Goal: Contribute content: Contribute content

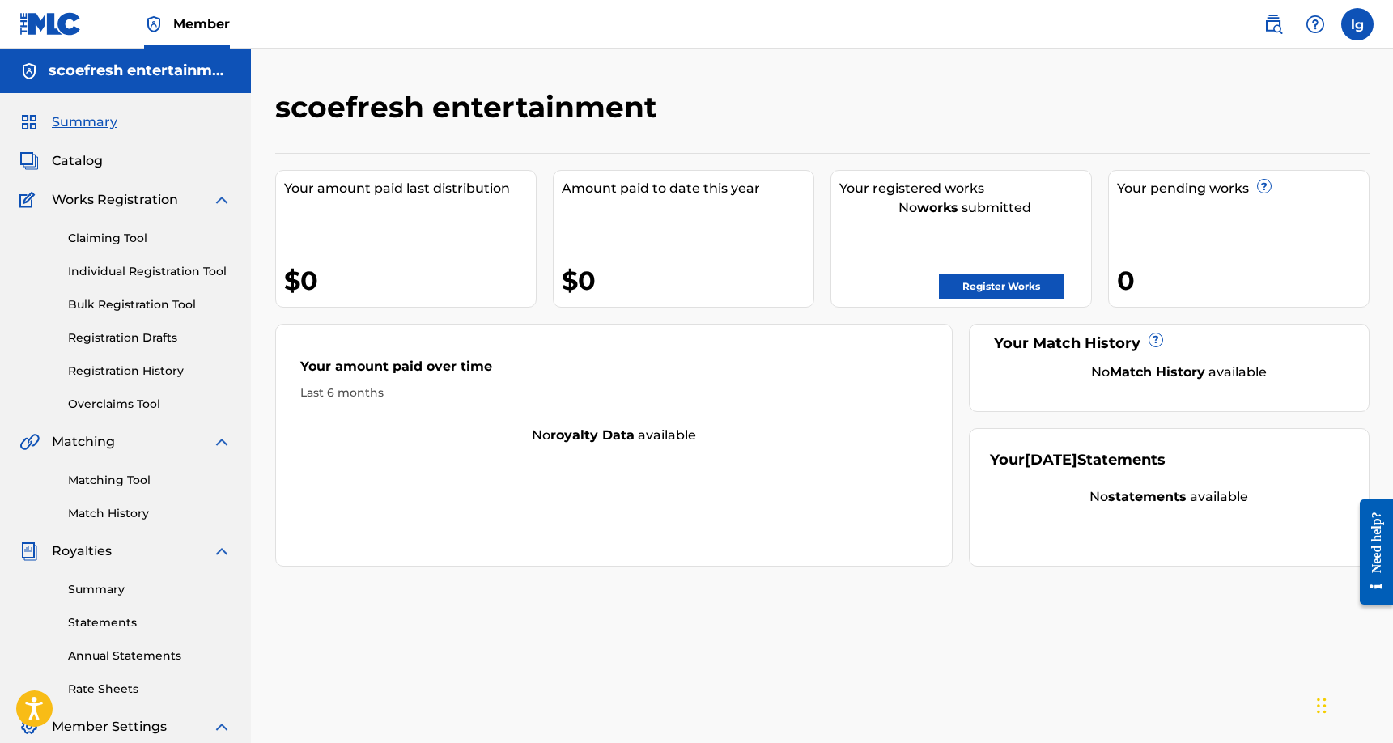
click at [1014, 288] on link "Register Works" at bounding box center [1001, 286] width 125 height 24
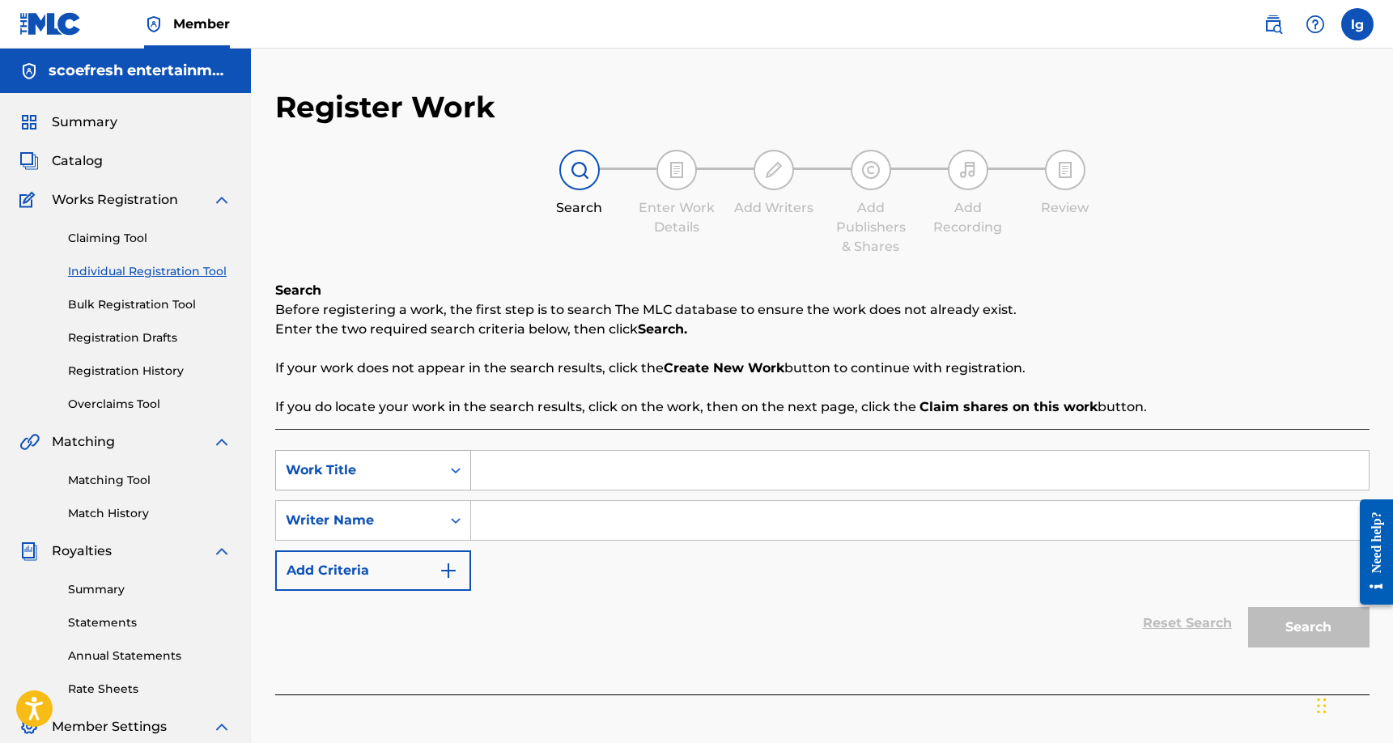
click at [456, 469] on icon "Search Form" at bounding box center [455, 470] width 16 height 16
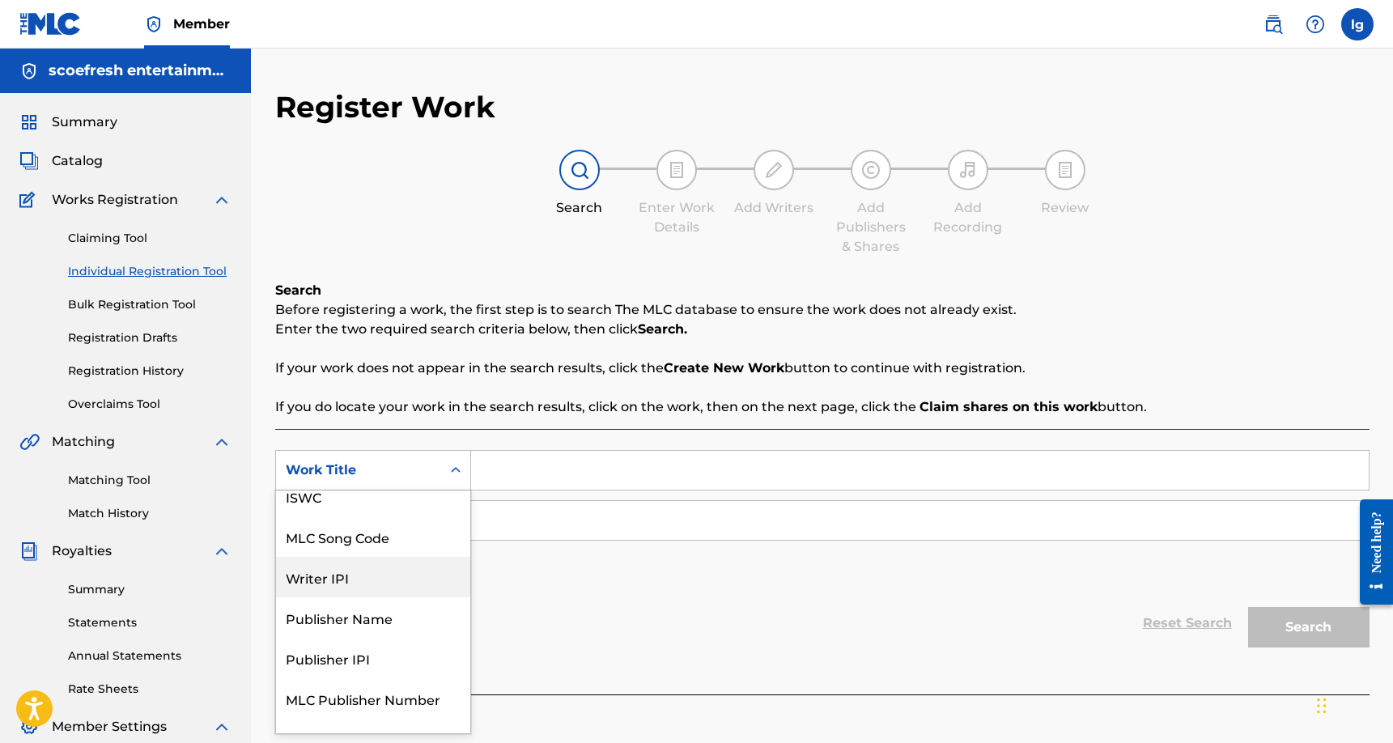
scroll to position [40, 0]
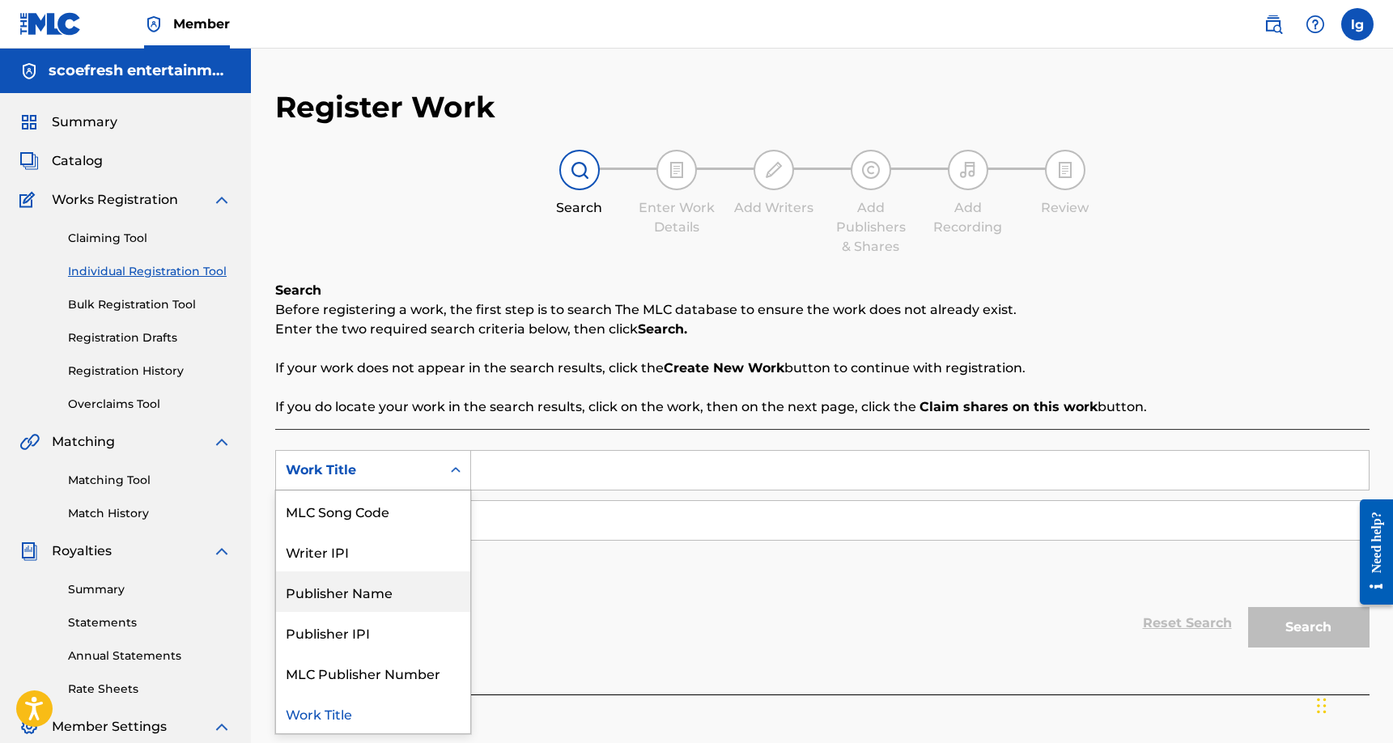
click at [409, 592] on div "Publisher Name" at bounding box center [373, 591] width 194 height 40
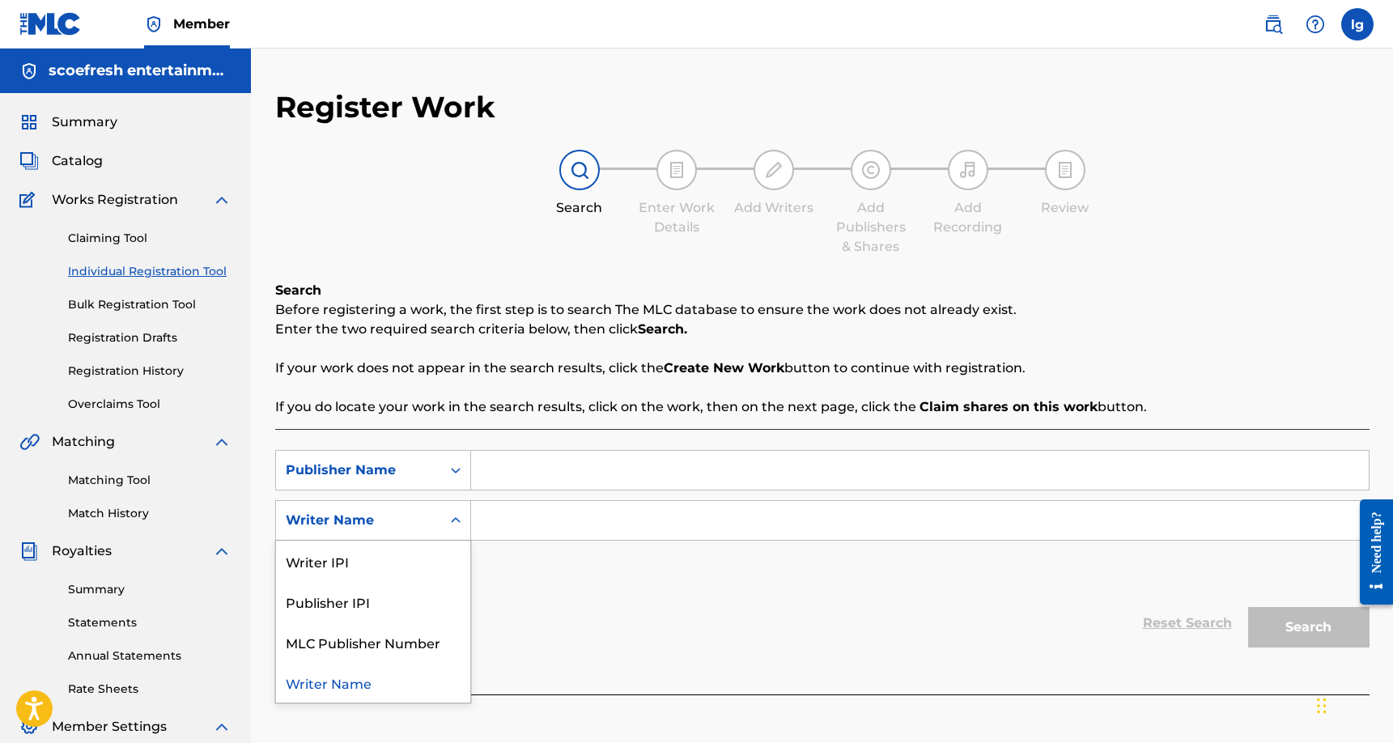
click at [456, 519] on icon "Search Form" at bounding box center [455, 520] width 16 height 16
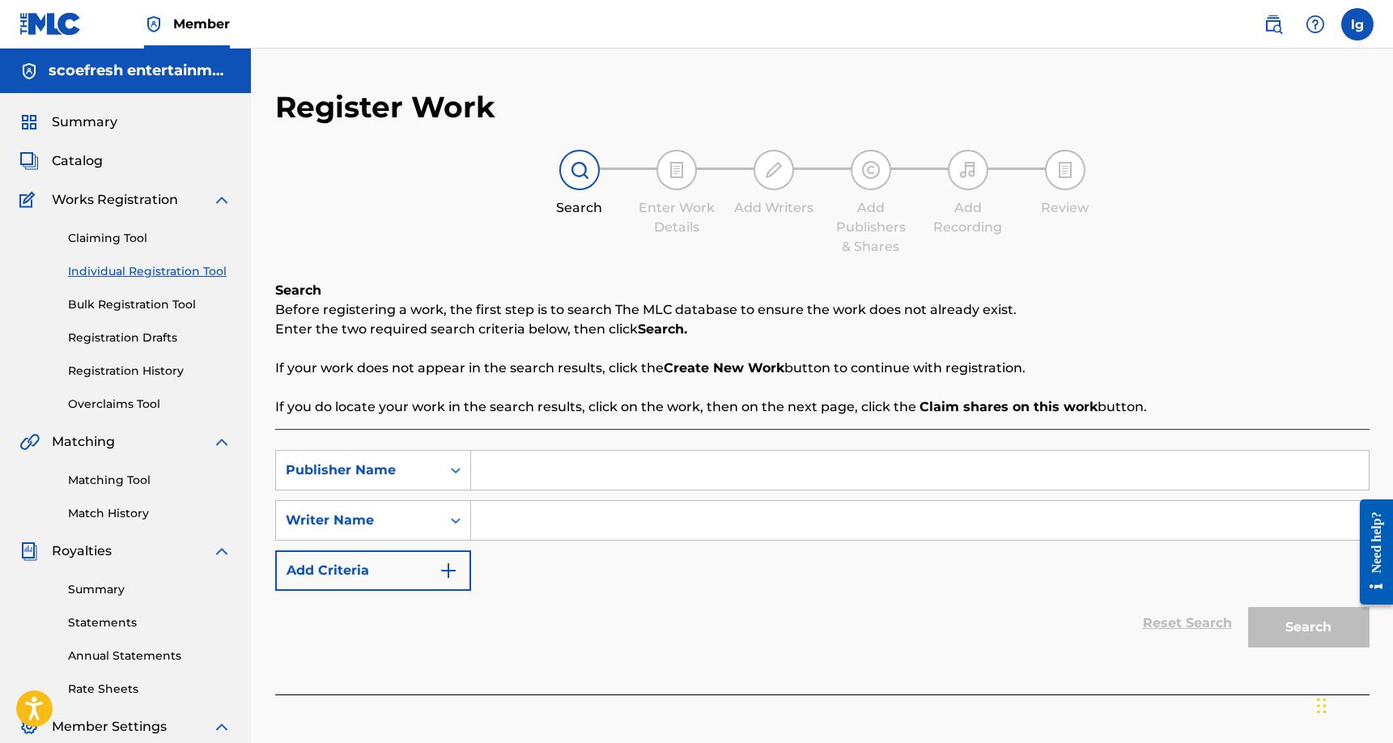
click at [537, 615] on div "Reset Search Search" at bounding box center [822, 623] width 1094 height 65
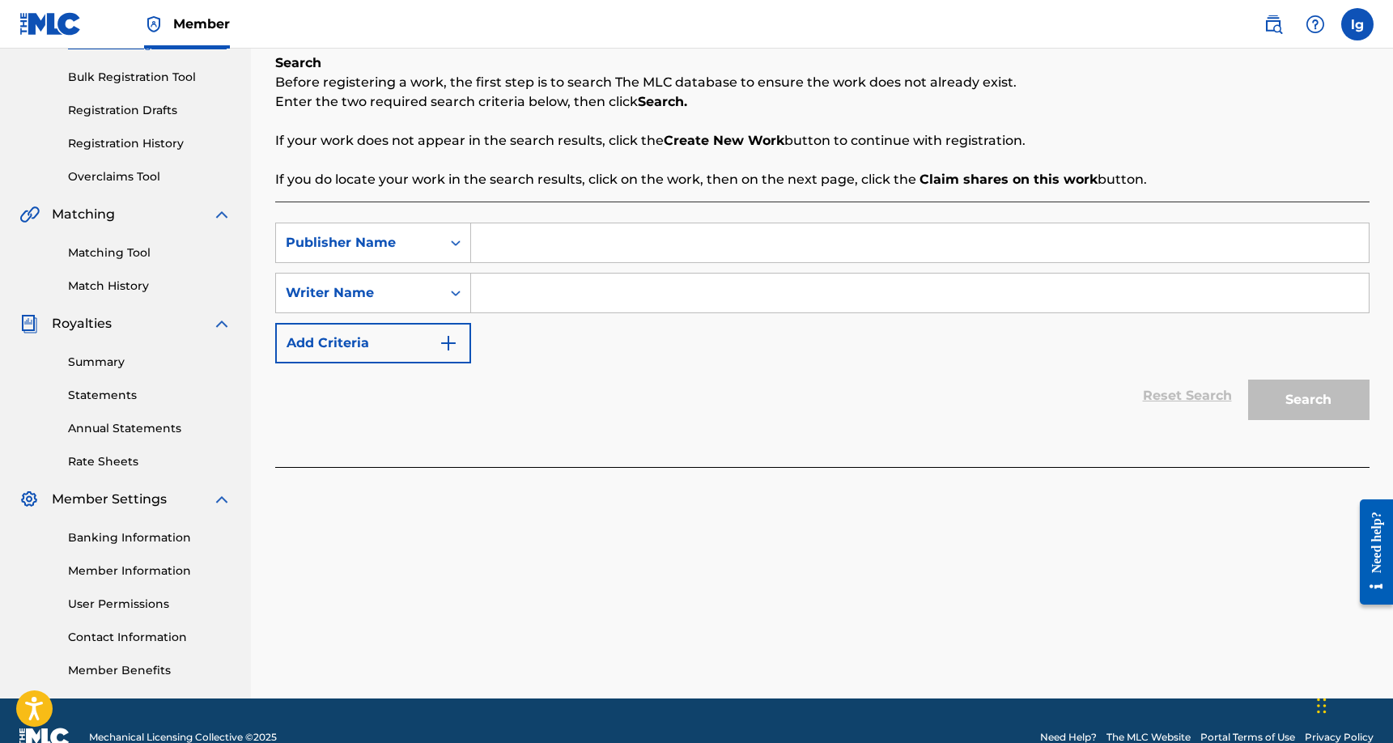
scroll to position [0, 0]
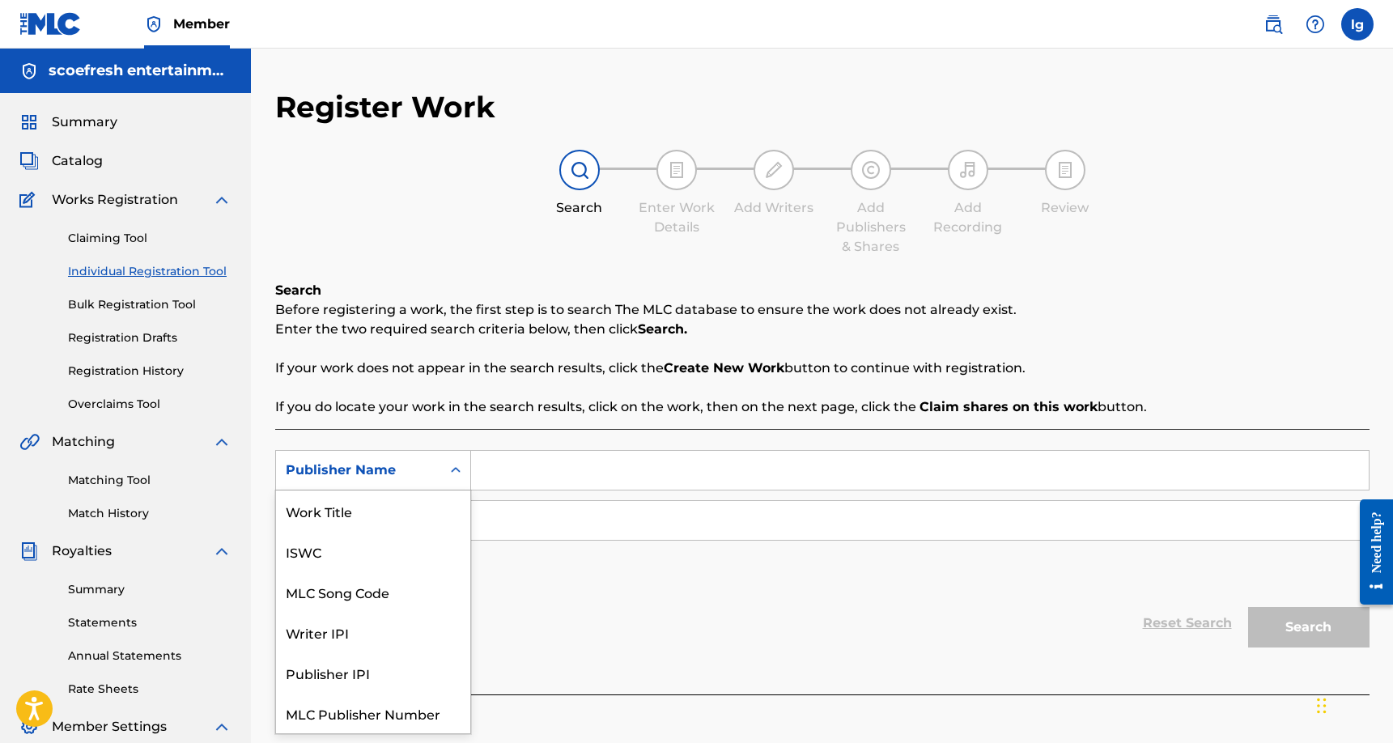
click at [454, 471] on icon "Search Form" at bounding box center [455, 470] width 16 height 16
click at [509, 466] on input "Search Form" at bounding box center [919, 470] width 897 height 39
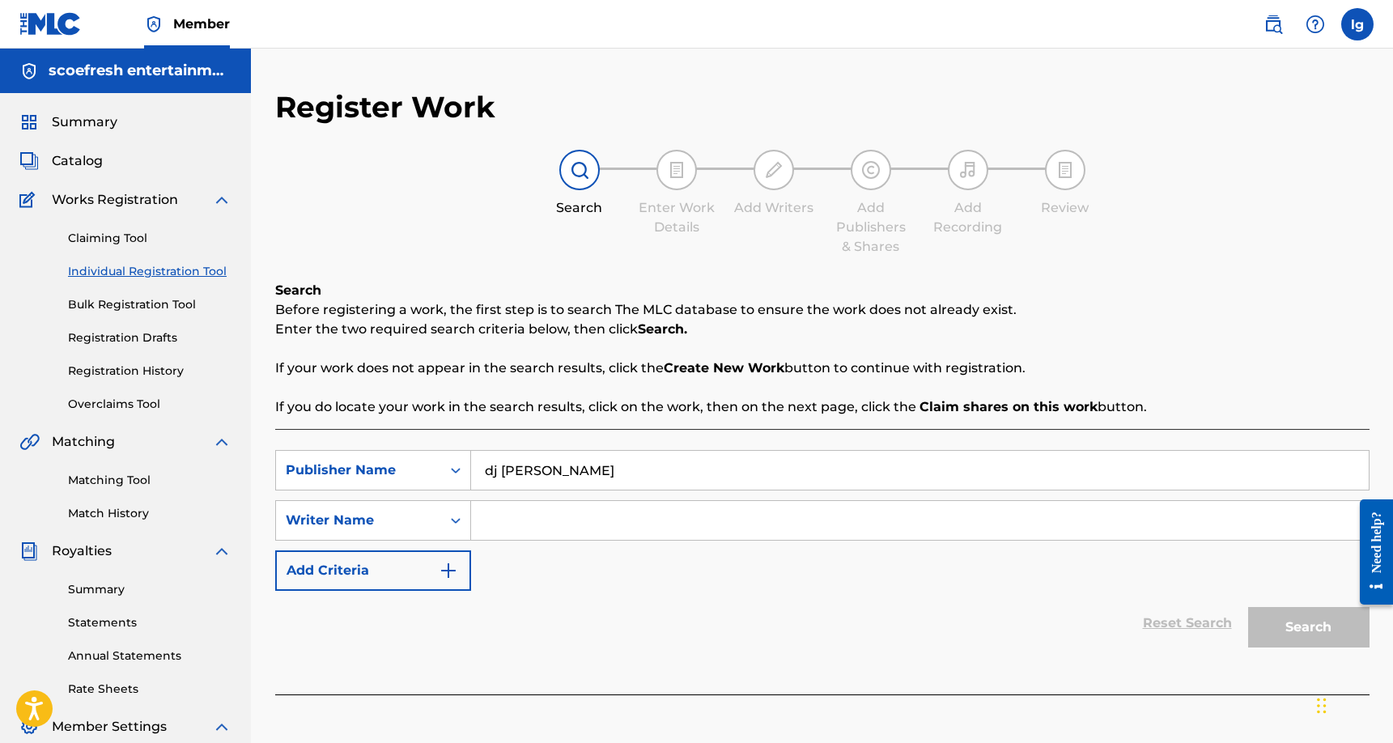
type input "dj [PERSON_NAME]"
drag, startPoint x: 585, startPoint y: 492, endPoint x: 651, endPoint y: 513, distance: 69.6
click at [651, 513] on input "Search Form" at bounding box center [919, 520] width 897 height 39
click at [608, 474] on input "dj [PERSON_NAME]" at bounding box center [919, 470] width 897 height 39
drag, startPoint x: 608, startPoint y: 473, endPoint x: 566, endPoint y: 531, distance: 71.2
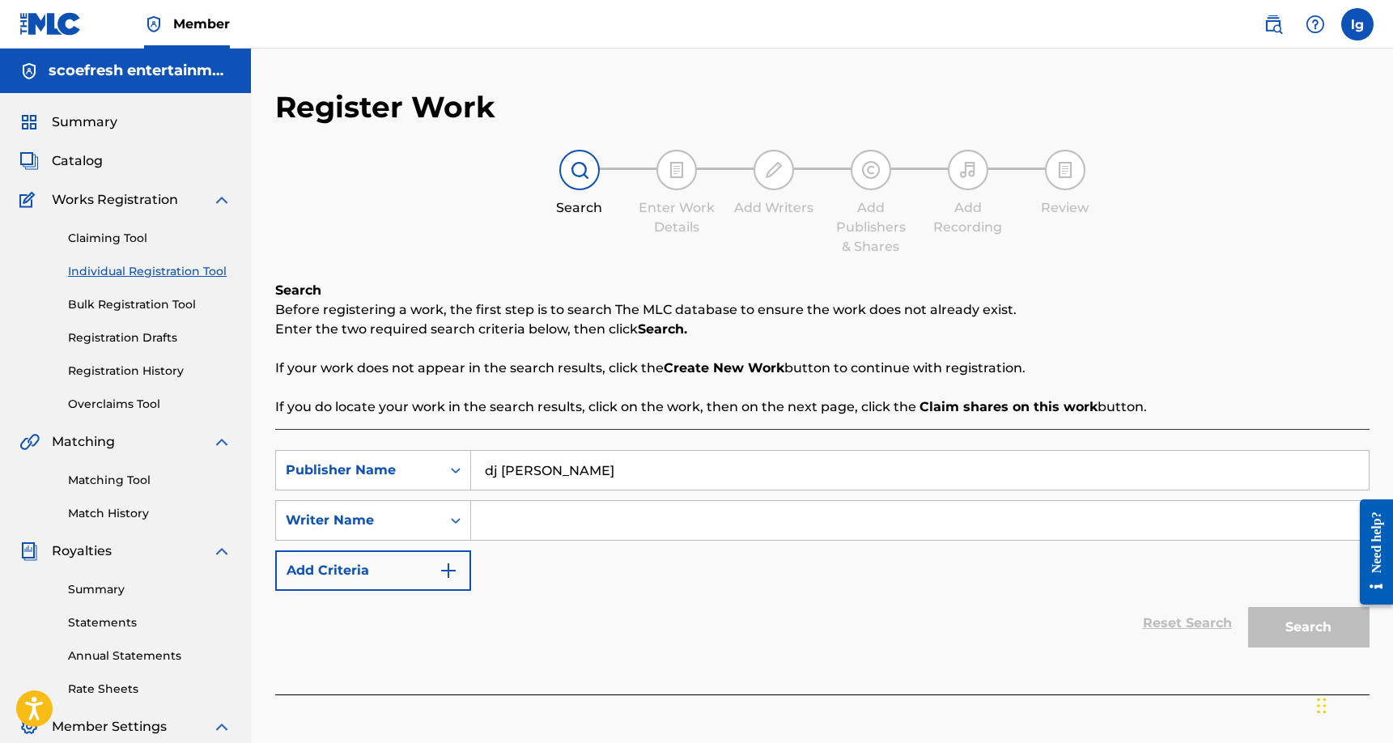
click at [566, 531] on input "Search Form" at bounding box center [919, 520] width 897 height 39
click at [532, 516] on input "Search Form" at bounding box center [919, 520] width 897 height 39
click at [1293, 621] on button "Search" at bounding box center [1308, 627] width 121 height 40
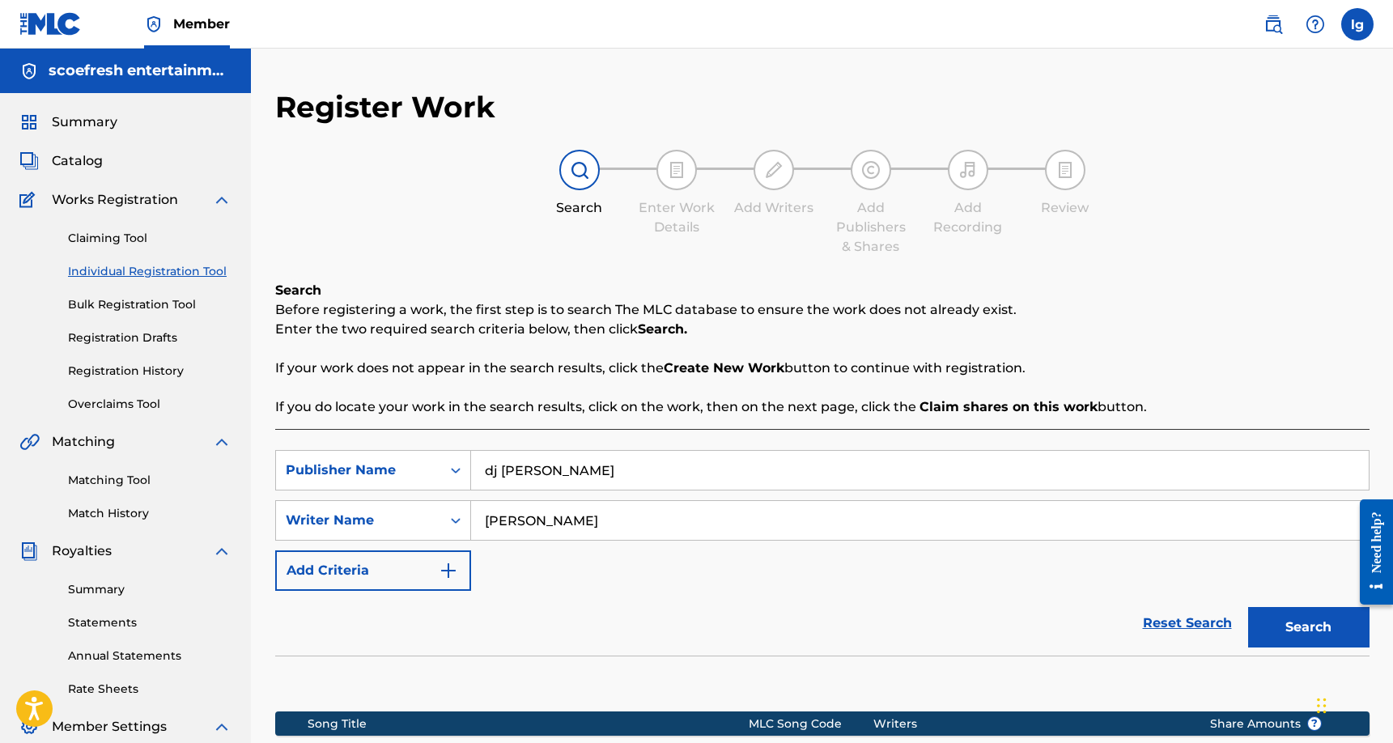
scroll to position [261, 0]
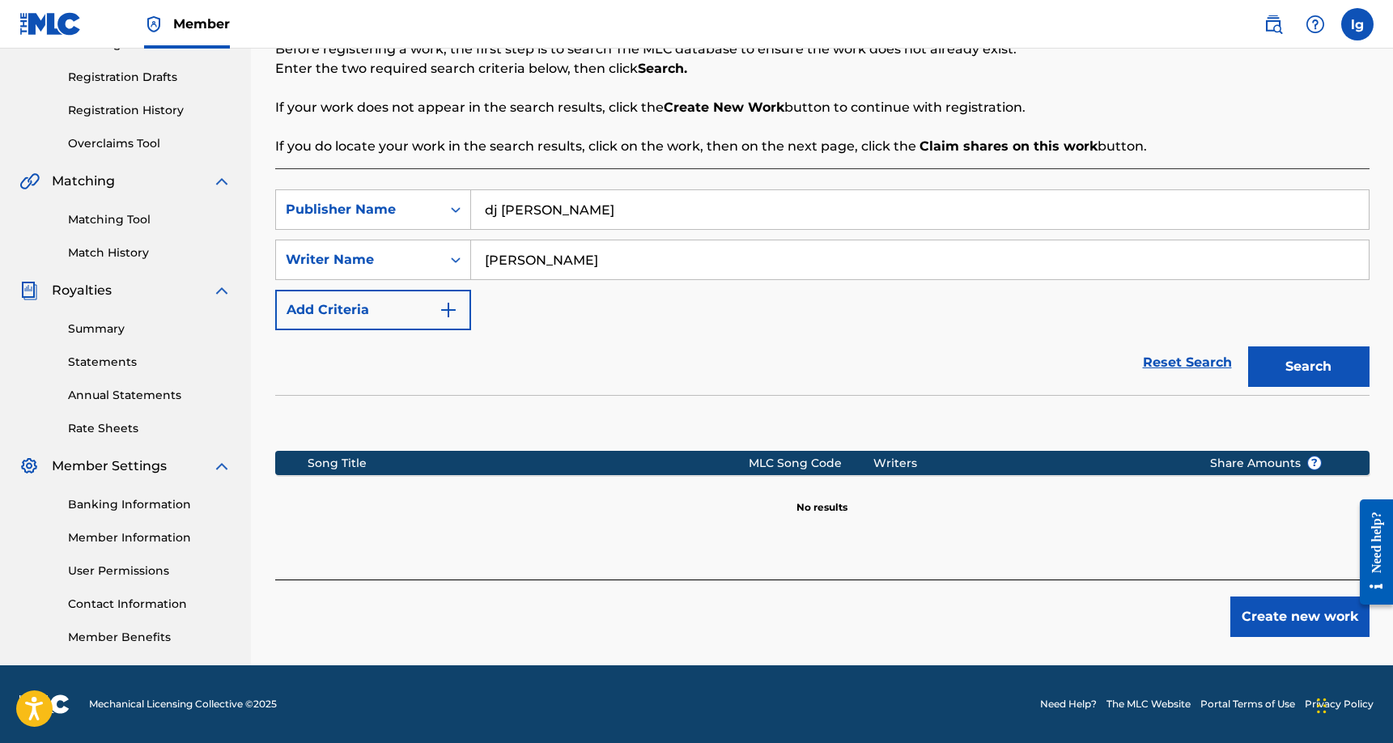
click at [595, 261] on input "[PERSON_NAME]" at bounding box center [919, 259] width 897 height 39
type input "l"
type input "dj [PERSON_NAME]"
drag, startPoint x: 595, startPoint y: 261, endPoint x: 1302, endPoint y: 366, distance: 715.0
click at [1302, 366] on button "Search" at bounding box center [1308, 366] width 121 height 40
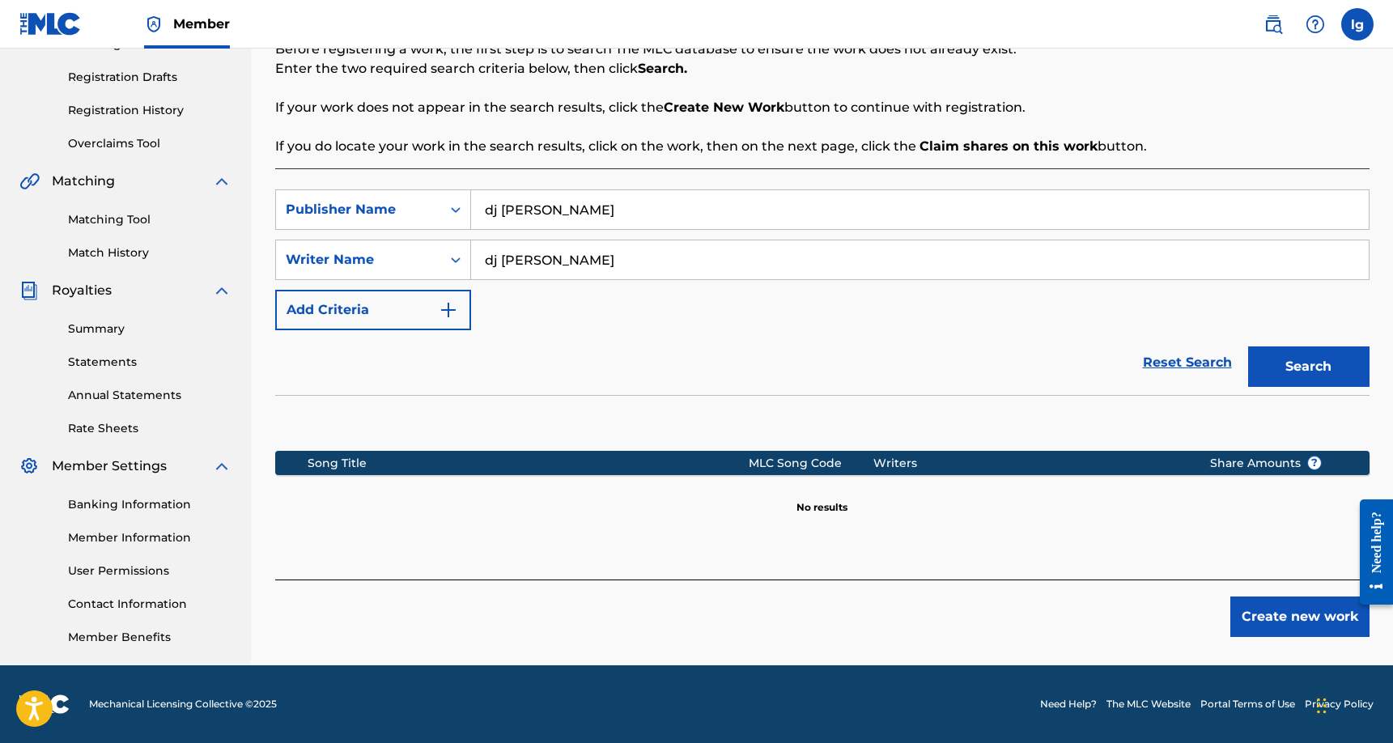
click at [592, 214] on input "dj [PERSON_NAME]" at bounding box center [919, 209] width 897 height 39
type input "d"
type input "crabby"
drag, startPoint x: 592, startPoint y: 214, endPoint x: 1292, endPoint y: 382, distance: 720.5
click at [1292, 382] on button "Search" at bounding box center [1308, 366] width 121 height 40
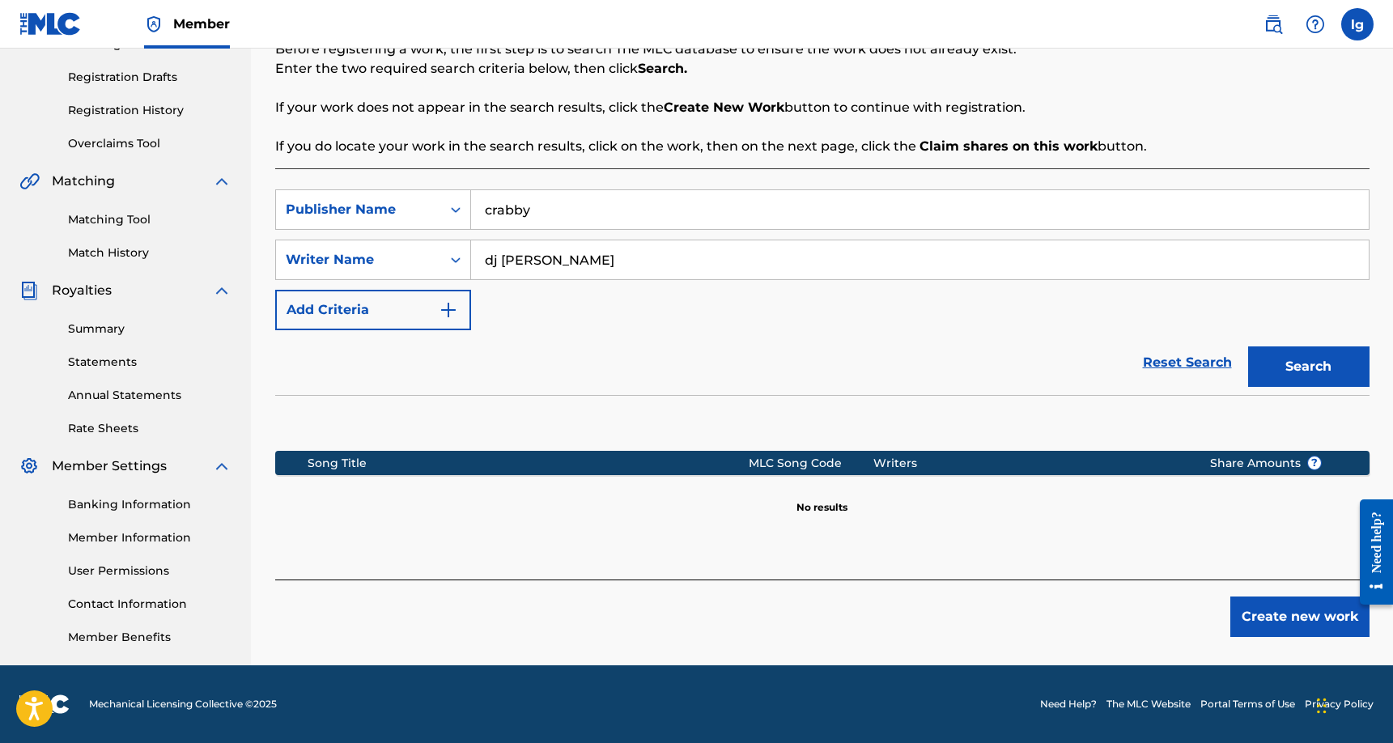
drag, startPoint x: 1286, startPoint y: 375, endPoint x: 1263, endPoint y: 371, distance: 23.2
click at [1286, 375] on button "Search" at bounding box center [1308, 366] width 121 height 40
click at [1286, 615] on button "Create new work" at bounding box center [1299, 616] width 139 height 40
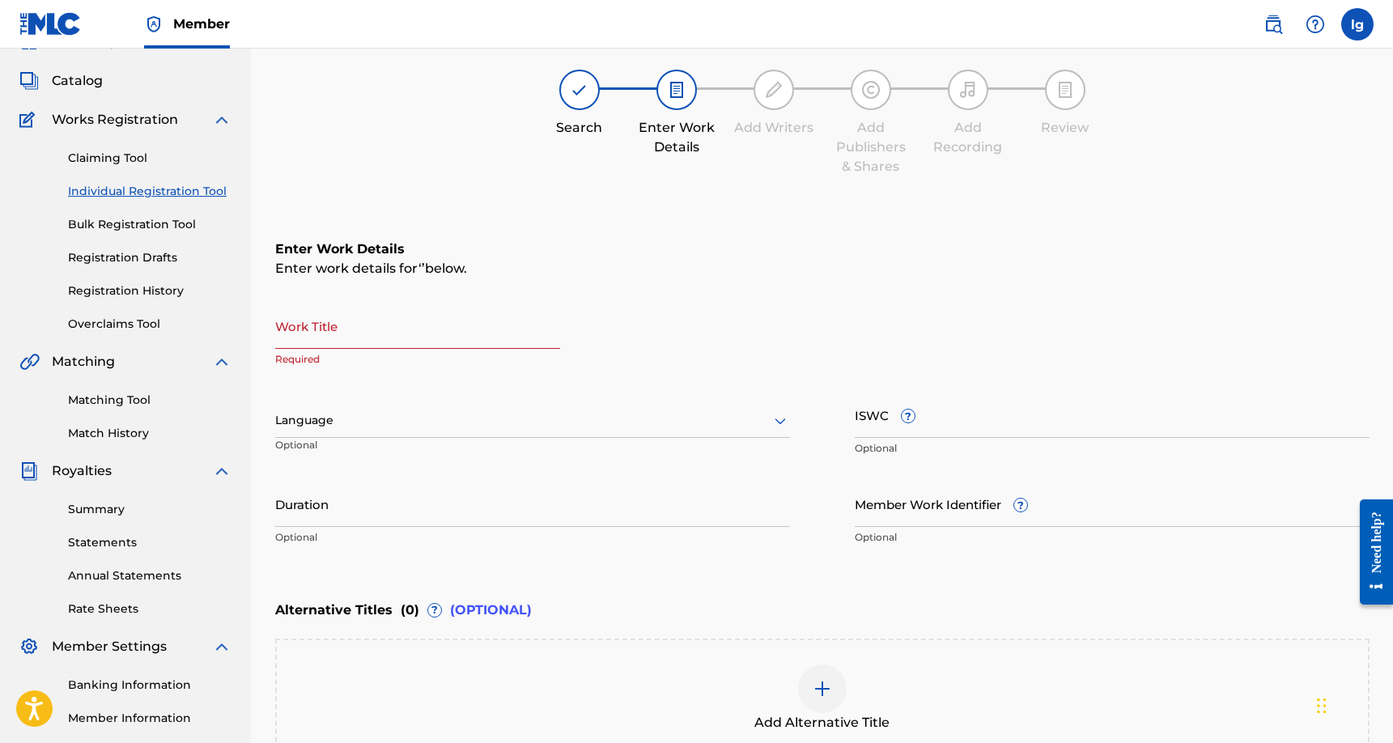
scroll to position [100, 0]
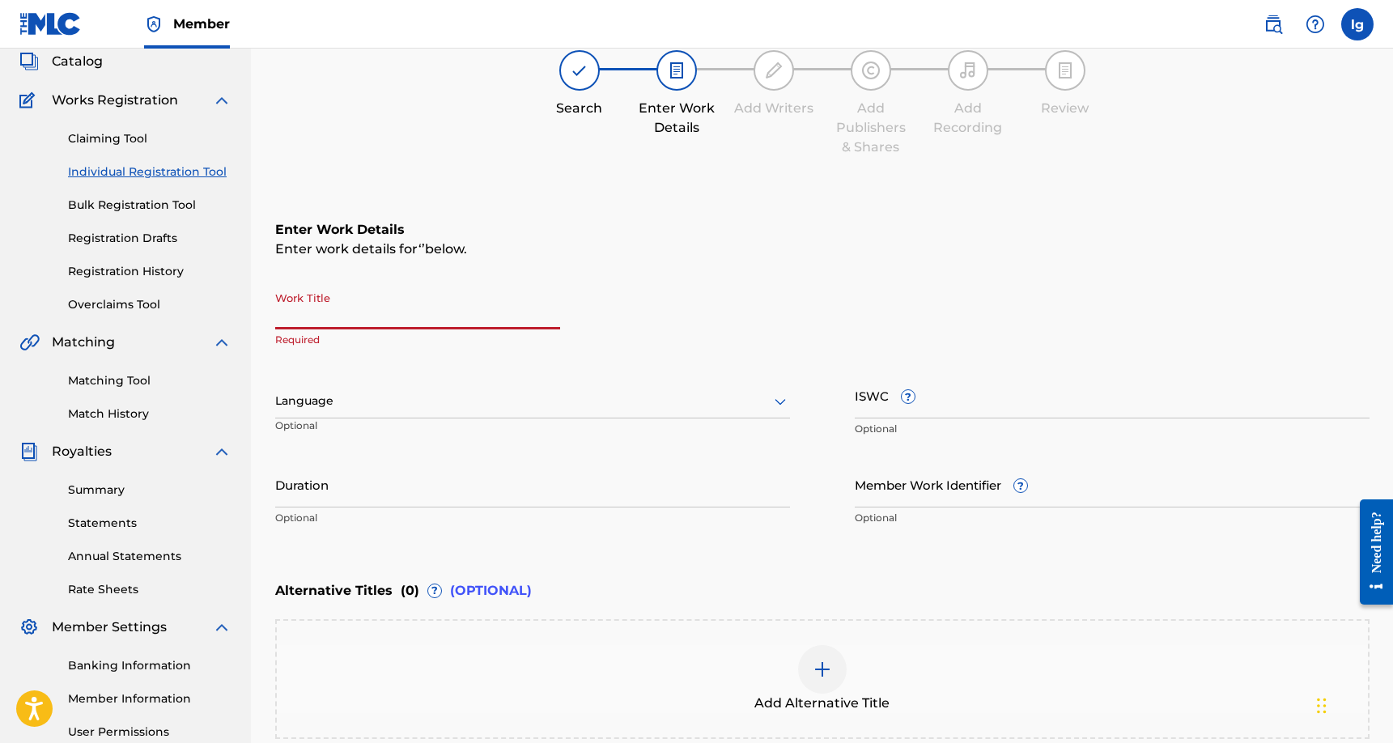
click at [419, 311] on input "Work Title" at bounding box center [417, 306] width 285 height 46
click at [781, 401] on icon at bounding box center [779, 401] width 19 height 19
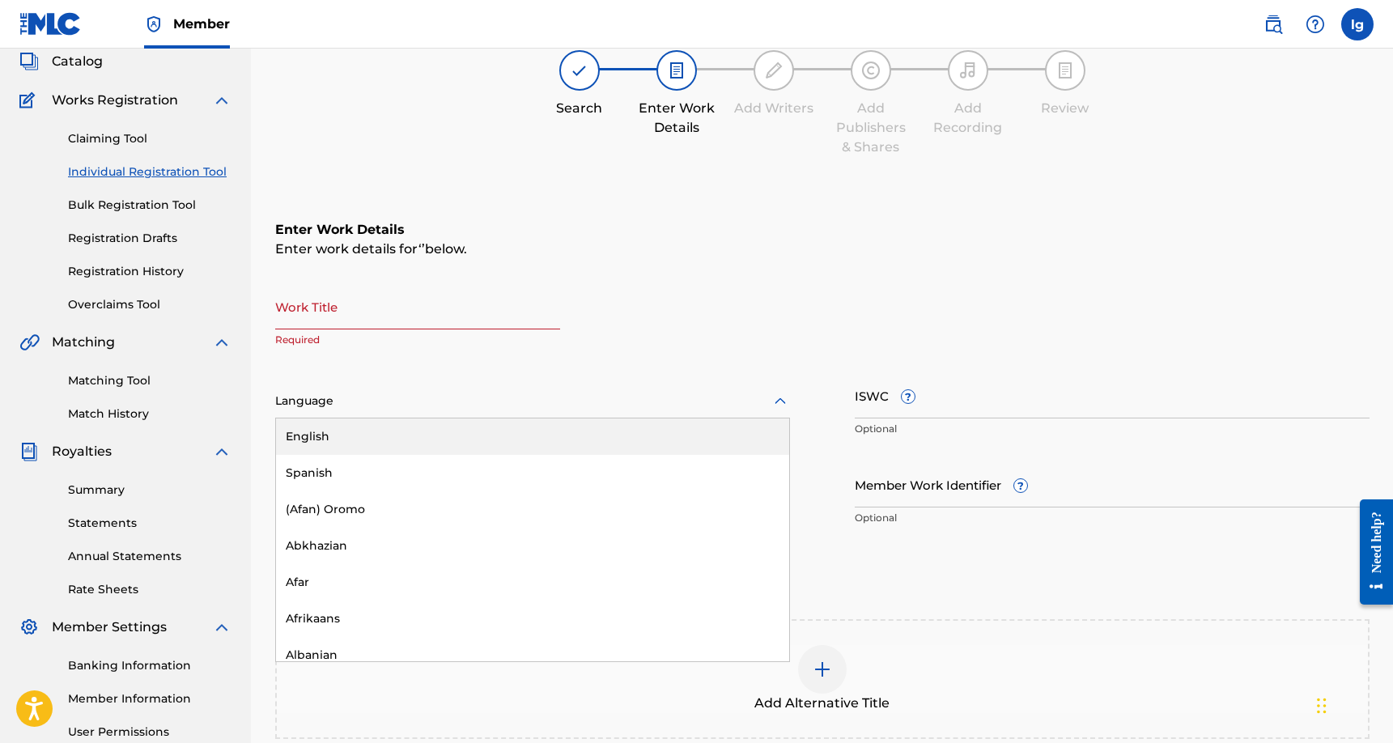
click at [661, 444] on div "English" at bounding box center [532, 436] width 513 height 36
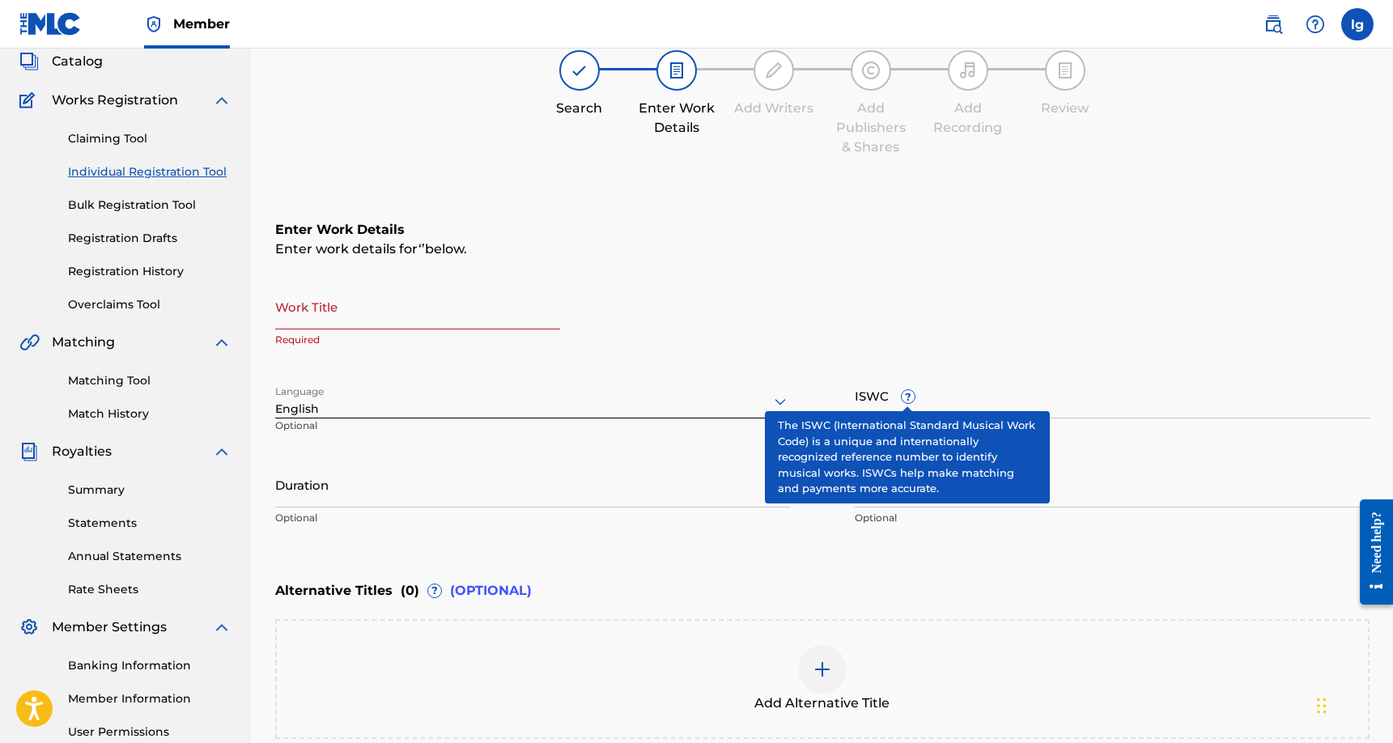
click at [910, 394] on span "?" at bounding box center [907, 396] width 13 height 13
click at [910, 394] on input "ISWC ?" at bounding box center [1112, 395] width 515 height 46
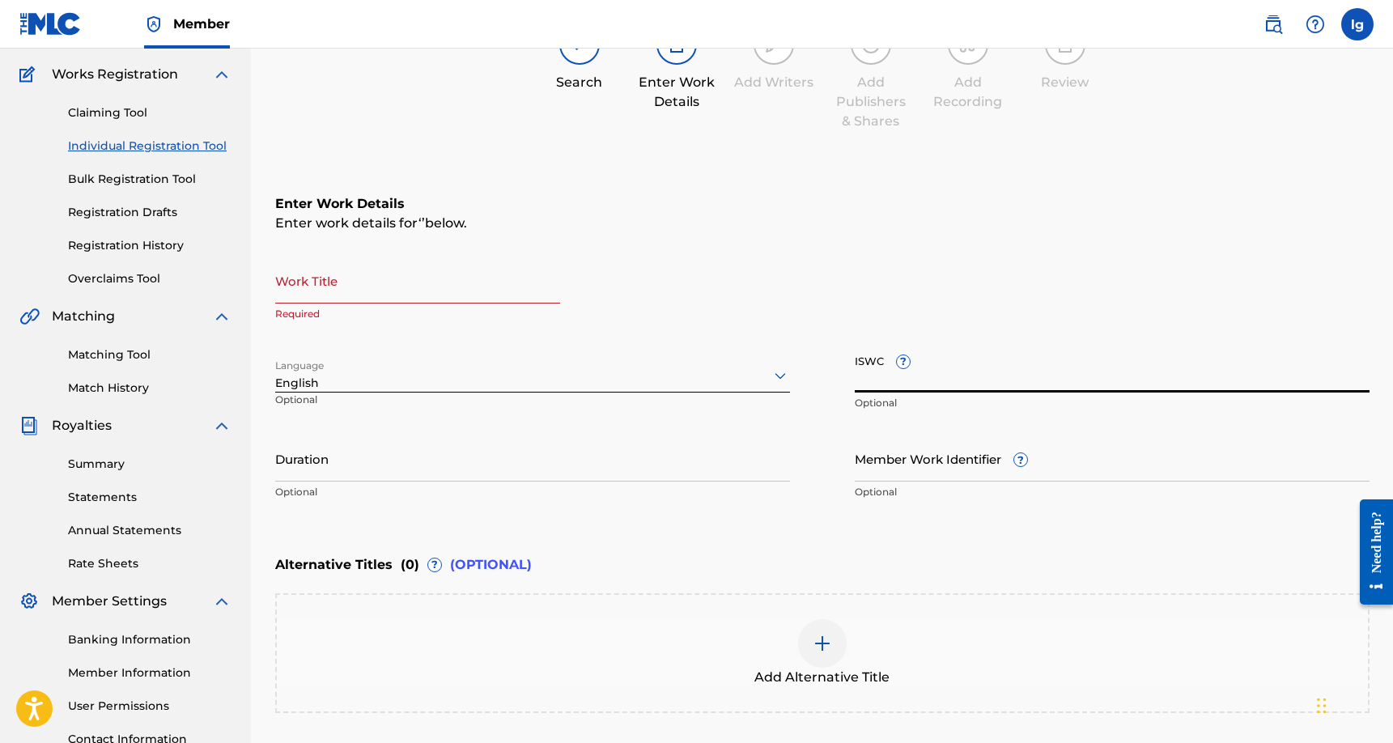
scroll to position [271, 0]
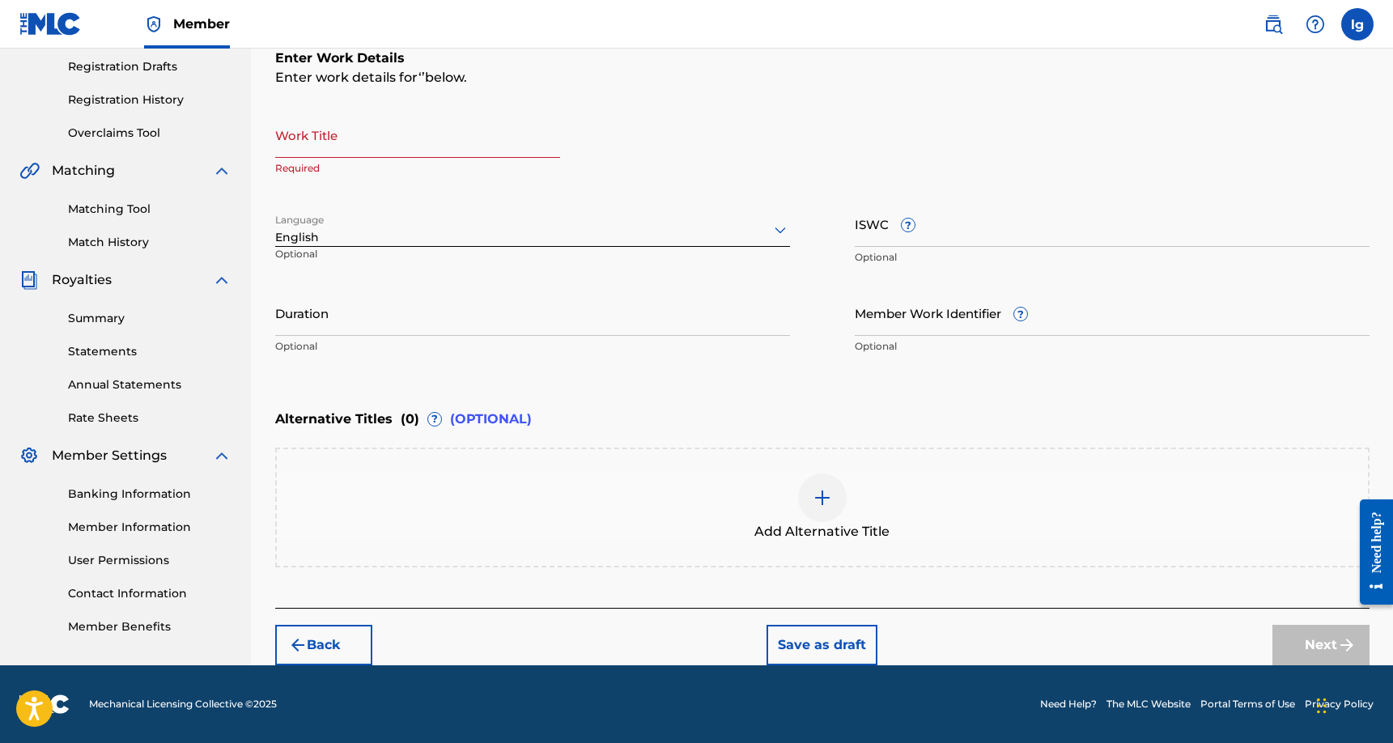
click at [172, 494] on link "Banking Information" at bounding box center [149, 494] width 163 height 17
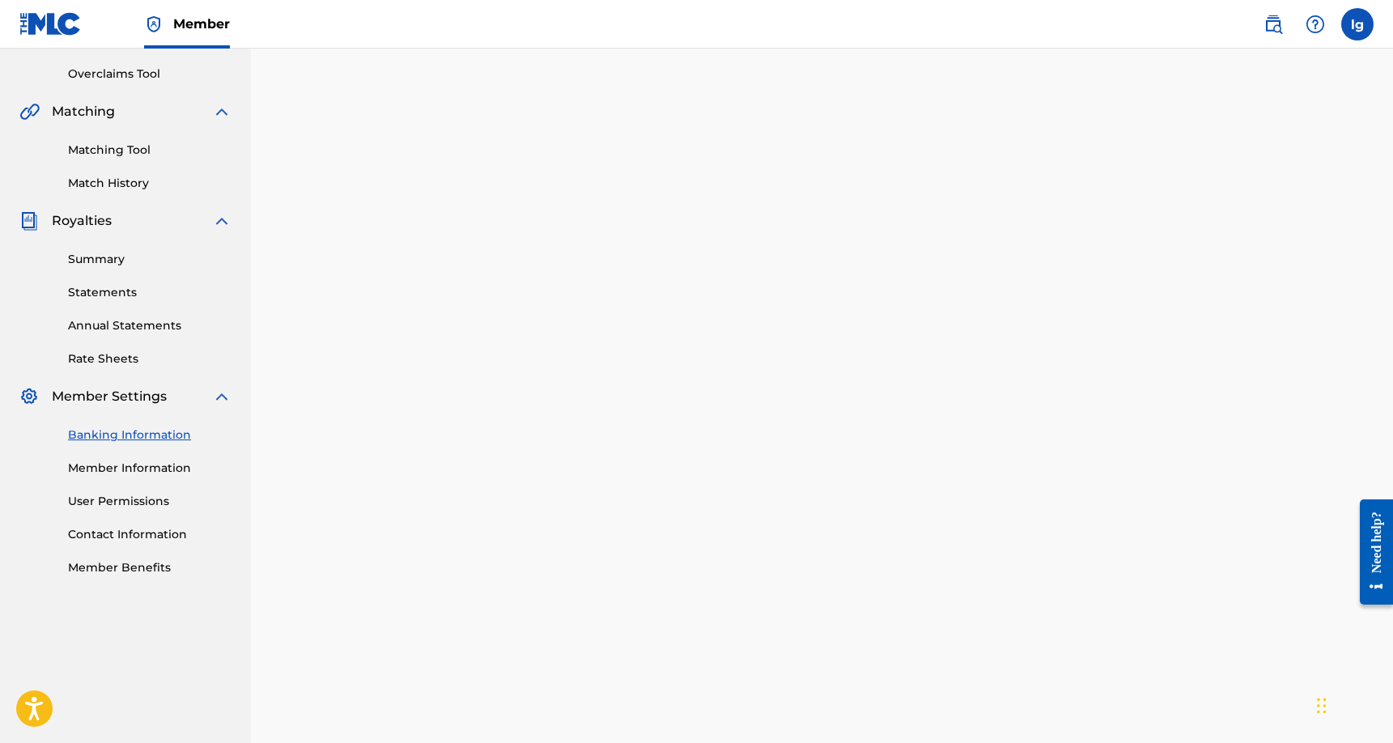
scroll to position [43, 0]
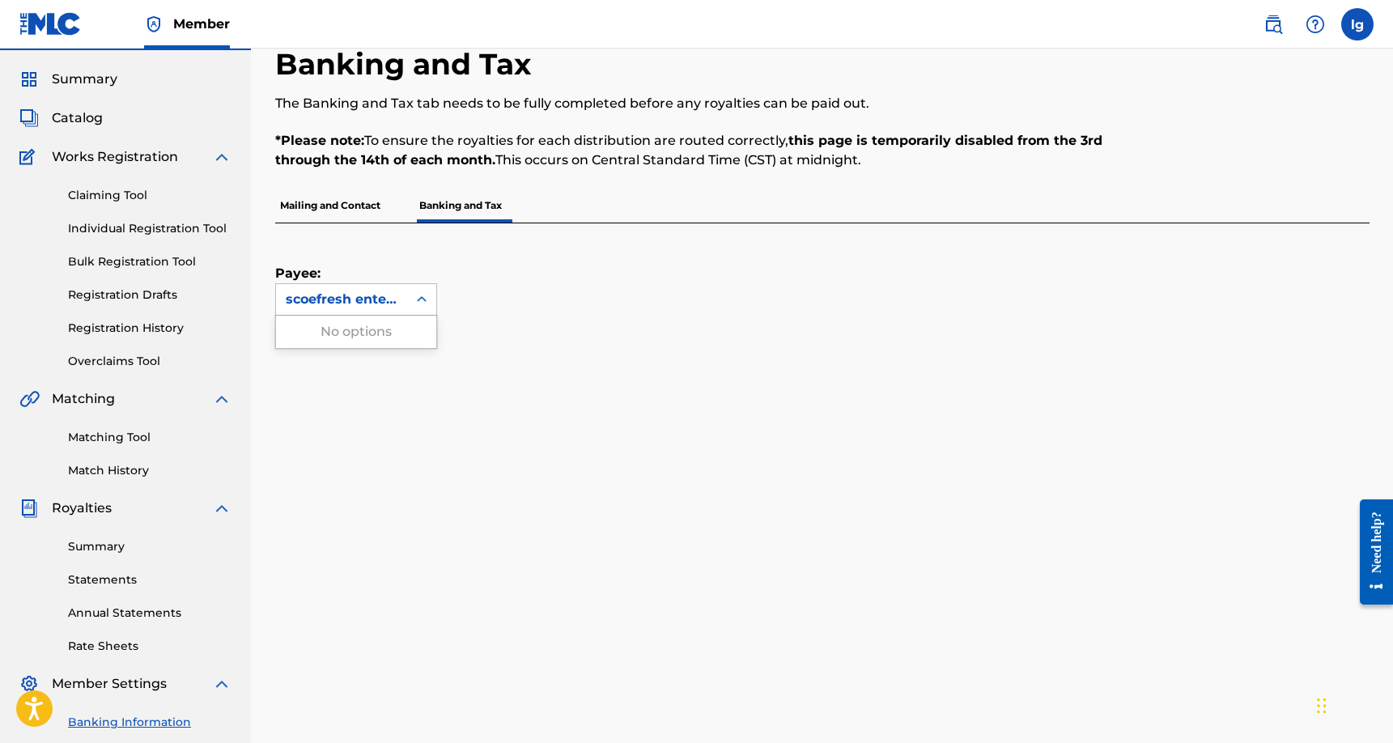
click at [425, 302] on icon at bounding box center [422, 299] width 16 height 16
click at [357, 294] on div "scoefresh entertainment" at bounding box center [342, 299] width 112 height 19
click at [366, 298] on div "scoefresh entertainment" at bounding box center [342, 299] width 112 height 19
click at [371, 300] on div "scoefresh entertainment" at bounding box center [342, 299] width 112 height 19
click at [379, 207] on p "Mailing and Contact" at bounding box center [330, 206] width 110 height 34
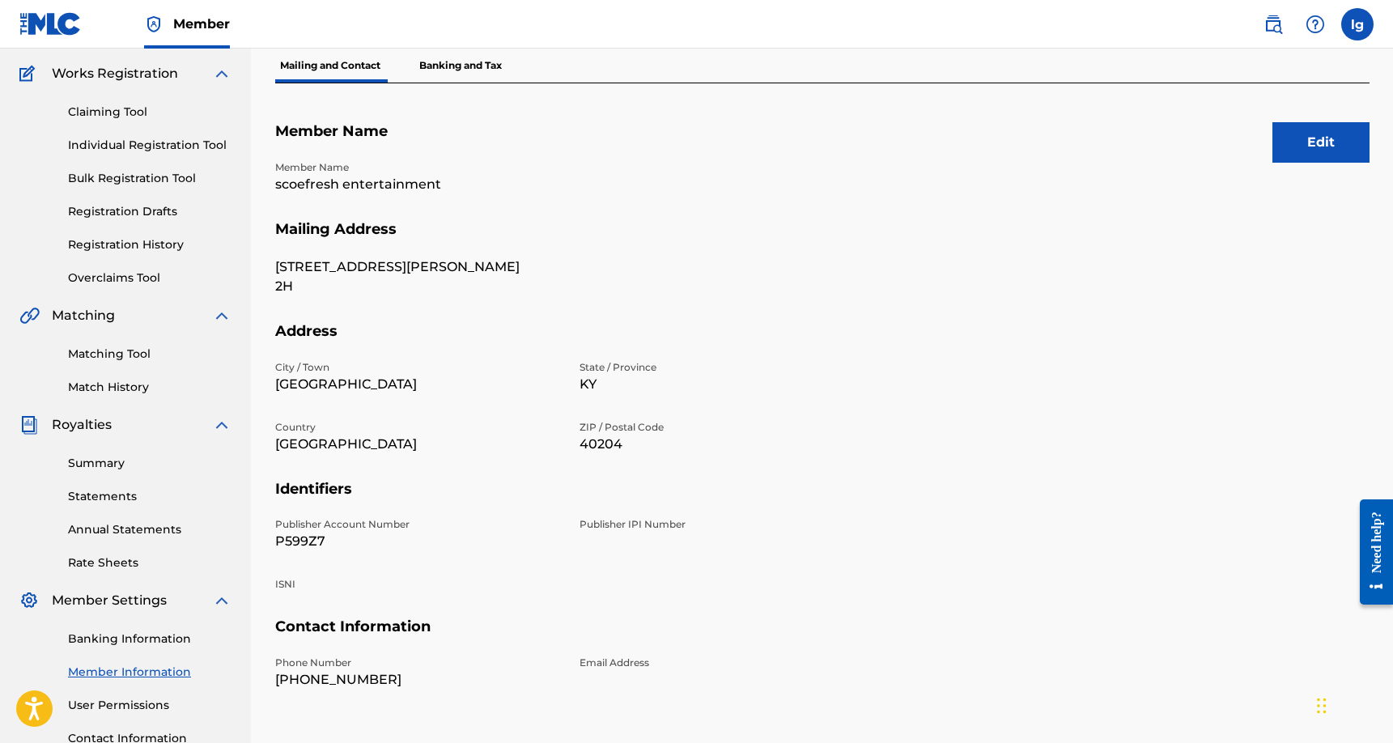
scroll to position [18, 0]
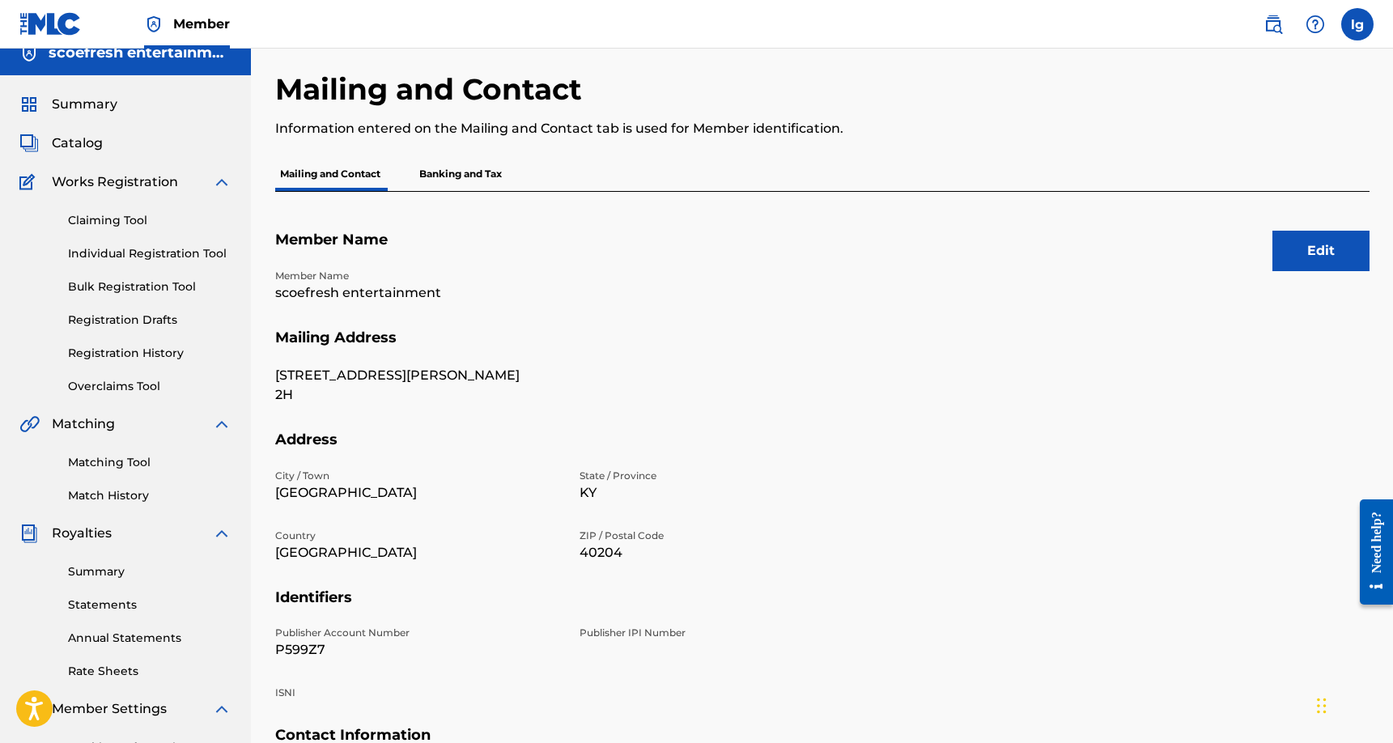
click at [461, 172] on p "Banking and Tax" at bounding box center [460, 174] width 92 height 34
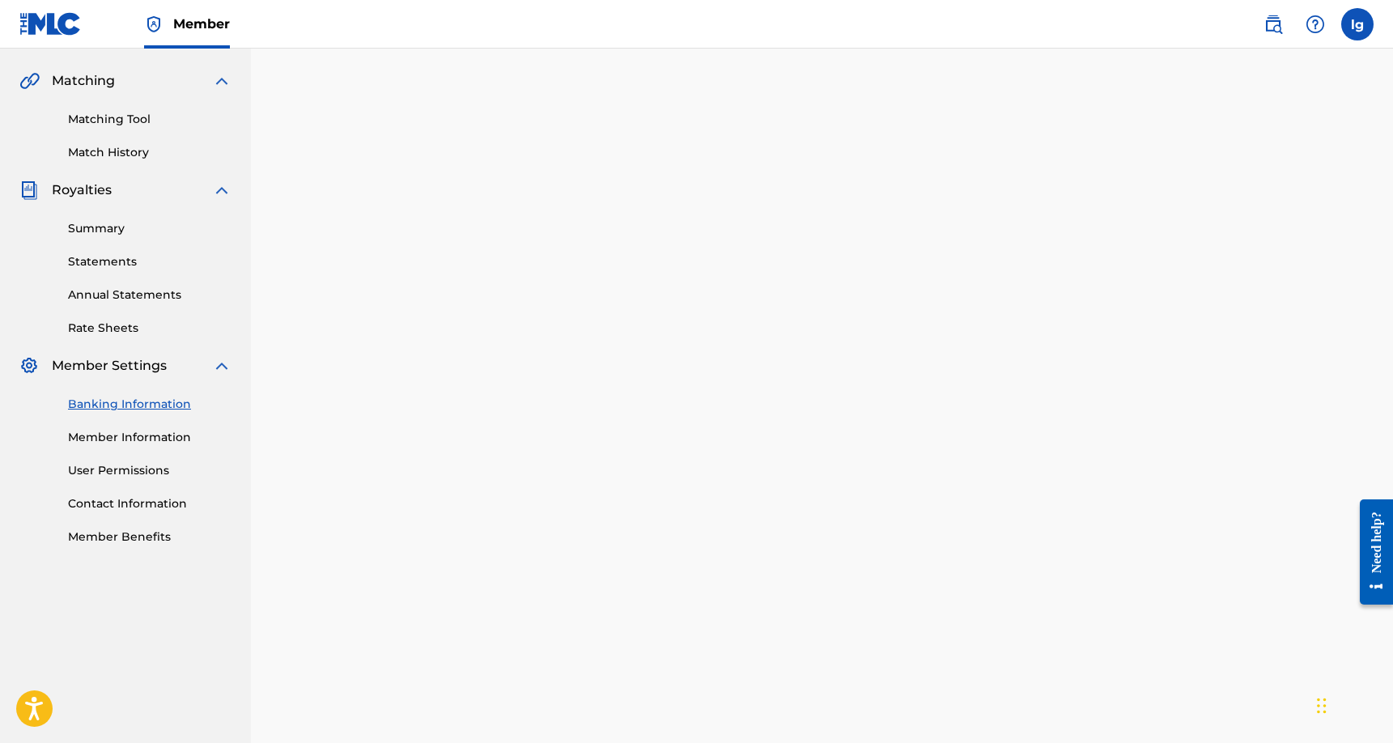
scroll to position [187, 0]
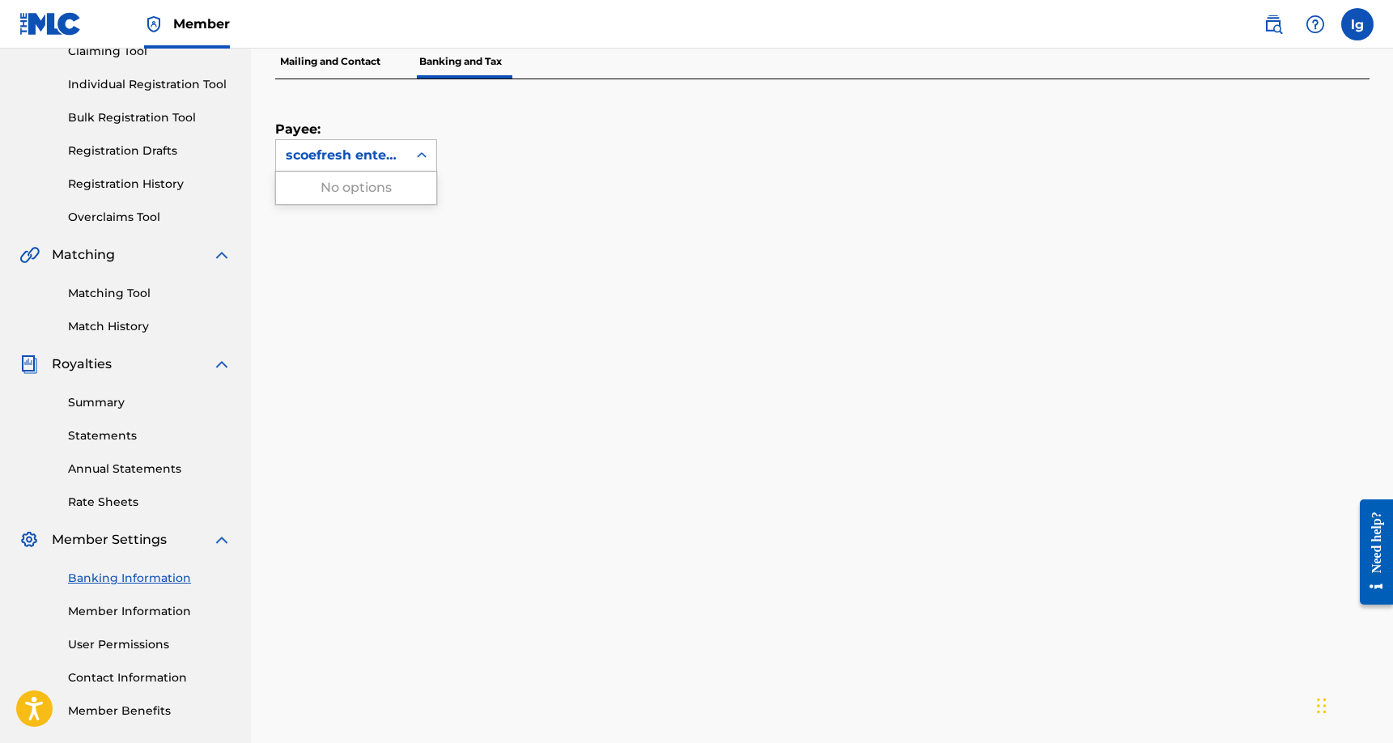
click at [420, 157] on icon at bounding box center [422, 155] width 16 height 16
click at [339, 158] on div "scoefresh entertainment" at bounding box center [342, 155] width 112 height 19
click at [312, 147] on div "scoefresh entertainment" at bounding box center [342, 155] width 112 height 19
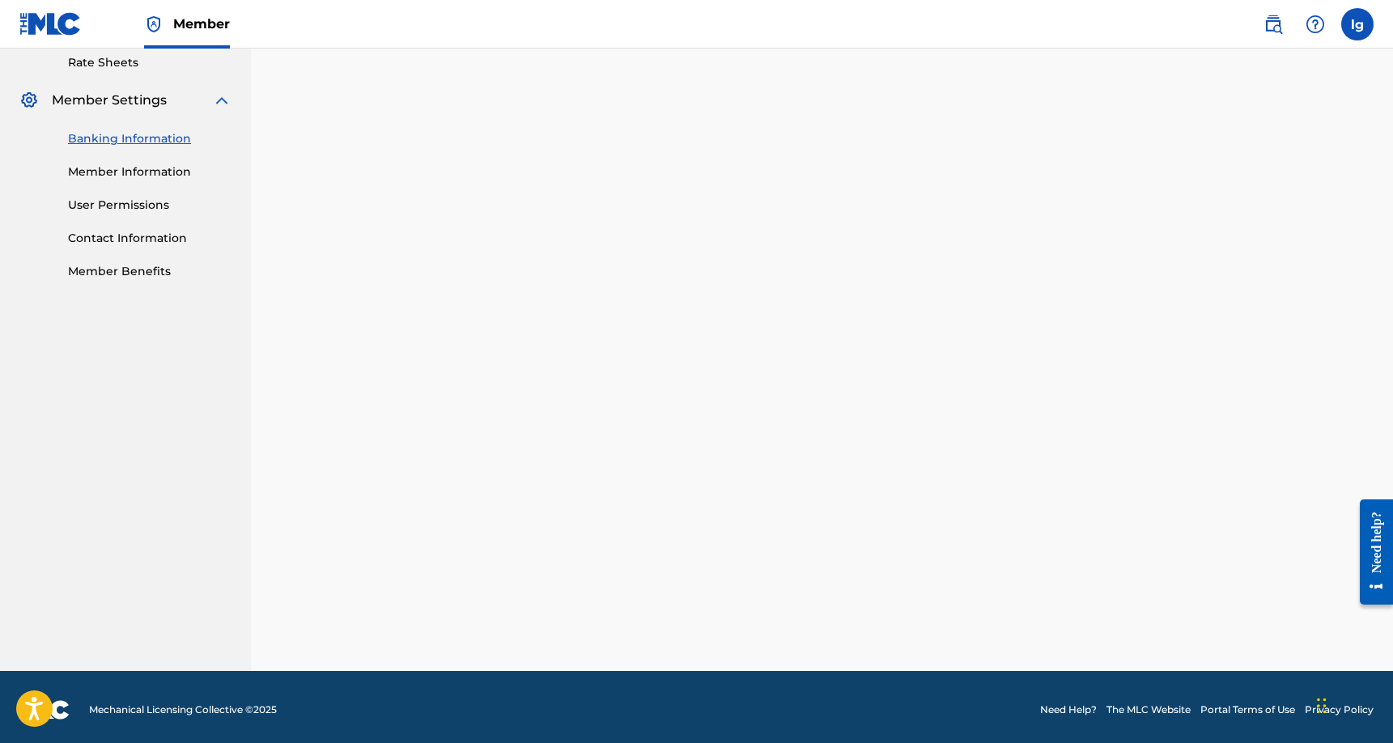
scroll to position [630, 0]
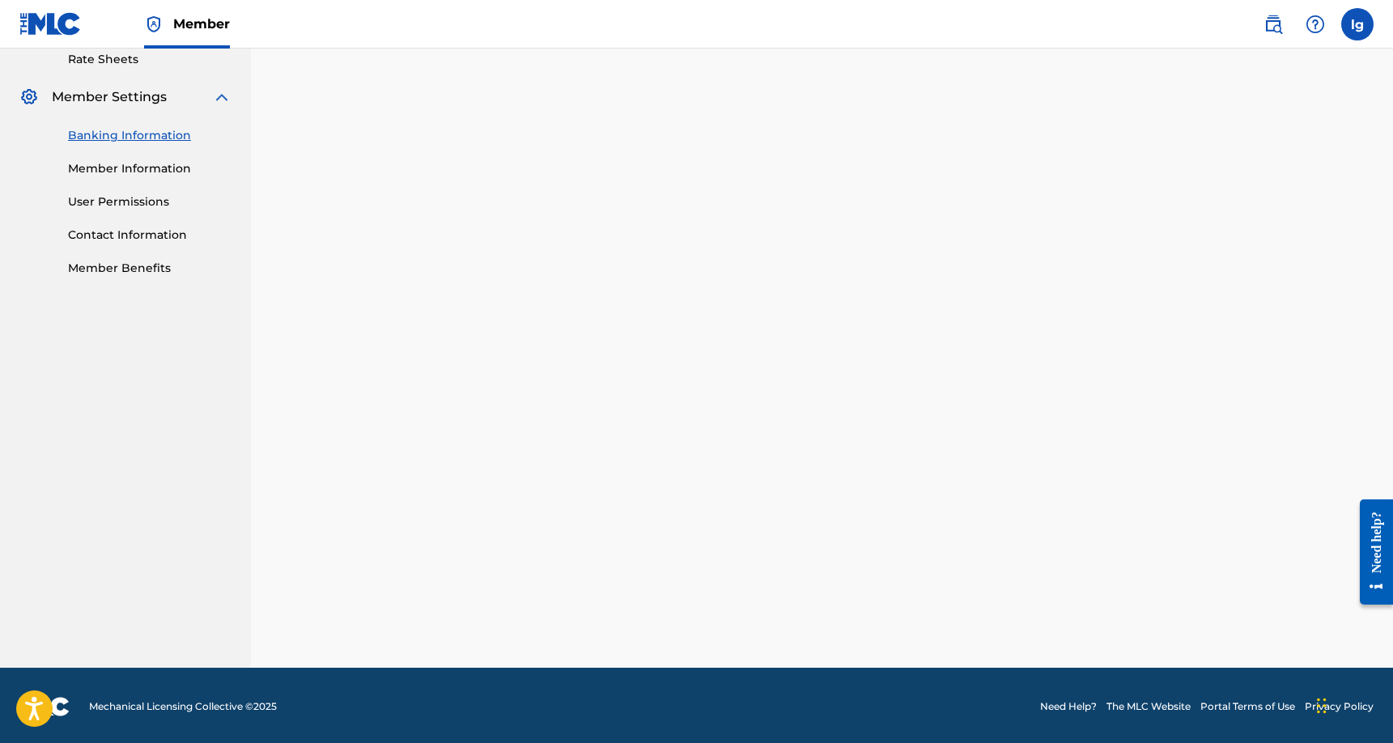
click at [182, 164] on link "Member Information" at bounding box center [149, 168] width 163 height 17
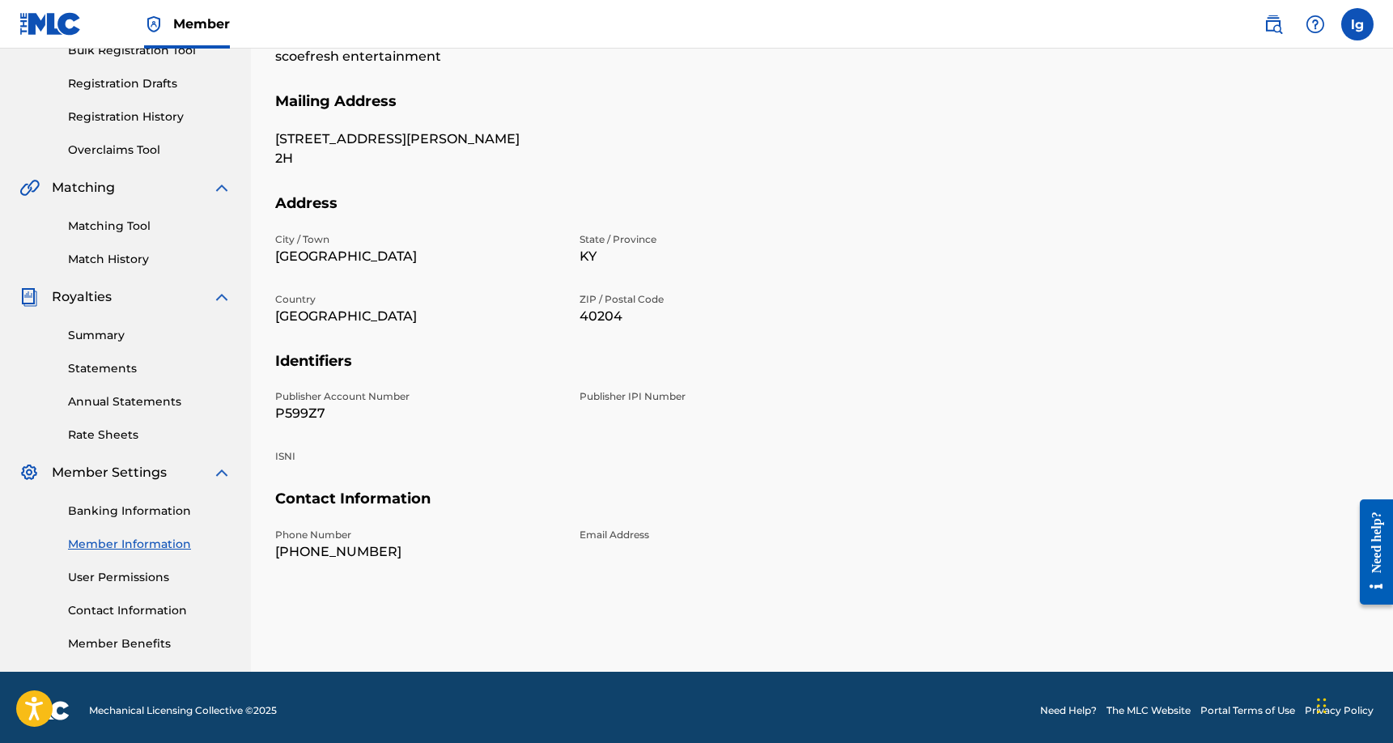
scroll to position [261, 0]
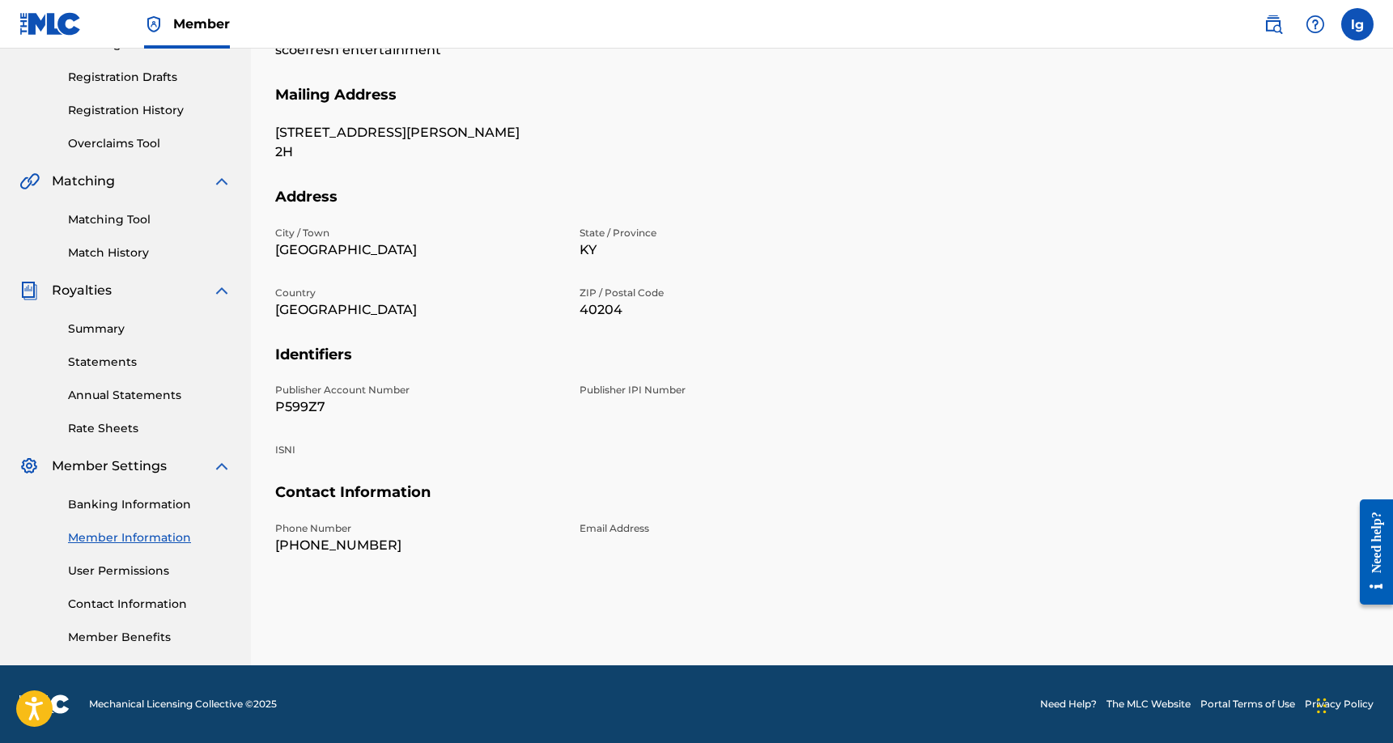
click at [138, 568] on link "User Permissions" at bounding box center [149, 570] width 163 height 17
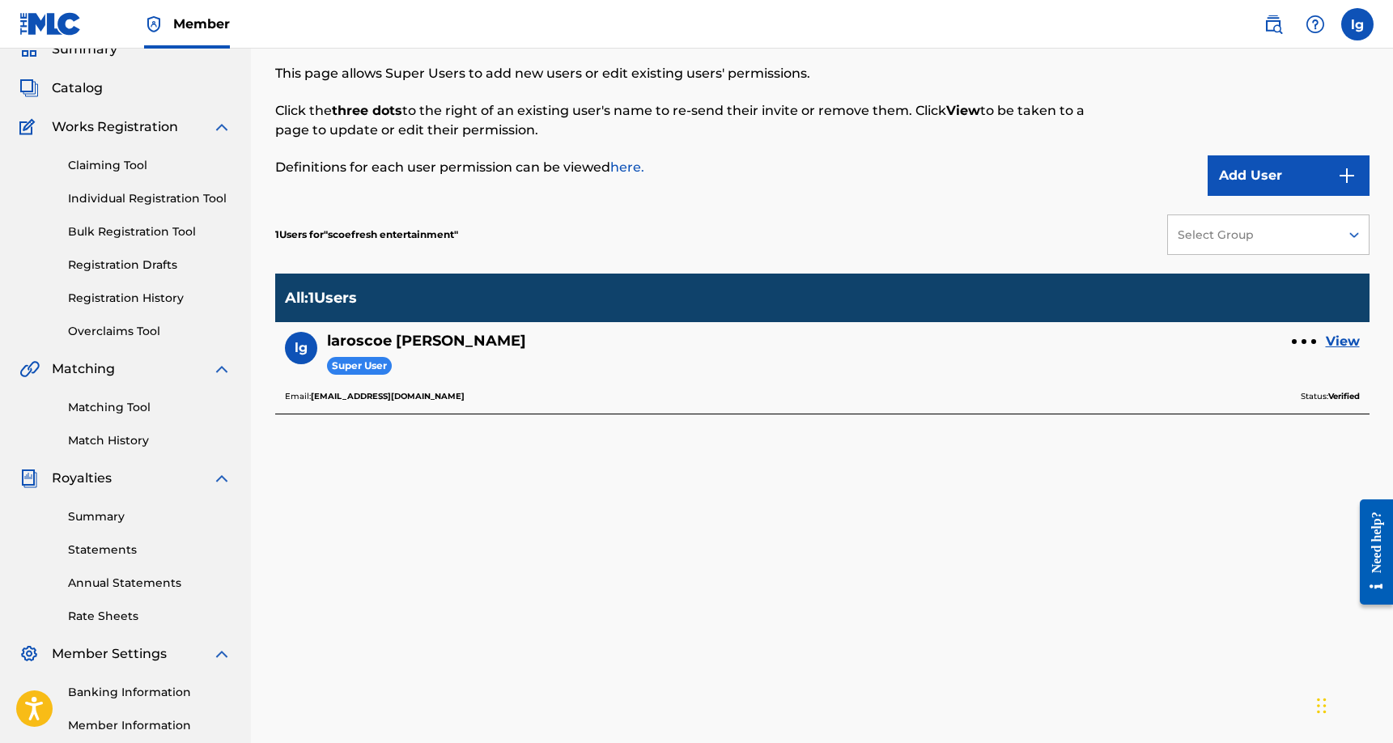
scroll to position [261, 0]
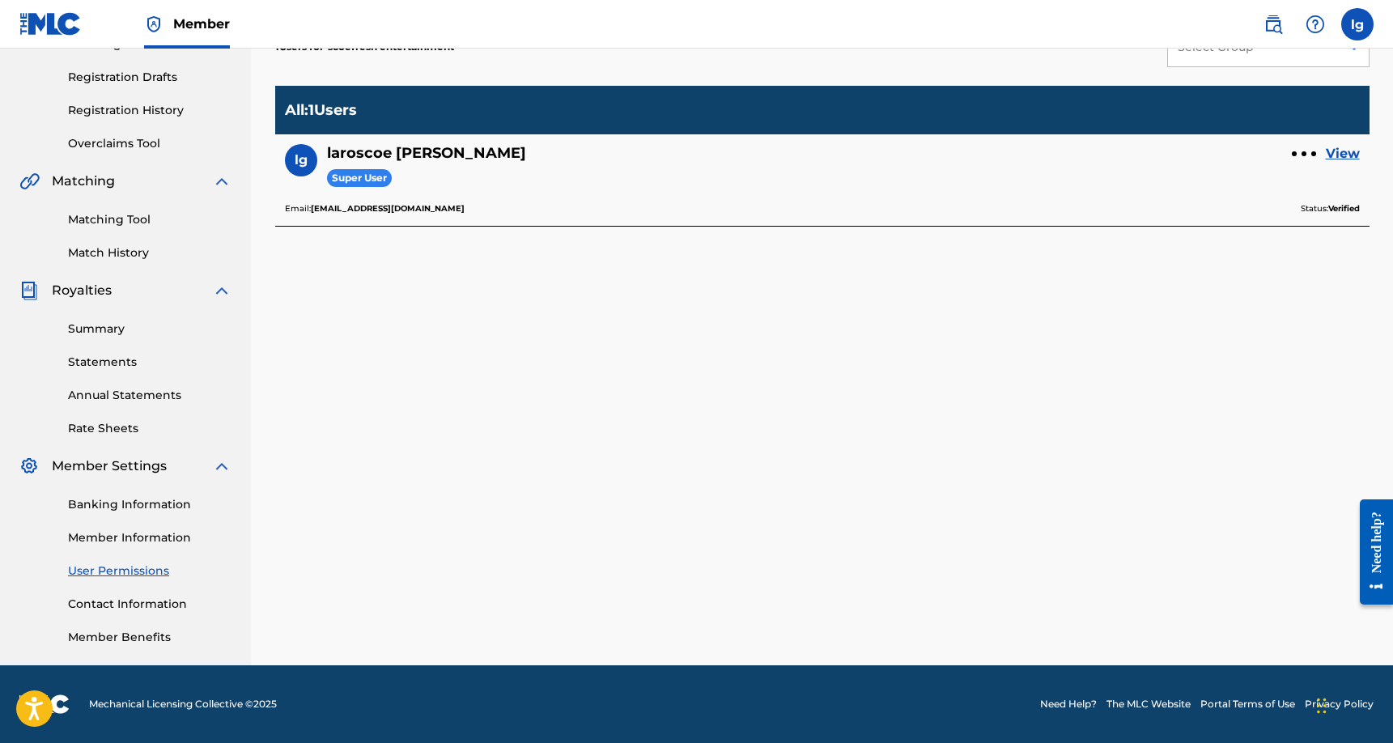
click at [129, 607] on link "Contact Information" at bounding box center [149, 604] width 163 height 17
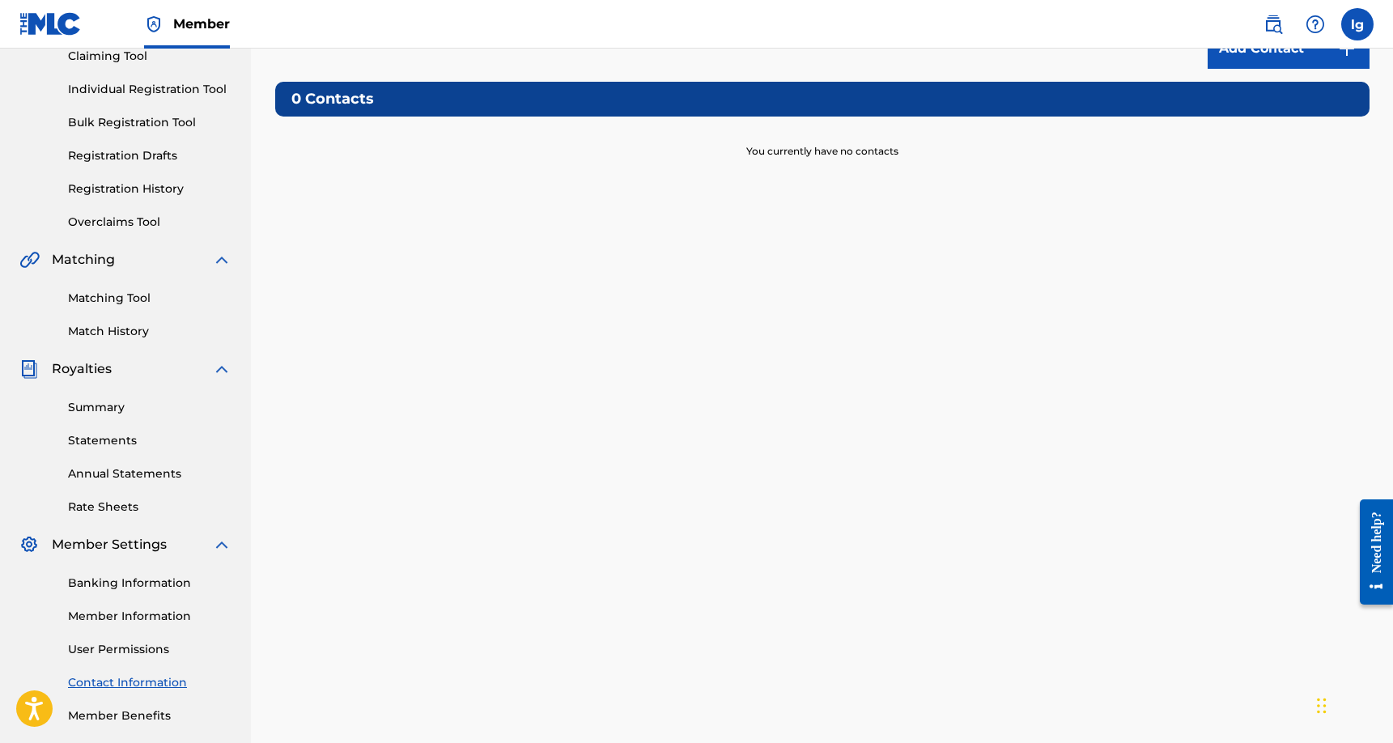
scroll to position [261, 0]
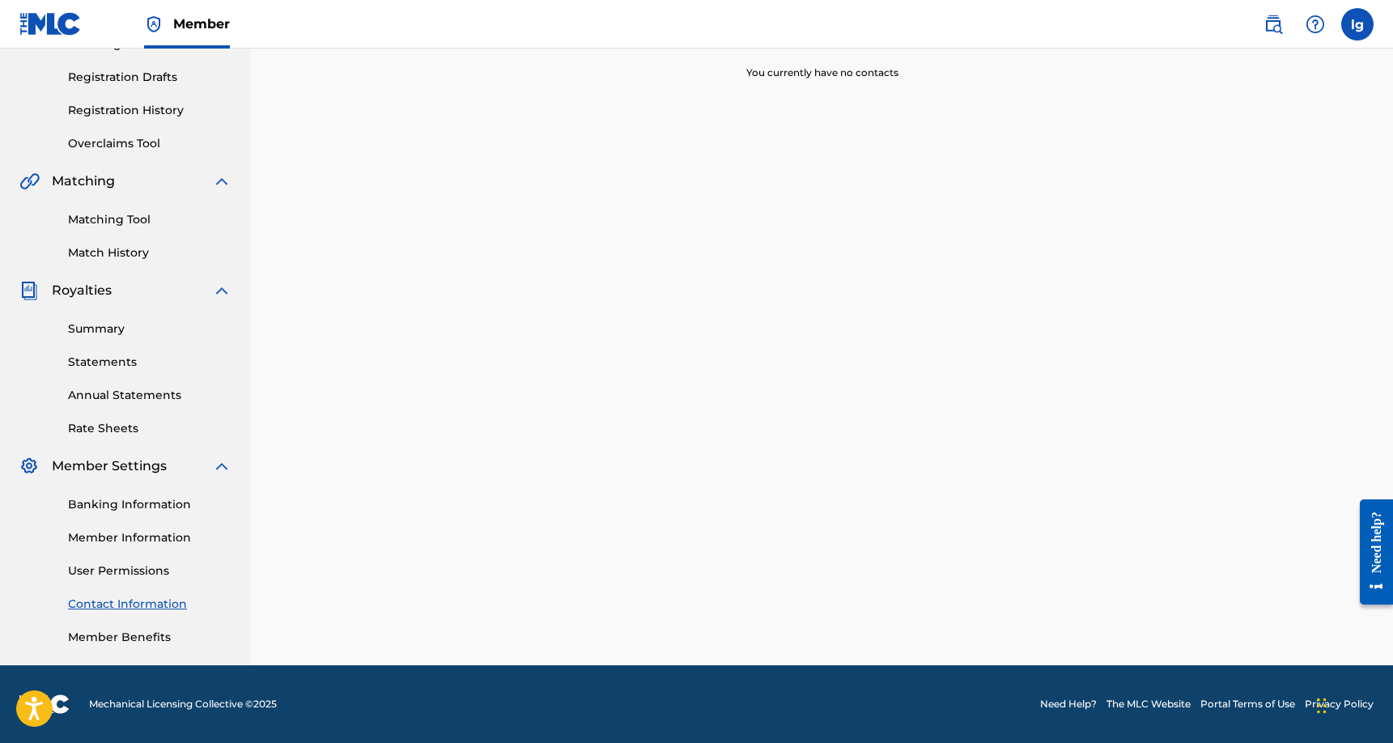
click at [120, 634] on link "Member Benefits" at bounding box center [149, 637] width 163 height 17
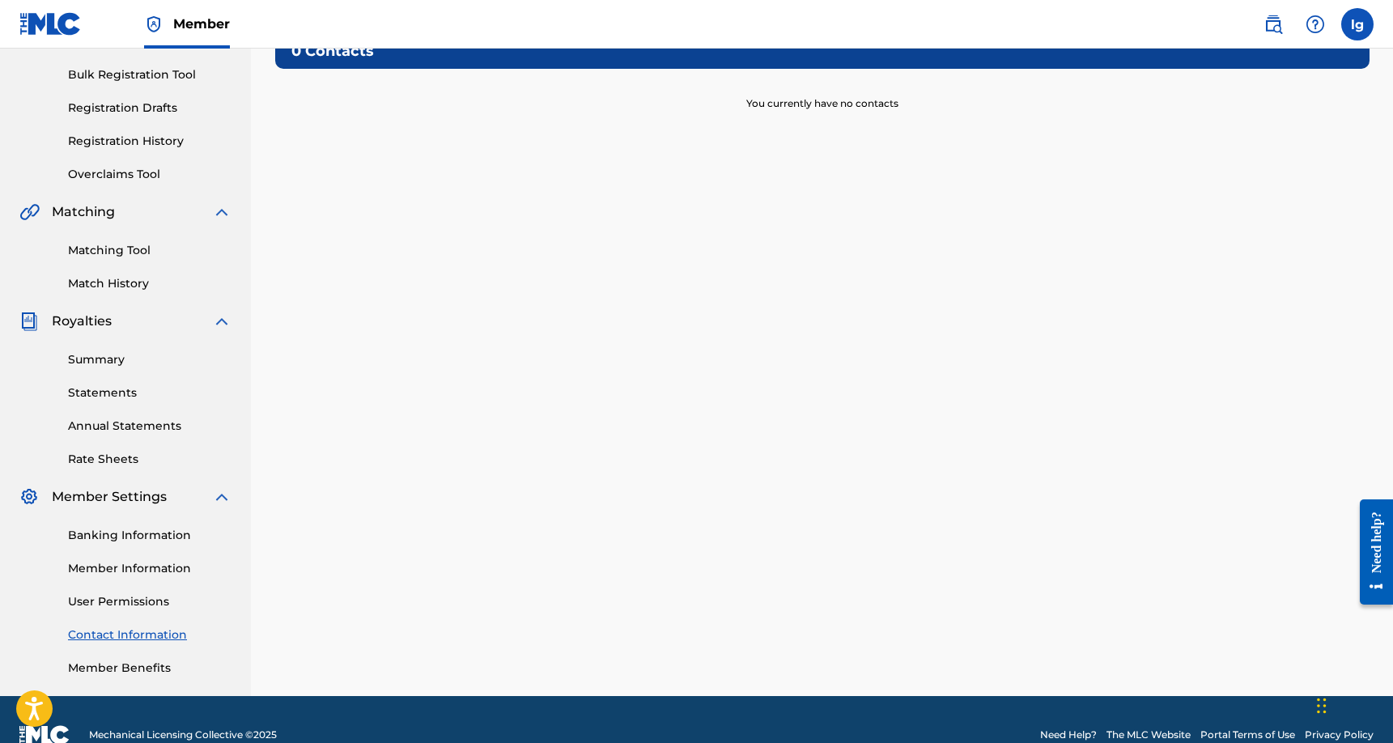
scroll to position [213, 0]
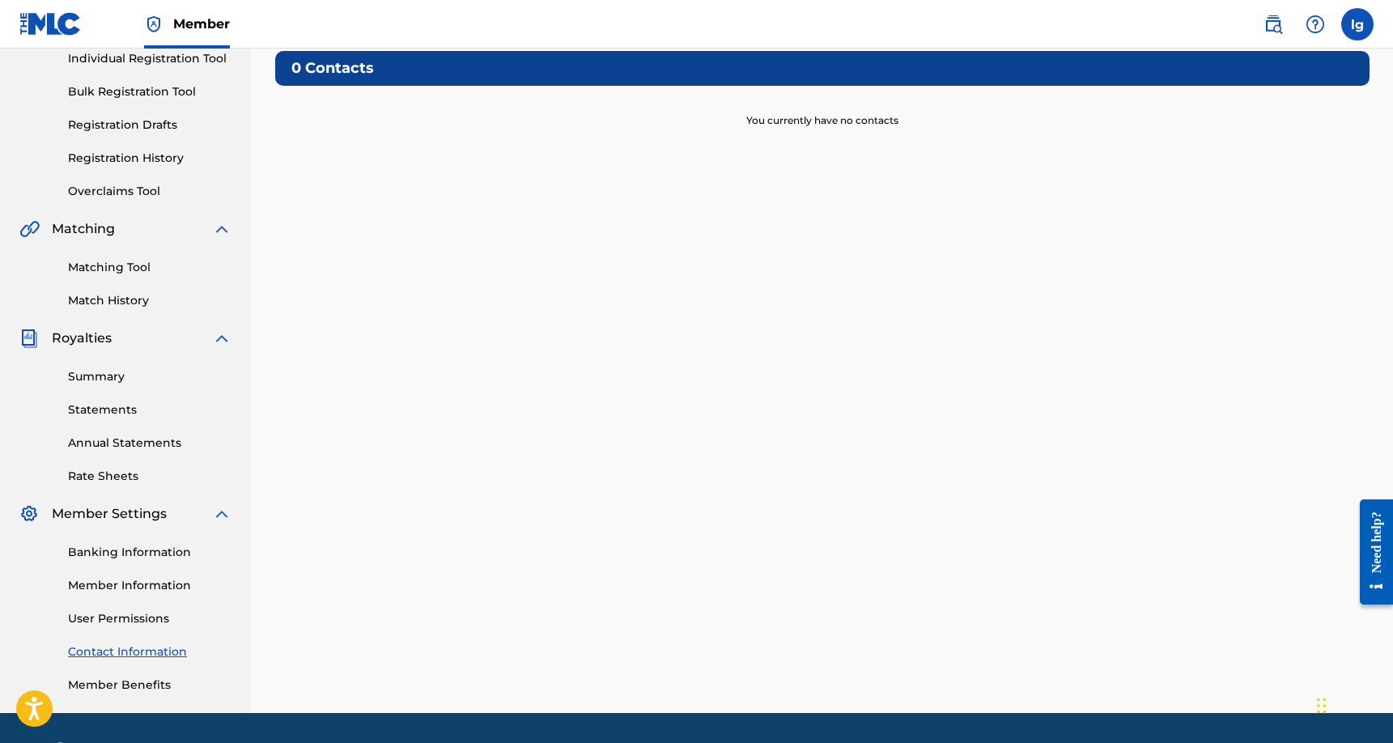
click at [151, 126] on link "Registration Drafts" at bounding box center [149, 125] width 163 height 17
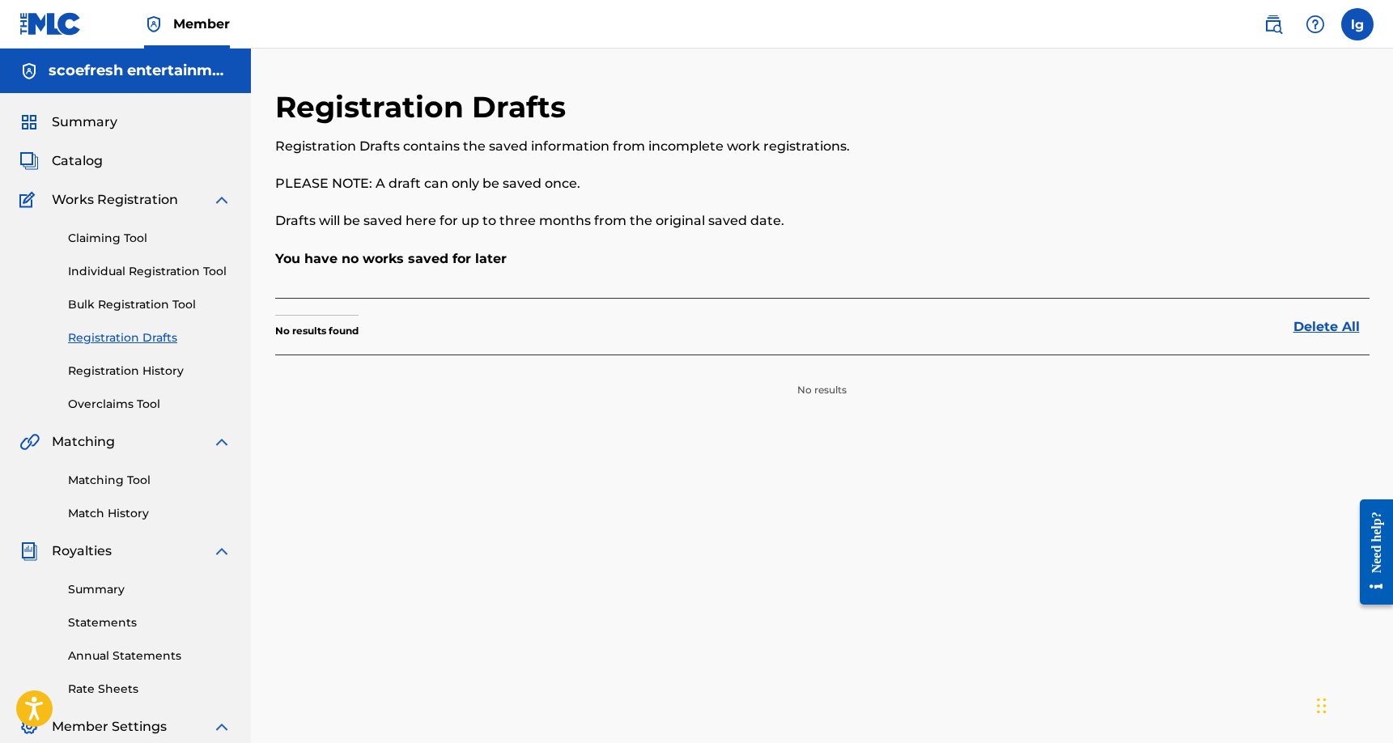
click at [156, 274] on link "Individual Registration Tool" at bounding box center [149, 271] width 163 height 17
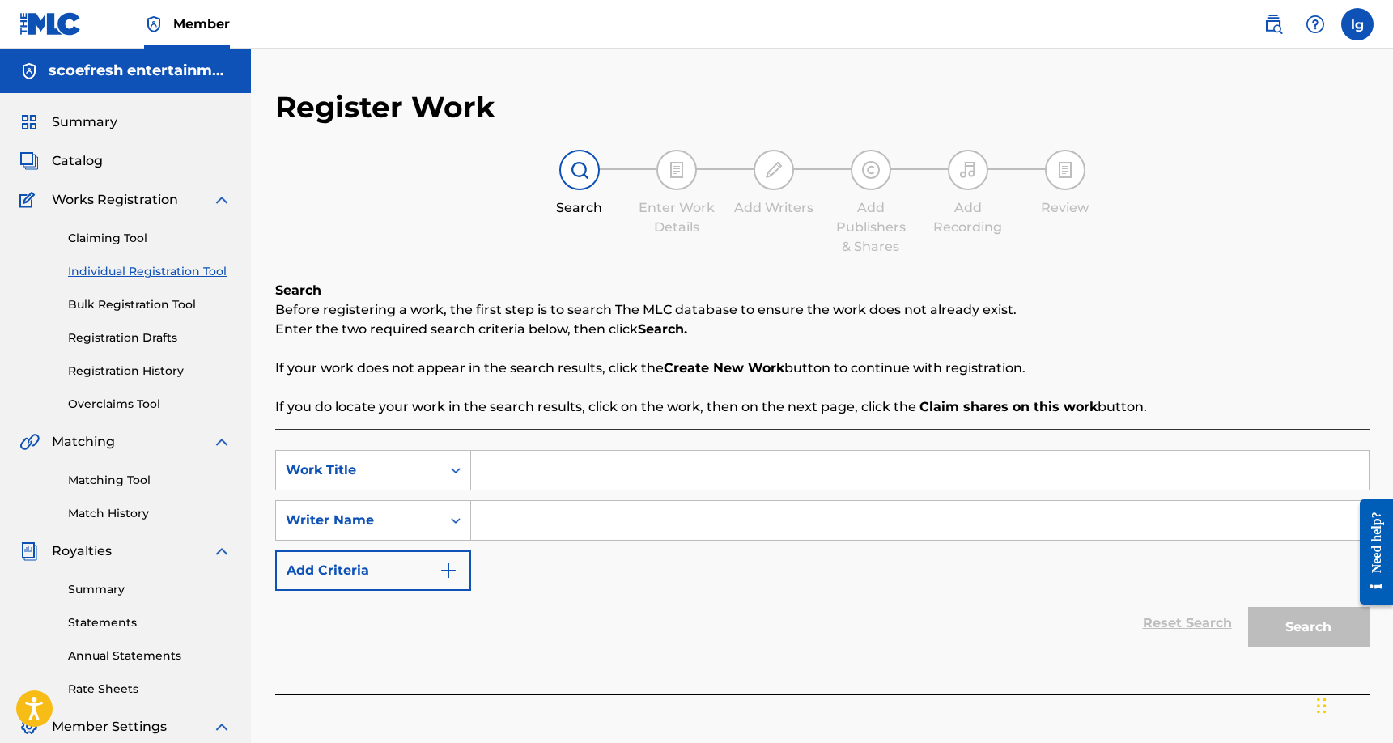
click at [519, 469] on input "Search Form" at bounding box center [919, 470] width 897 height 39
type input "blade"
click at [498, 522] on input "Search Form" at bounding box center [919, 520] width 897 height 39
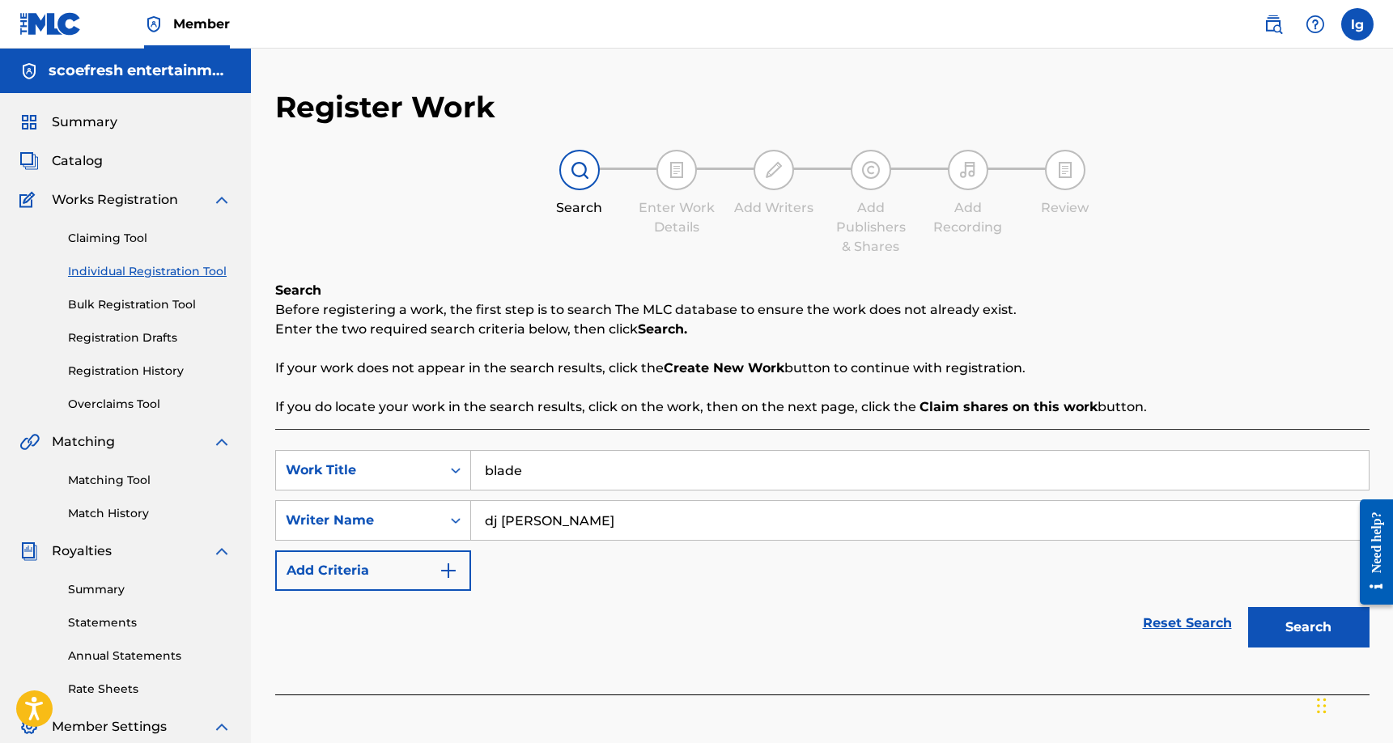
type input "dj [PERSON_NAME]"
drag, startPoint x: 566, startPoint y: 548, endPoint x: 1307, endPoint y: 627, distance: 744.7
click at [1307, 627] on button "Search" at bounding box center [1308, 627] width 121 height 40
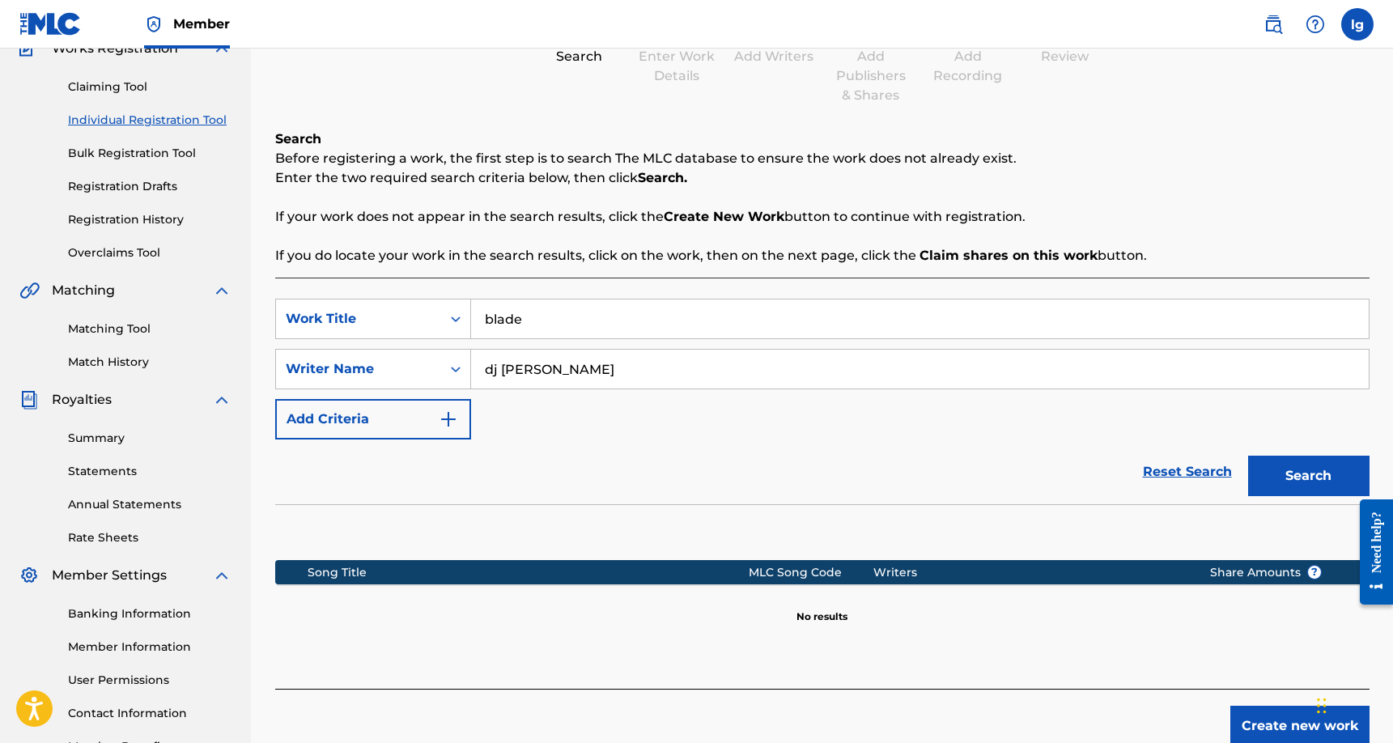
scroll to position [261, 0]
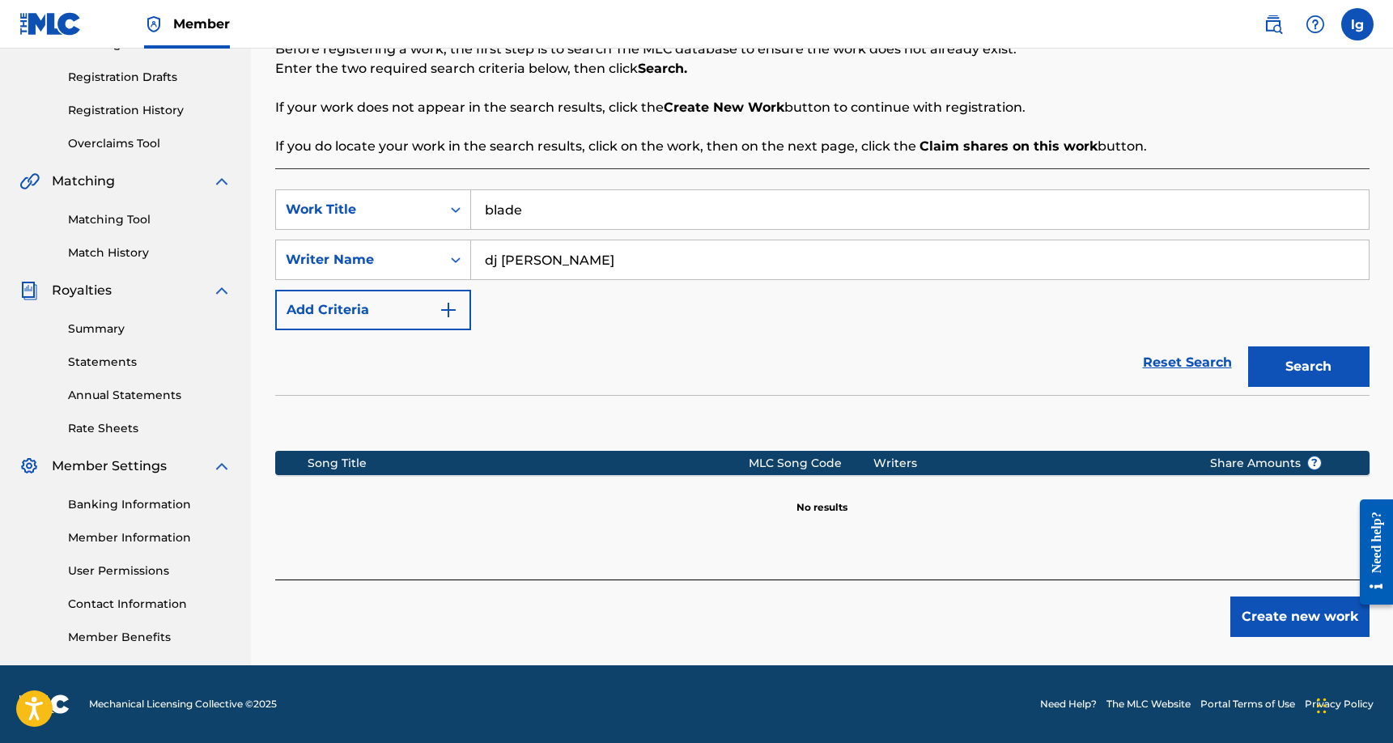
click at [1261, 613] on button "Create new work" at bounding box center [1299, 616] width 139 height 40
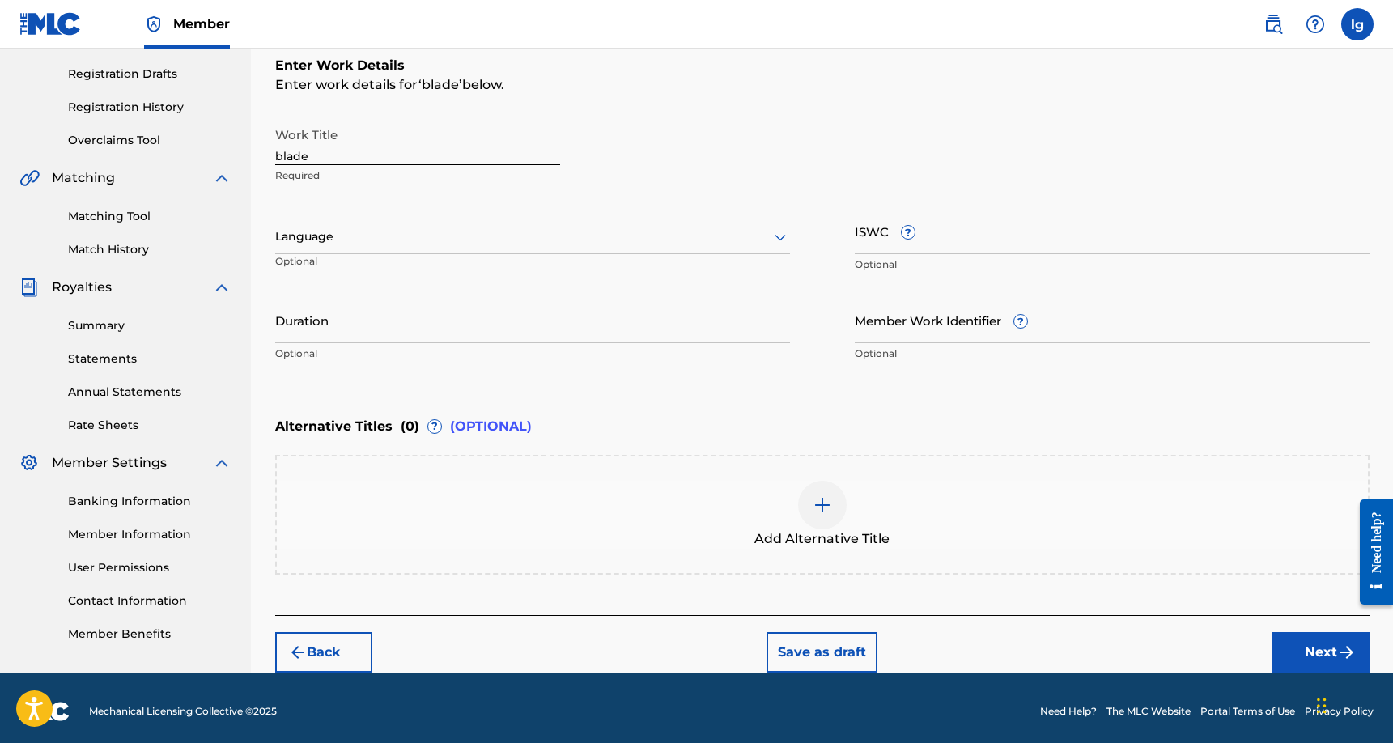
scroll to position [271, 0]
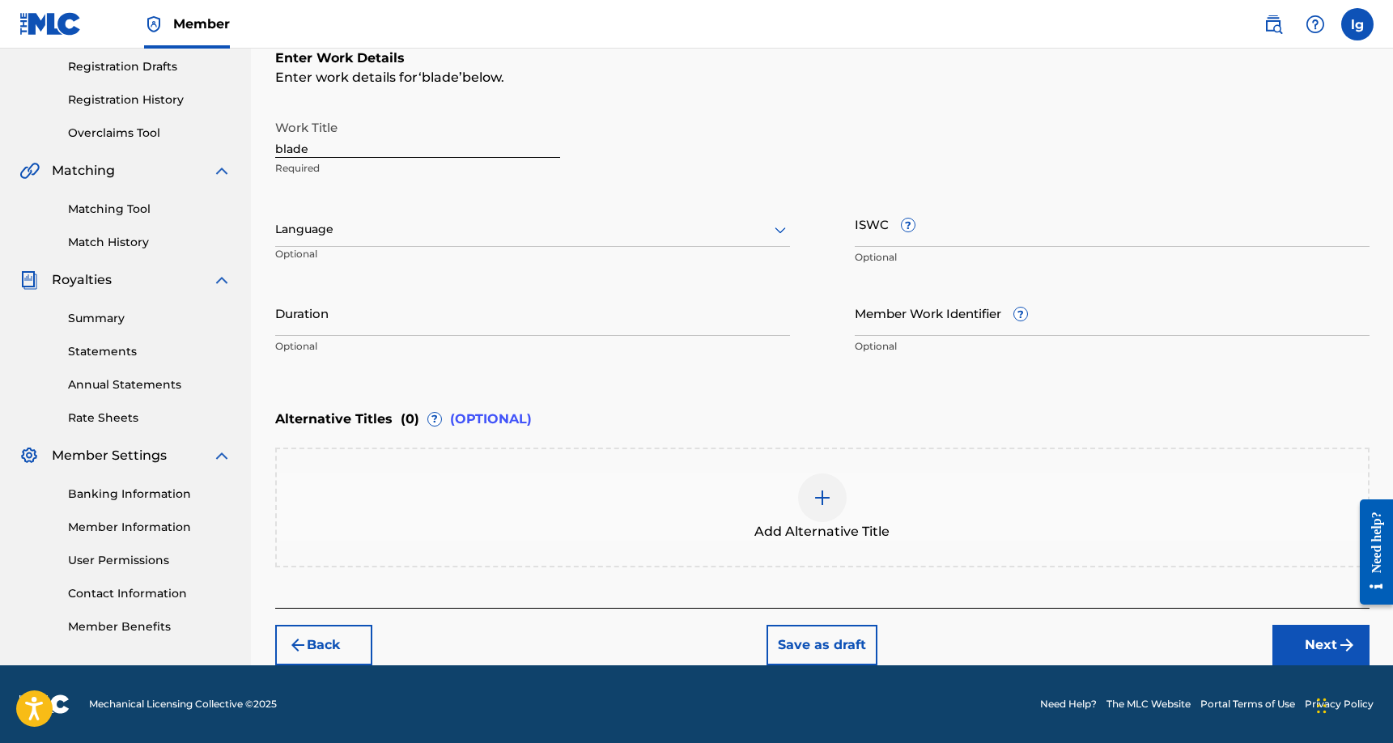
click at [655, 318] on input "Duration" at bounding box center [532, 313] width 515 height 46
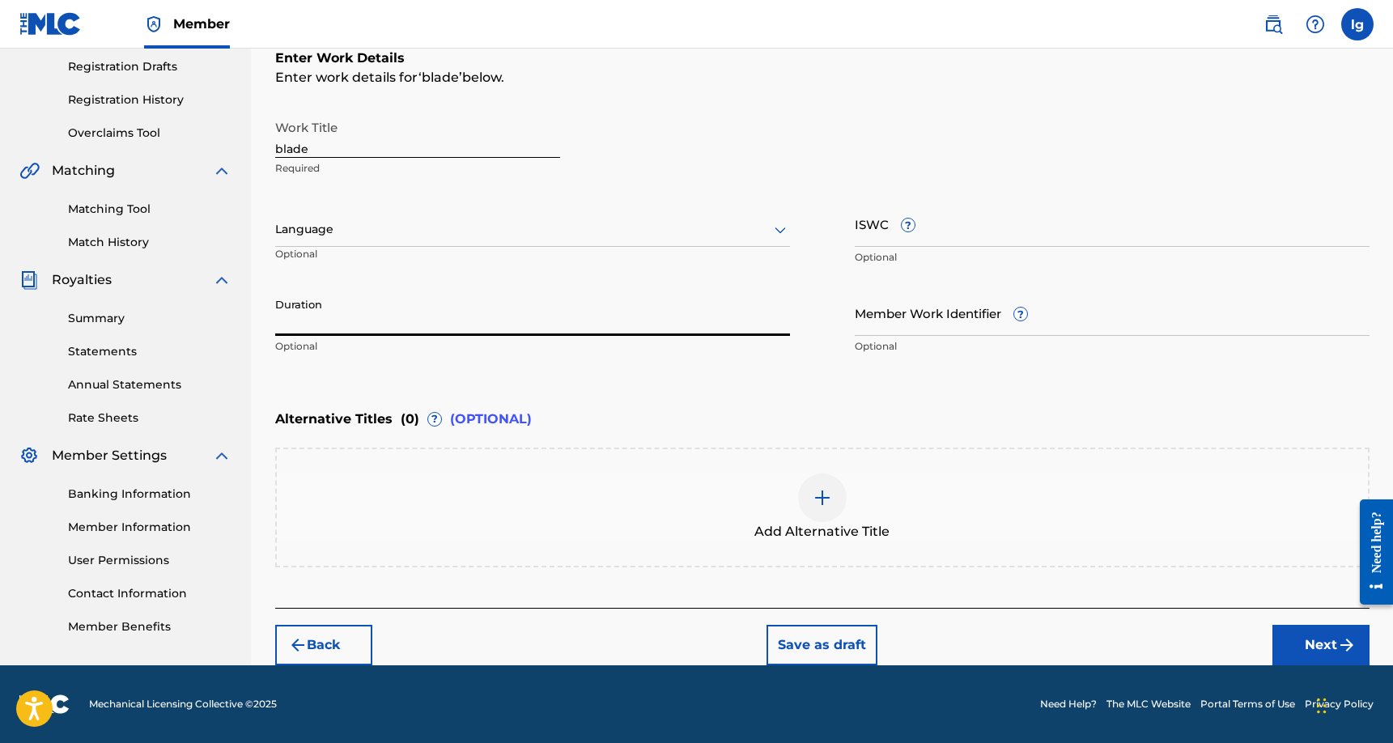
click at [655, 318] on input "Duration" at bounding box center [532, 313] width 515 height 46
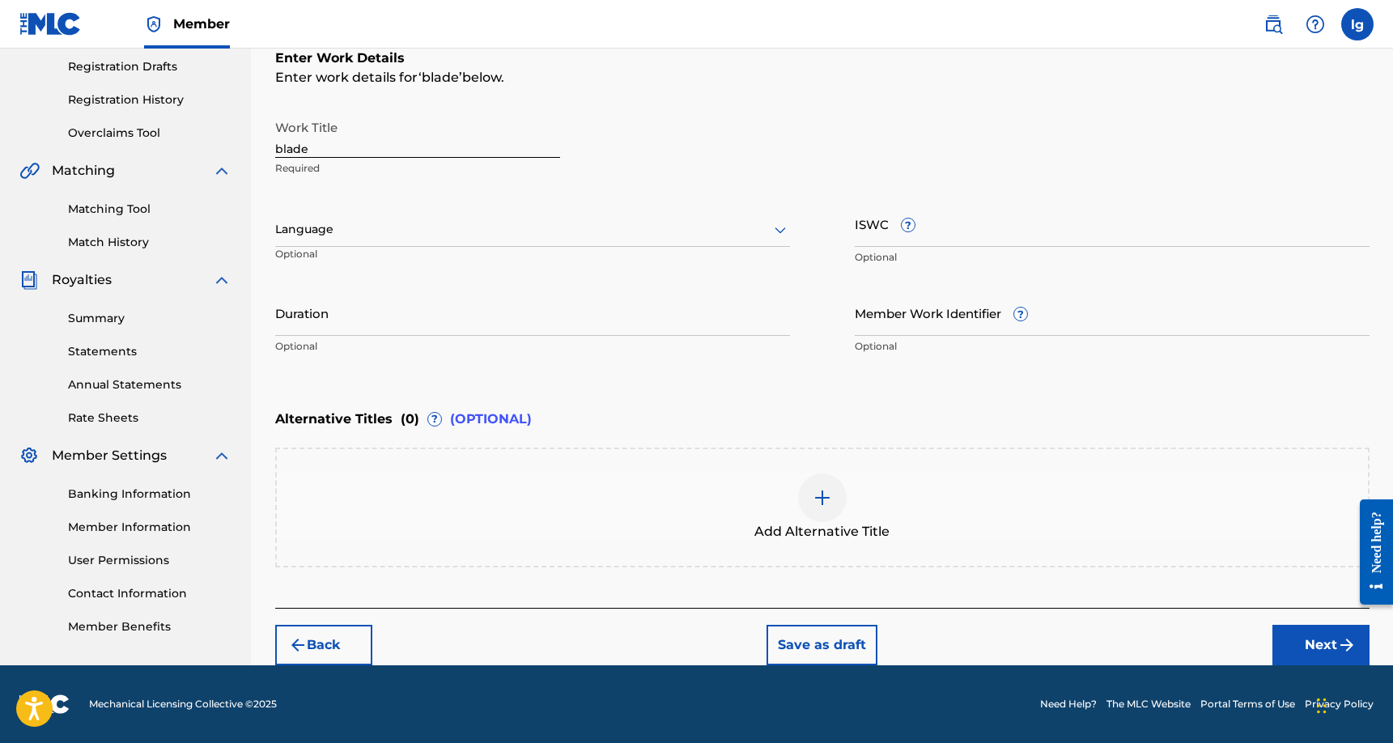
click at [1301, 643] on button "Next" at bounding box center [1320, 645] width 97 height 40
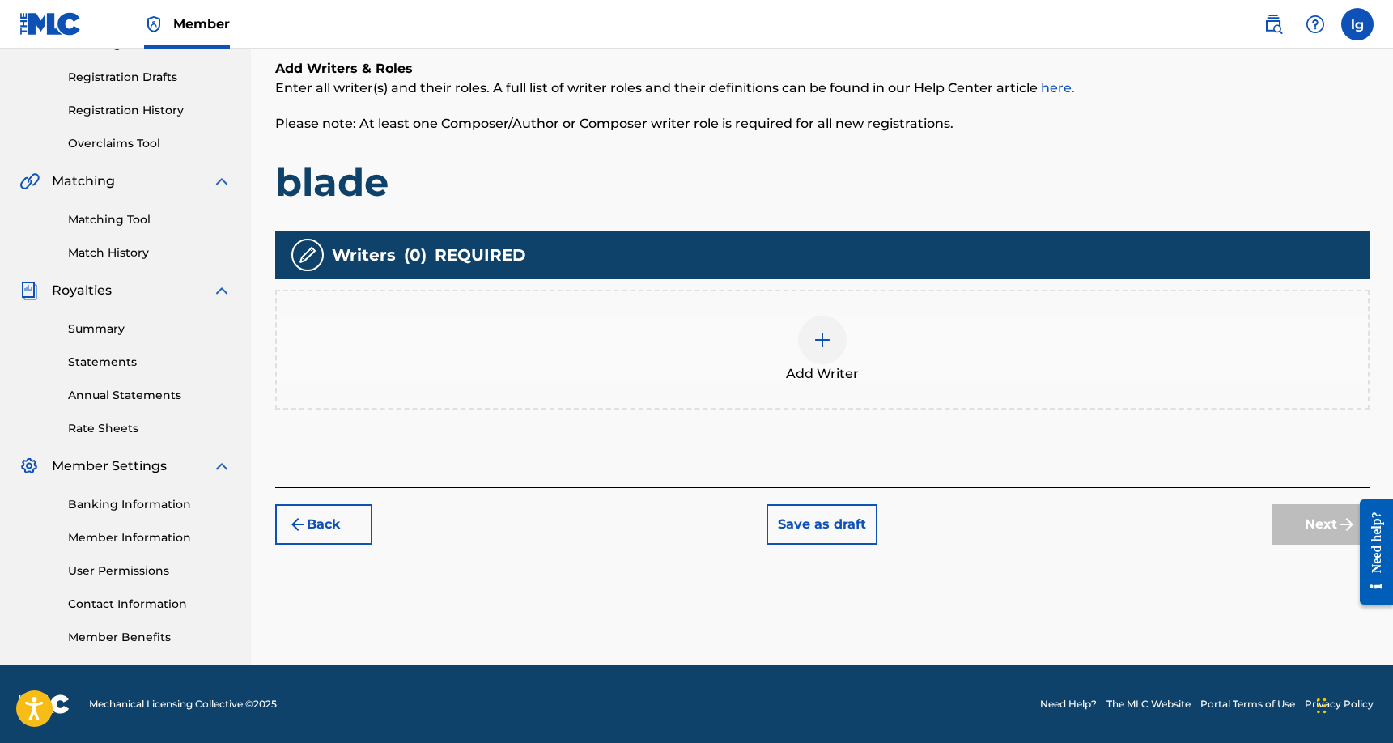
click at [816, 341] on img at bounding box center [821, 339] width 19 height 19
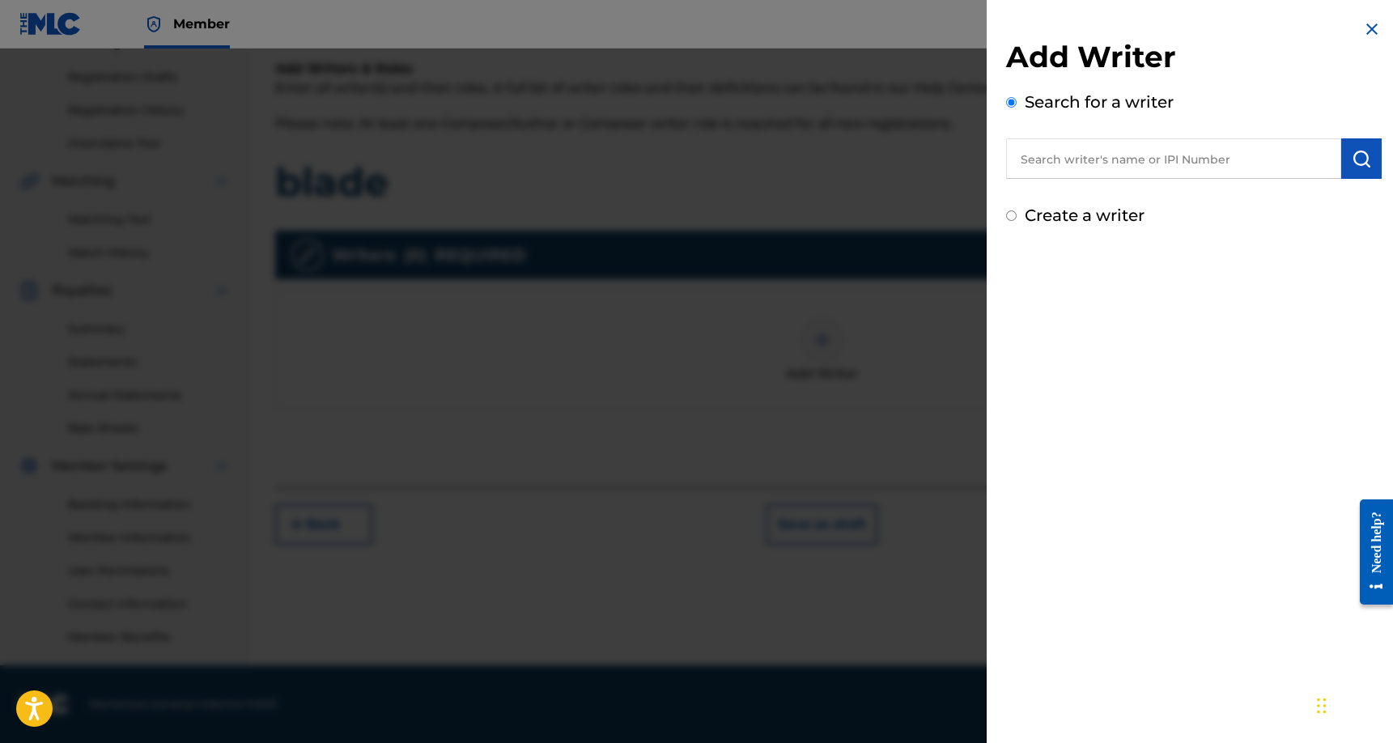
click at [1101, 163] on input "text" at bounding box center [1173, 158] width 335 height 40
click at [1351, 151] on img "submit" at bounding box center [1360, 158] width 19 height 19
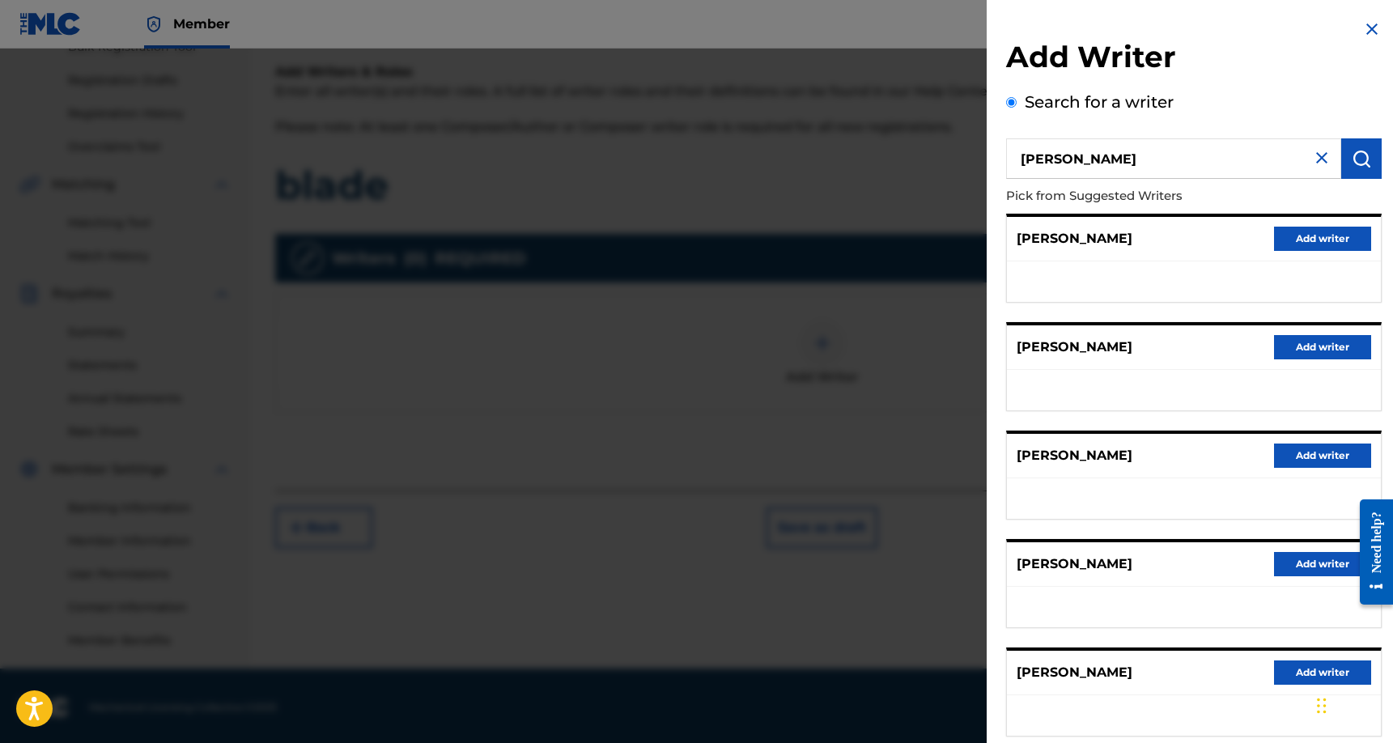
scroll to position [252, 0]
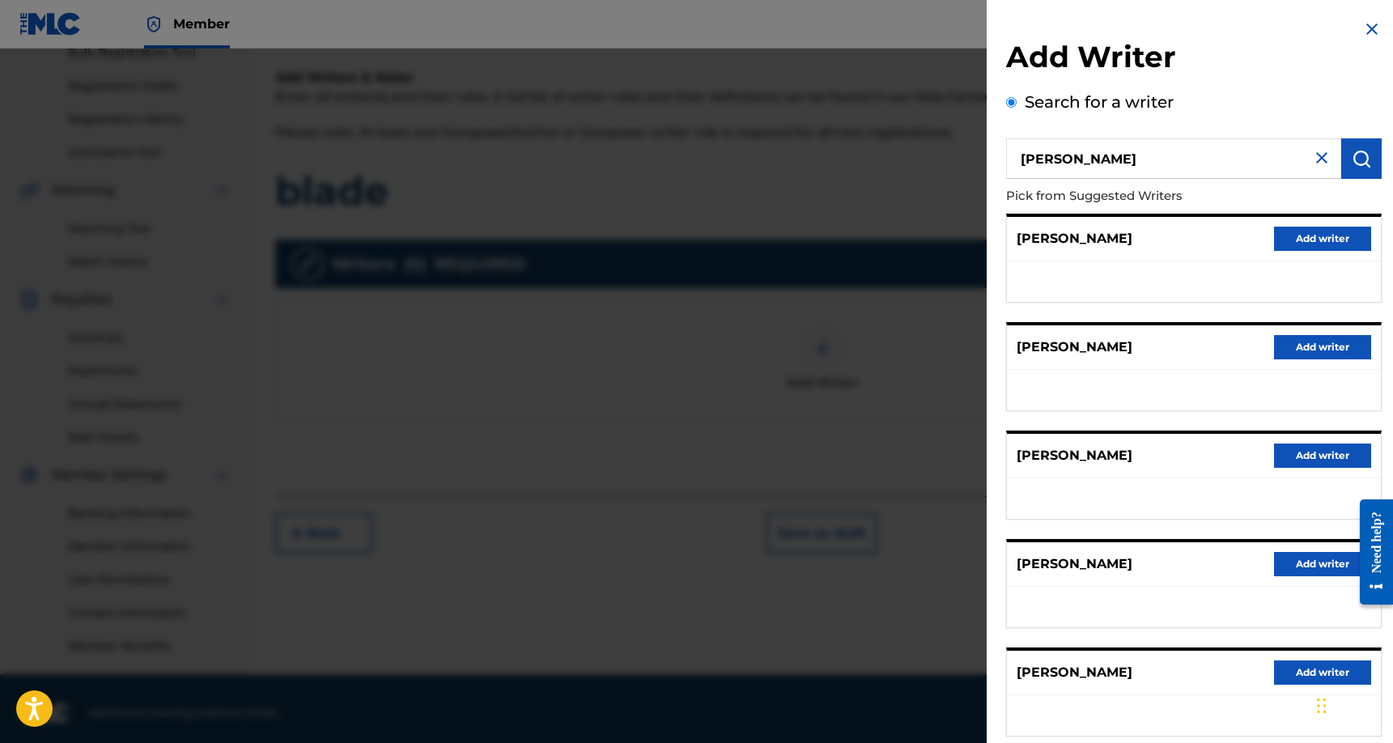
click at [1202, 159] on input "[PERSON_NAME]" at bounding box center [1173, 158] width 335 height 40
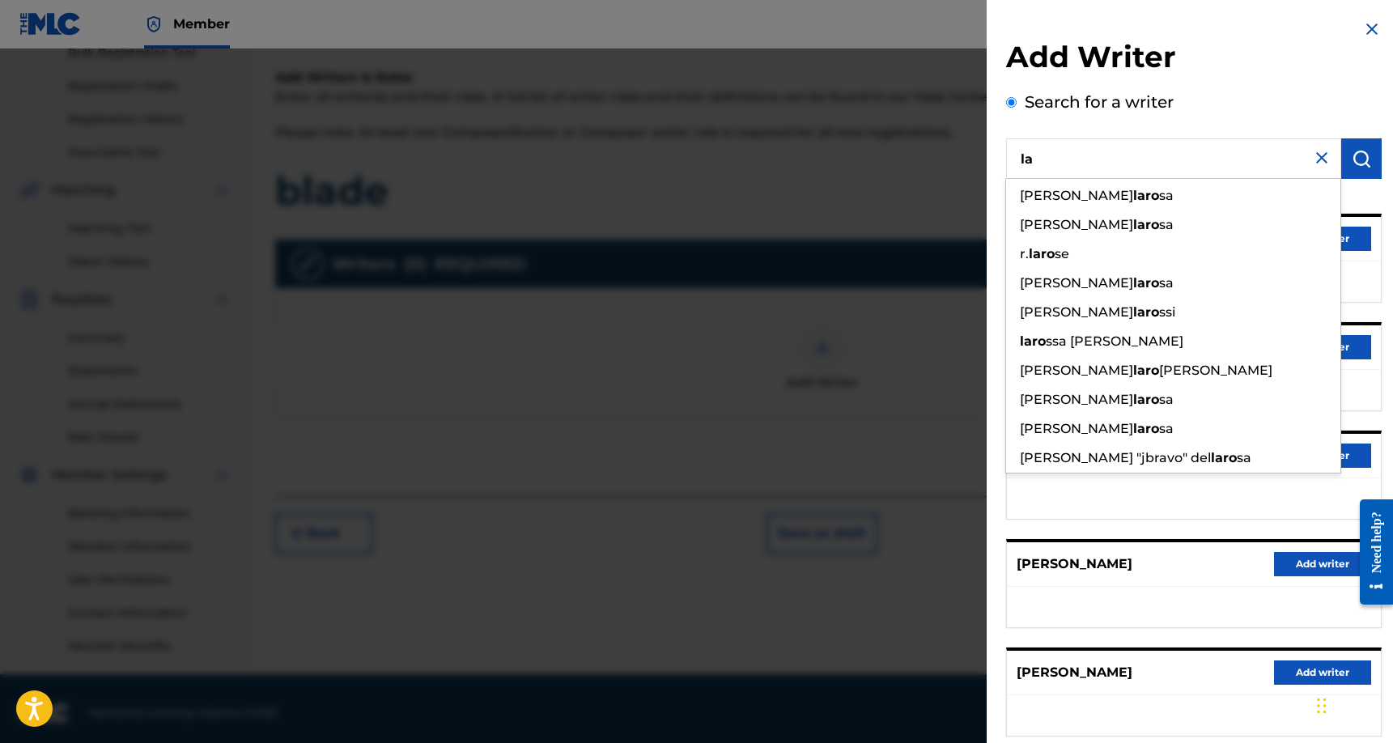
type input "l"
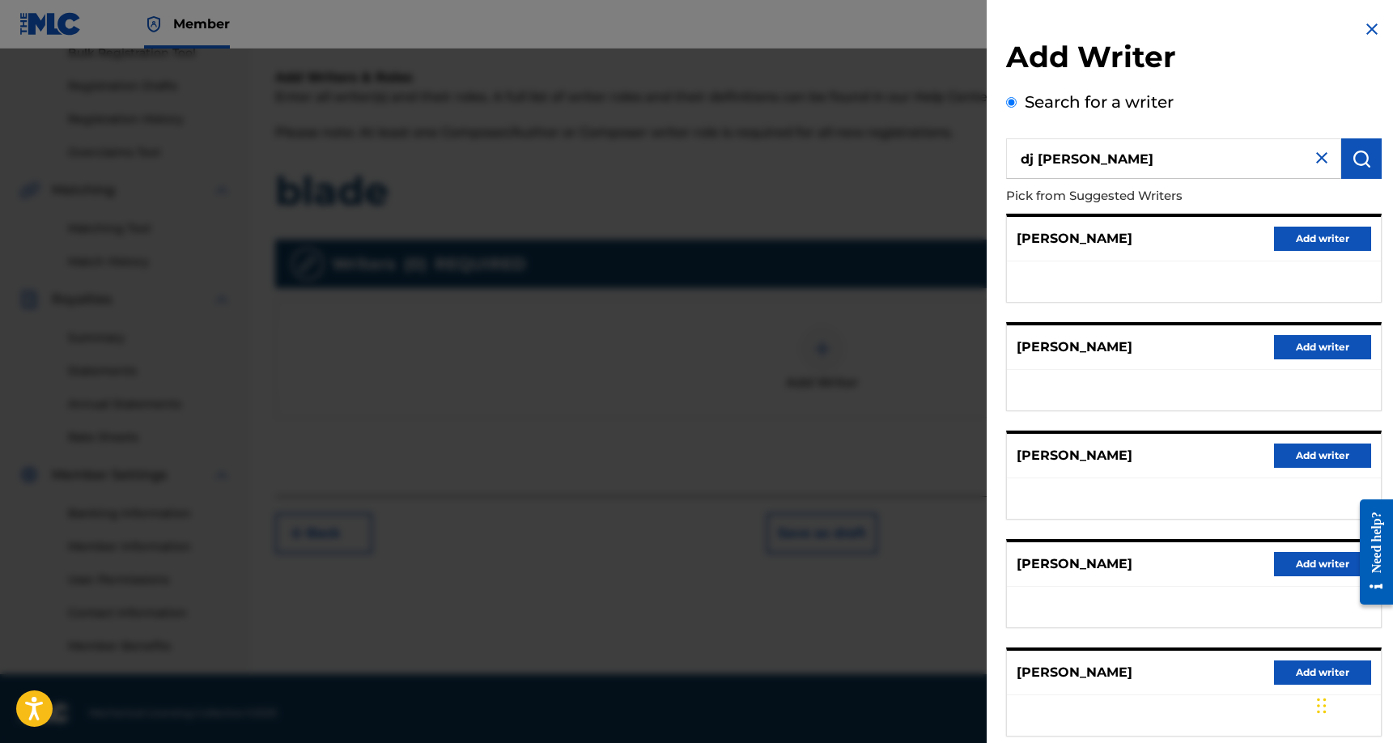
type input "dj [PERSON_NAME]"
drag, startPoint x: 1202, startPoint y: 159, endPoint x: 1355, endPoint y: 165, distance: 153.0
click at [1355, 165] on img "submit" at bounding box center [1360, 158] width 19 height 19
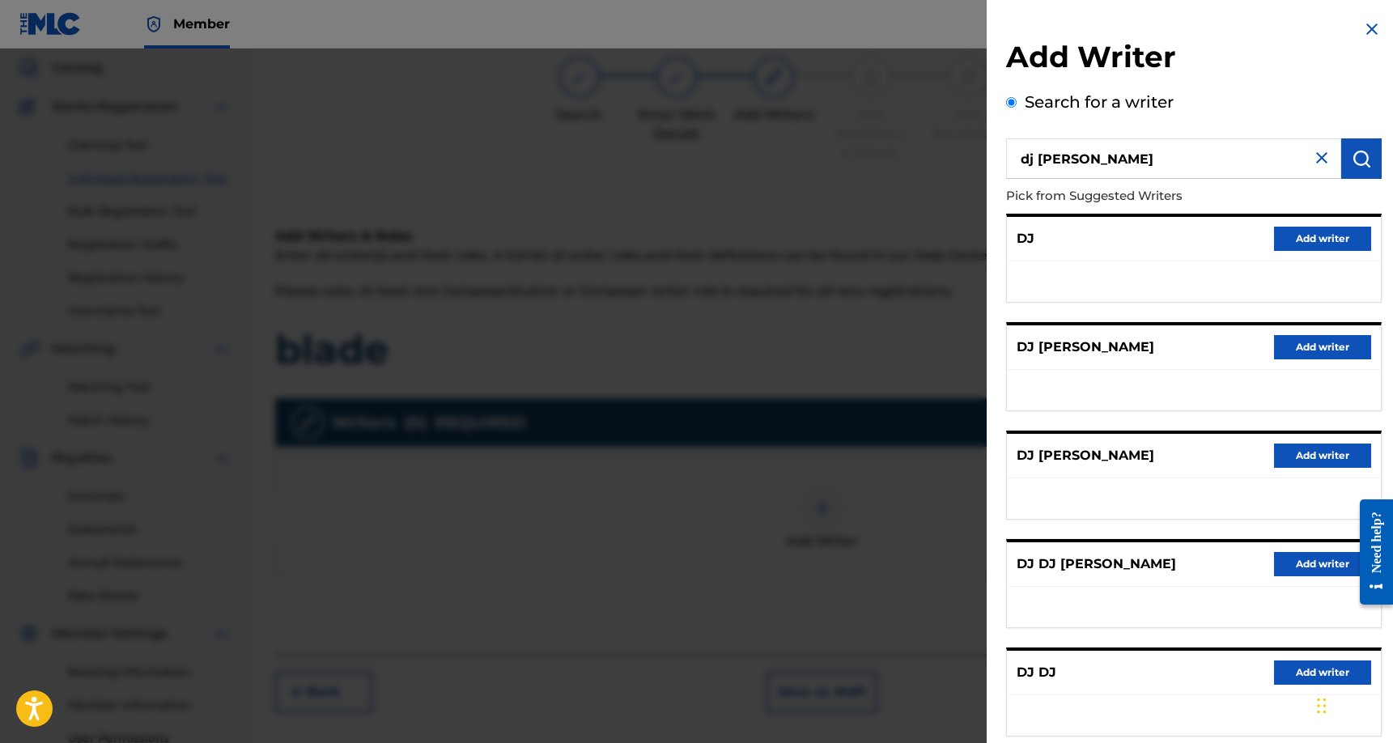
scroll to position [0, 0]
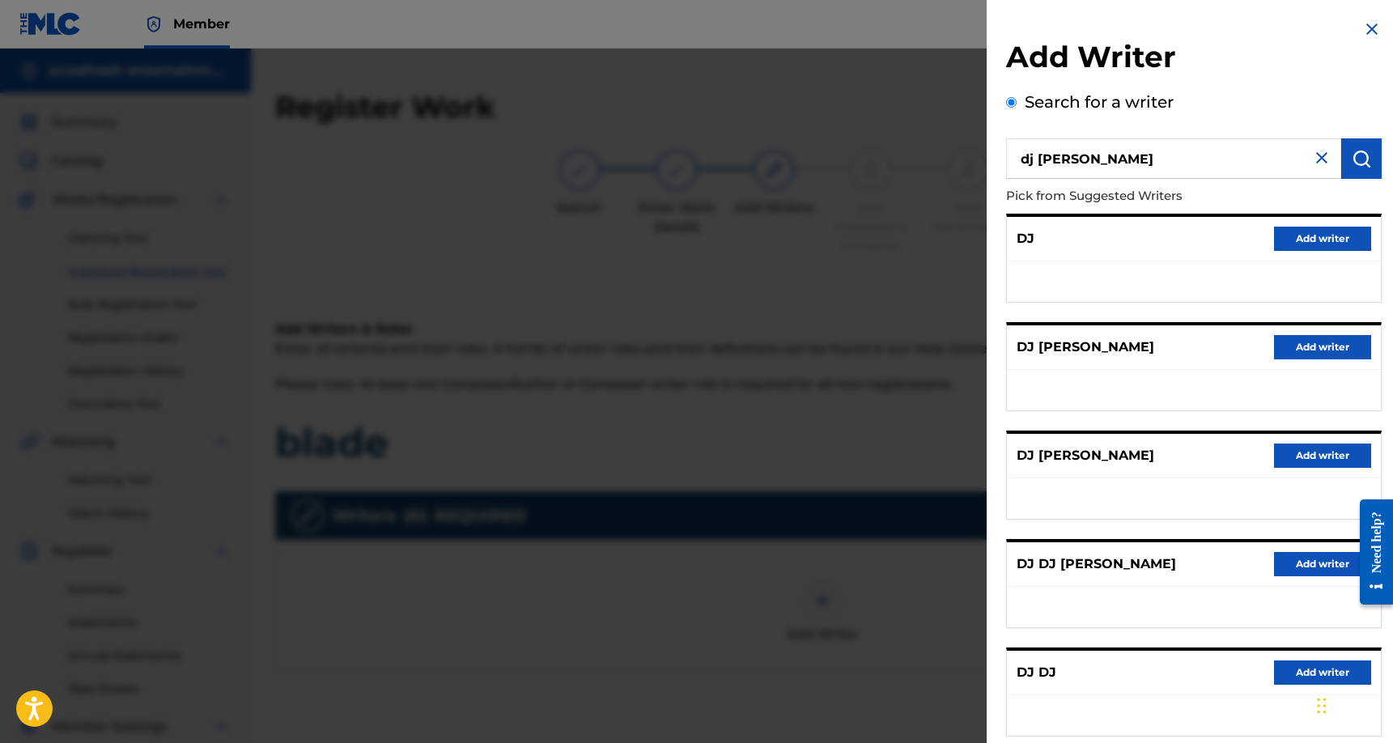
click at [1317, 159] on img at bounding box center [1321, 157] width 19 height 19
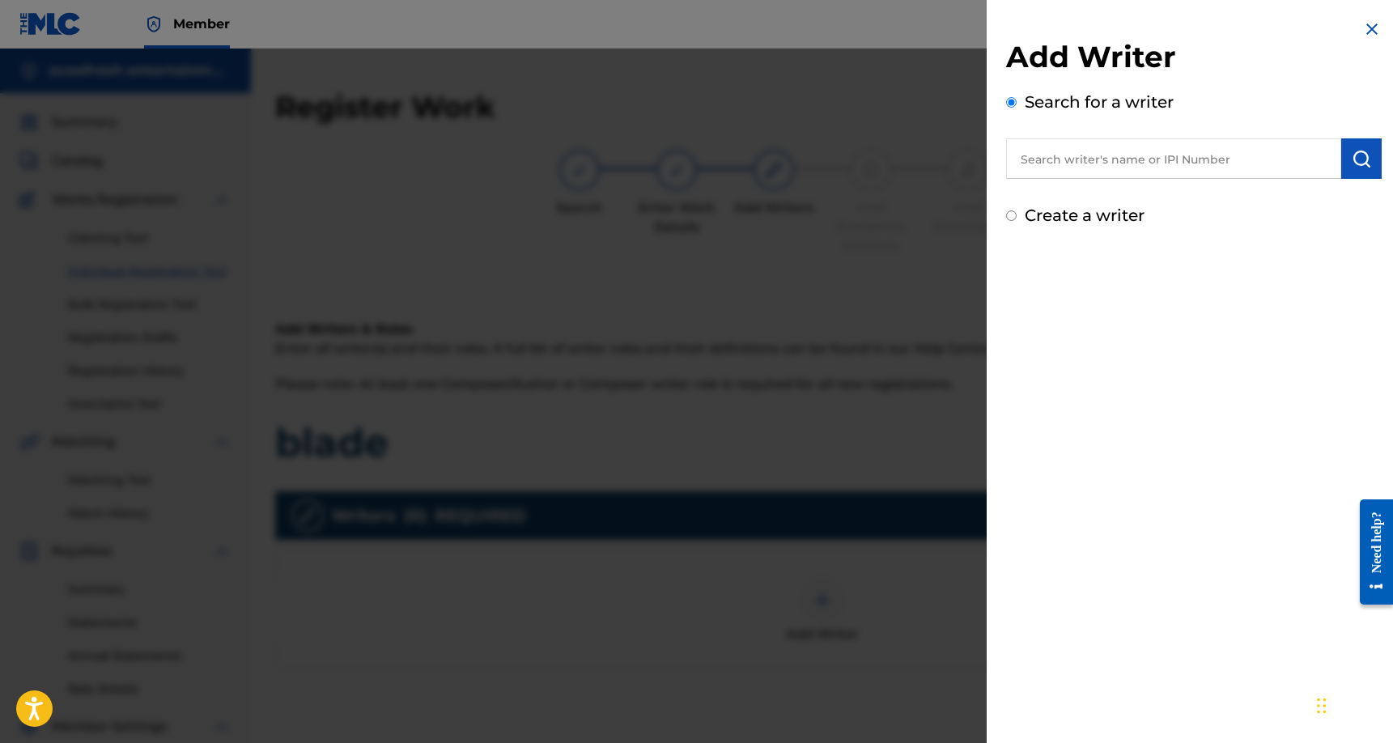
click at [1046, 155] on input "text" at bounding box center [1173, 158] width 335 height 40
click at [1370, 29] on img at bounding box center [1371, 28] width 19 height 19
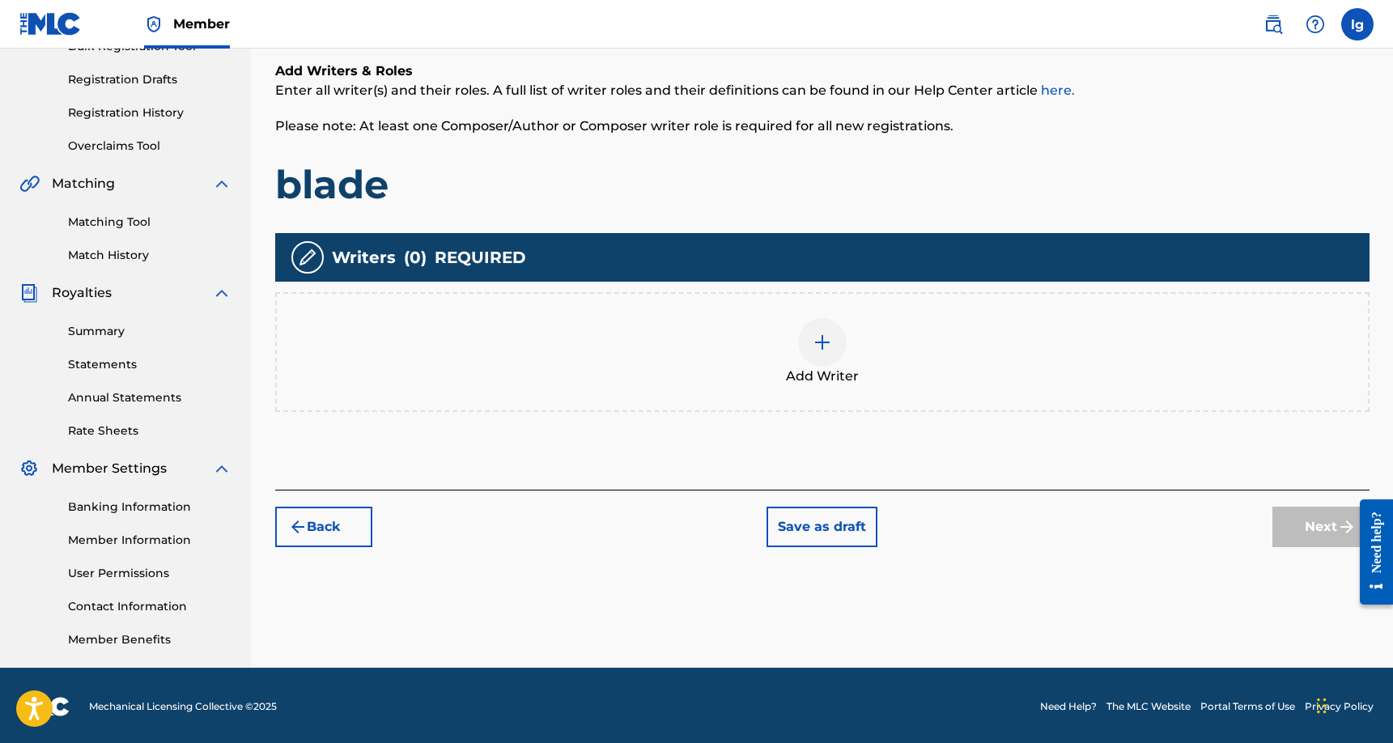
scroll to position [261, 0]
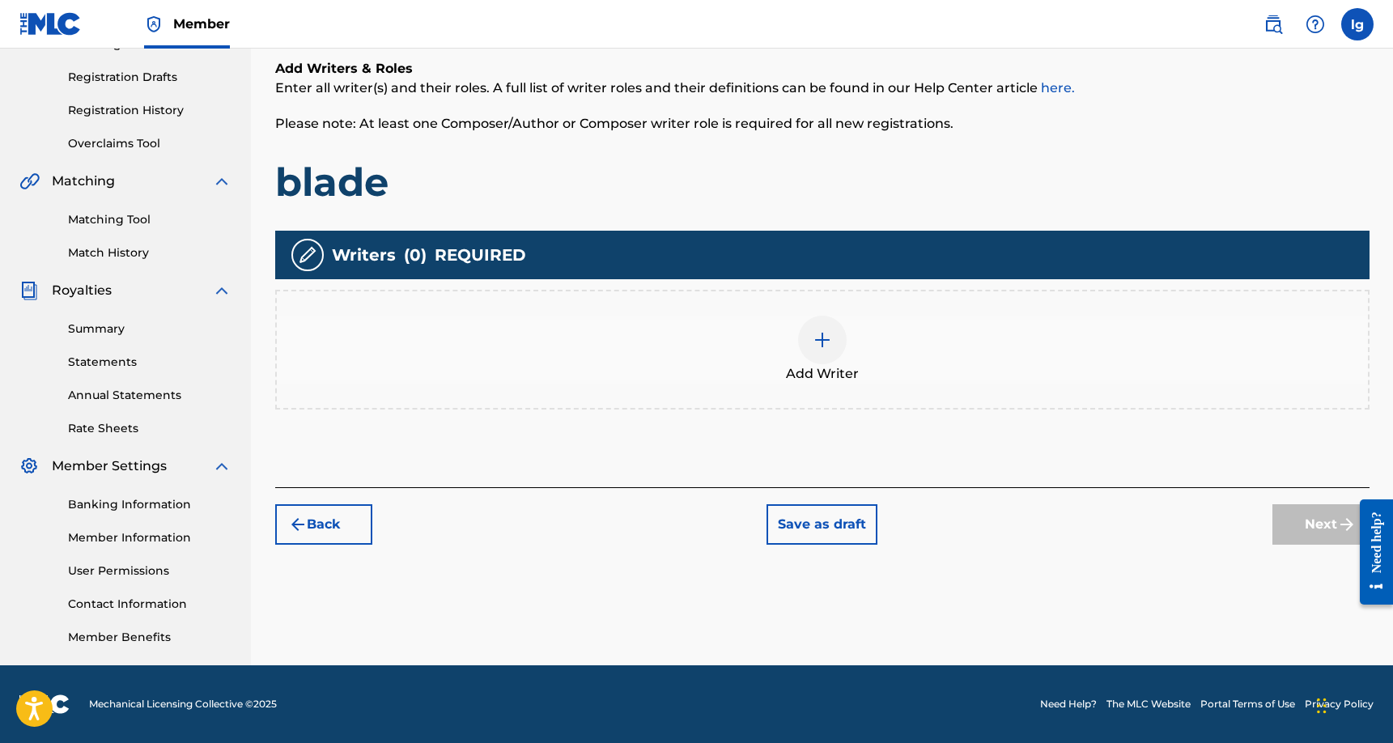
click at [821, 337] on img at bounding box center [821, 339] width 19 height 19
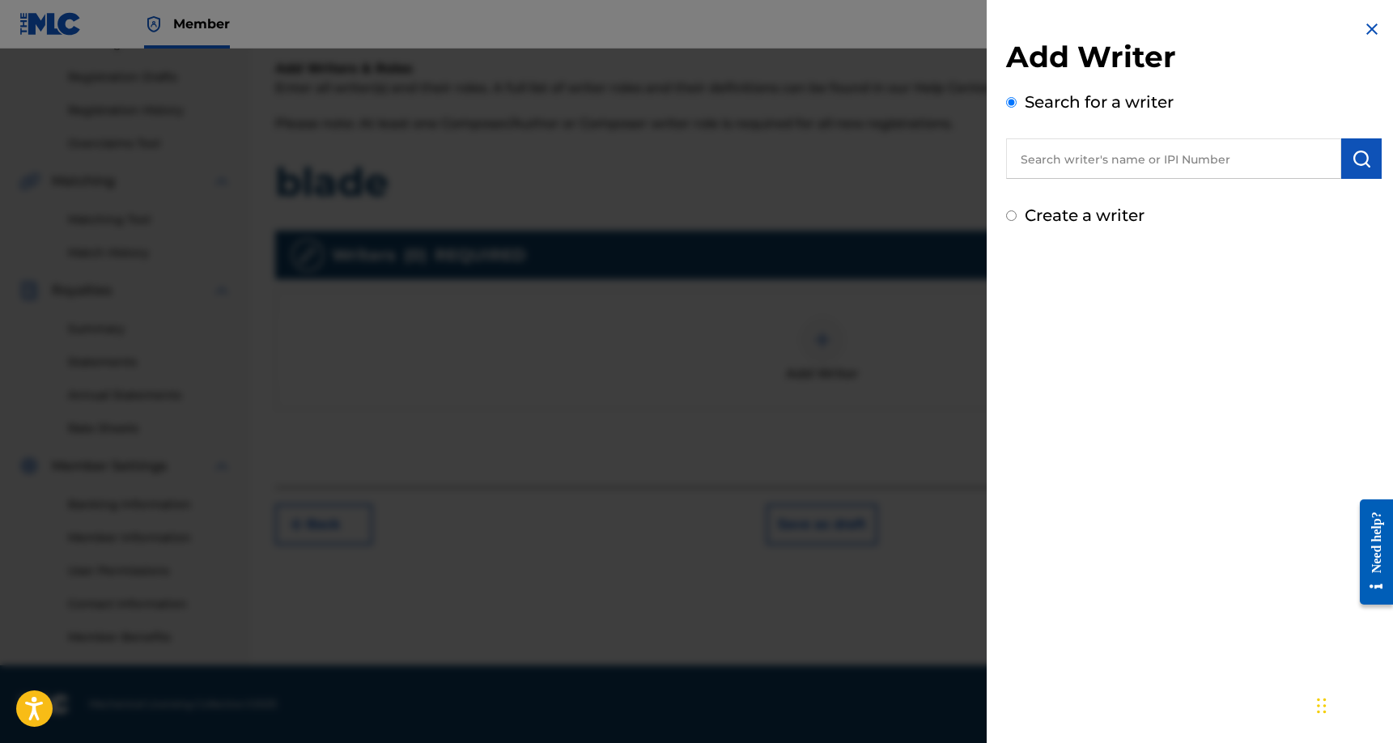
click at [1067, 162] on input "text" at bounding box center [1173, 158] width 335 height 40
type input "[PERSON_NAME]"
click at [1096, 214] on label "Create a writer" at bounding box center [1084, 215] width 120 height 19
radio input "true"
click at [1016, 214] on input "Create a writer" at bounding box center [1011, 215] width 11 height 11
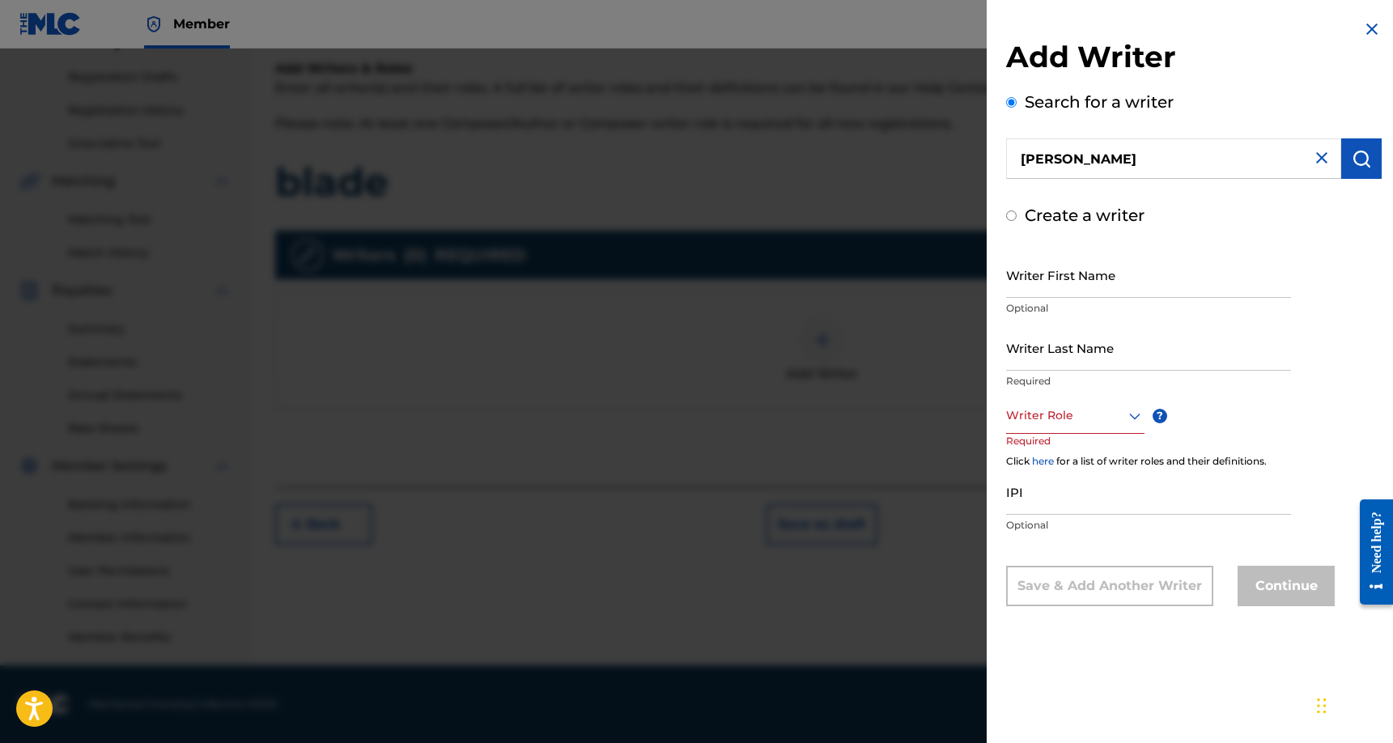
radio input "false"
radio input "true"
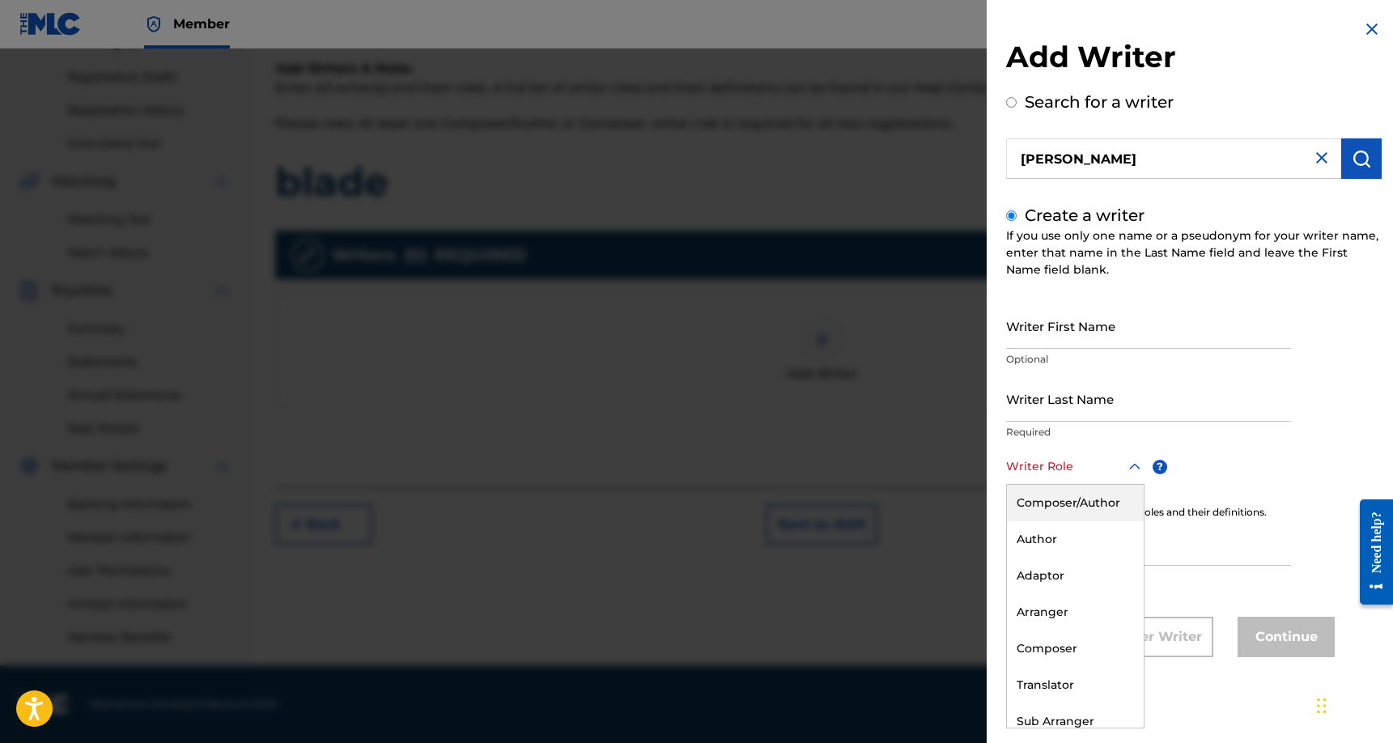
click at [1137, 465] on icon at bounding box center [1134, 466] width 11 height 6
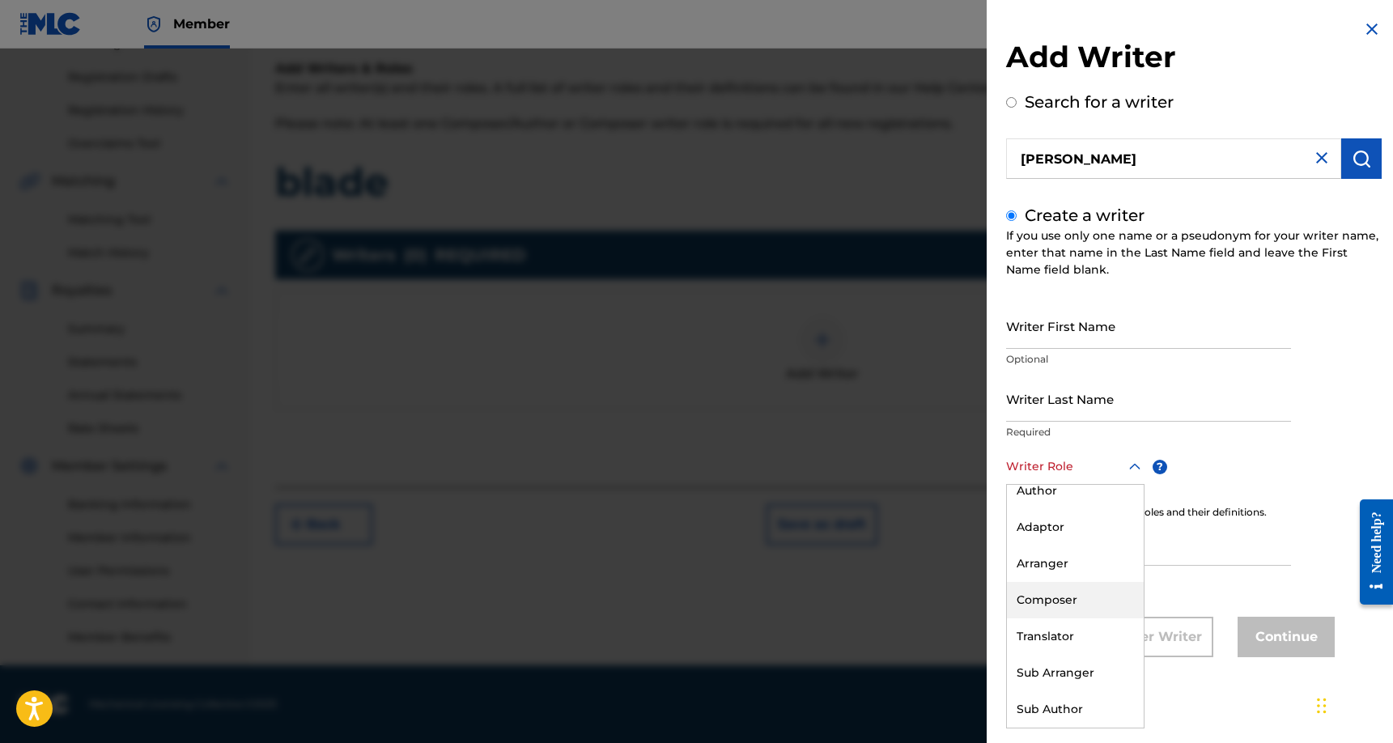
scroll to position [0, 0]
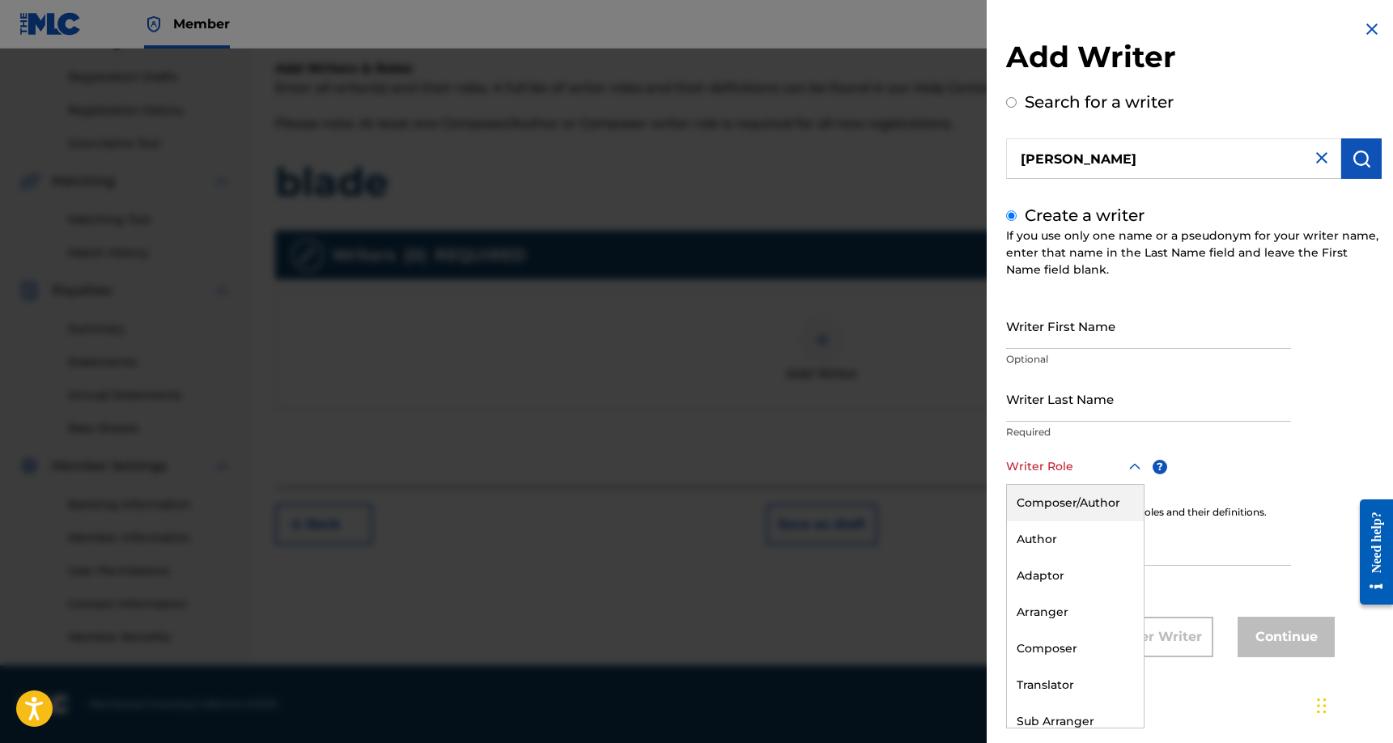
click at [1086, 497] on div "Composer/Author" at bounding box center [1075, 503] width 137 height 36
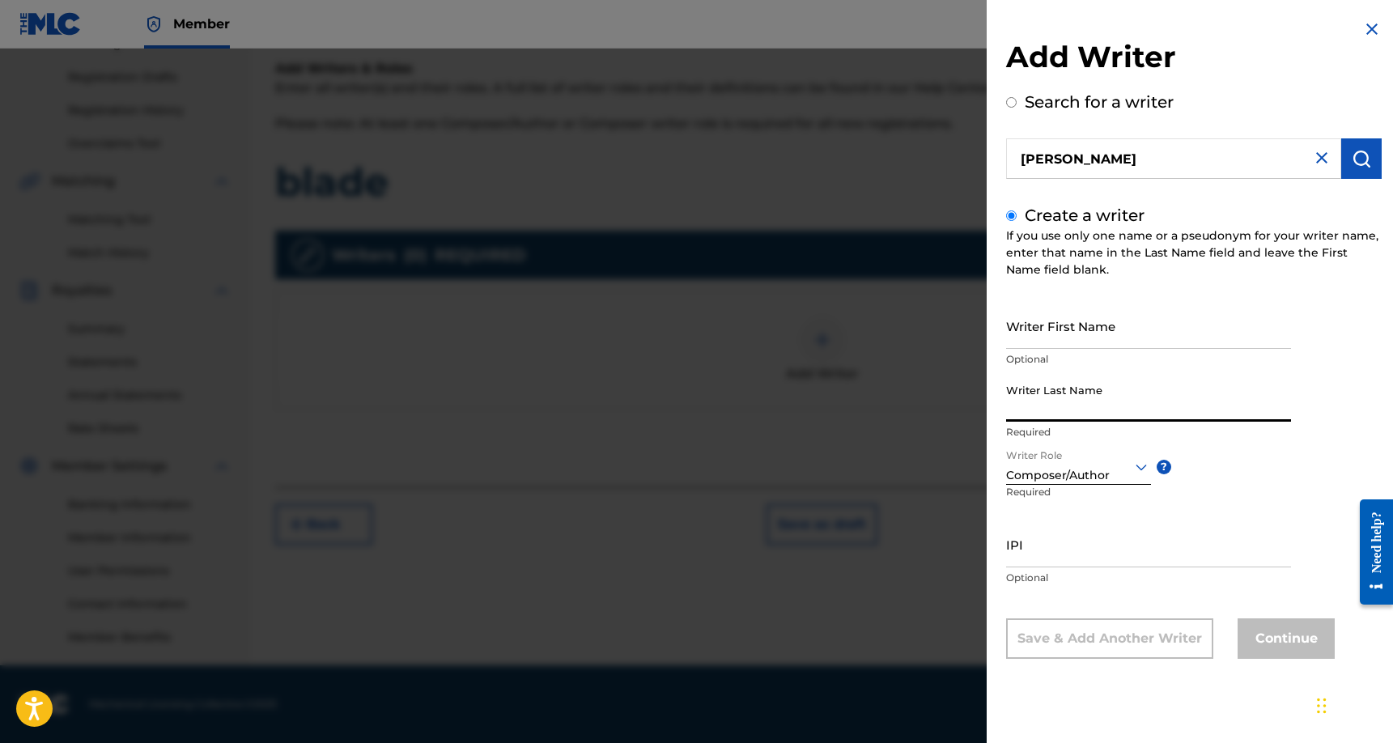
click at [1081, 407] on input "Writer Last Name" at bounding box center [1148, 398] width 285 height 46
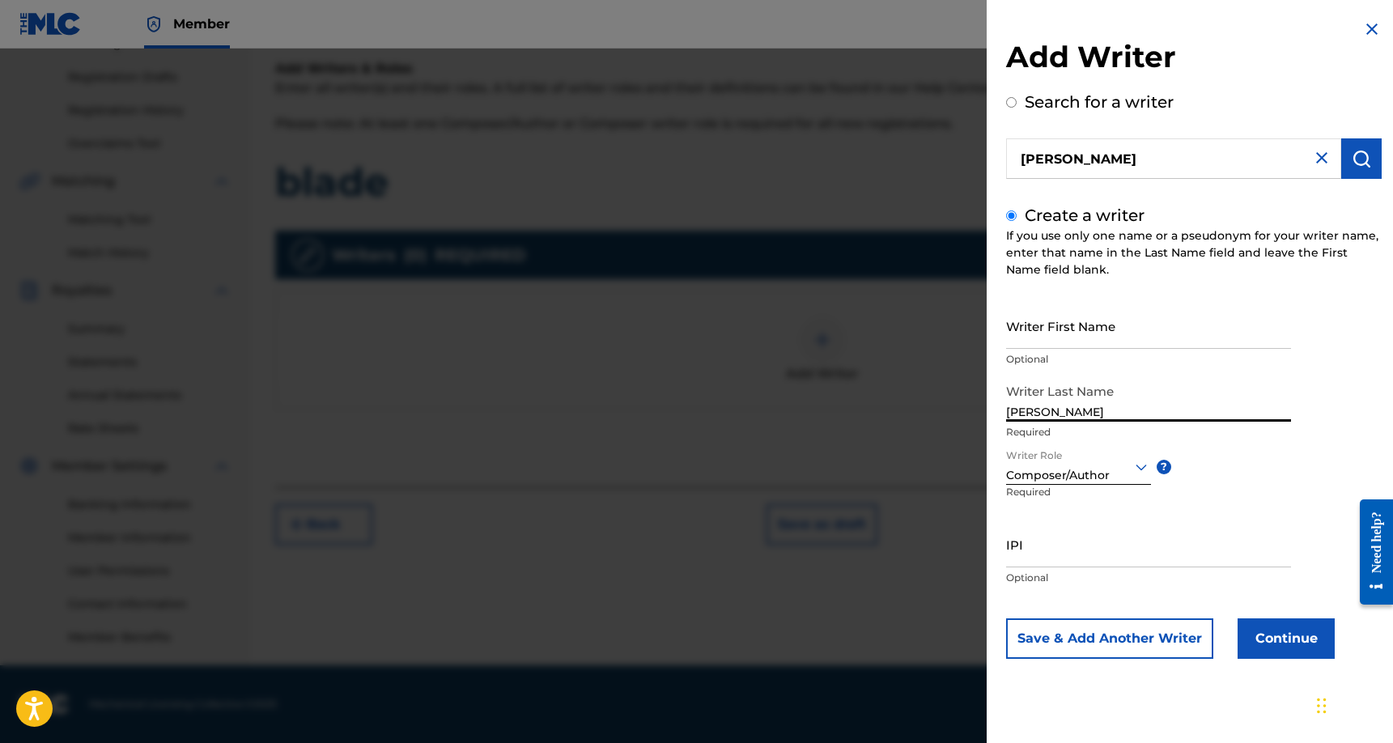
type input "[PERSON_NAME]"
click at [1073, 322] on input "Writer First Name" at bounding box center [1148, 326] width 285 height 46
type input "laroscoe"
click at [1283, 641] on button "Continue" at bounding box center [1285, 638] width 97 height 40
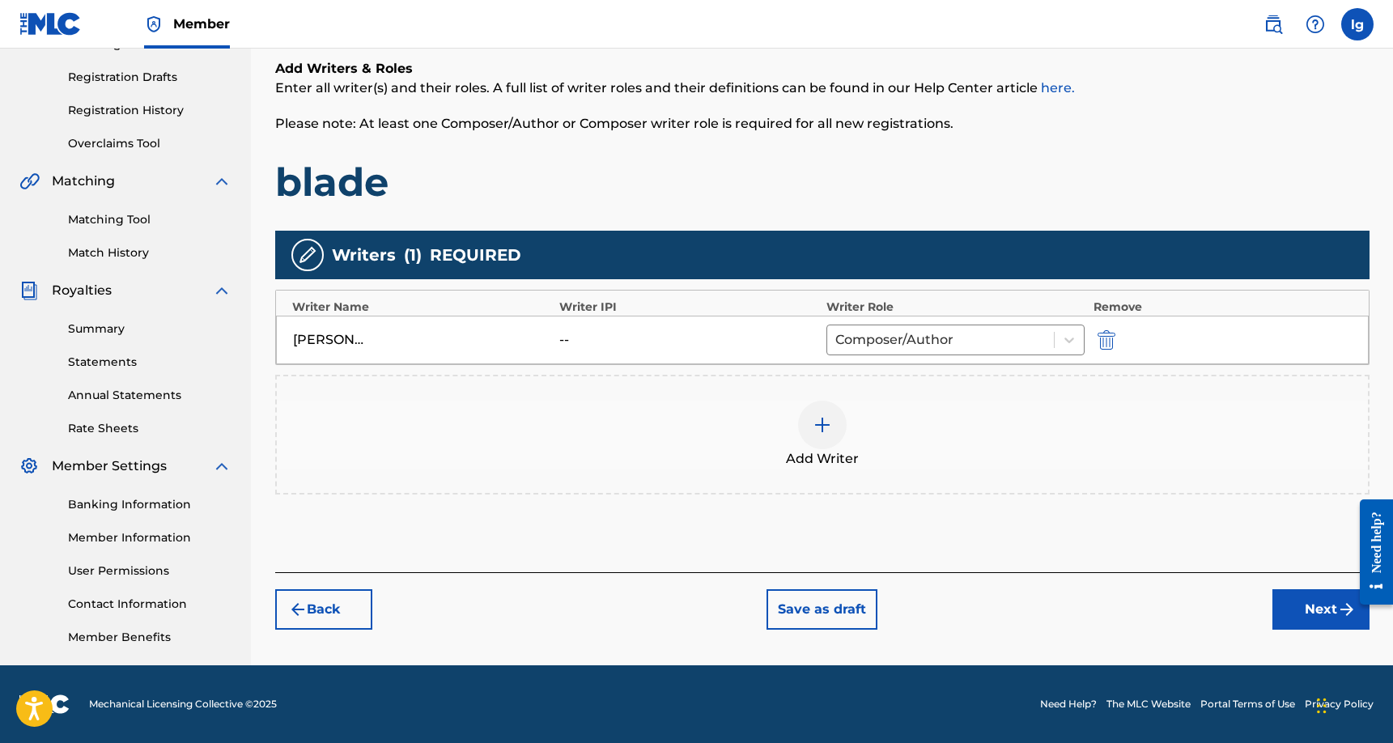
click at [1325, 604] on button "Next" at bounding box center [1320, 609] width 97 height 40
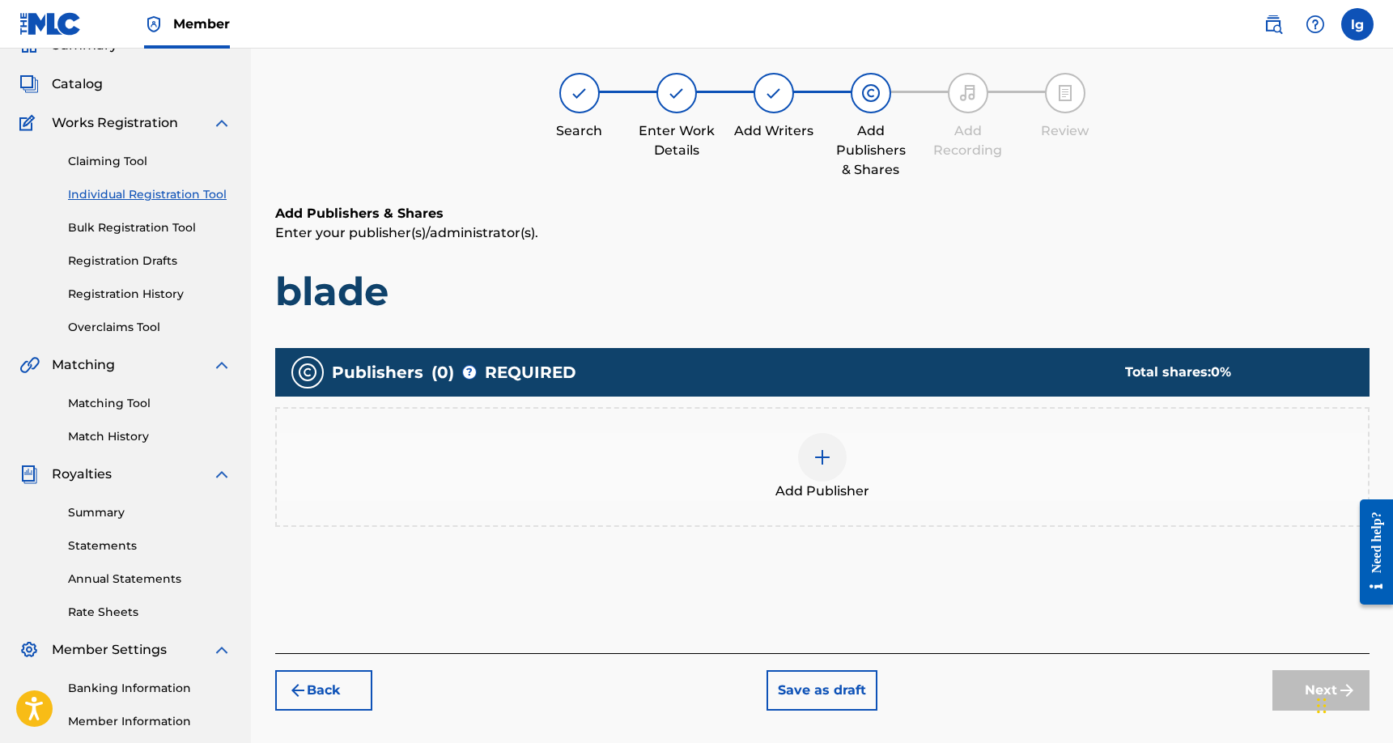
scroll to position [73, 0]
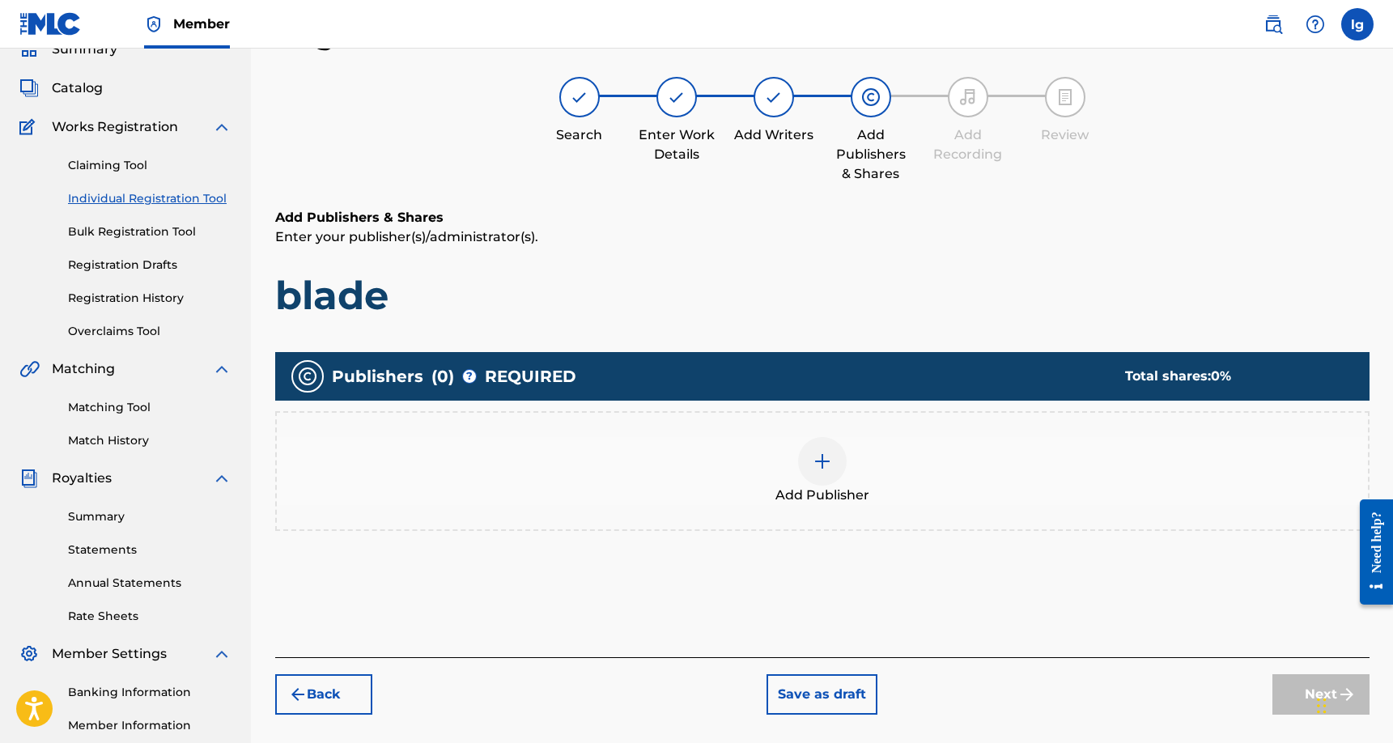
click at [833, 453] on div at bounding box center [822, 461] width 49 height 49
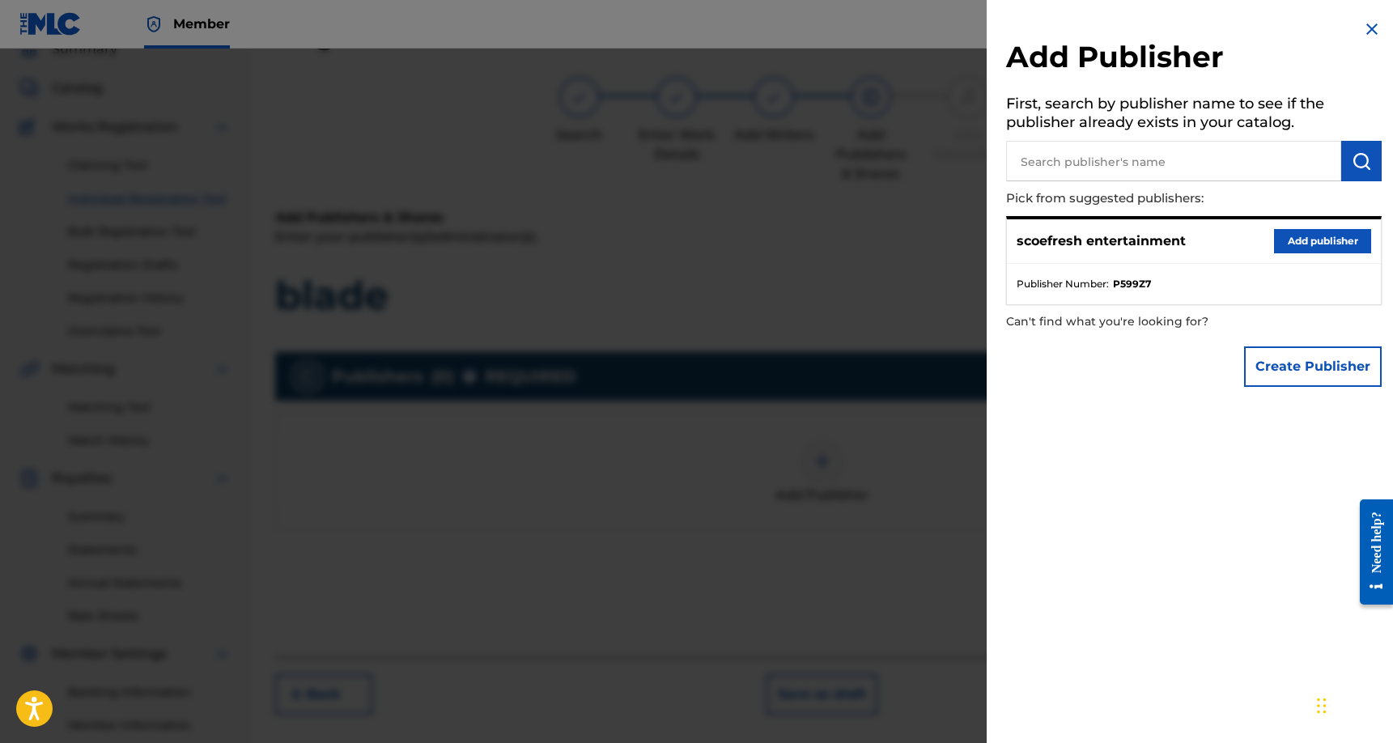
click at [1296, 241] on button "Add publisher" at bounding box center [1322, 241] width 97 height 24
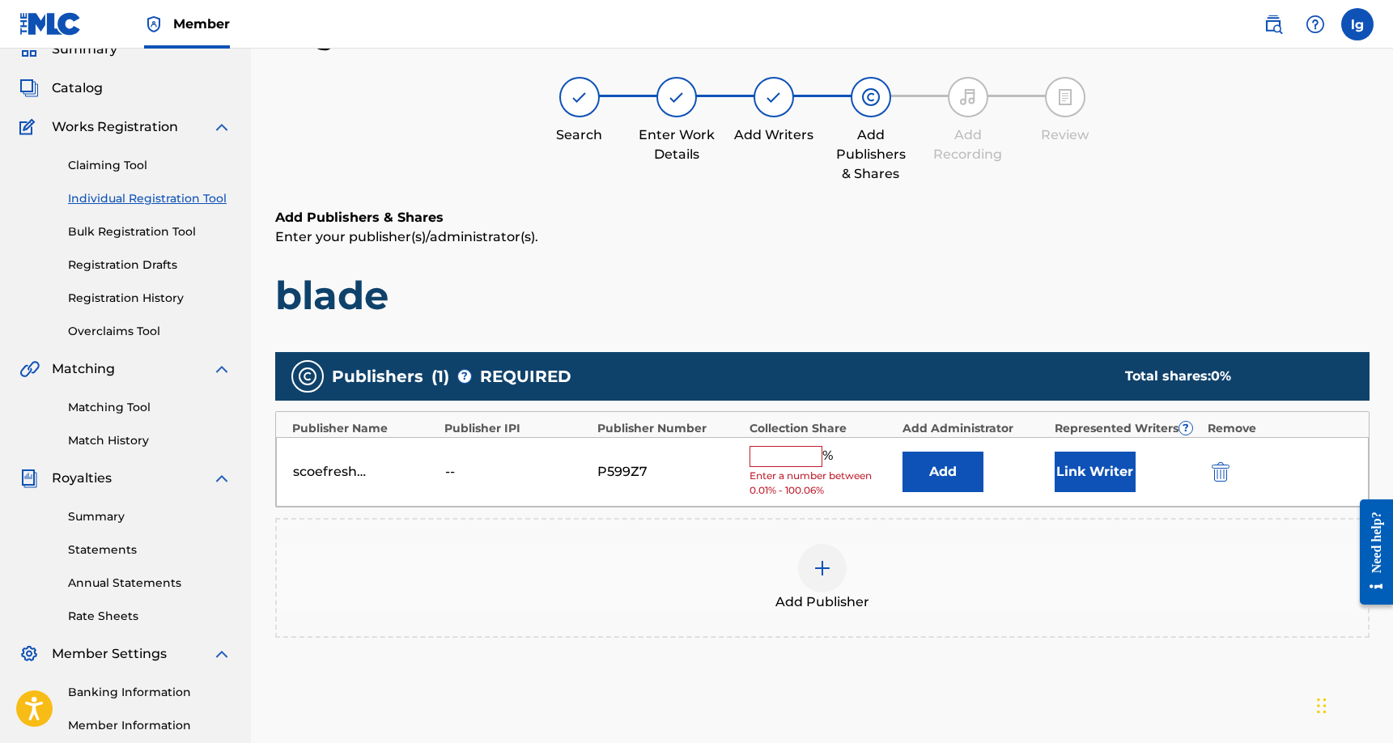
click at [790, 456] on input "text" at bounding box center [785, 456] width 73 height 21
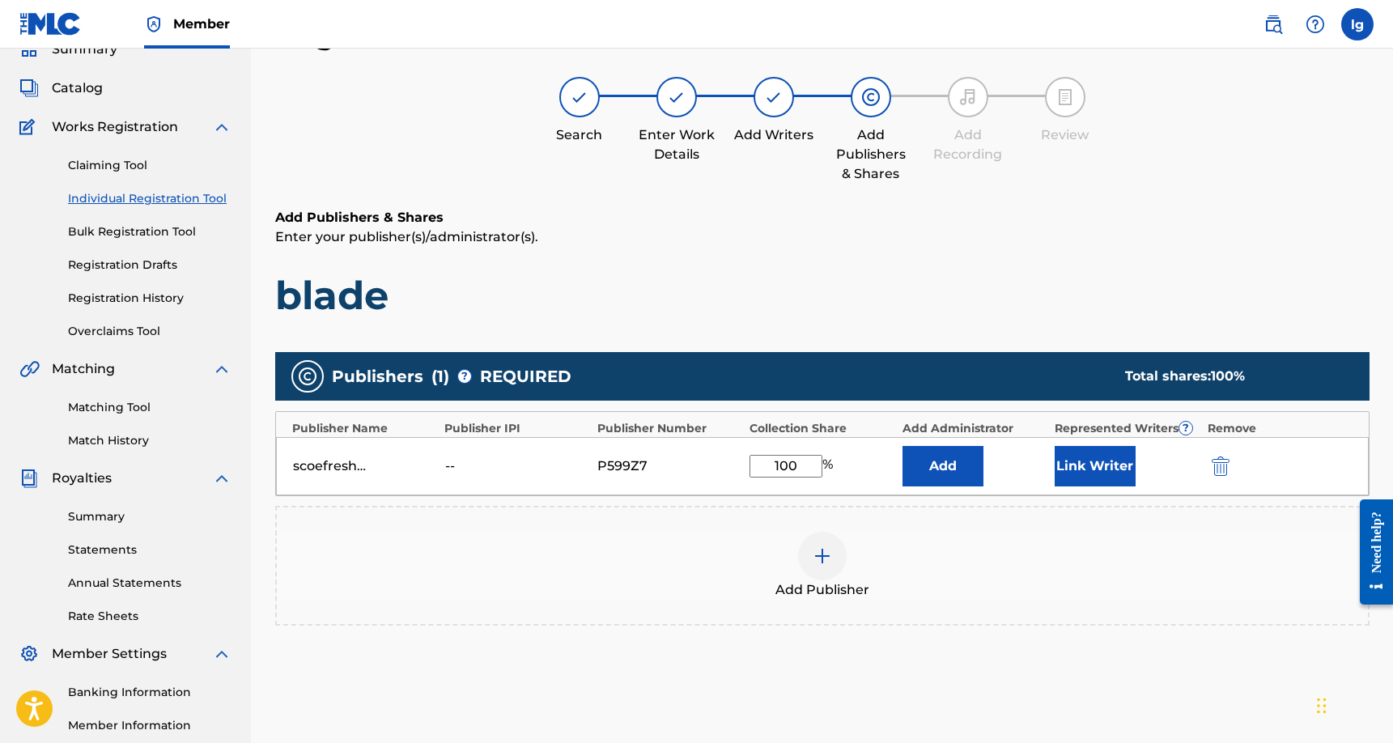
type input "100"
click at [948, 548] on div "Add Publisher" at bounding box center [822, 566] width 1091 height 68
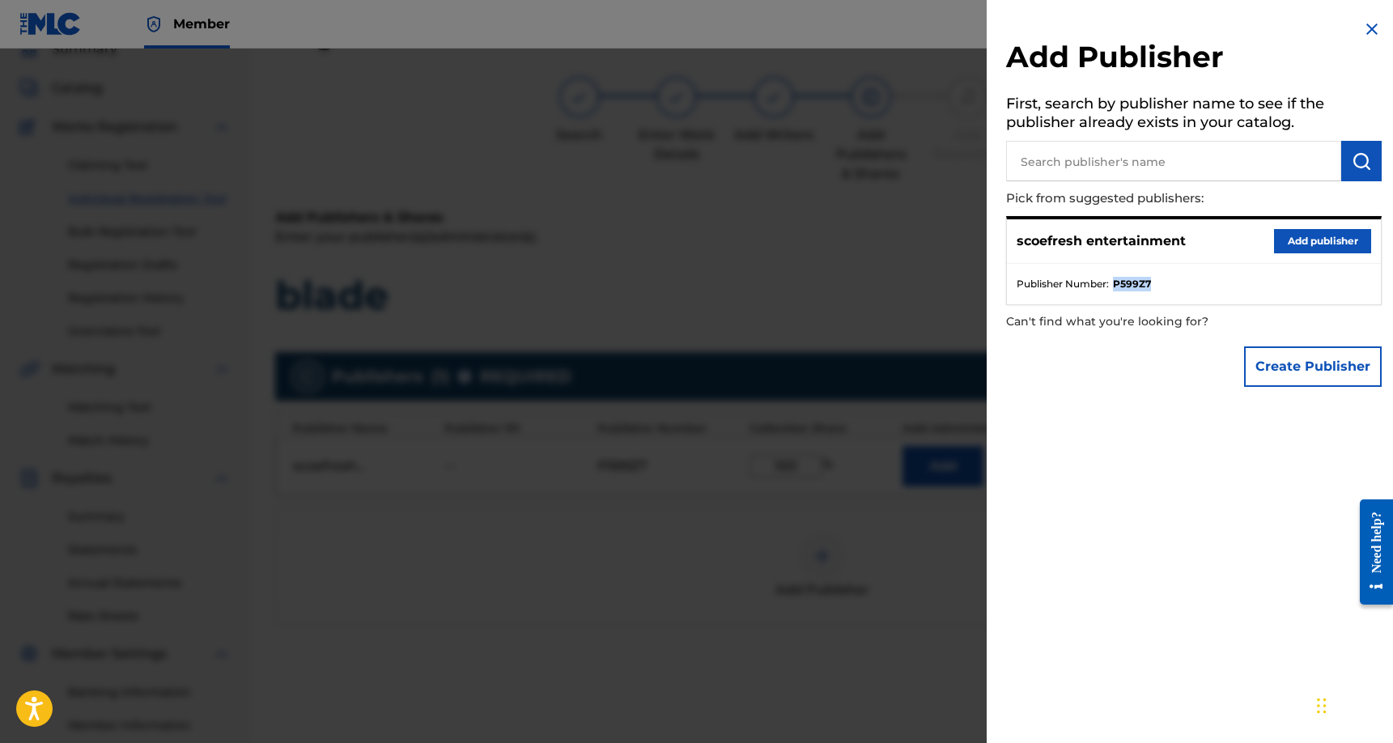
drag, startPoint x: 1171, startPoint y: 279, endPoint x: 1113, endPoint y: 285, distance: 57.7
click at [1113, 285] on li "Publisher Number : P599Z7" at bounding box center [1193, 284] width 354 height 15
copy strong "P599Z7"
click at [1316, 241] on button "Add publisher" at bounding box center [1322, 241] width 97 height 24
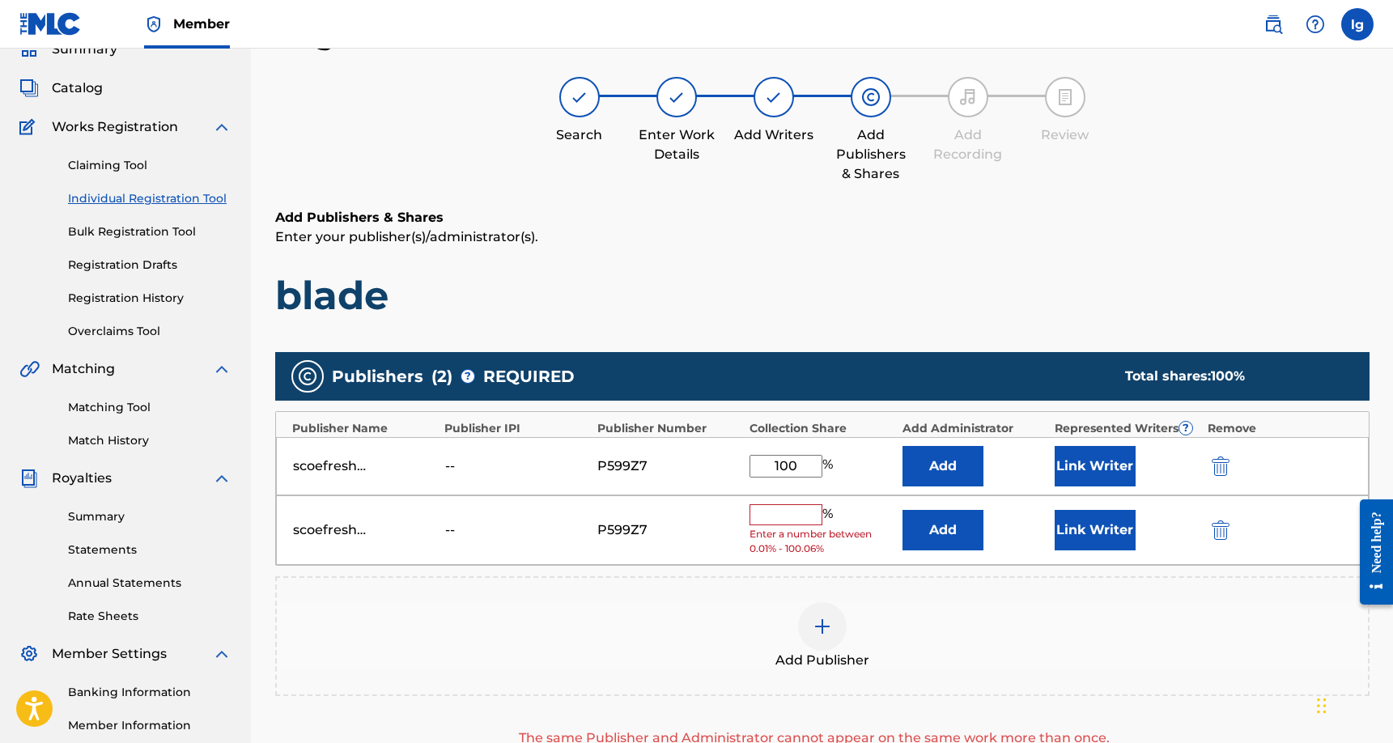
click at [1219, 526] on img "submit" at bounding box center [1220, 529] width 18 height 19
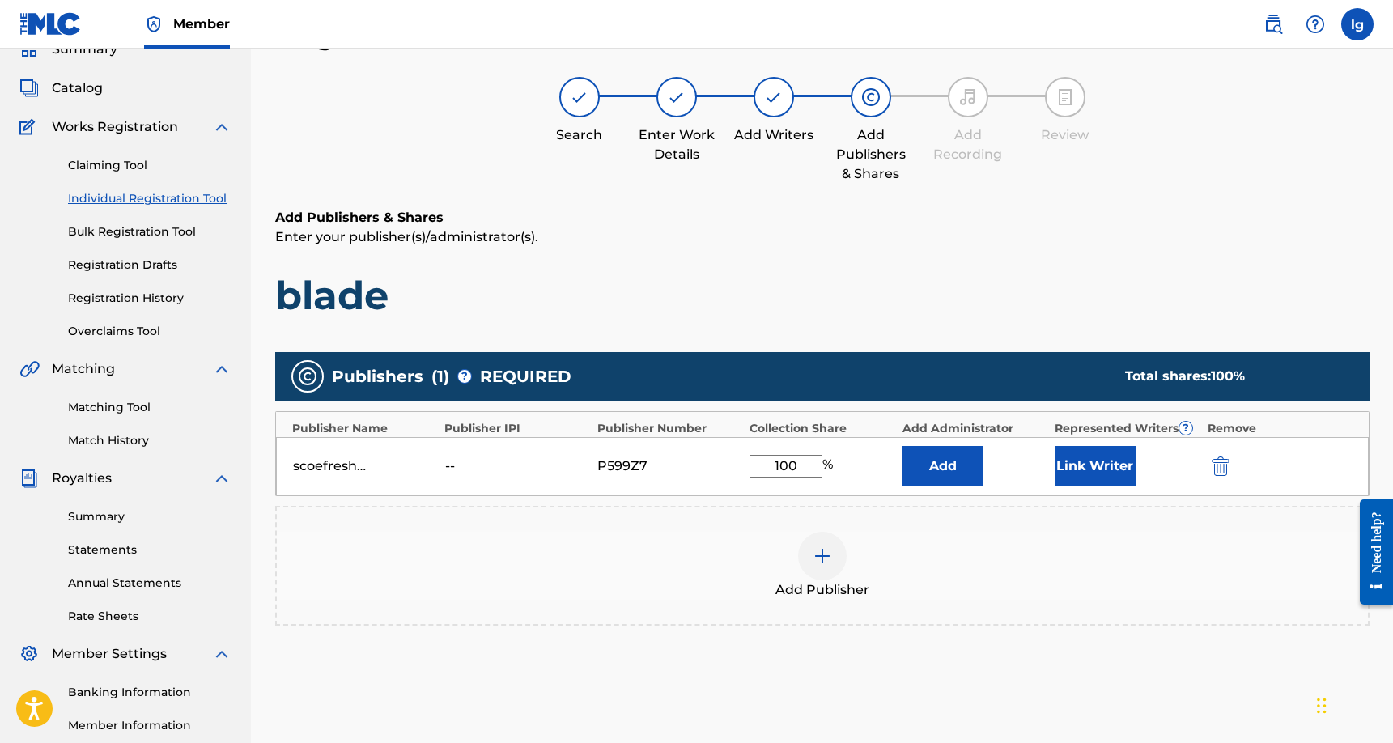
scroll to position [261, 0]
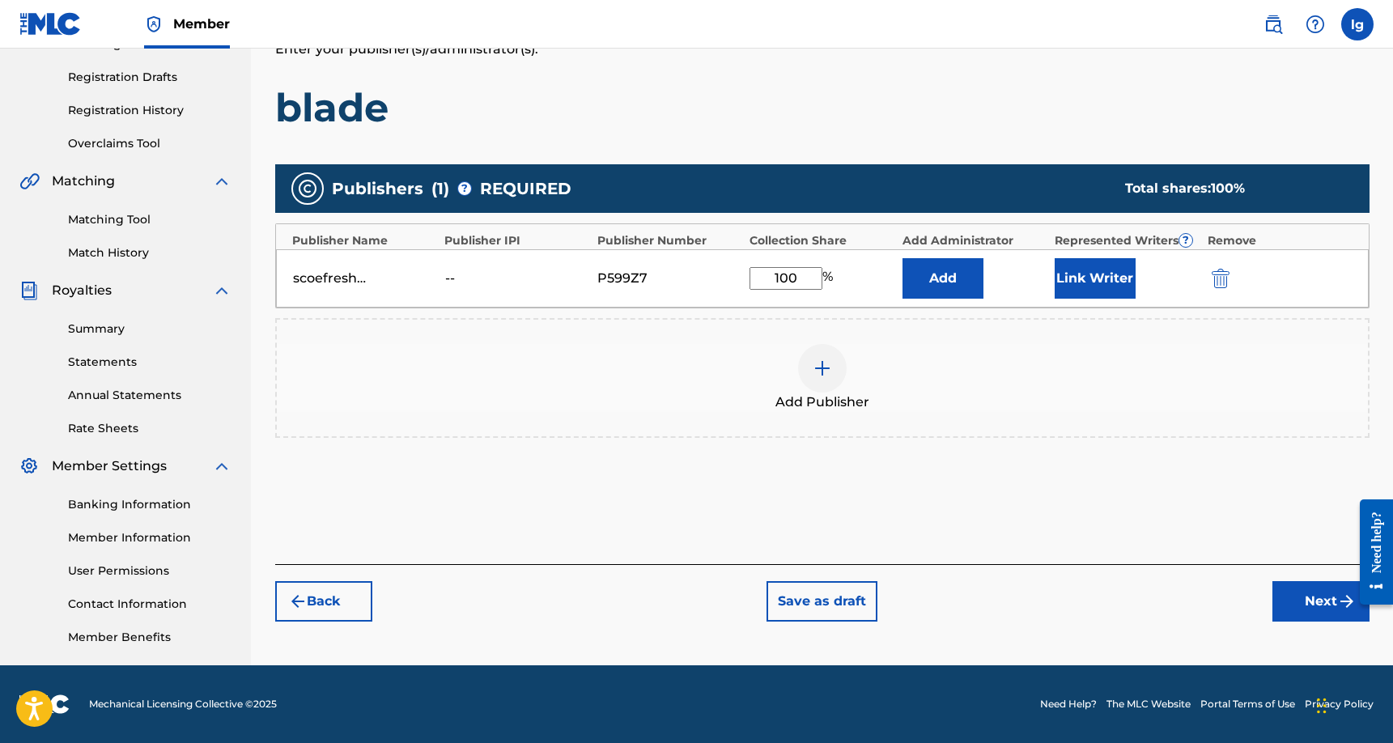
click at [1308, 601] on button "Next" at bounding box center [1320, 601] width 97 height 40
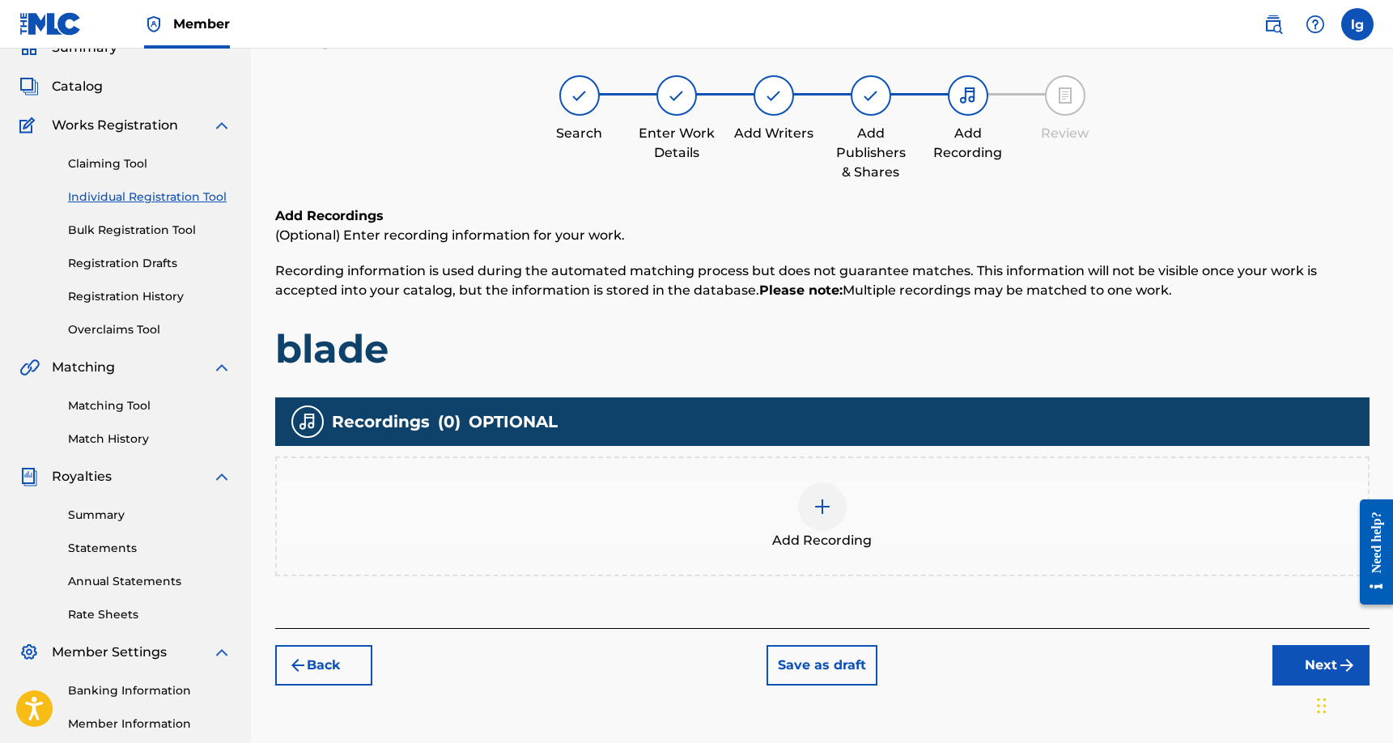
scroll to position [73, 0]
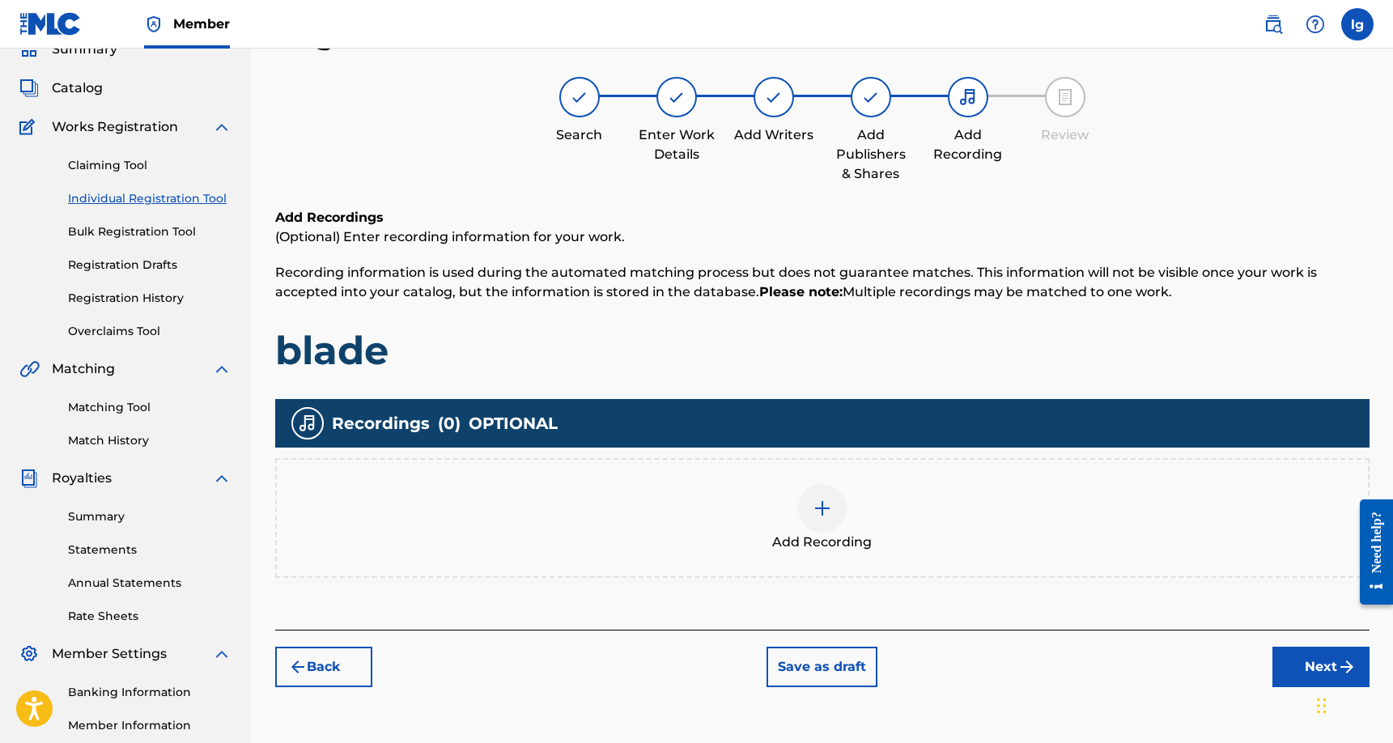
click at [825, 503] on img at bounding box center [821, 507] width 19 height 19
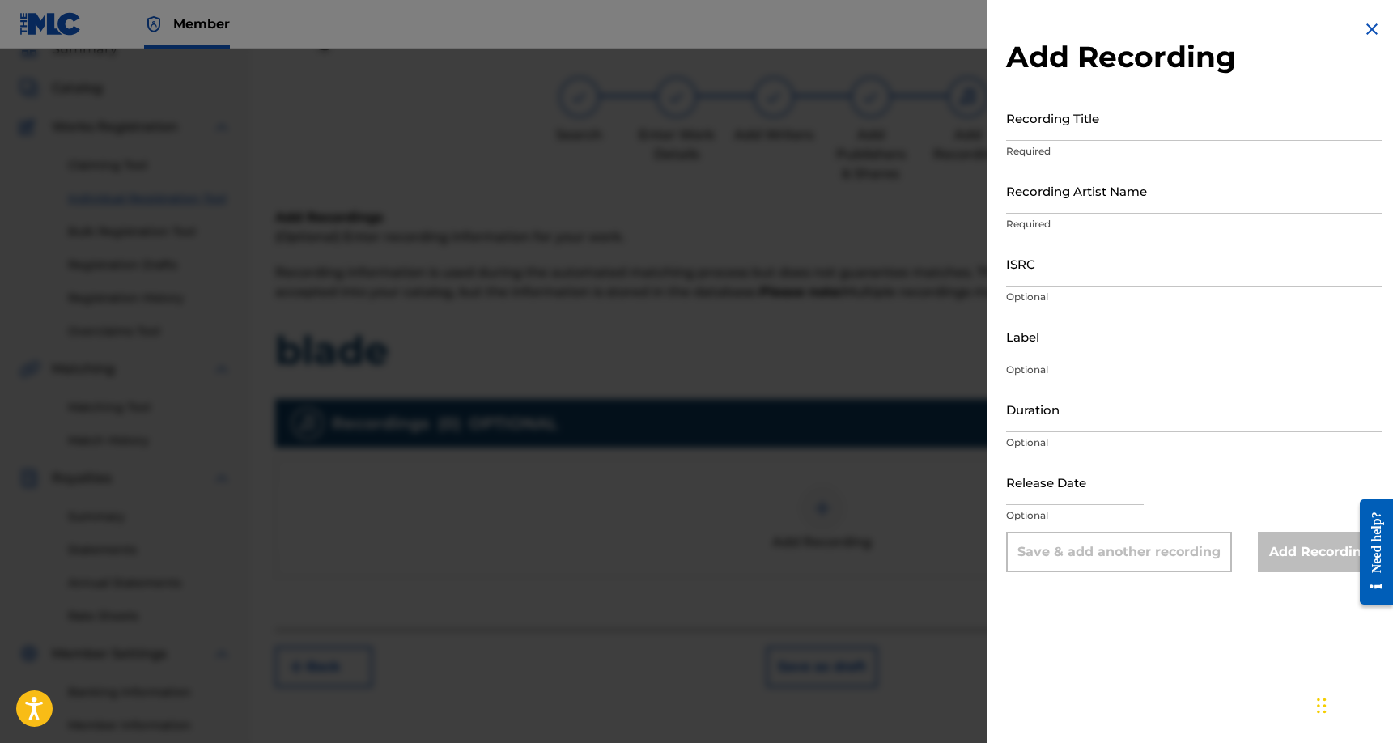
click at [1120, 127] on input "Recording Title" at bounding box center [1193, 118] width 375 height 46
type input "blade"
click at [1091, 200] on input "Recording Artist Name" at bounding box center [1193, 191] width 375 height 46
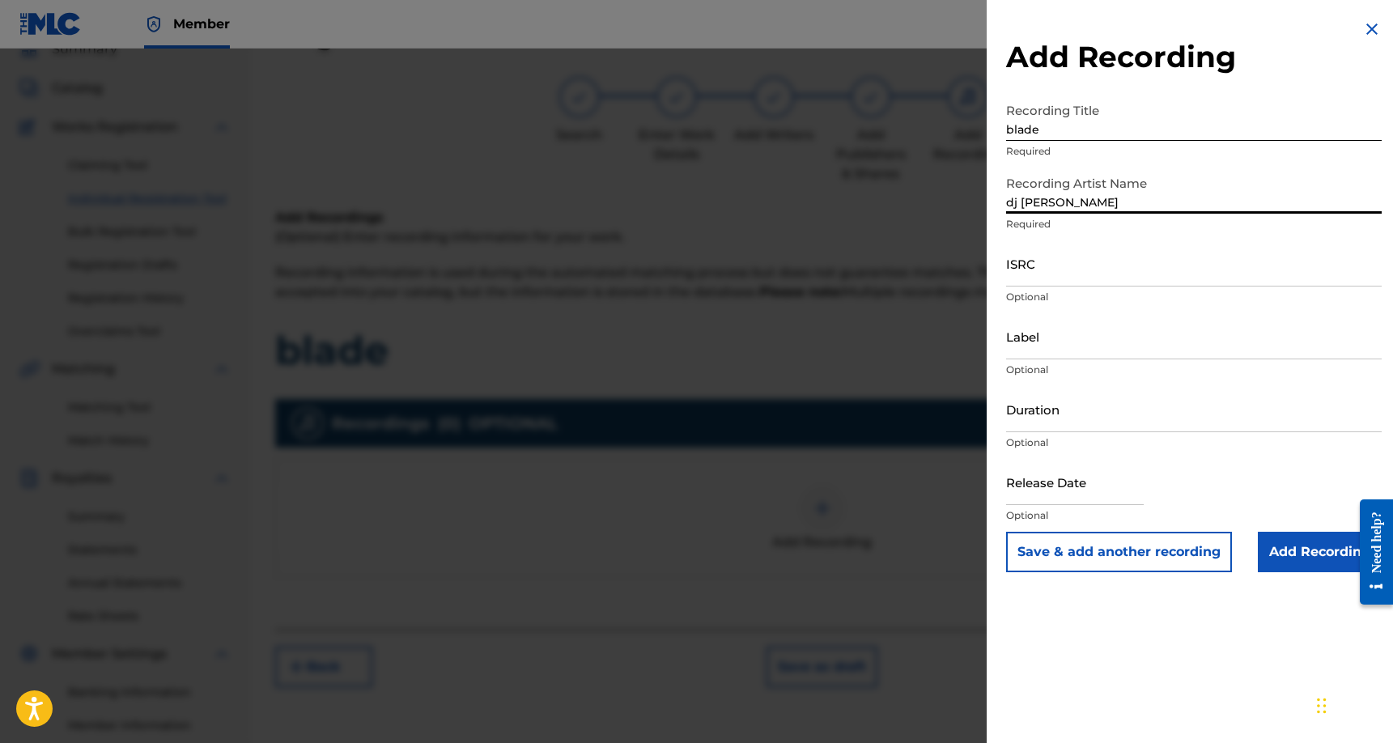
type input "dj [PERSON_NAME]"
drag, startPoint x: 1104, startPoint y: 218, endPoint x: 1109, endPoint y: 341, distance: 123.1
click at [1109, 341] on input "Label" at bounding box center [1193, 336] width 375 height 46
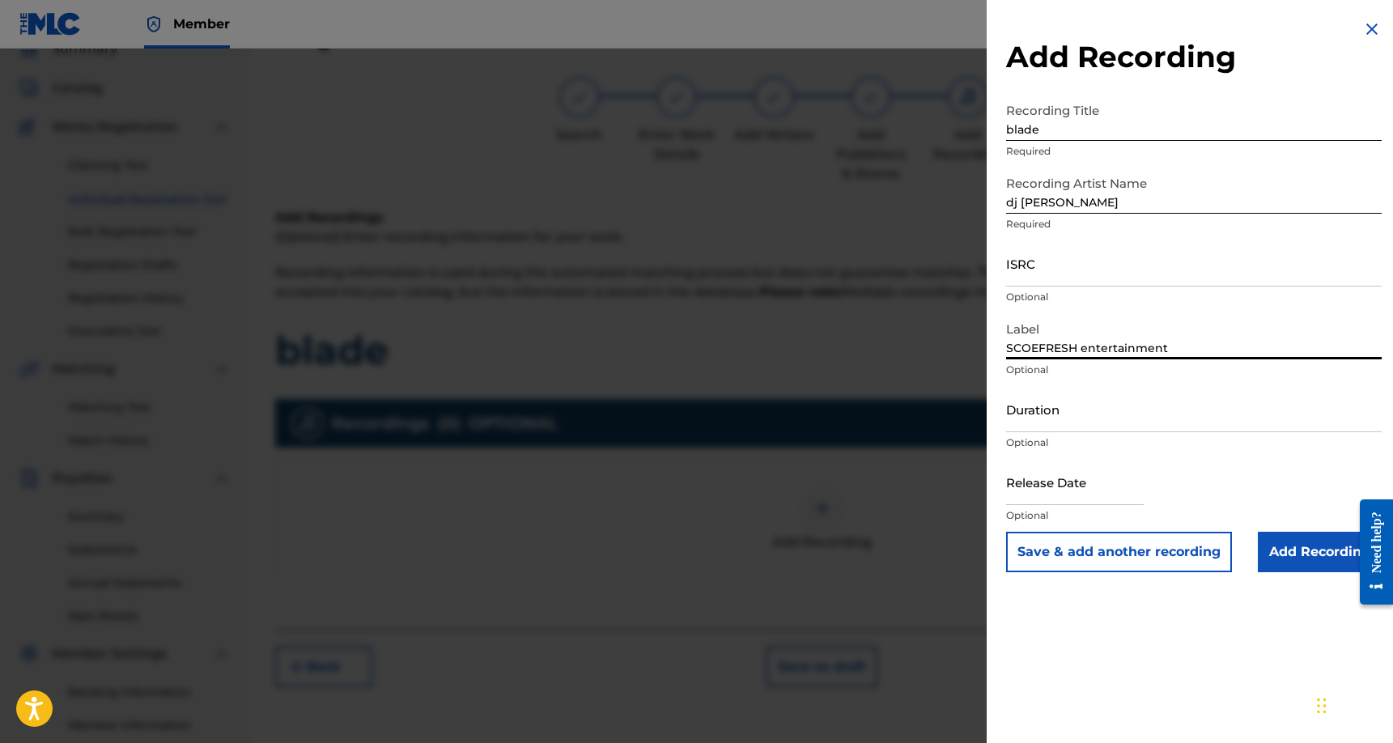
type input "SCOEFRESH entertainment"
select select "7"
select select "2025"
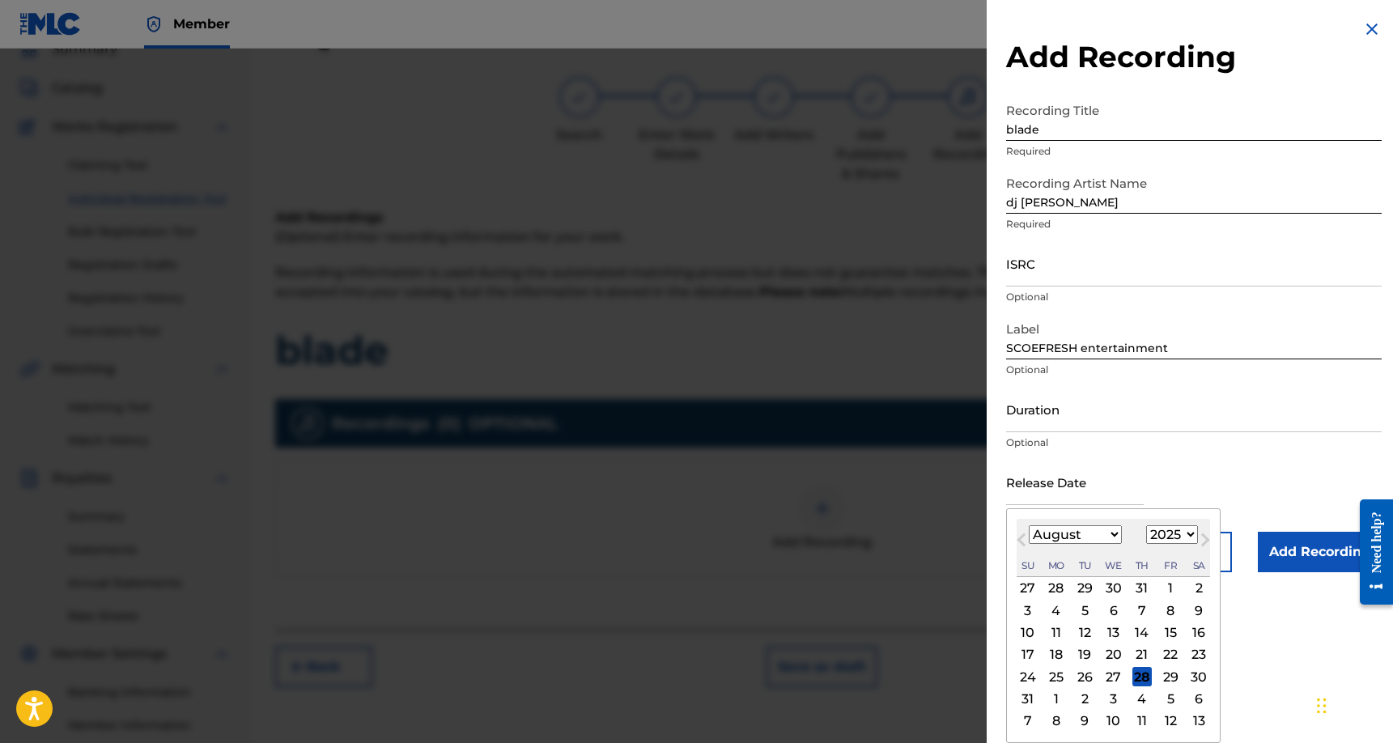
click at [1084, 488] on input "text" at bounding box center [1075, 482] width 138 height 46
select select "4"
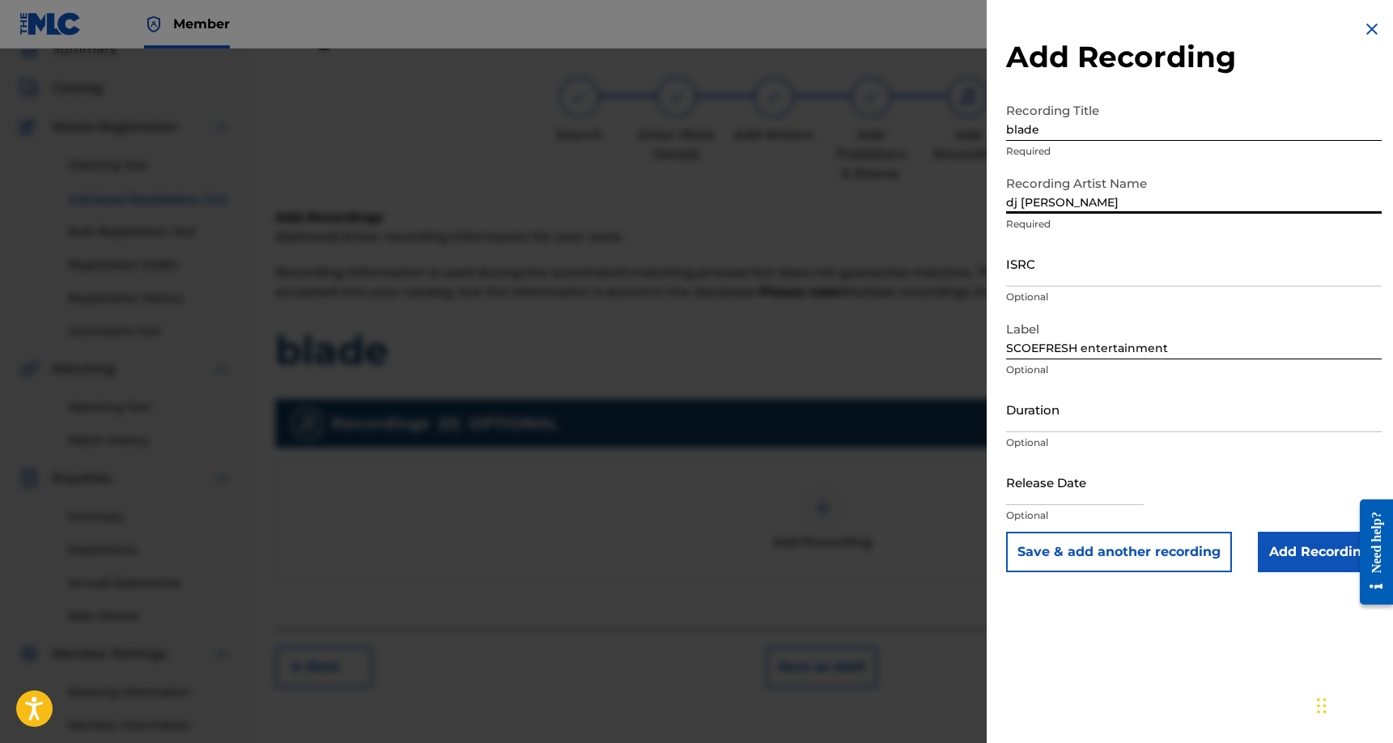
click at [1013, 201] on input "dj [PERSON_NAME]" at bounding box center [1193, 191] width 375 height 46
type input "Dj SCOEFRESH"
click at [1058, 496] on input "text" at bounding box center [1075, 482] width 138 height 46
select select "7"
select select "2025"
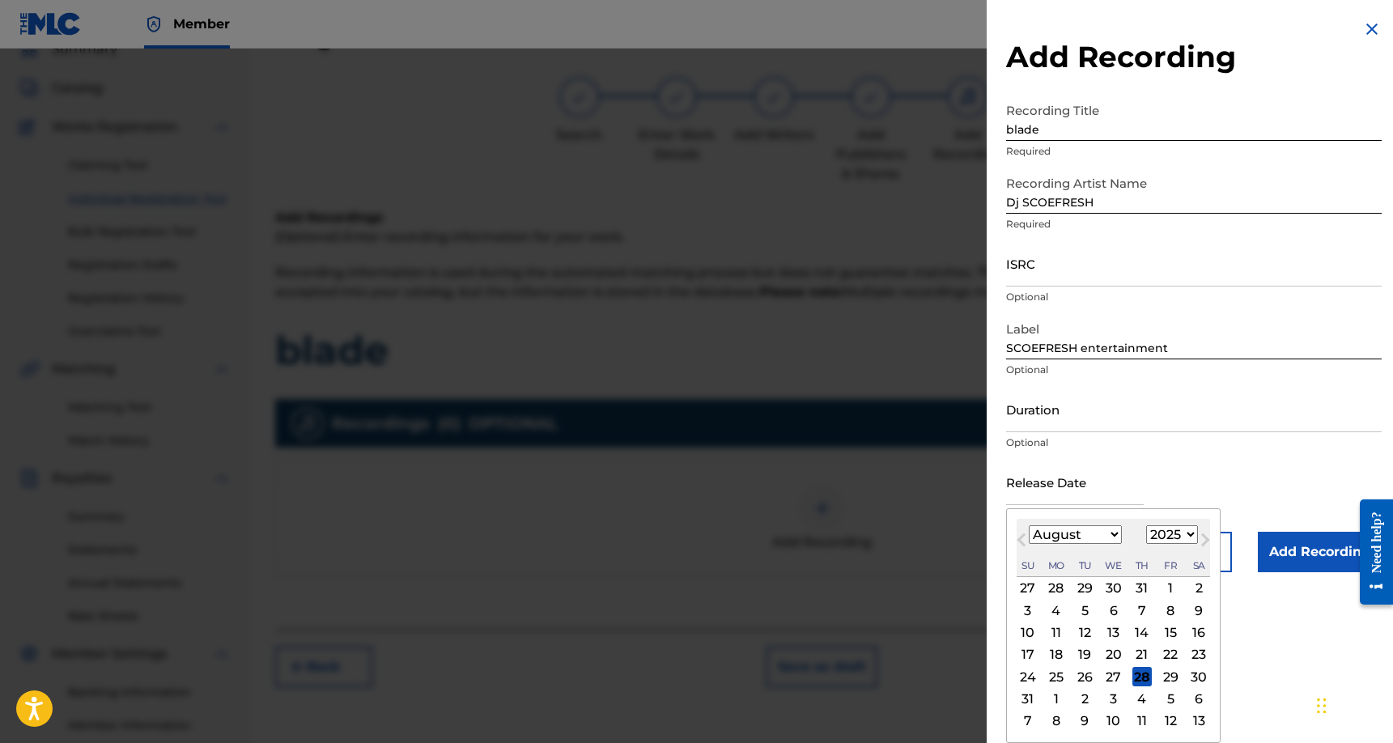
select select "4"
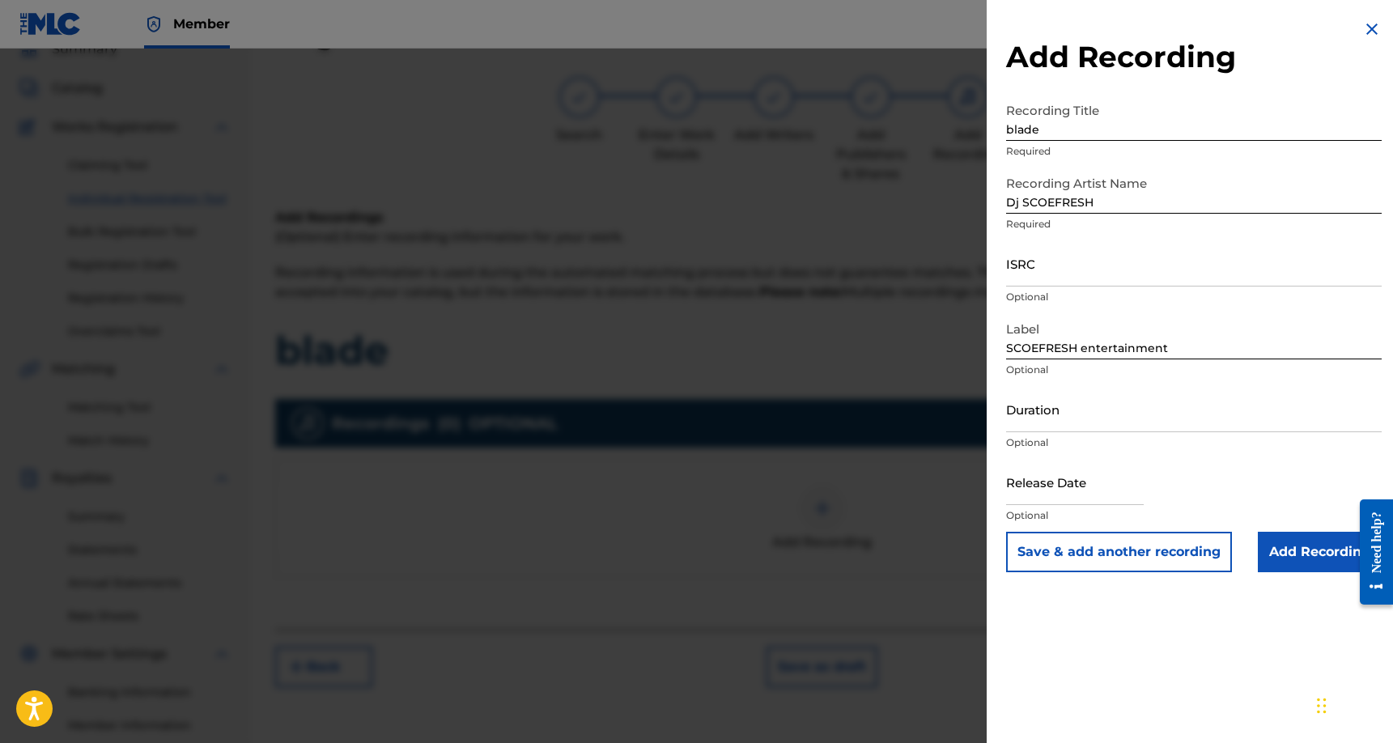
click at [1274, 551] on input "Add Recording" at bounding box center [1320, 552] width 124 height 40
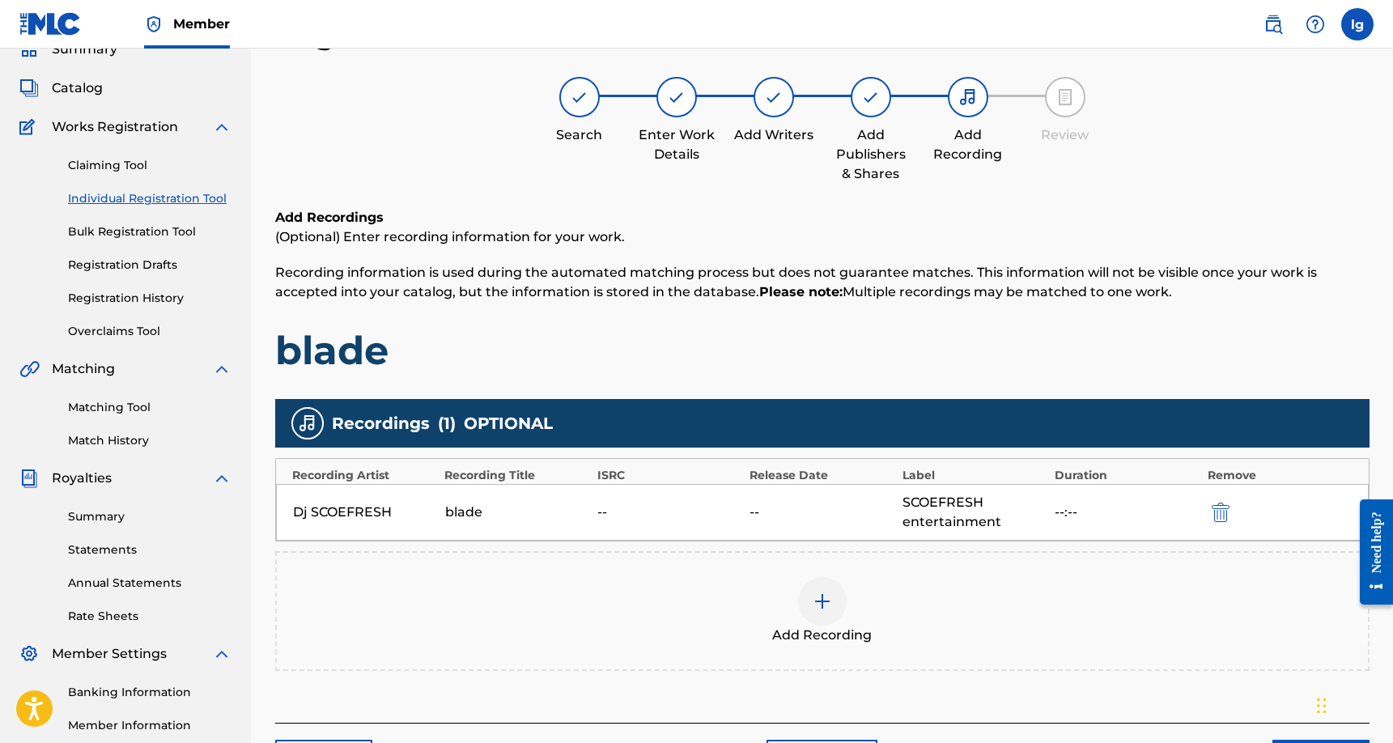
click at [821, 600] on img at bounding box center [821, 601] width 19 height 19
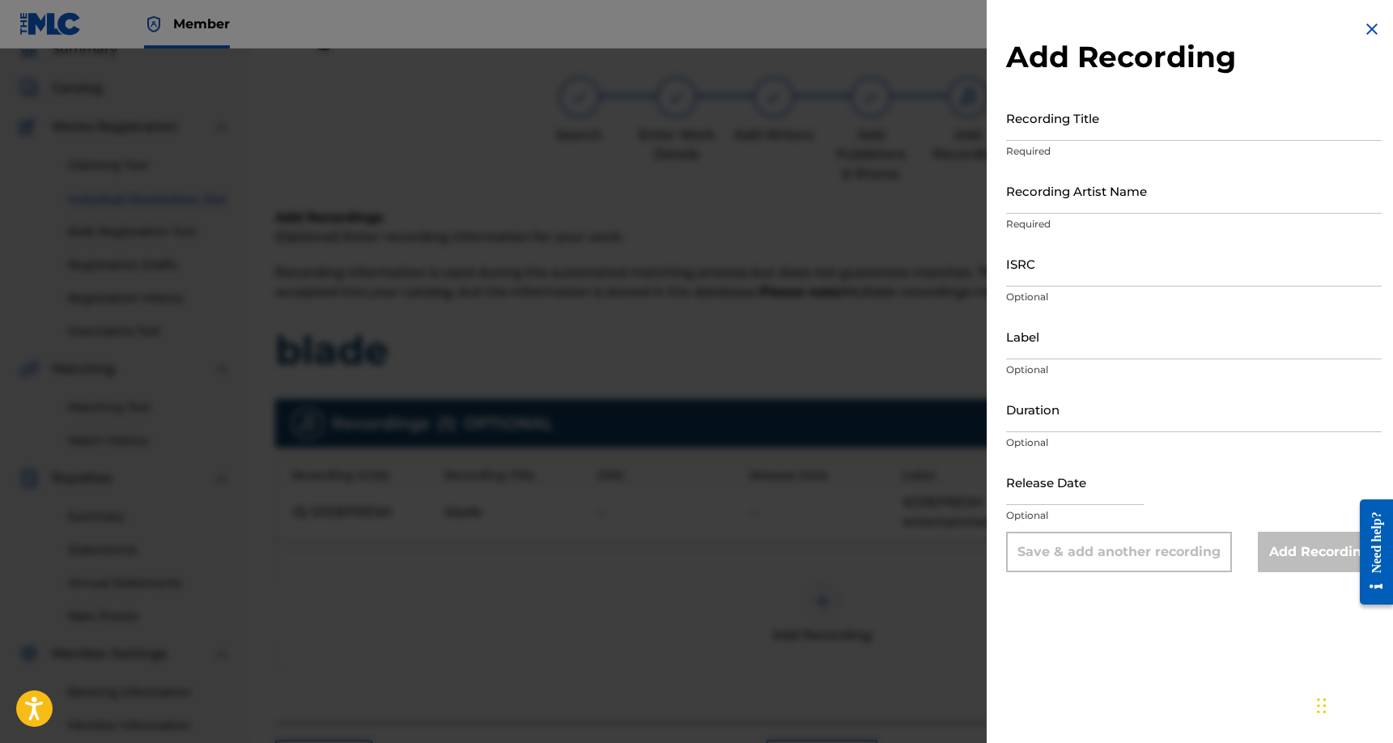
click at [1065, 133] on input "Recording Title" at bounding box center [1193, 118] width 375 height 46
type input "Turkish bounce"
click at [1060, 208] on input "Recording Artist Name" at bounding box center [1193, 191] width 375 height 46
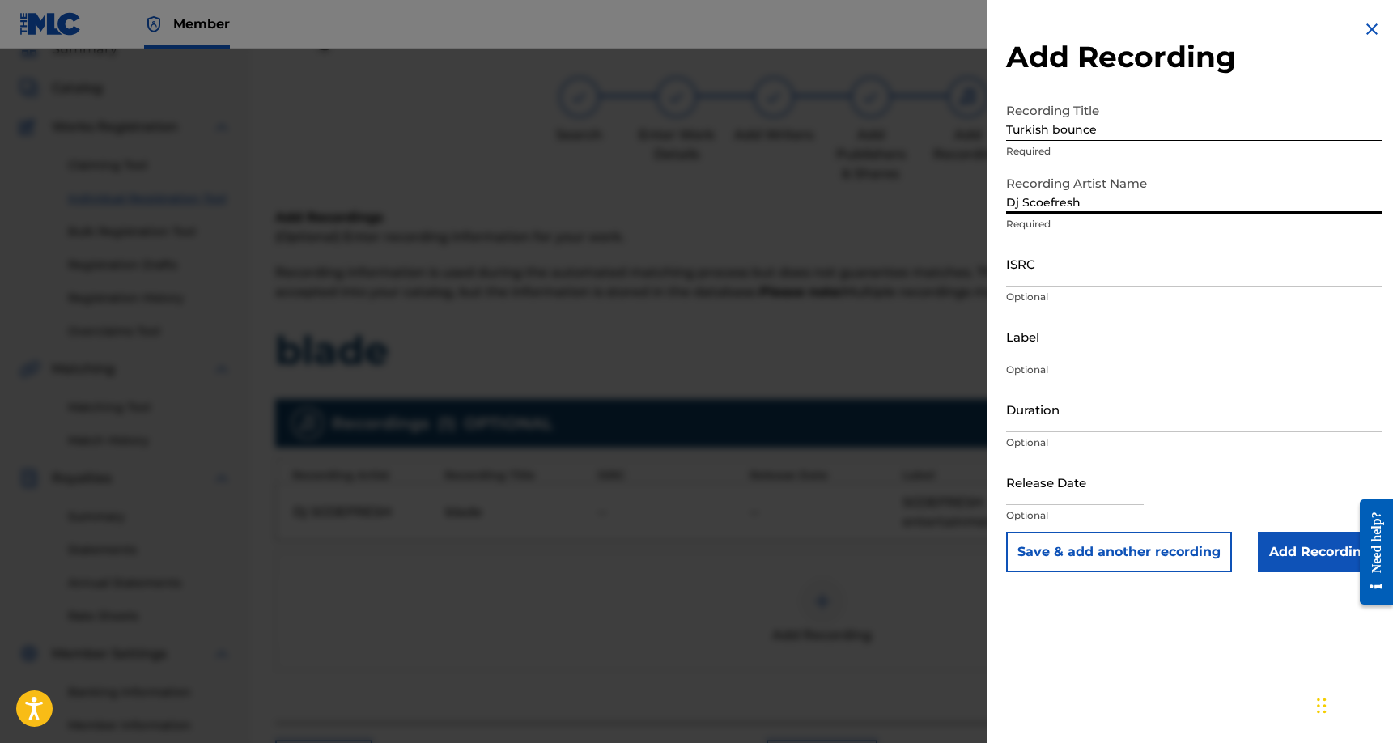
type input "Dj Scoefresh"
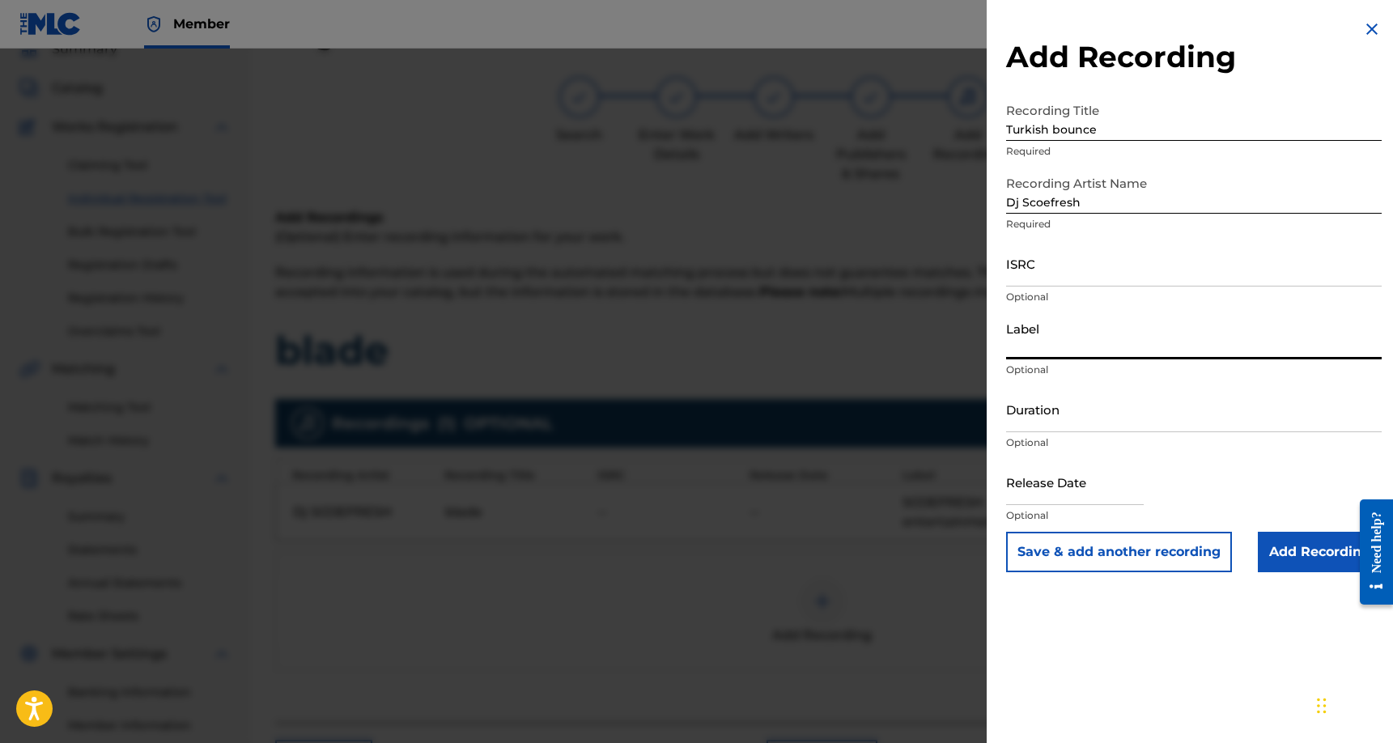
click at [1070, 350] on input "Label" at bounding box center [1193, 336] width 375 height 46
type input "scoefresh entertainment"
click at [1321, 554] on input "Add Recording" at bounding box center [1320, 552] width 124 height 40
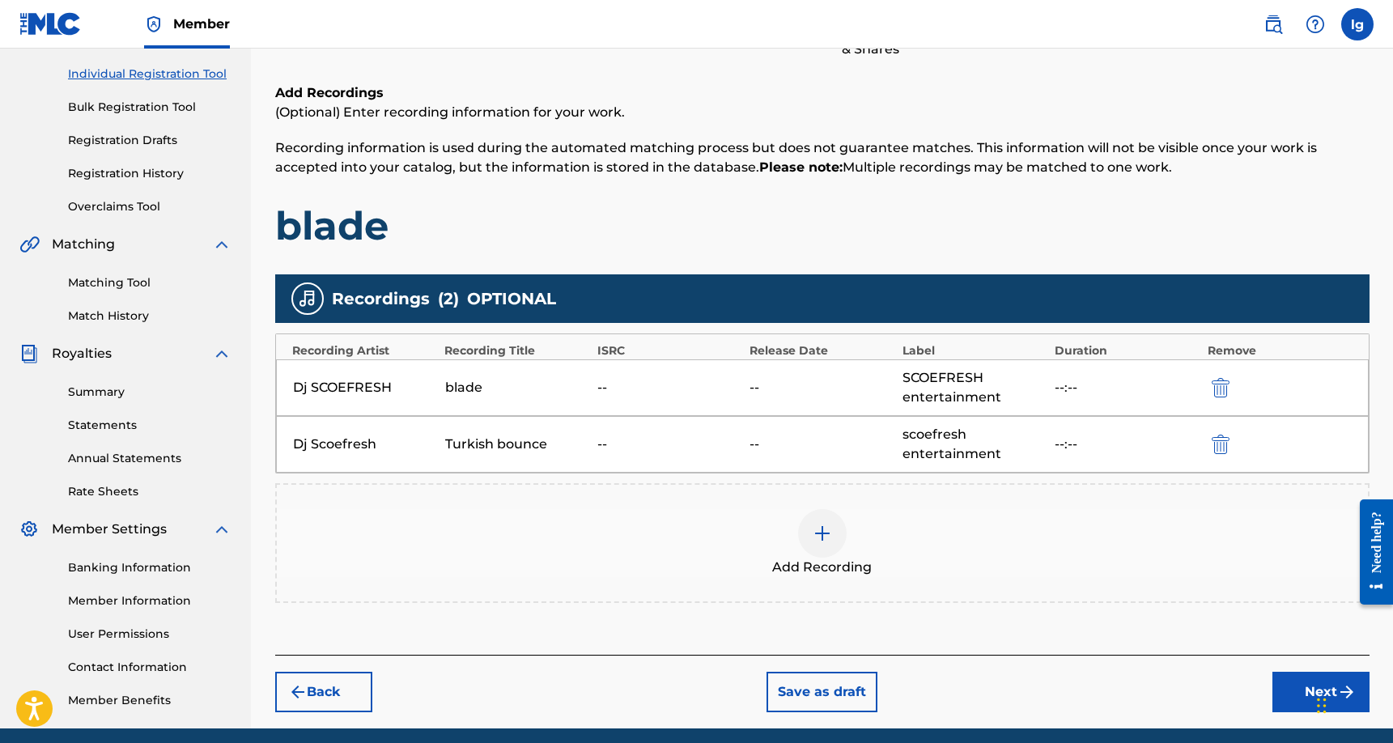
scroll to position [231, 0]
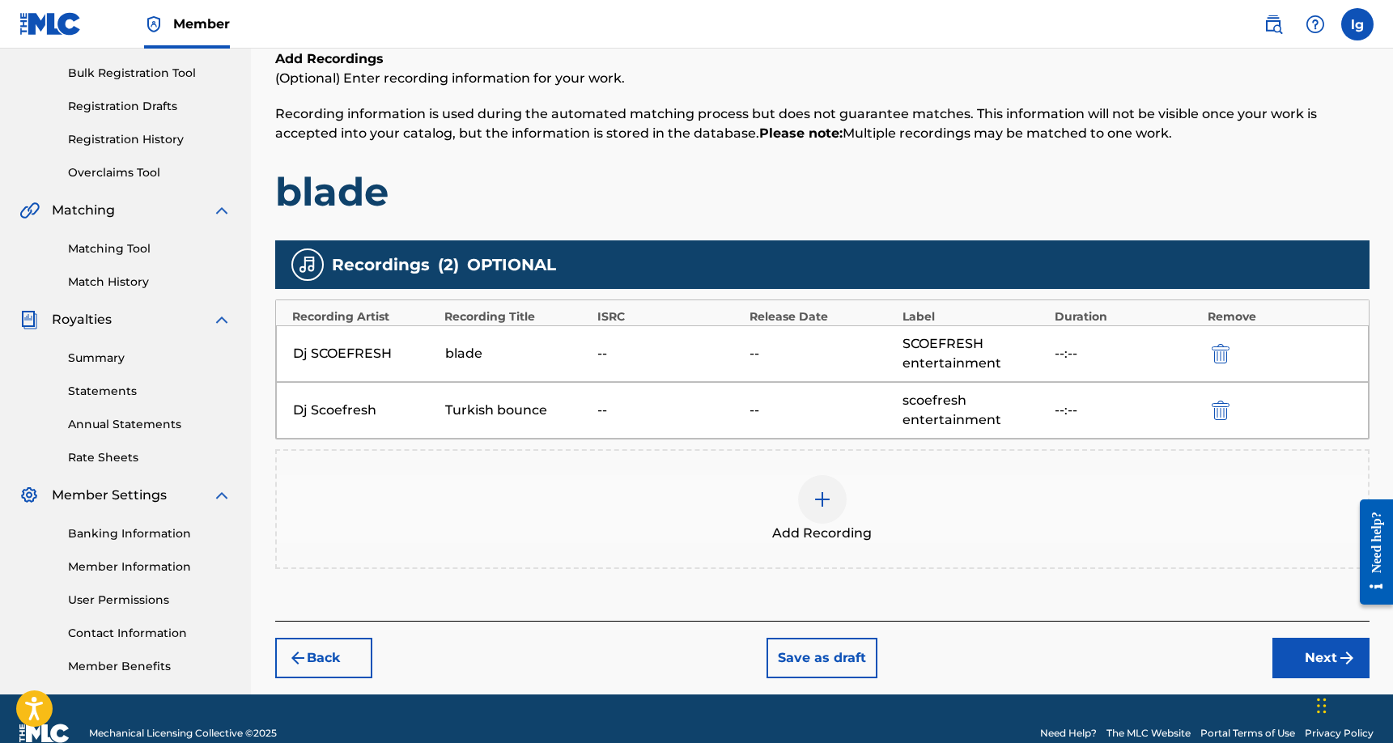
click at [821, 502] on img at bounding box center [821, 499] width 19 height 19
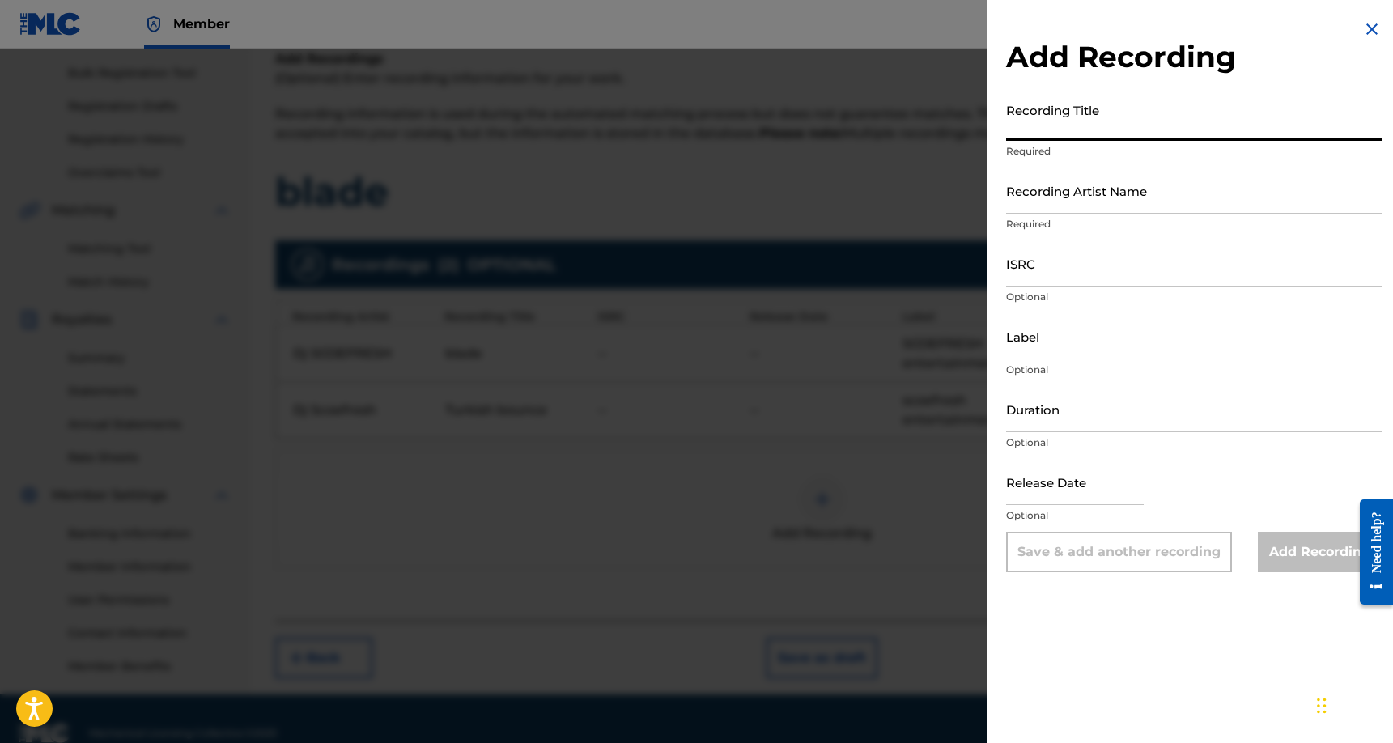
click at [1064, 129] on input "Recording Title" at bounding box center [1193, 118] width 375 height 46
type input "touch of jazziness"
click at [1062, 196] on input "Recording Artist Name" at bounding box center [1193, 191] width 375 height 46
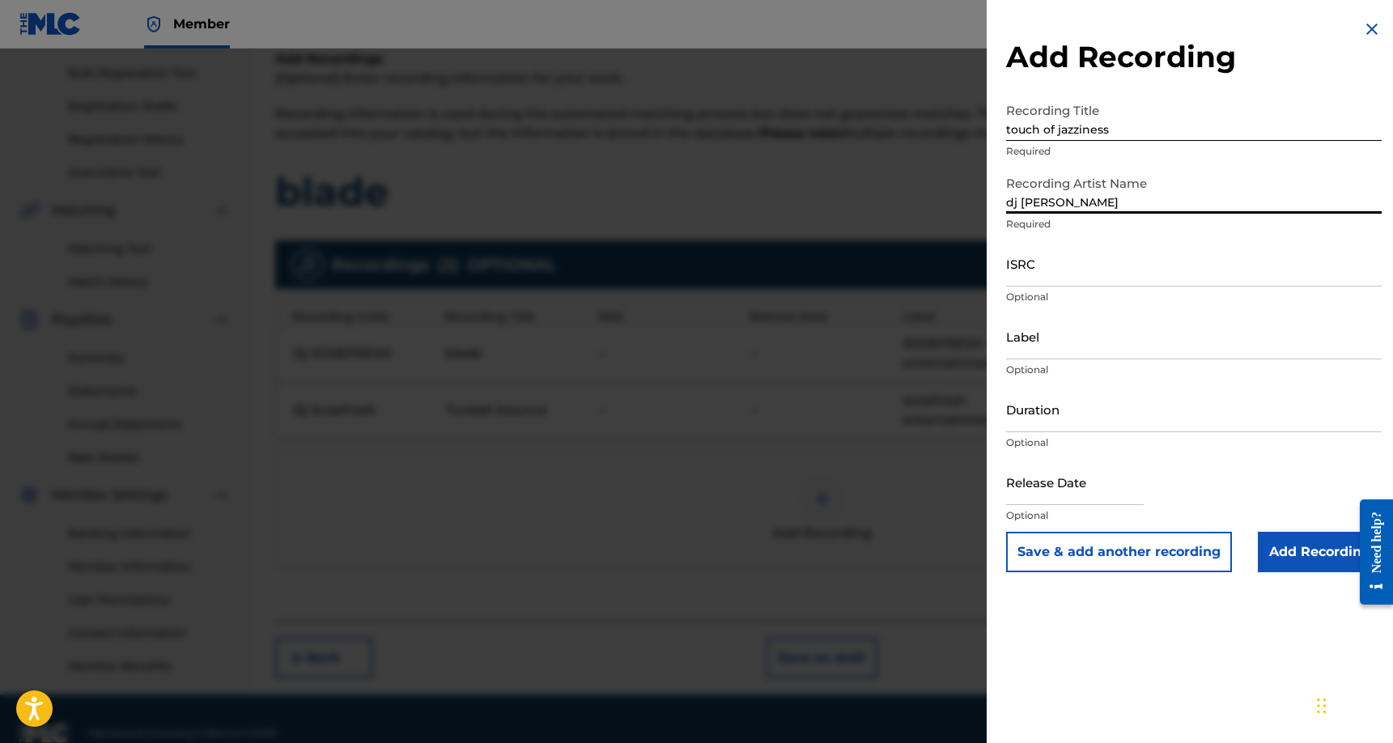
type input "dj [PERSON_NAME]"
drag, startPoint x: 1067, startPoint y: 229, endPoint x: 1052, endPoint y: 332, distance: 103.8
click at [1052, 332] on input "Label" at bounding box center [1193, 336] width 375 height 46
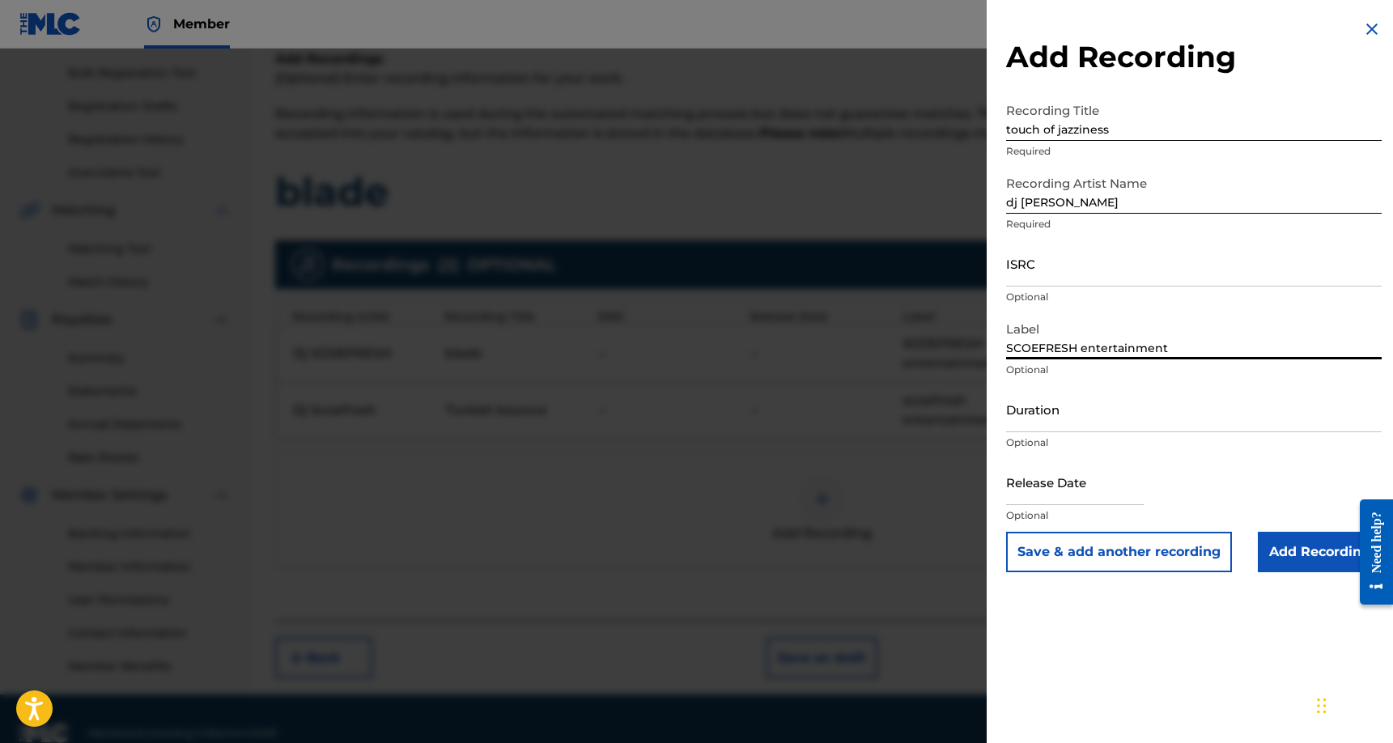
type input "SCOEFRESH entertainment"
click at [1282, 551] on input "Add Recording" at bounding box center [1320, 552] width 124 height 40
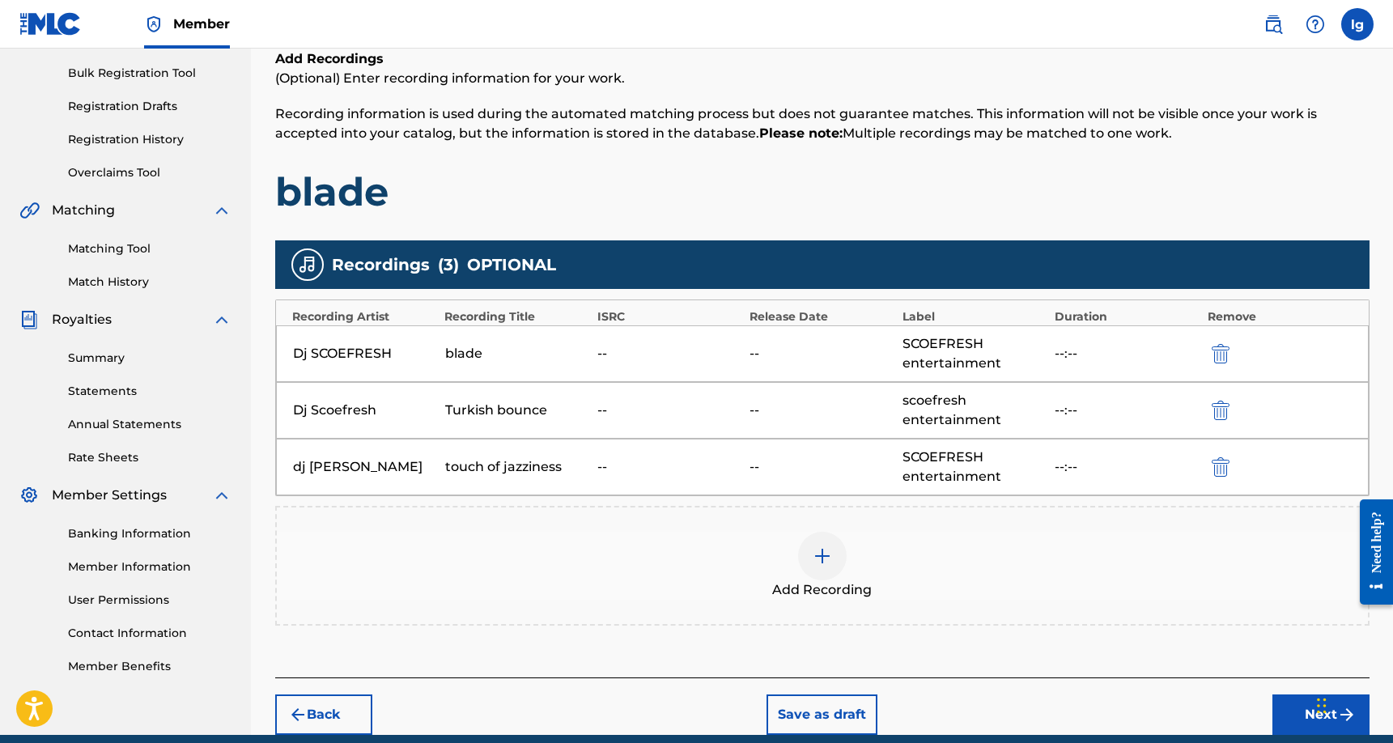
click at [818, 553] on img at bounding box center [821, 555] width 19 height 19
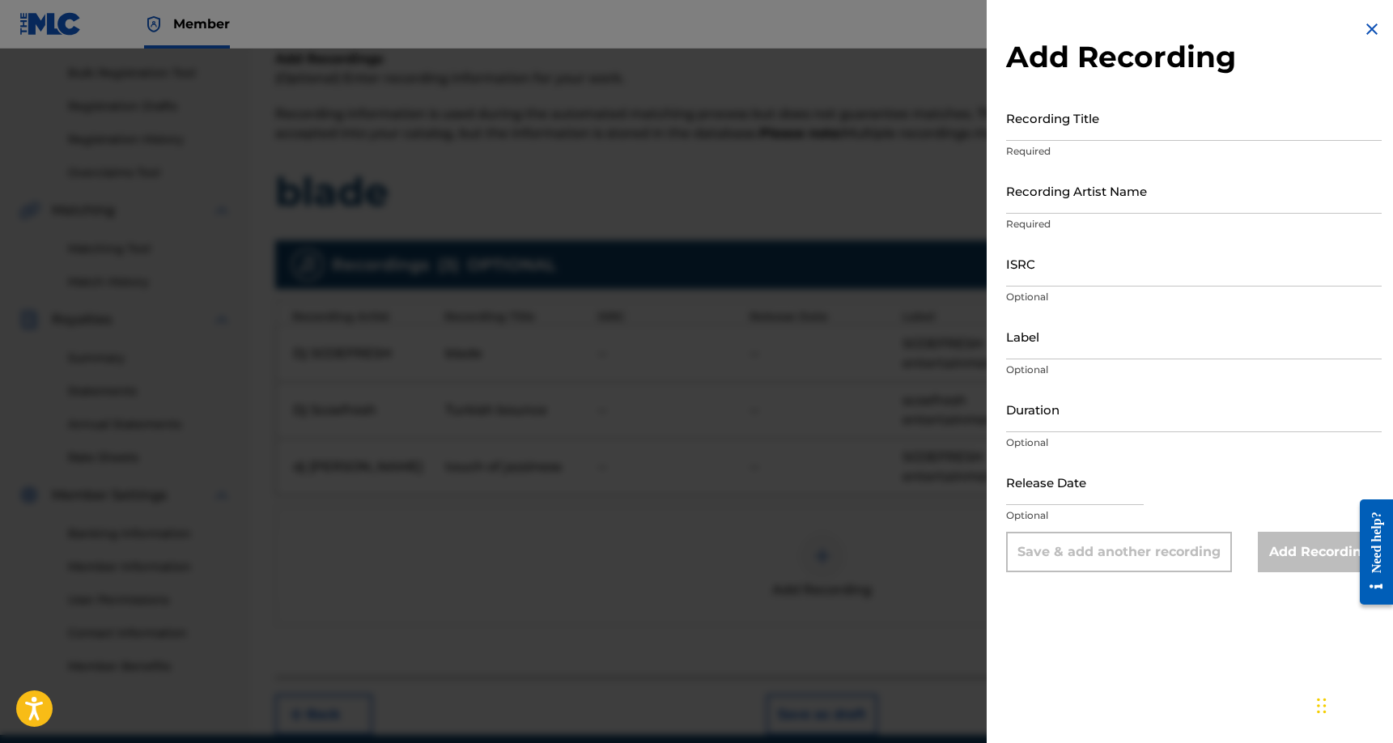
click at [1120, 121] on input "Recording Title" at bounding box center [1193, 118] width 375 height 46
type input "ride the city (alternative mix)"
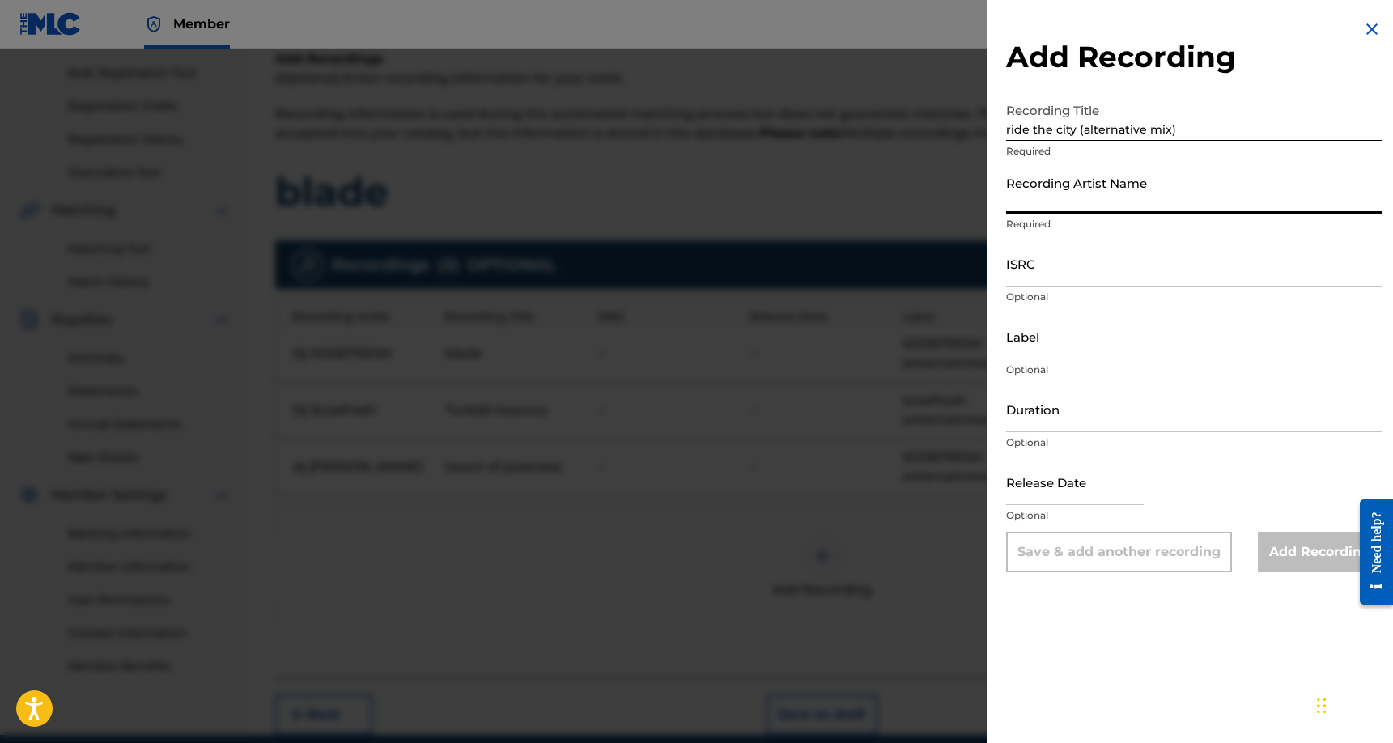
click at [1100, 200] on input "Recording Artist Name" at bounding box center [1193, 191] width 375 height 46
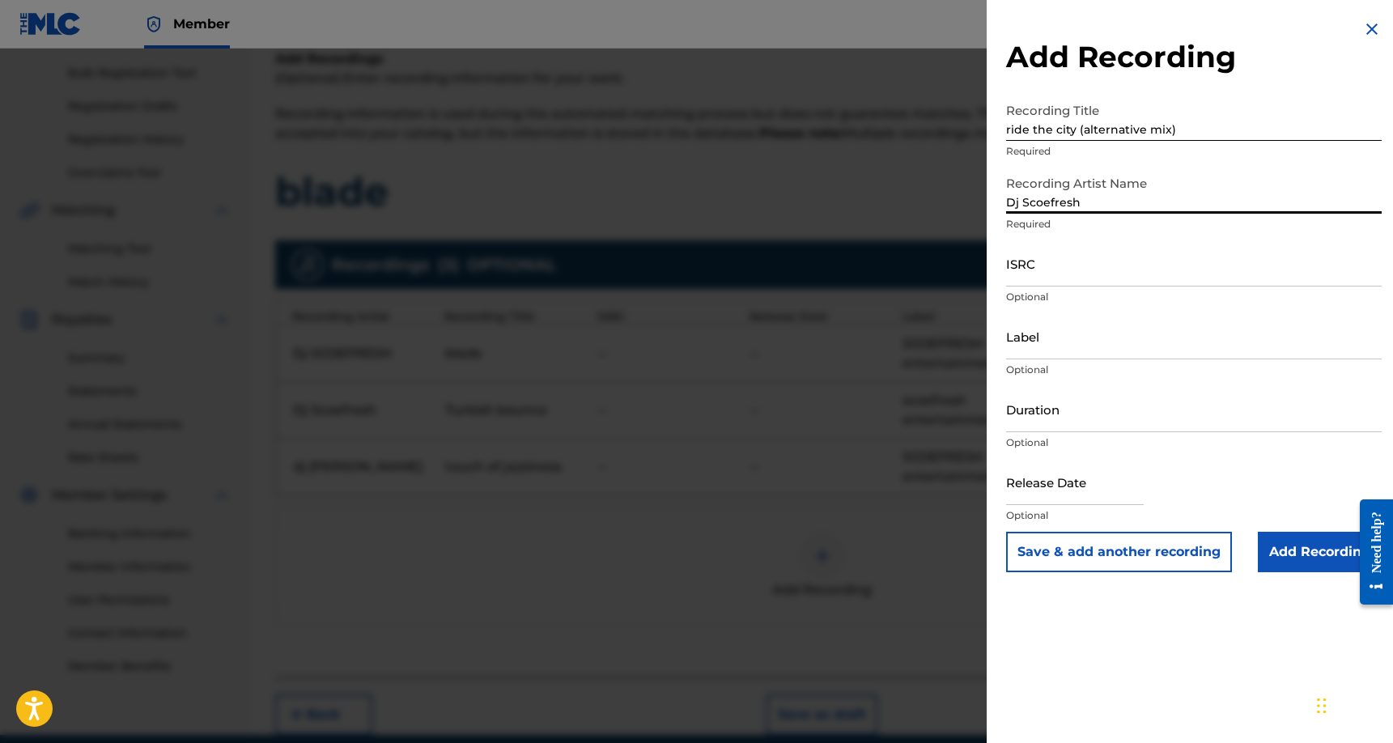
type input "Dj Scoefresh"
click at [1067, 346] on input "Label" at bounding box center [1193, 336] width 375 height 46
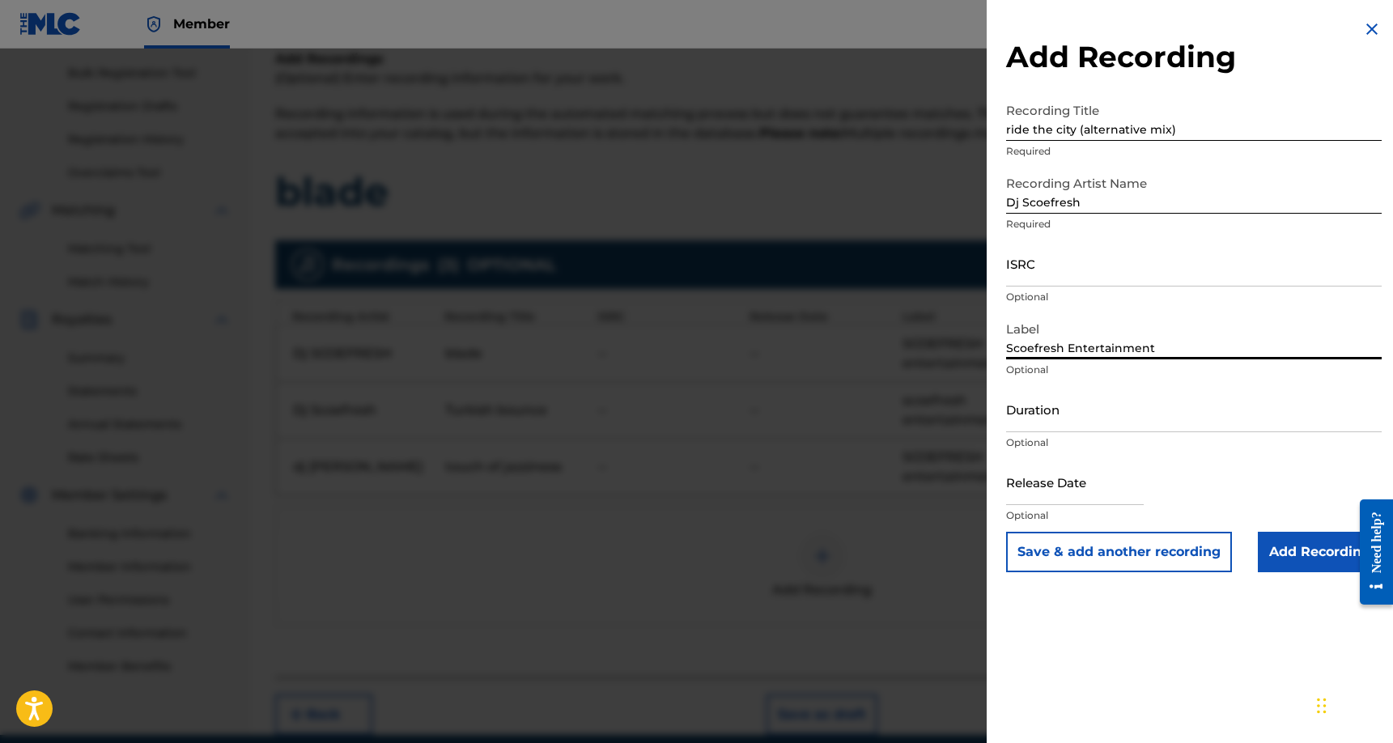
type input "Scoefresh Entertainment"
click at [1156, 552] on button "Save & add another recording" at bounding box center [1119, 552] width 226 height 40
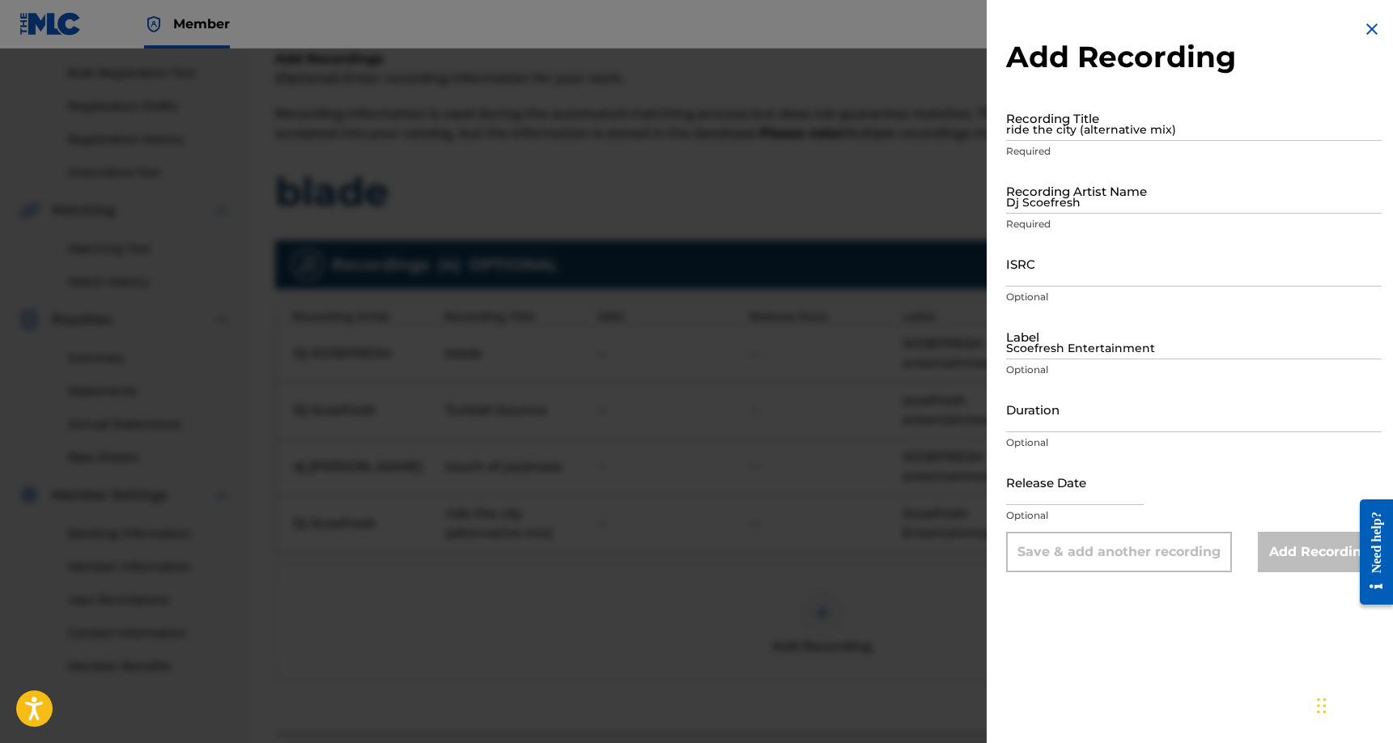
click at [1371, 29] on img at bounding box center [1371, 28] width 19 height 19
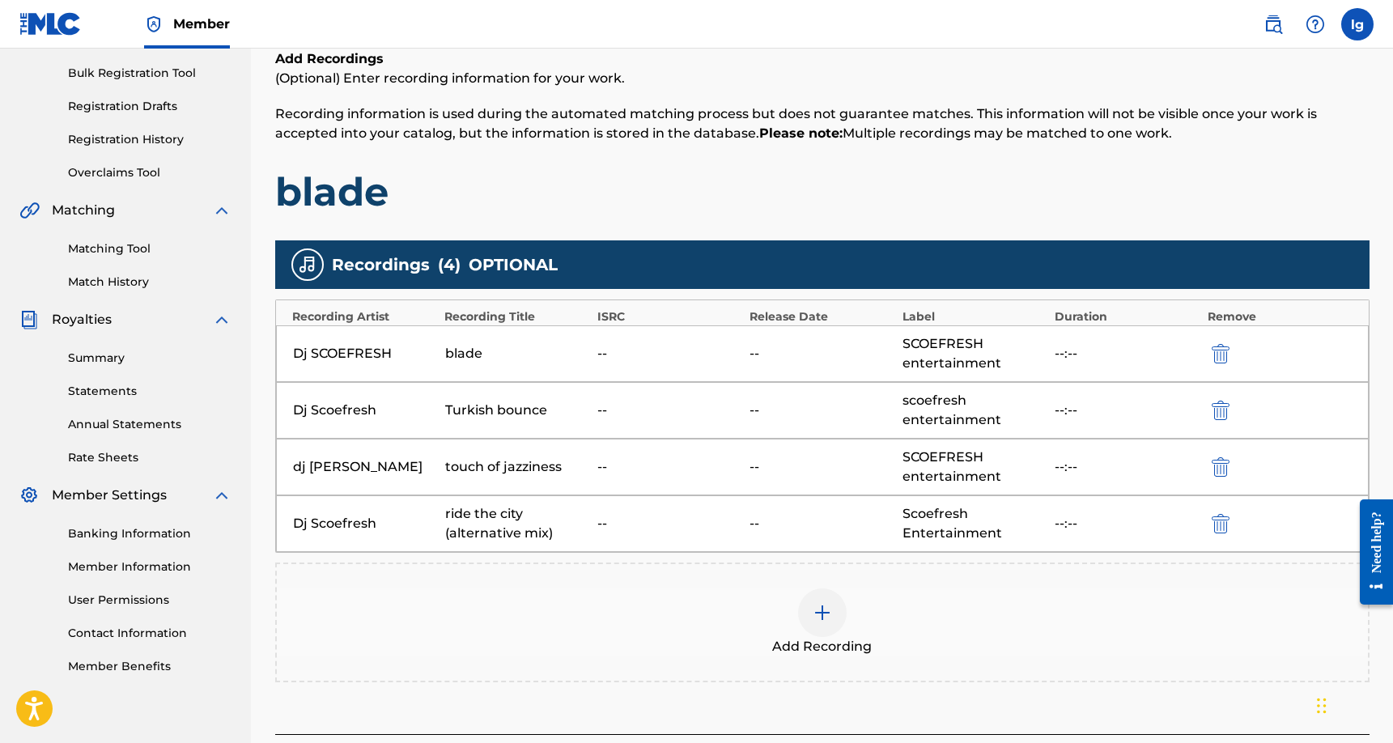
click at [823, 611] on img at bounding box center [821, 612] width 19 height 19
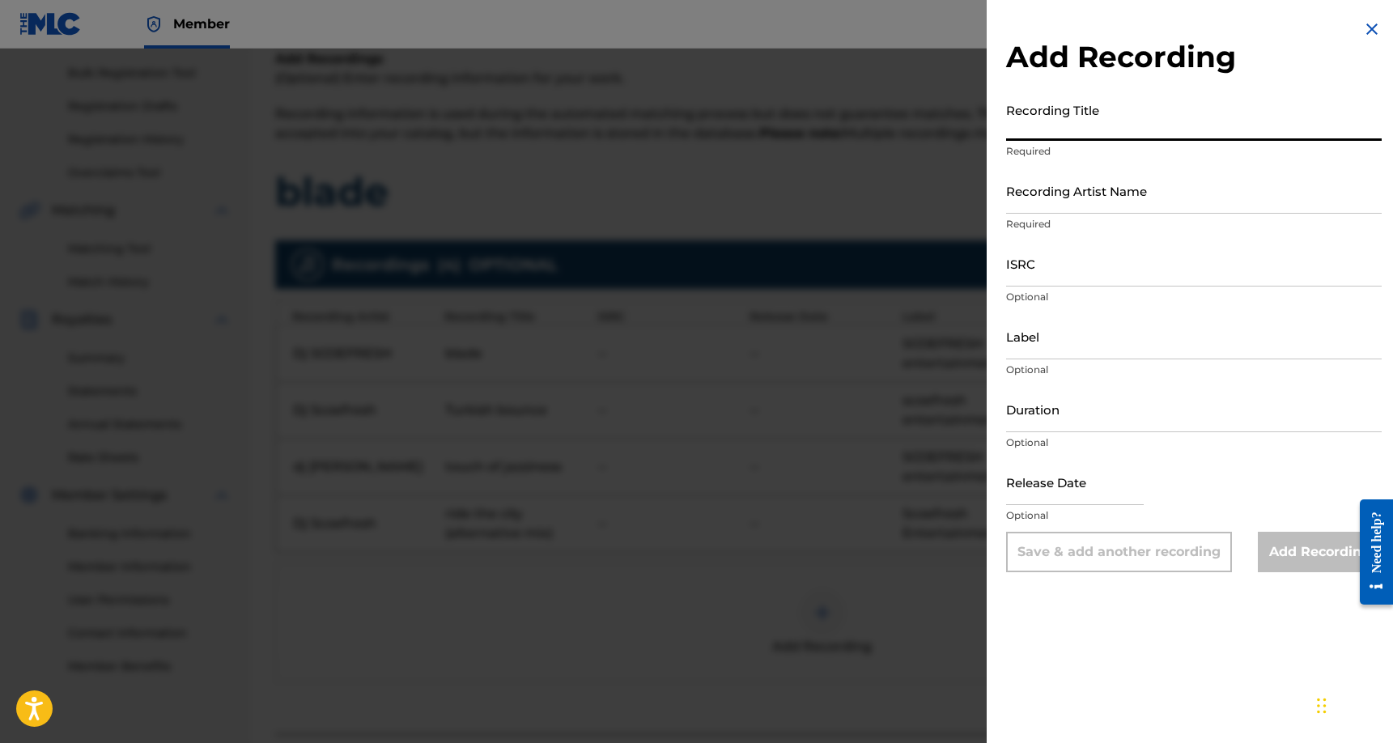
click at [1058, 120] on input "Recording Title" at bounding box center [1193, 118] width 375 height 46
type input "ridin"
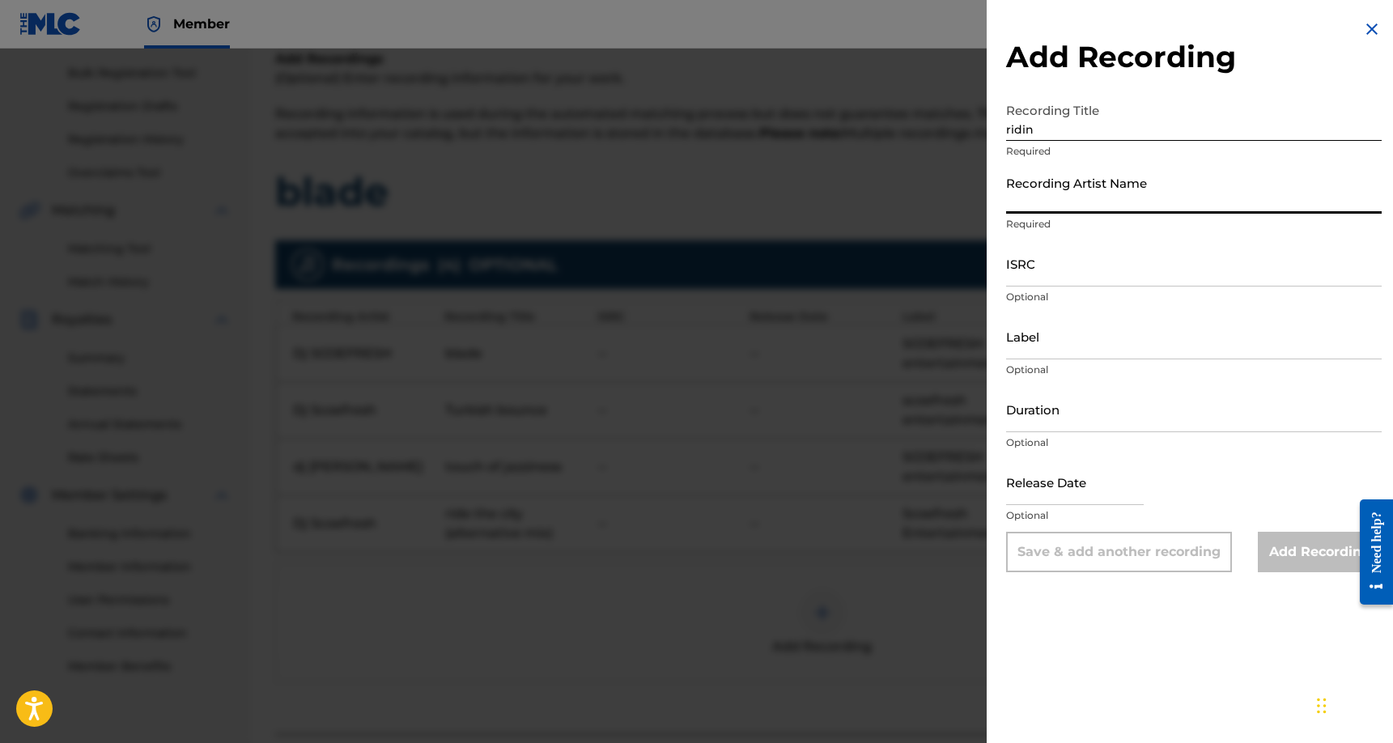
click at [1056, 191] on input "Recording Artist Name" at bounding box center [1193, 191] width 375 height 46
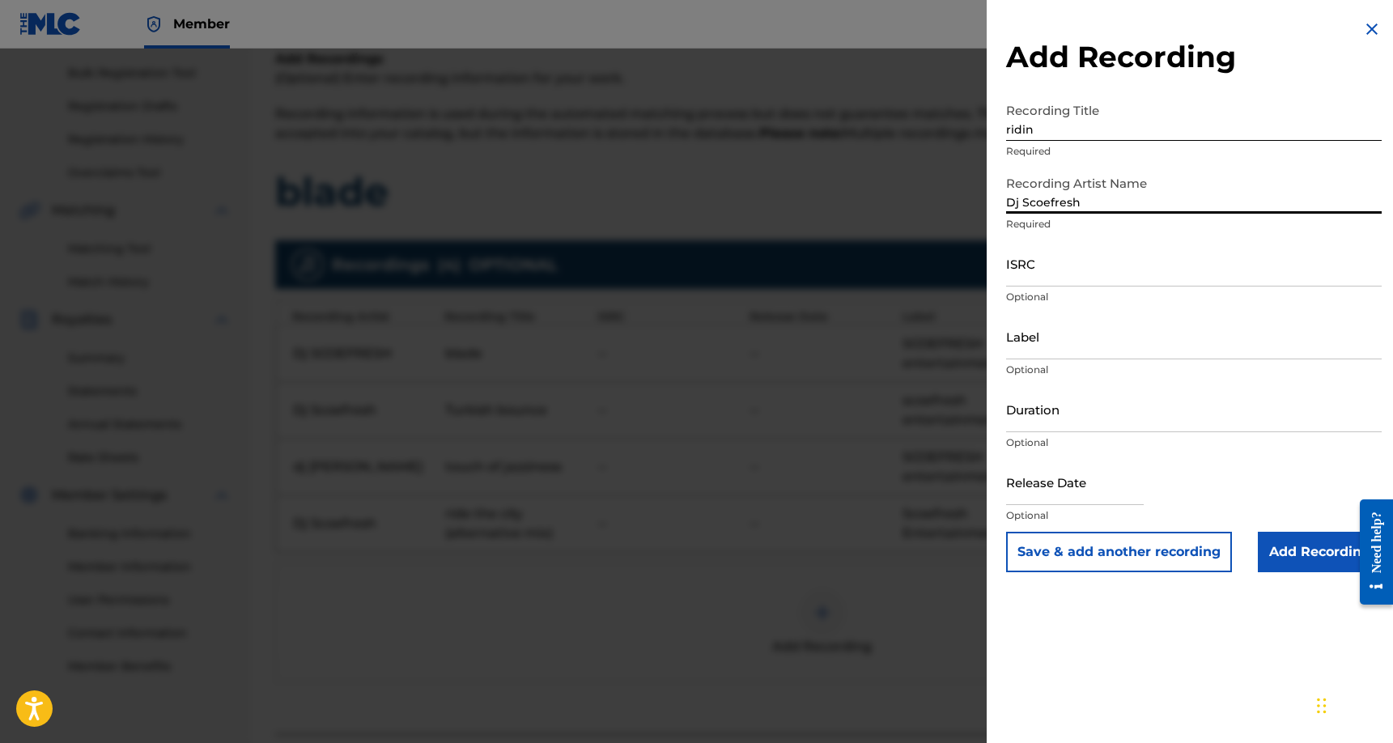
type input "Dj Scoefresh"
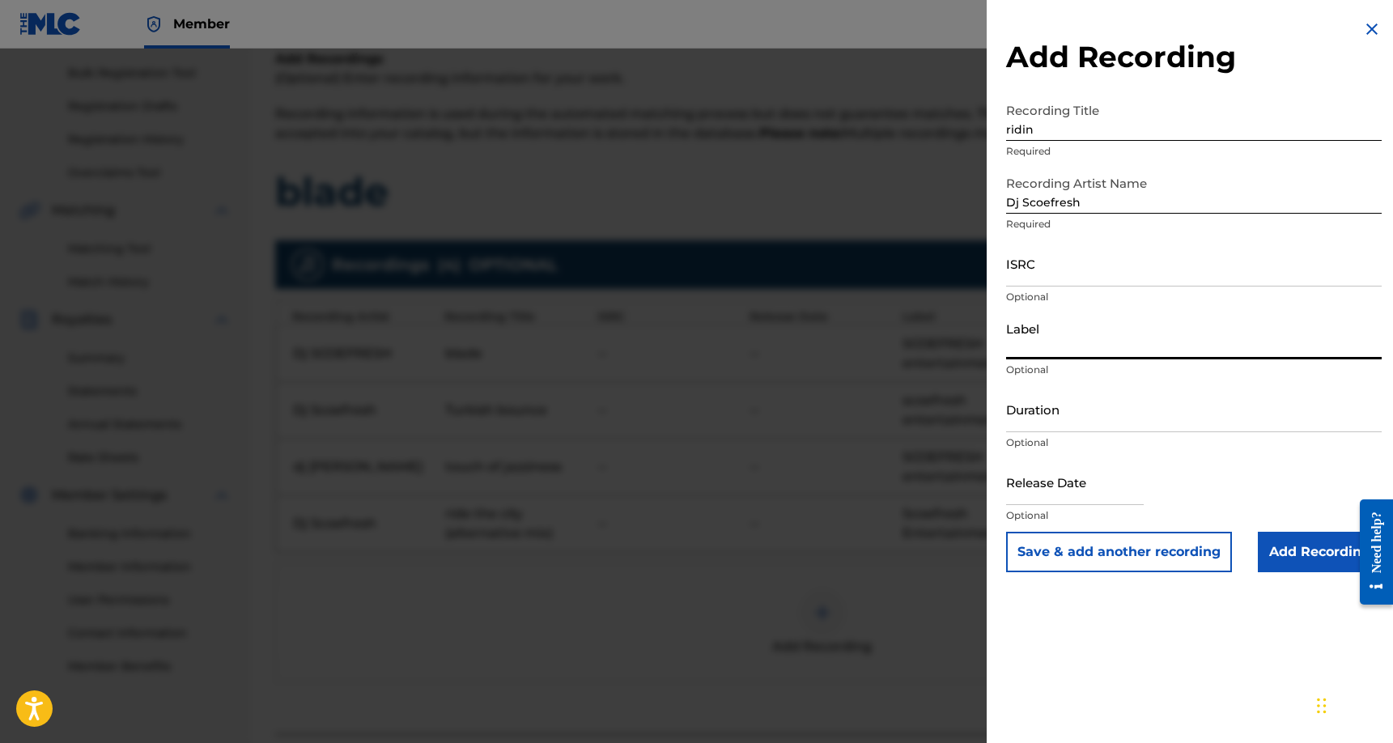
click at [1068, 343] on input "Label" at bounding box center [1193, 336] width 375 height 46
type input "Scoefresh entertainment"
click at [1062, 550] on button "Save & add another recording" at bounding box center [1119, 552] width 226 height 40
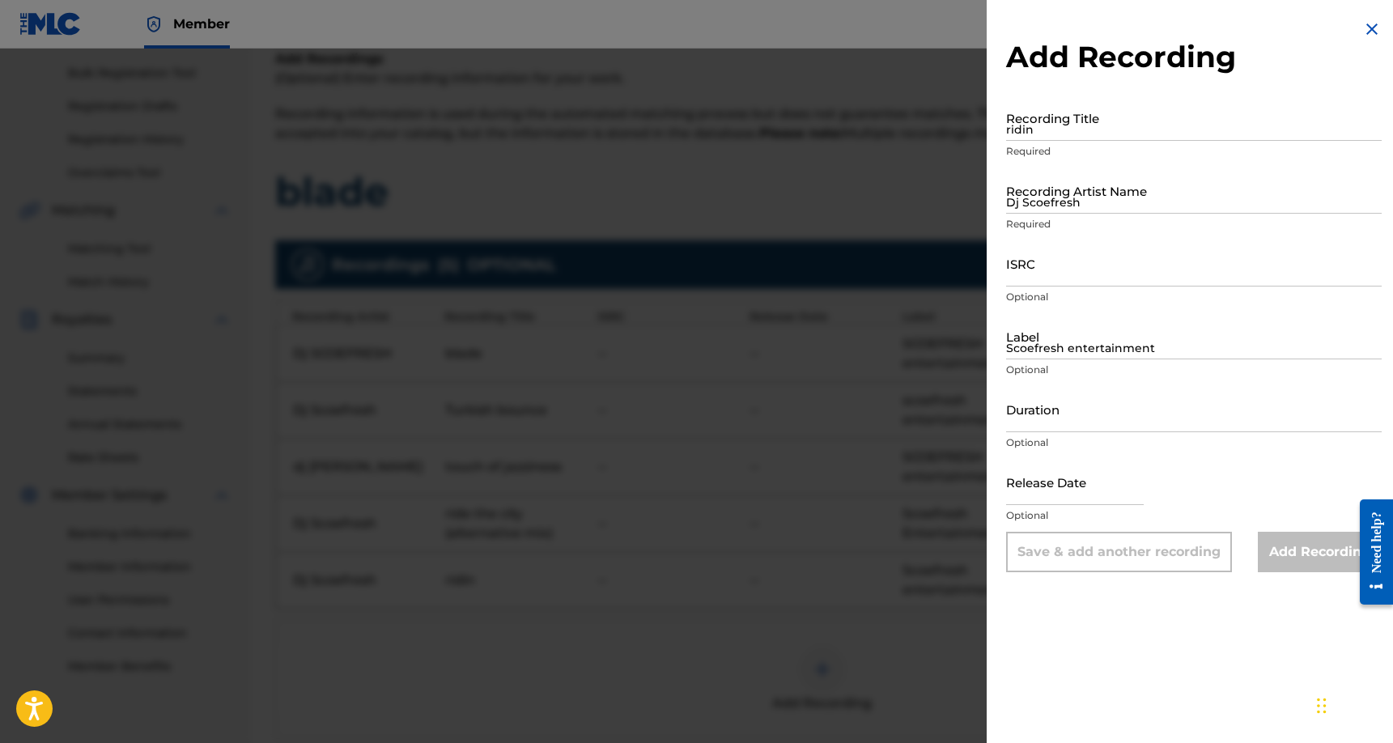
click at [599, 655] on div at bounding box center [696, 420] width 1393 height 743
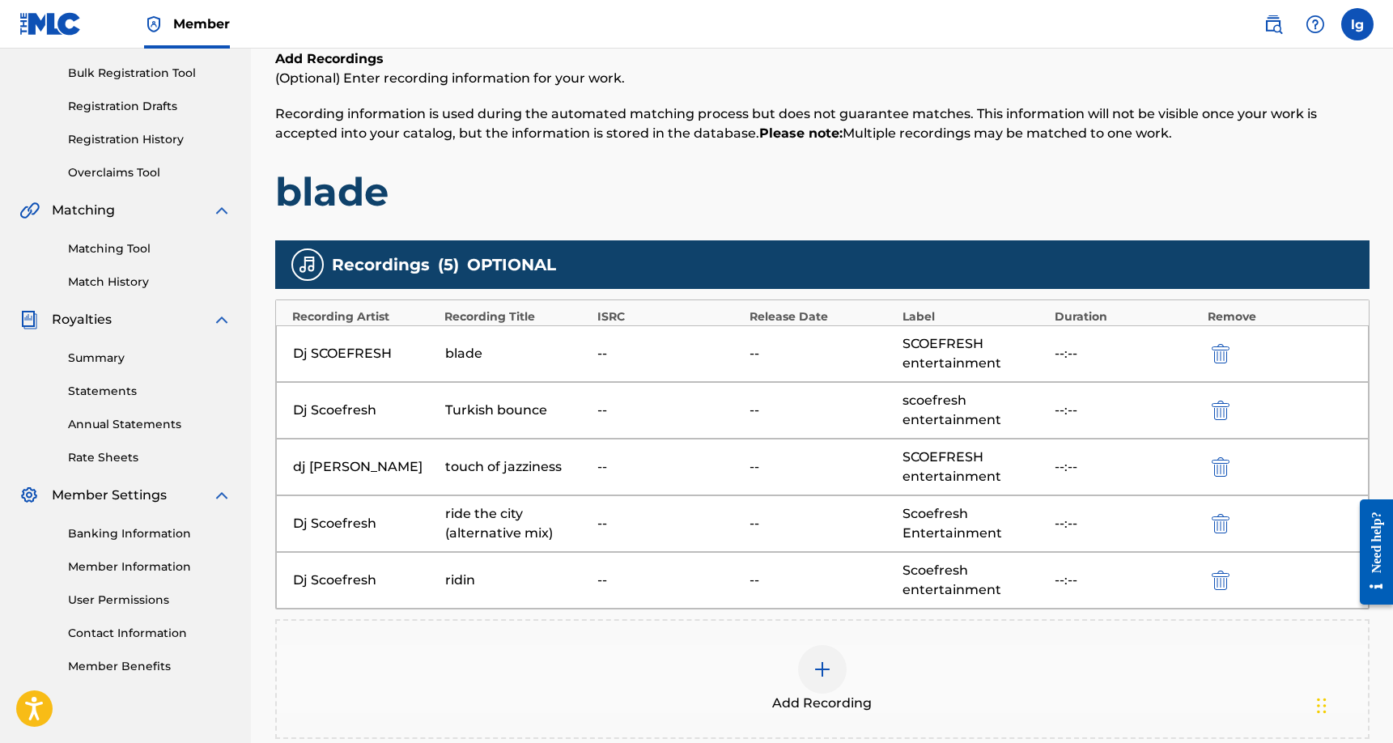
click at [821, 665] on img at bounding box center [821, 669] width 19 height 19
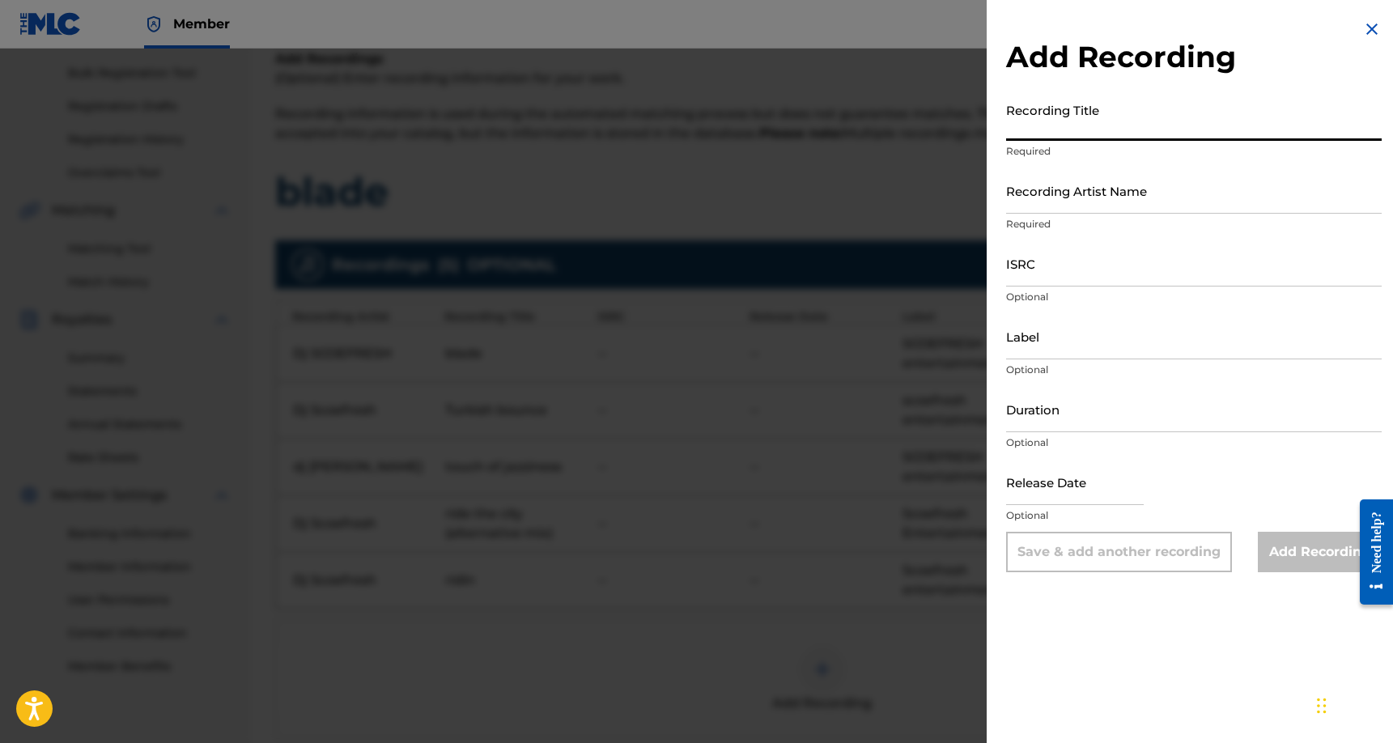
click at [1092, 108] on input "Recording Title" at bounding box center [1193, 118] width 375 height 46
type input "Vampire"
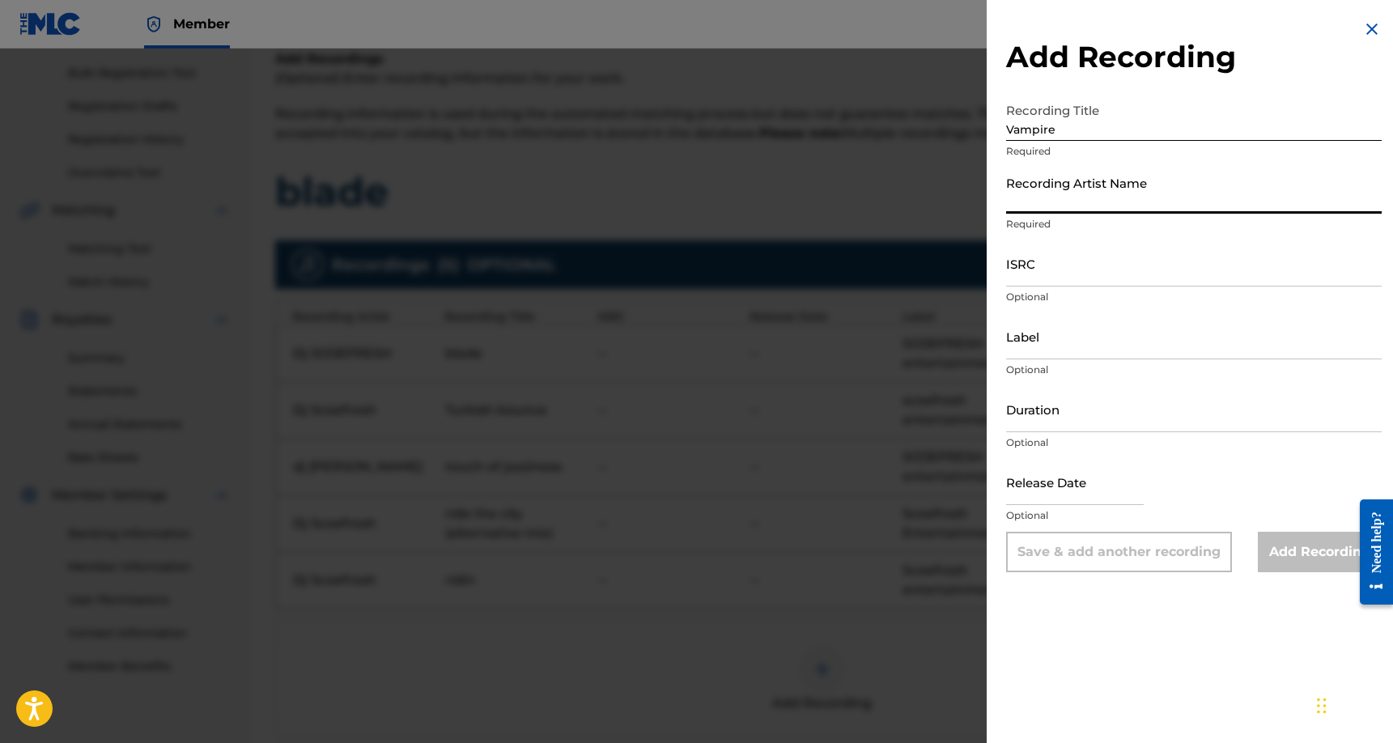
click at [1073, 198] on input "Recording Artist Name" at bounding box center [1193, 191] width 375 height 46
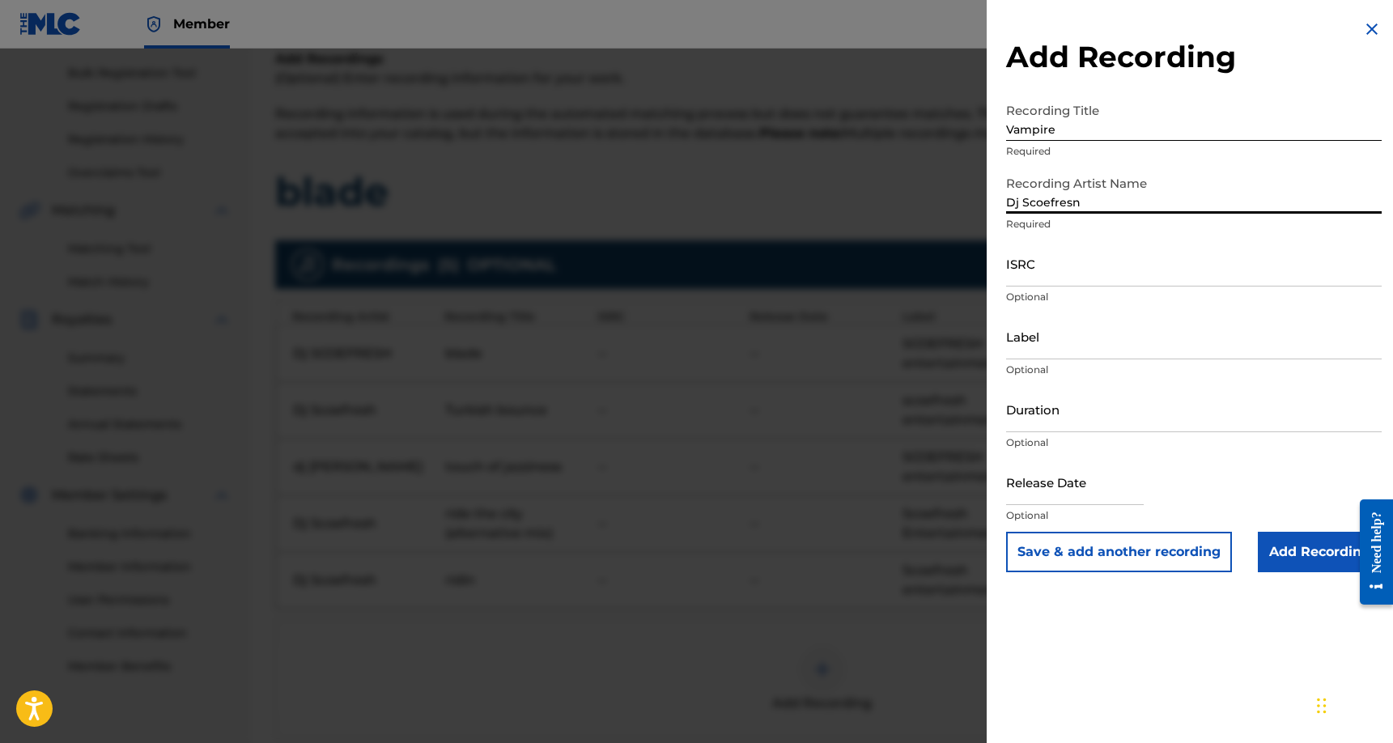
type input "Dj Scoefresn"
click at [1060, 350] on input "Label" at bounding box center [1193, 336] width 375 height 46
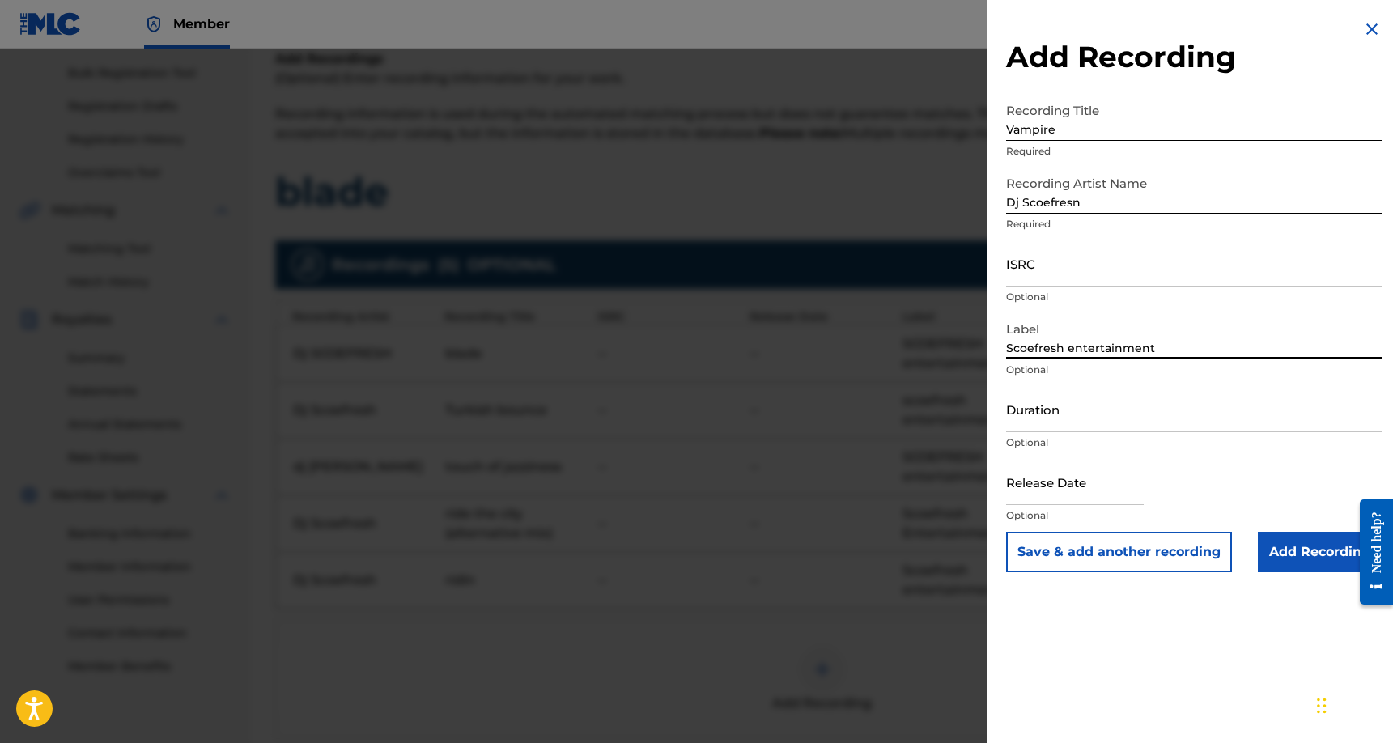
type input "Scoefresh entertainment"
click at [1081, 549] on button "Save & add another recording" at bounding box center [1119, 552] width 226 height 40
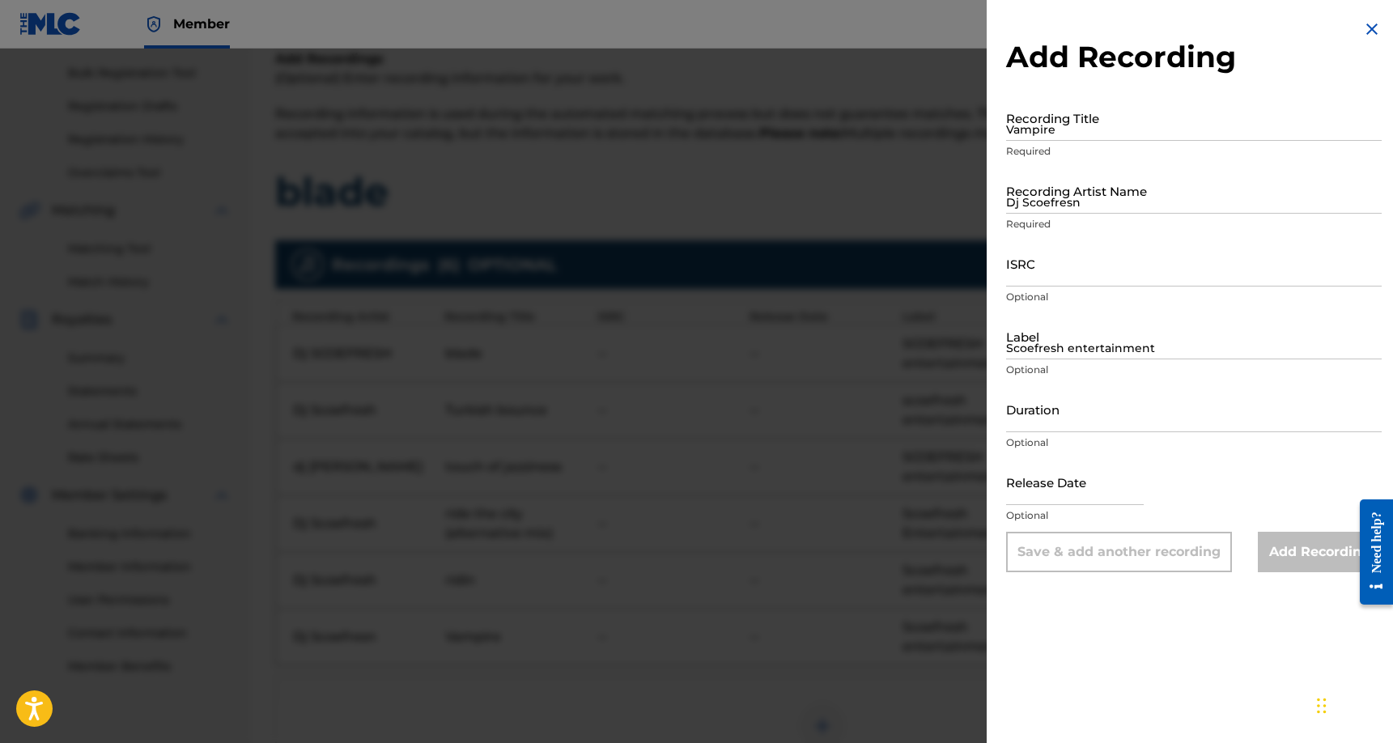
click at [1364, 32] on img at bounding box center [1371, 28] width 19 height 19
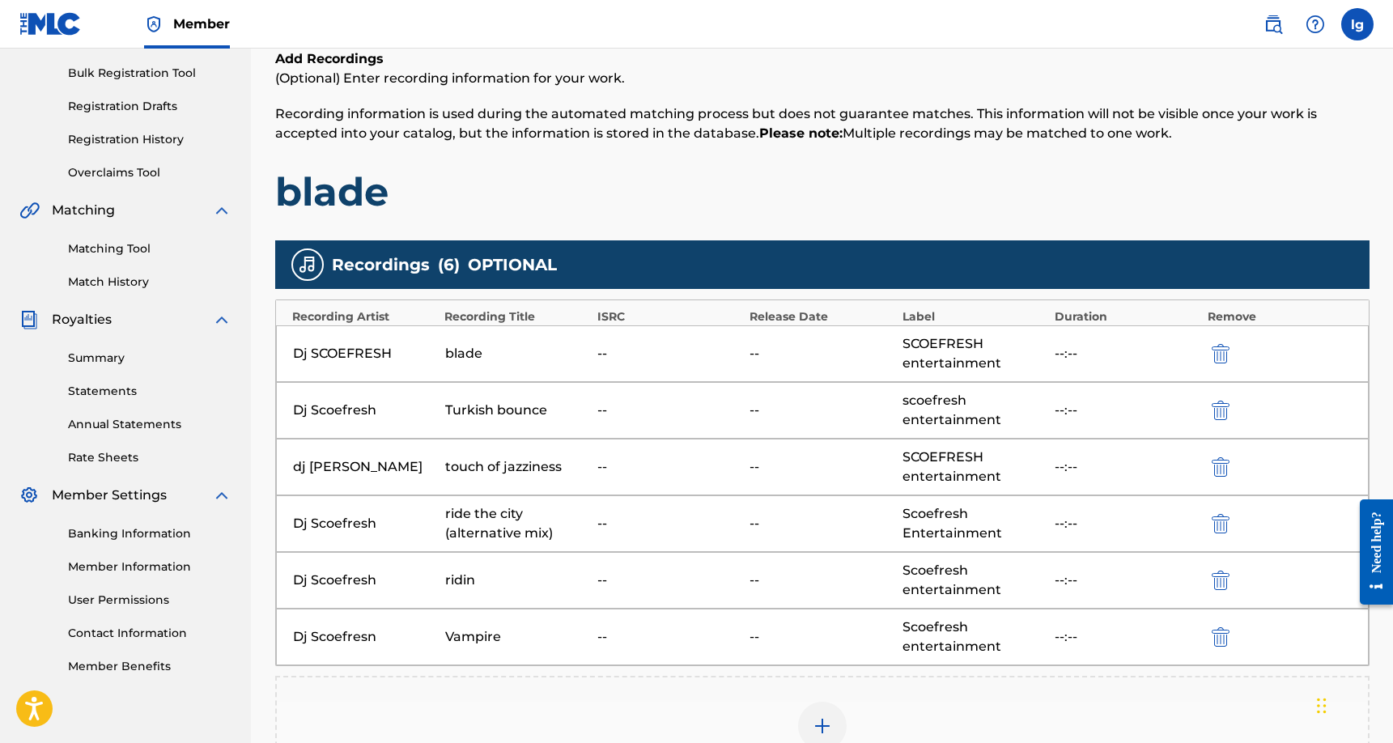
scroll to position [442, 0]
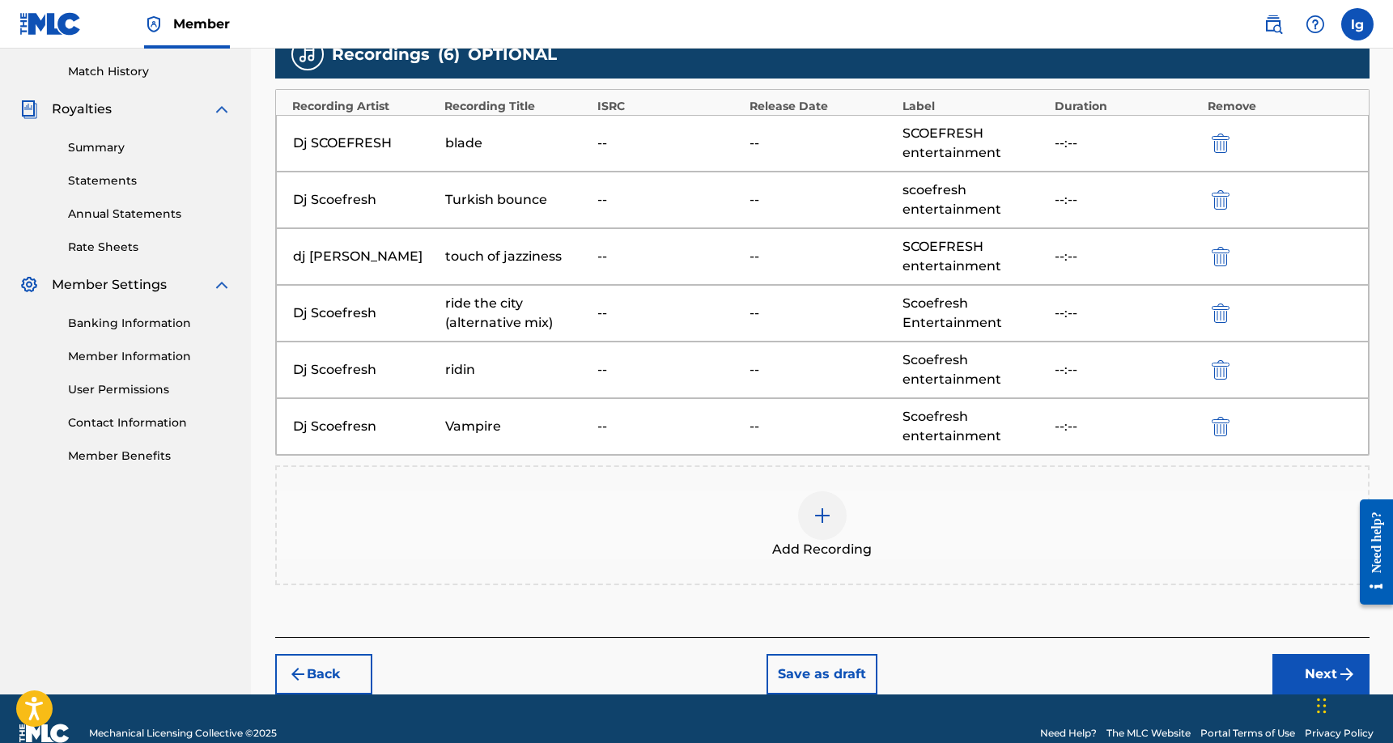
click at [825, 520] on img at bounding box center [821, 515] width 19 height 19
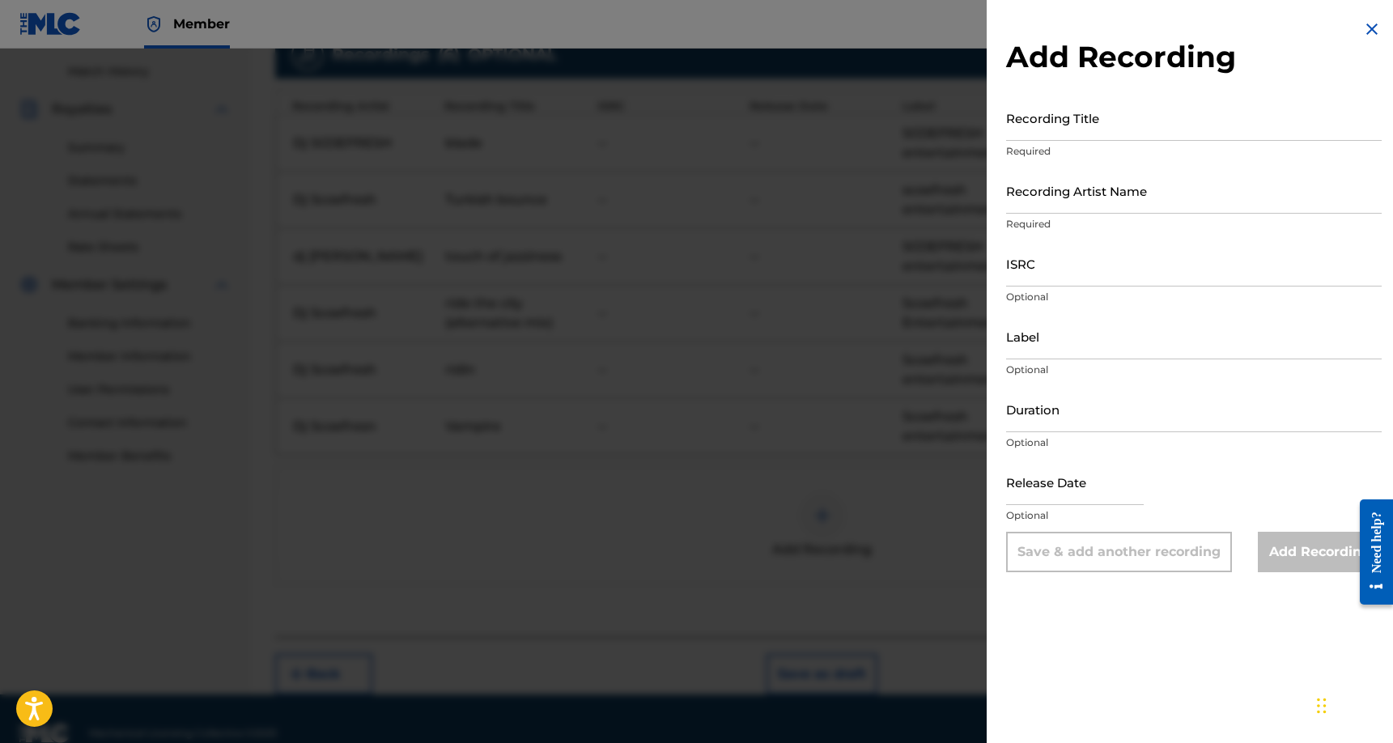
click at [1104, 133] on input "Recording Title" at bounding box center [1193, 118] width 375 height 46
type input "ride the city ( afghan alternate mix)"
click at [1033, 201] on input "Recording Artist Name" at bounding box center [1193, 191] width 375 height 46
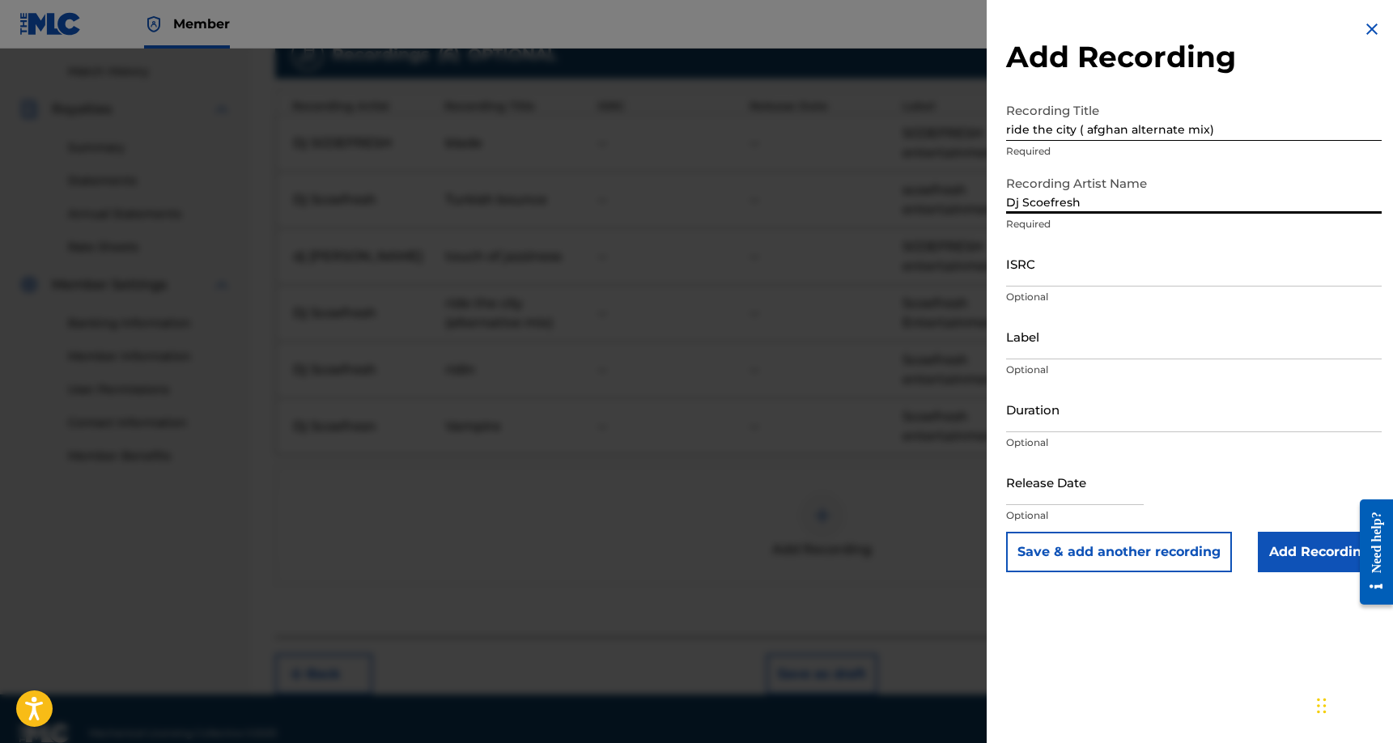
type input "Dj Scoefresh"
click at [1041, 341] on input "Label" at bounding box center [1193, 336] width 375 height 46
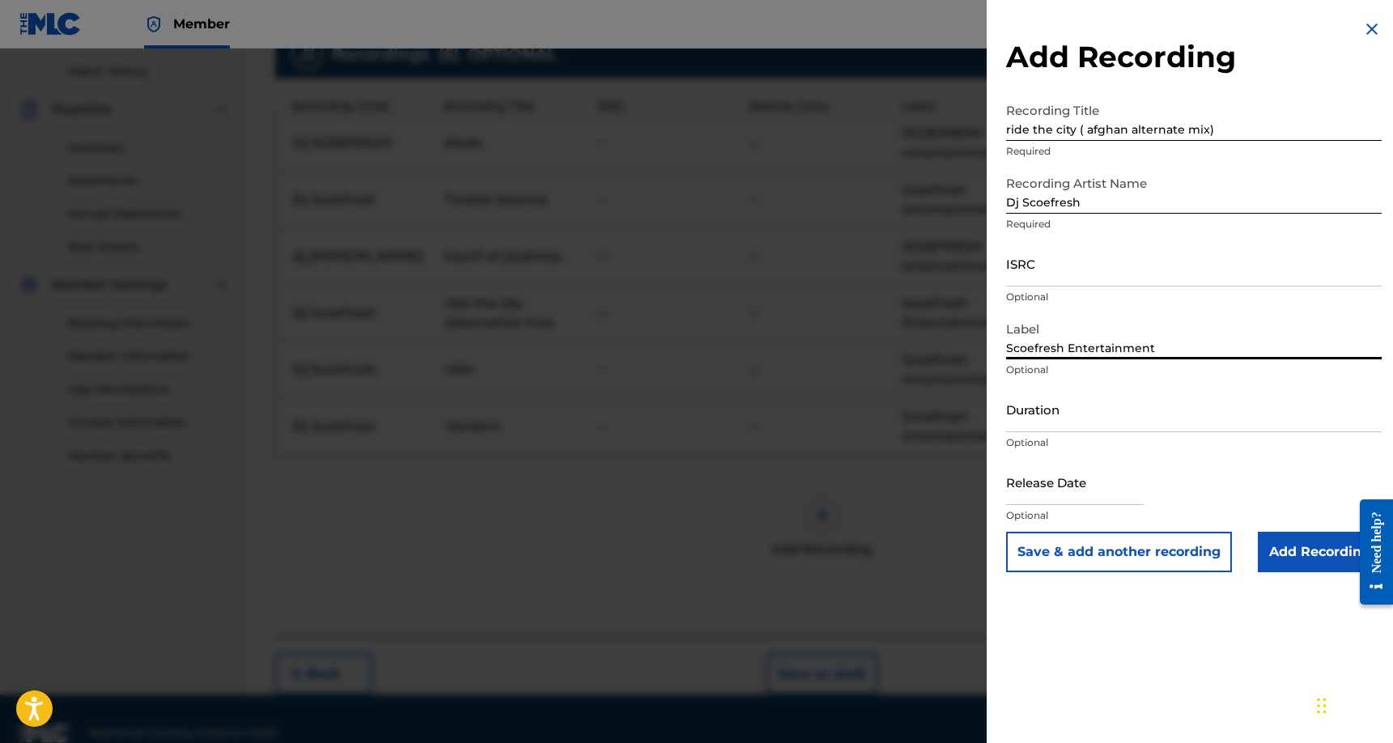
type input "Scoefresh Entertainment"
click at [1128, 544] on button "Save & add another recording" at bounding box center [1119, 552] width 226 height 40
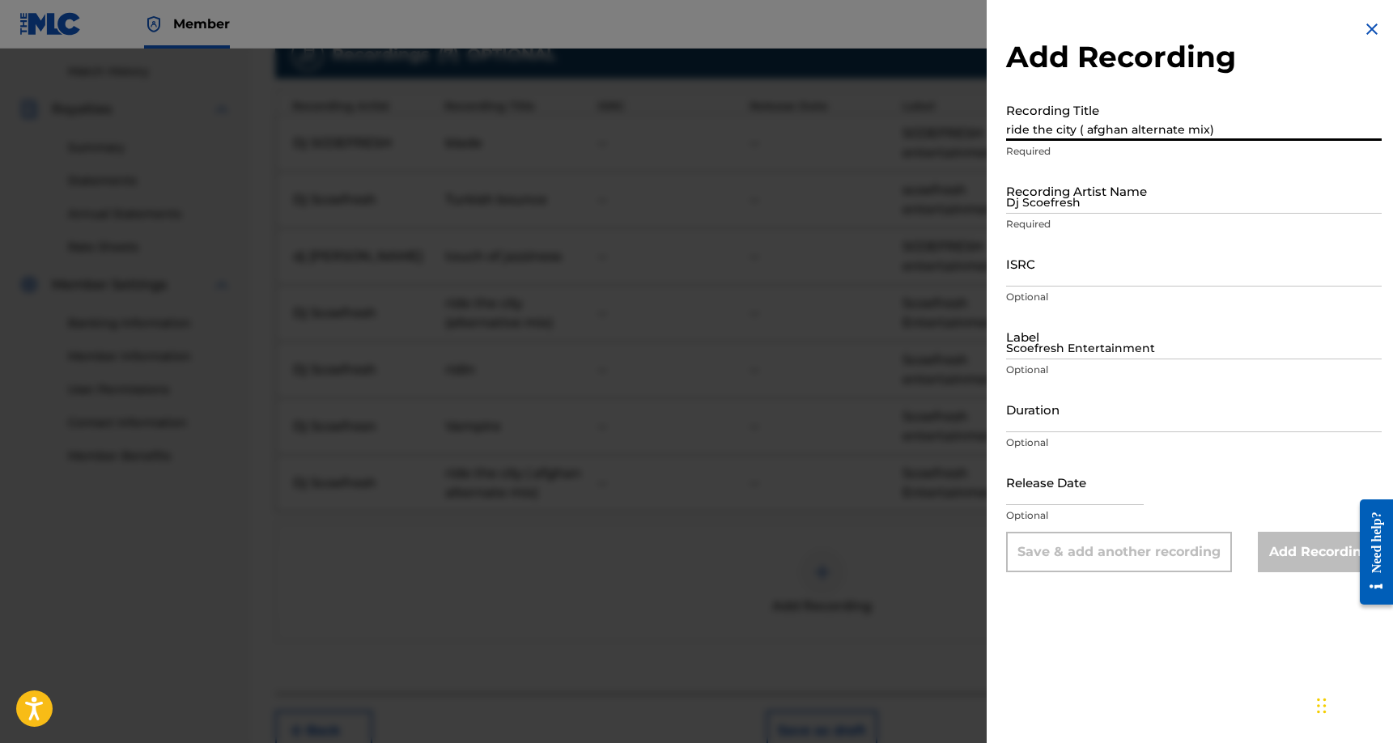
click at [1090, 125] on input "ride the city ( afghan alternate mix)" at bounding box center [1193, 118] width 375 height 46
type input "[US_STATE] bop"
click at [1061, 200] on input "Dj Scoefresh" at bounding box center [1193, 191] width 375 height 46
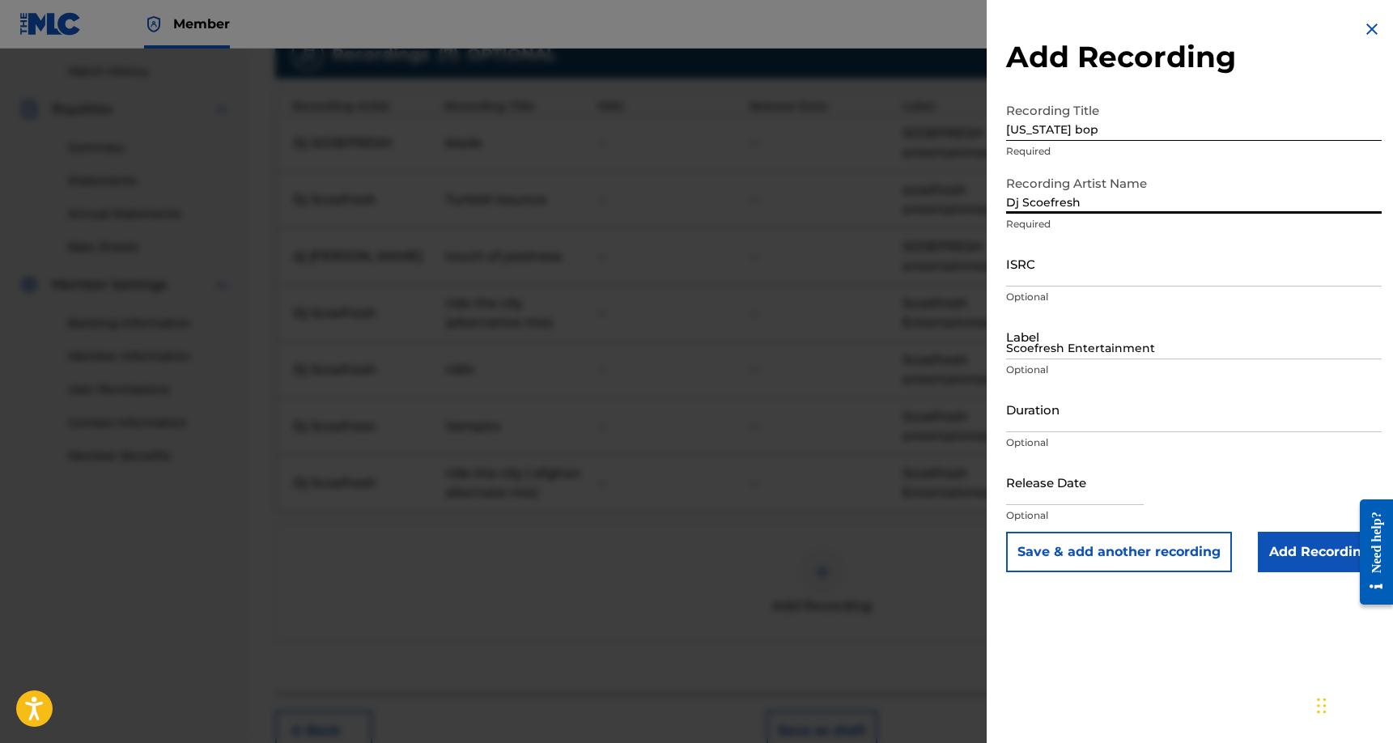
type input "Dj Scoefresh"
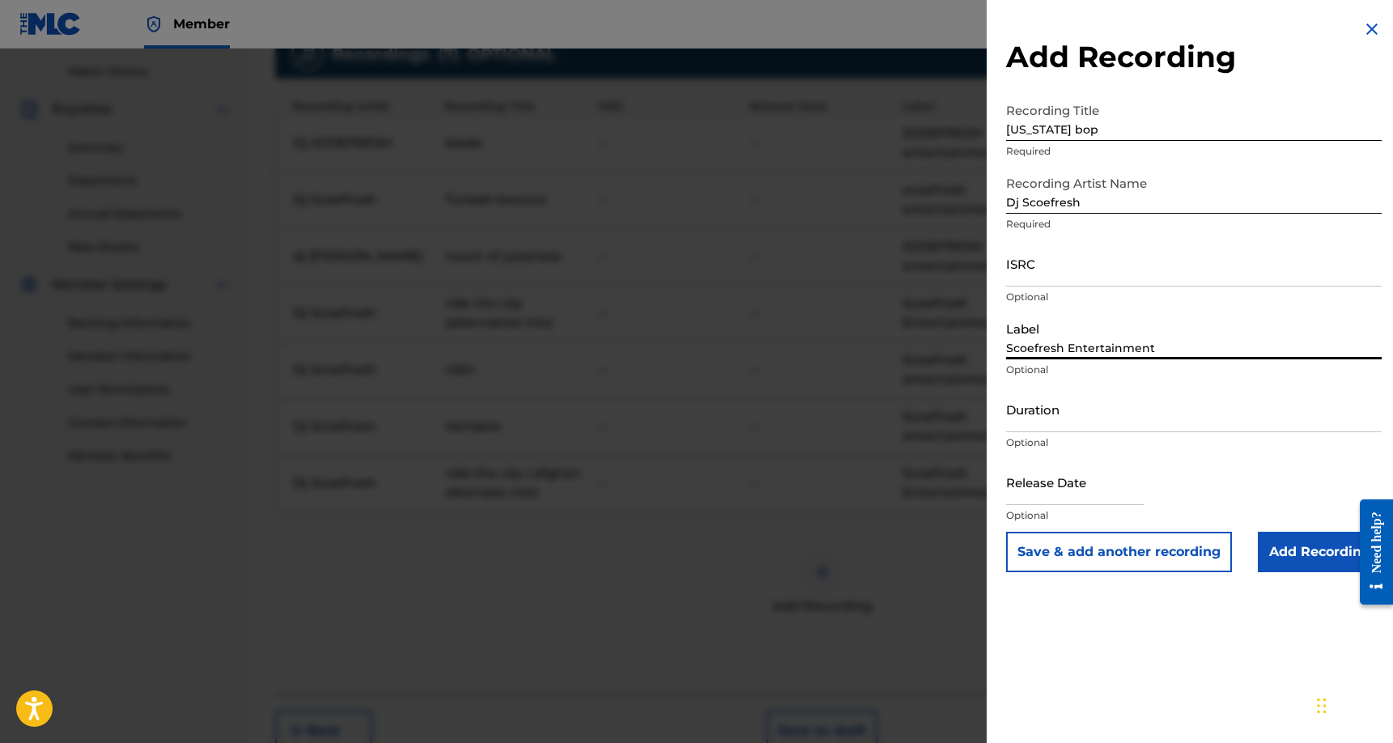
click at [1057, 336] on input "Scoefresh Entertainment" at bounding box center [1193, 336] width 375 height 46
type input "Scoefresh Entertainment"
click at [1291, 549] on input "Add Recording" at bounding box center [1320, 552] width 124 height 40
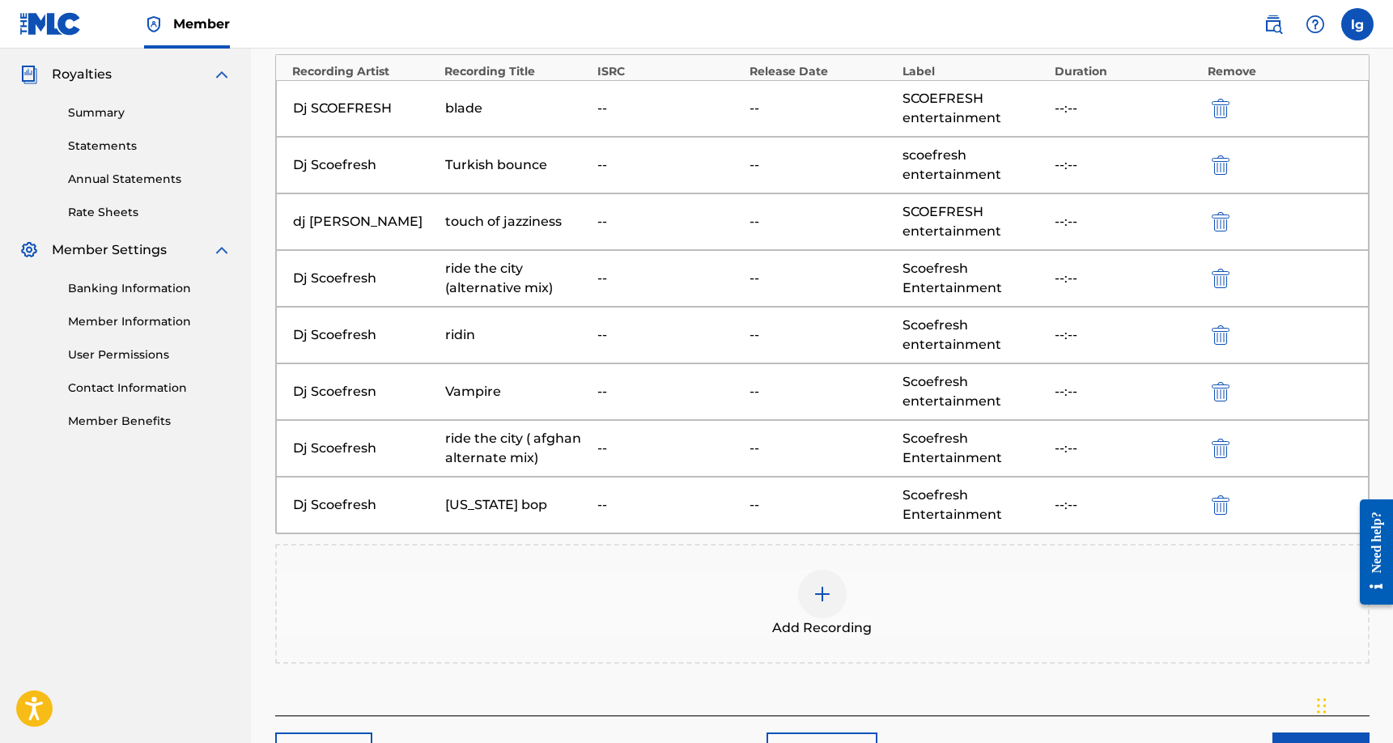
scroll to position [0, 0]
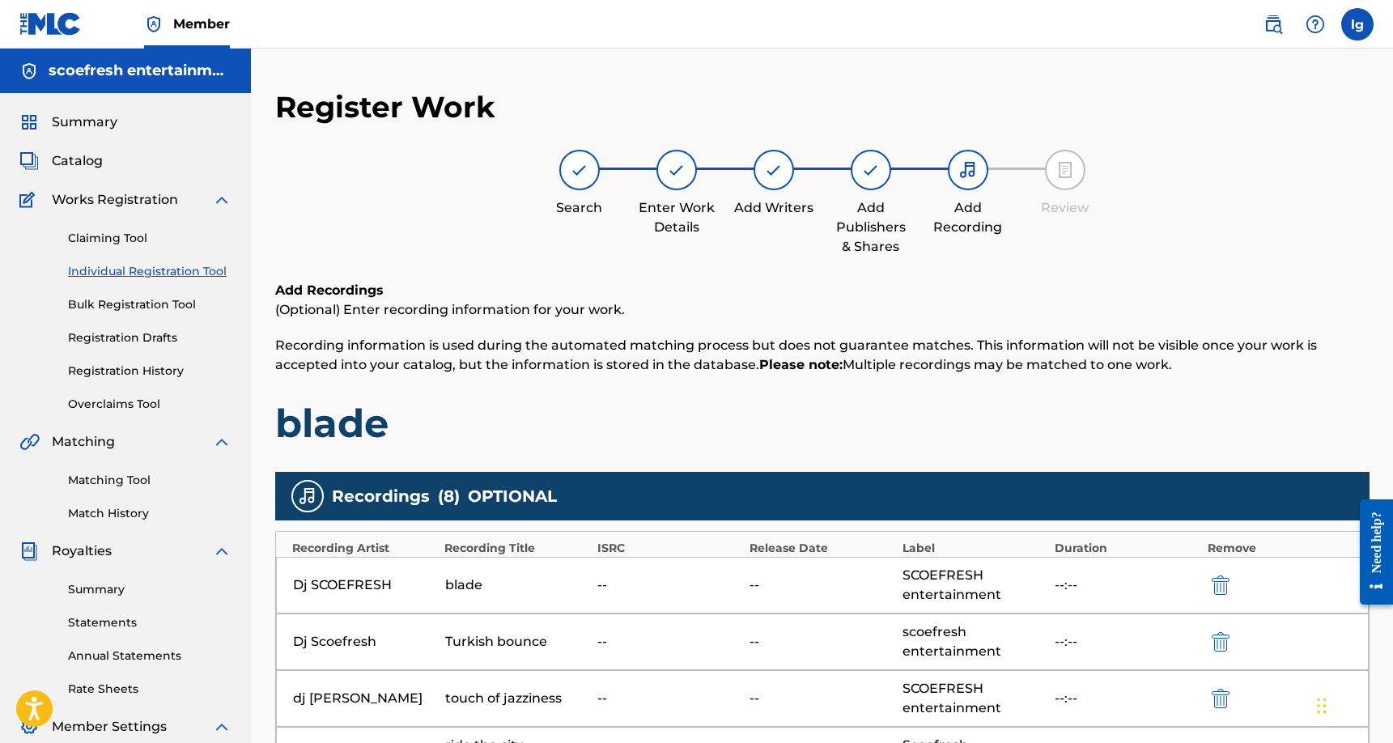
click at [868, 177] on img at bounding box center [870, 169] width 19 height 19
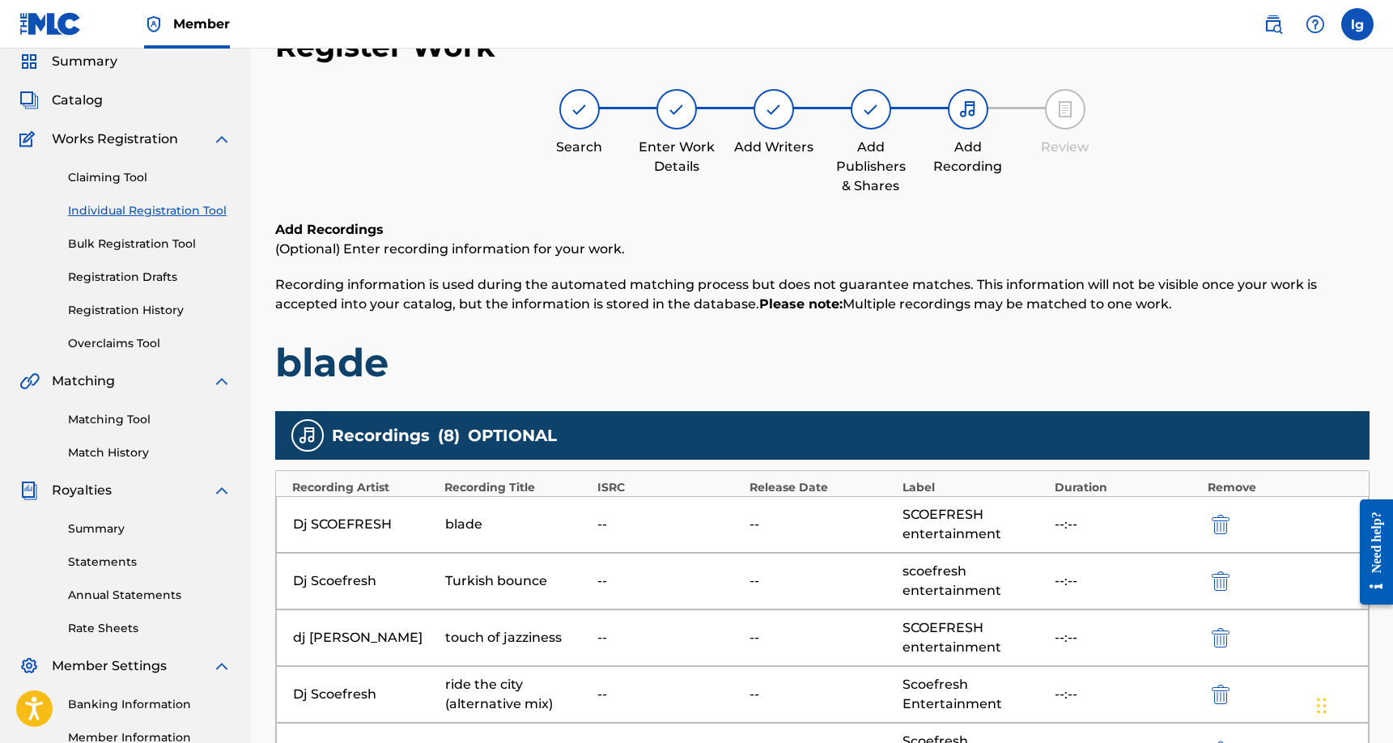
scroll to position [35, 0]
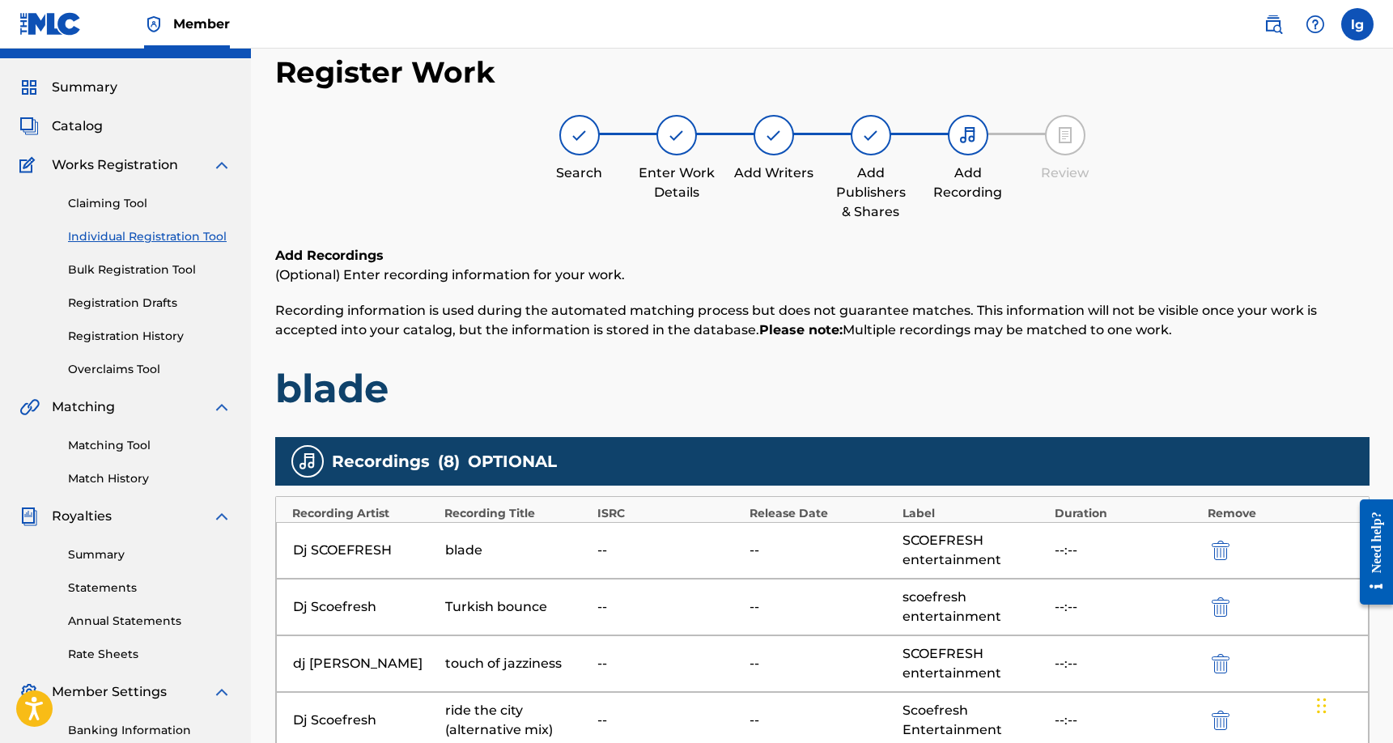
click at [147, 197] on link "Claiming Tool" at bounding box center [149, 203] width 163 height 17
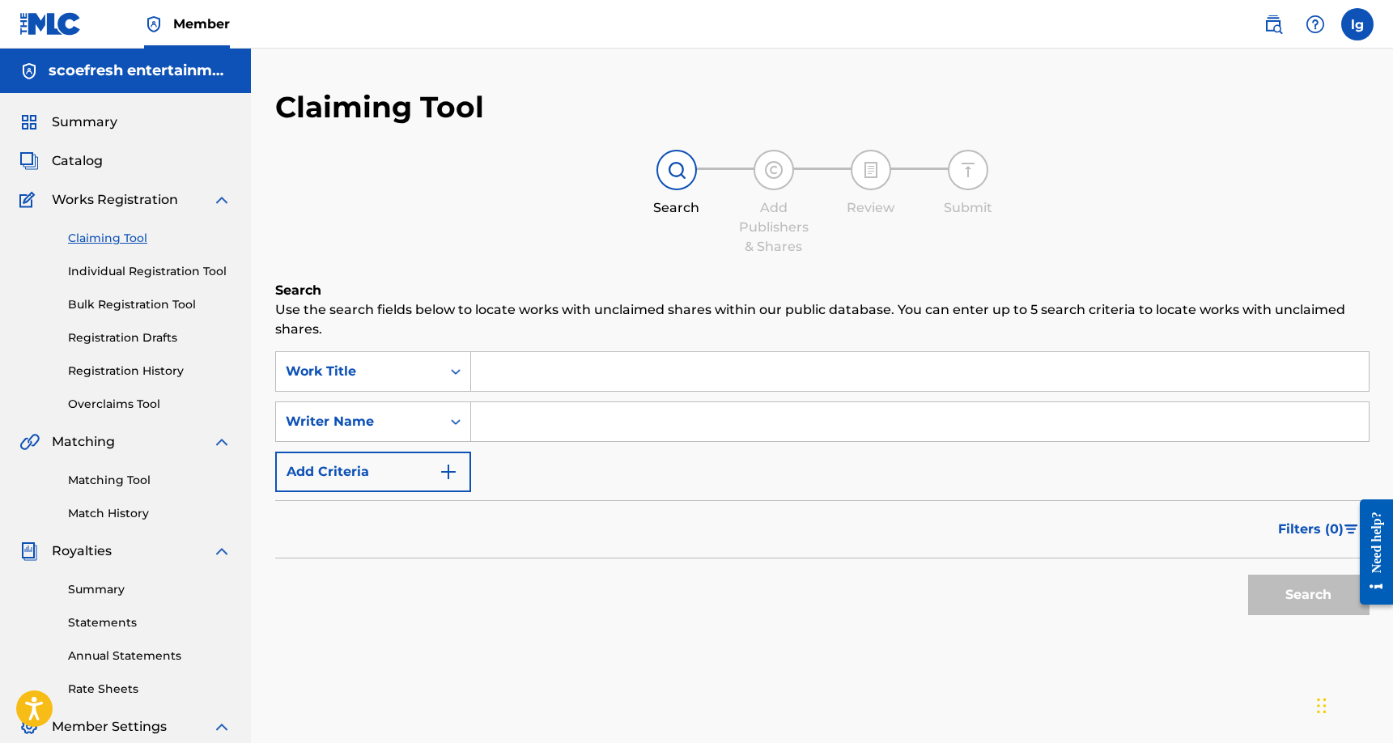
click at [173, 267] on link "Individual Registration Tool" at bounding box center [149, 271] width 163 height 17
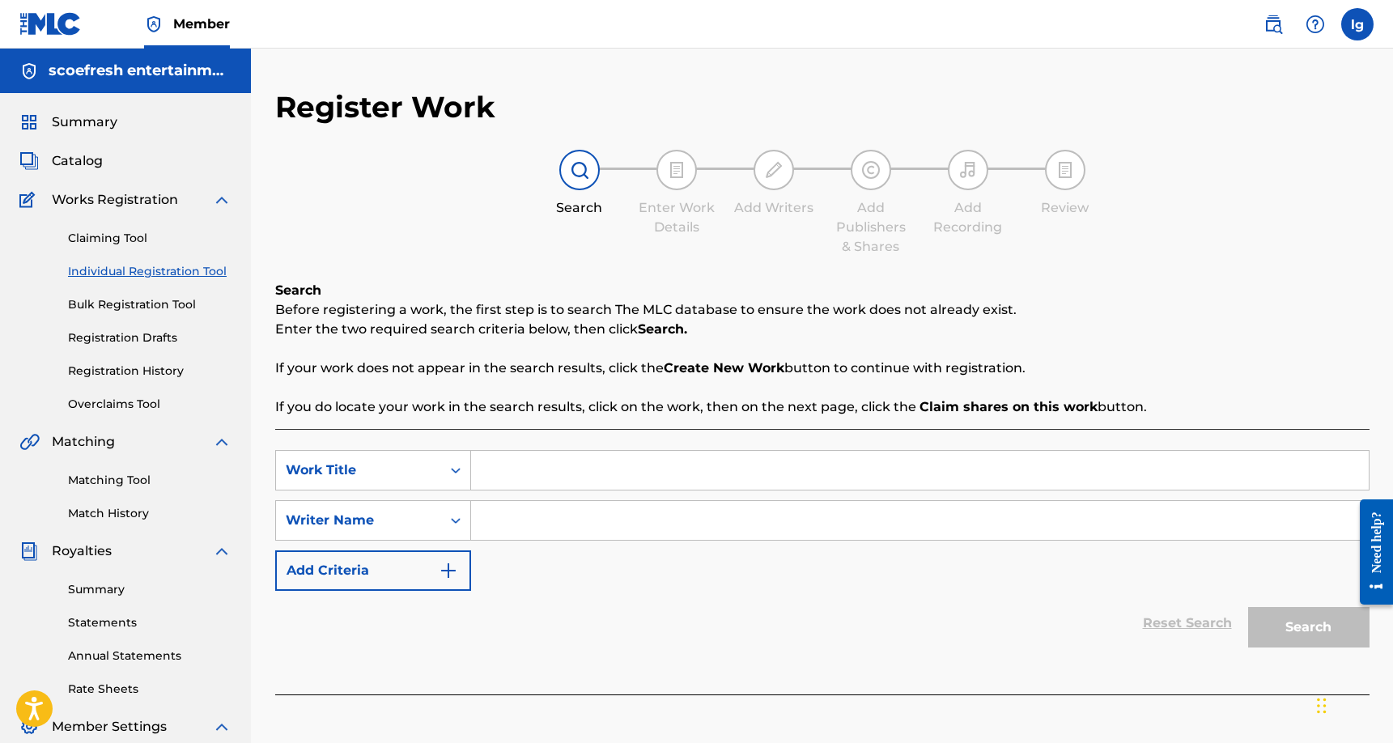
click at [149, 303] on link "Bulk Registration Tool" at bounding box center [149, 304] width 163 height 17
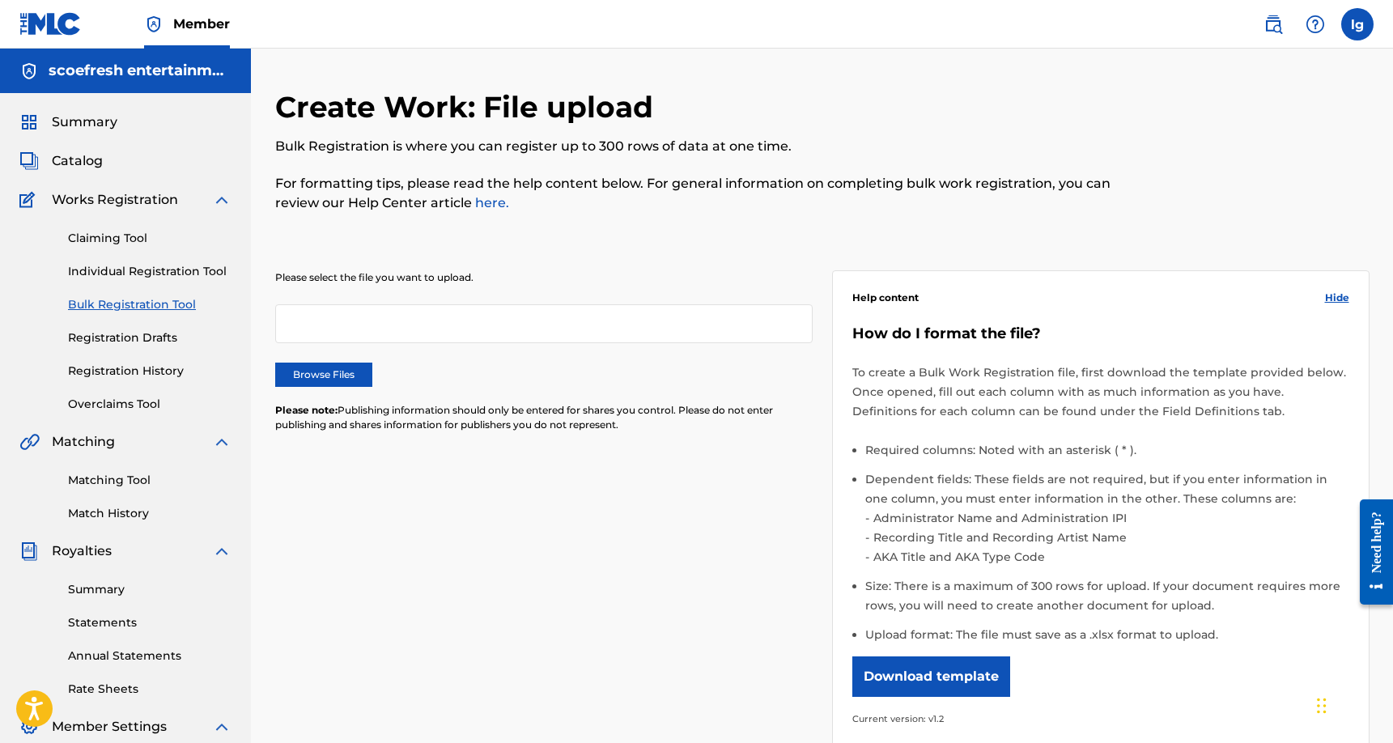
click at [145, 333] on link "Registration Drafts" at bounding box center [149, 337] width 163 height 17
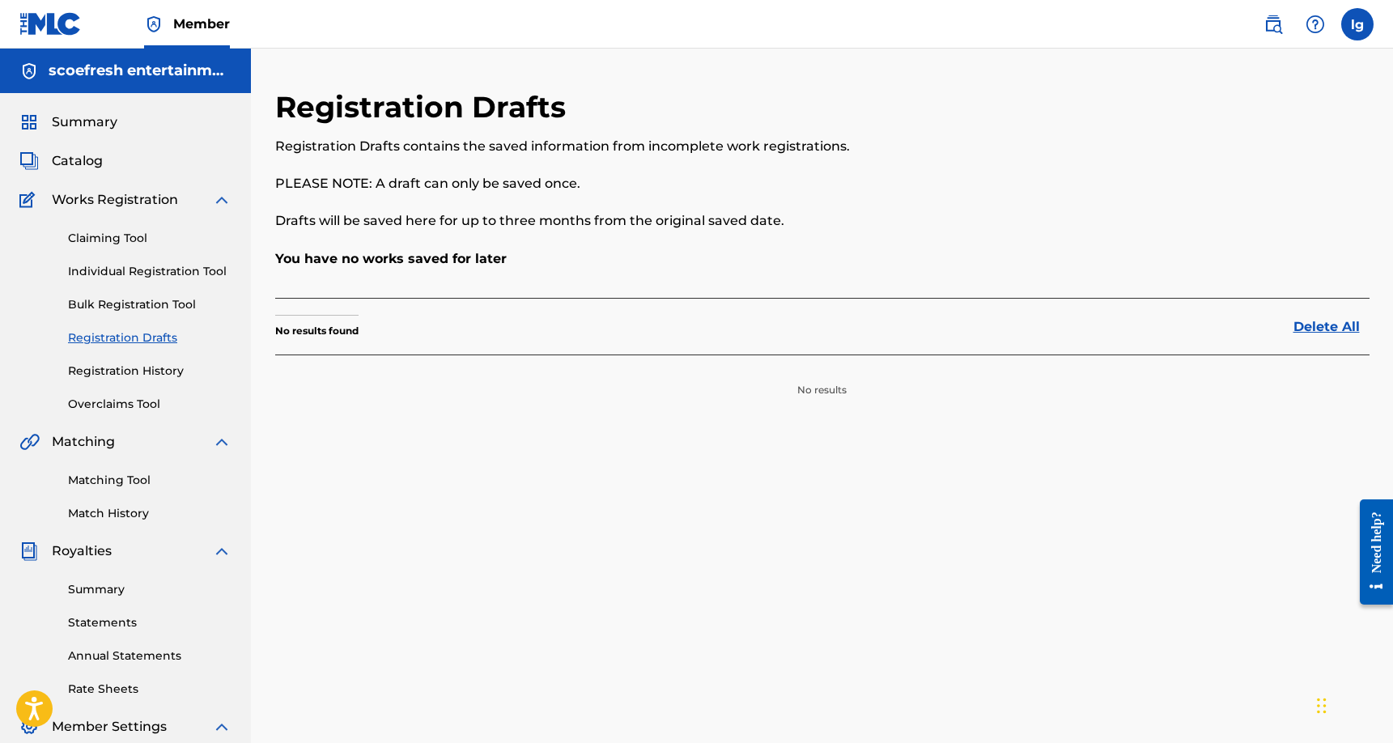
click at [125, 368] on link "Registration History" at bounding box center [149, 371] width 163 height 17
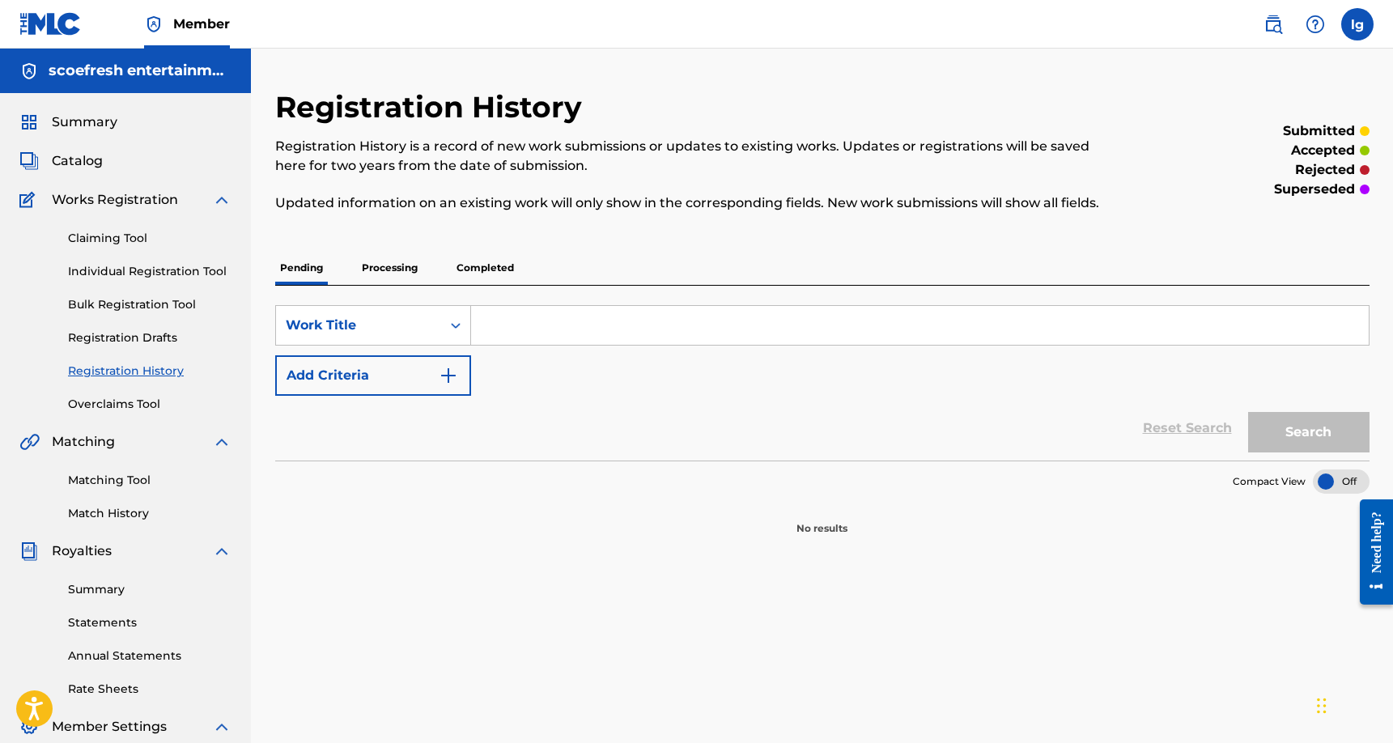
click at [127, 398] on link "Overclaims Tool" at bounding box center [149, 404] width 163 height 17
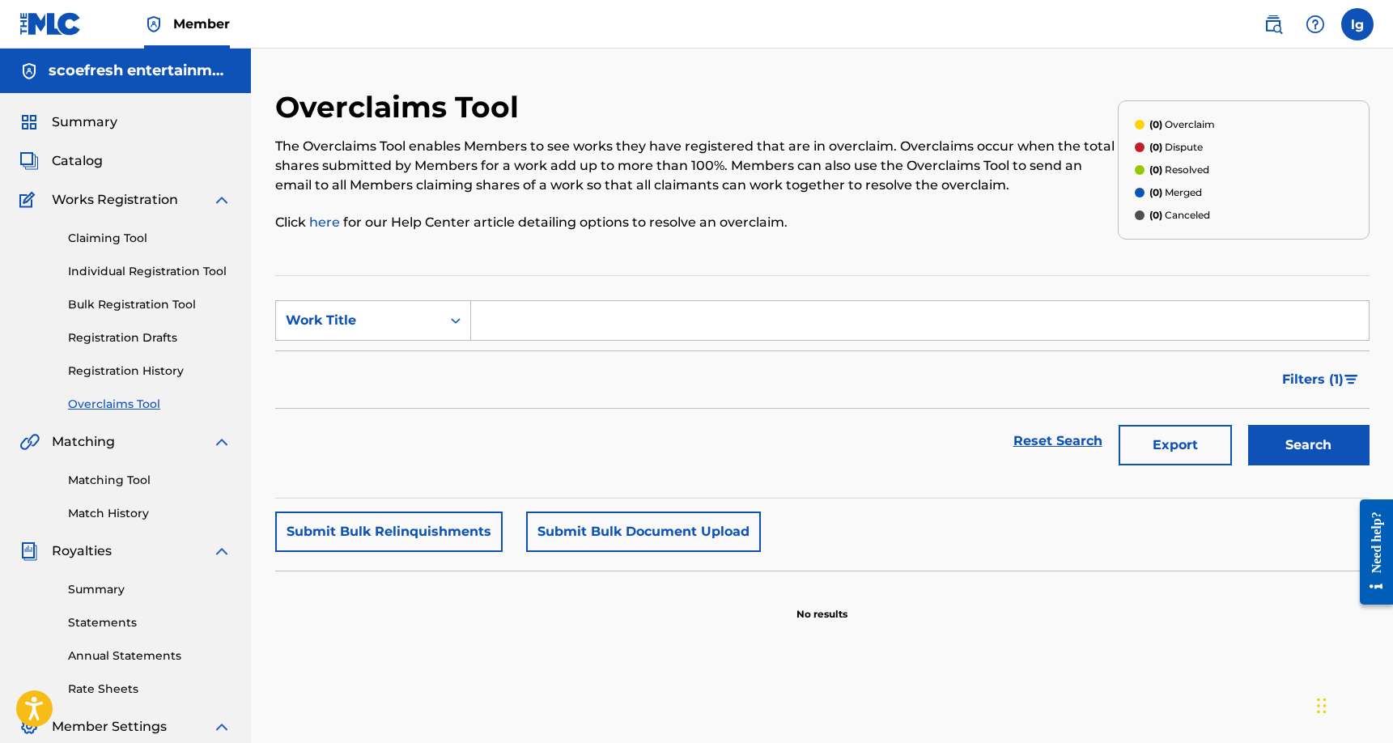
scroll to position [197, 0]
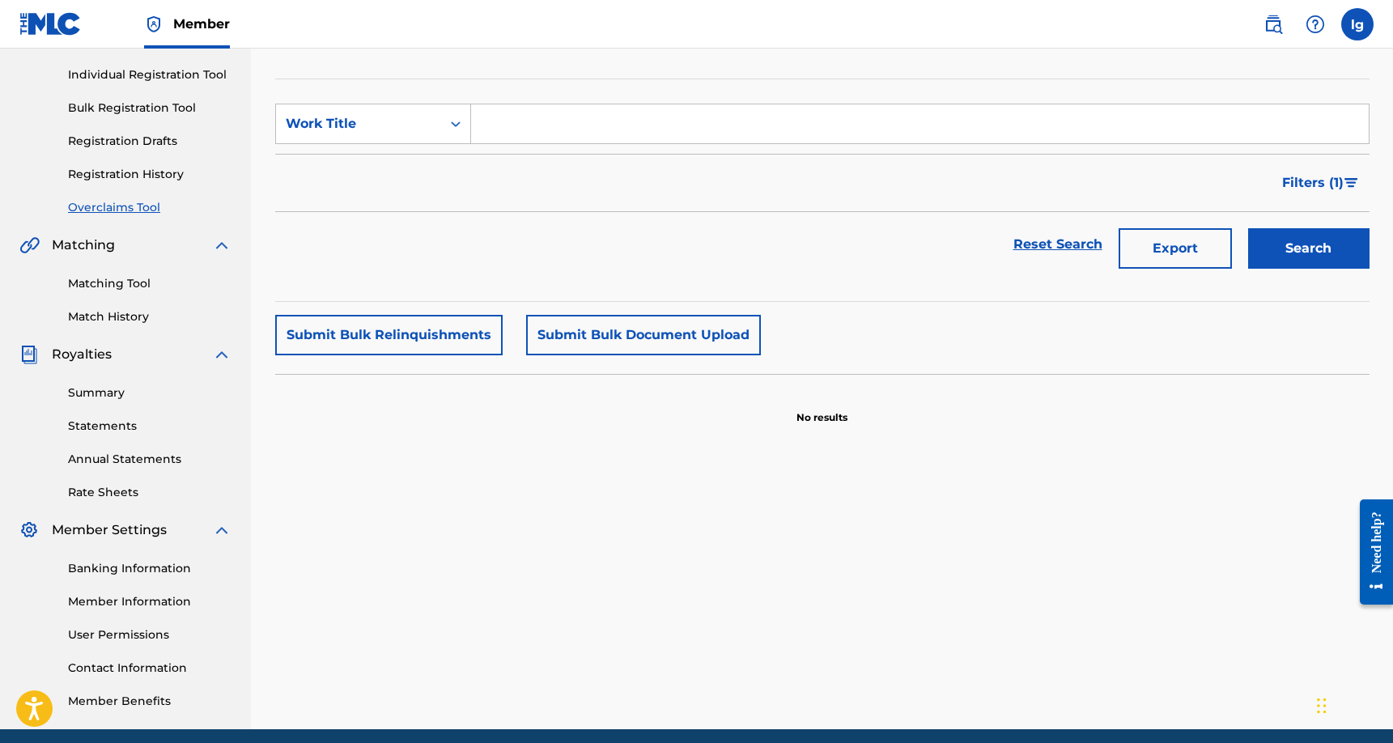
click at [117, 392] on link "Summary" at bounding box center [149, 392] width 163 height 17
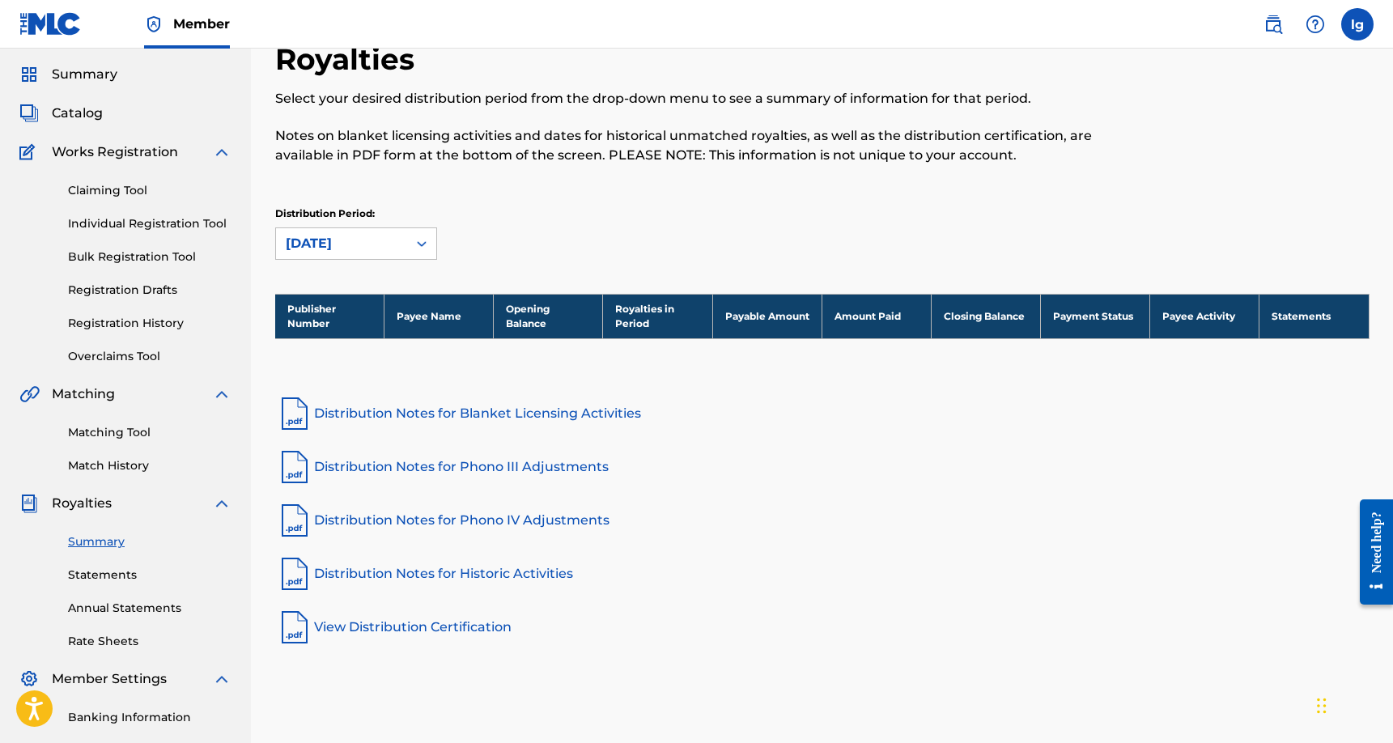
scroll to position [89, 0]
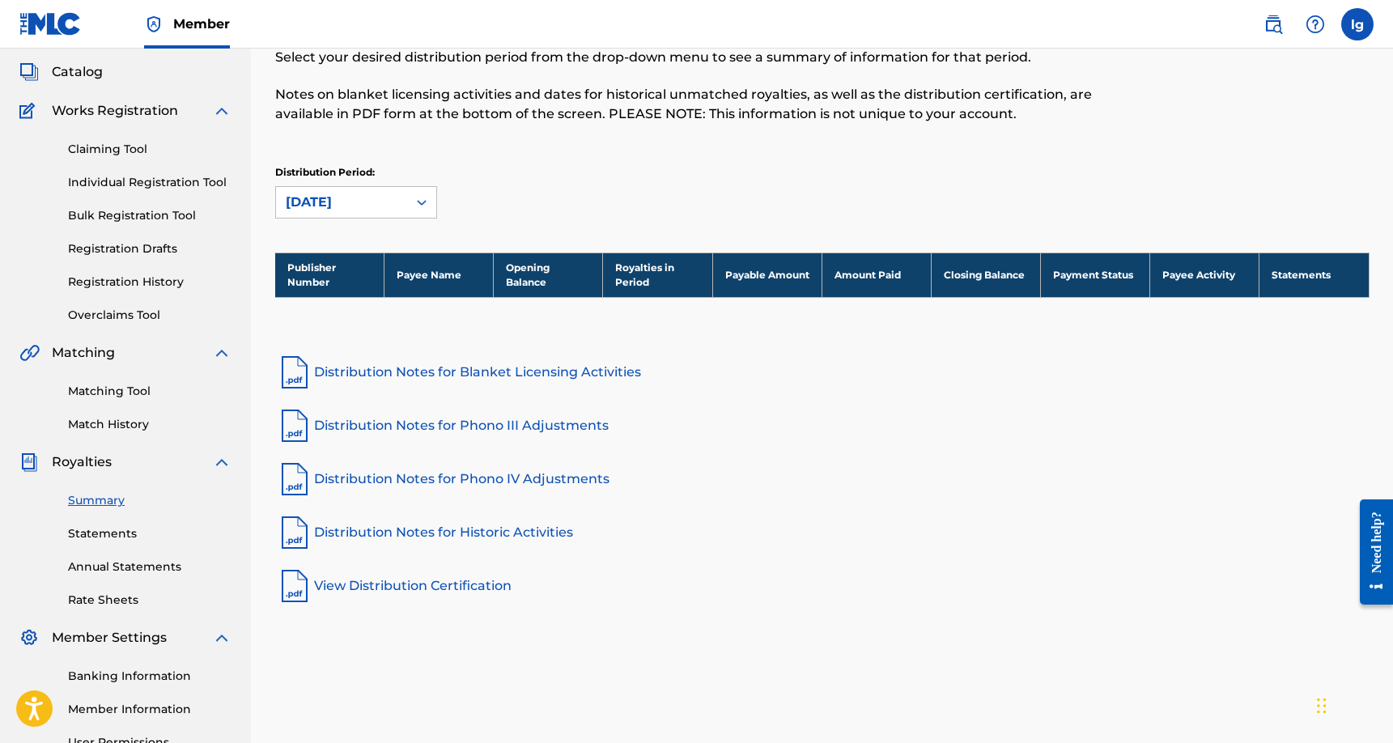
click at [335, 369] on link "Distribution Notes for Blanket Licensing Activities" at bounding box center [822, 372] width 1094 height 39
click at [417, 425] on link "Distribution Notes for Phono III Adjustments" at bounding box center [822, 425] width 1094 height 39
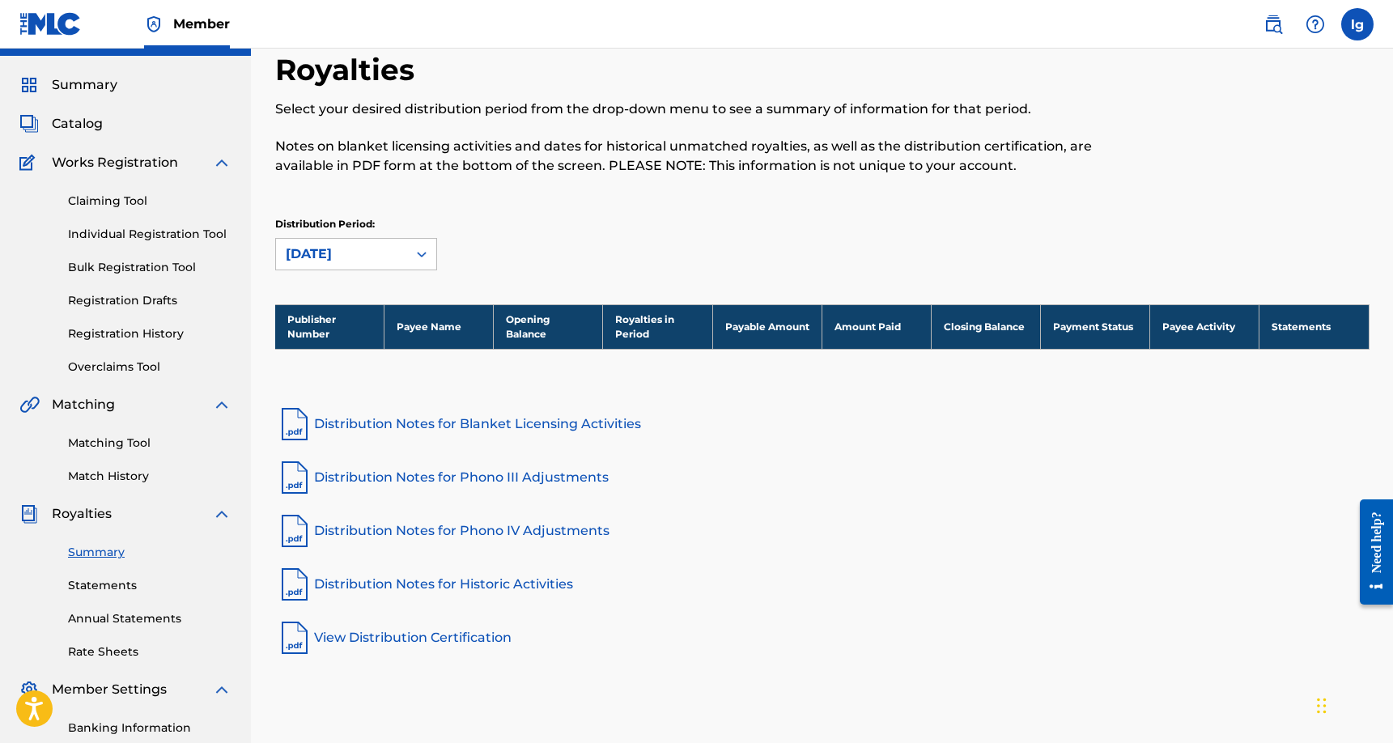
scroll to position [0, 0]
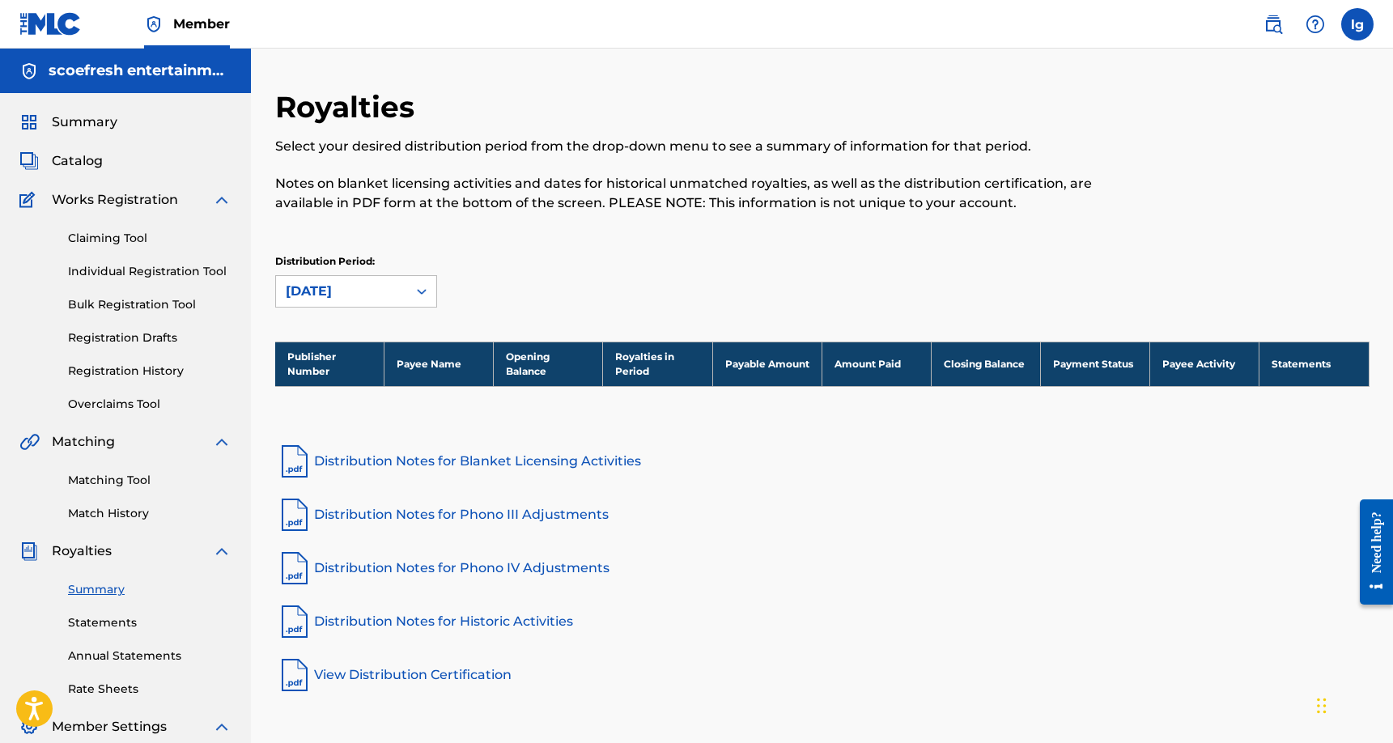
click at [82, 162] on span "Catalog" at bounding box center [77, 160] width 51 height 19
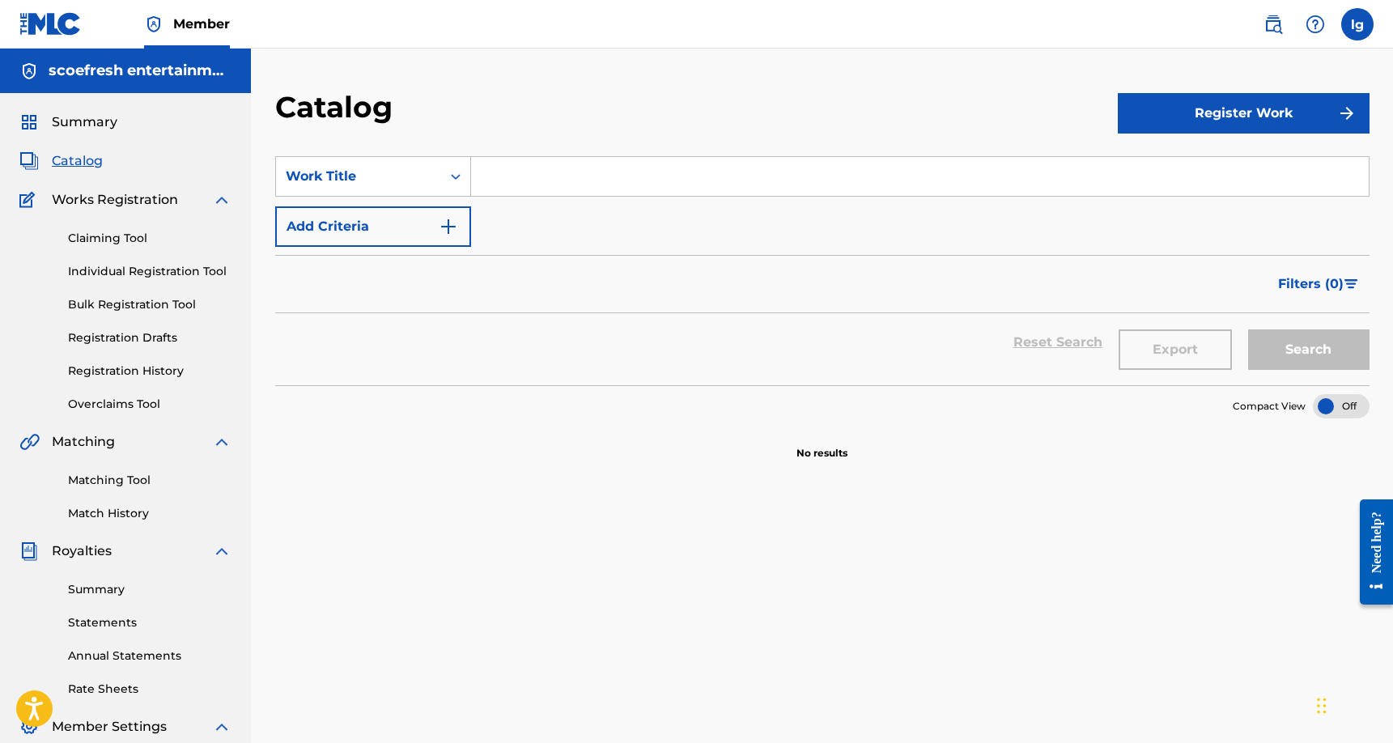
click at [1229, 115] on button "Register Work" at bounding box center [1244, 113] width 252 height 40
click at [1186, 199] on link "By File Upload" at bounding box center [1244, 204] width 252 height 39
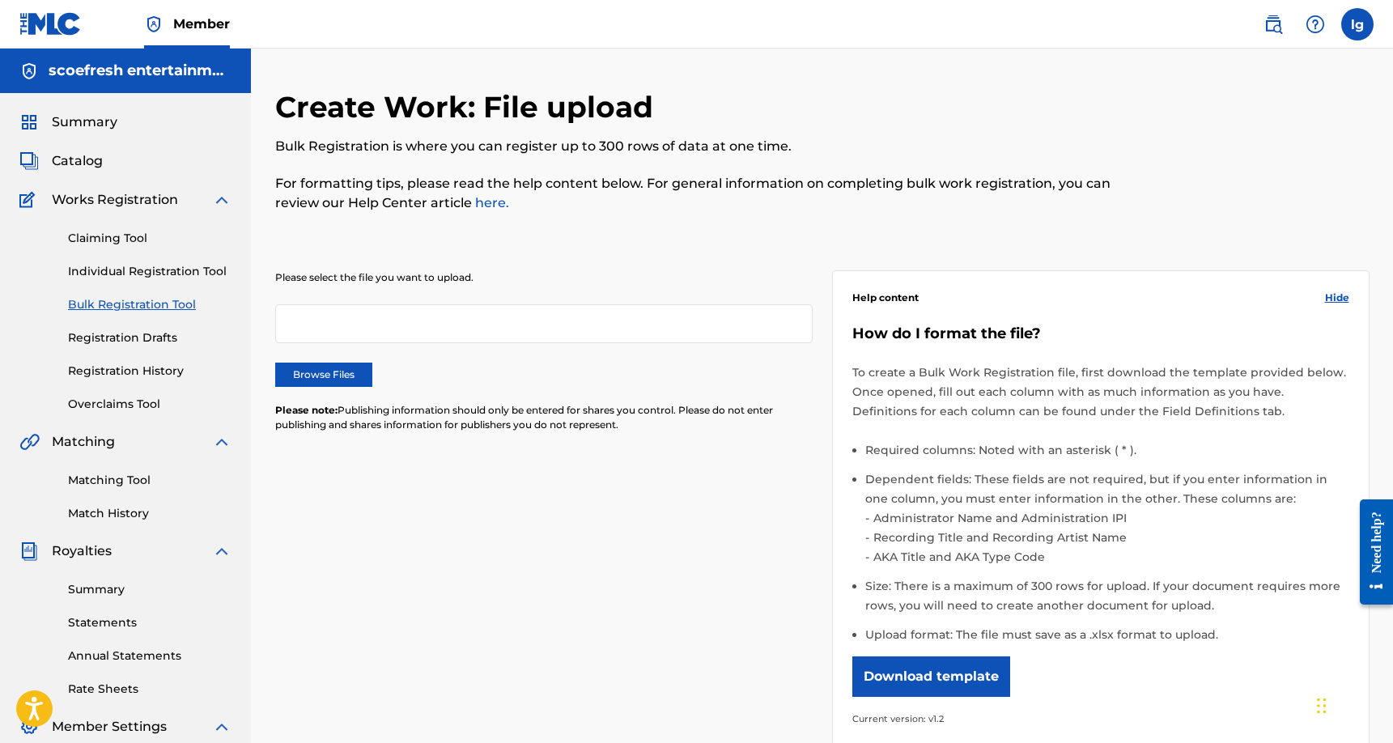
click at [322, 378] on label "Browse Files" at bounding box center [323, 375] width 97 height 24
click at [0, 0] on input "Browse Files" at bounding box center [0, 0] width 0 height 0
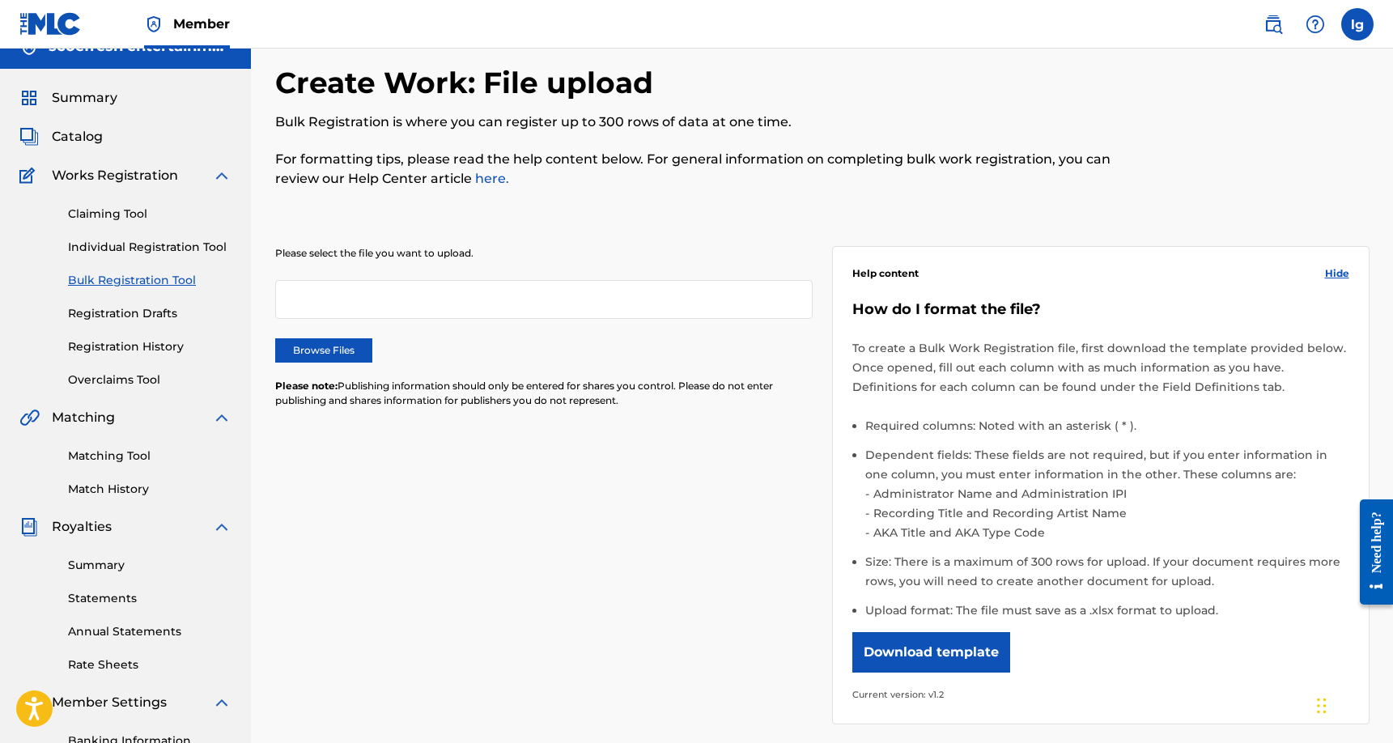
scroll to position [3, 0]
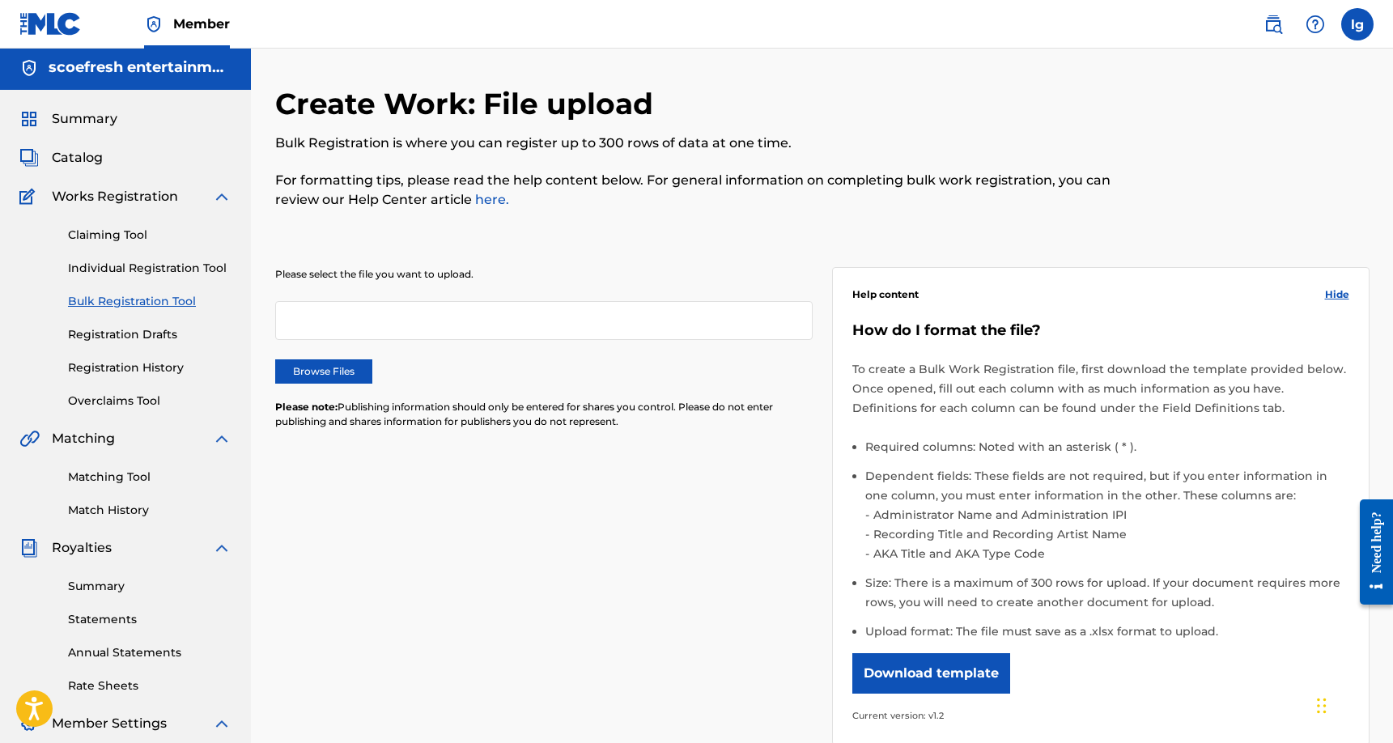
click at [143, 335] on link "Registration Drafts" at bounding box center [149, 334] width 163 height 17
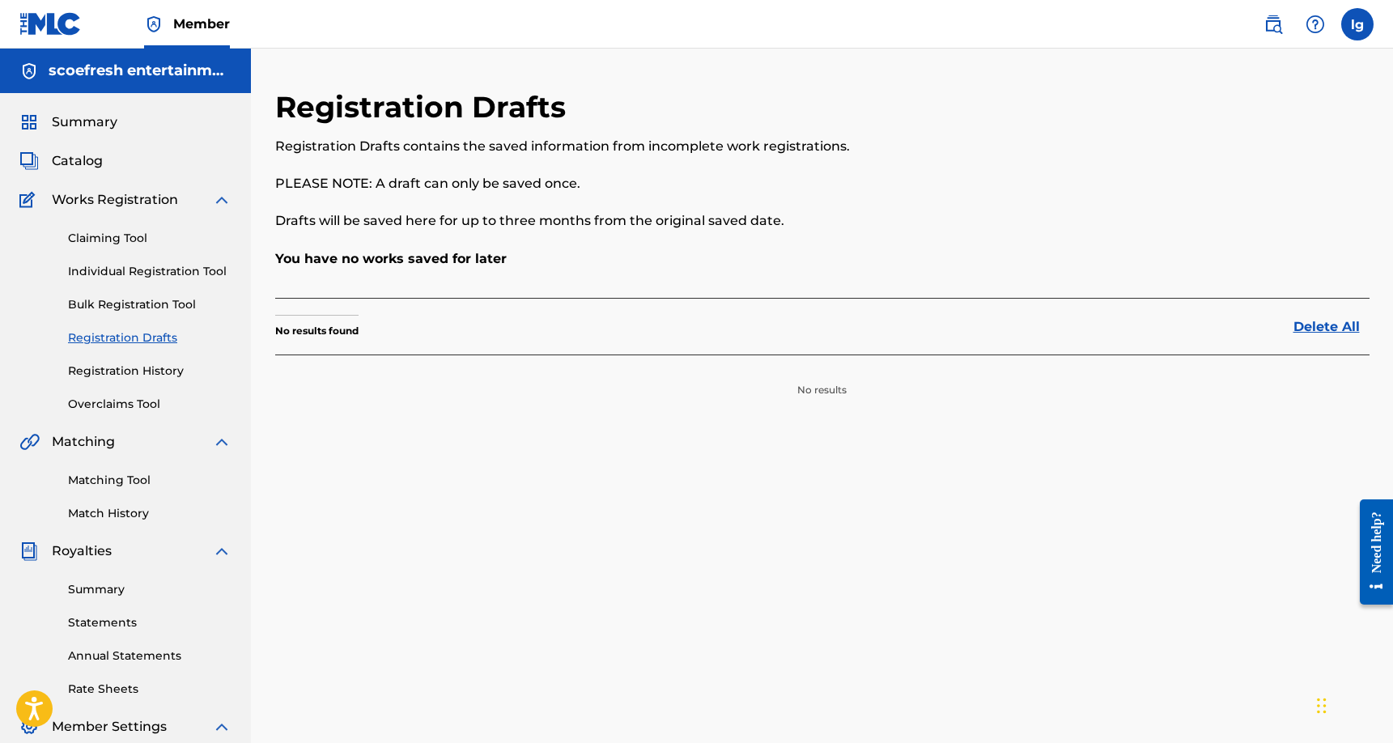
click at [142, 372] on link "Registration History" at bounding box center [149, 371] width 163 height 17
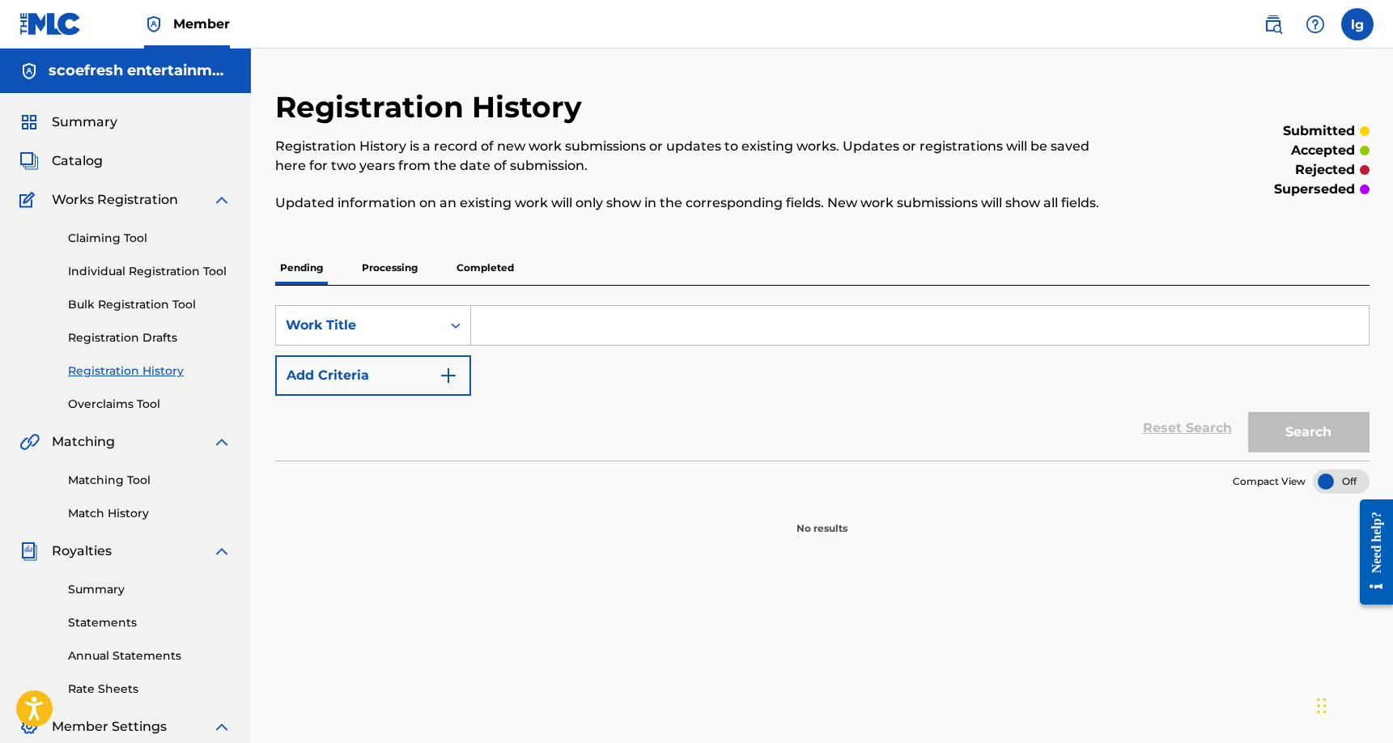
click at [121, 404] on link "Overclaims Tool" at bounding box center [149, 404] width 163 height 17
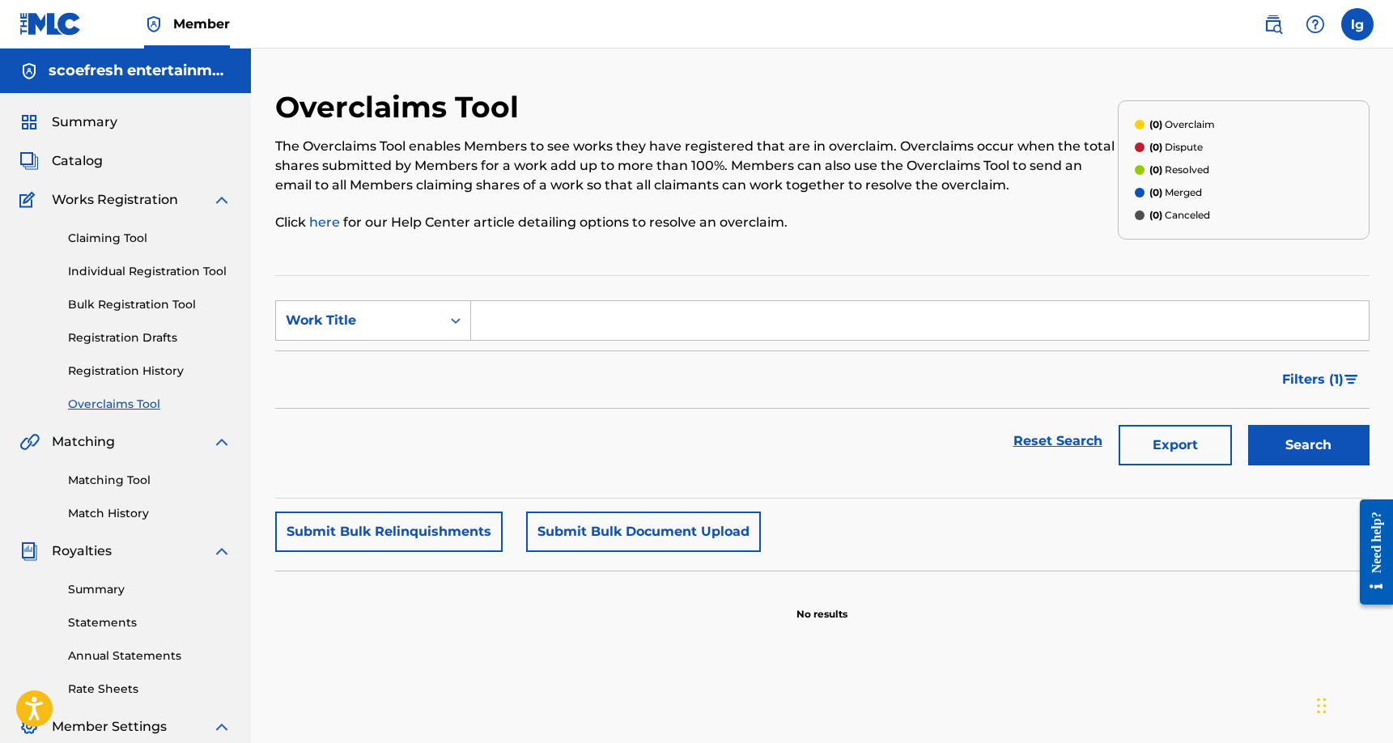
click at [79, 160] on span "Catalog" at bounding box center [77, 160] width 51 height 19
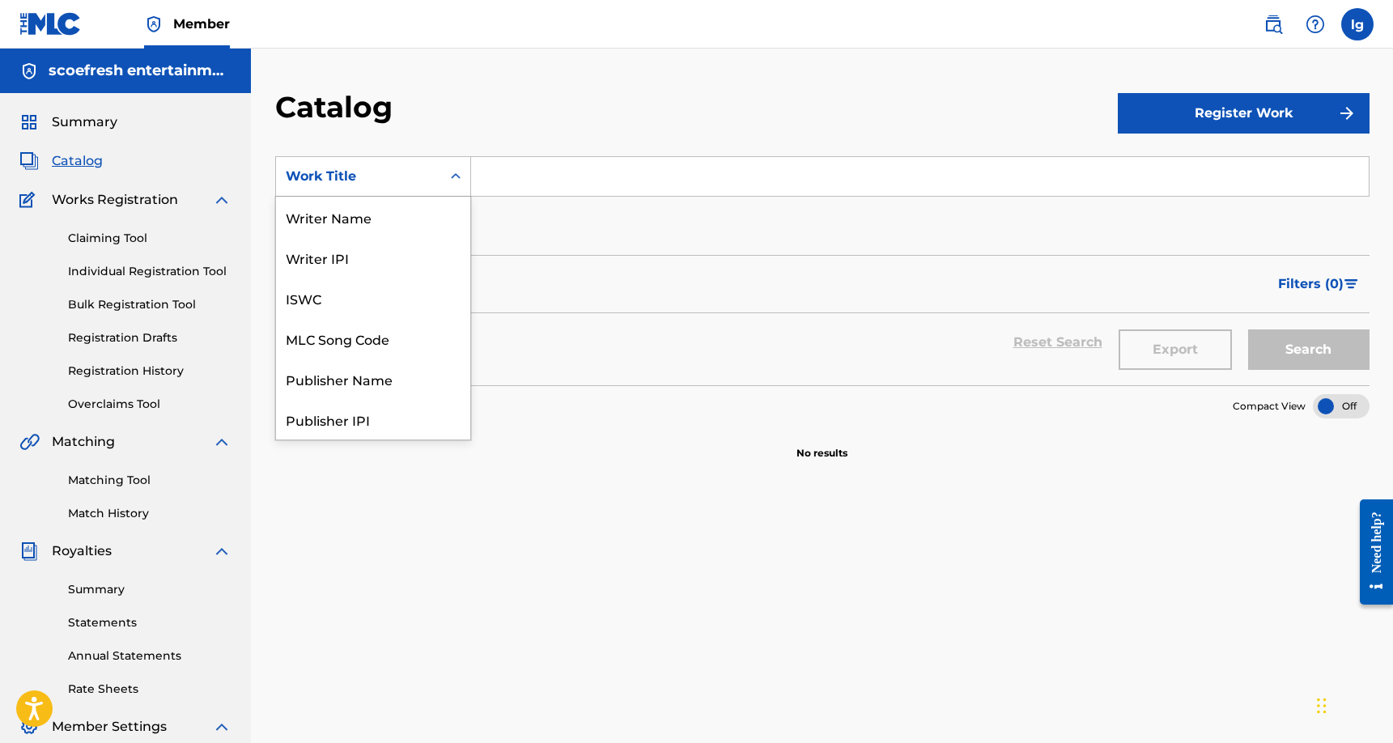
scroll to position [243, 0]
click at [460, 176] on icon "Search Form" at bounding box center [455, 176] width 16 height 16
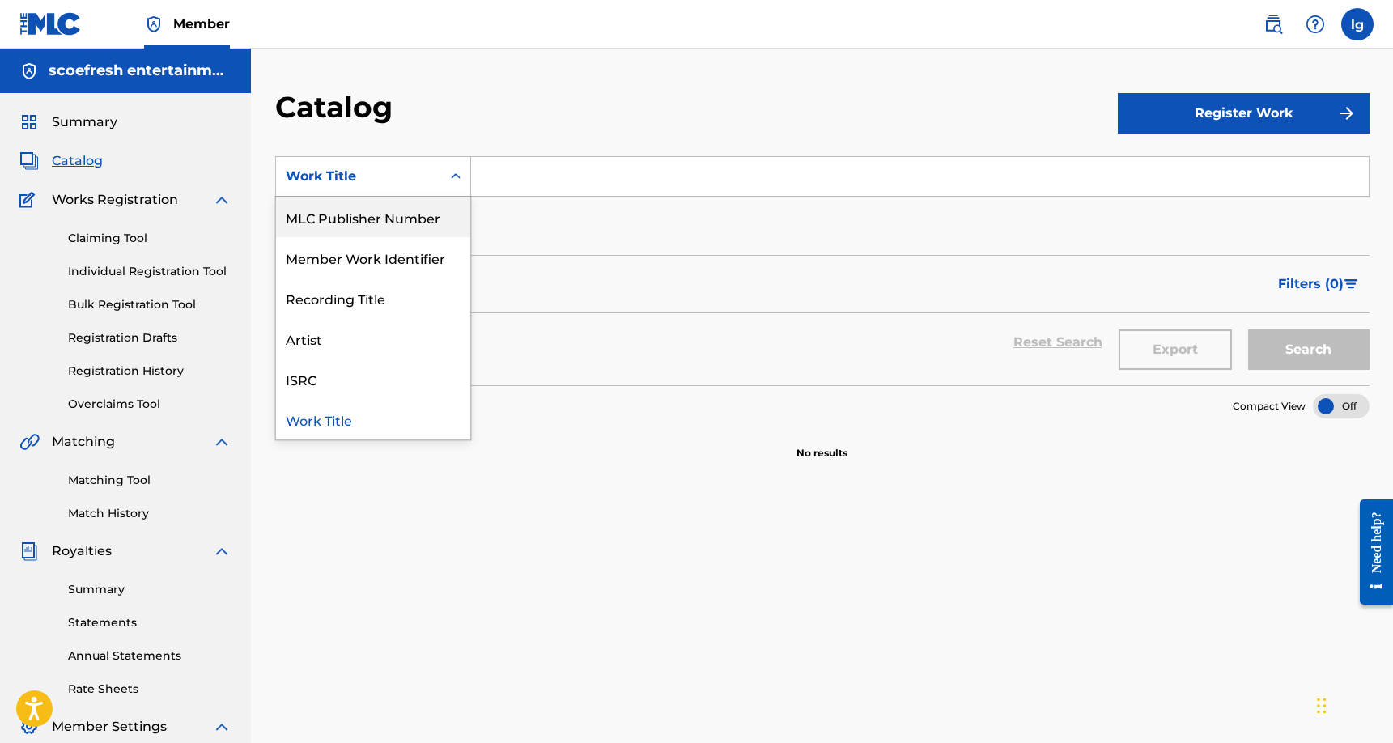
click at [424, 214] on div "MLC Publisher Number" at bounding box center [373, 217] width 194 height 40
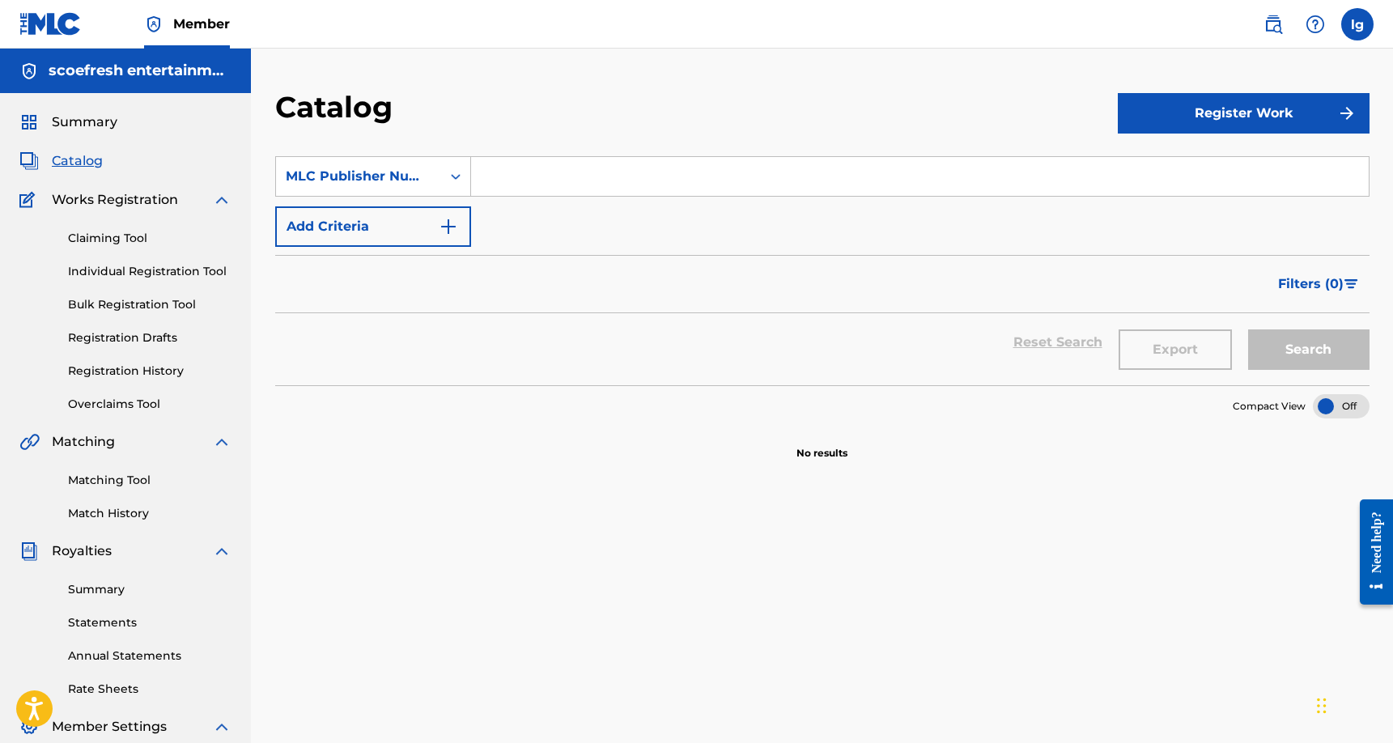
click at [529, 170] on input "Search Form" at bounding box center [919, 176] width 897 height 39
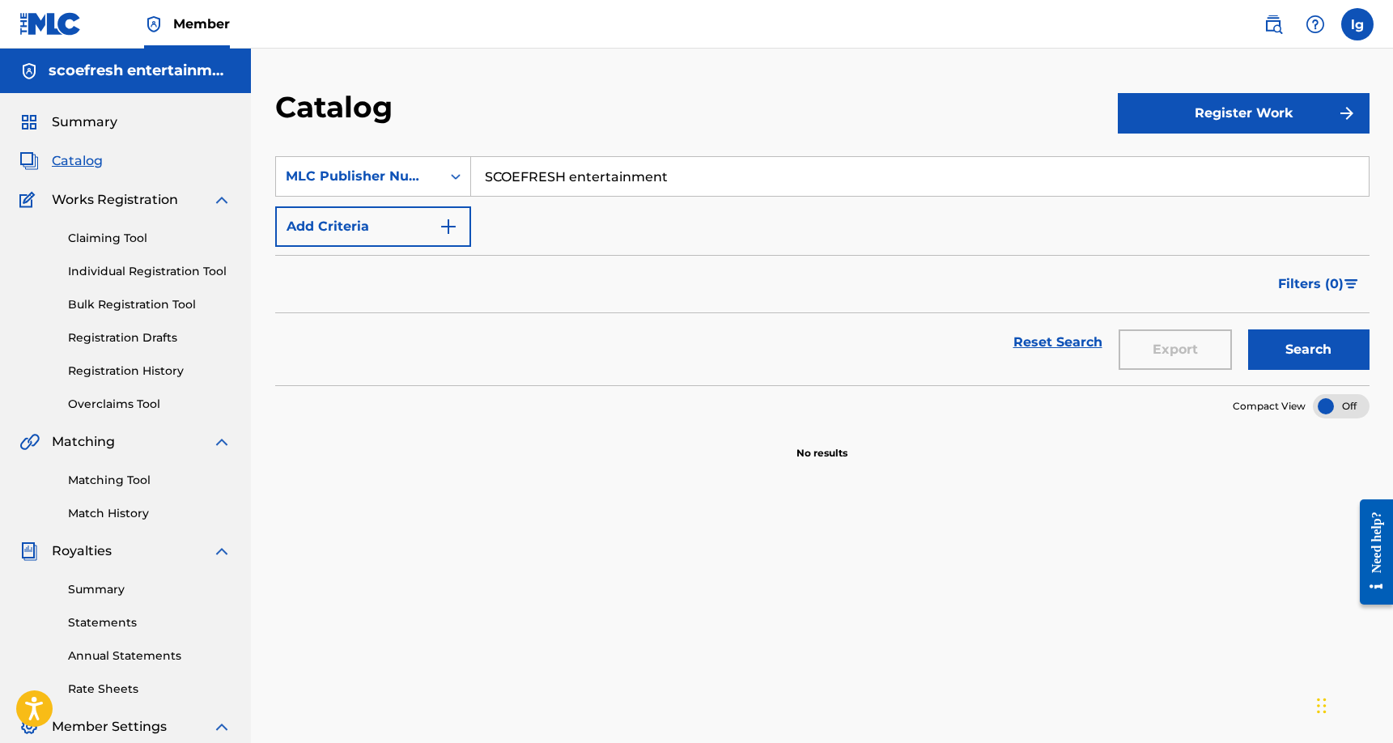
type input "SCOEFRESH entertainment"
click at [1270, 338] on button "Search" at bounding box center [1308, 349] width 121 height 40
click at [446, 227] on img "Search Form" at bounding box center [448, 226] width 19 height 19
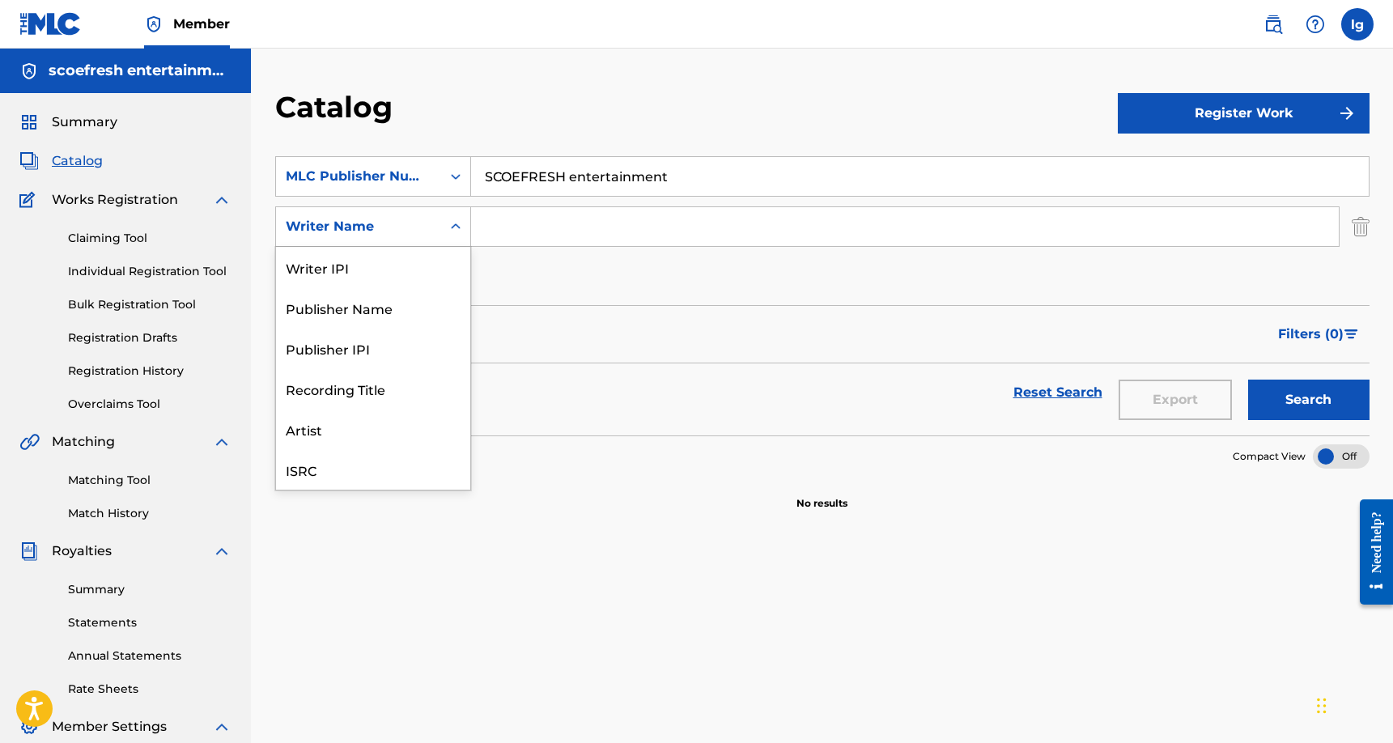
click at [452, 225] on icon "Search Form" at bounding box center [455, 226] width 16 height 16
click at [318, 375] on div "Artist" at bounding box center [373, 388] width 194 height 40
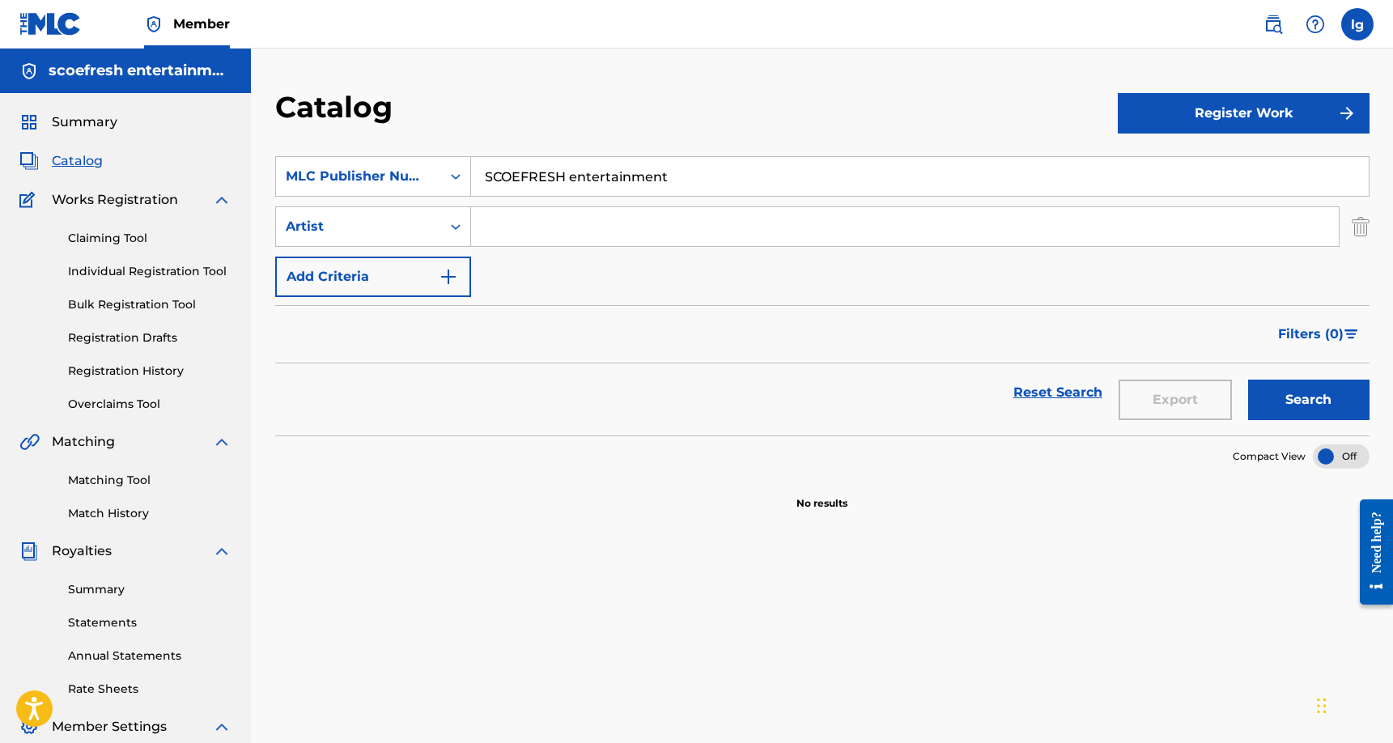
click at [481, 226] on input "Search Form" at bounding box center [904, 226] width 867 height 39
type input "dj [PERSON_NAME]"
drag, startPoint x: 502, startPoint y: 256, endPoint x: 1318, endPoint y: 392, distance: 827.9
click at [1318, 392] on button "Search" at bounding box center [1308, 400] width 121 height 40
click at [444, 278] on img "Search Form" at bounding box center [448, 276] width 19 height 19
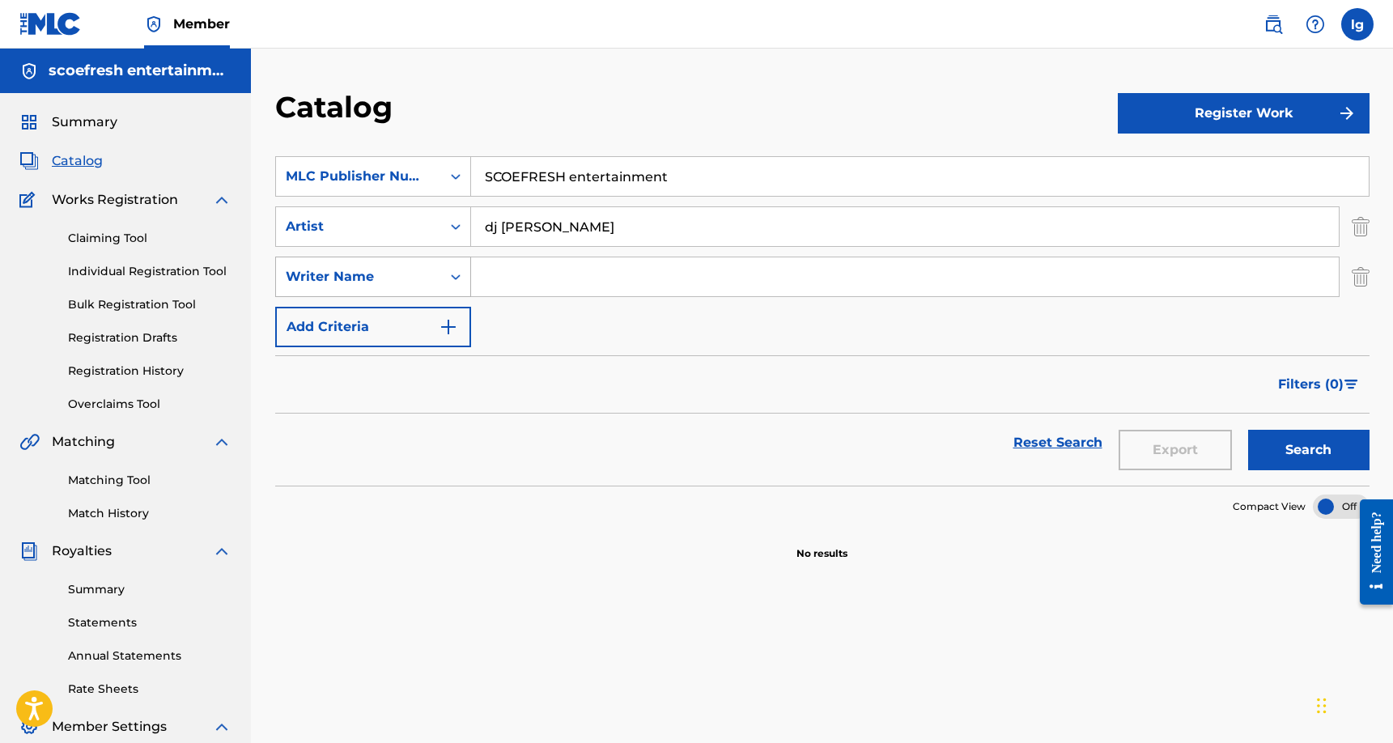
click at [455, 276] on icon "Search Form" at bounding box center [455, 277] width 16 height 16
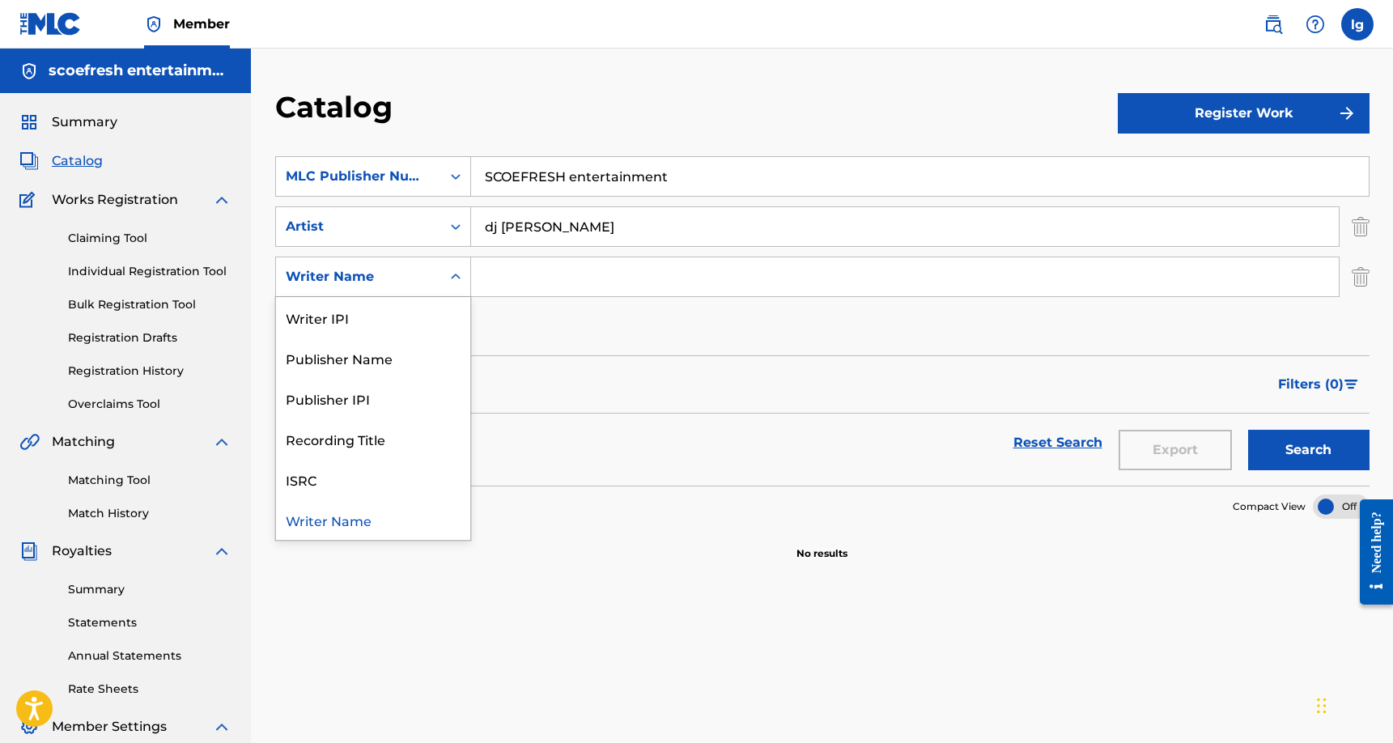
click at [322, 519] on div "Writer Name" at bounding box center [373, 519] width 194 height 40
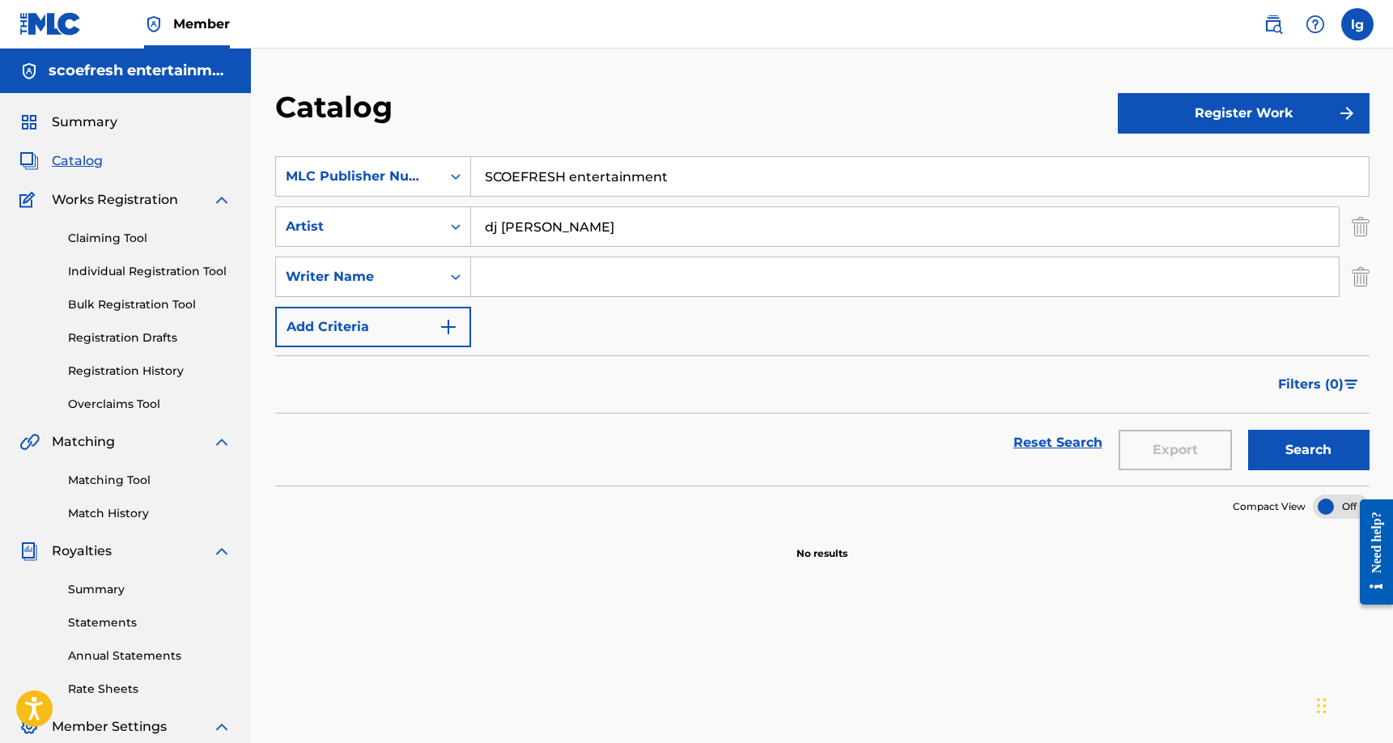
click at [532, 279] on input "Search Form" at bounding box center [904, 276] width 867 height 39
type input "dj [PERSON_NAME]"
drag, startPoint x: 533, startPoint y: 305, endPoint x: 1272, endPoint y: 443, distance: 751.7
click at [1272, 443] on button "Search" at bounding box center [1308, 450] width 121 height 40
click at [1359, 229] on img "Search Form" at bounding box center [1360, 226] width 18 height 40
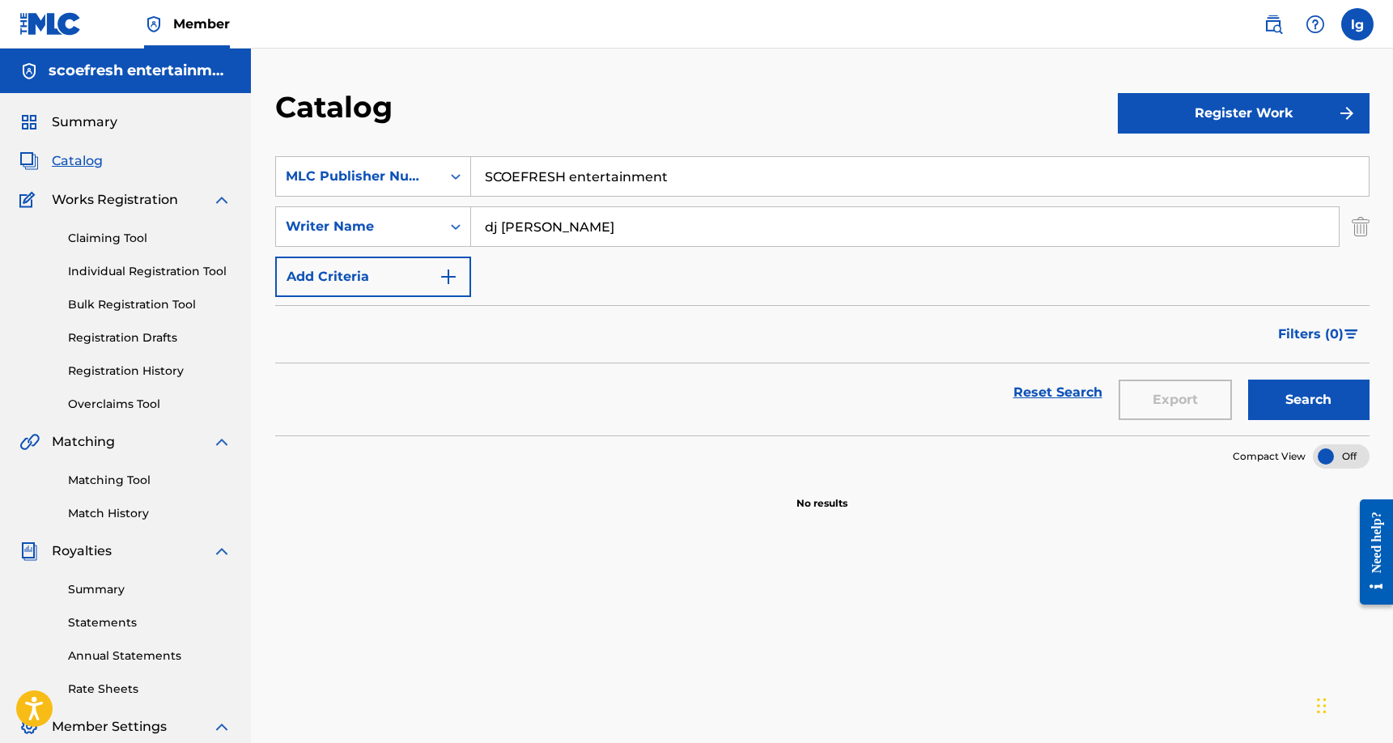
click at [1359, 233] on img "Search Form" at bounding box center [1360, 226] width 18 height 40
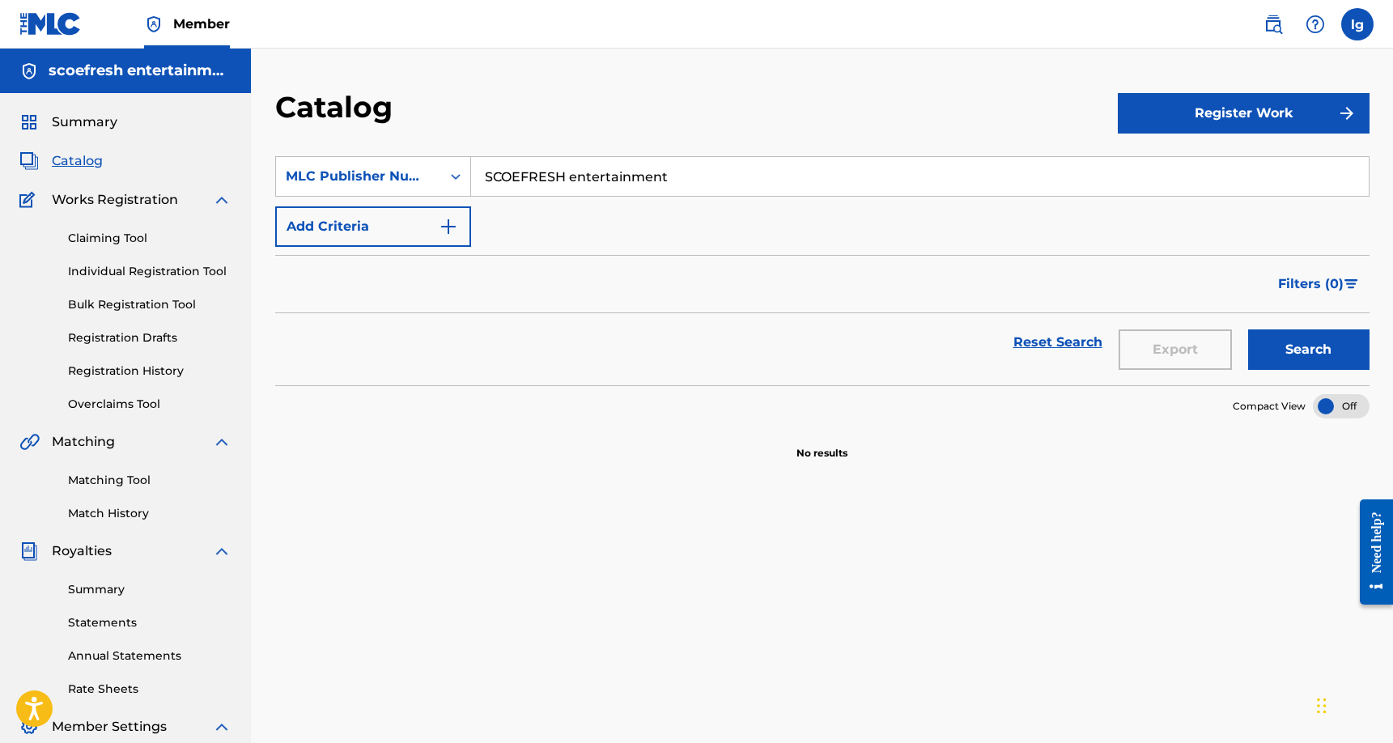
click at [1372, 526] on div "Need help?" at bounding box center [1376, 541] width 22 height 61
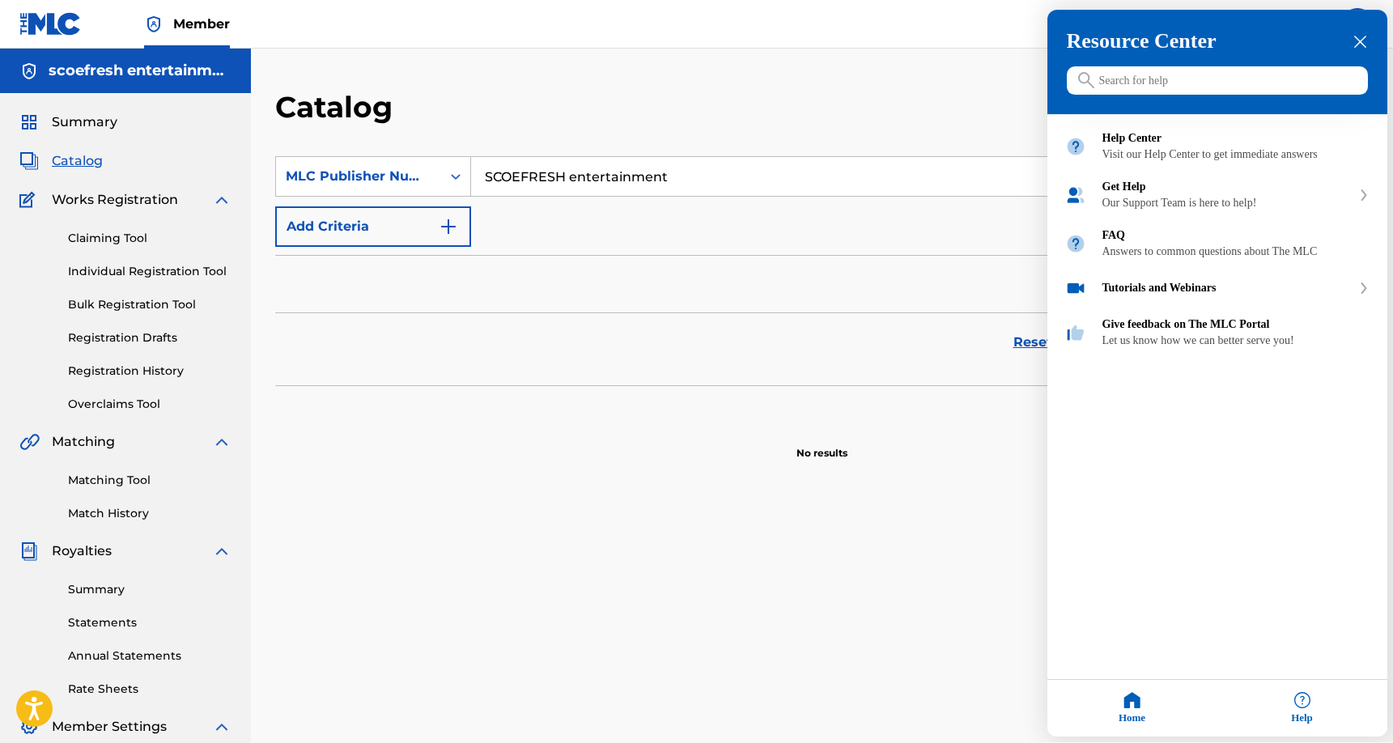
click at [1366, 45] on div "close resource center" at bounding box center [1359, 42] width 15 height 15
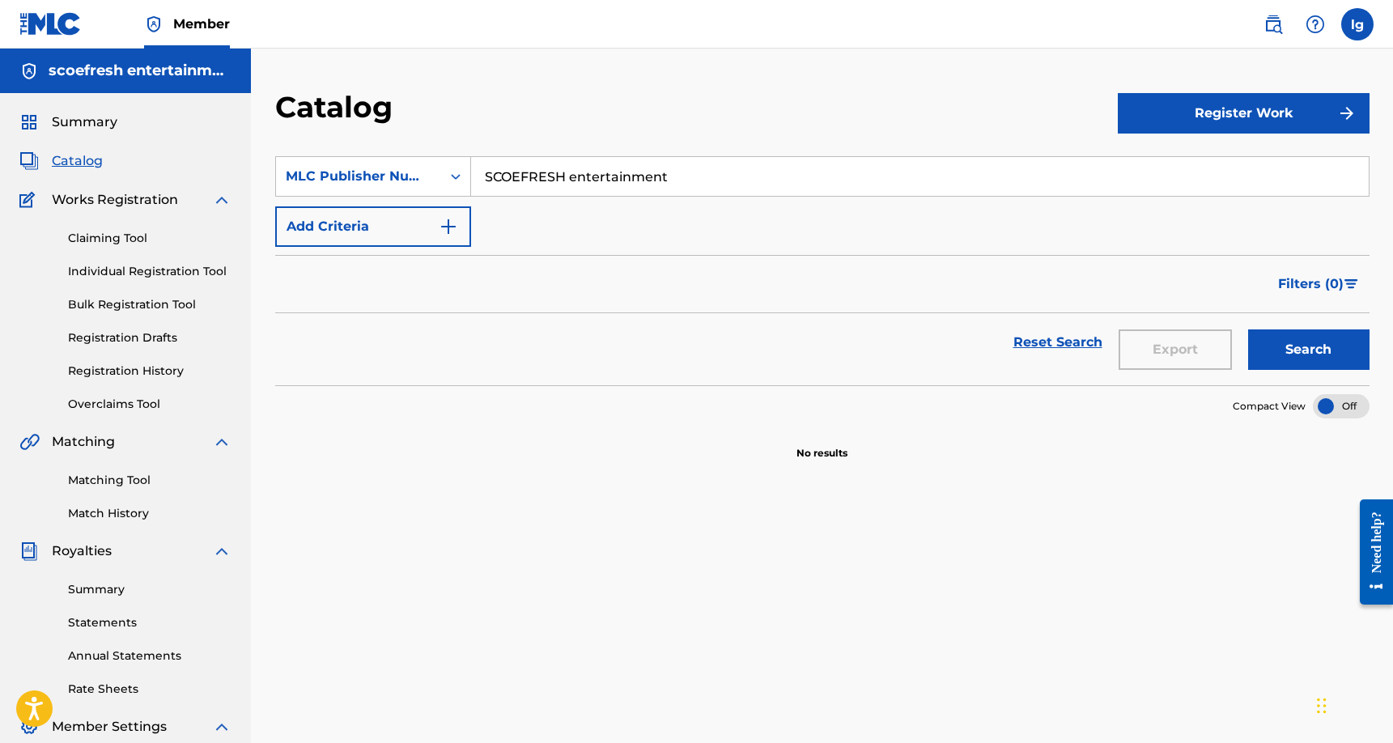
click at [1354, 23] on label at bounding box center [1357, 24] width 32 height 32
click at [1357, 24] on input "lg [PERSON_NAME] [PERSON_NAME][EMAIL_ADDRESS][DOMAIN_NAME] Notification Prefere…" at bounding box center [1357, 24] width 0 height 0
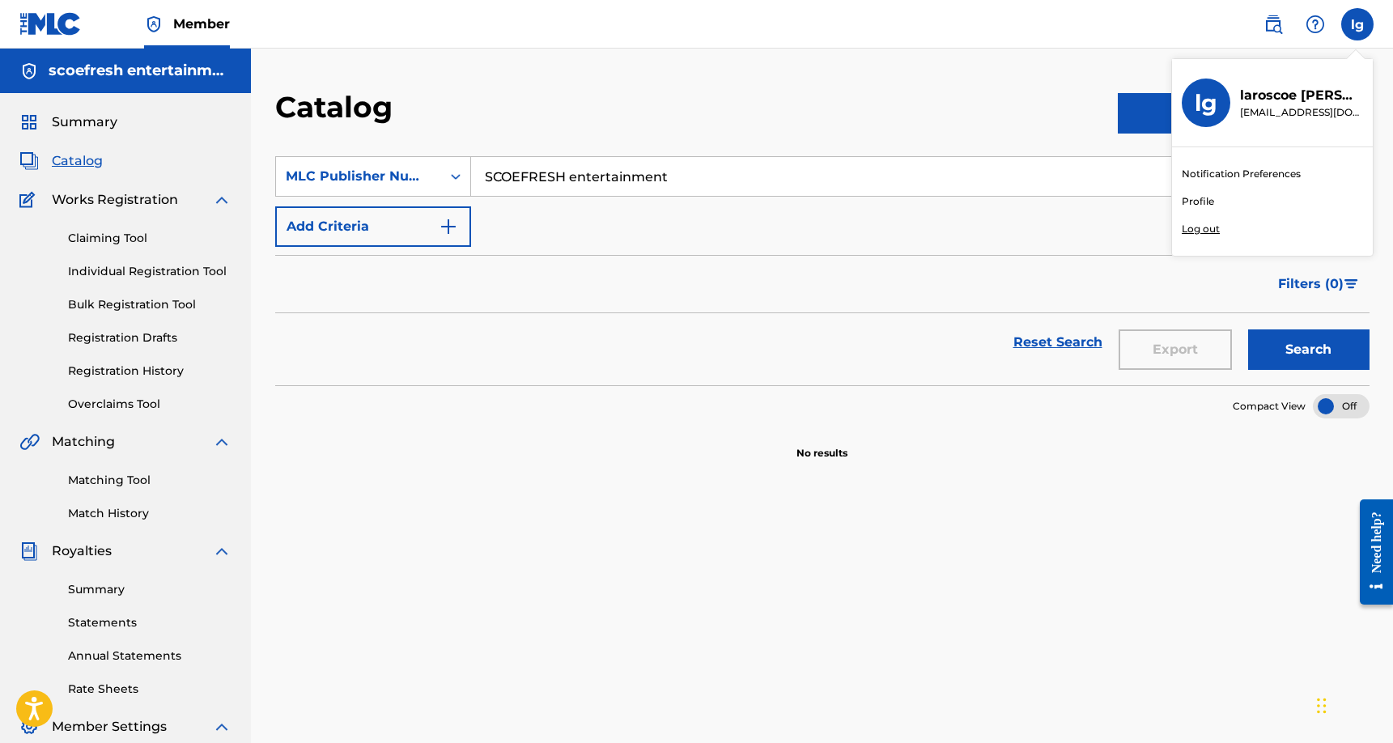
click at [1202, 200] on link "Profile" at bounding box center [1197, 201] width 32 height 15
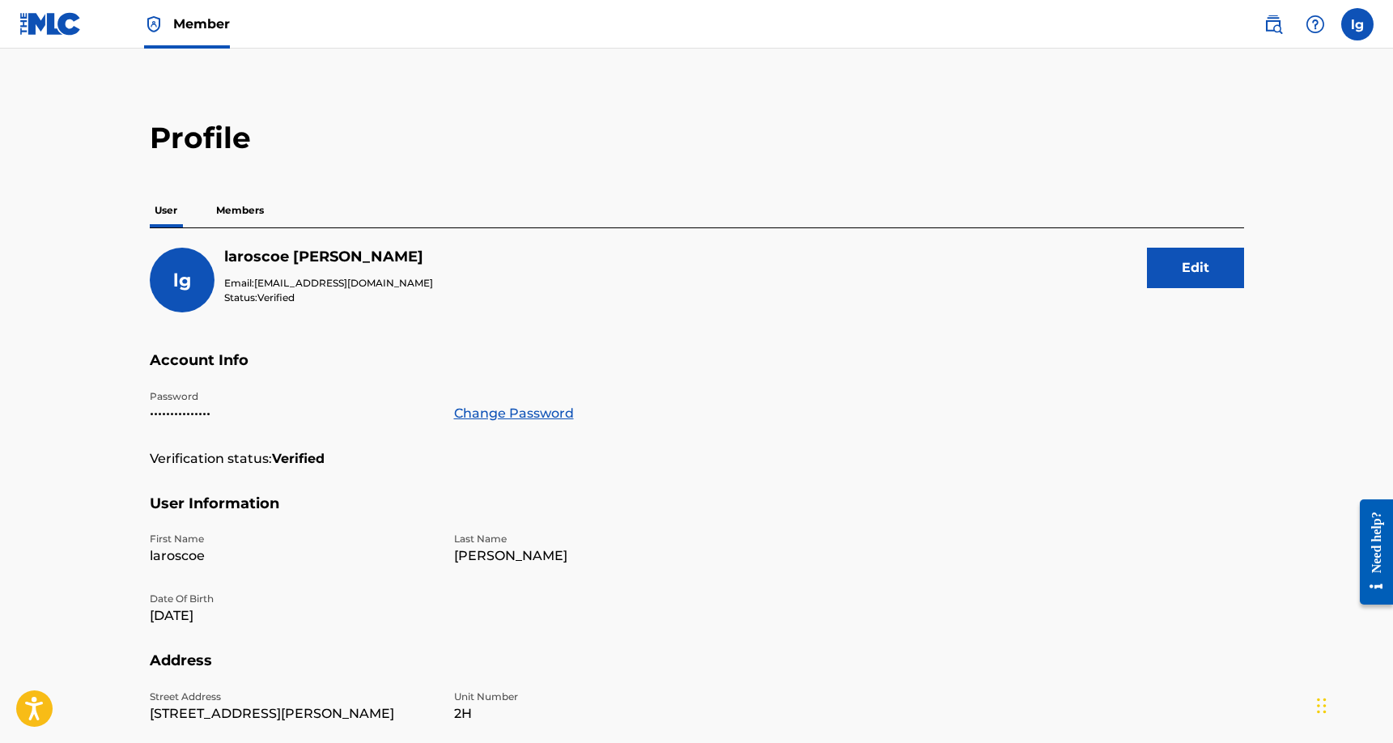
scroll to position [10, 0]
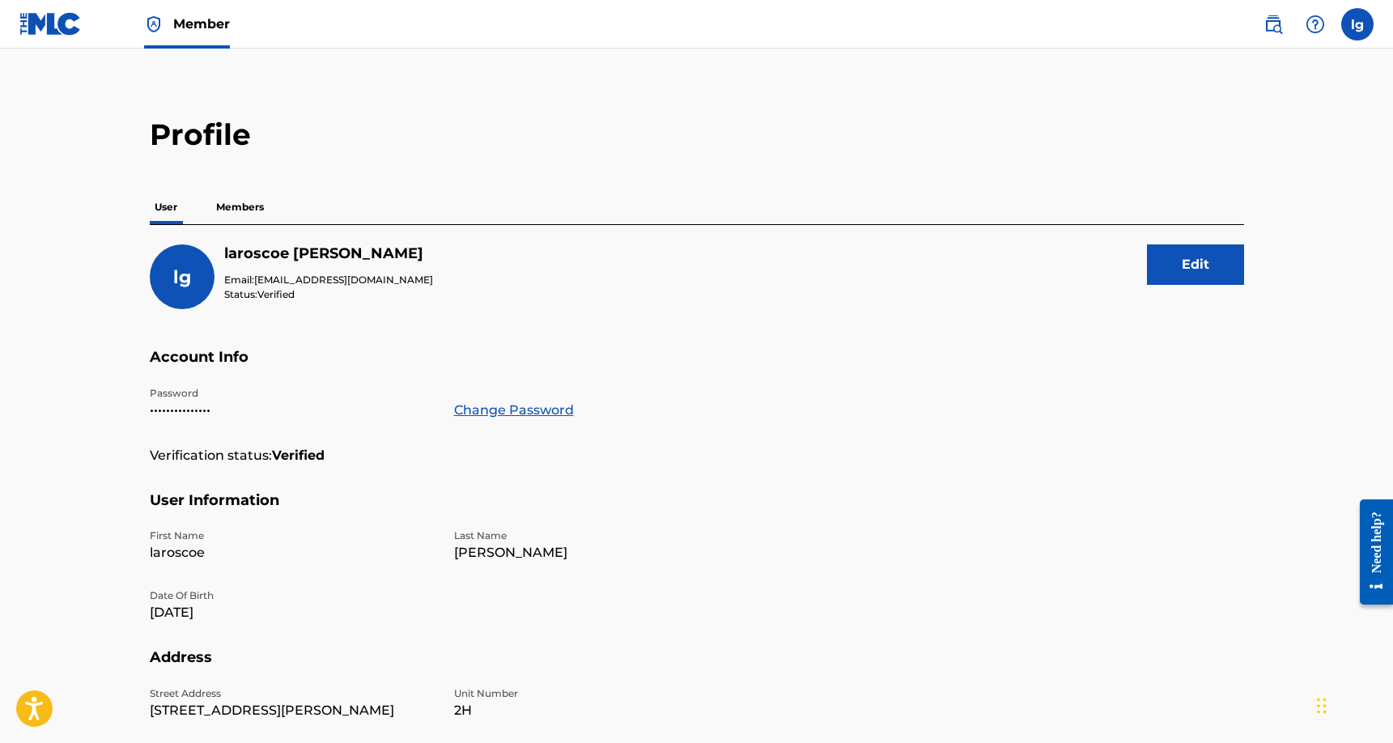
click at [247, 203] on p "Members" at bounding box center [239, 207] width 57 height 34
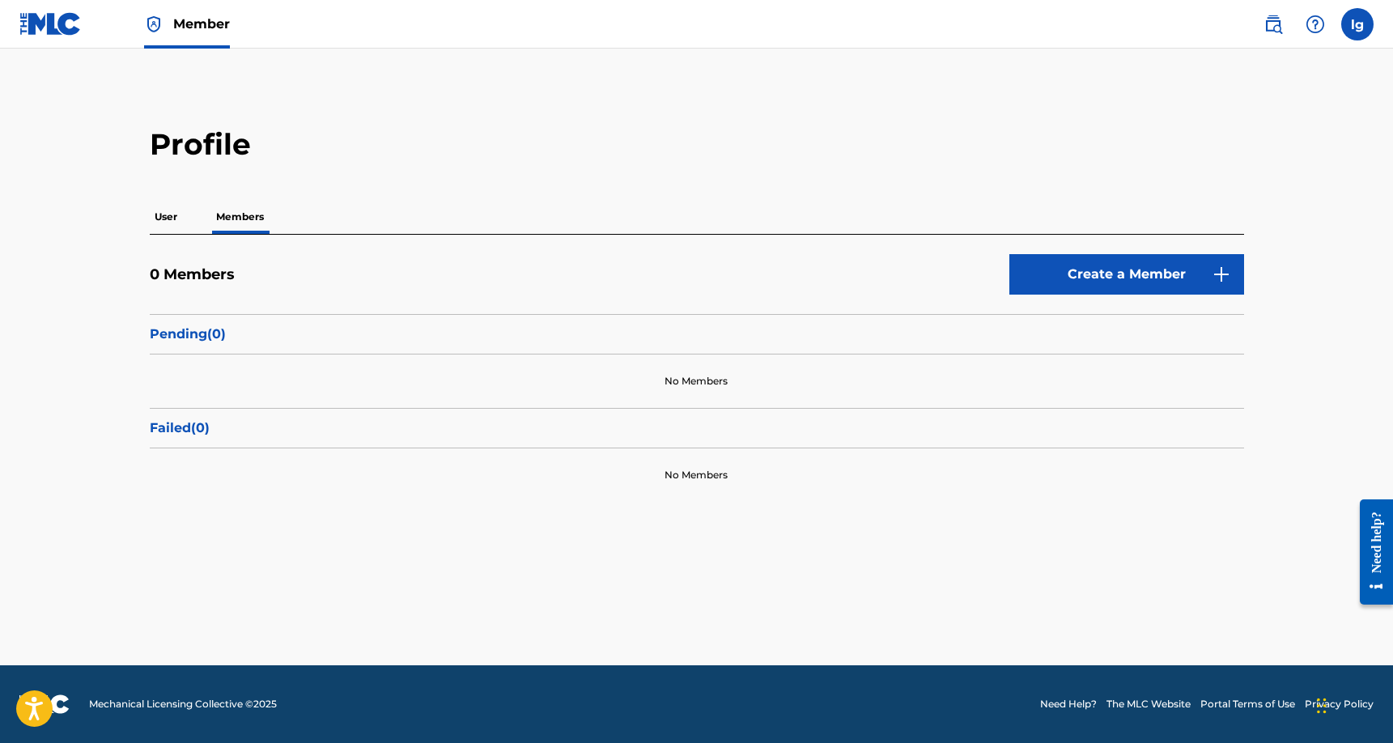
click at [1117, 279] on link "Create a Member" at bounding box center [1126, 274] width 235 height 40
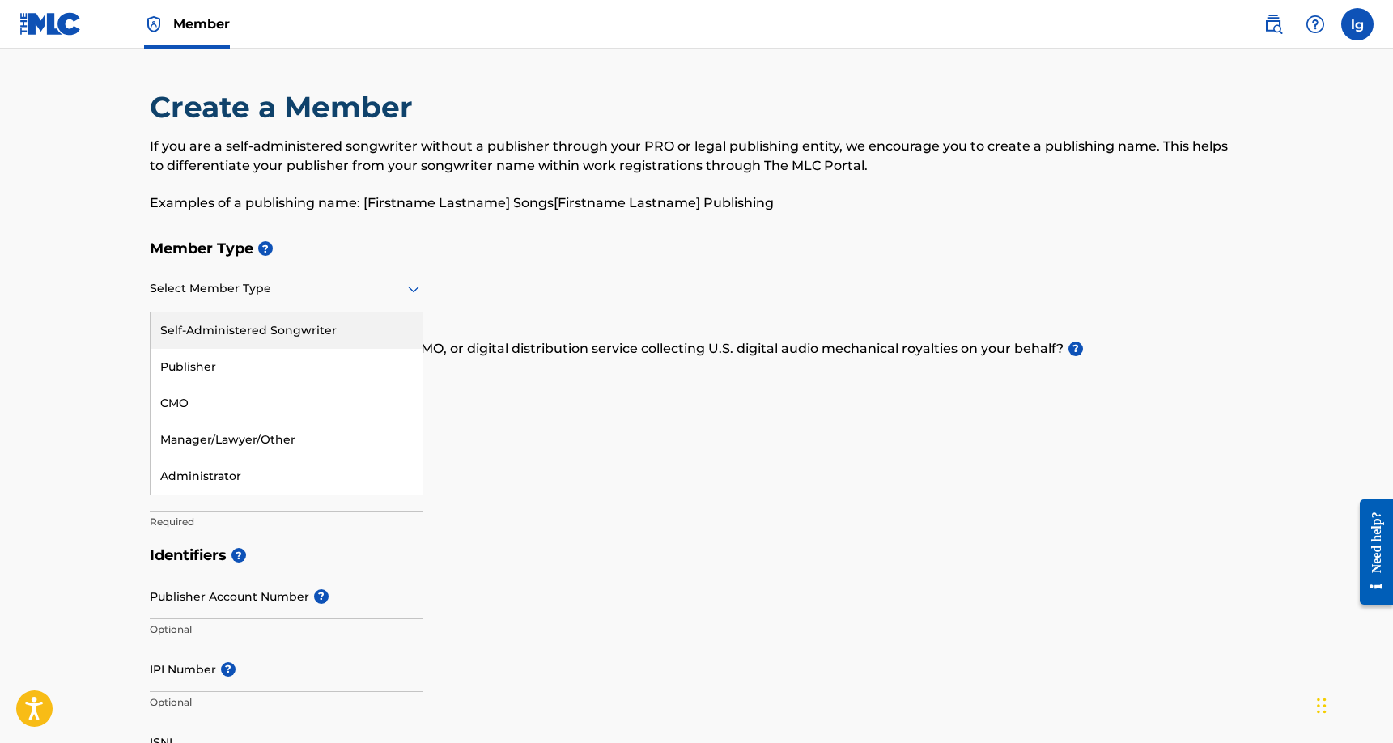
click at [416, 289] on icon at bounding box center [413, 289] width 11 height 6
click at [303, 332] on div "Self-Administered Songwriter" at bounding box center [287, 330] width 272 height 36
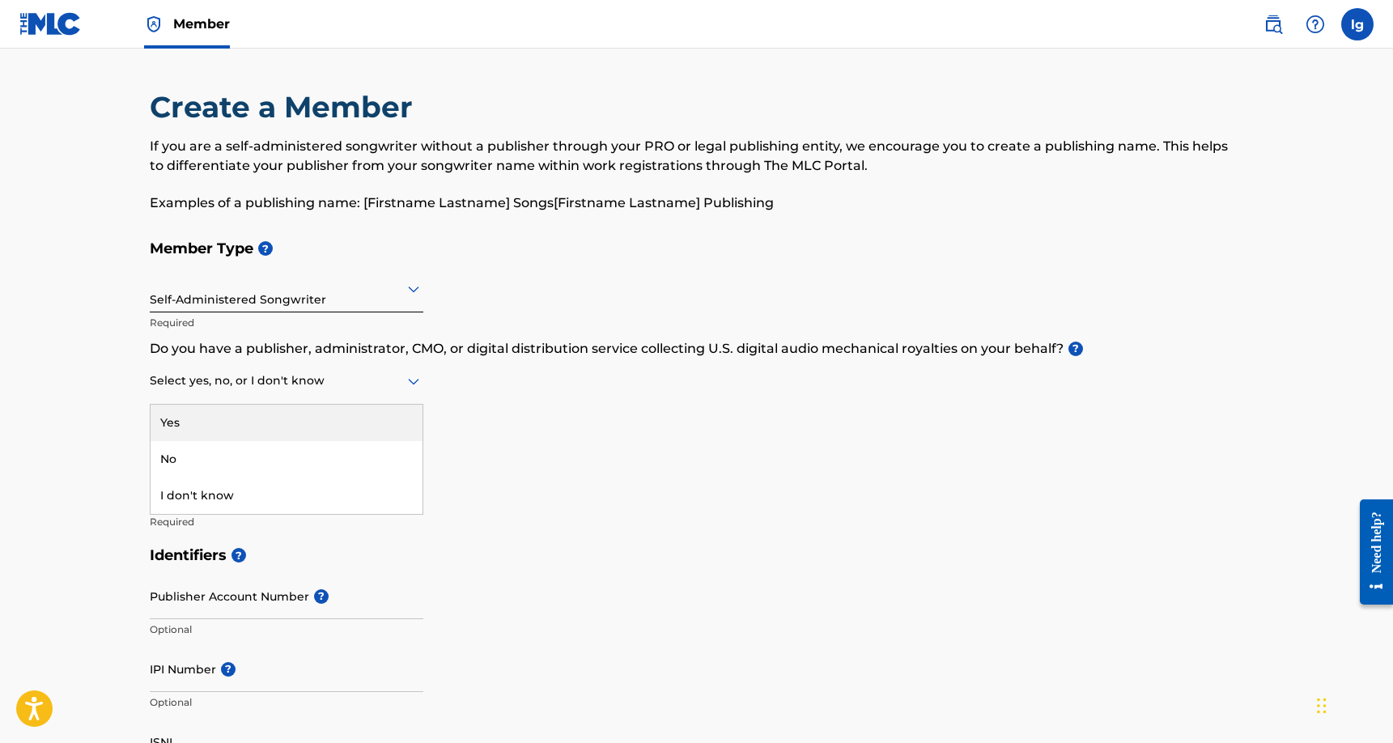
click at [416, 381] on icon at bounding box center [413, 382] width 11 height 6
click at [447, 384] on div "Member Type ? Self-Administered Songwriter Required Do you have a publisher, ad…" at bounding box center [697, 384] width 1094 height 307
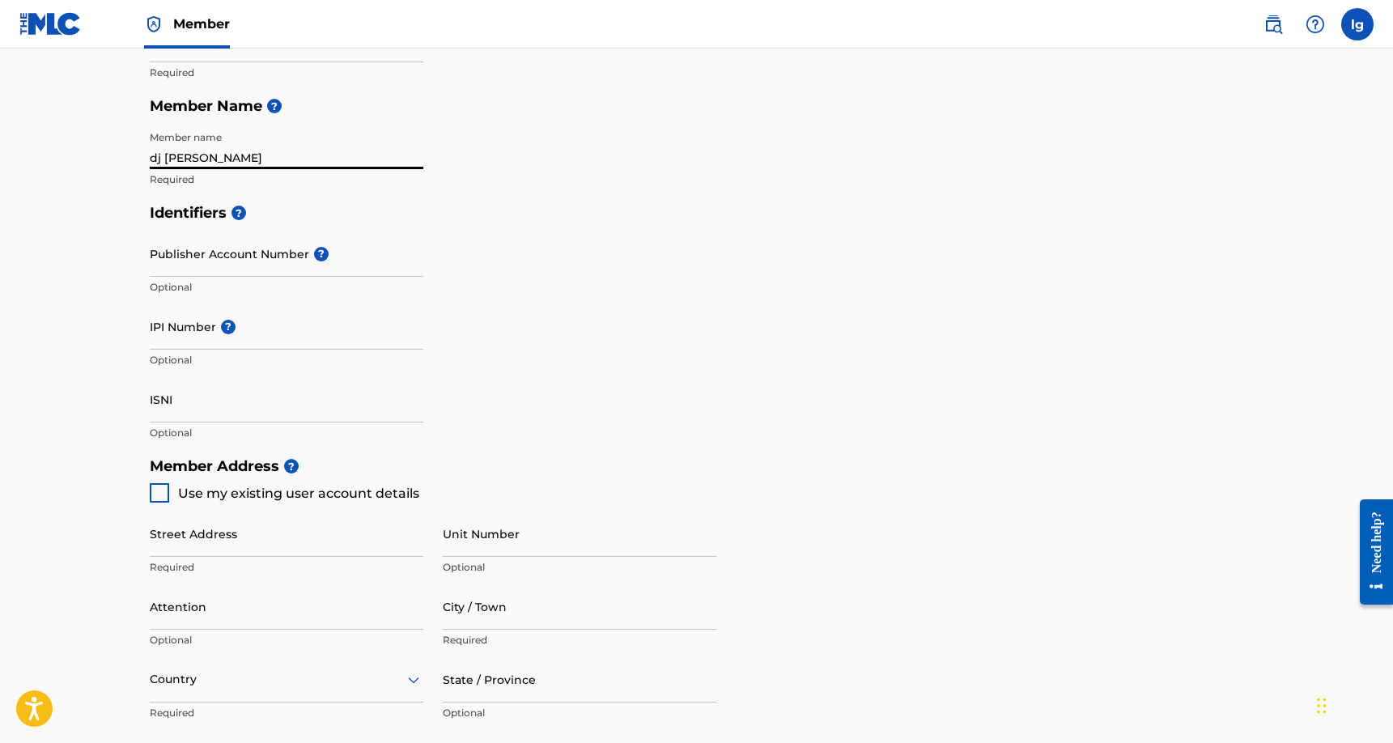
scroll to position [409, 0]
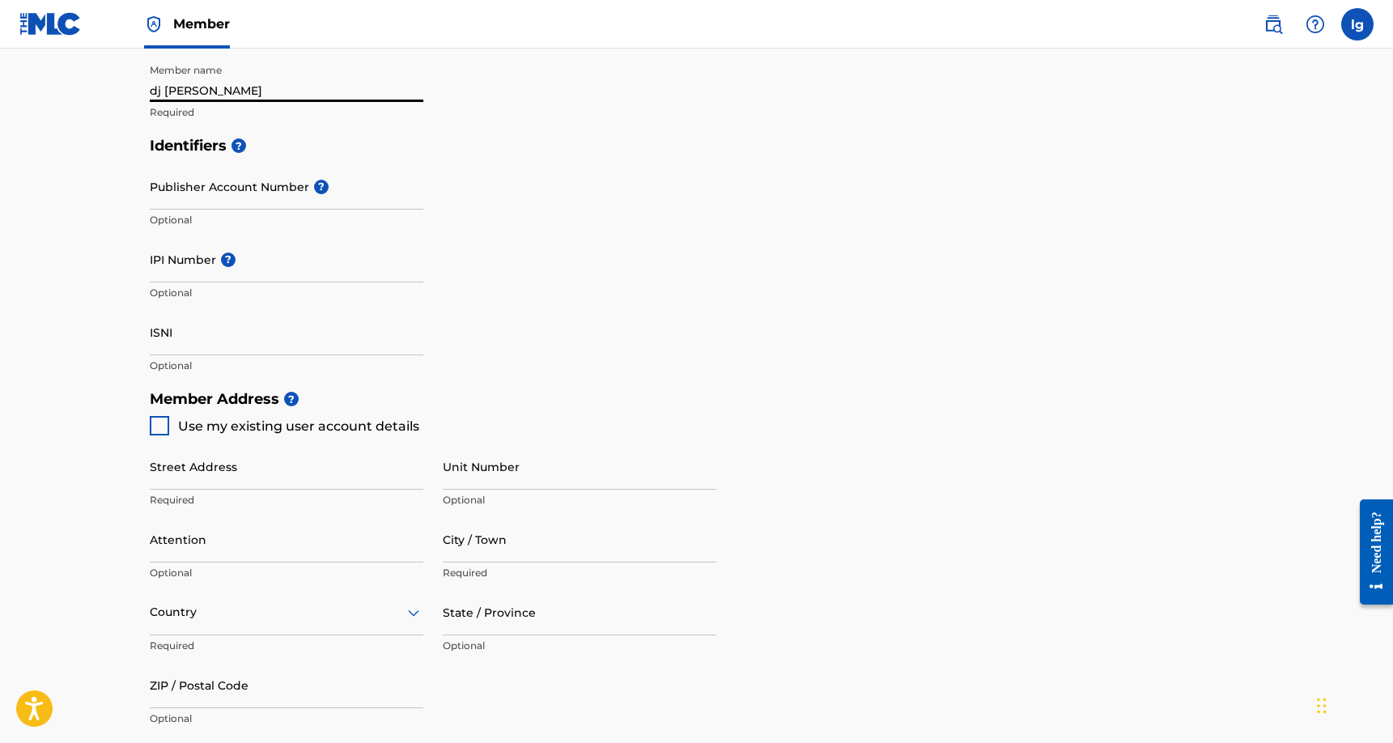
type input "dj [PERSON_NAME]"
click at [163, 418] on div at bounding box center [159, 425] width 19 height 19
type input "[STREET_ADDRESS][PERSON_NAME]"
type input "[GEOGRAPHIC_DATA]"
type input "40202"
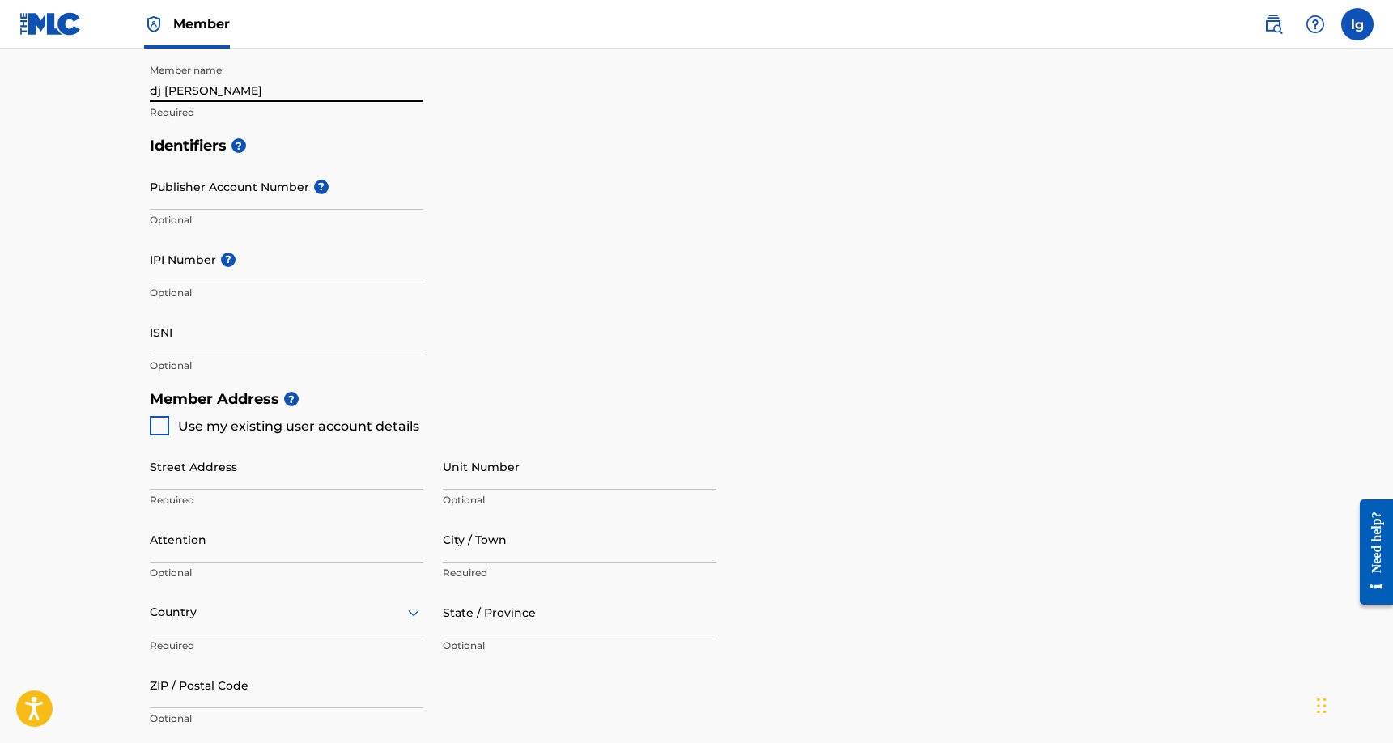
type input "502"
type input "6315187"
type input "[EMAIL_ADDRESS][DOMAIN_NAME]"
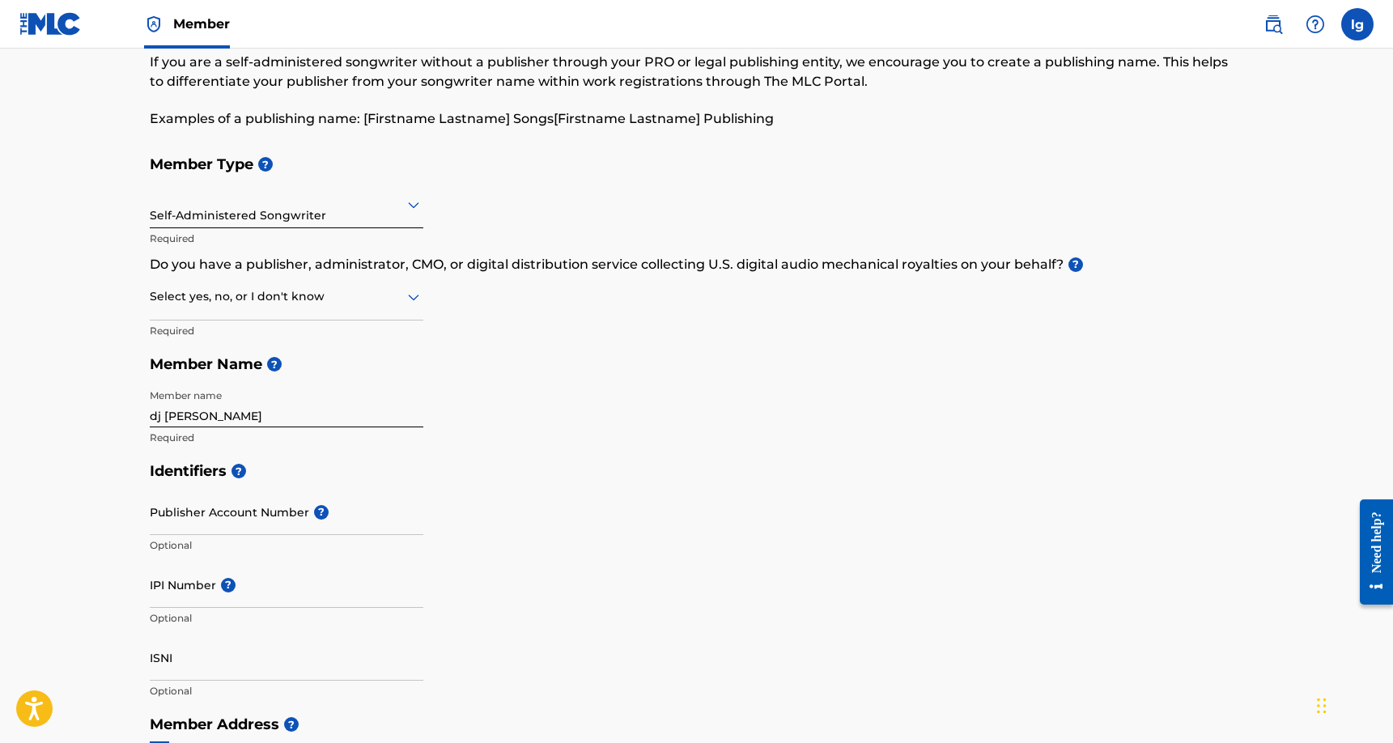
scroll to position [67, 0]
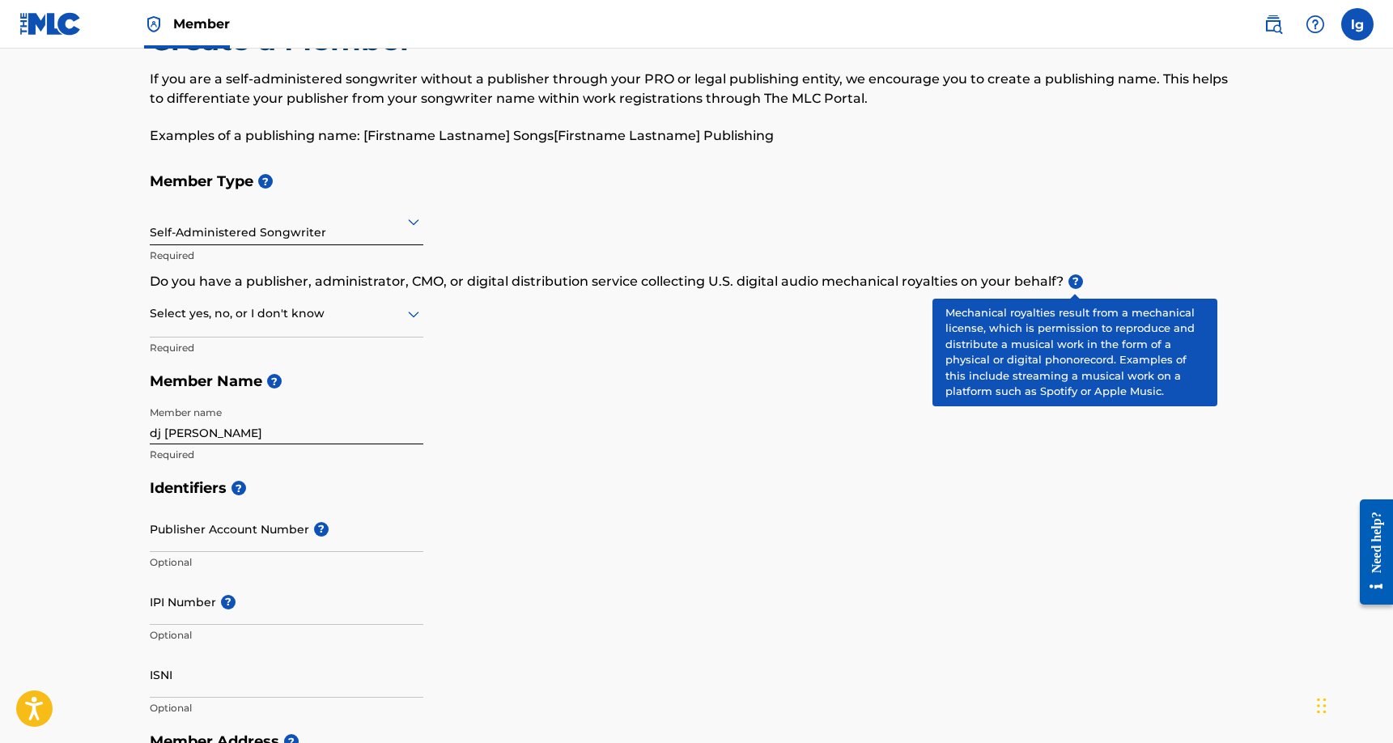
click at [1072, 278] on span "?" at bounding box center [1075, 281] width 15 height 15
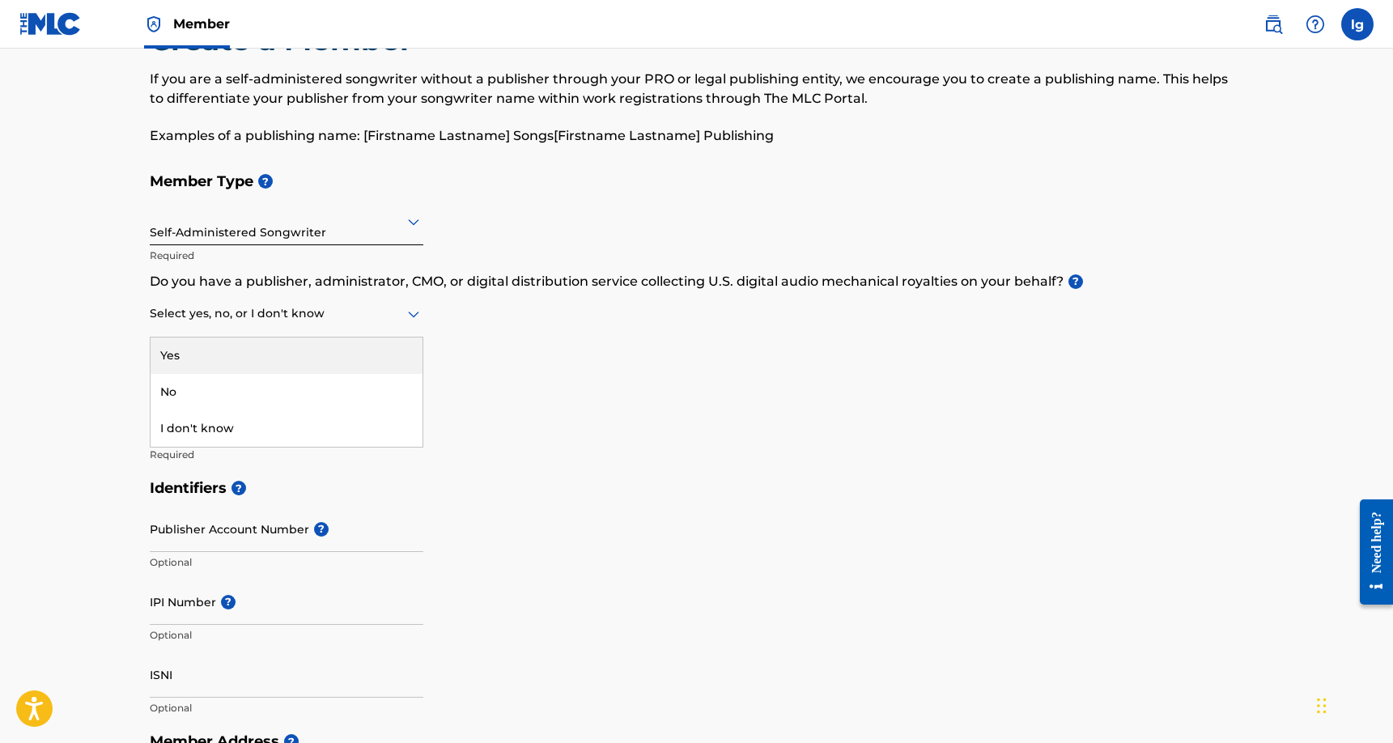
click at [414, 312] on icon at bounding box center [413, 313] width 19 height 19
click at [290, 344] on div "Yes" at bounding box center [287, 355] width 272 height 36
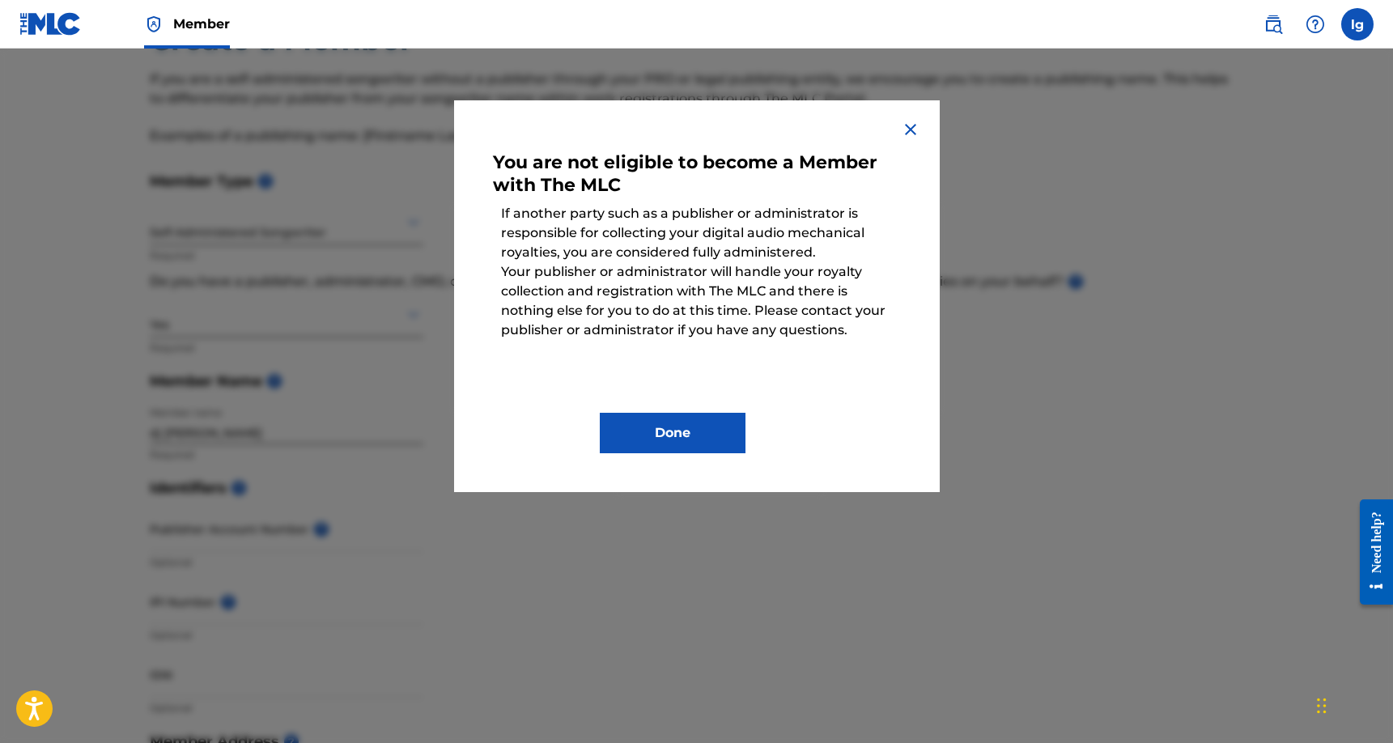
click at [906, 132] on img at bounding box center [910, 129] width 19 height 19
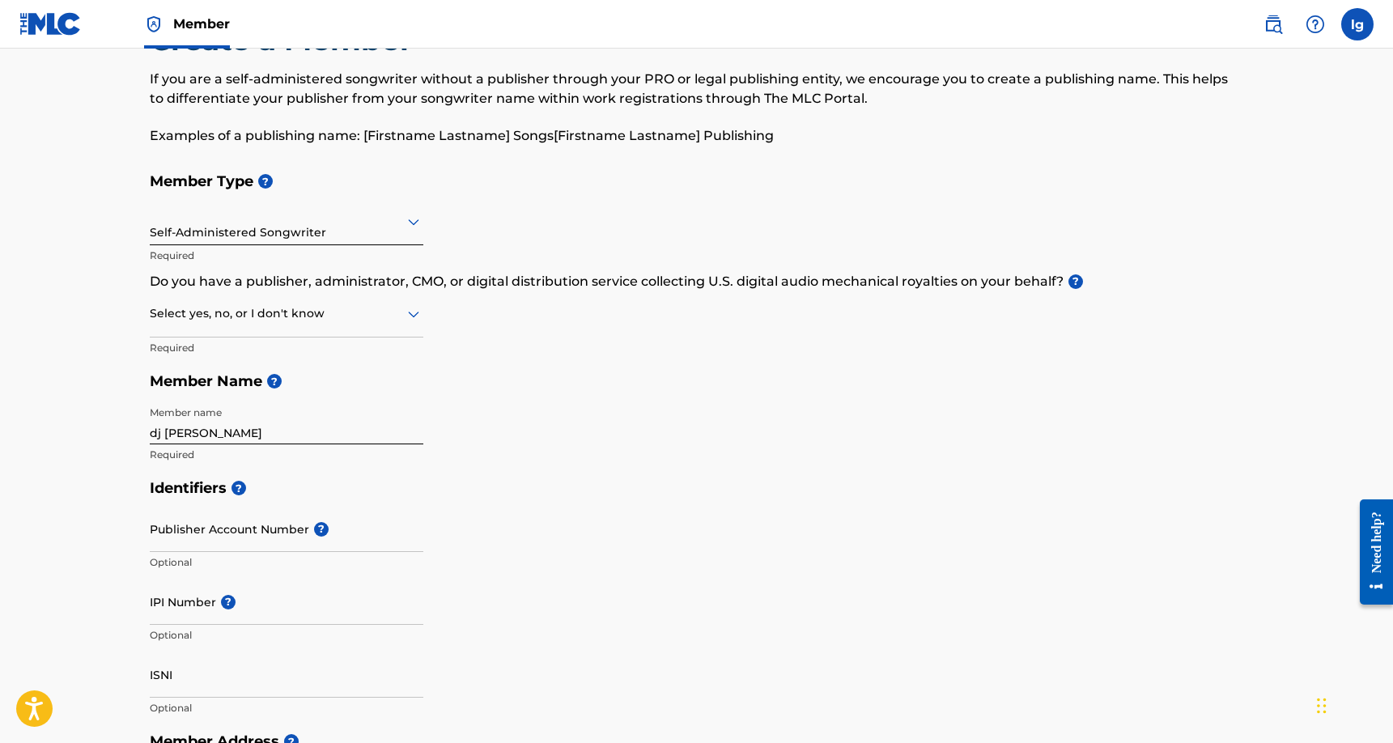
click at [412, 312] on icon at bounding box center [413, 313] width 19 height 19
click at [321, 384] on div "No" at bounding box center [287, 392] width 272 height 36
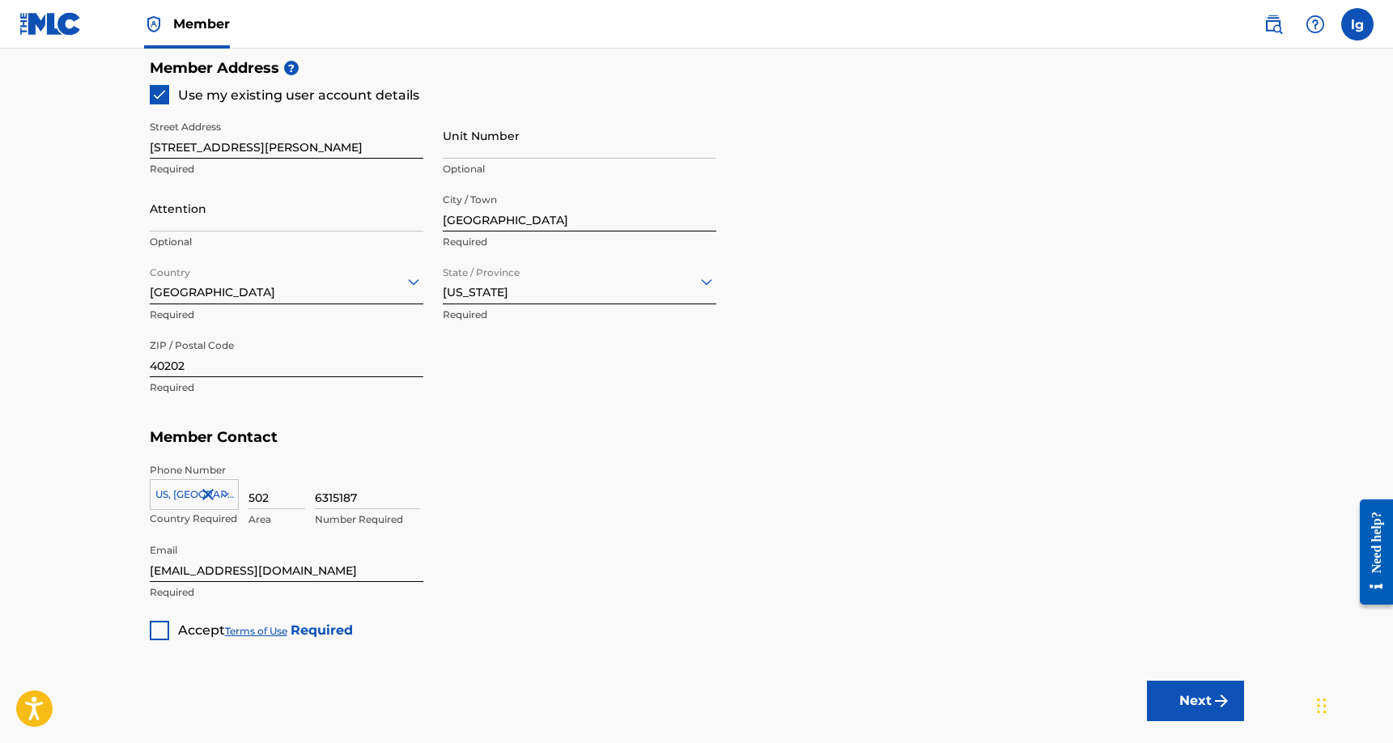
scroll to position [834, 0]
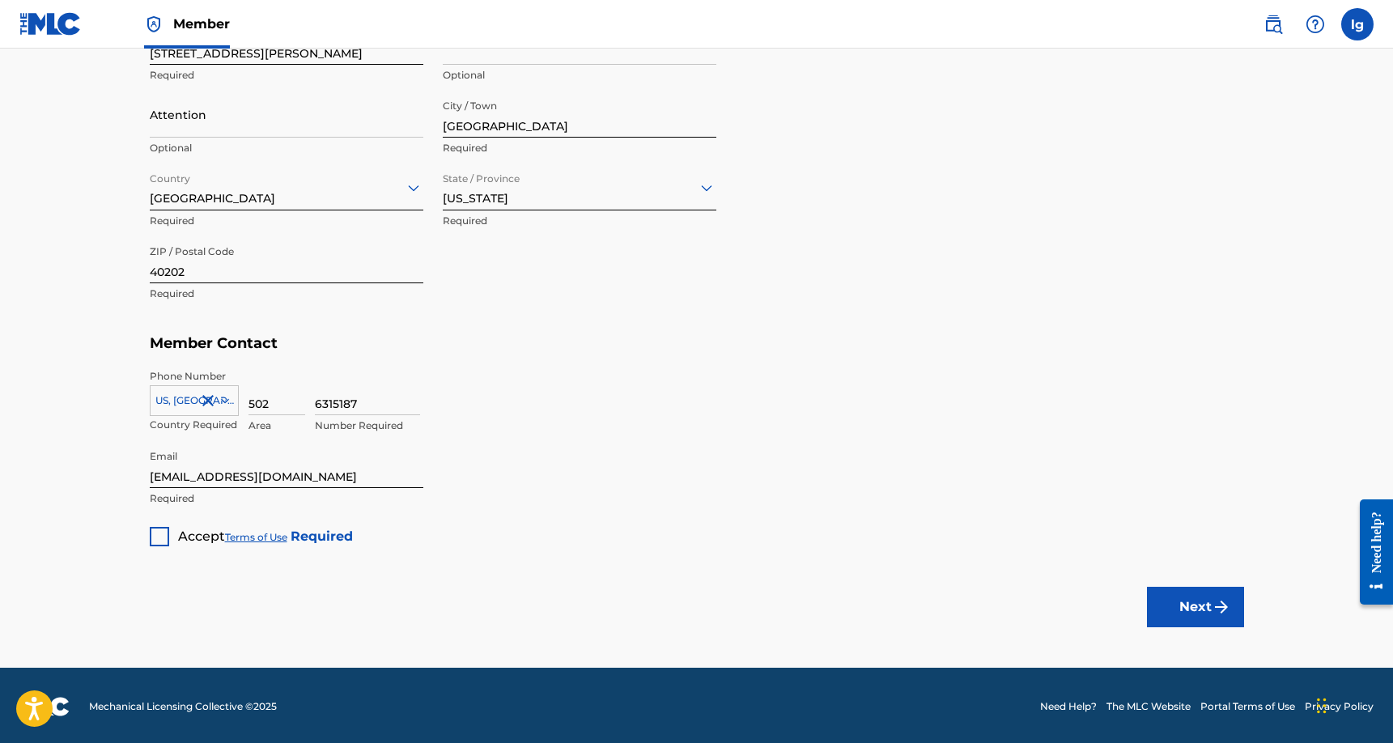
click at [160, 524] on div "Accept Terms of Use Required" at bounding box center [251, 531] width 203 height 32
click at [160, 527] on div at bounding box center [159, 536] width 19 height 19
click at [1163, 620] on button "Next" at bounding box center [1195, 607] width 97 height 40
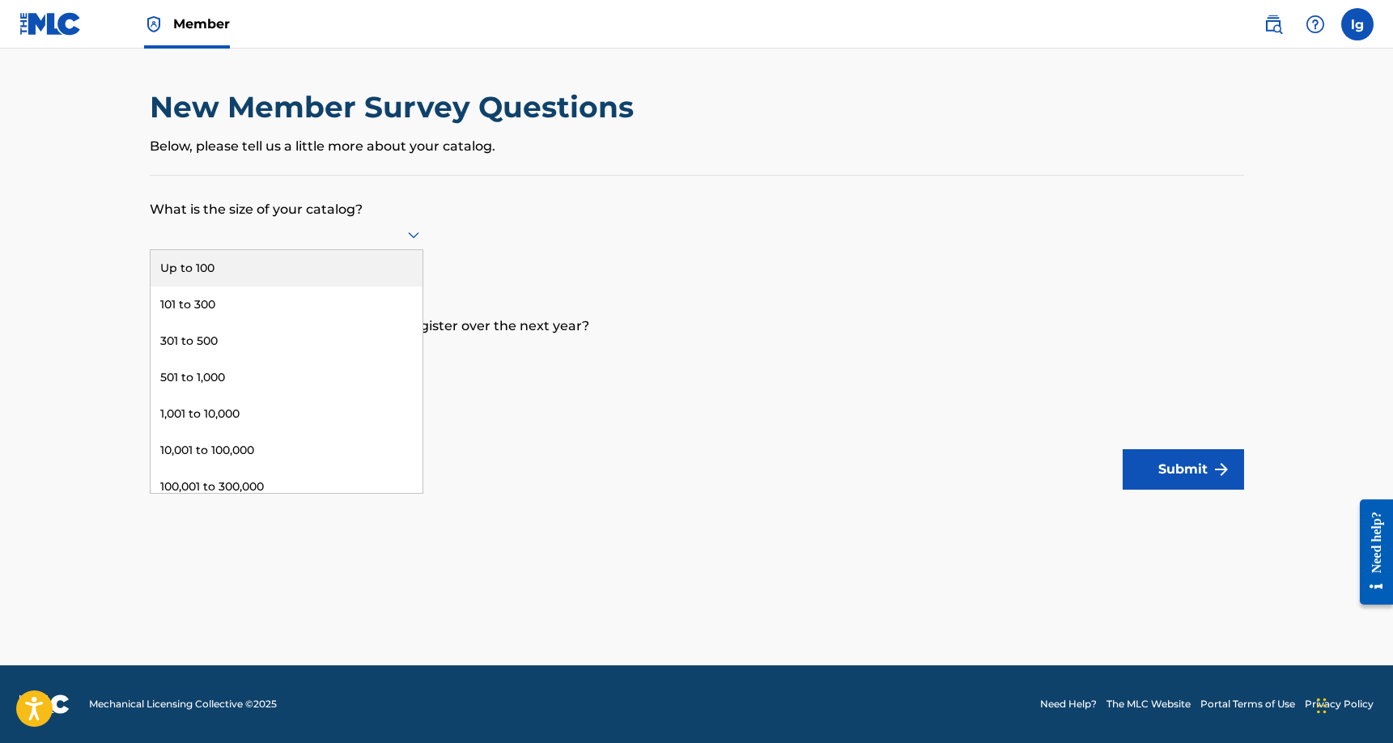
click at [409, 239] on icon at bounding box center [413, 235] width 11 height 6
click at [332, 268] on div "Up to 100" at bounding box center [287, 268] width 272 height 36
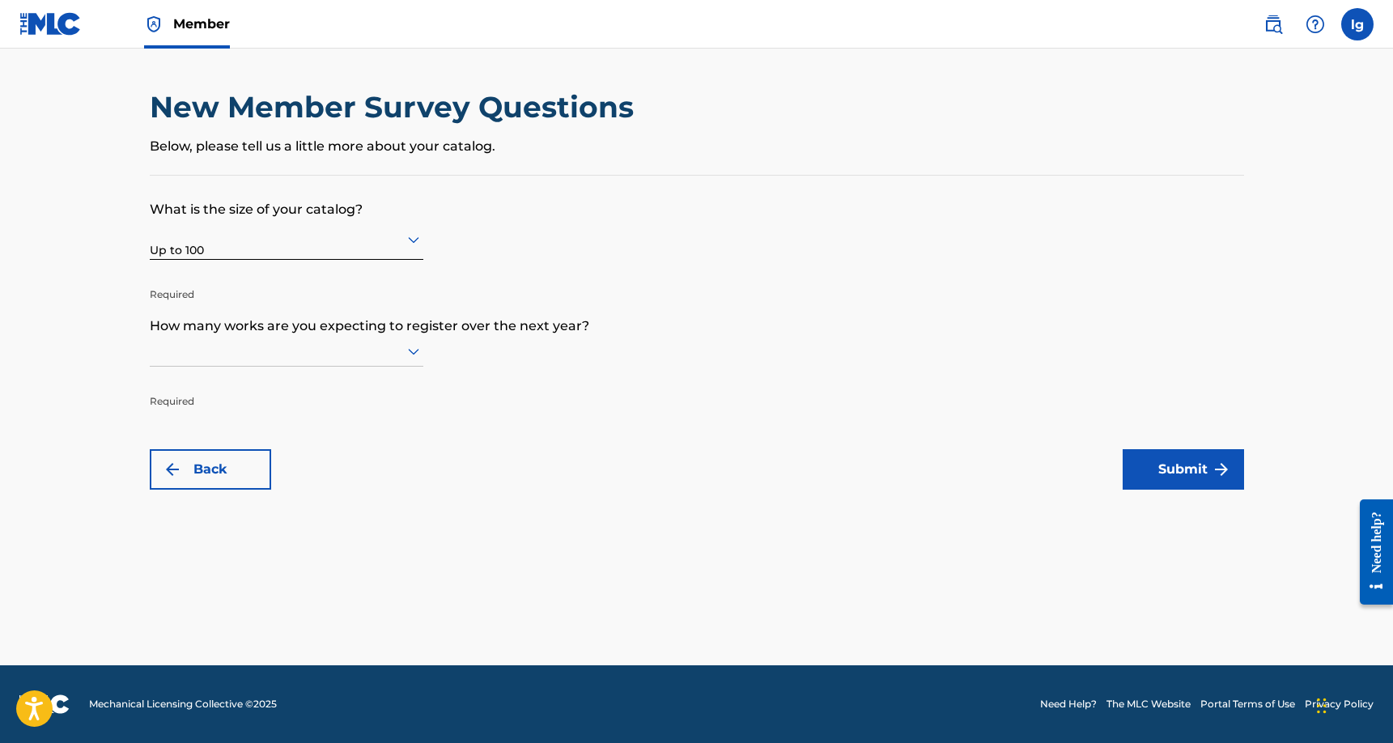
click at [416, 355] on icon at bounding box center [413, 352] width 11 height 6
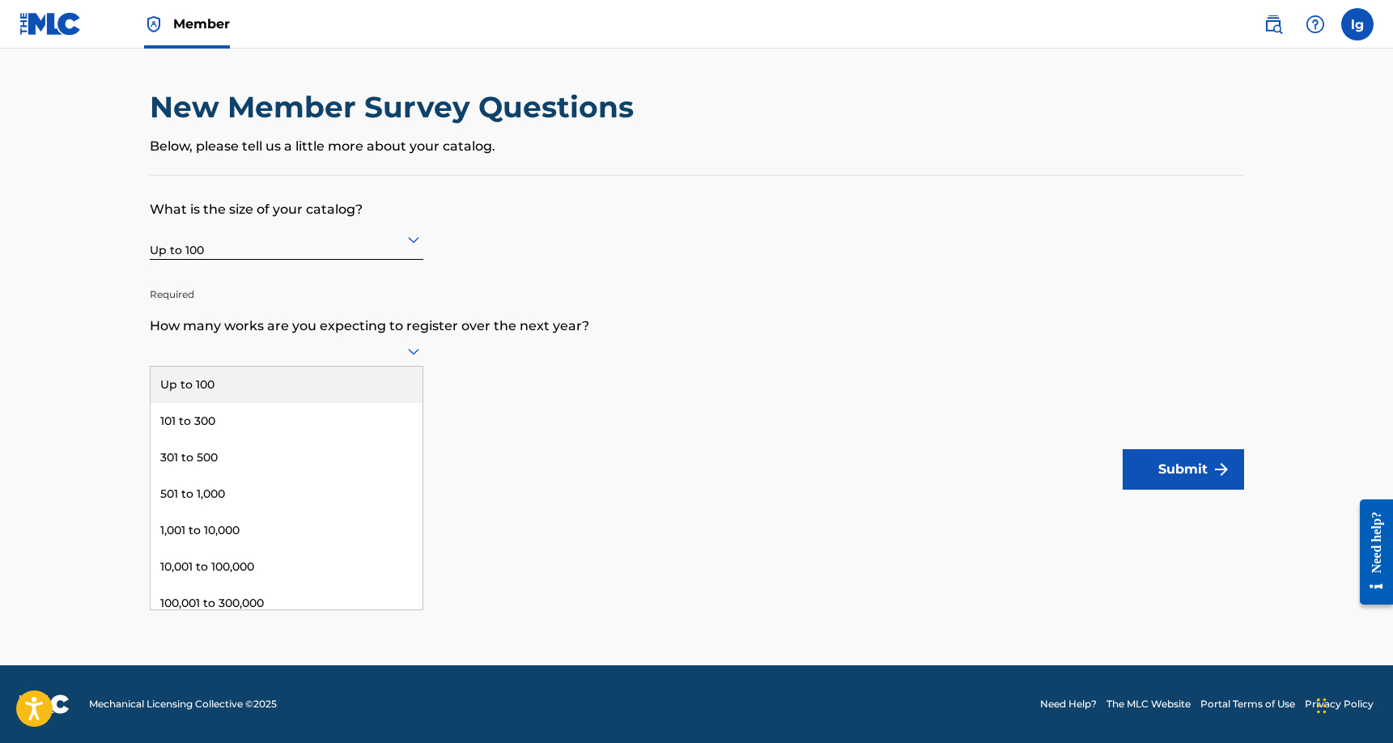
click at [308, 403] on div "Up to 100" at bounding box center [287, 385] width 272 height 36
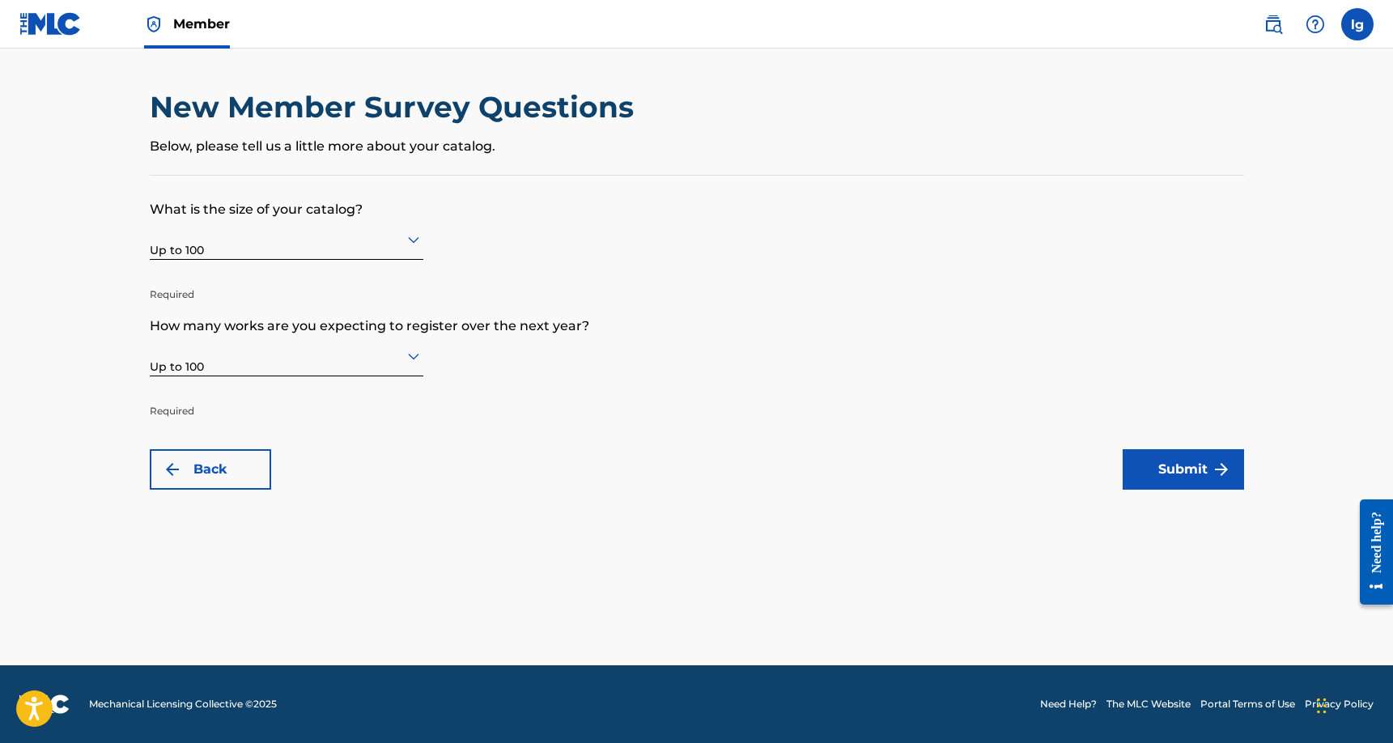
click at [1184, 476] on button "Submit" at bounding box center [1182, 469] width 121 height 40
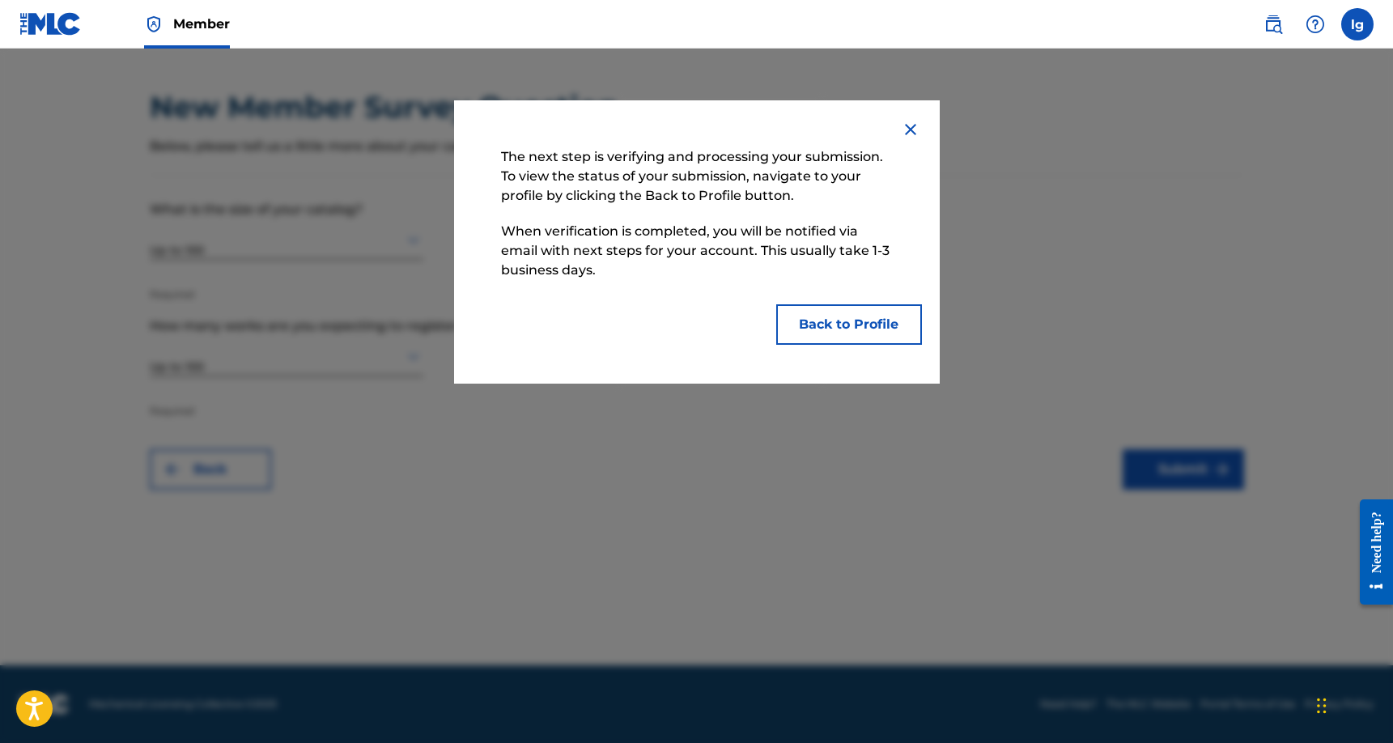
click at [873, 319] on button "Back to Profile" at bounding box center [849, 324] width 146 height 40
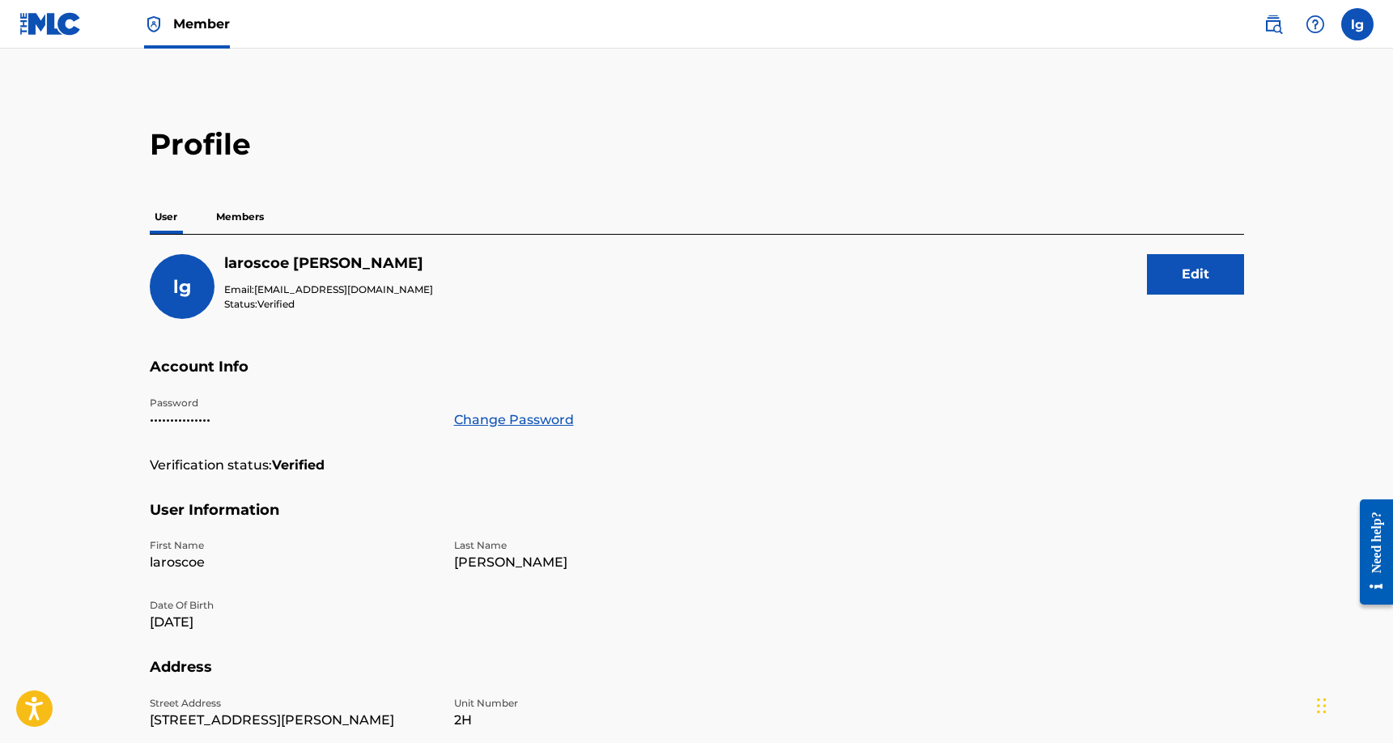
click at [241, 211] on p "Members" at bounding box center [239, 217] width 57 height 34
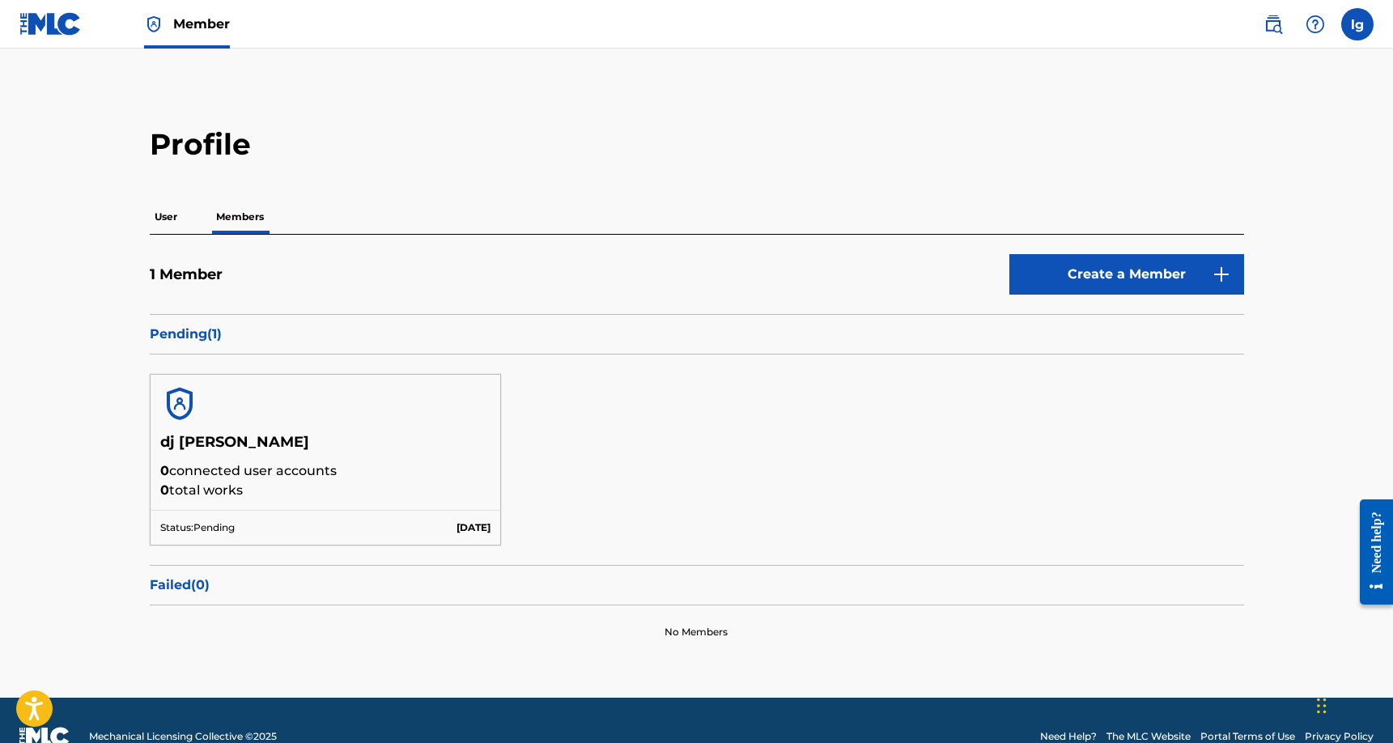
click at [54, 34] on img at bounding box center [50, 23] width 62 height 23
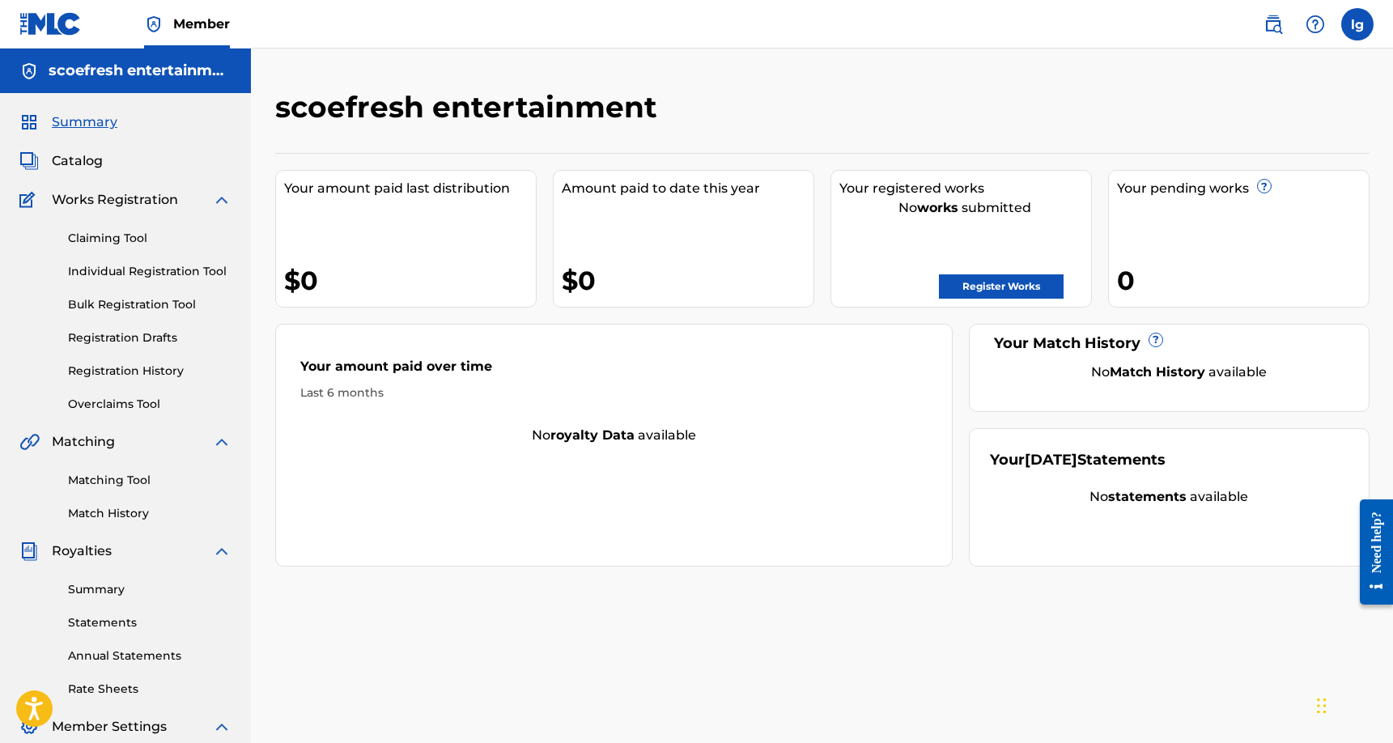
click at [83, 157] on span "Catalog" at bounding box center [77, 160] width 51 height 19
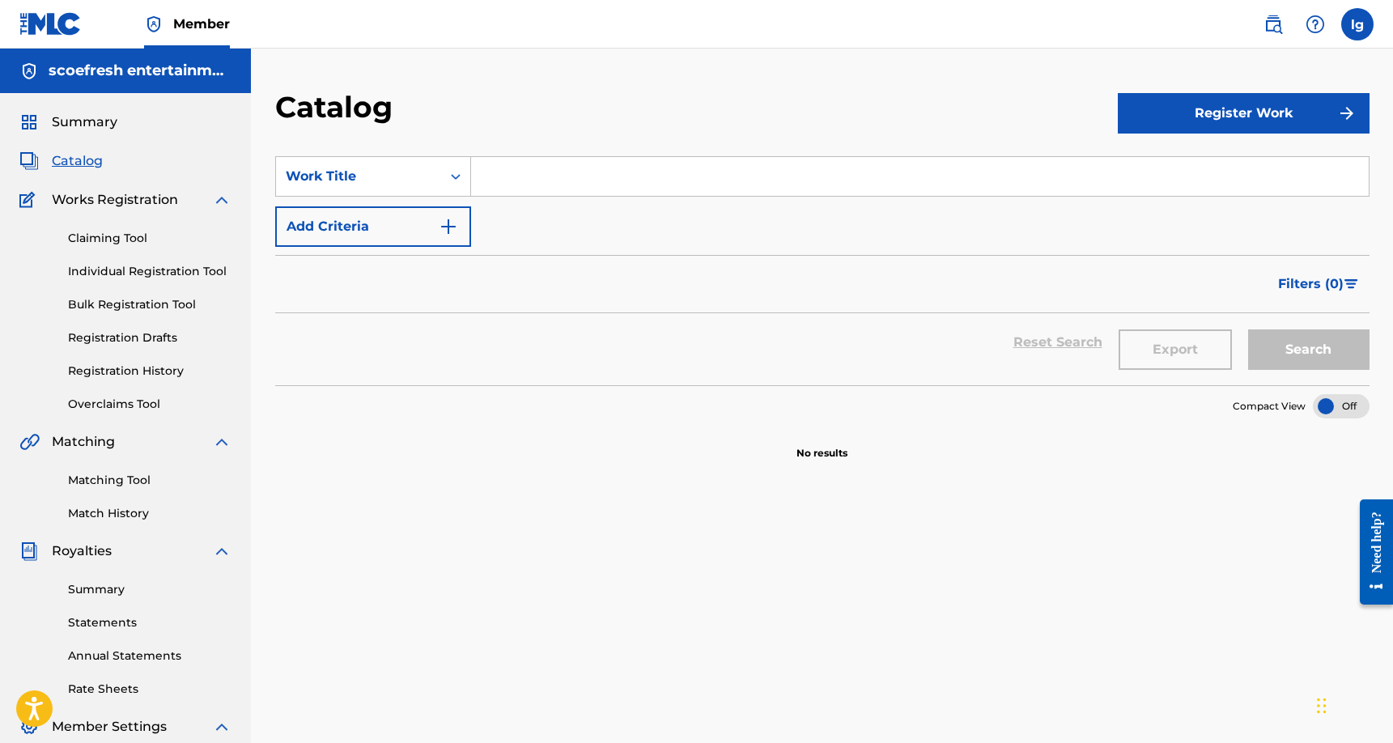
click at [1182, 121] on button "Register Work" at bounding box center [1244, 113] width 252 height 40
click at [1143, 169] on link "Individual" at bounding box center [1244, 165] width 252 height 39
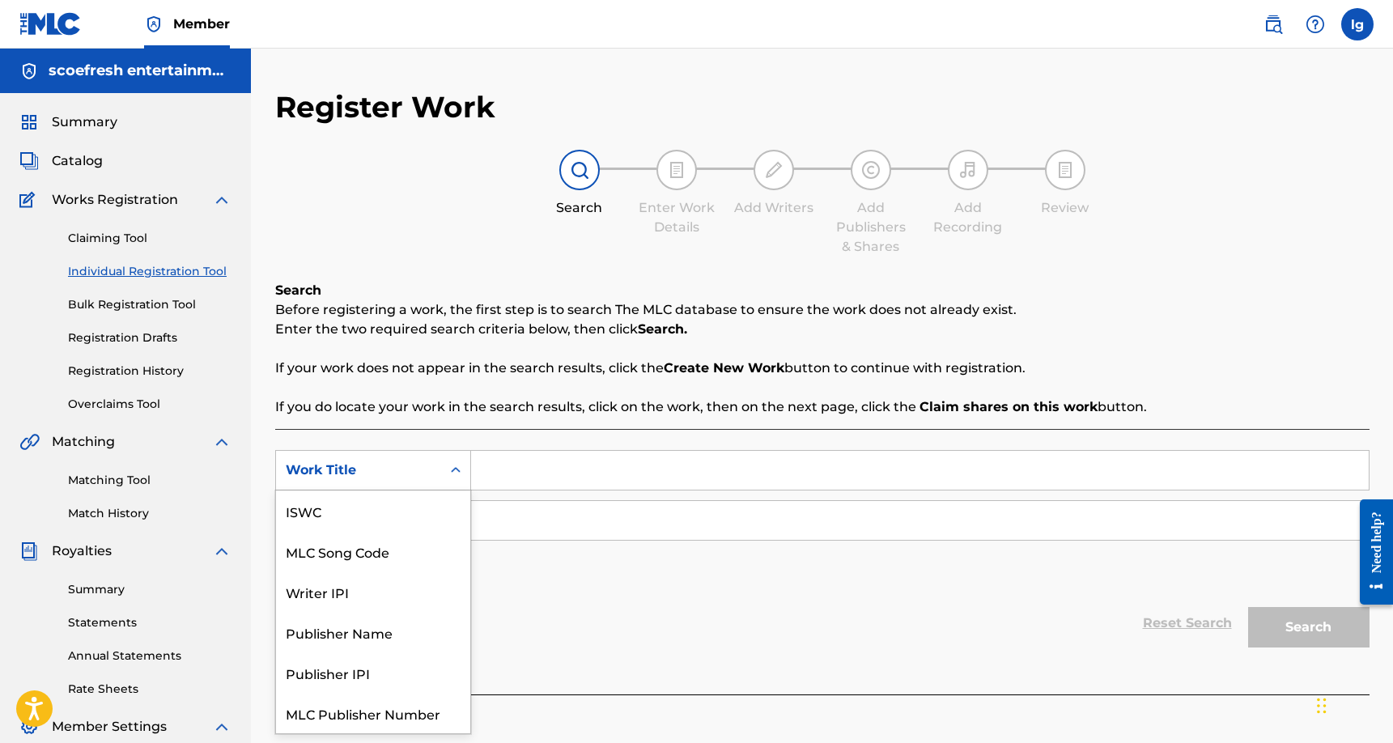
click at [459, 472] on icon "Search Form" at bounding box center [455, 470] width 16 height 16
click at [408, 507] on div "MLC Song Code" at bounding box center [373, 510] width 194 height 40
click at [456, 473] on icon "Search Form" at bounding box center [455, 470] width 16 height 16
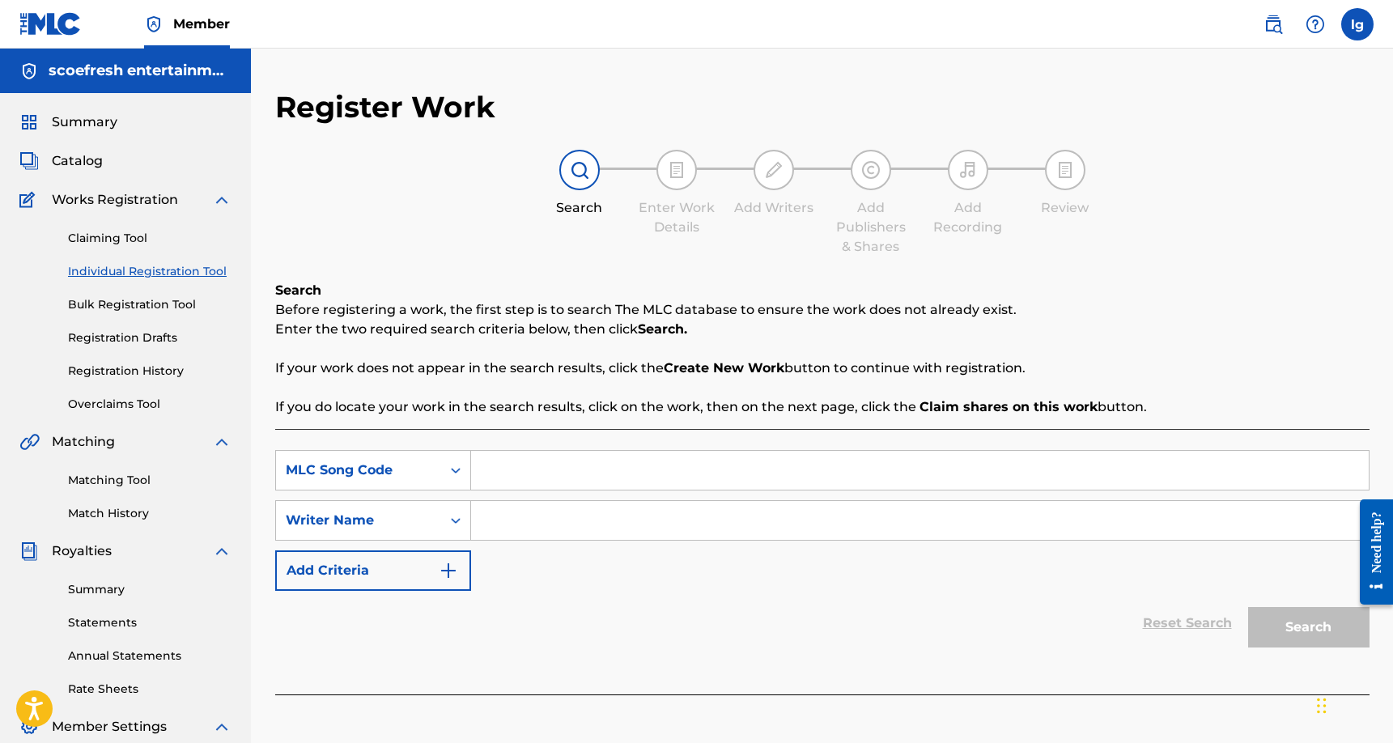
click at [381, 470] on div "MLC Song Code" at bounding box center [359, 469] width 146 height 19
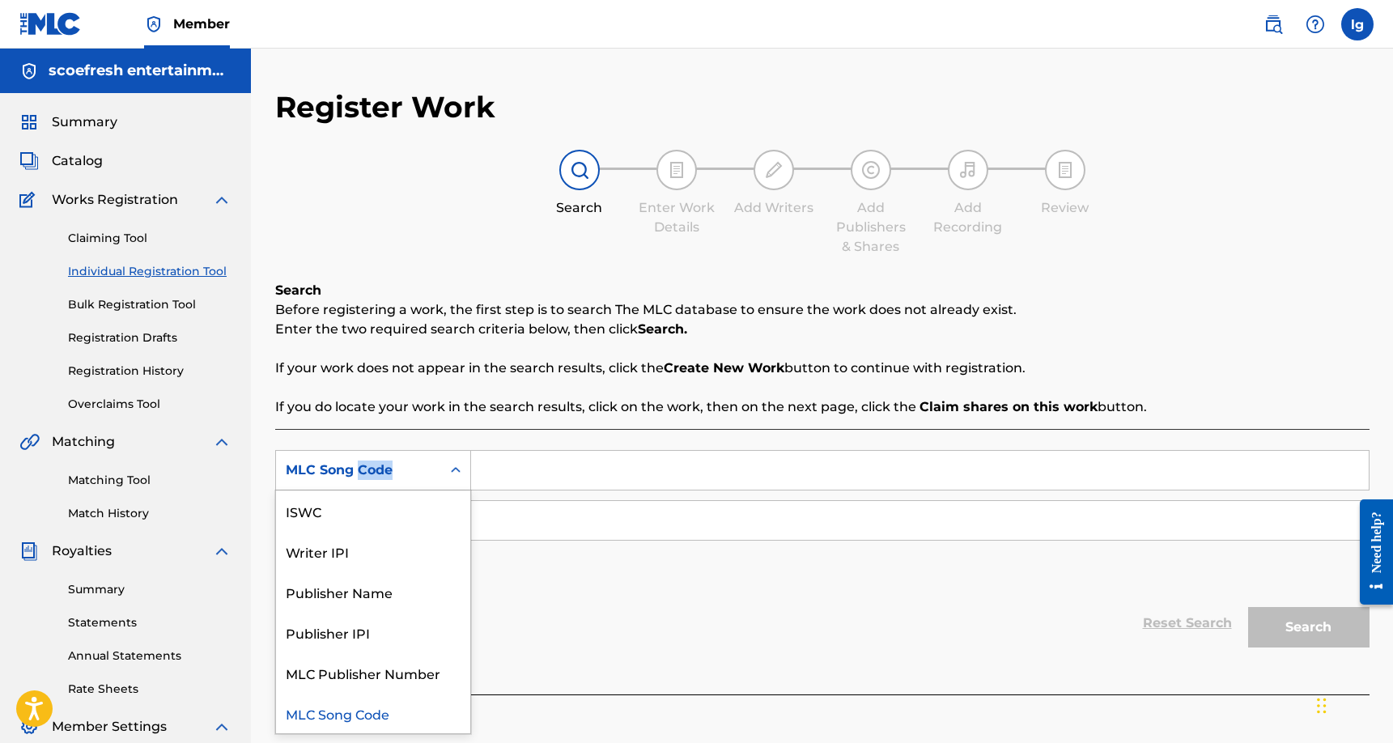
click at [375, 471] on div "MLC Song Code" at bounding box center [359, 469] width 146 height 19
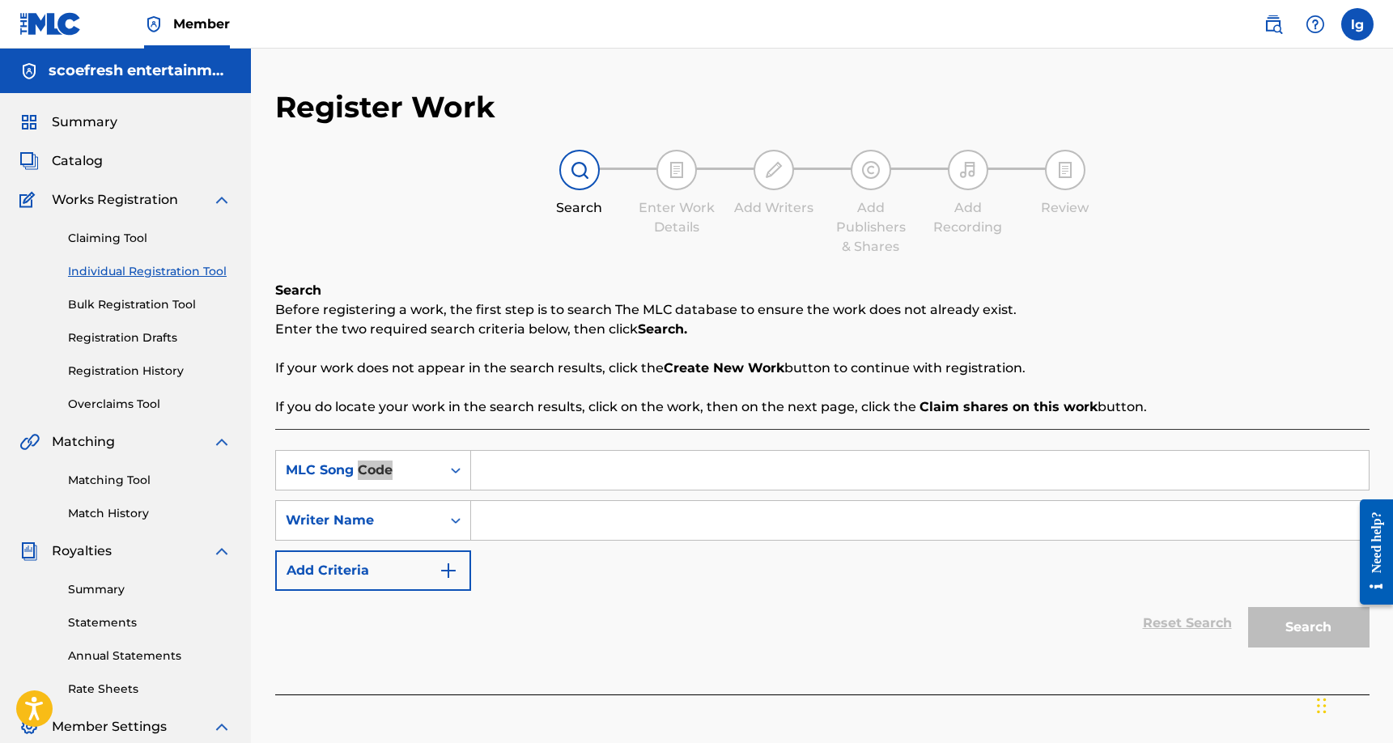
click at [1386, 541] on div "Need help?" at bounding box center [1376, 541] width 22 height 61
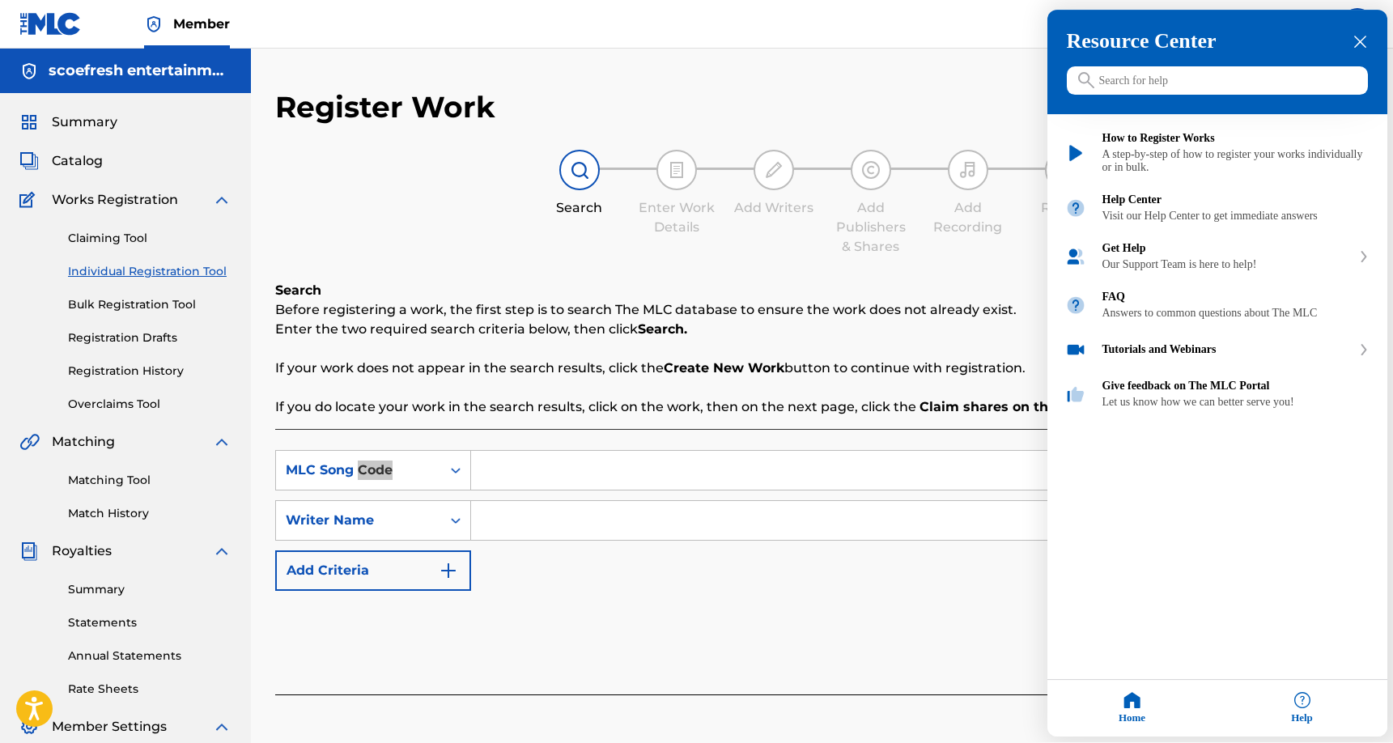
click at [1249, 78] on input "Search for help" at bounding box center [1217, 81] width 301 height 28
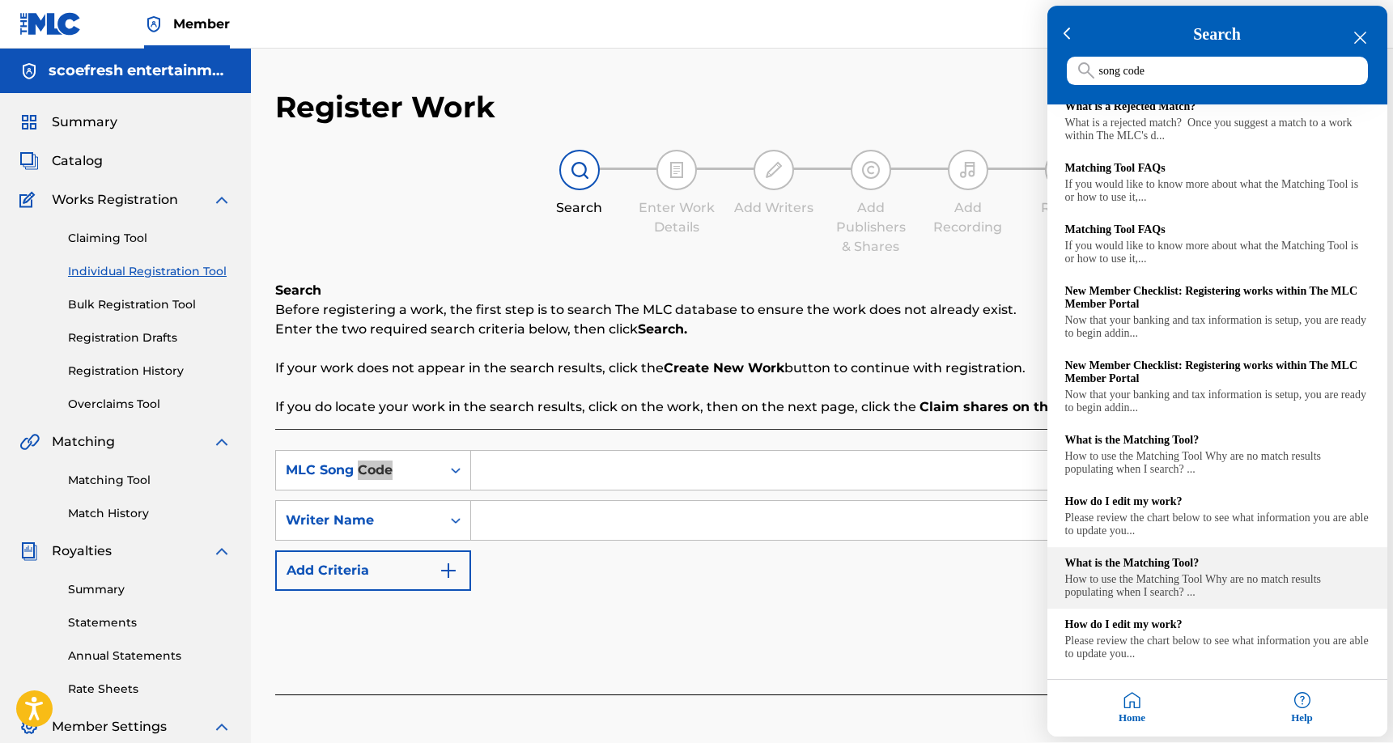
scroll to position [261, 0]
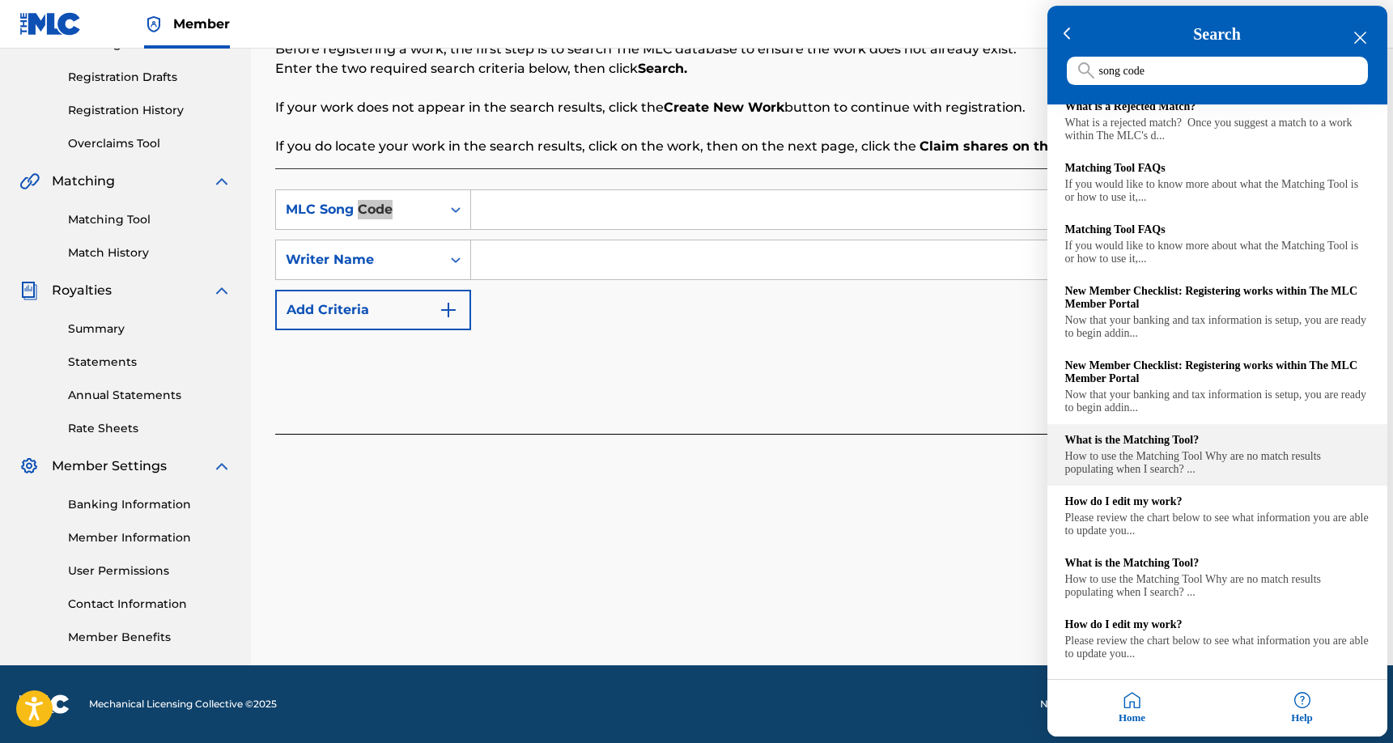
type input "song code"
click at [1153, 435] on div "What is the Matching Tool?" at bounding box center [1217, 441] width 304 height 13
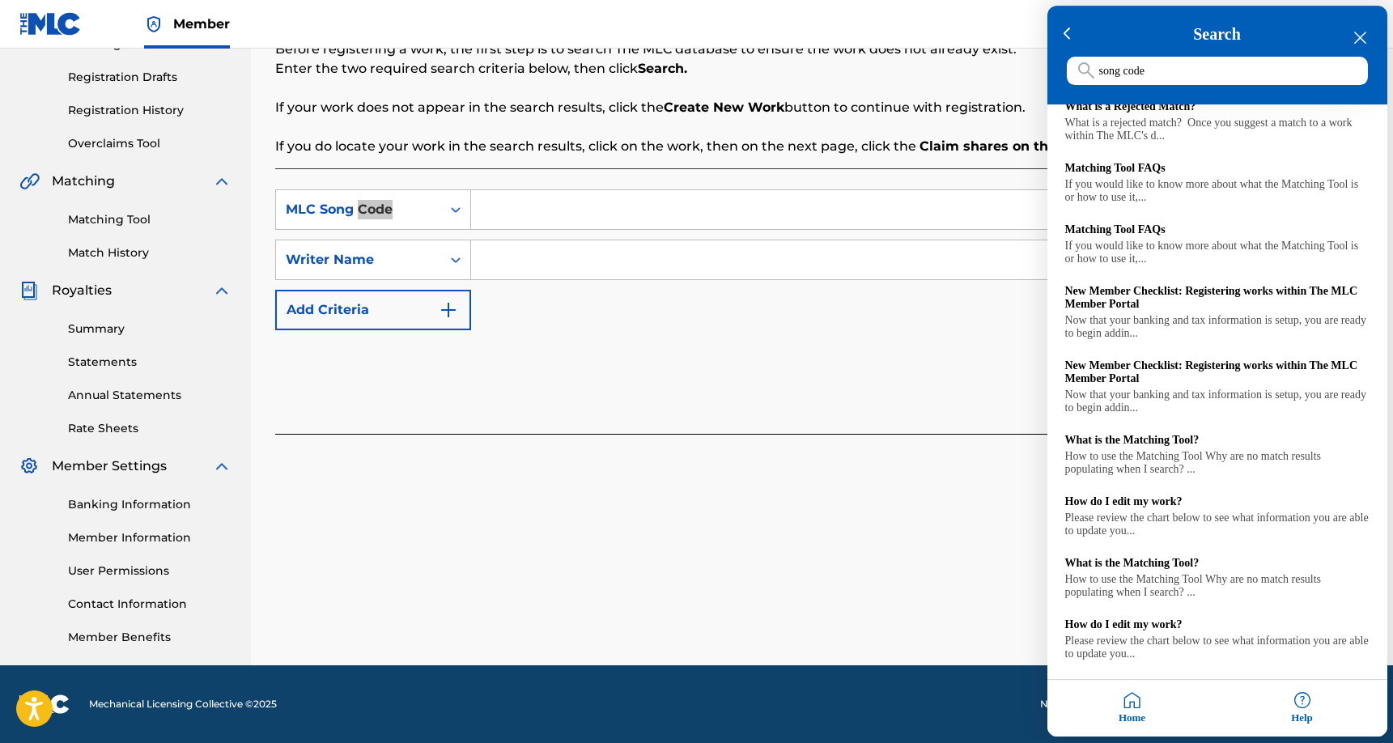
click at [452, 207] on div at bounding box center [696, 371] width 1393 height 743
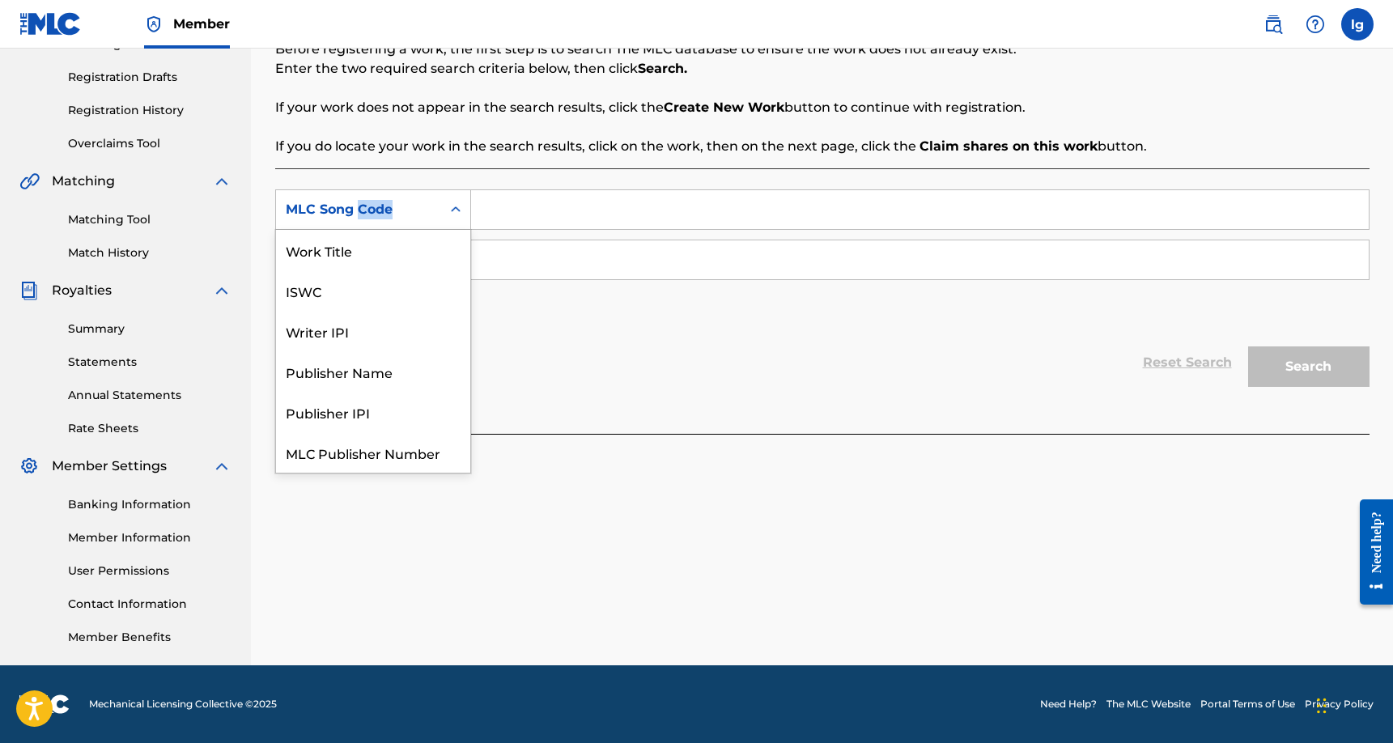
scroll to position [40, 0]
click at [454, 210] on icon "Search Form" at bounding box center [455, 209] width 16 height 16
click at [365, 330] on div "Publisher Name" at bounding box center [373, 331] width 194 height 40
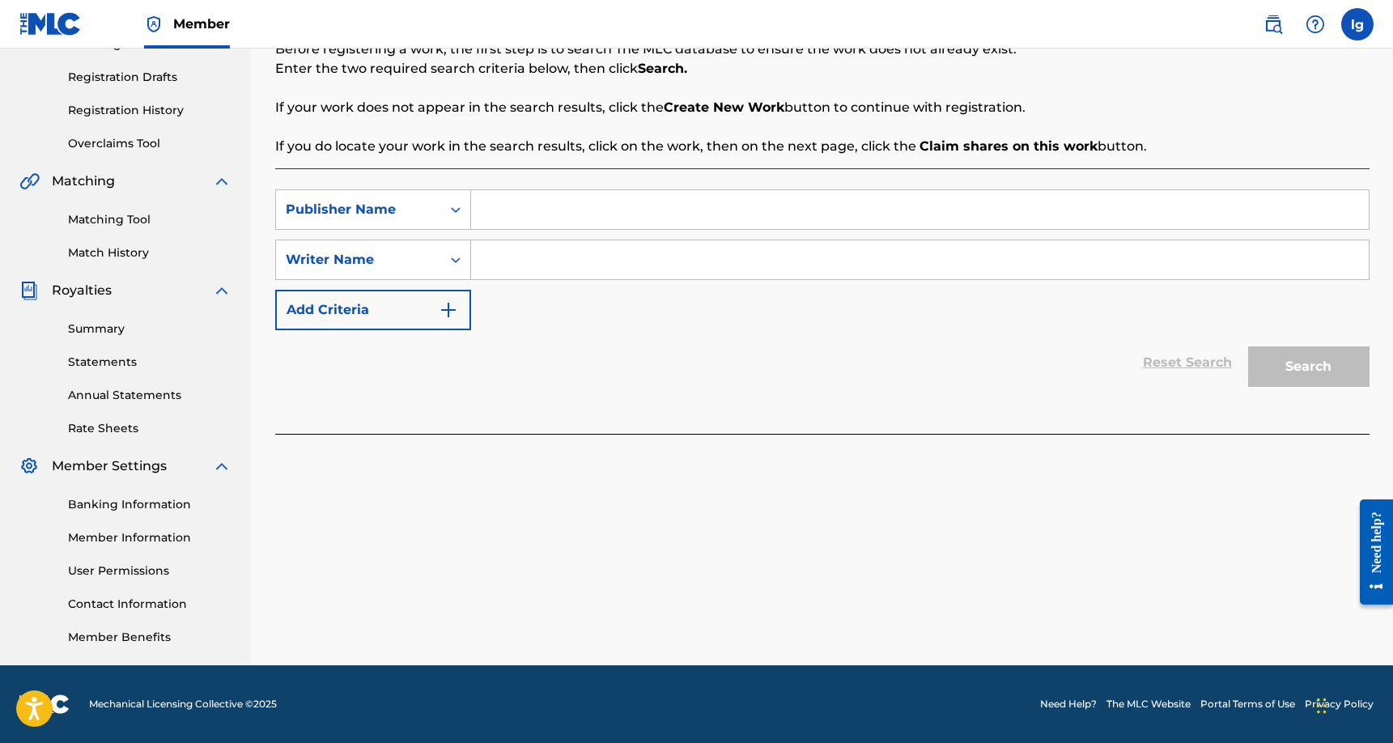
click at [515, 210] on input "Search Form" at bounding box center [919, 209] width 897 height 39
type input "SCOEFRESH entertainment"
drag, startPoint x: 511, startPoint y: 206, endPoint x: 516, endPoint y: 257, distance: 51.3
click at [516, 257] on input "Search Form" at bounding box center [919, 259] width 897 height 39
type input "l"
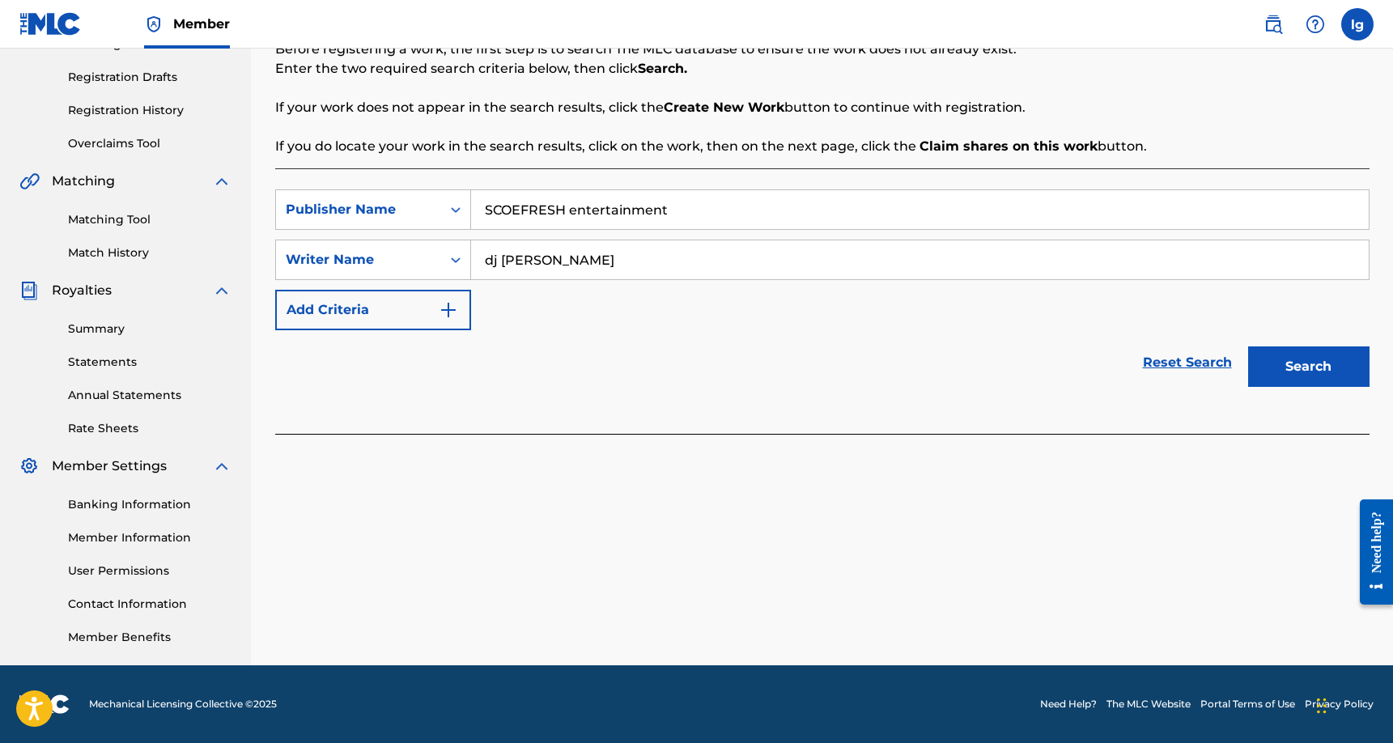
drag, startPoint x: 539, startPoint y: 288, endPoint x: 854, endPoint y: 358, distance: 322.6
click at [854, 358] on div "Reset Search Search" at bounding box center [822, 362] width 1094 height 65
click at [1321, 374] on button "Search" at bounding box center [1308, 366] width 121 height 40
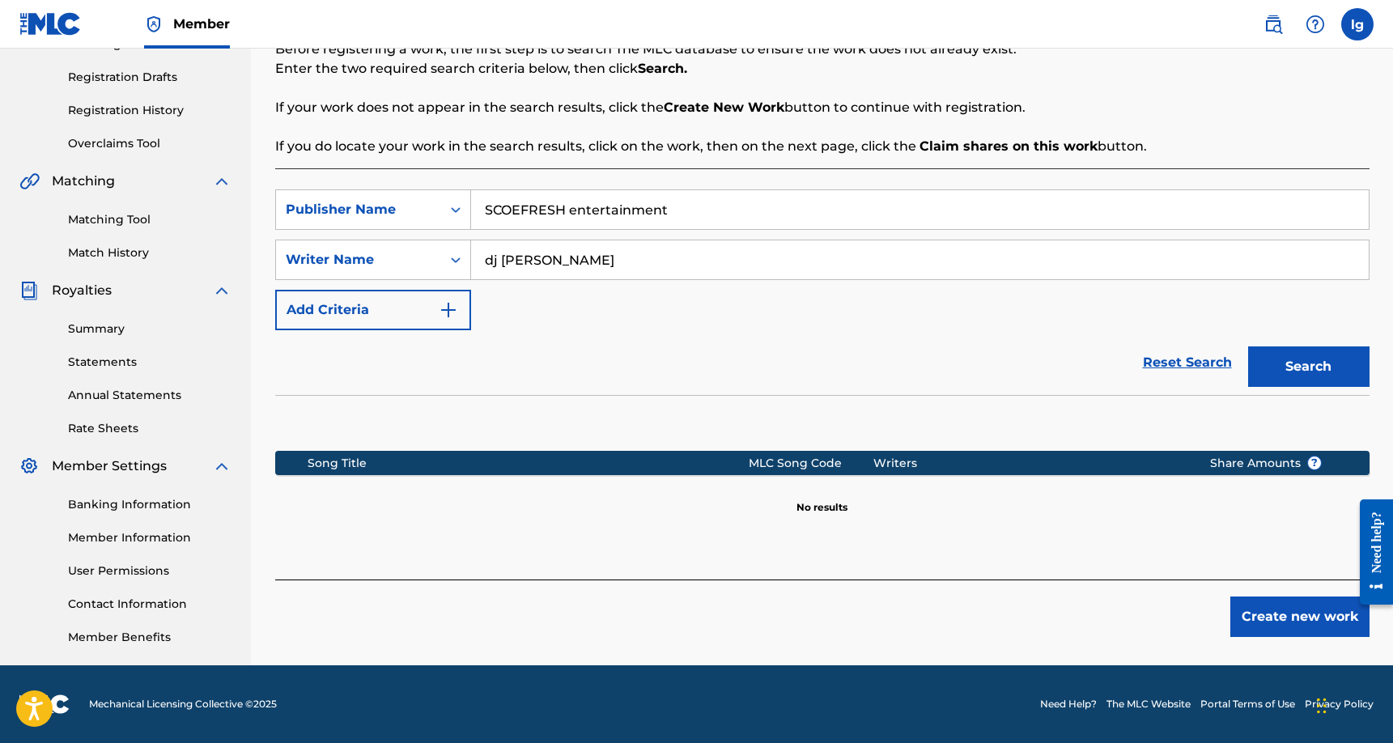
click at [594, 259] on input "dj [PERSON_NAME]" at bounding box center [919, 259] width 897 height 39
type input "d"
type input "[PERSON_NAME]"
click at [1300, 371] on button "Search" at bounding box center [1308, 366] width 121 height 40
click at [1296, 606] on button "Create new work" at bounding box center [1299, 616] width 139 height 40
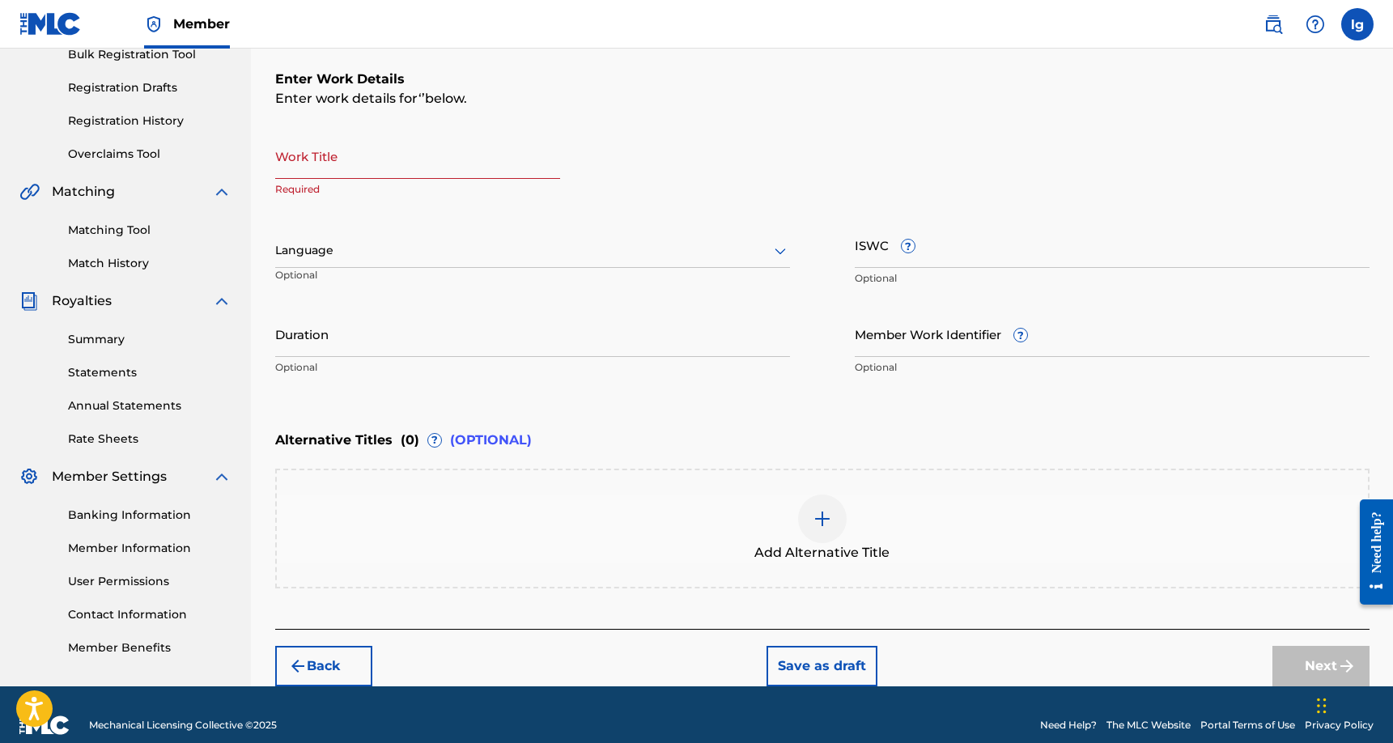
scroll to position [224, 0]
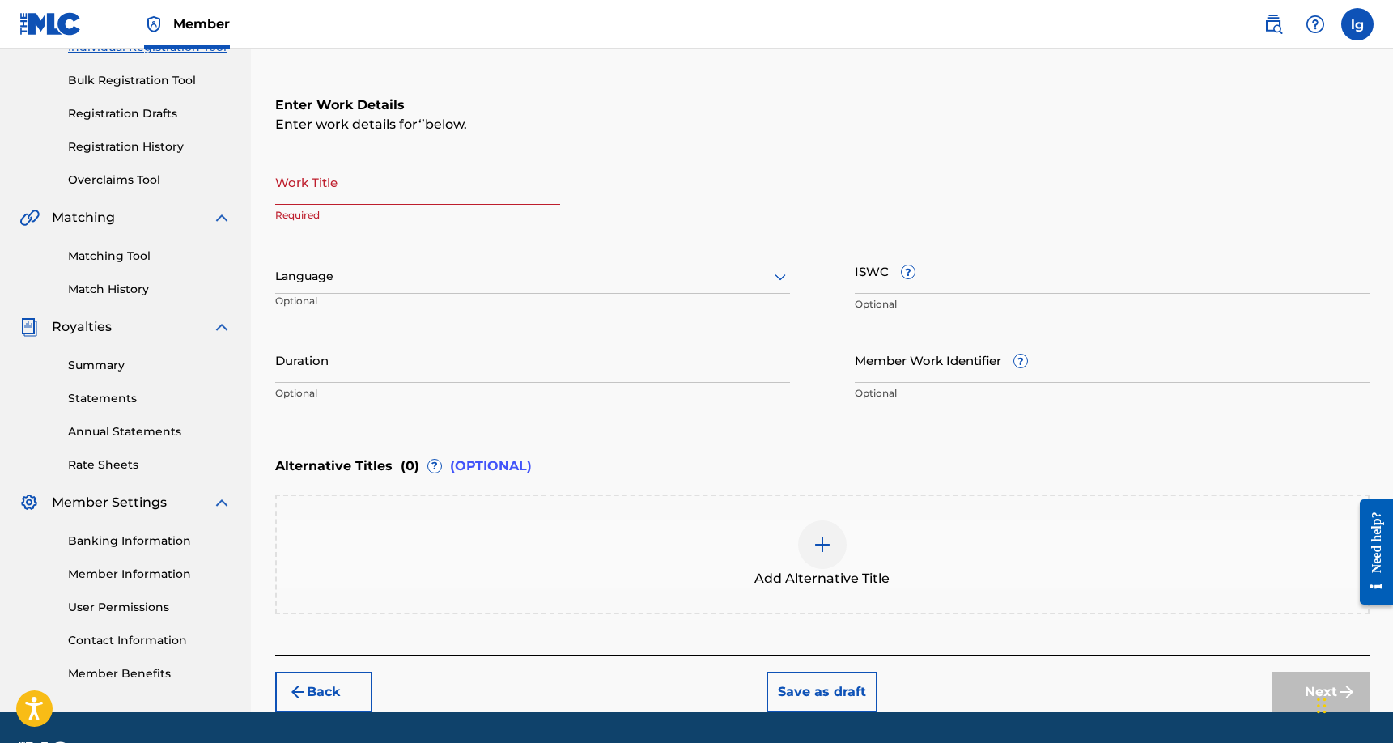
click at [141, 255] on link "Matching Tool" at bounding box center [149, 256] width 163 height 17
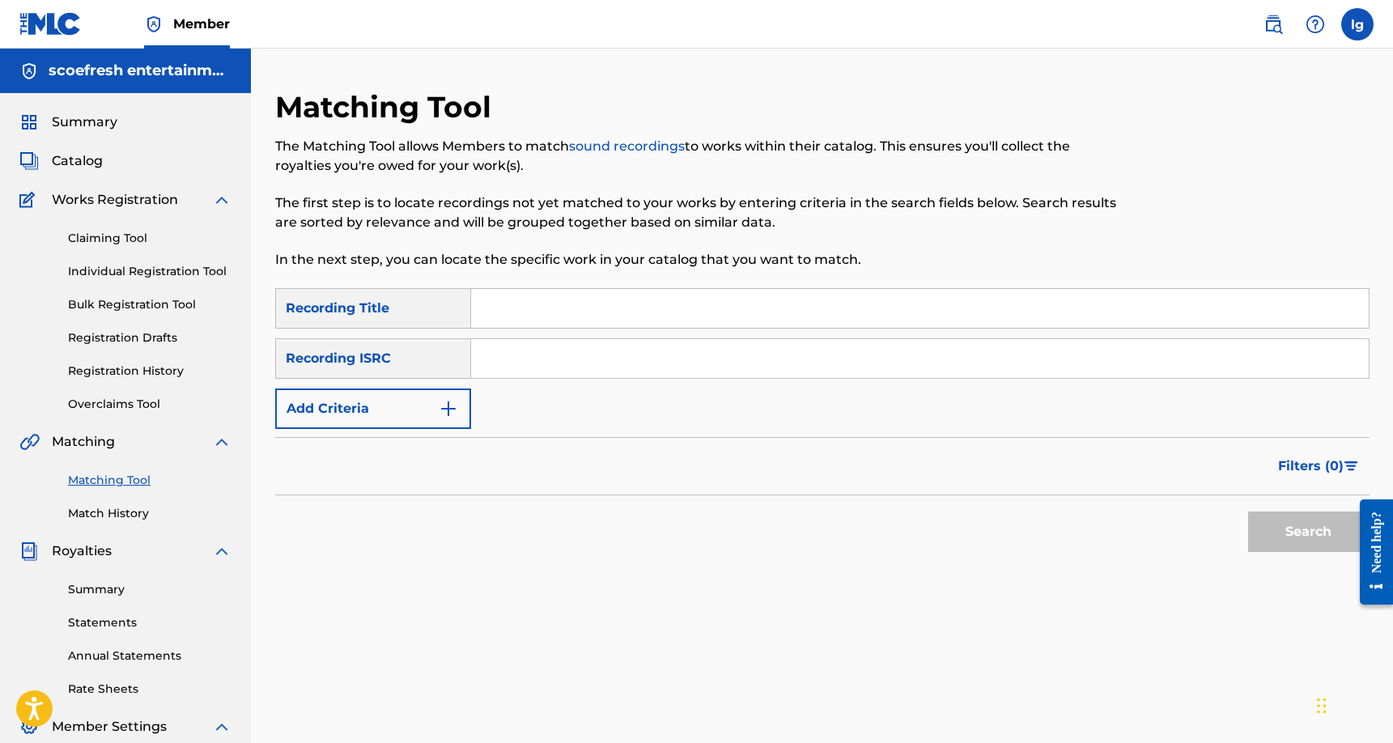
click at [551, 307] on input "Search Form" at bounding box center [919, 308] width 897 height 39
click at [1301, 534] on button "Search" at bounding box center [1308, 531] width 121 height 40
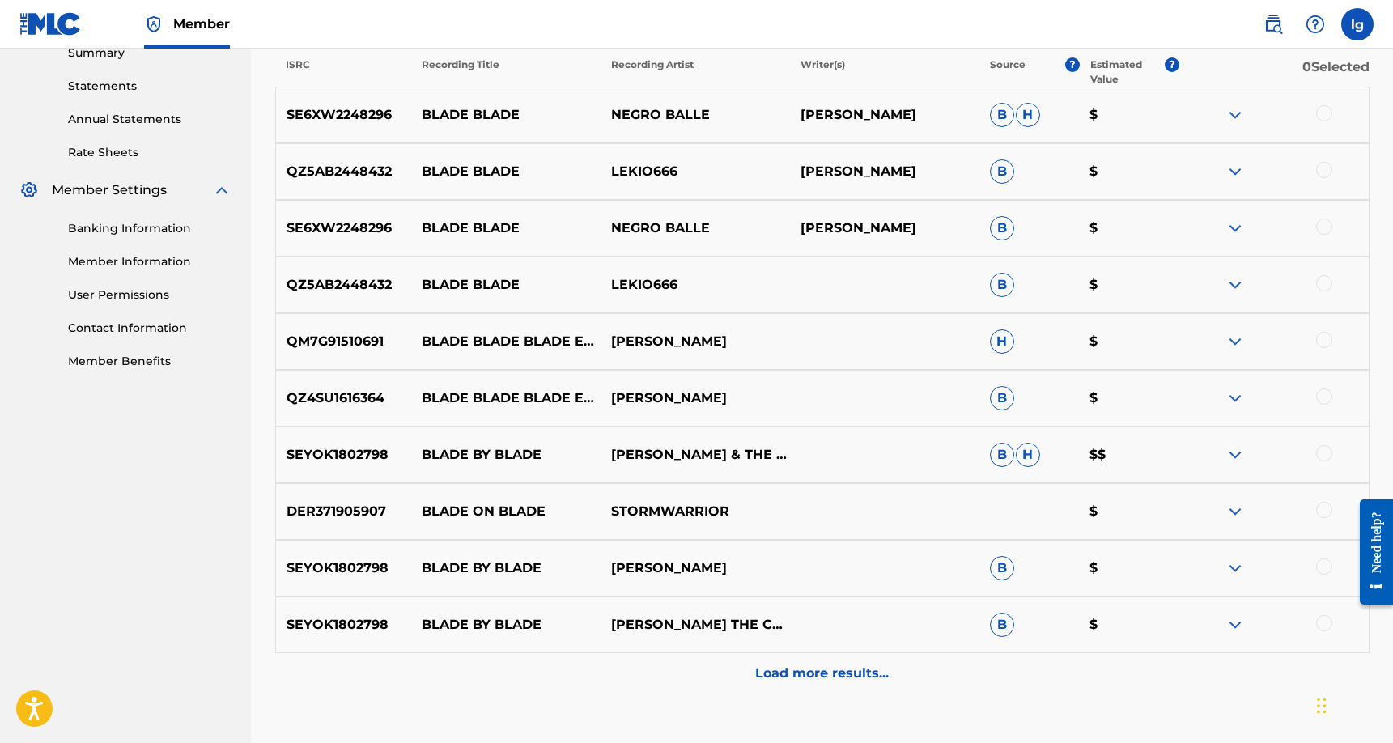
scroll to position [646, 0]
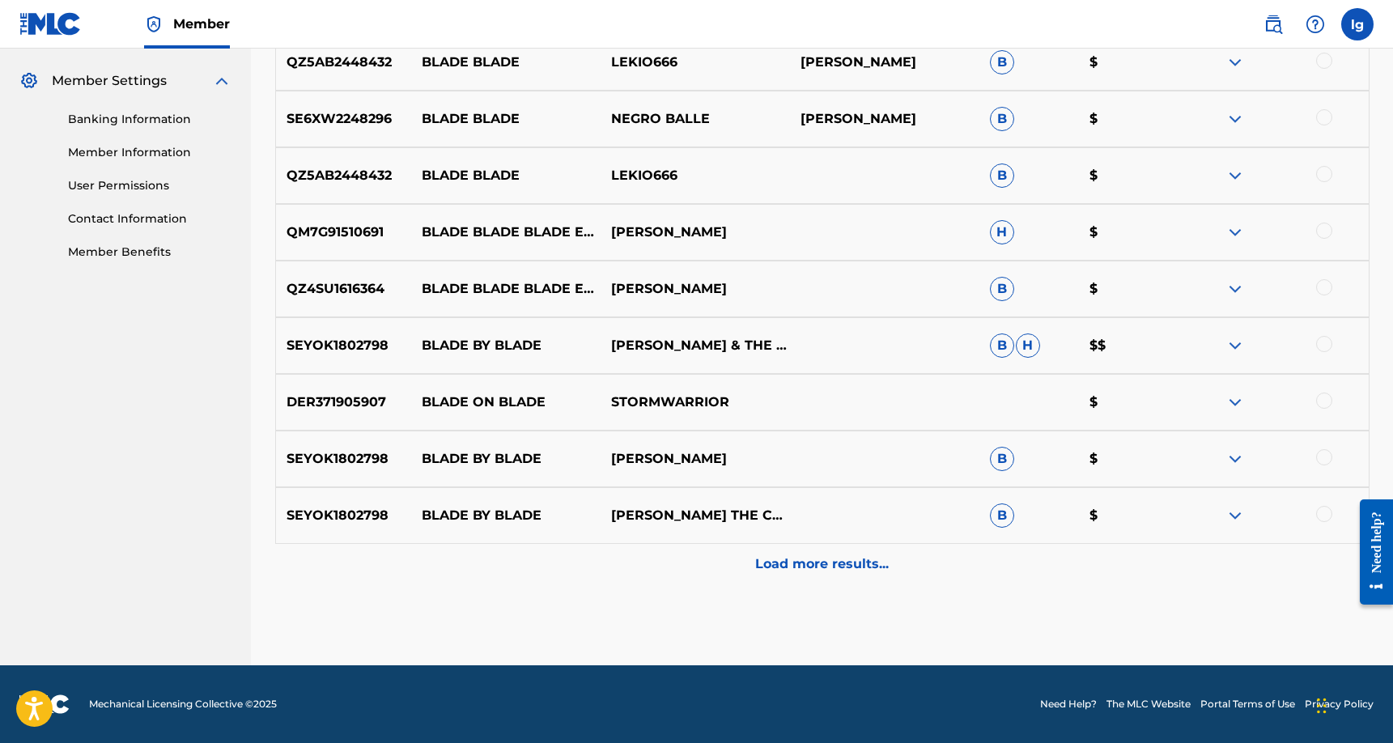
click at [822, 555] on p "Load more results..." at bounding box center [822, 563] width 134 height 19
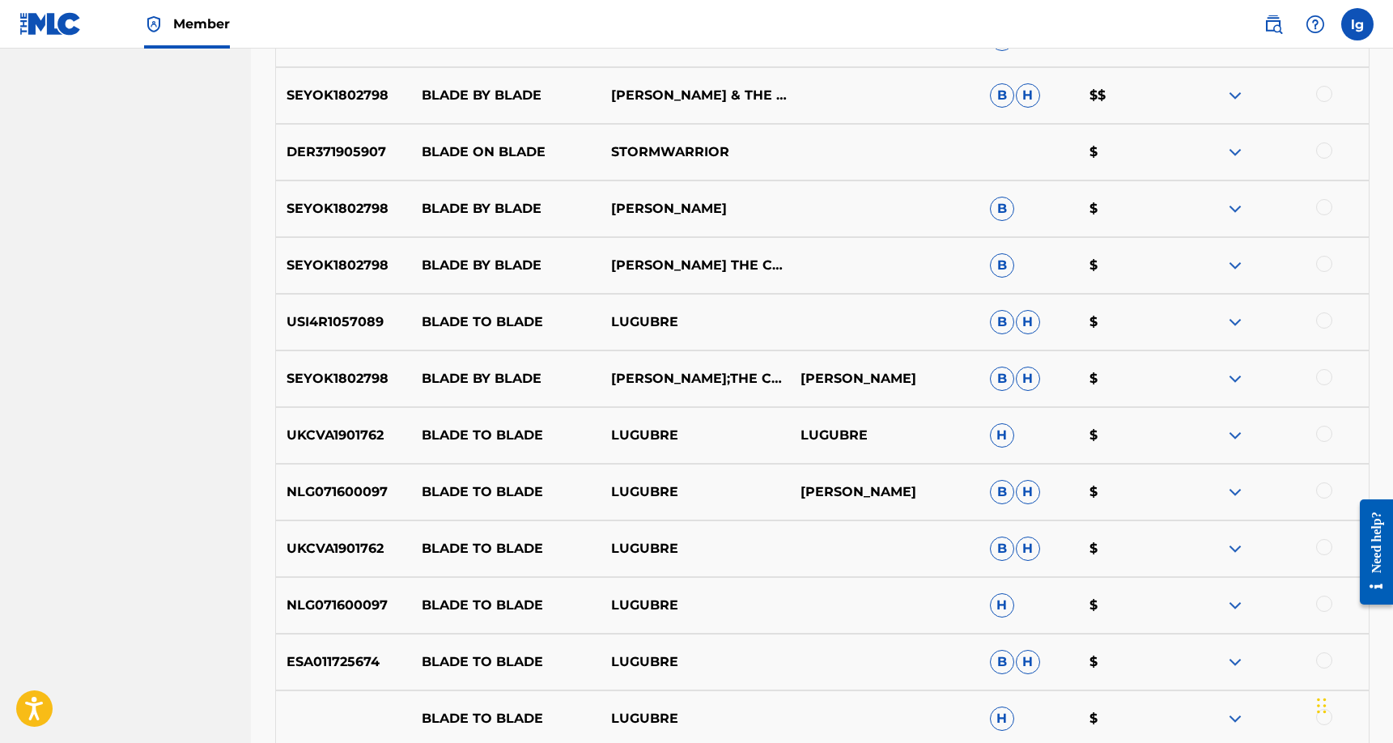
scroll to position [1180, 0]
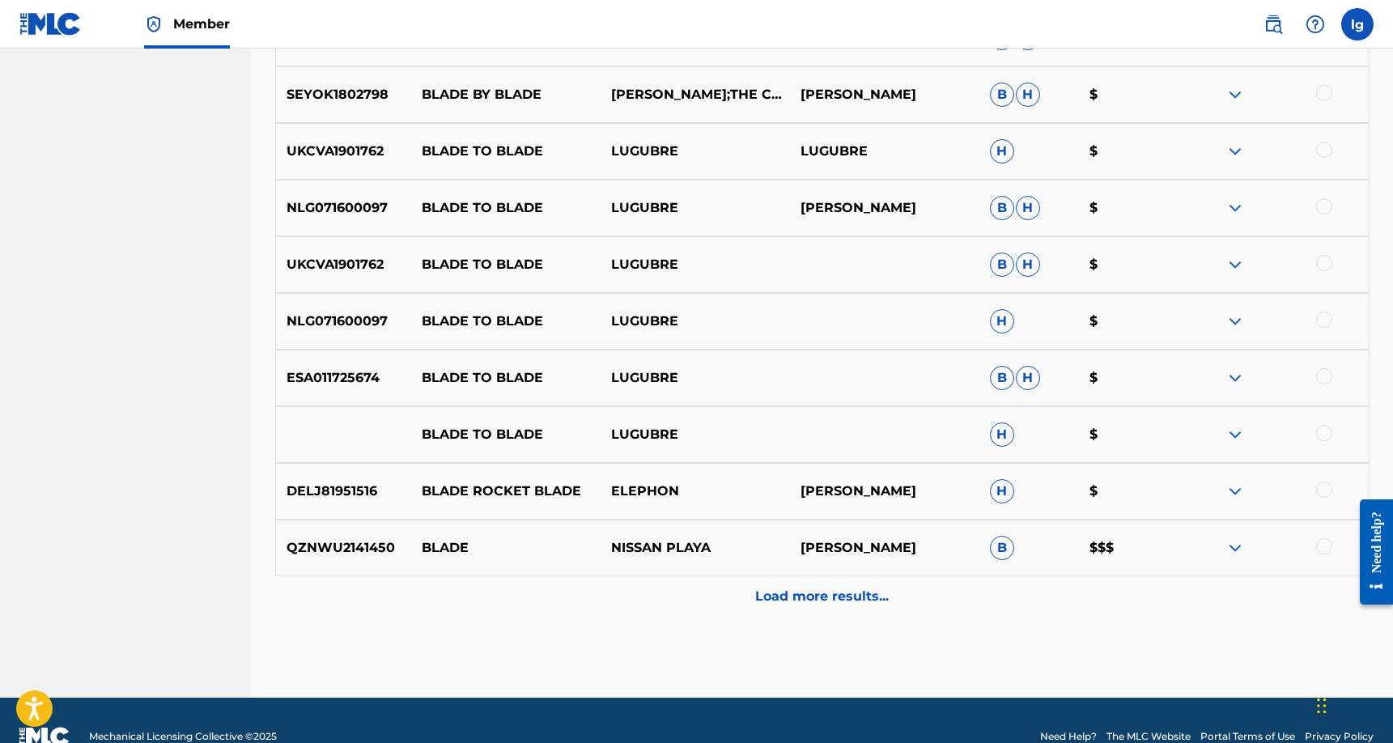
click at [796, 604] on p "Load more results..." at bounding box center [822, 596] width 134 height 19
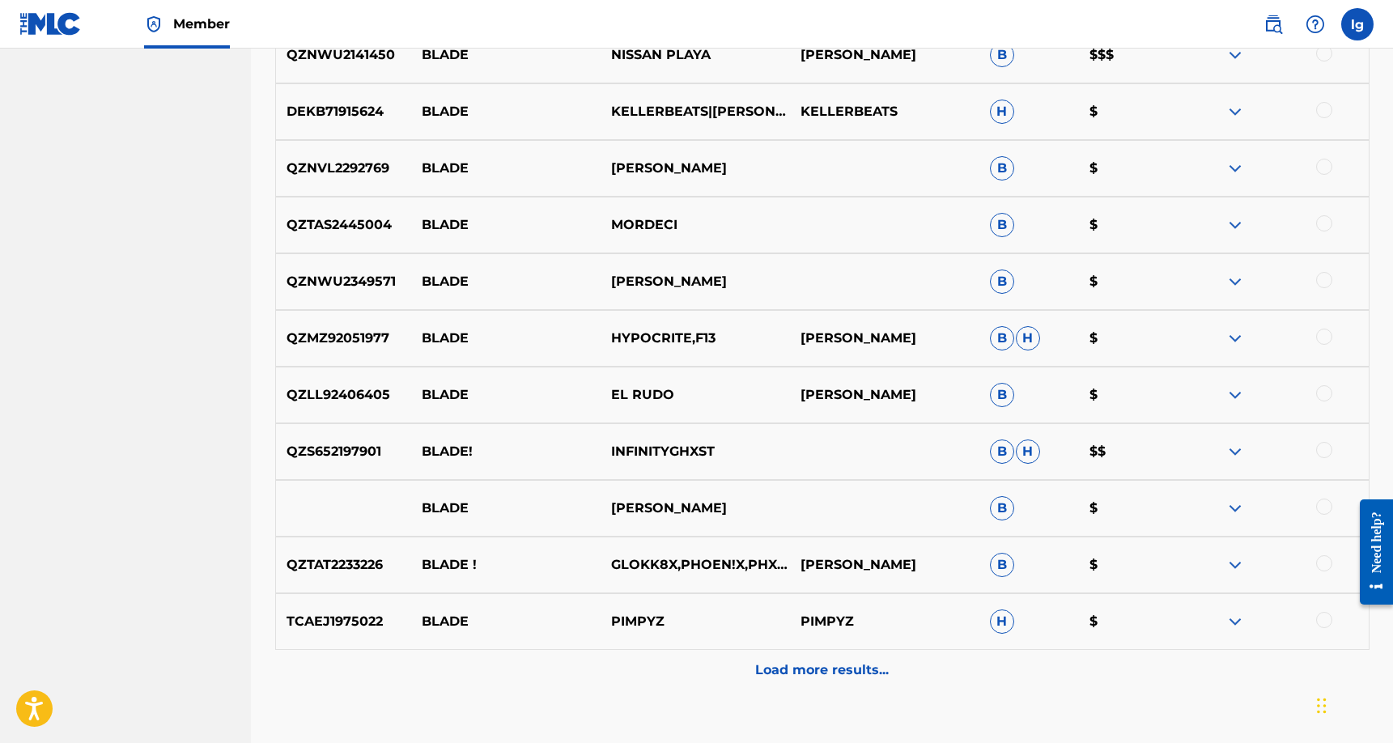
scroll to position [1740, 0]
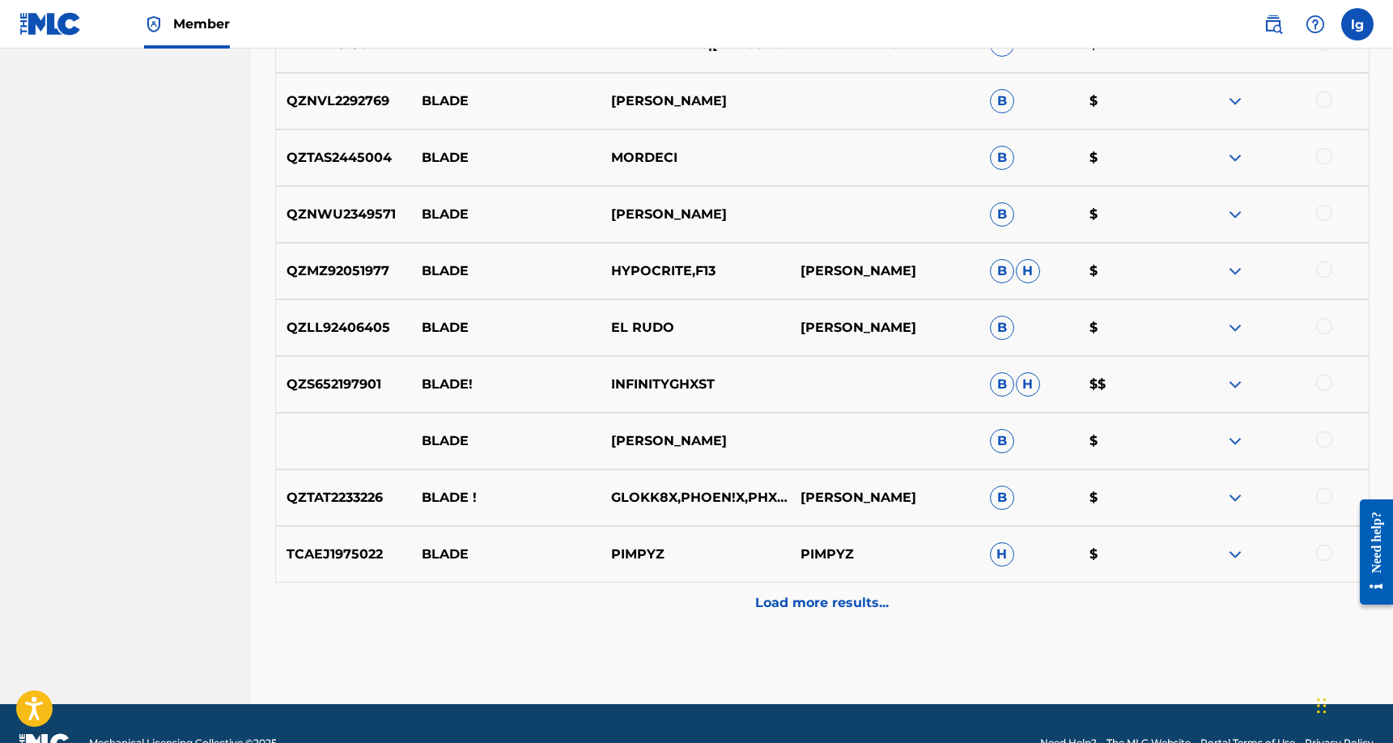
click at [813, 605] on p "Load more results..." at bounding box center [822, 602] width 134 height 19
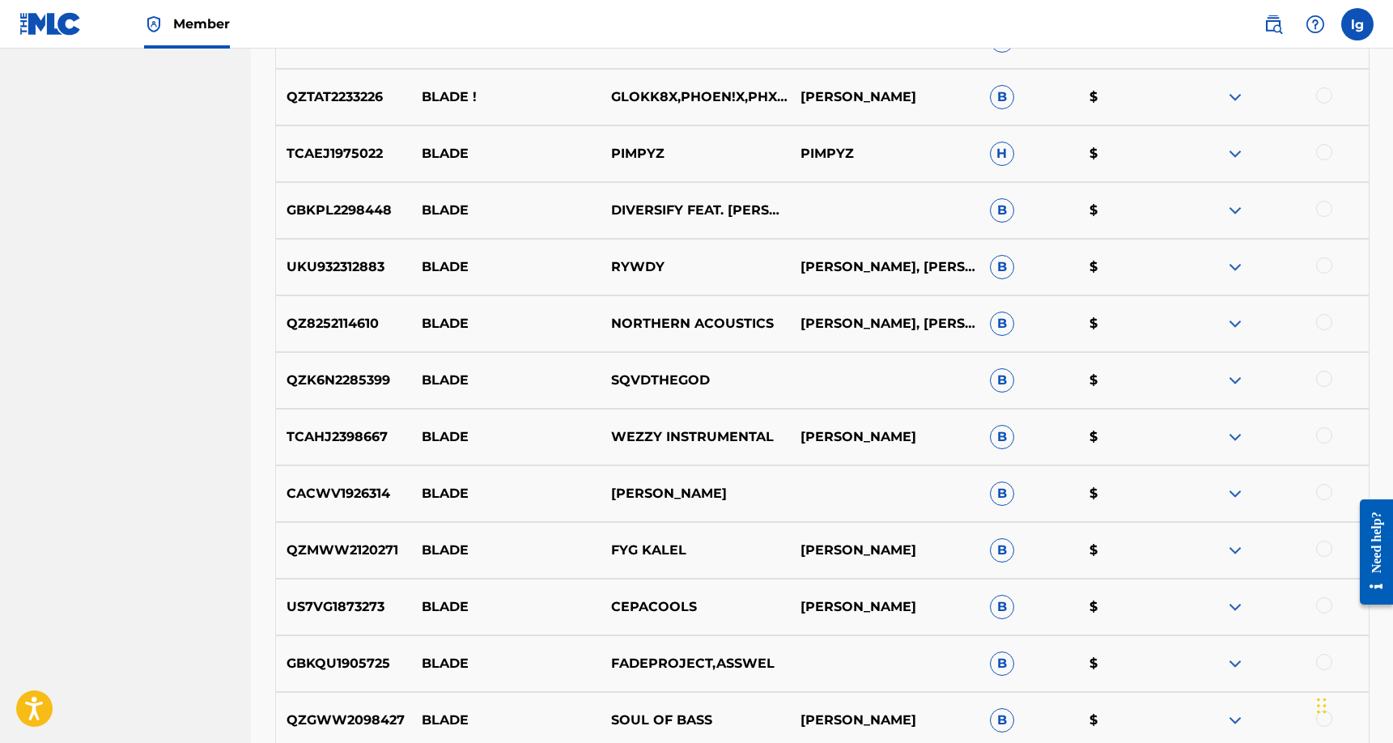
scroll to position [2345, 0]
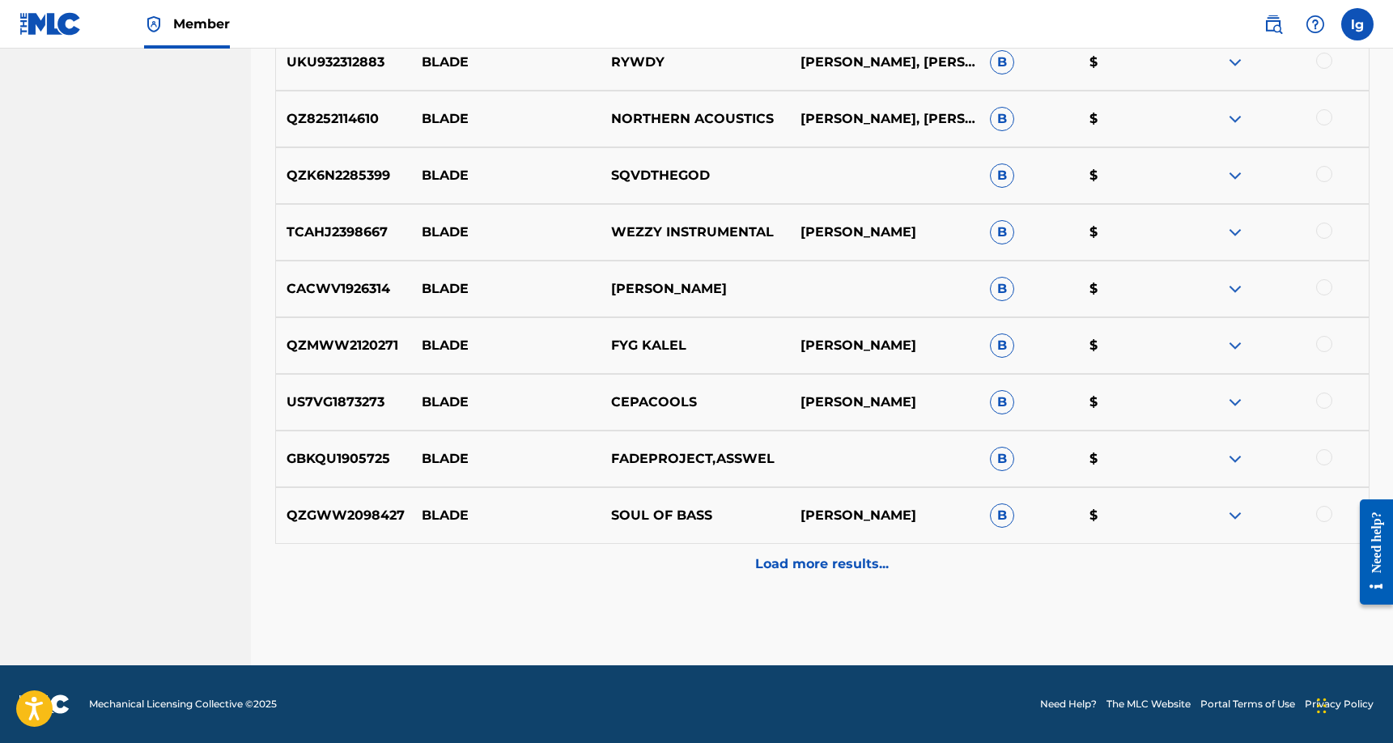
click at [806, 569] on p "Load more results..." at bounding box center [822, 563] width 134 height 19
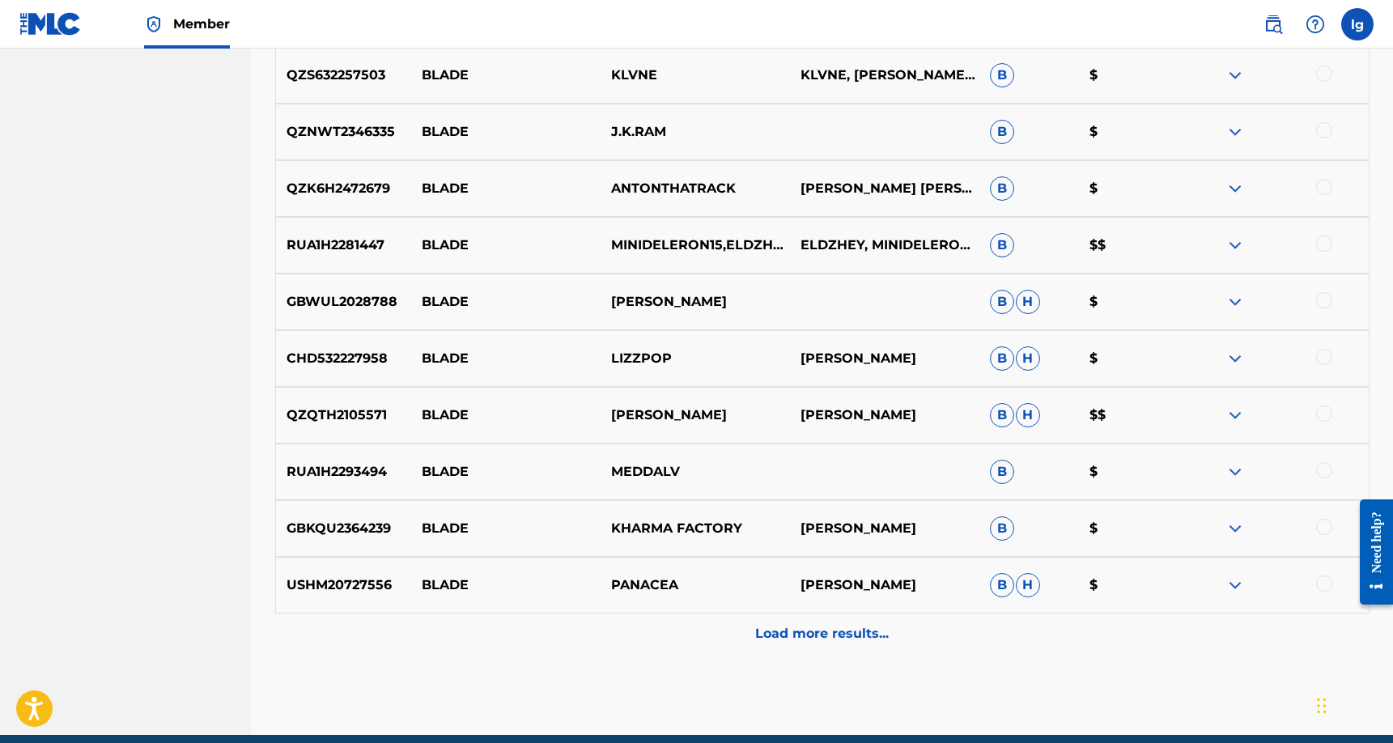
scroll to position [2868, 0]
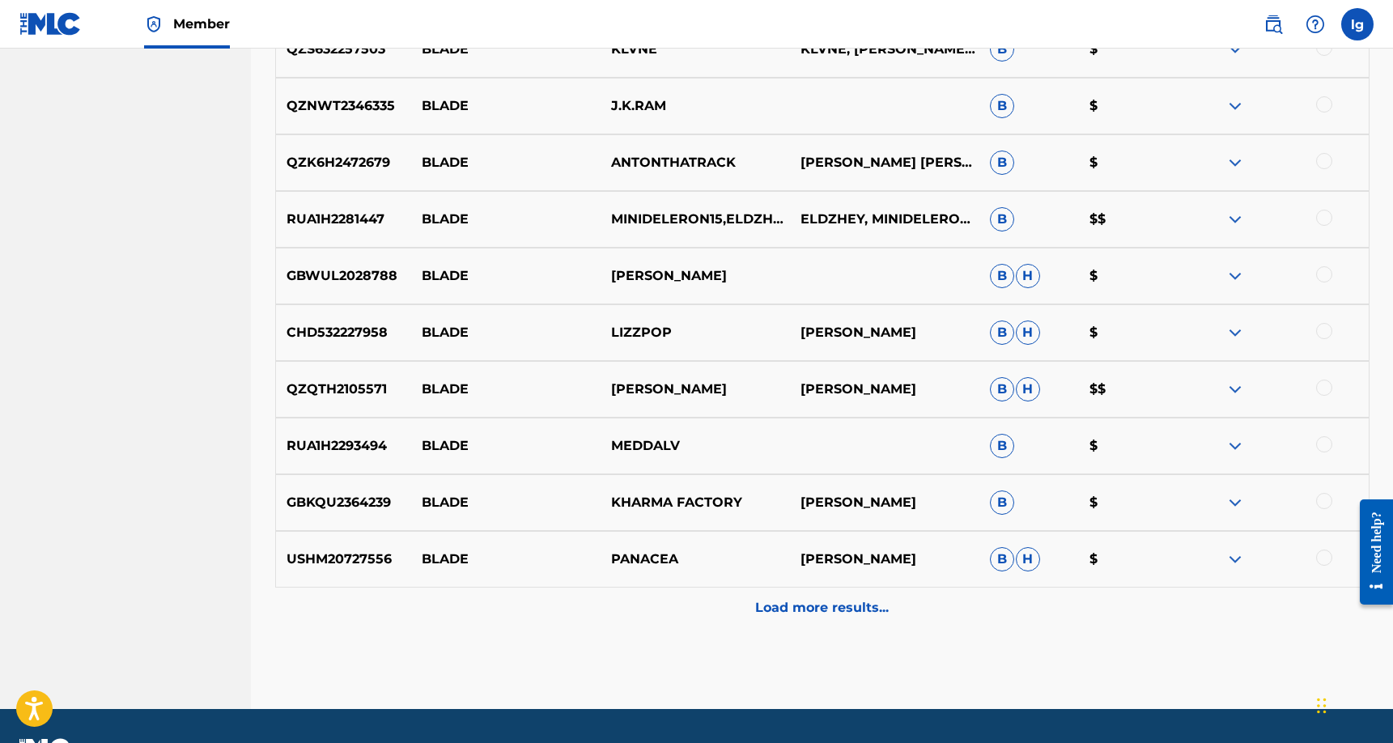
click at [795, 604] on p "Load more results..." at bounding box center [822, 607] width 134 height 19
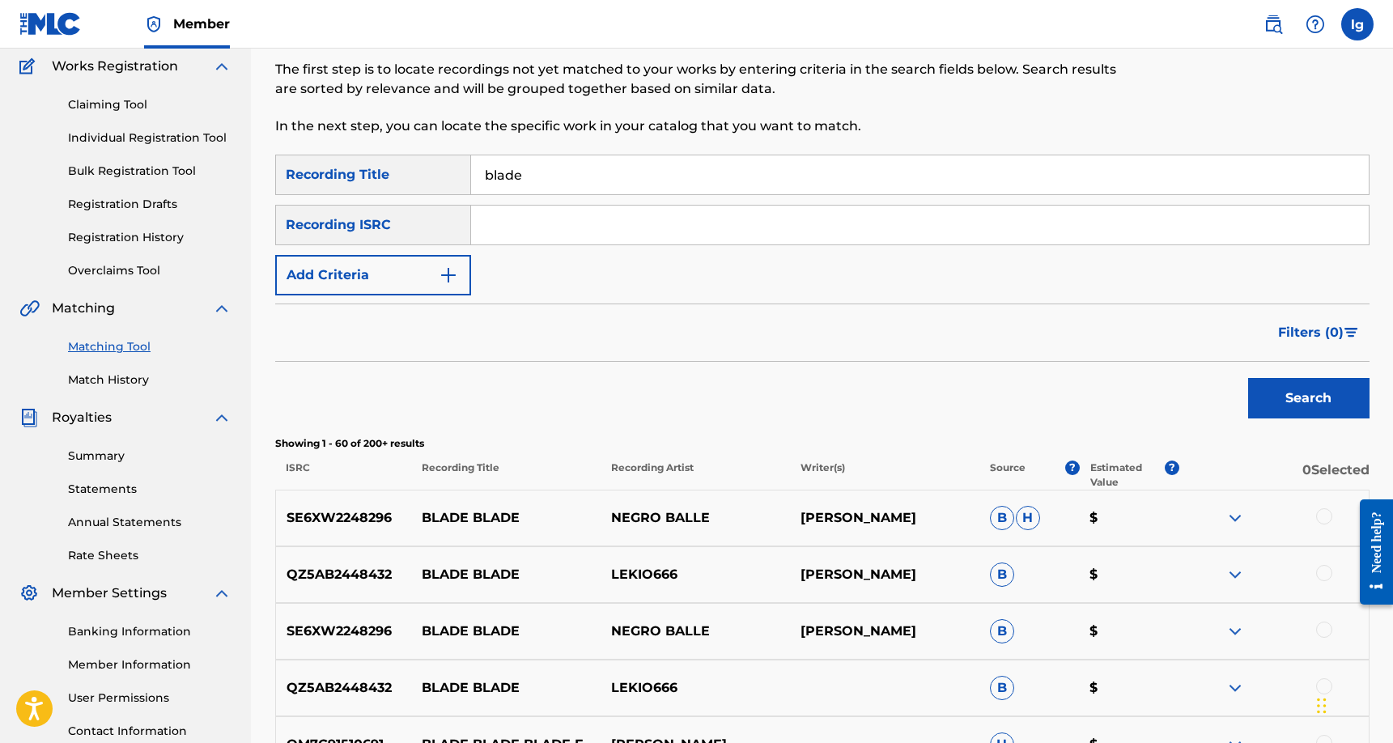
scroll to position [108, 0]
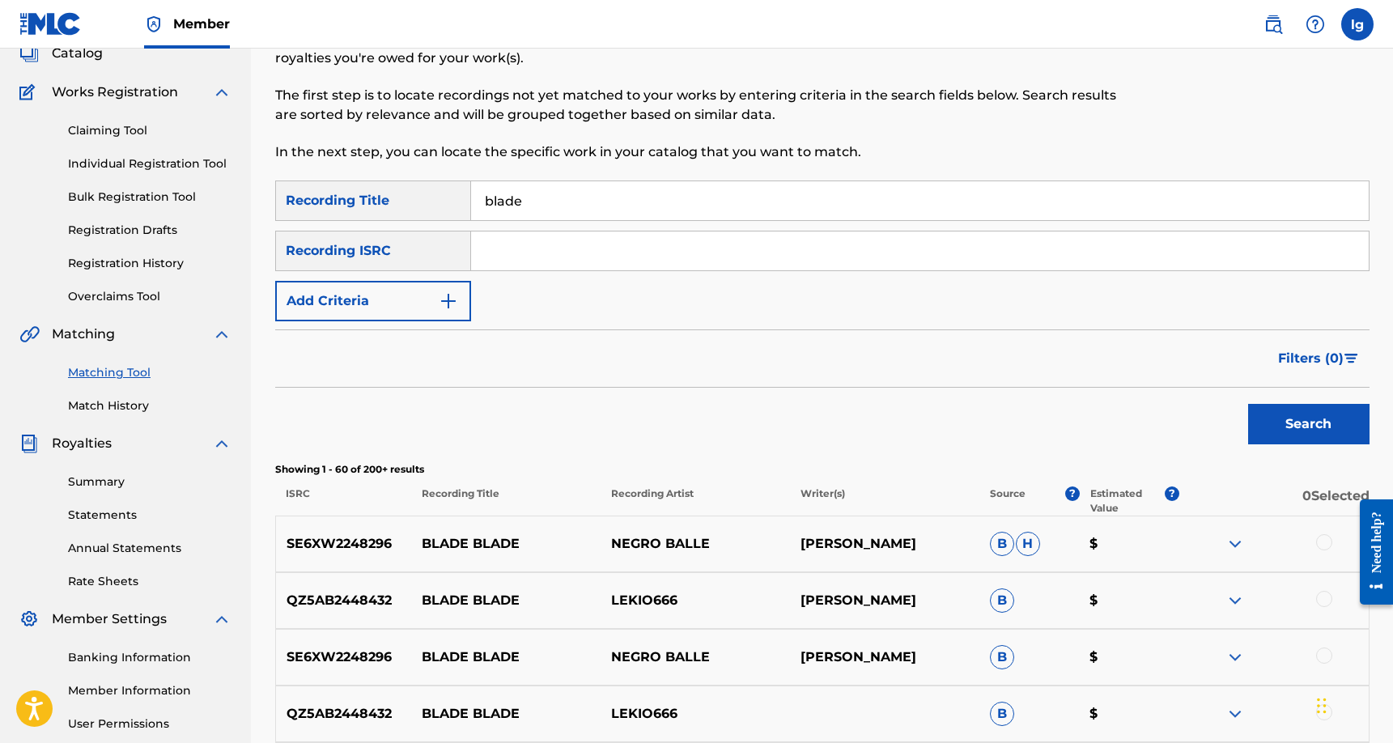
click at [558, 197] on input "blade" at bounding box center [919, 200] width 897 height 39
type input "b"
type input "touch of jazziness"
click at [1306, 418] on button "Search" at bounding box center [1308, 424] width 121 height 40
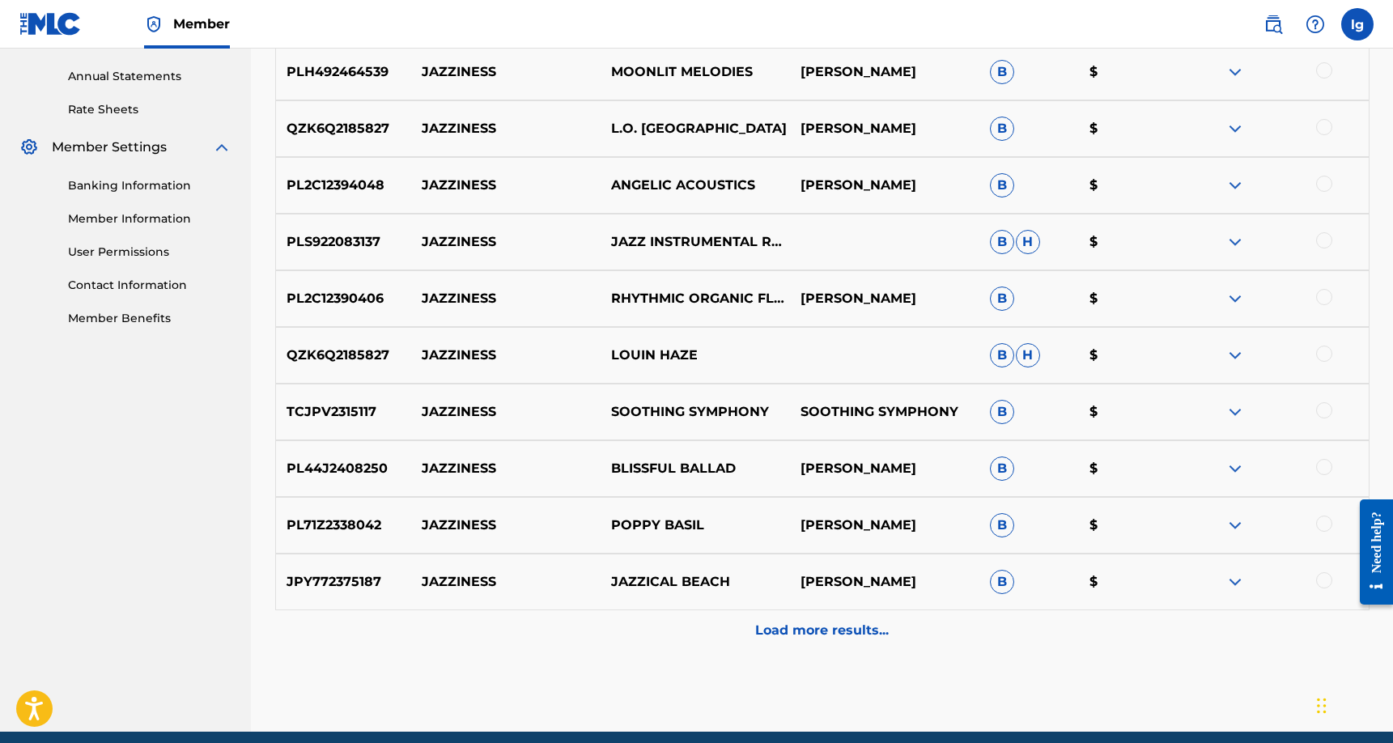
scroll to position [625, 0]
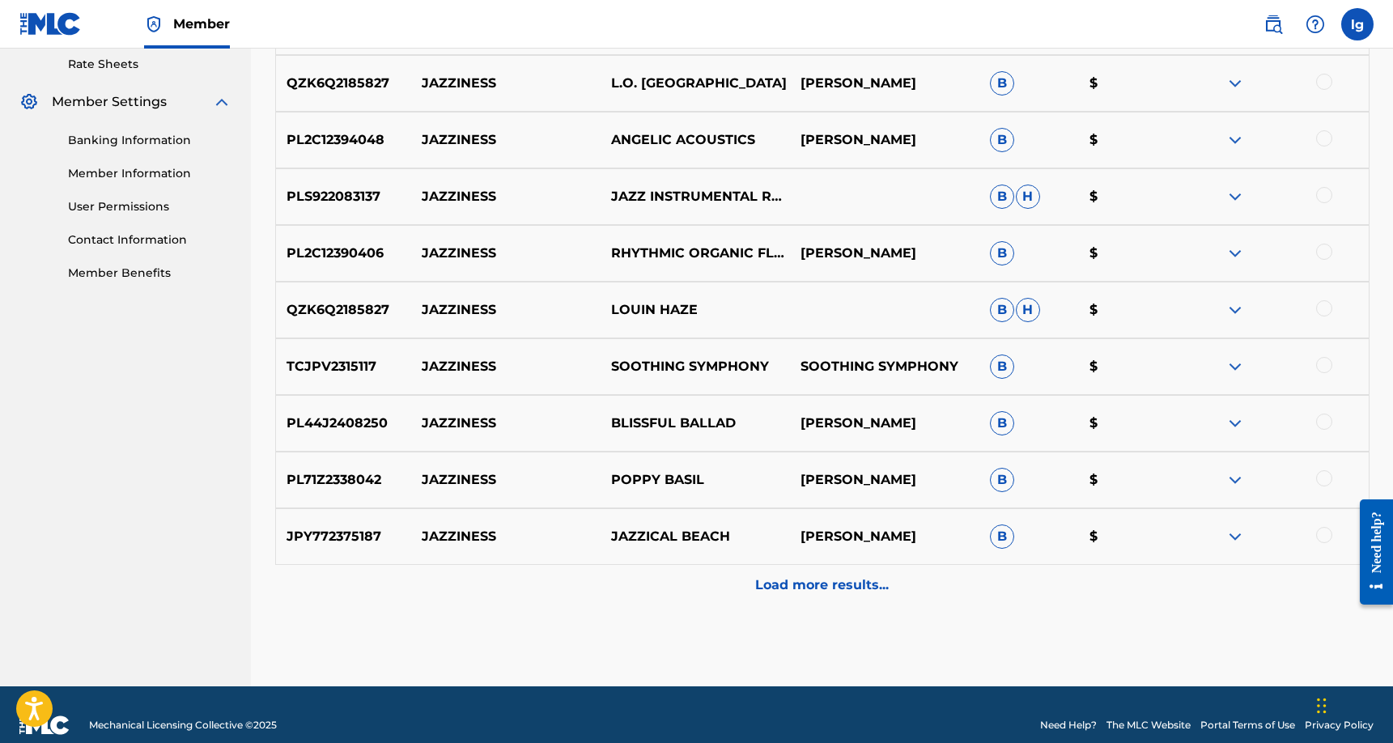
click at [829, 582] on p "Load more results..." at bounding box center [822, 584] width 134 height 19
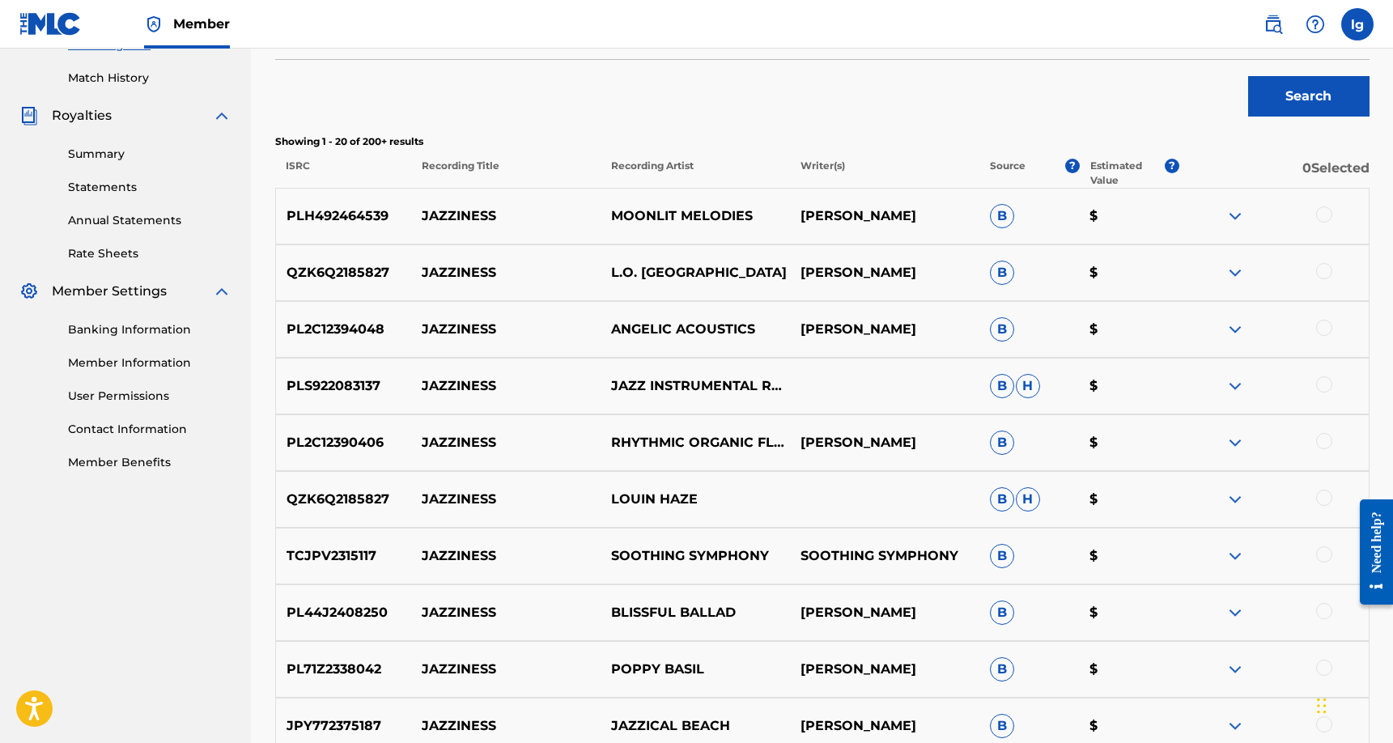
scroll to position [0, 0]
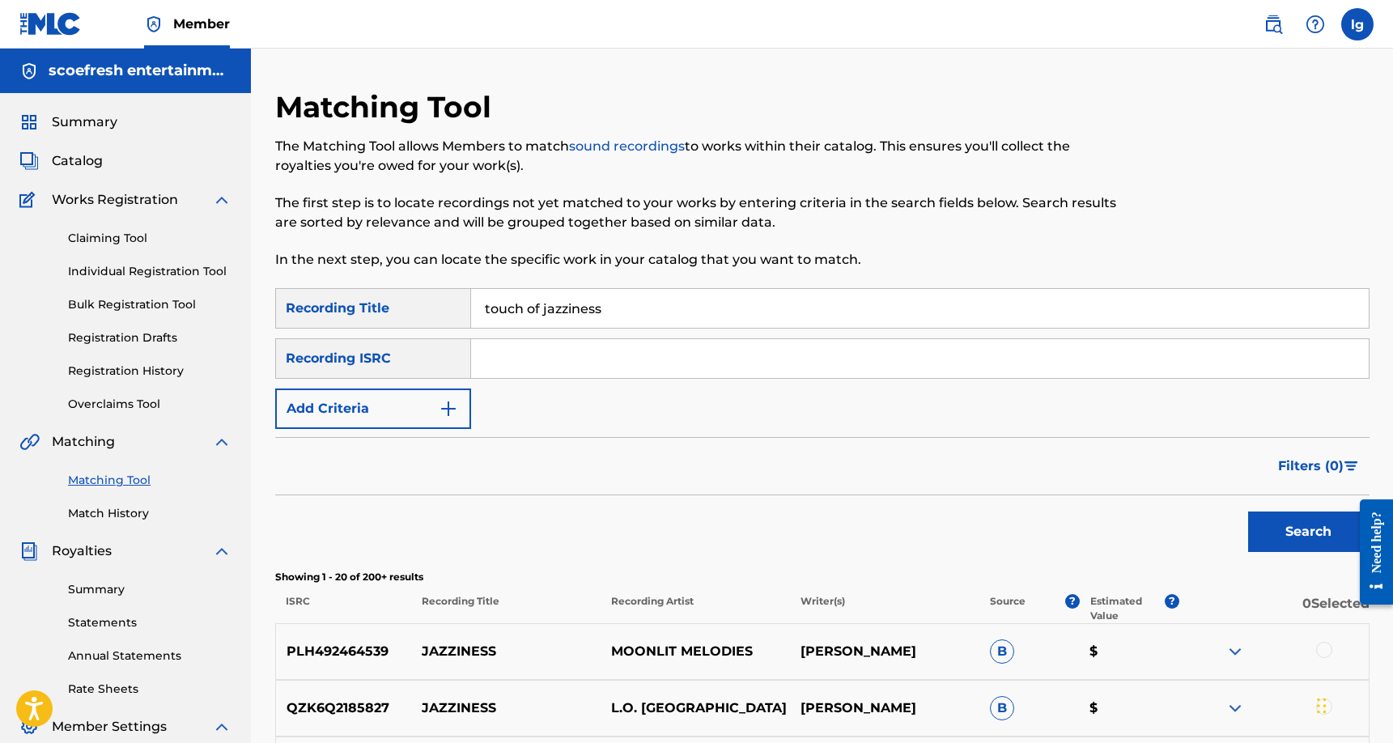
drag, startPoint x: 643, startPoint y: 310, endPoint x: 478, endPoint y: 315, distance: 165.2
click at [478, 315] on input "touch of jazziness" at bounding box center [919, 308] width 897 height 39
click at [452, 415] on img "Search Form" at bounding box center [448, 408] width 19 height 19
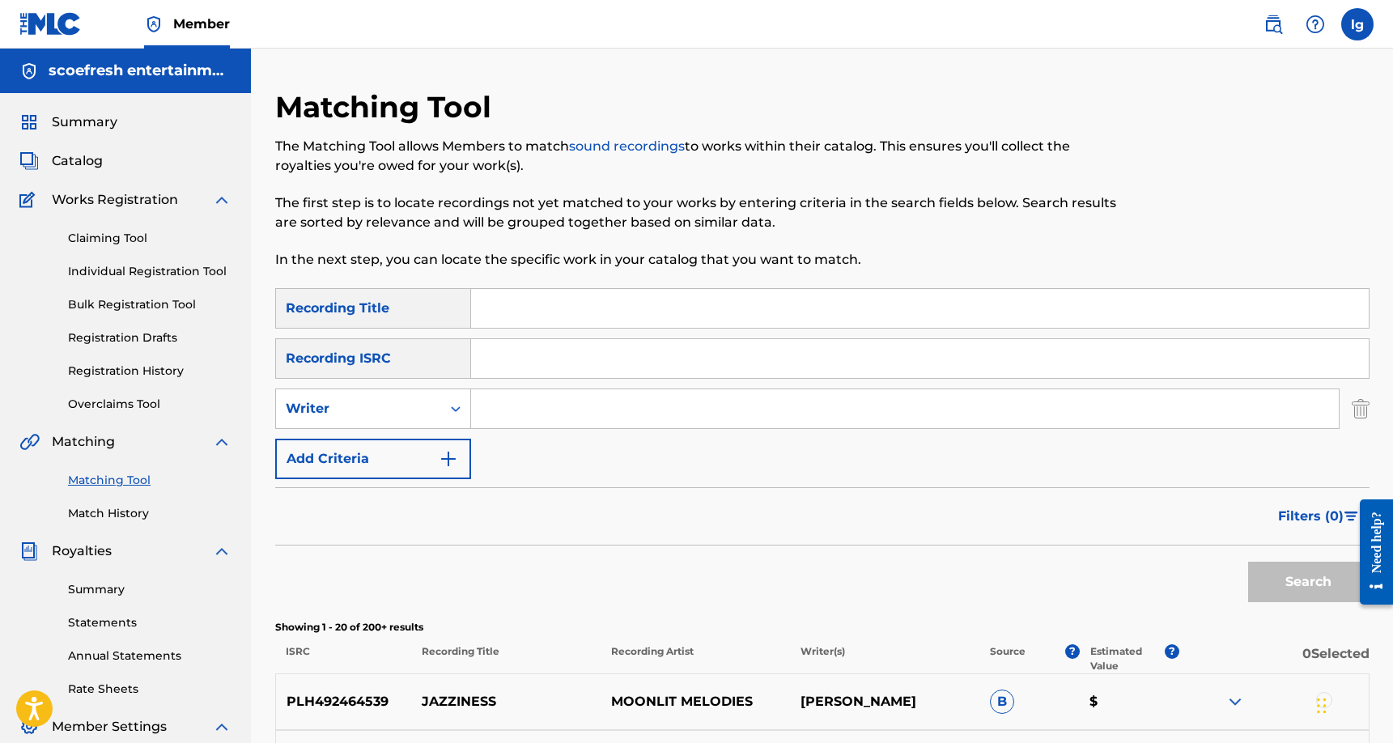
click at [521, 411] on input "Search Form" at bounding box center [904, 408] width 867 height 39
drag, startPoint x: 558, startPoint y: 438, endPoint x: 1299, endPoint y: 592, distance: 756.2
click at [1300, 592] on button "Search" at bounding box center [1308, 582] width 121 height 40
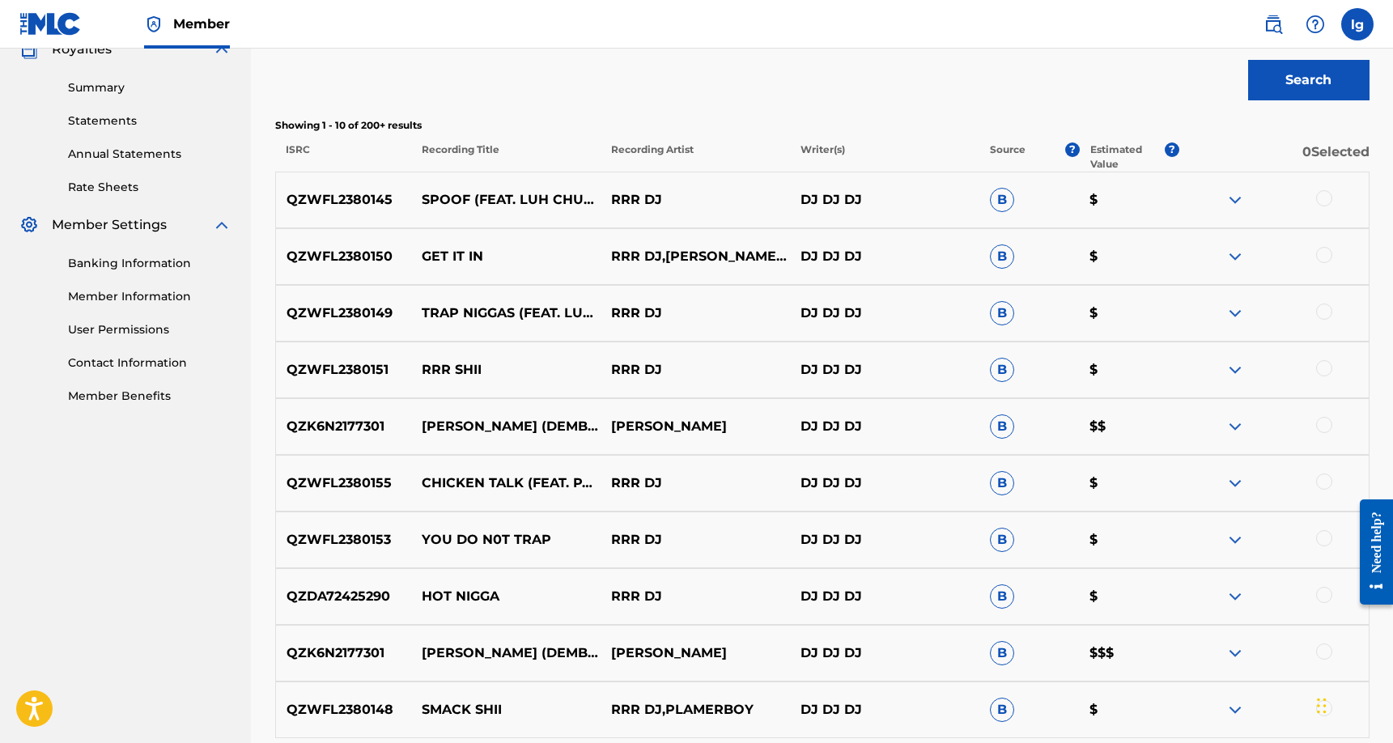
scroll to position [696, 0]
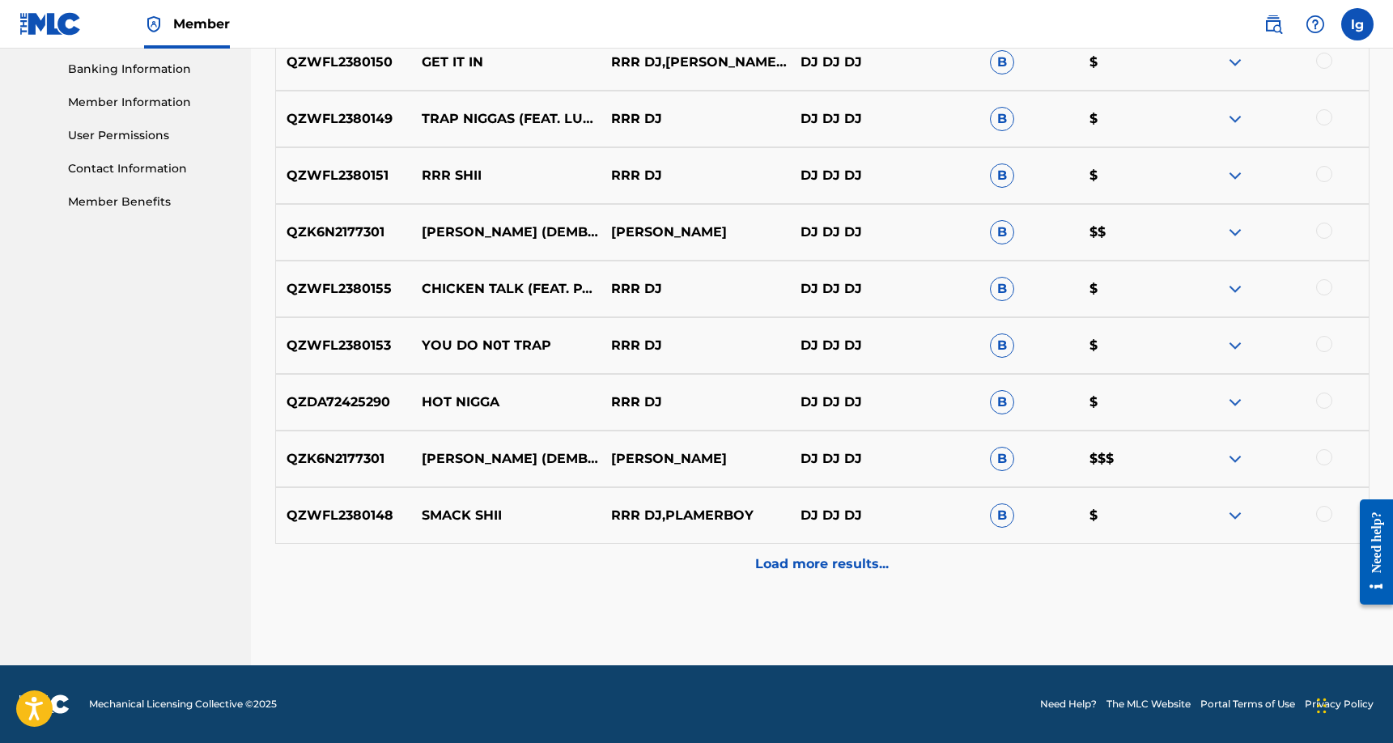
click at [820, 559] on p "Load more results..." at bounding box center [822, 563] width 134 height 19
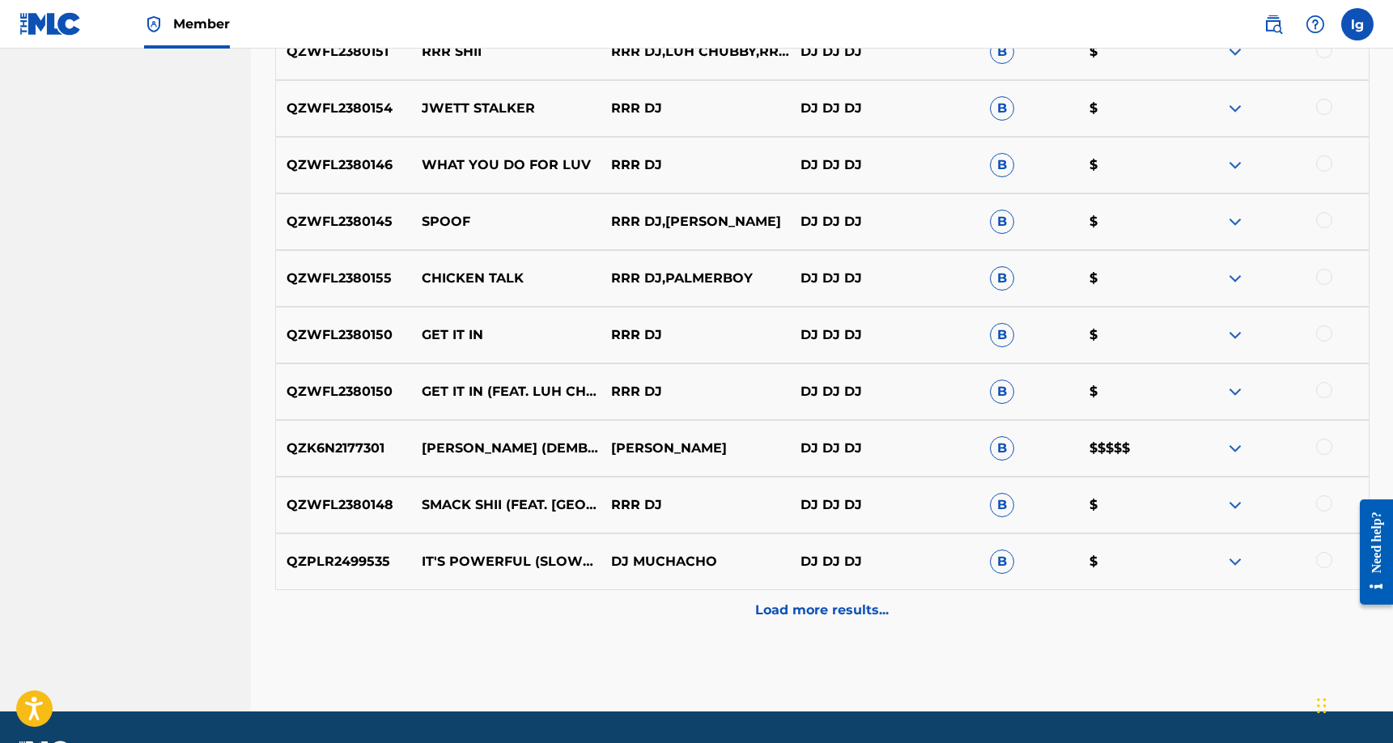
scroll to position [1262, 0]
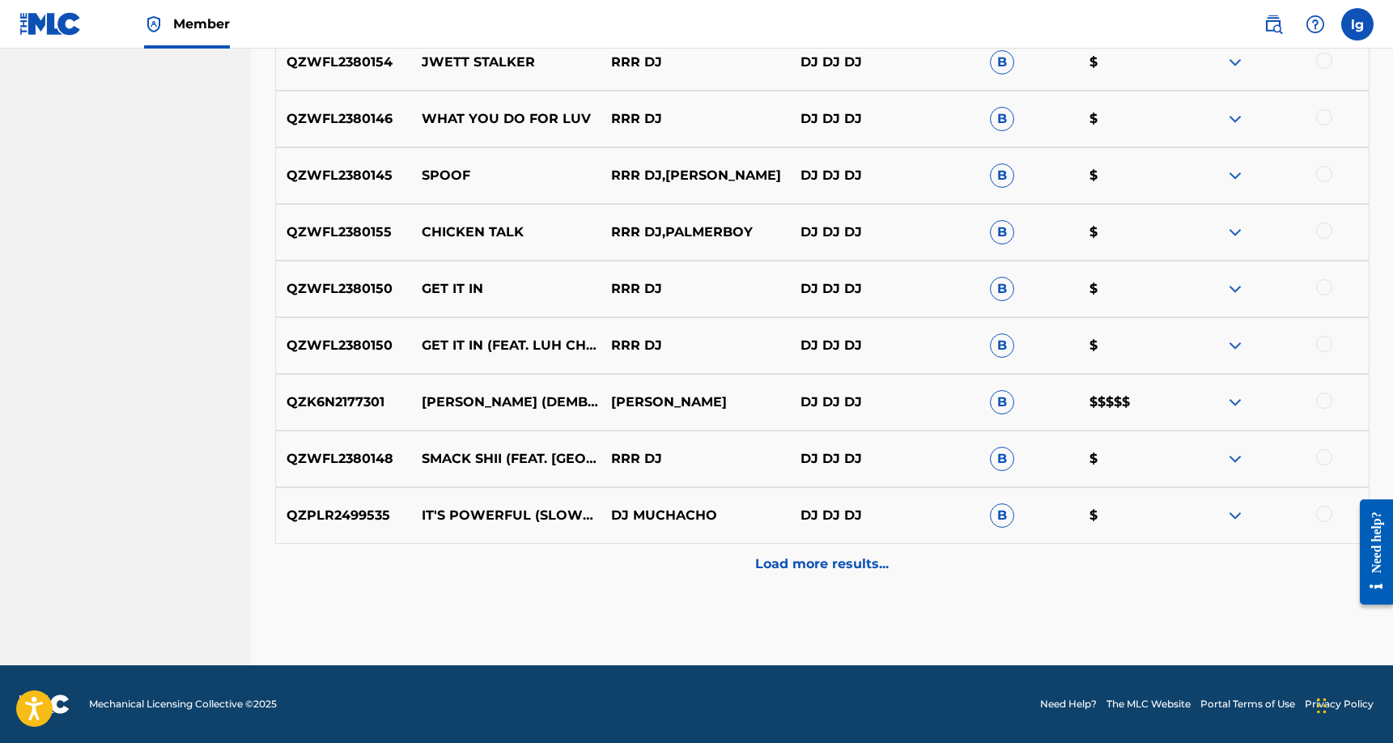
click at [830, 564] on p "Load more results..." at bounding box center [822, 563] width 134 height 19
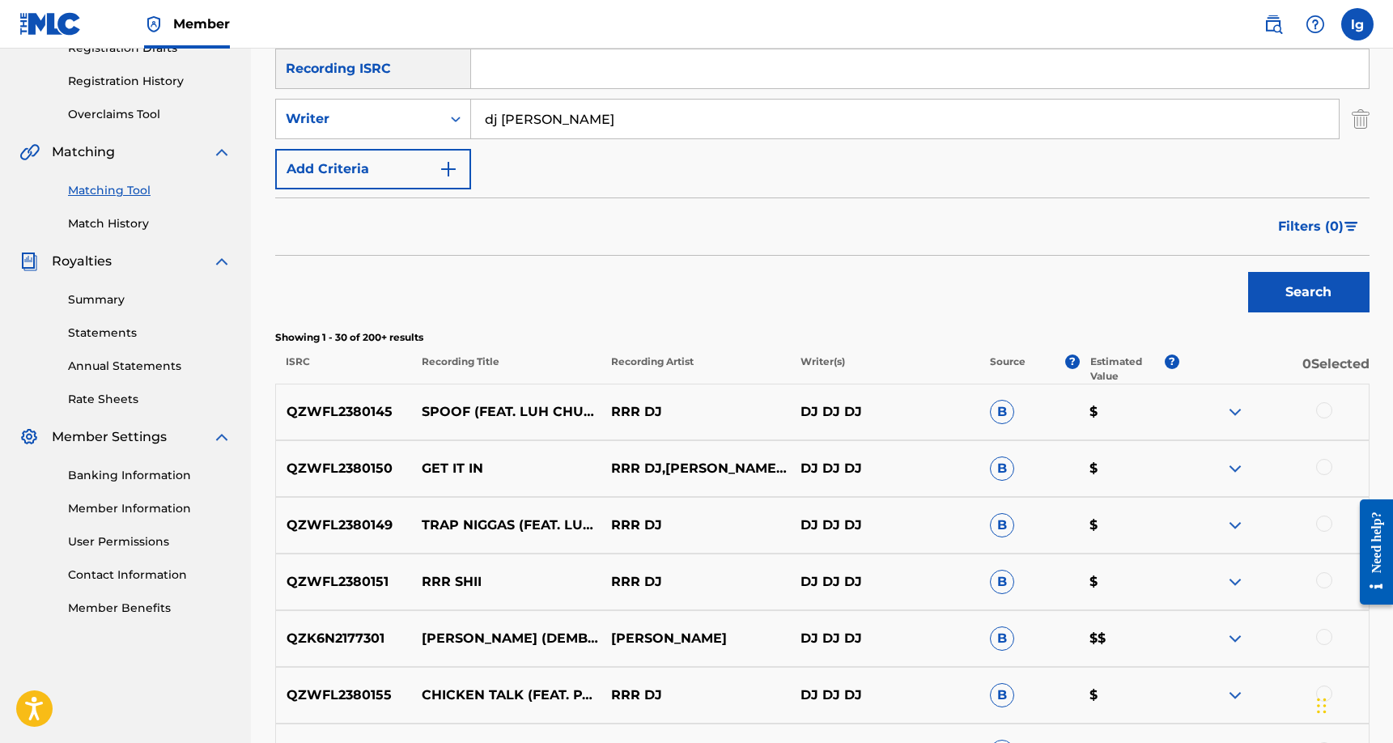
scroll to position [0, 0]
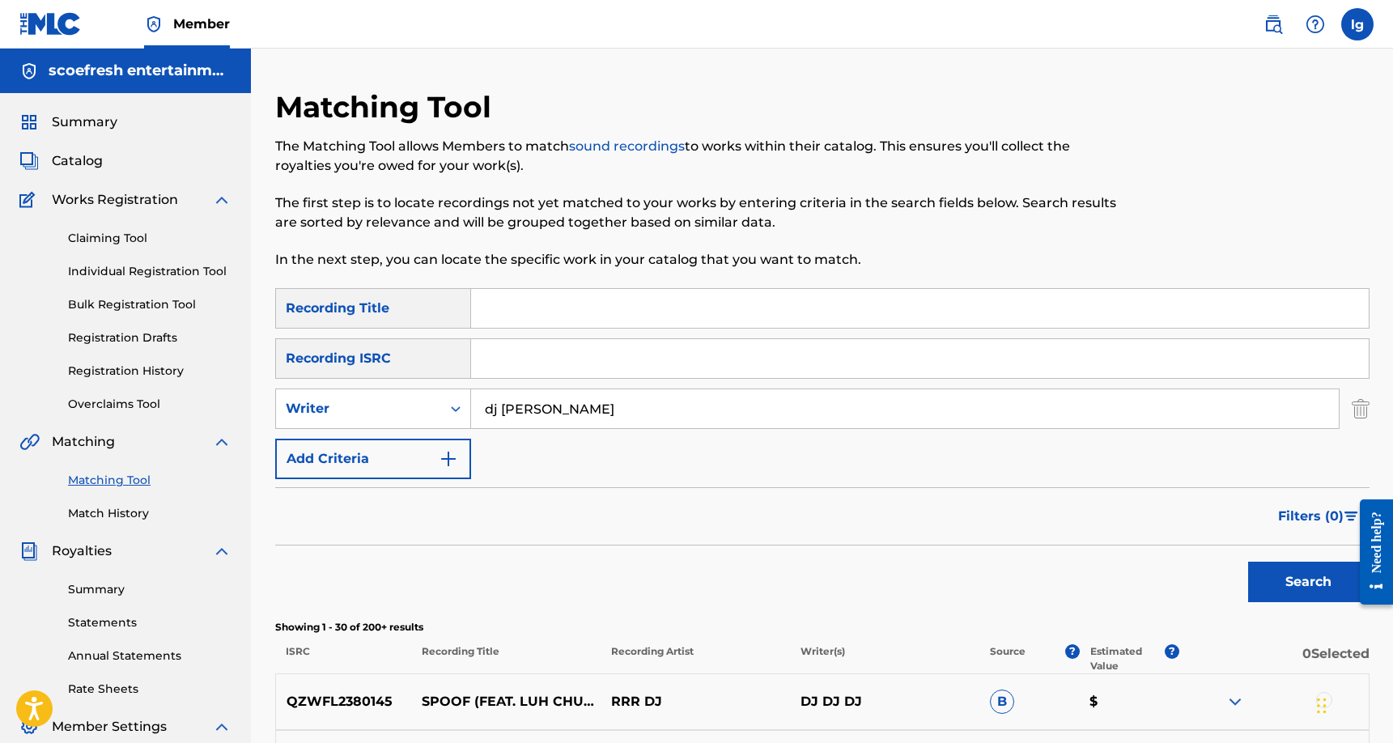
click at [626, 411] on input "dj [PERSON_NAME]" at bounding box center [904, 408] width 867 height 39
type input "d"
type input "[PERSON_NAME]"
click at [1277, 572] on button "Search" at bounding box center [1308, 582] width 121 height 40
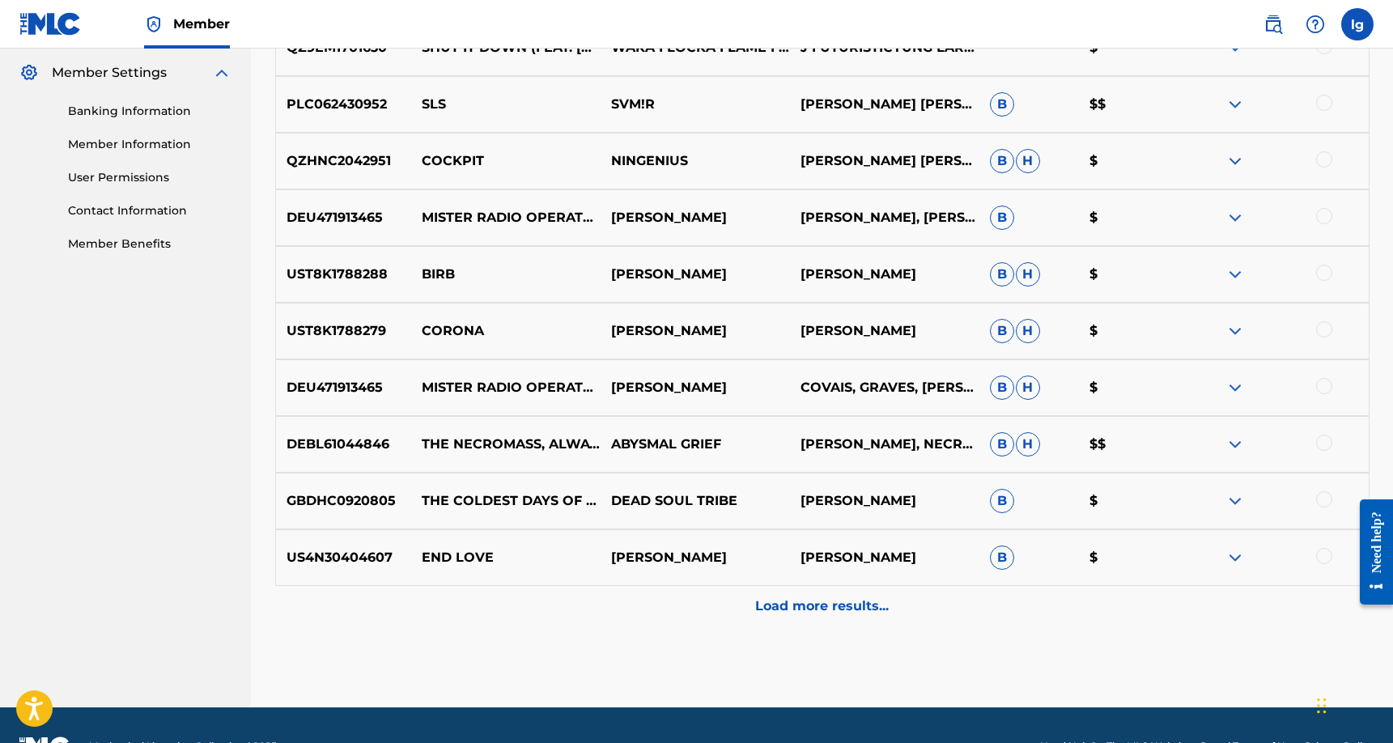
click at [816, 605] on p "Load more results..." at bounding box center [822, 605] width 134 height 19
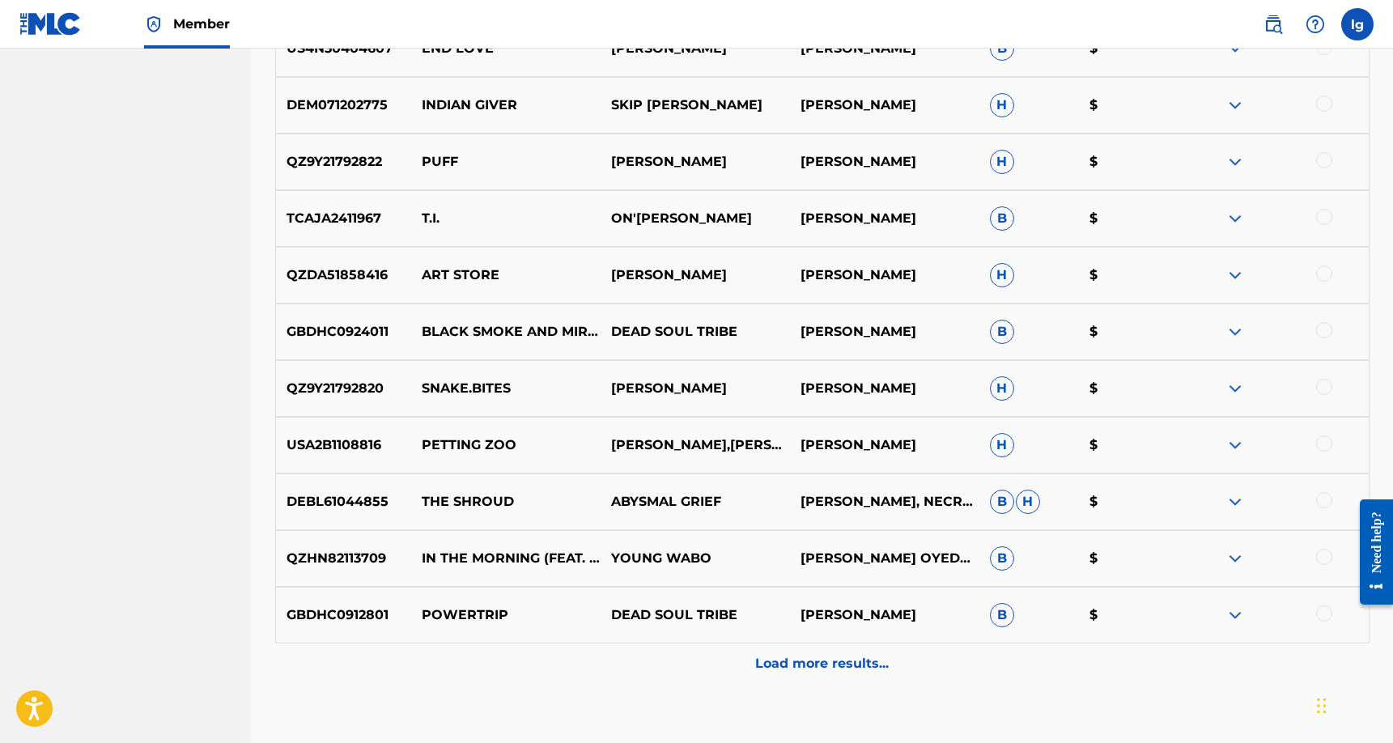
scroll to position [1230, 0]
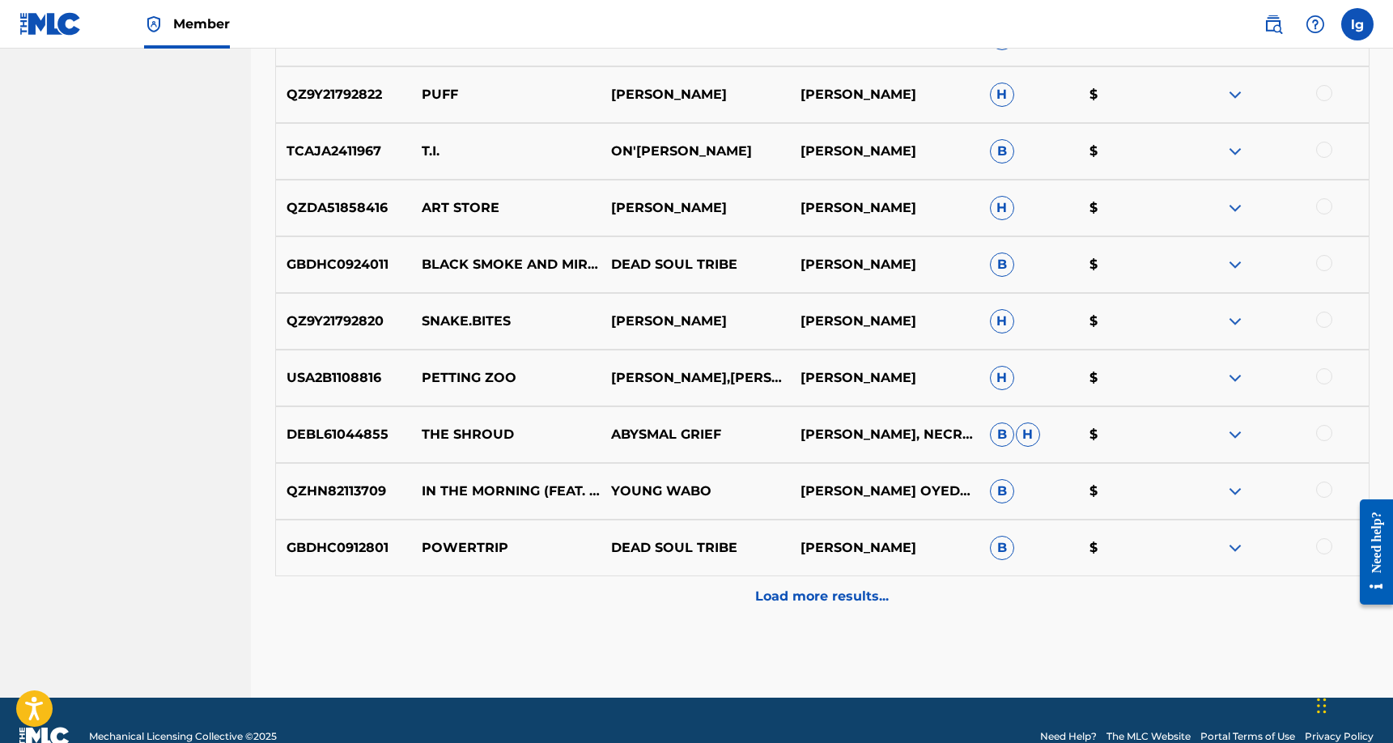
click at [829, 600] on p "Load more results..." at bounding box center [822, 596] width 134 height 19
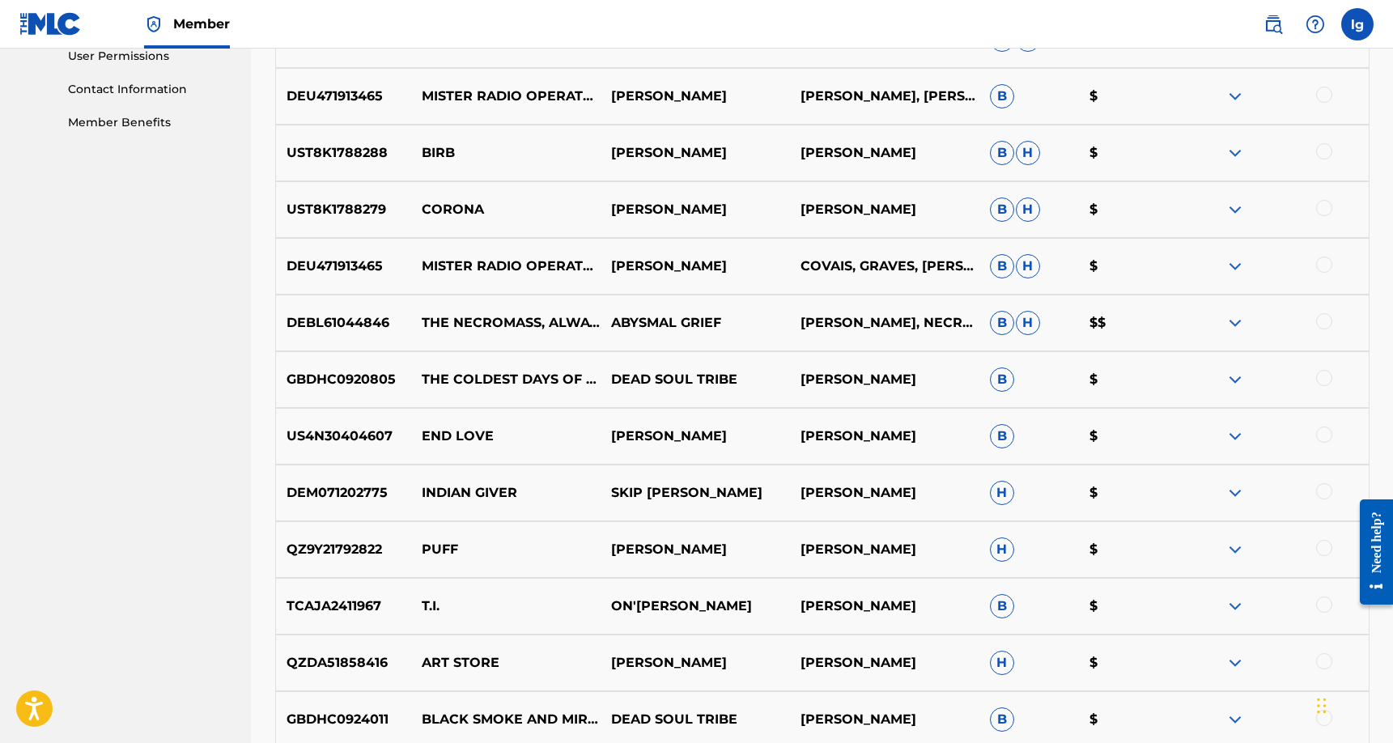
scroll to position [0, 0]
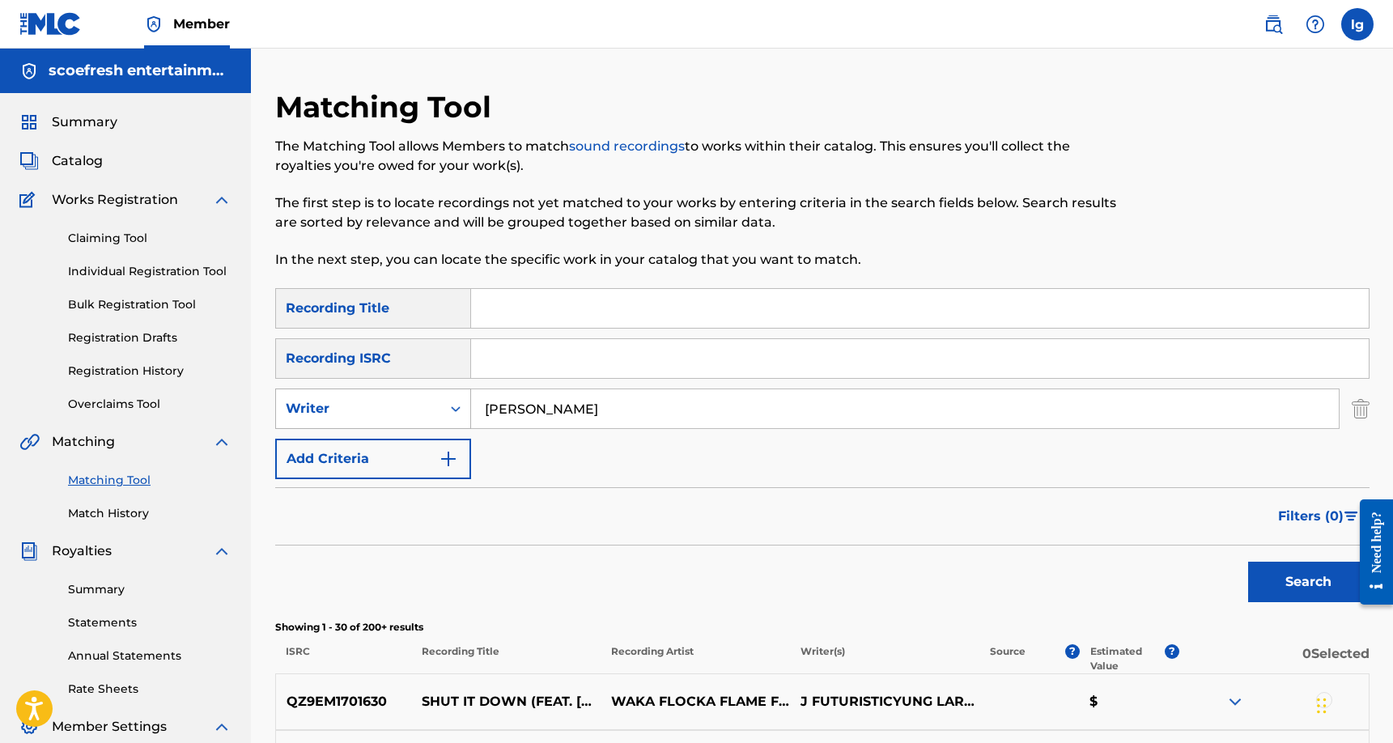
click at [454, 410] on icon "Search Form" at bounding box center [455, 409] width 16 height 16
click at [428, 449] on div "Recording Artist" at bounding box center [373, 449] width 194 height 40
click at [570, 412] on input "Search Form" at bounding box center [904, 408] width 867 height 39
type input "Dj Scoefresh"
click at [1315, 588] on button "Search" at bounding box center [1308, 582] width 121 height 40
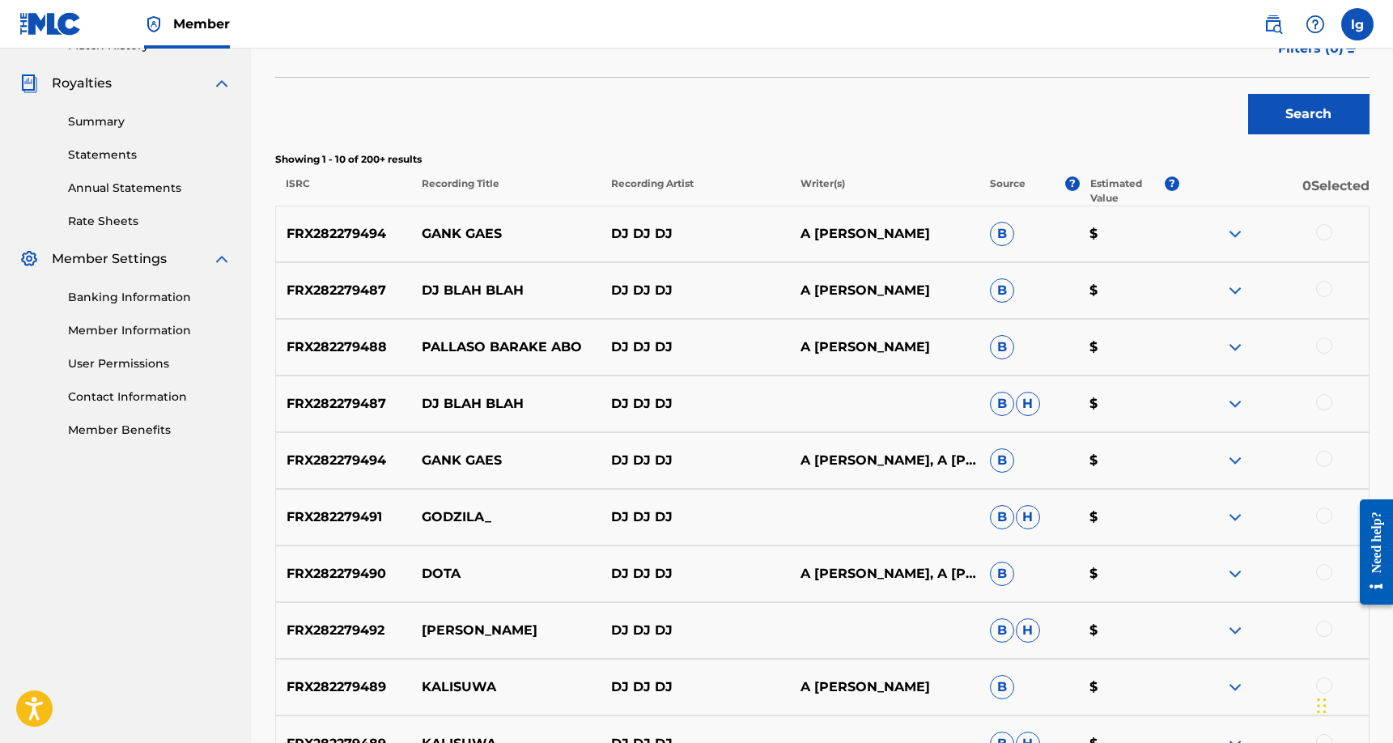
scroll to position [696, 0]
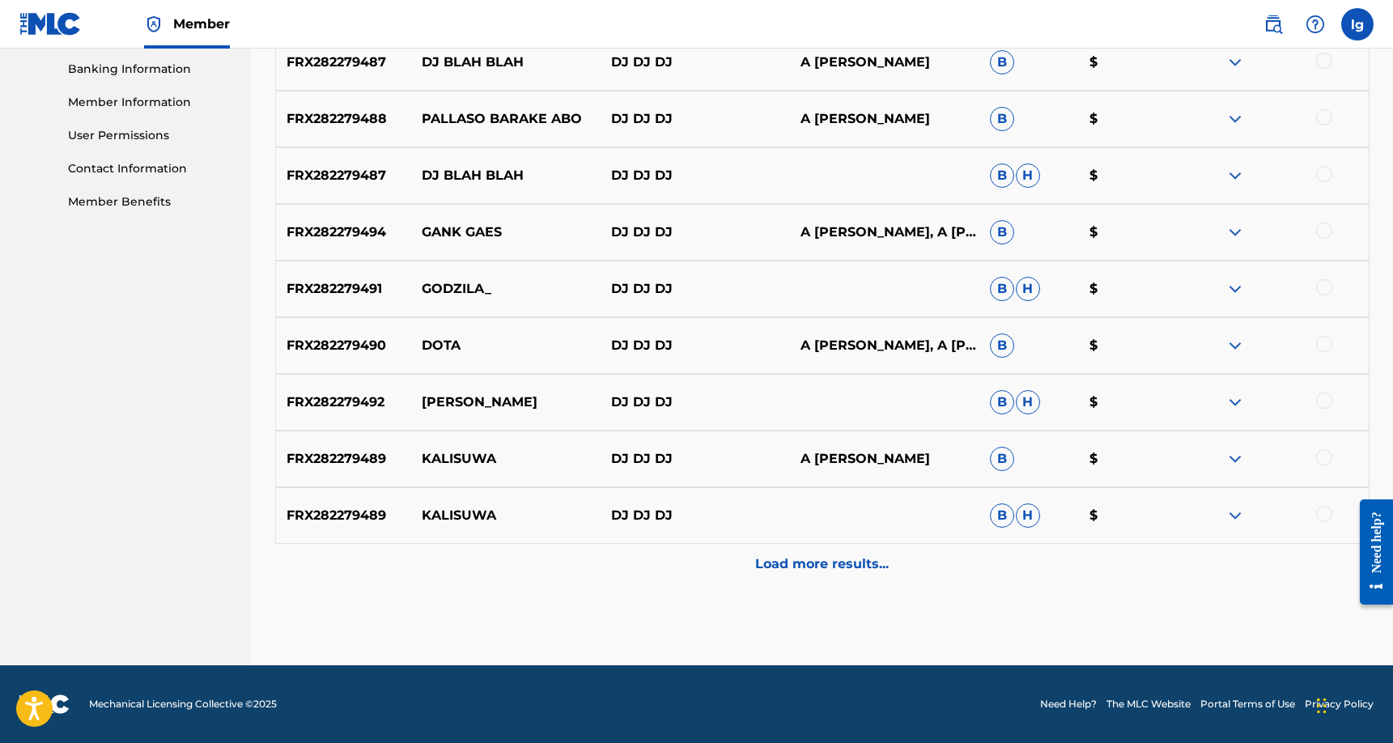
click at [769, 558] on p "Load more results..." at bounding box center [822, 563] width 134 height 19
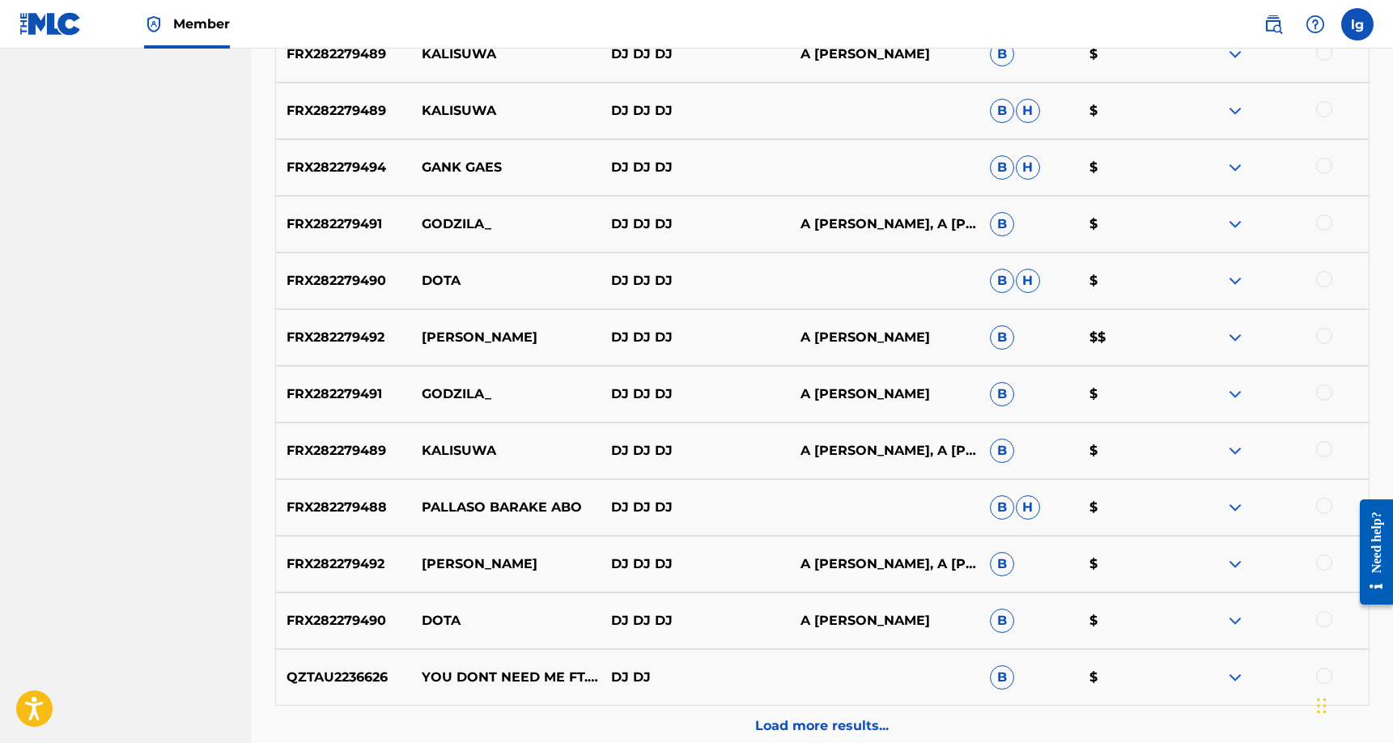
scroll to position [1262, 0]
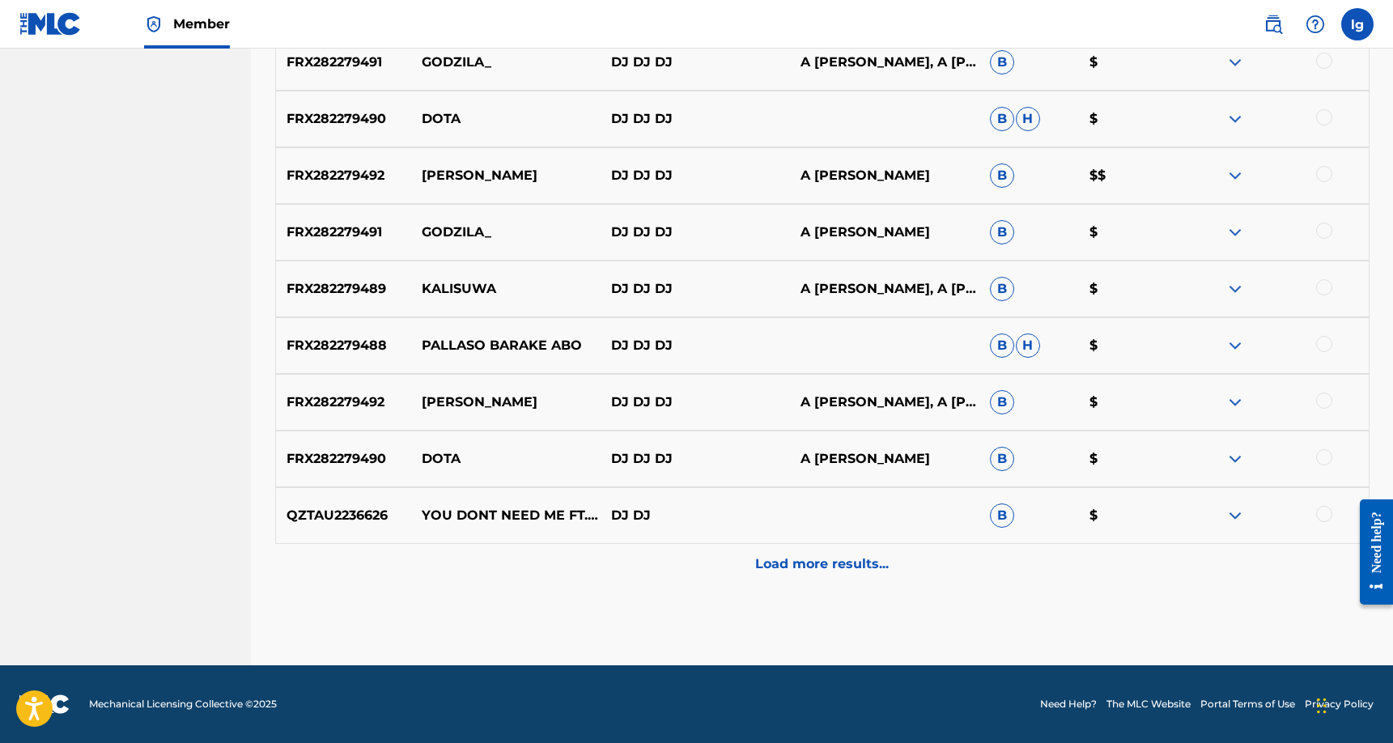
click at [808, 566] on p "Load more results..." at bounding box center [822, 563] width 134 height 19
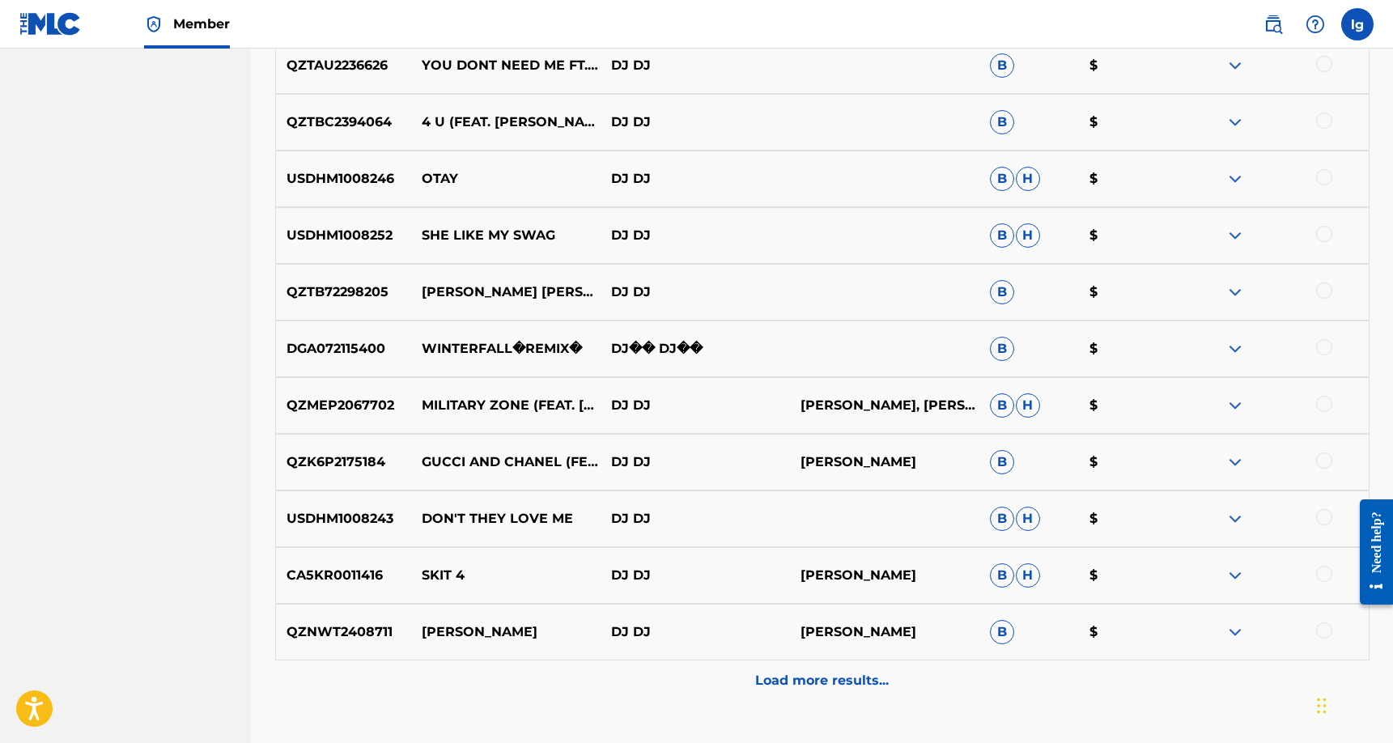
scroll to position [1817, 0]
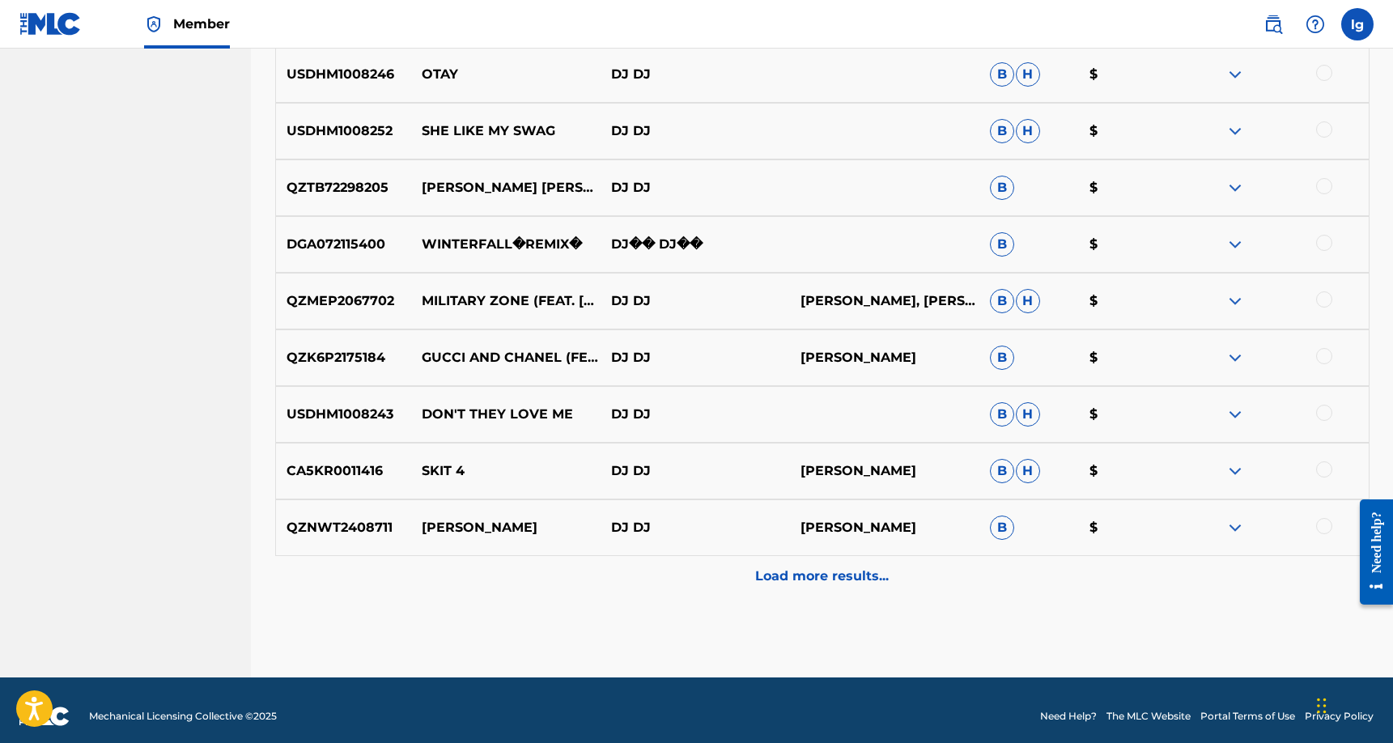
click at [819, 573] on p "Load more results..." at bounding box center [822, 575] width 134 height 19
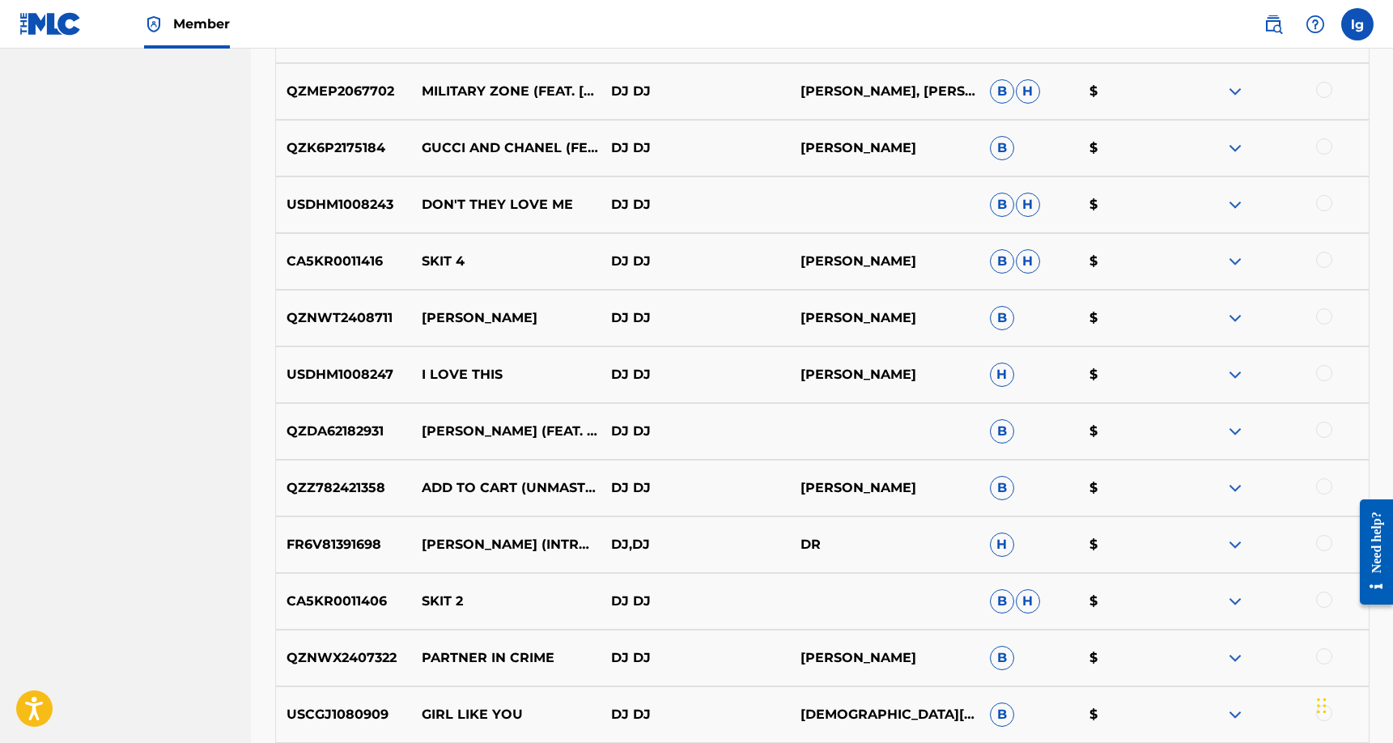
scroll to position [2349, 0]
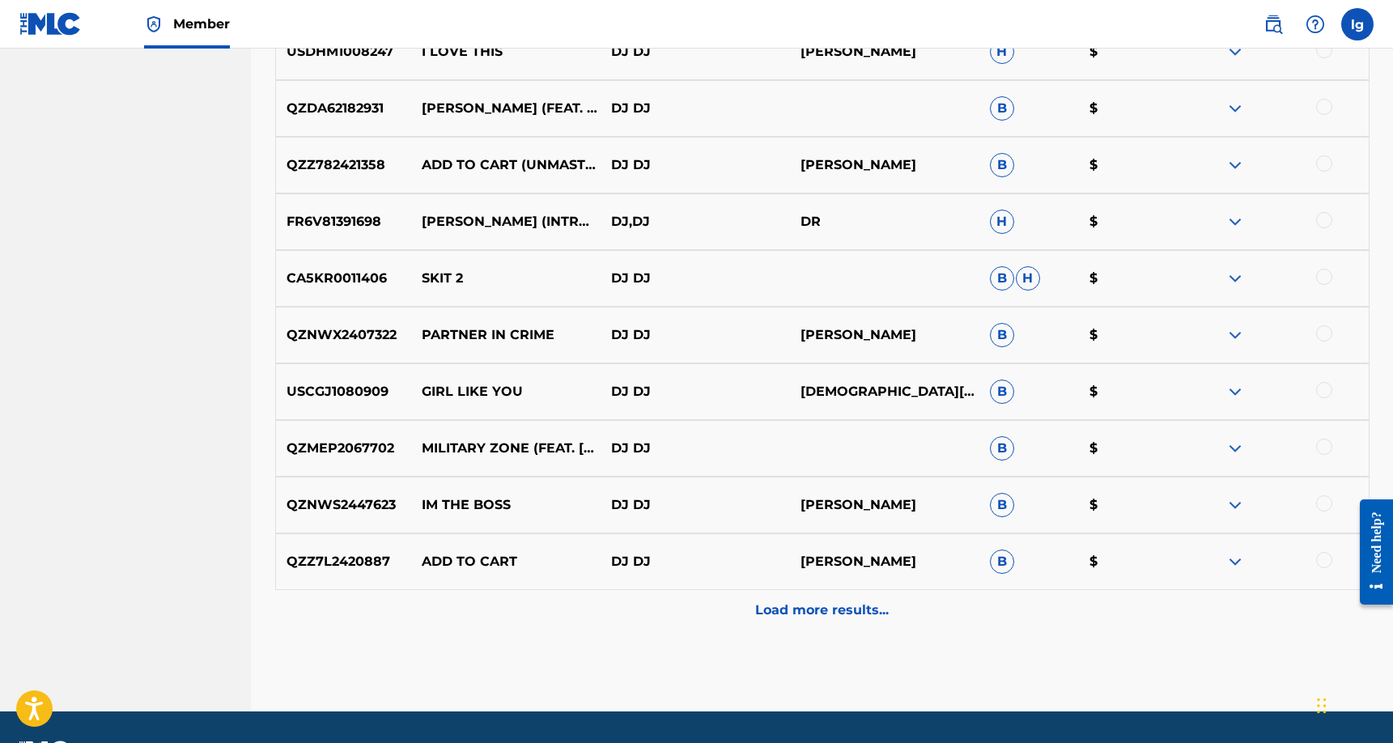
click at [816, 618] on p "Load more results..." at bounding box center [822, 609] width 134 height 19
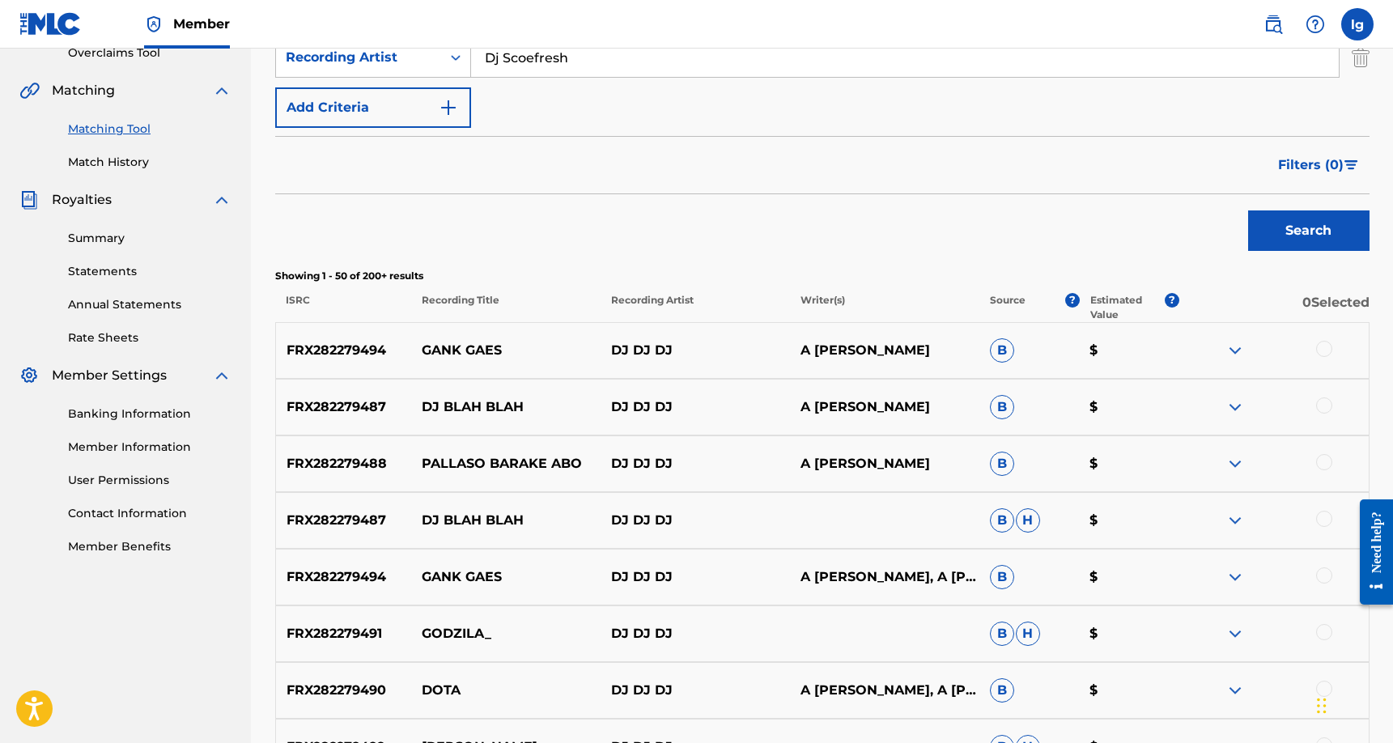
scroll to position [124, 0]
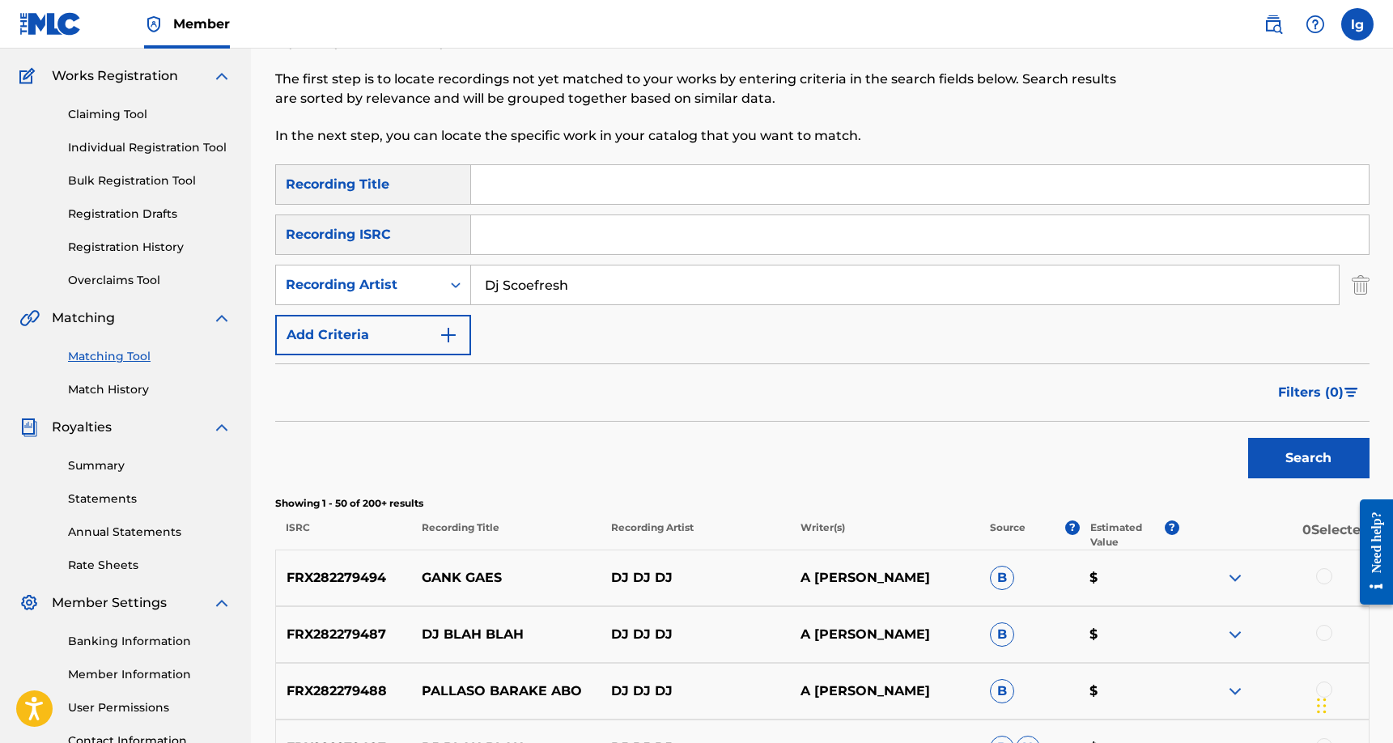
click at [449, 328] on img "Search Form" at bounding box center [448, 334] width 19 height 19
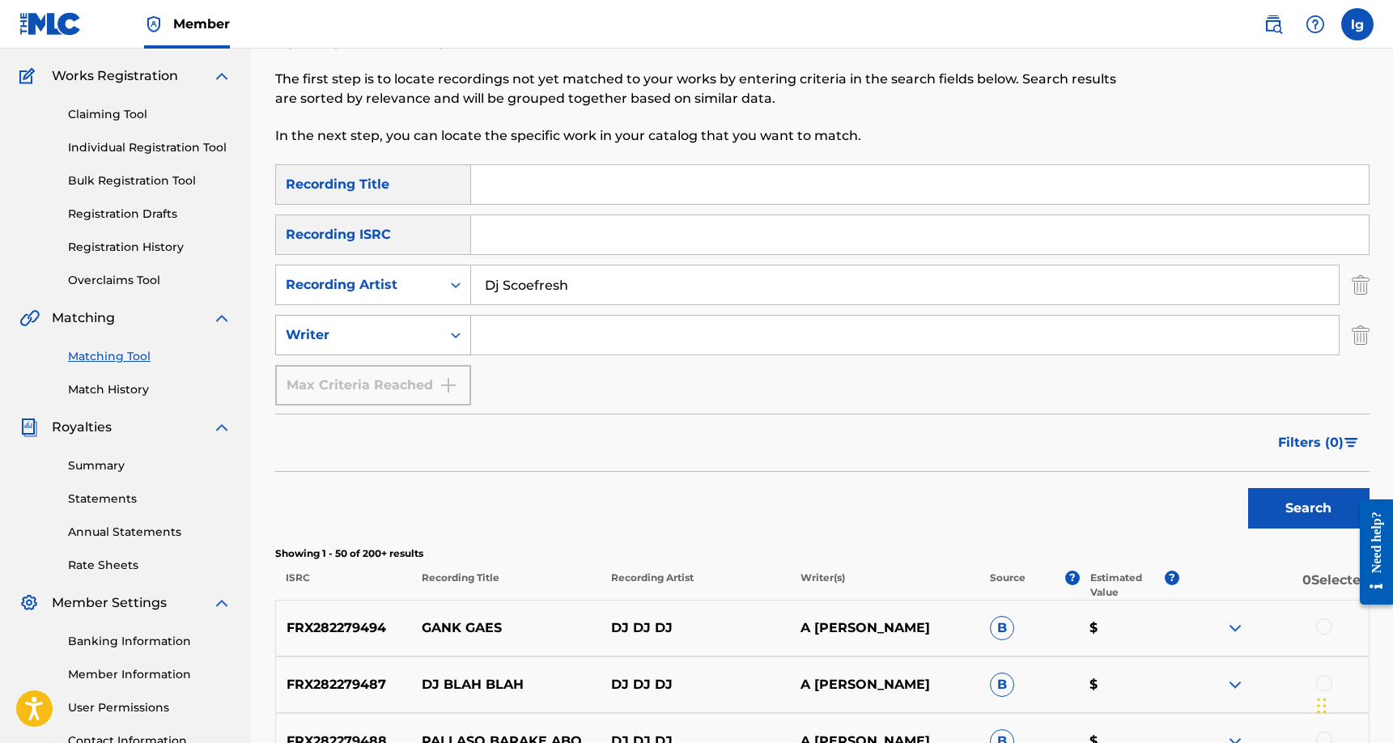
click at [459, 339] on icon "Search Form" at bounding box center [455, 335] width 16 height 16
click at [456, 337] on icon "Search Form" at bounding box center [455, 335] width 16 height 16
click at [512, 336] on input "Search Form" at bounding box center [904, 335] width 867 height 39
type input "dj [PERSON_NAME]"
drag, startPoint x: 553, startPoint y: 365, endPoint x: 1320, endPoint y: 503, distance: 779.5
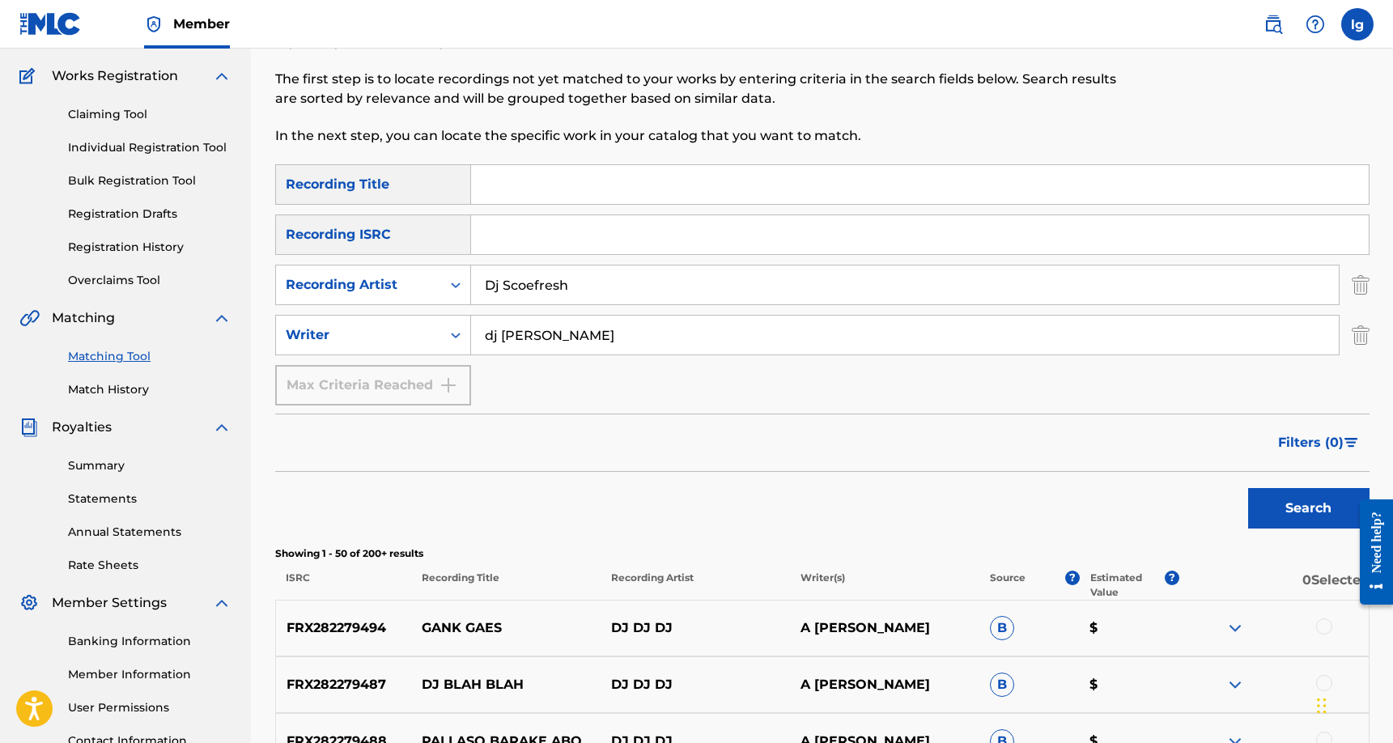
click at [1321, 503] on button "Search" at bounding box center [1308, 508] width 121 height 40
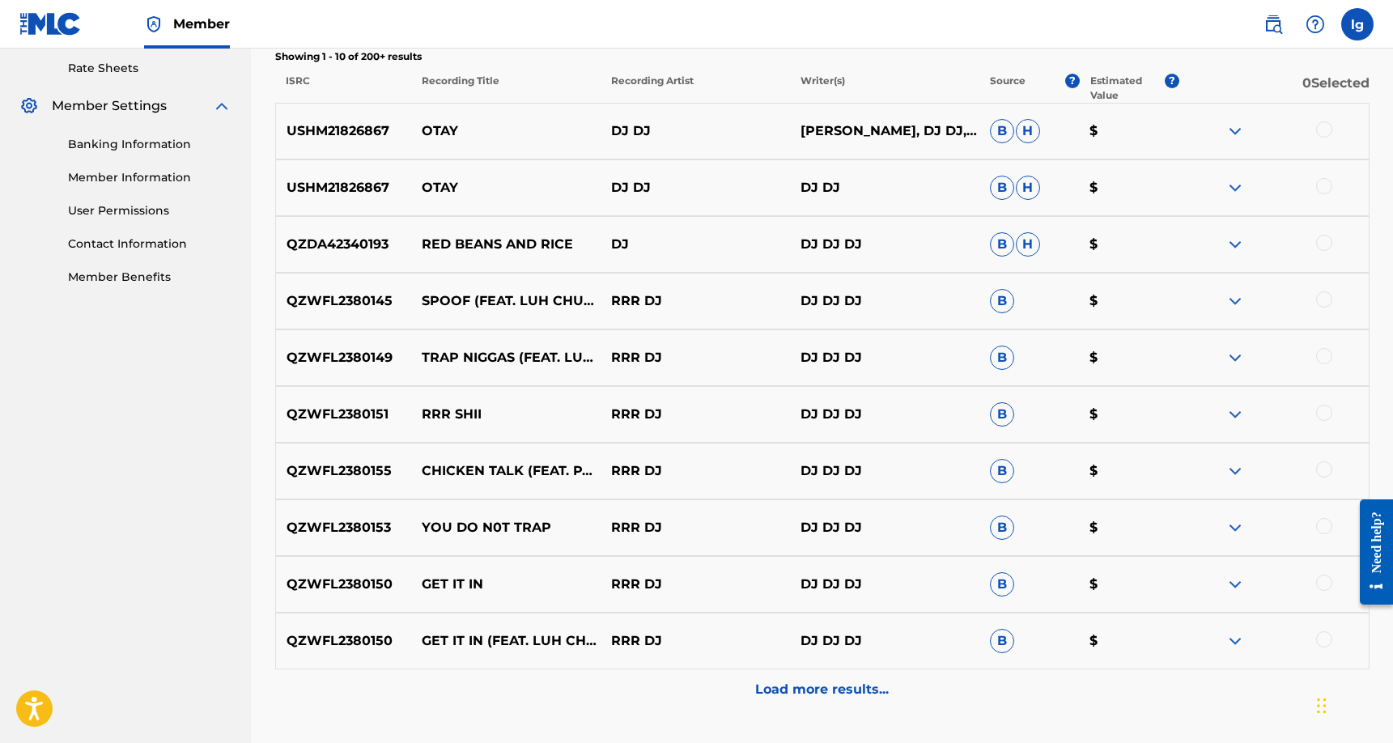
scroll to position [746, 0]
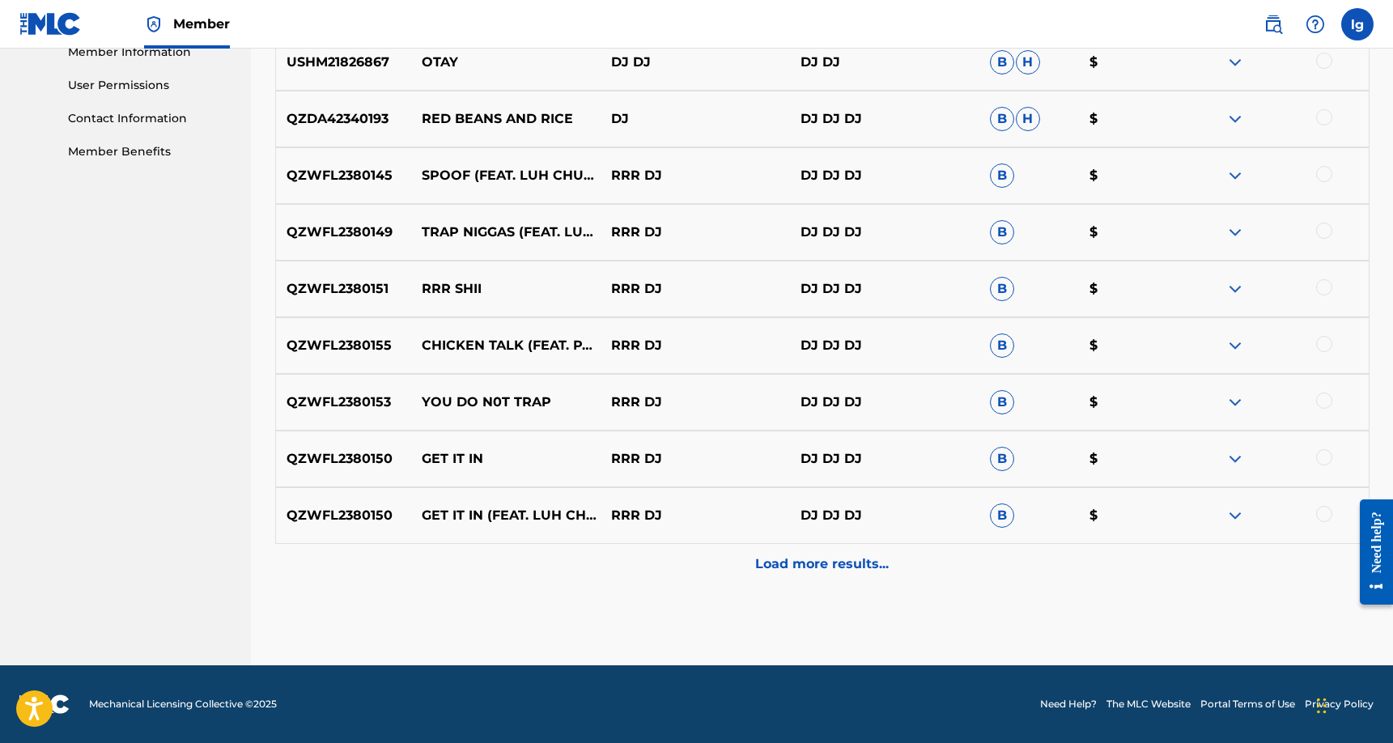
click at [823, 562] on p "Load more results..." at bounding box center [822, 563] width 134 height 19
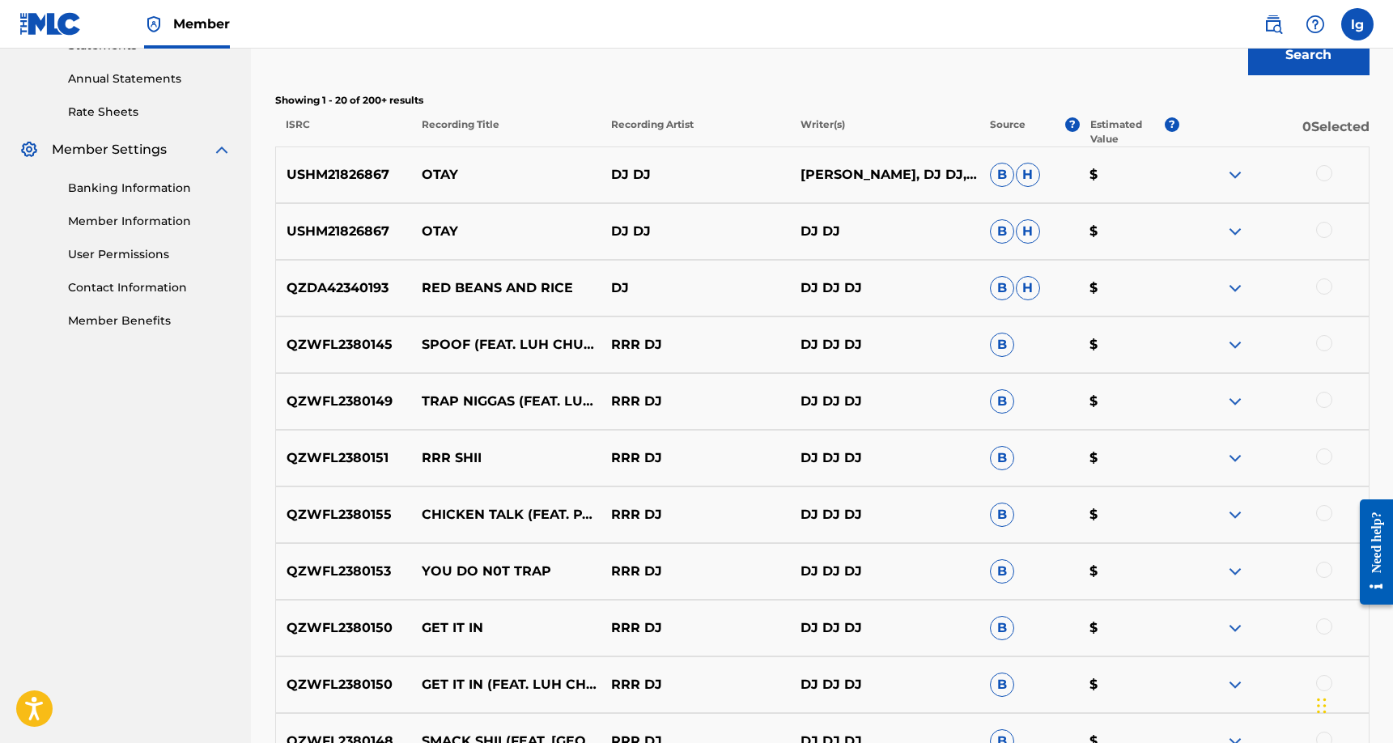
scroll to position [1289, 0]
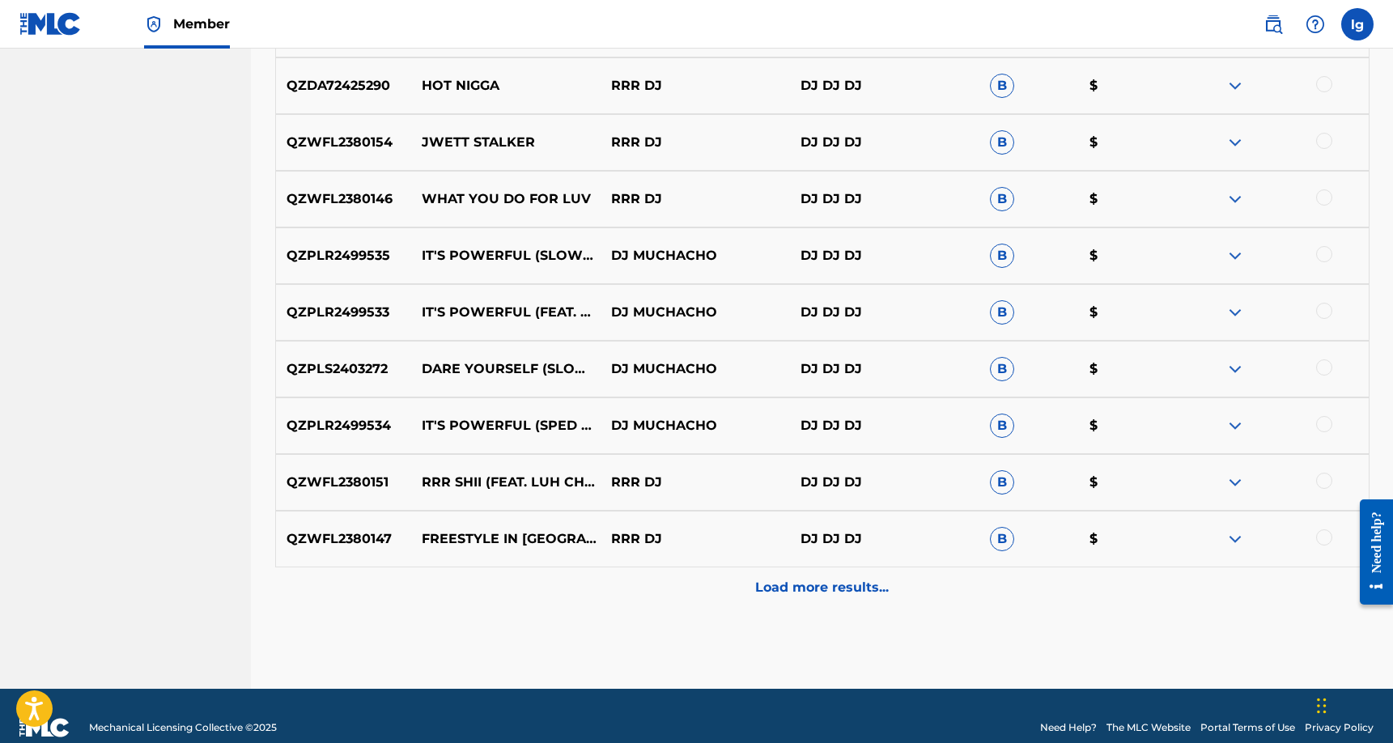
click at [859, 579] on p "Load more results..." at bounding box center [822, 587] width 134 height 19
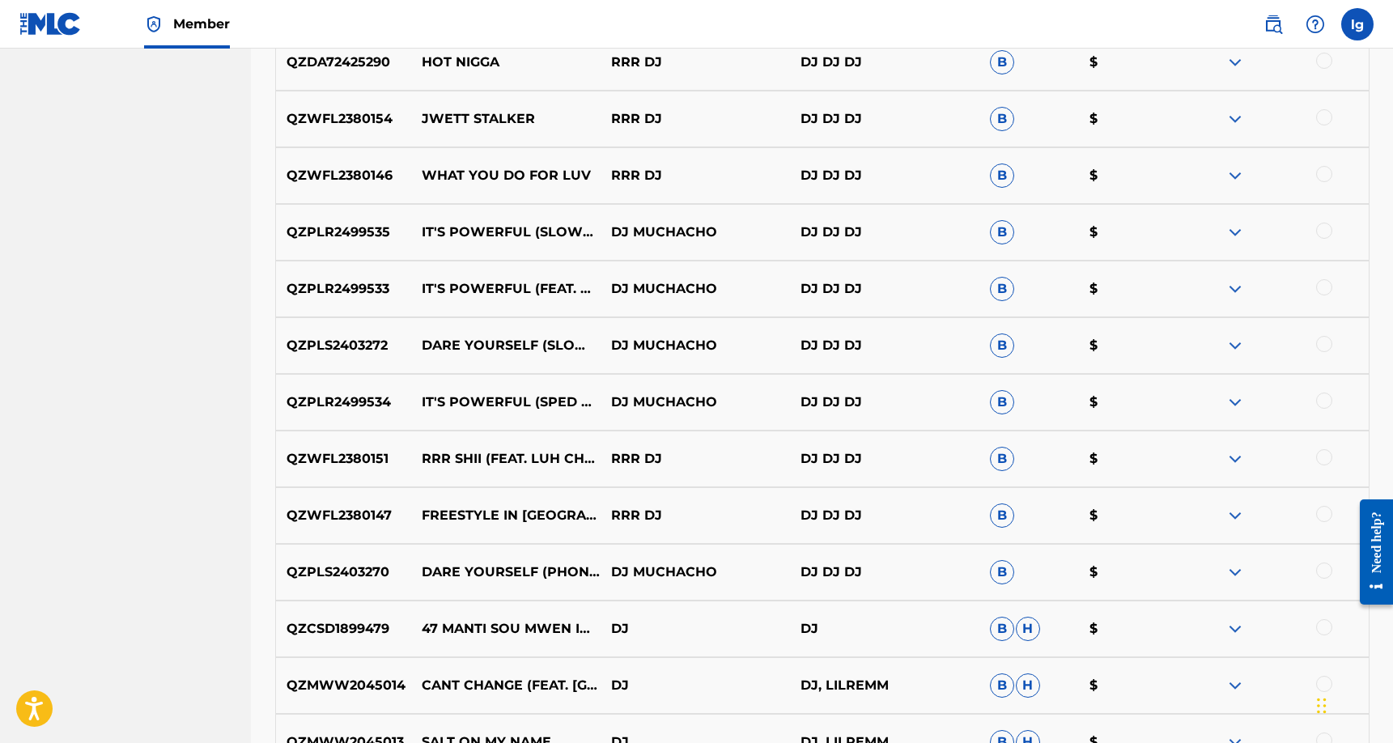
scroll to position [1592, 0]
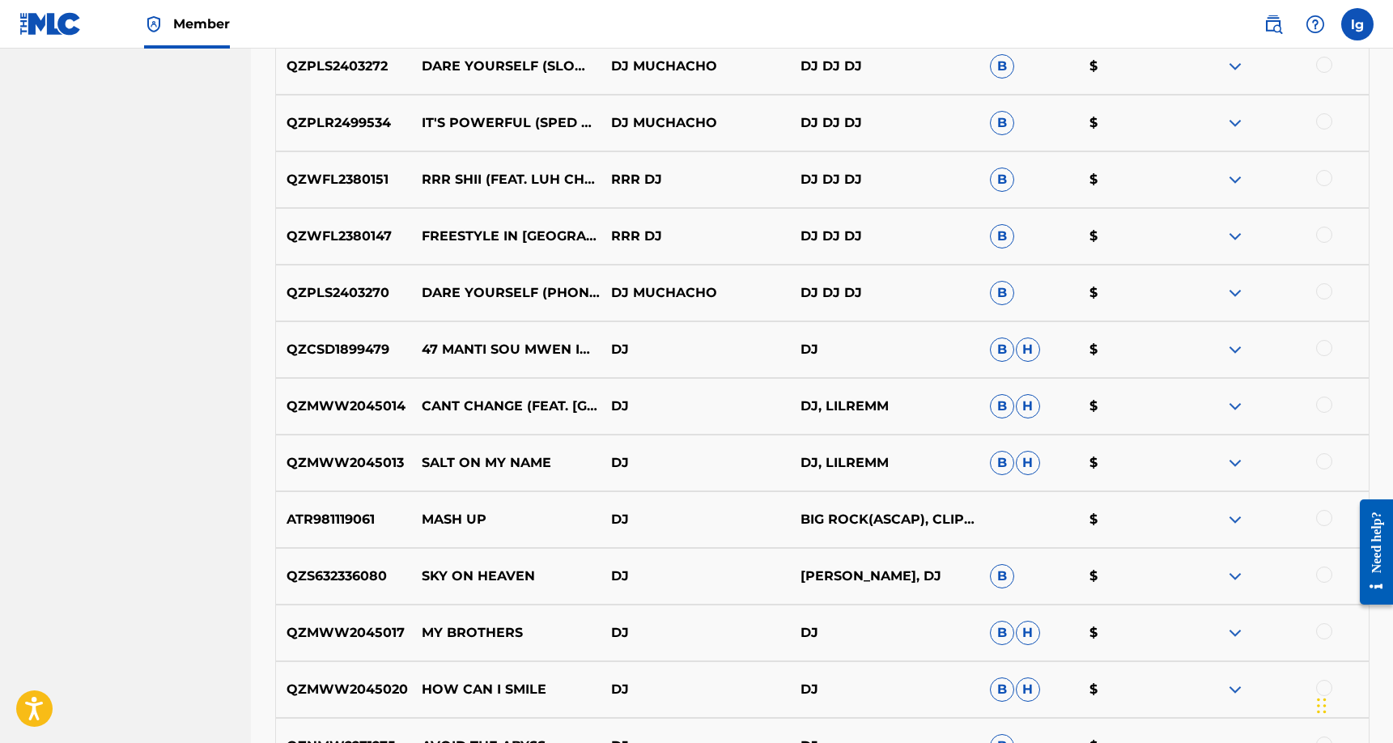
click at [1232, 230] on img at bounding box center [1234, 236] width 19 height 19
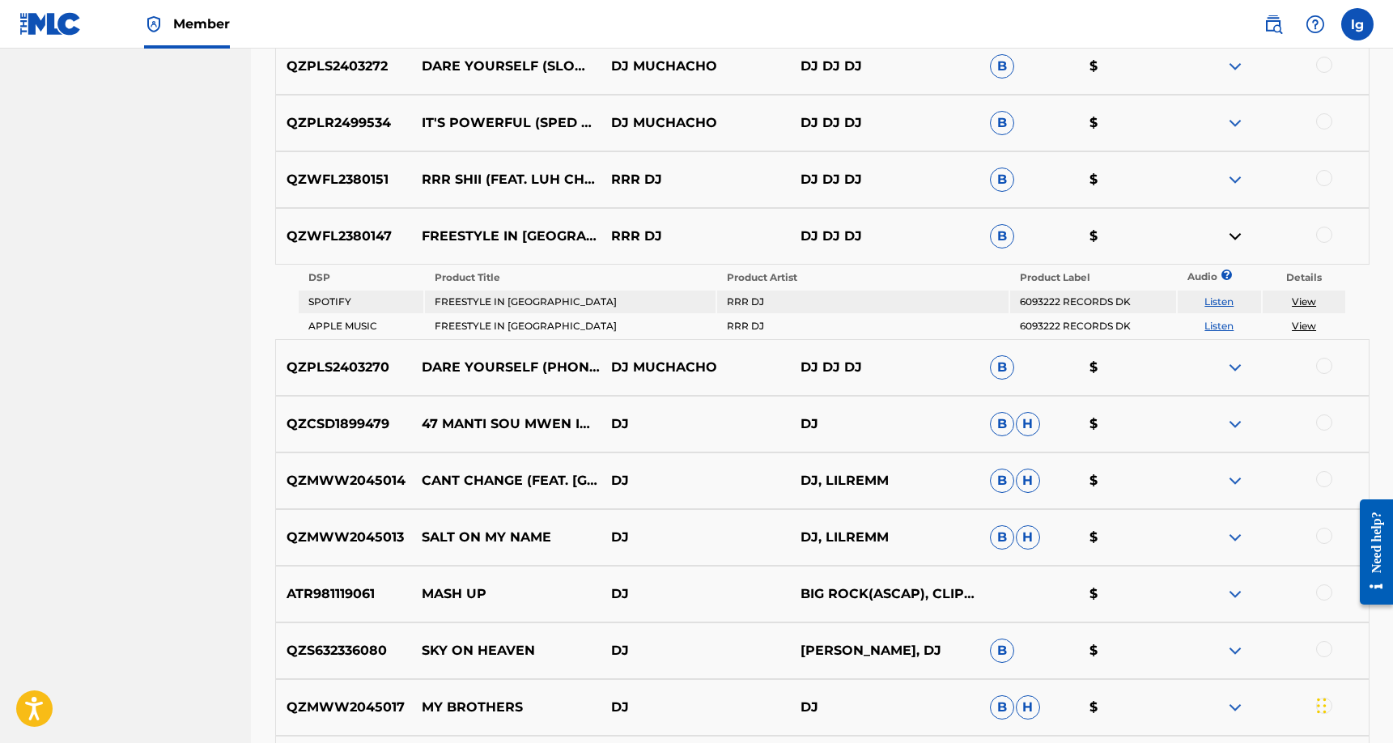
click at [1228, 304] on link "Listen" at bounding box center [1218, 301] width 29 height 12
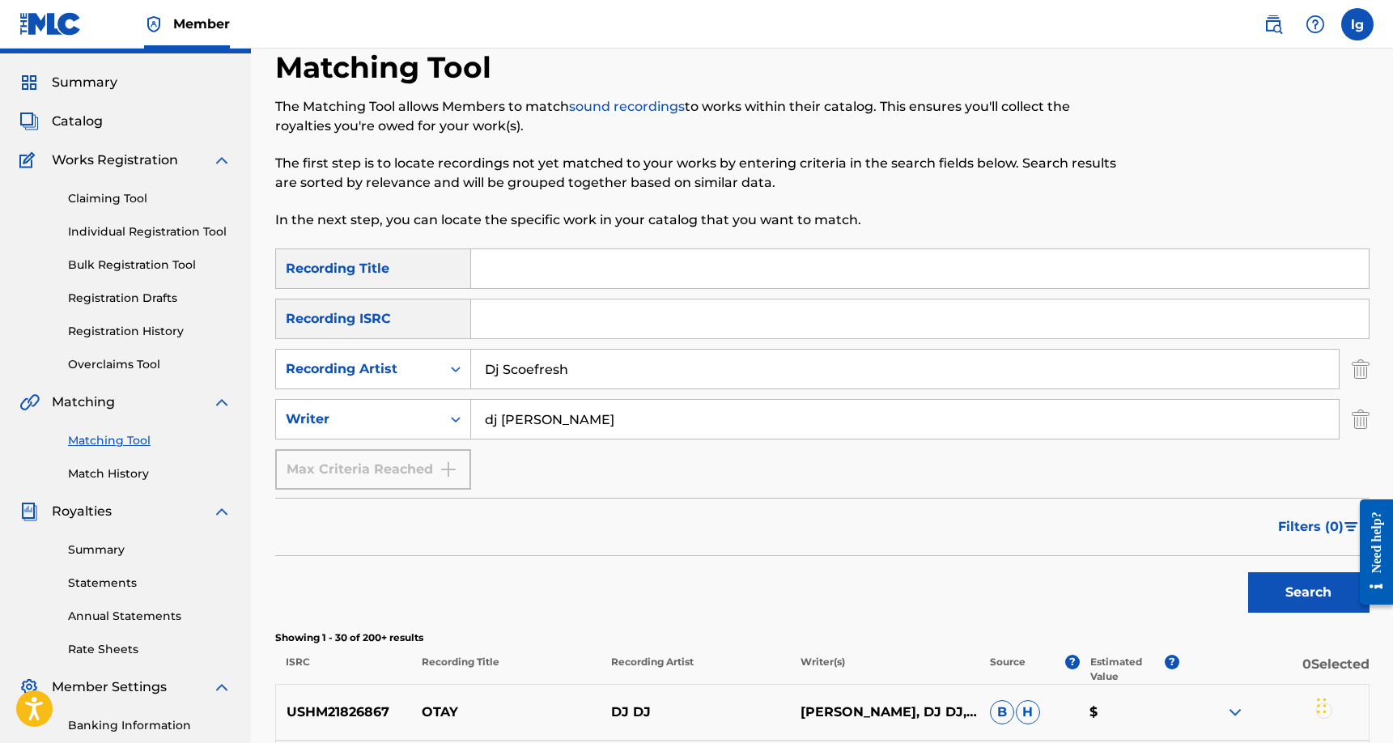
scroll to position [0, 0]
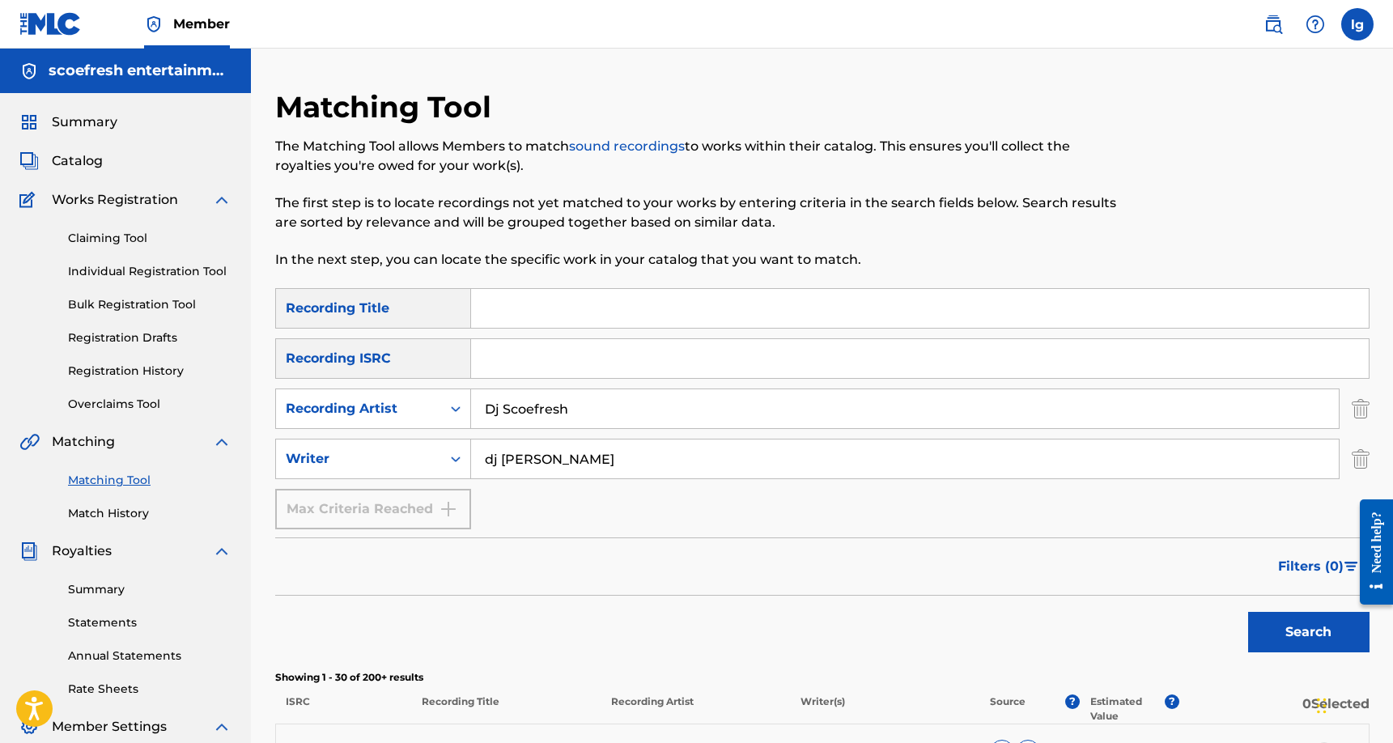
click at [537, 312] on input "Search Form" at bounding box center [919, 308] width 897 height 39
type input "Turkish bounce"
click at [1288, 630] on button "Search" at bounding box center [1308, 632] width 121 height 40
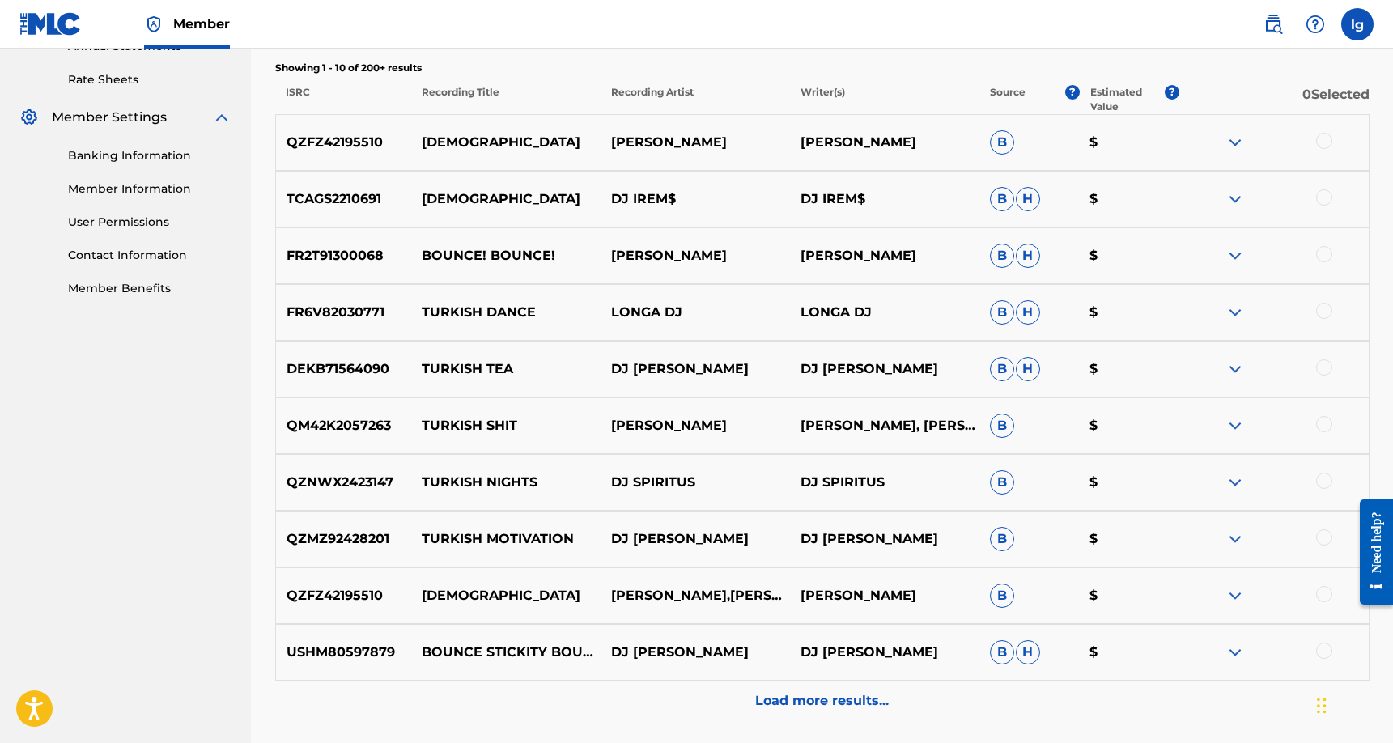
scroll to position [715, 0]
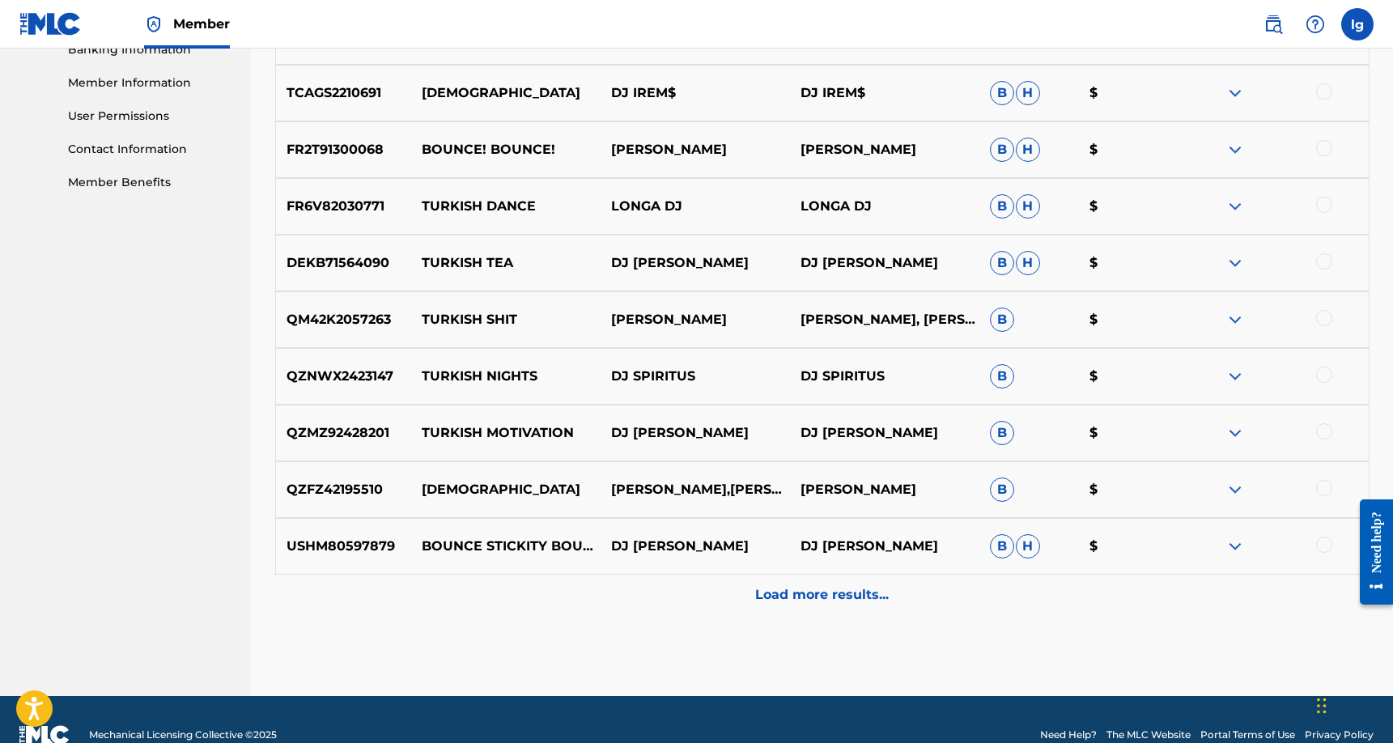
click at [821, 597] on p "Load more results..." at bounding box center [822, 594] width 134 height 19
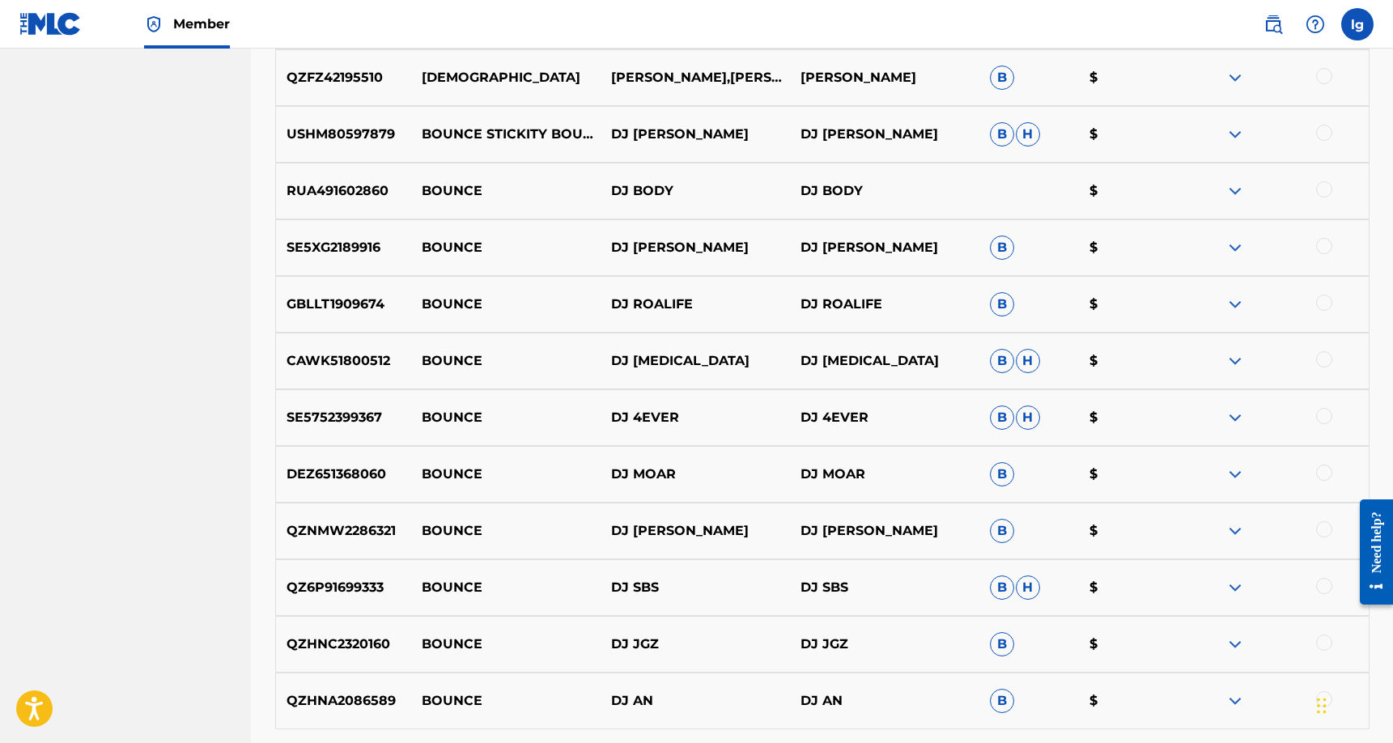
scroll to position [1313, 0]
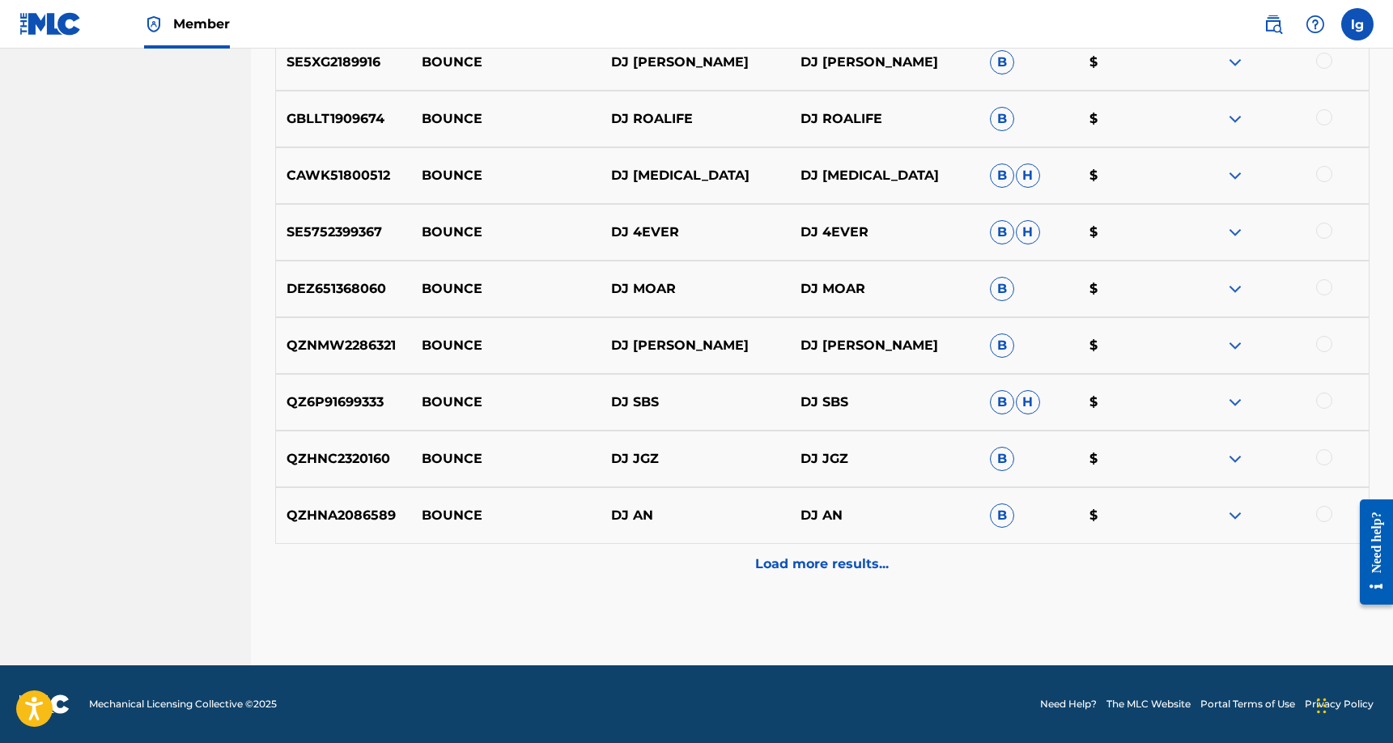
click at [806, 567] on p "Load more results..." at bounding box center [822, 563] width 134 height 19
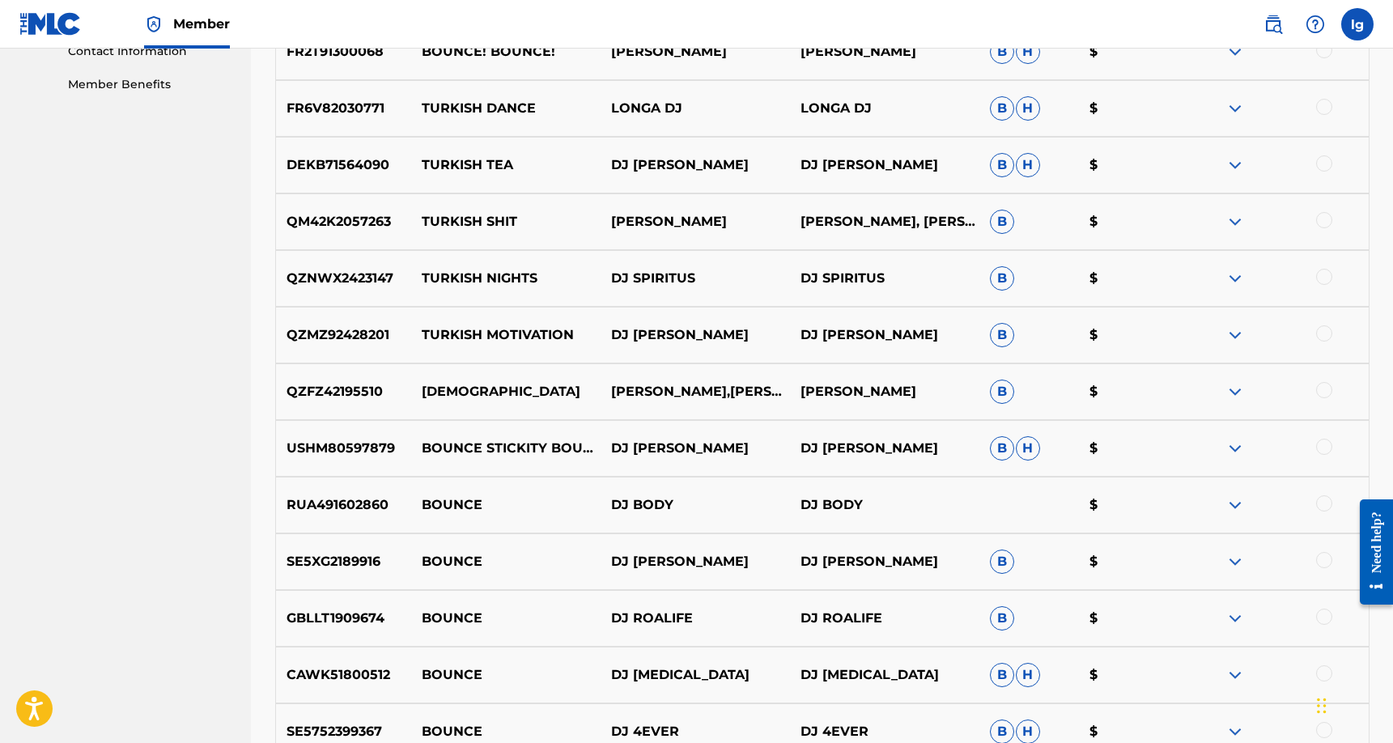
scroll to position [0, 0]
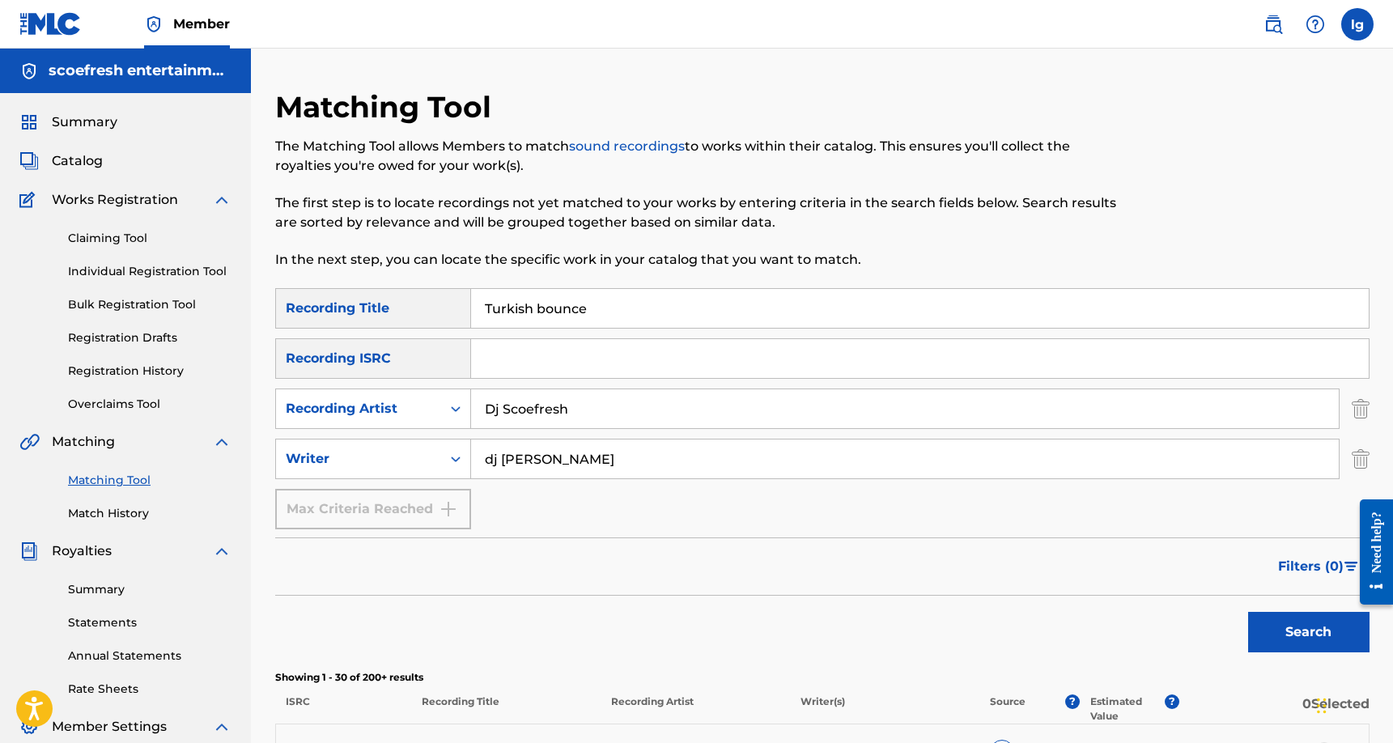
click at [141, 514] on link "Match History" at bounding box center [149, 513] width 163 height 17
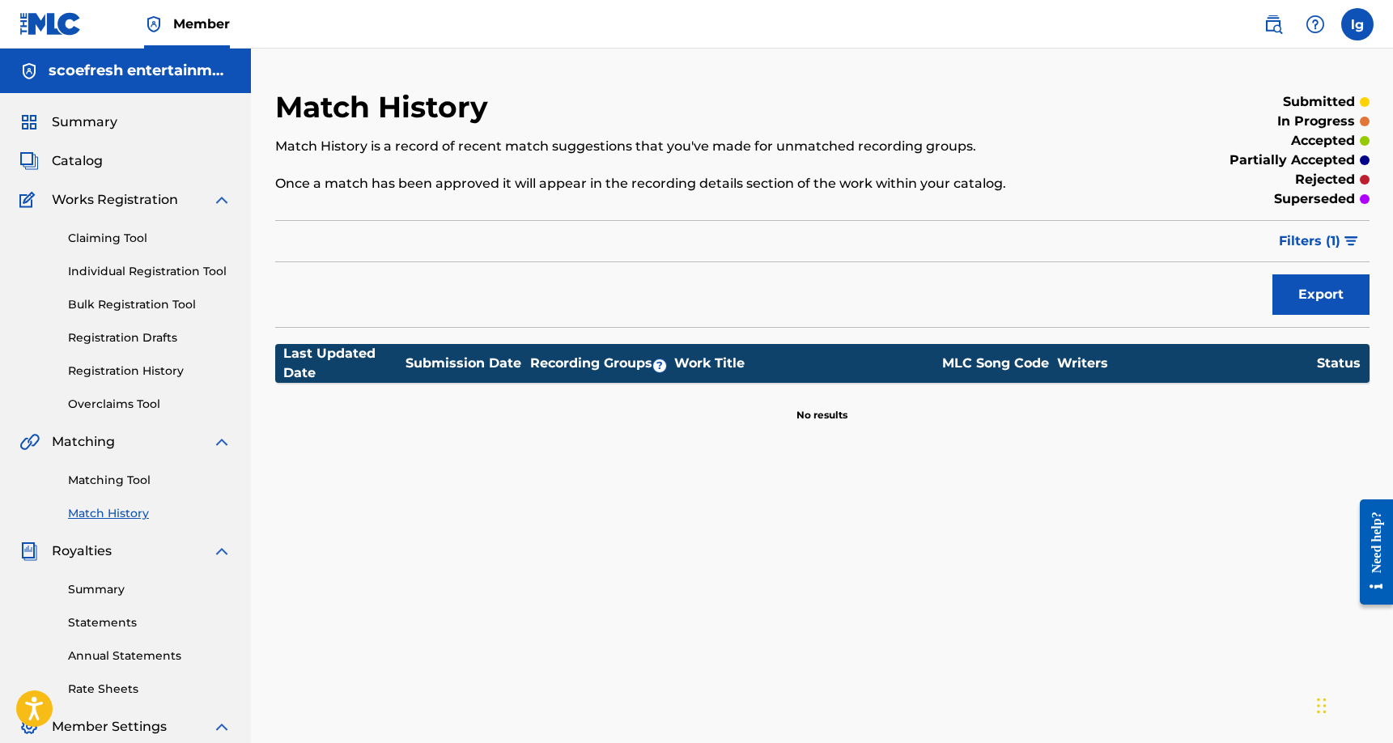
click at [87, 159] on span "Catalog" at bounding box center [77, 160] width 51 height 19
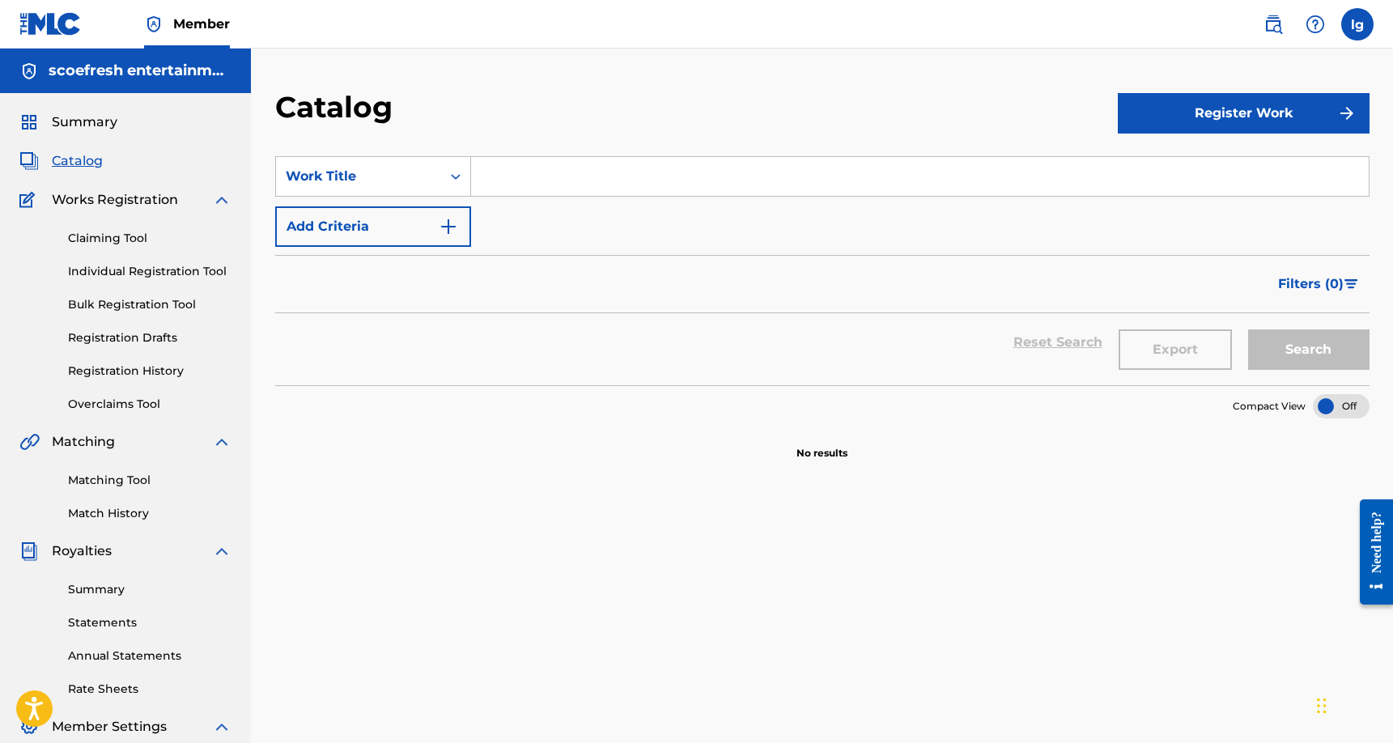
click at [138, 78] on h5 "scoefresh entertainment" at bounding box center [140, 70] width 183 height 19
click at [158, 73] on h5 "scoefresh entertainment" at bounding box center [140, 70] width 183 height 19
click at [197, 23] on span "Member" at bounding box center [201, 24] width 57 height 19
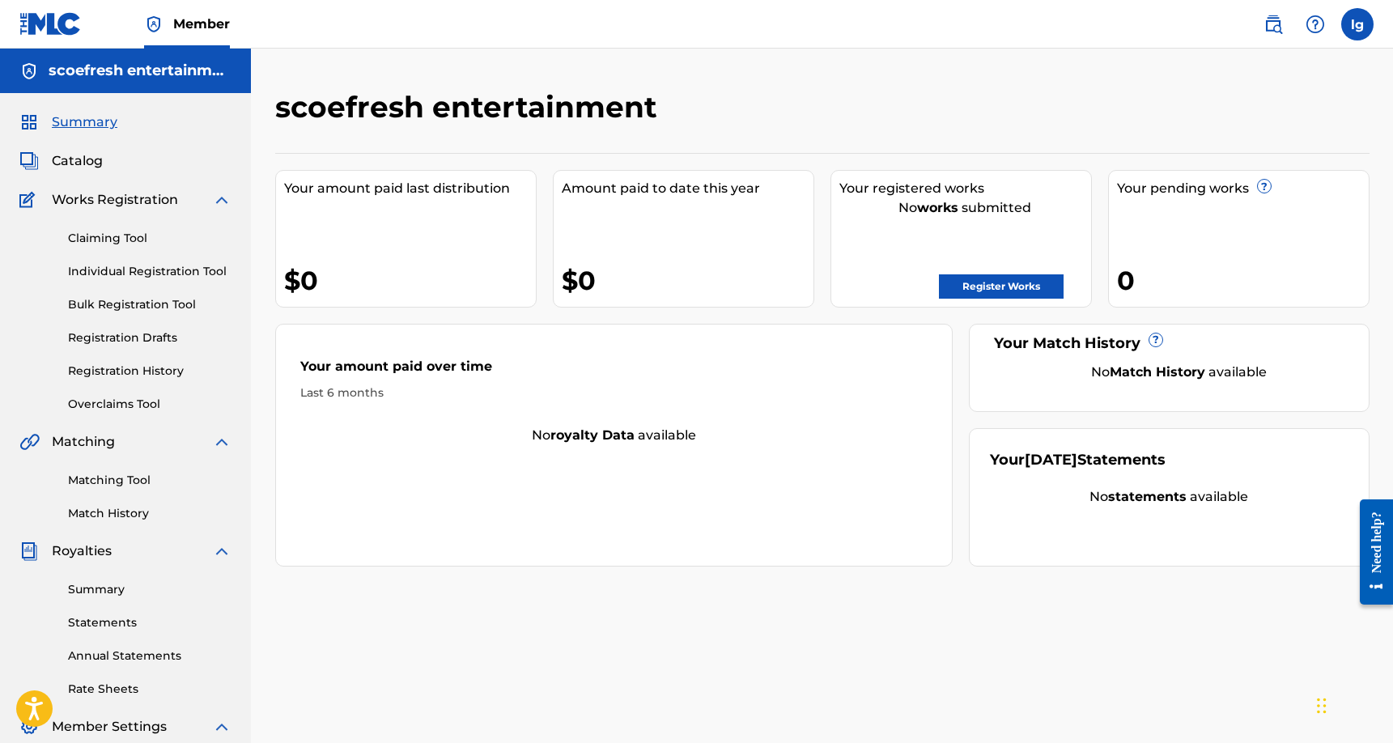
click at [961, 282] on link "Register Works" at bounding box center [1001, 286] width 125 height 24
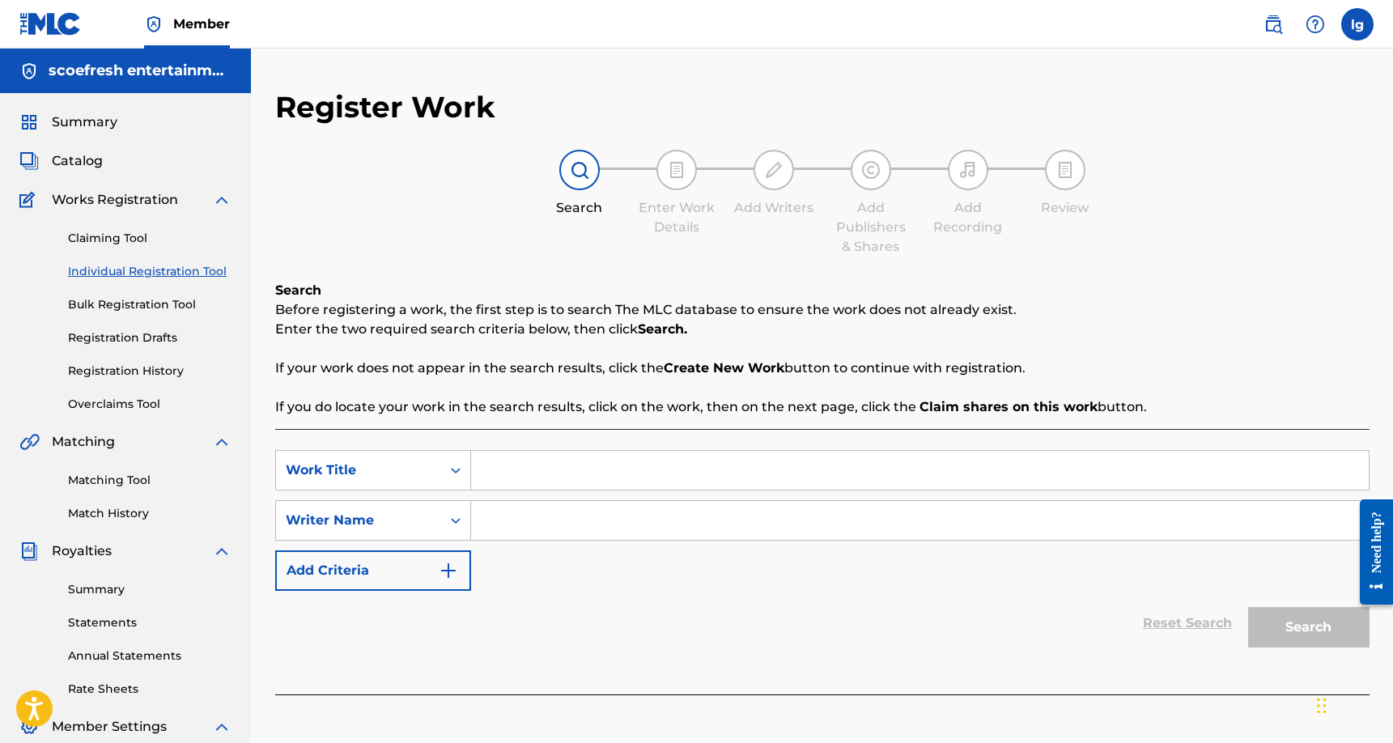
scroll to position [117, 0]
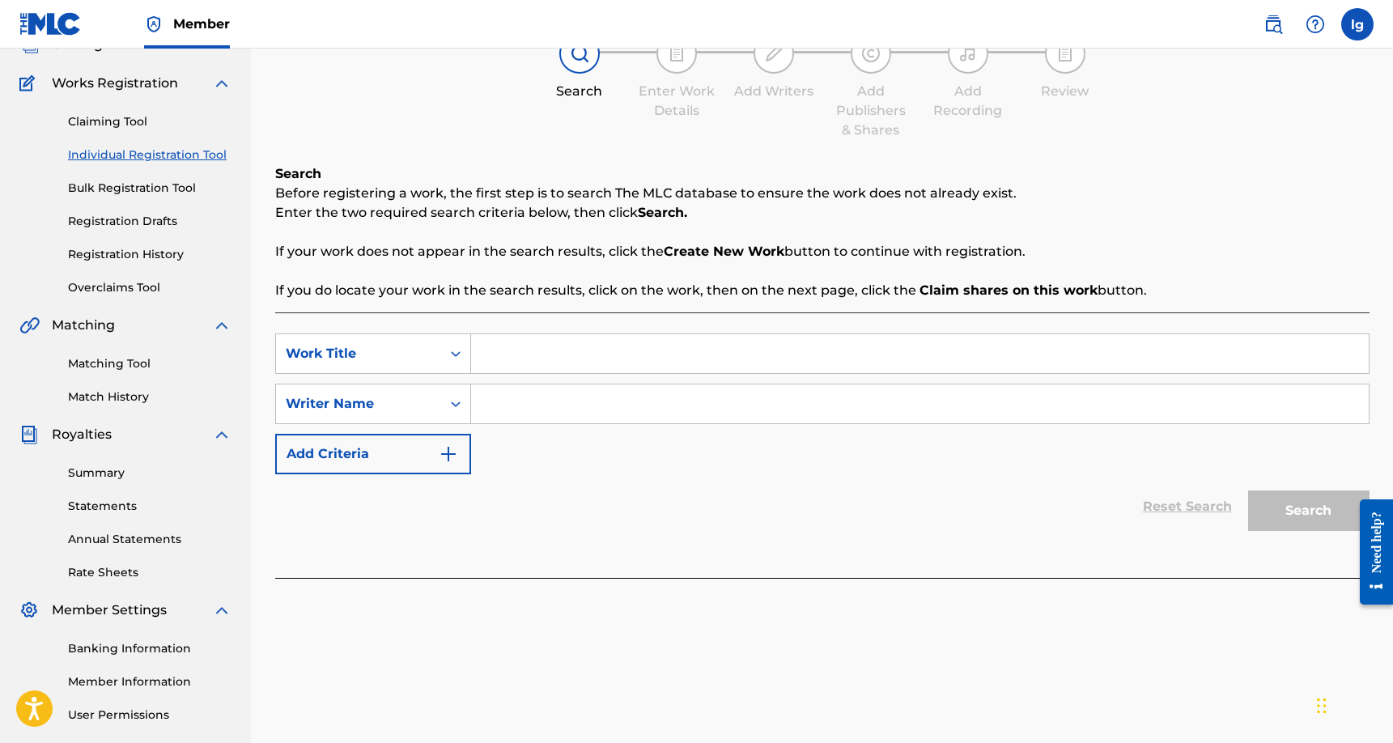
click at [745, 354] on input "Search Form" at bounding box center [919, 353] width 897 height 39
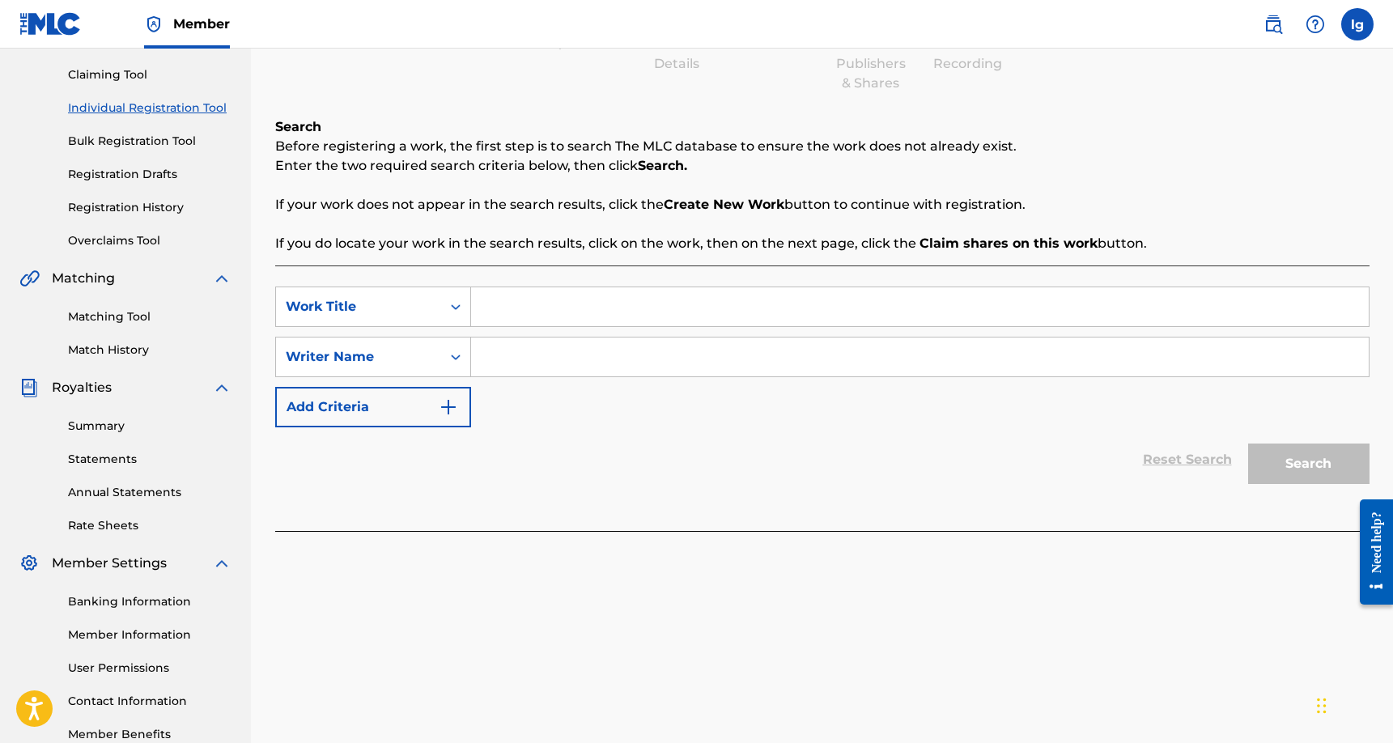
scroll to position [167, 0]
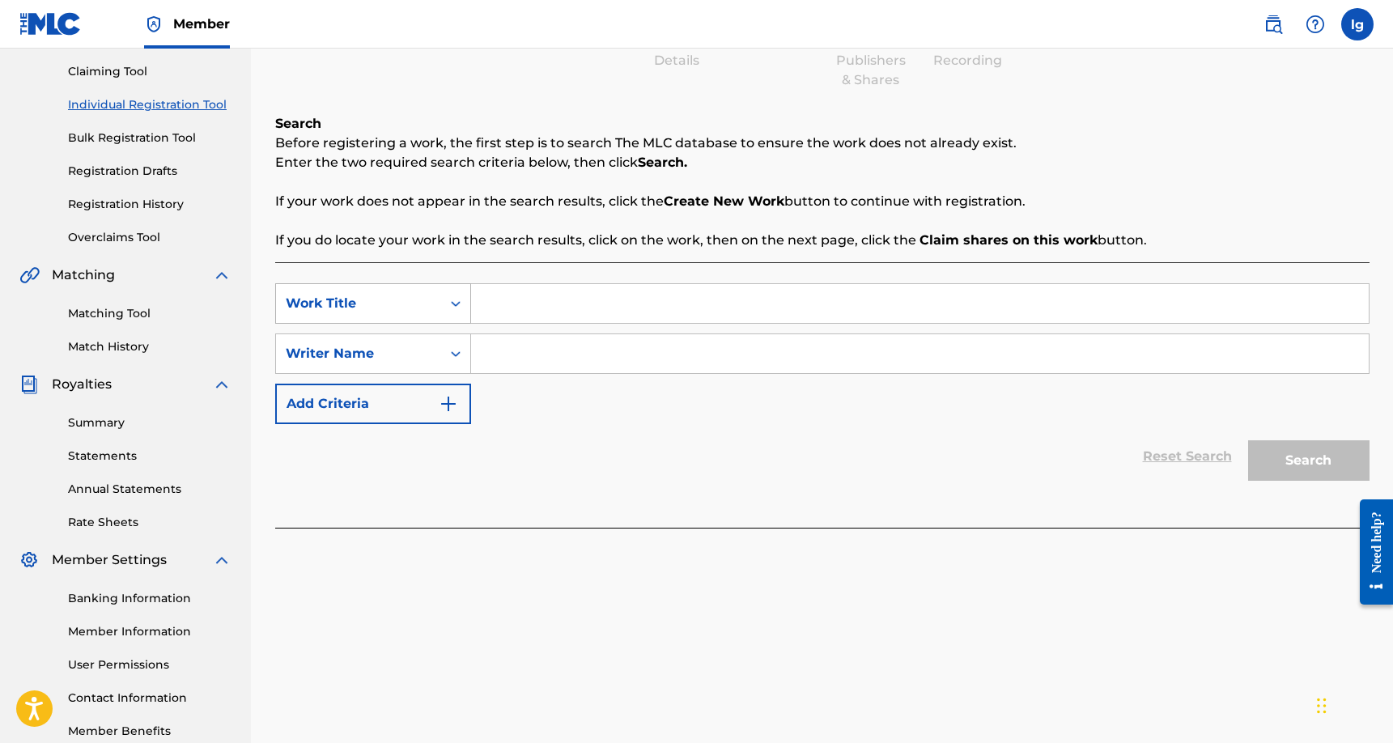
click at [453, 306] on icon "Search Form" at bounding box center [455, 303] width 16 height 16
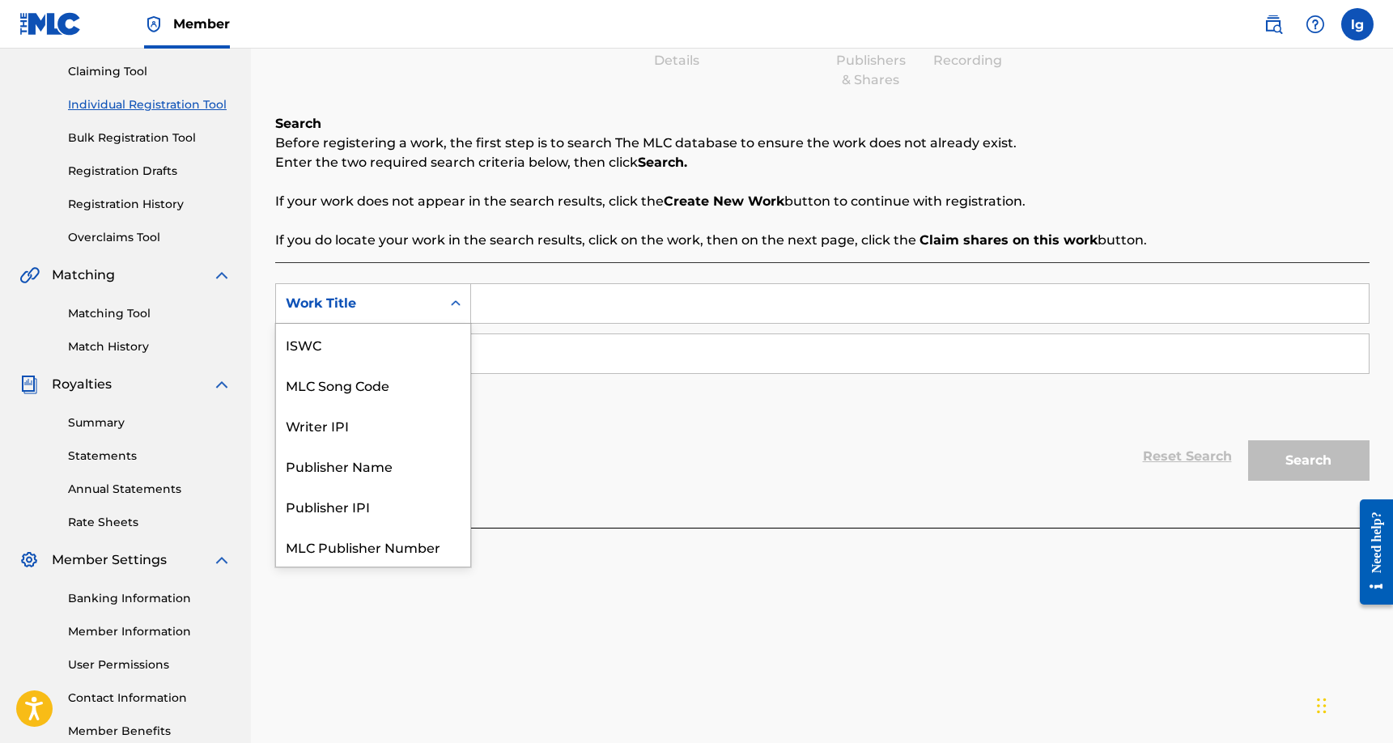
scroll to position [40, 0]
click at [409, 421] on div "Publisher Name" at bounding box center [373, 425] width 194 height 40
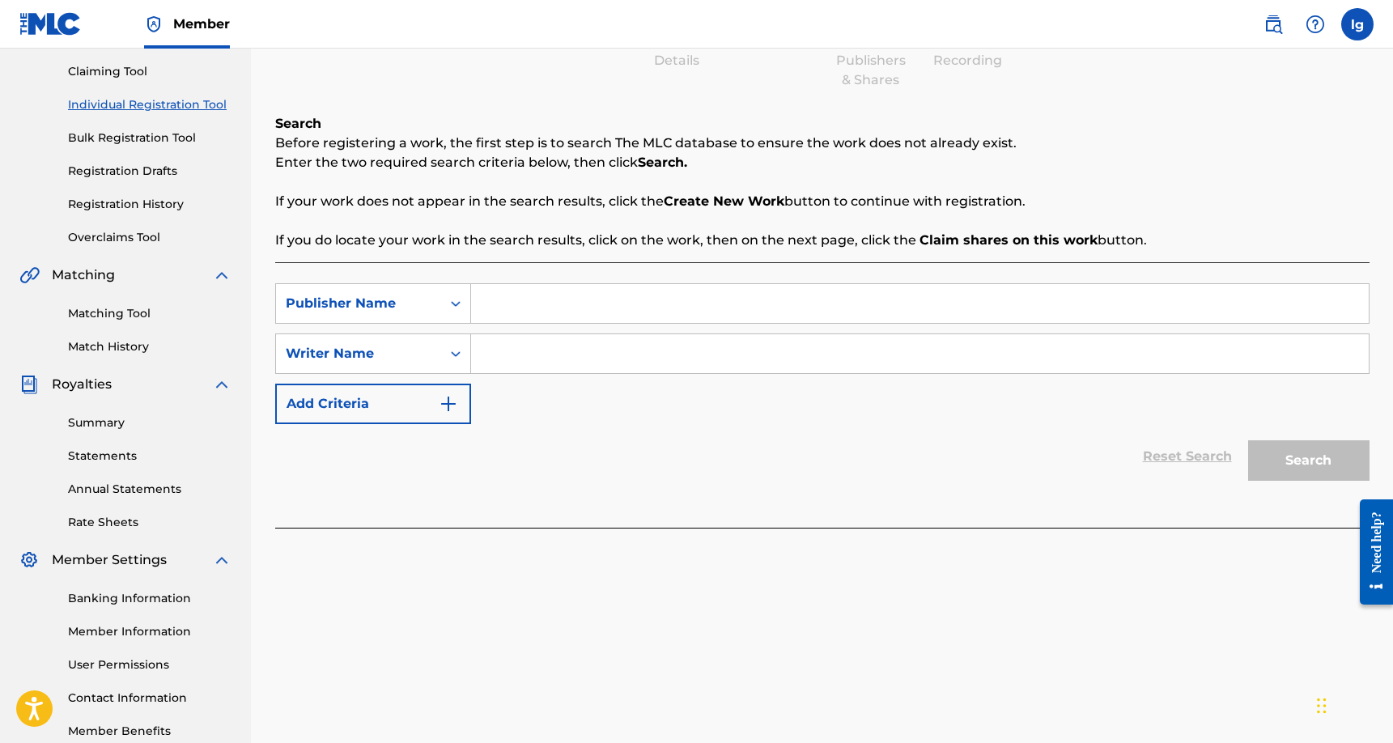
click at [528, 309] on input "Search Form" at bounding box center [919, 303] width 897 height 39
type input "SCOEFRESH entertainment"
drag, startPoint x: 660, startPoint y: 326, endPoint x: 750, endPoint y: 336, distance: 91.2
click at [750, 335] on input "Search Form" at bounding box center [919, 353] width 897 height 39
click at [503, 352] on input "Search Form" at bounding box center [919, 353] width 897 height 39
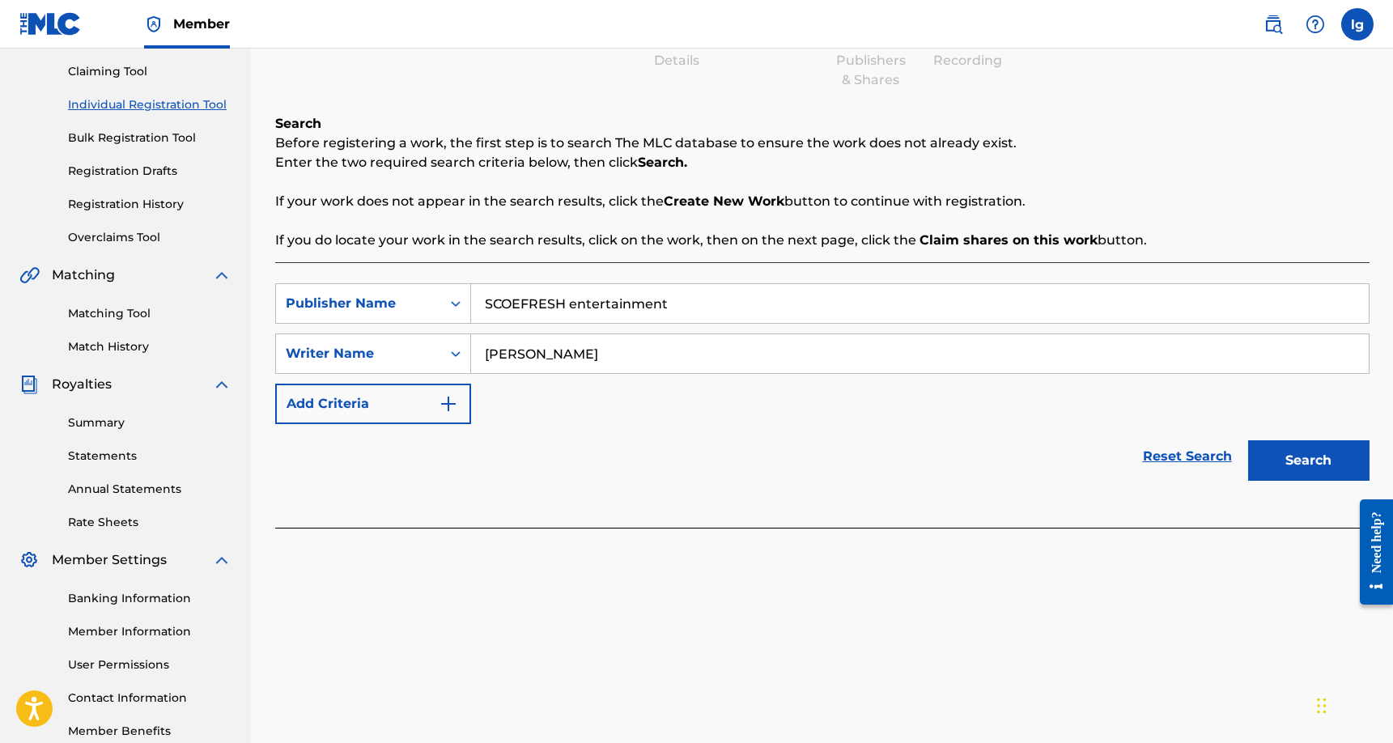
type input "[PERSON_NAME]"
click at [1308, 468] on button "Search" at bounding box center [1308, 460] width 121 height 40
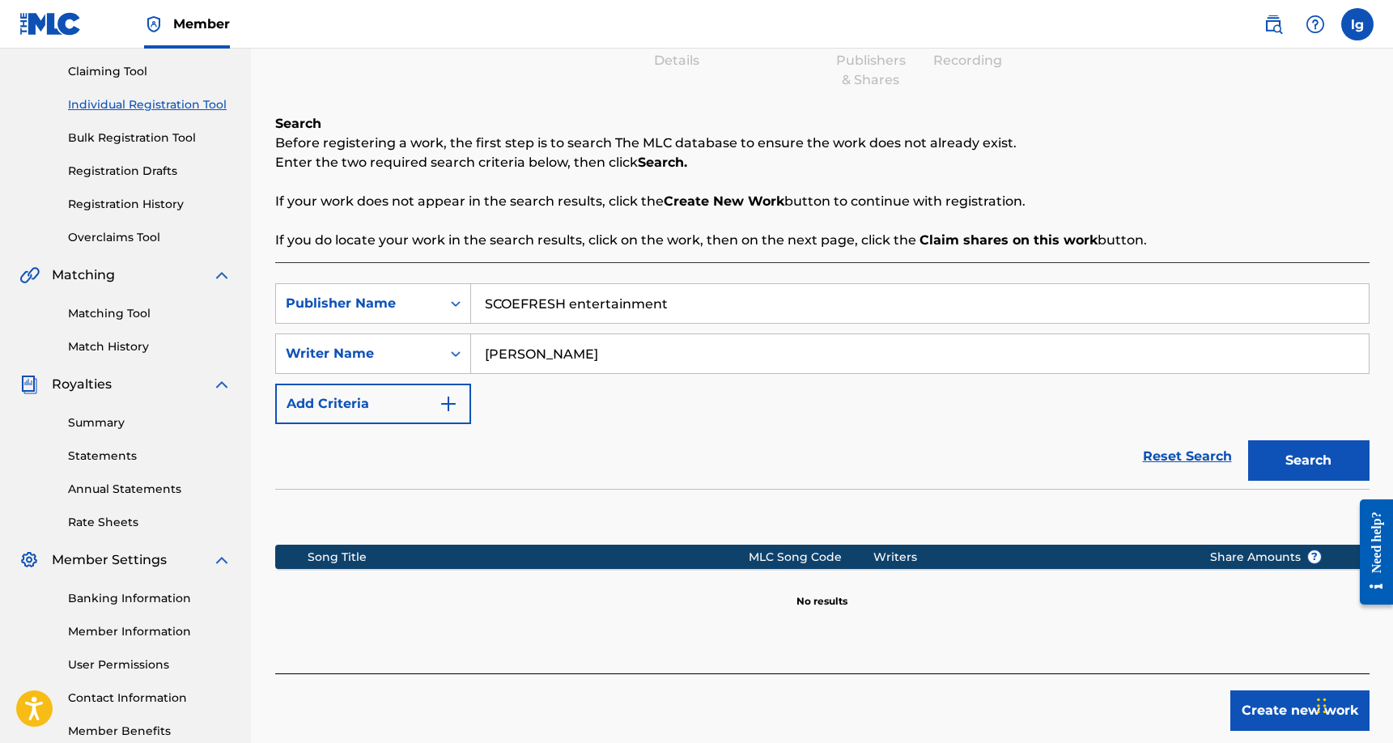
scroll to position [261, 0]
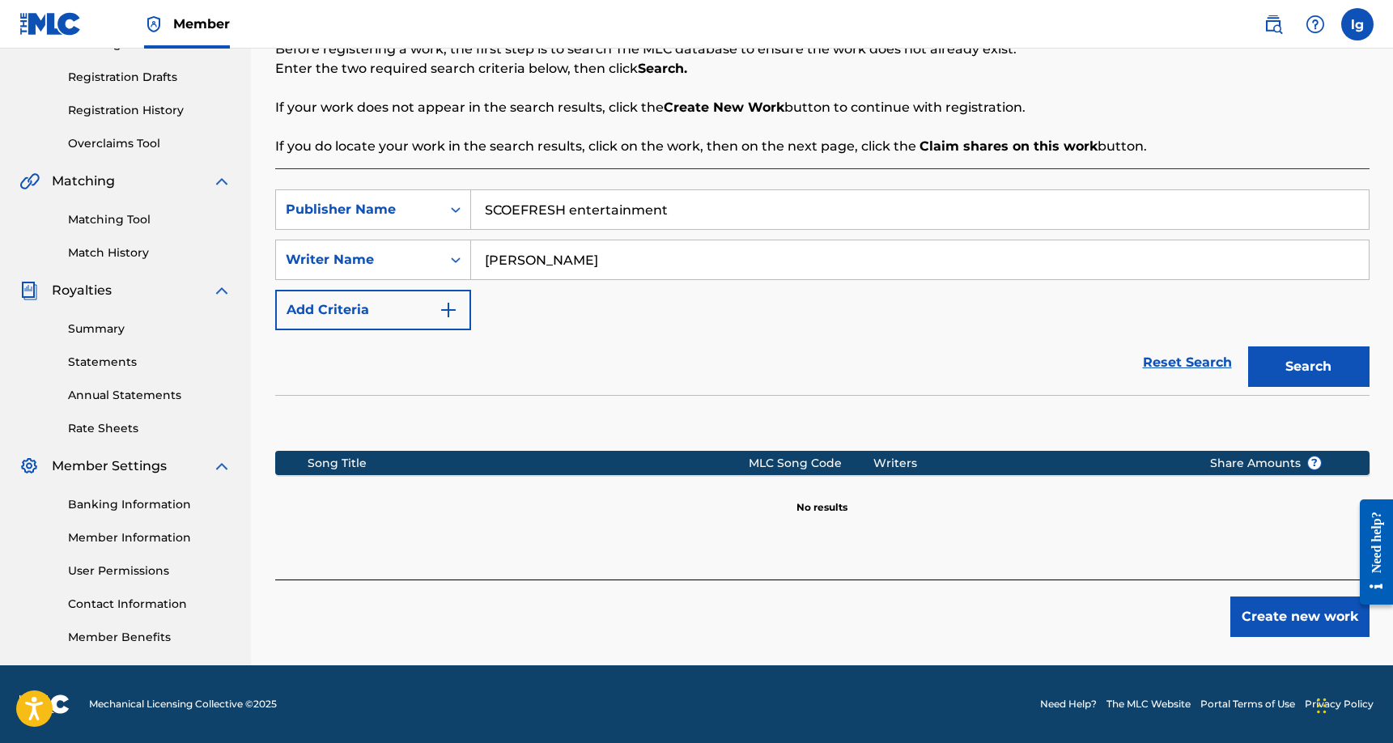
click at [1275, 609] on button "Create new work" at bounding box center [1299, 616] width 139 height 40
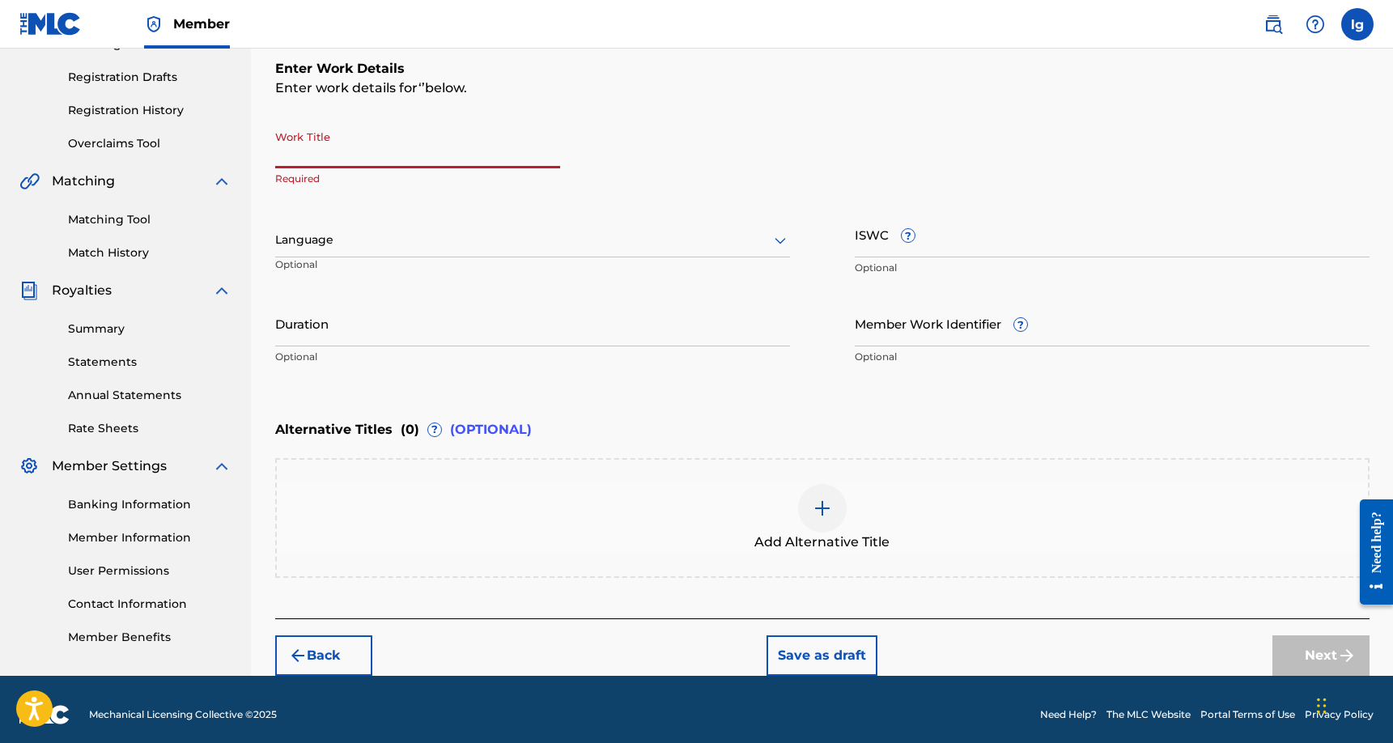
click at [375, 154] on input "Work Title" at bounding box center [417, 145] width 285 height 46
type input "blade"
click at [1317, 649] on button "Next" at bounding box center [1320, 655] width 97 height 40
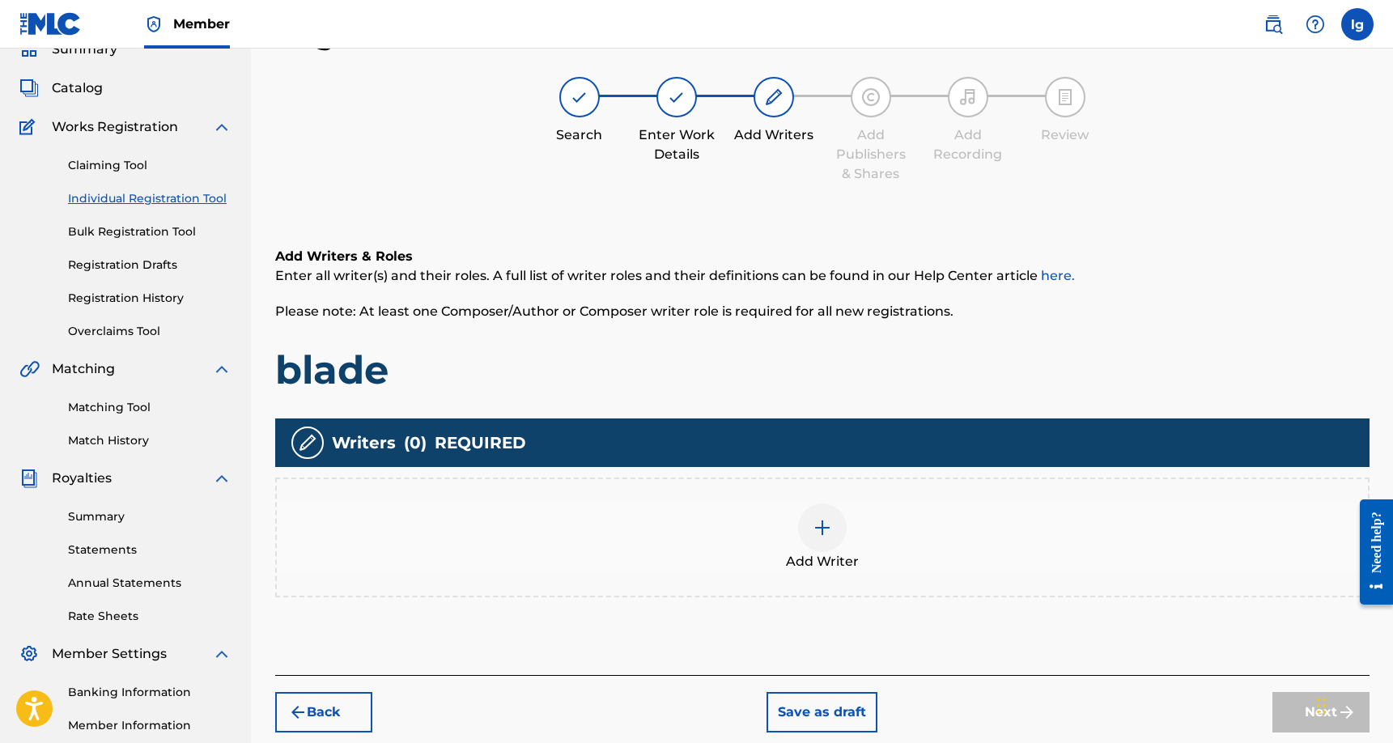
scroll to position [207, 0]
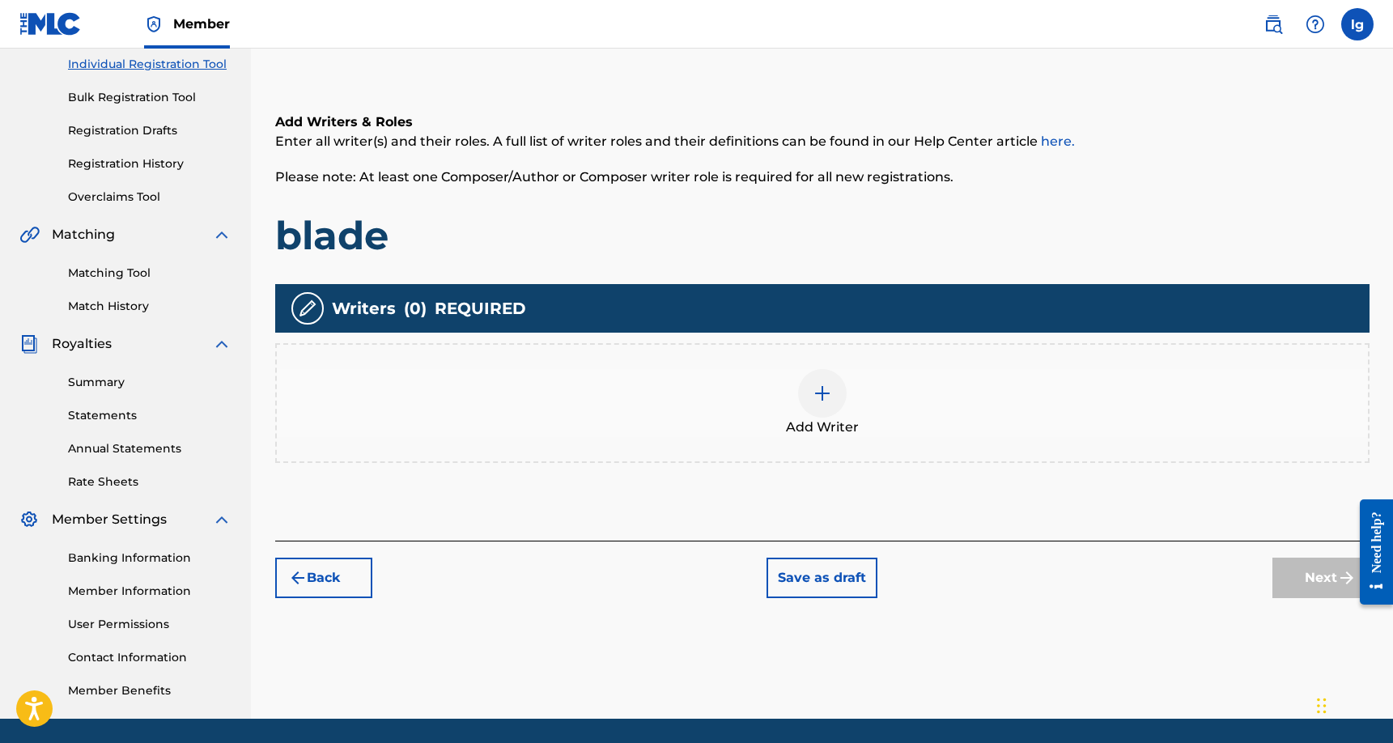
click at [323, 567] on button "Back" at bounding box center [323, 578] width 97 height 40
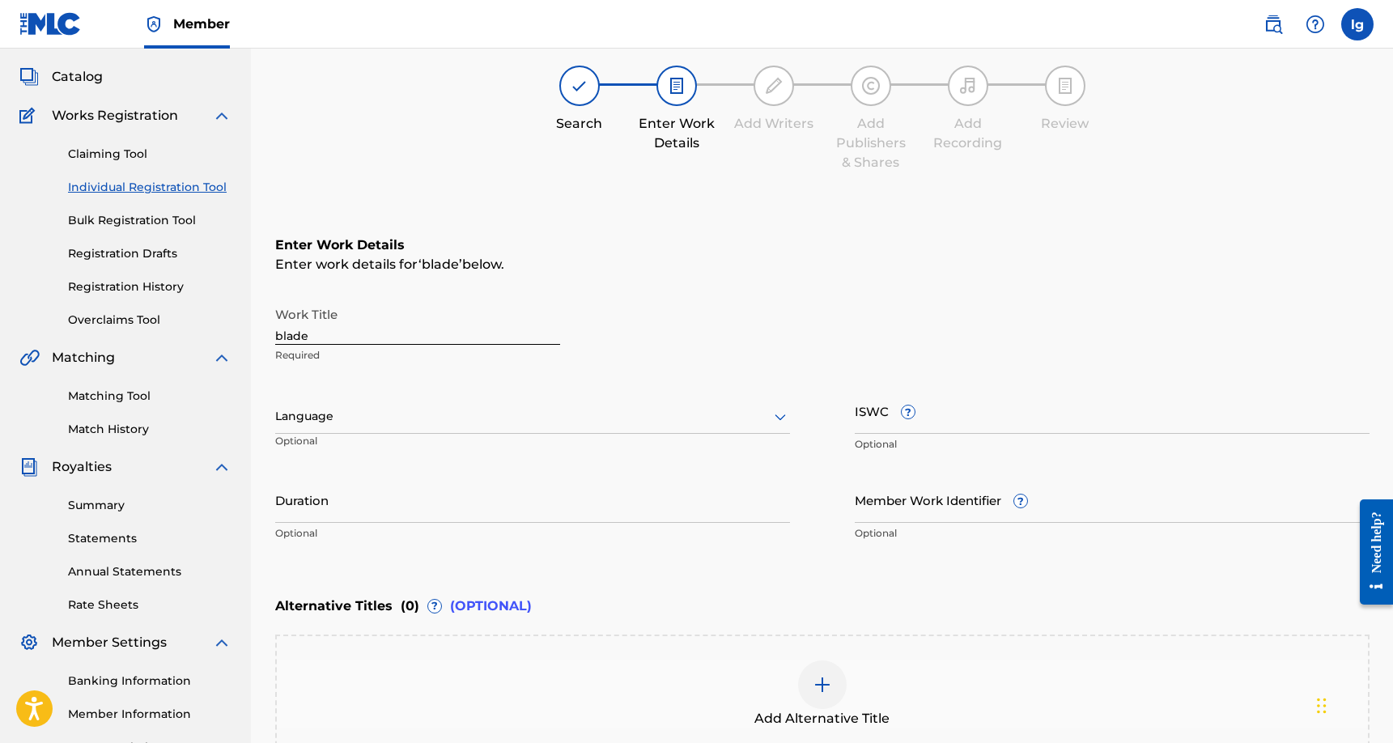
scroll to position [0, 0]
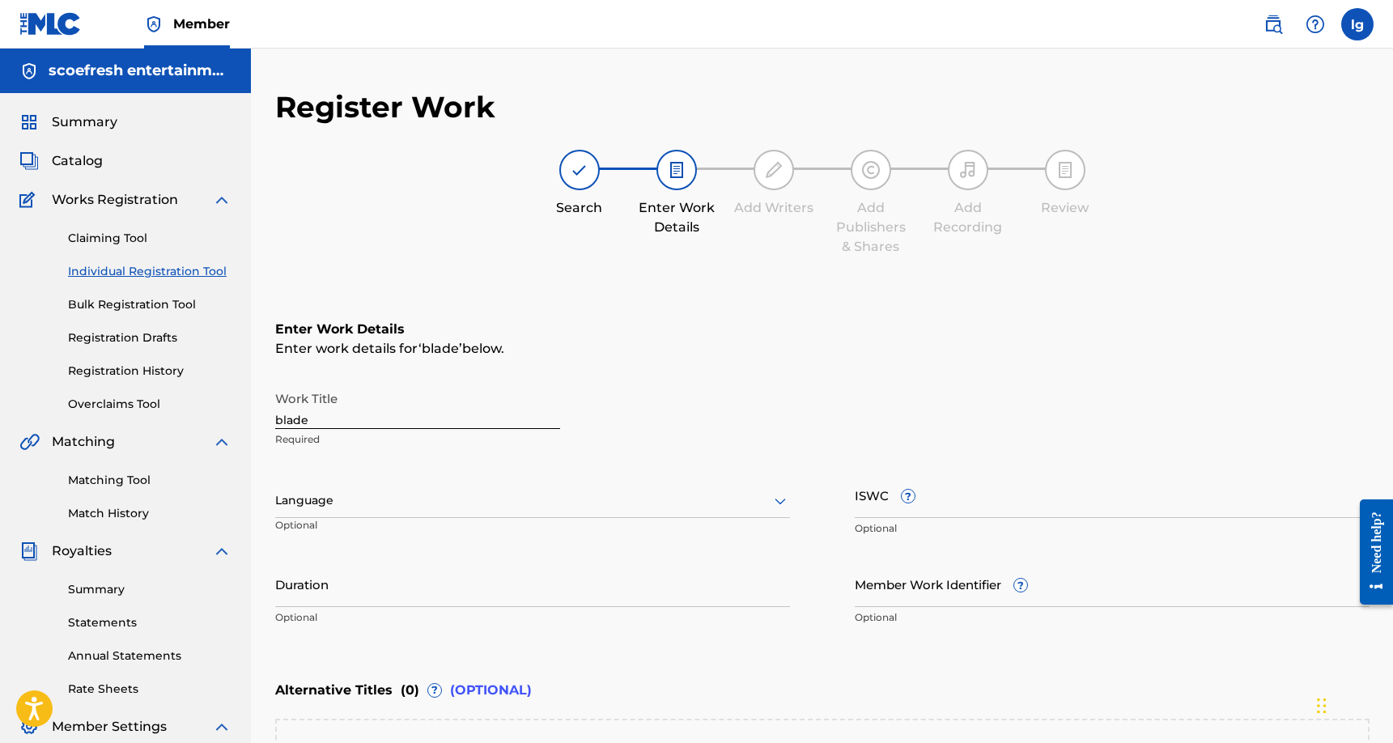
click at [221, 199] on img at bounding box center [221, 199] width 19 height 19
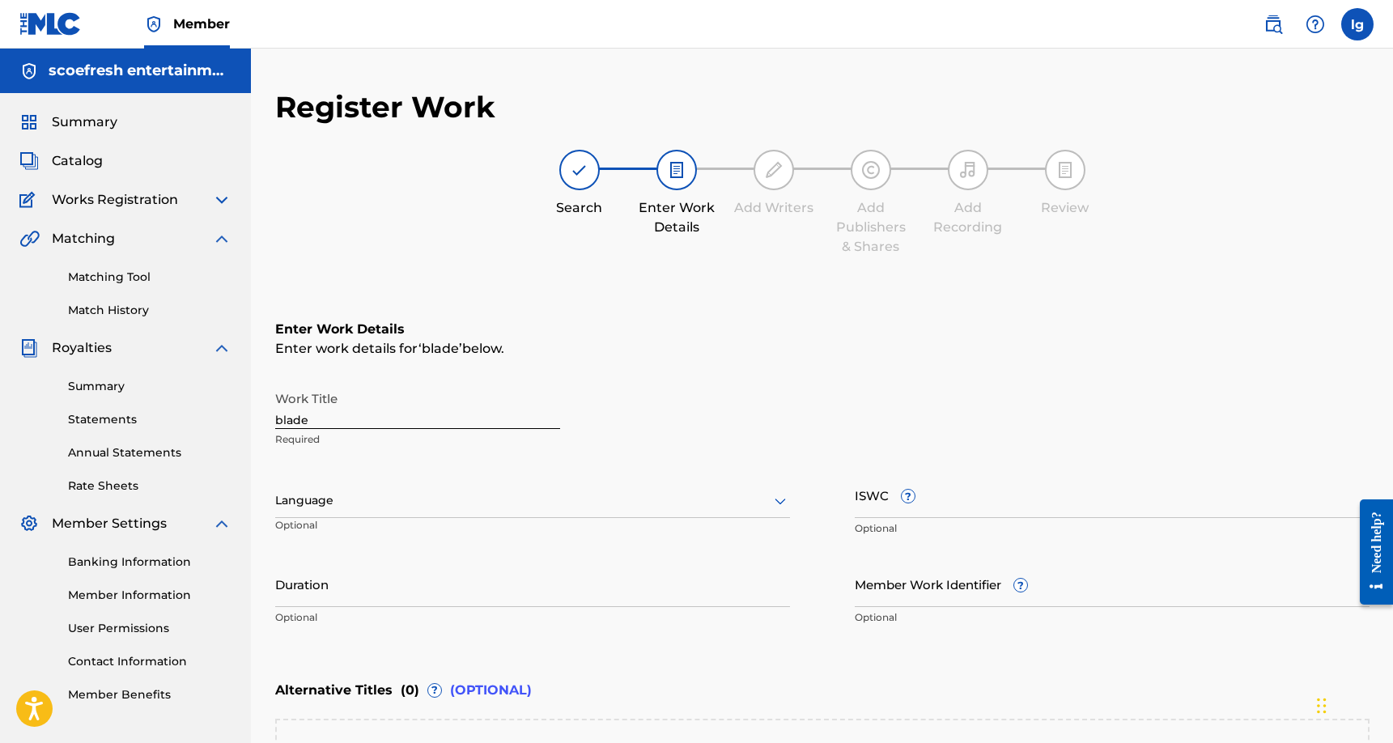
click at [98, 168] on span "Catalog" at bounding box center [77, 160] width 51 height 19
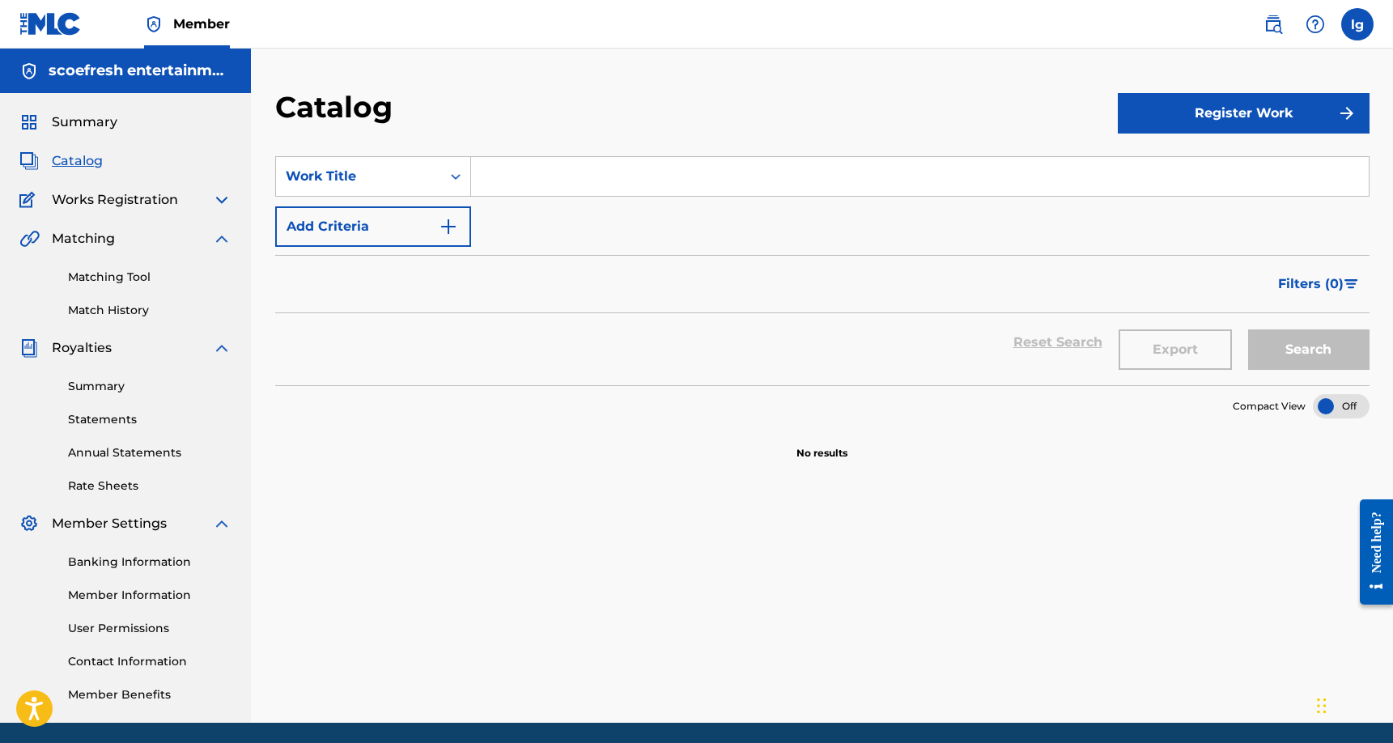
click at [98, 168] on span "Catalog" at bounding box center [77, 160] width 51 height 19
click at [1356, 24] on label at bounding box center [1357, 24] width 32 height 32
click at [1357, 24] on input "lg [PERSON_NAME] [PERSON_NAME][EMAIL_ADDRESS][DOMAIN_NAME] Notification Prefere…" at bounding box center [1357, 24] width 0 height 0
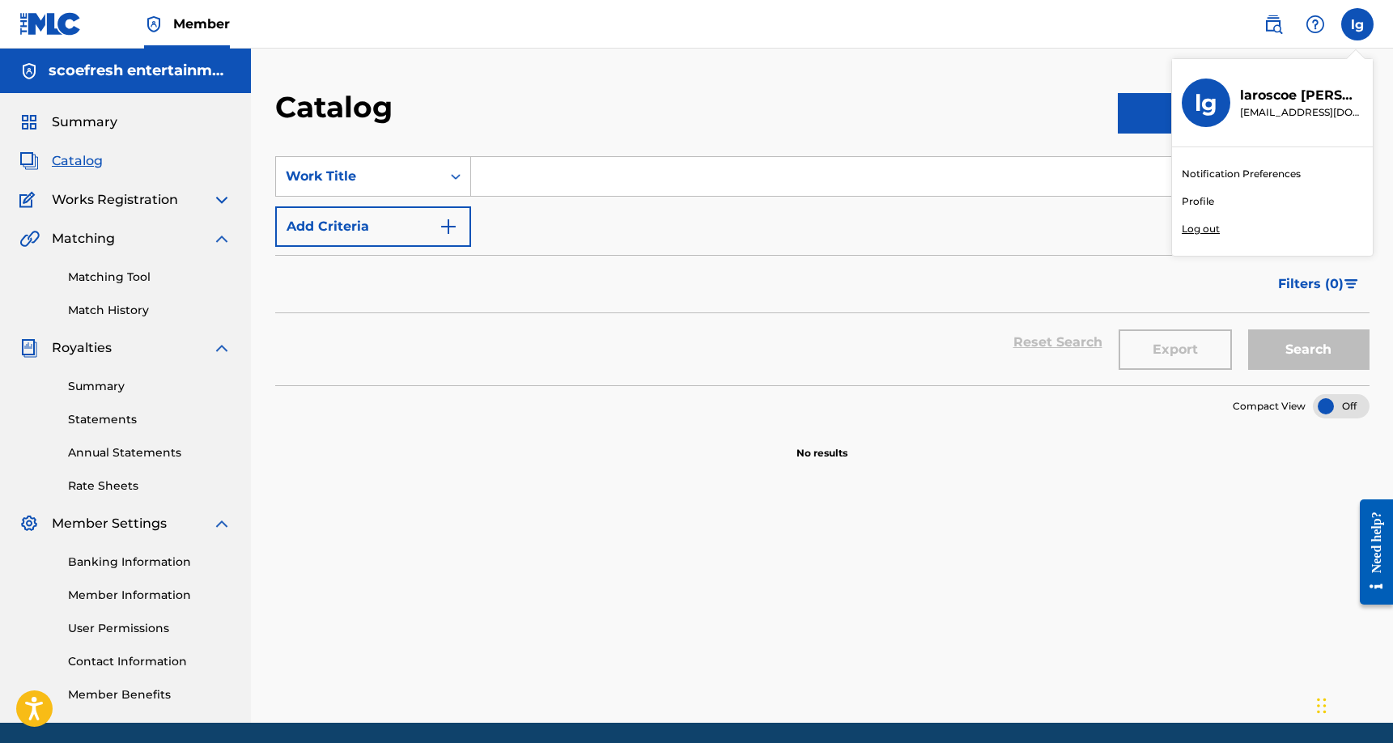
click at [1201, 201] on link "Profile" at bounding box center [1197, 201] width 32 height 15
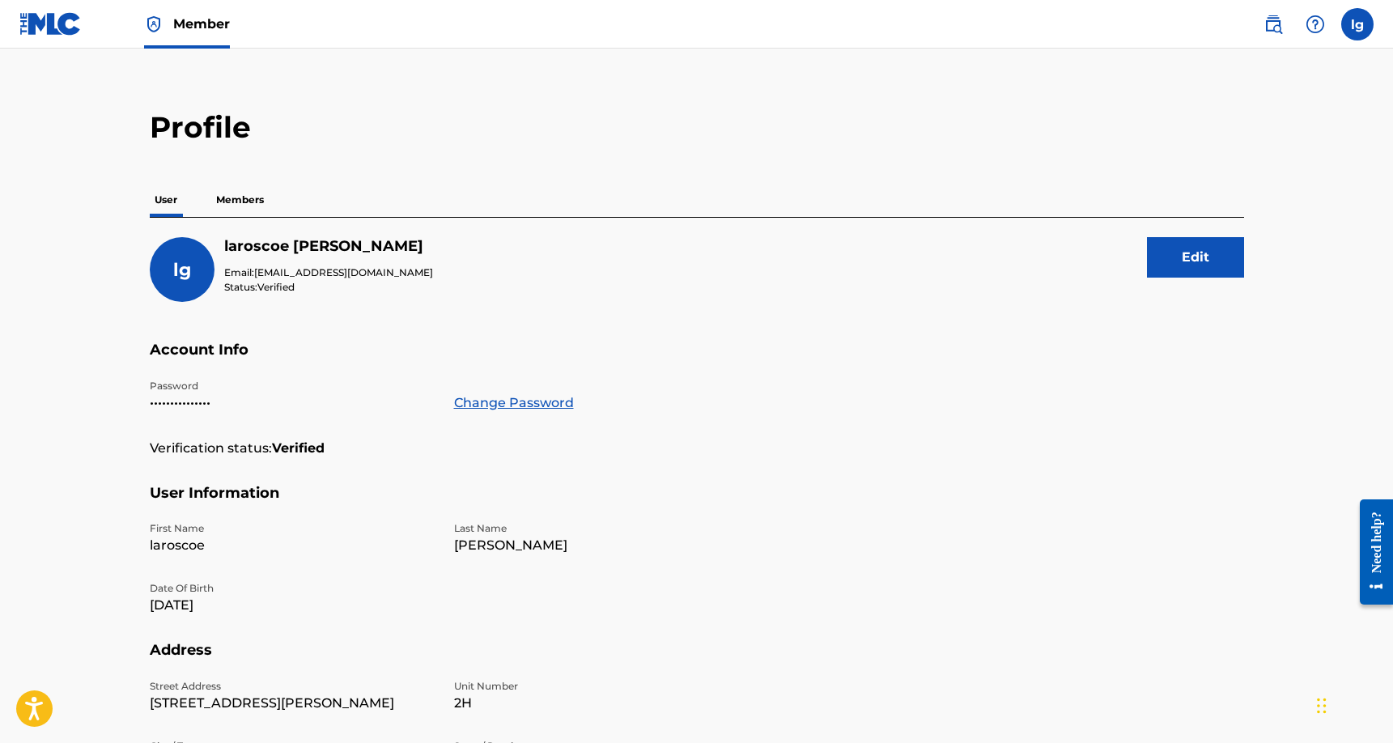
scroll to position [20, 0]
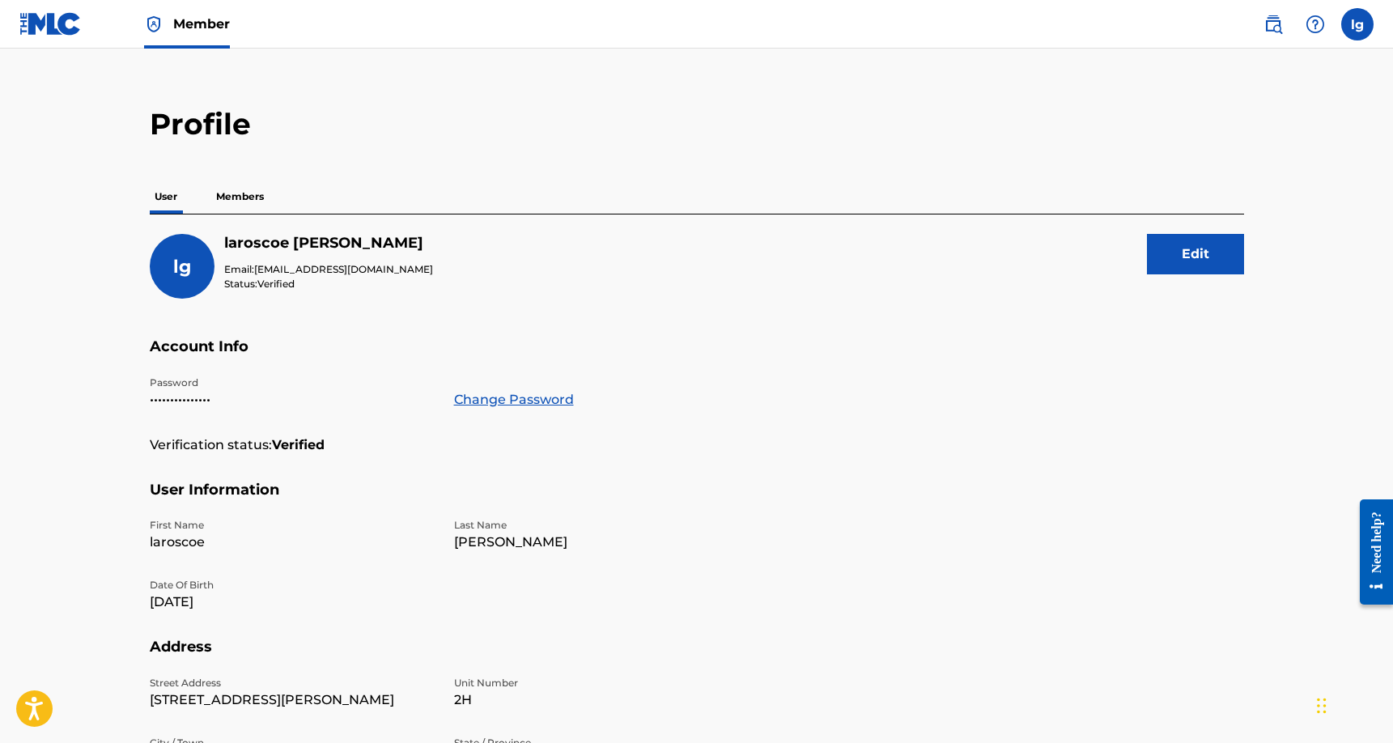
click at [261, 190] on p "Members" at bounding box center [239, 197] width 57 height 34
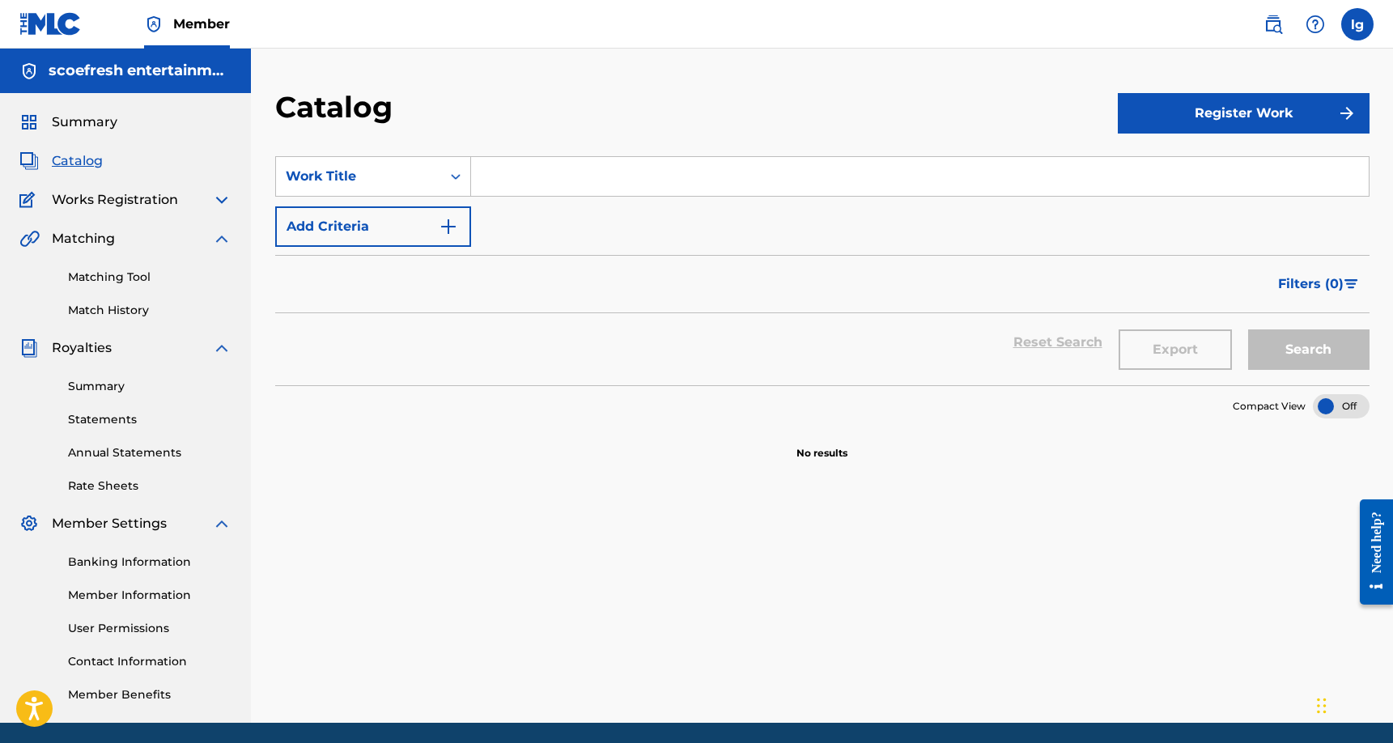
click at [222, 200] on img at bounding box center [221, 199] width 19 height 19
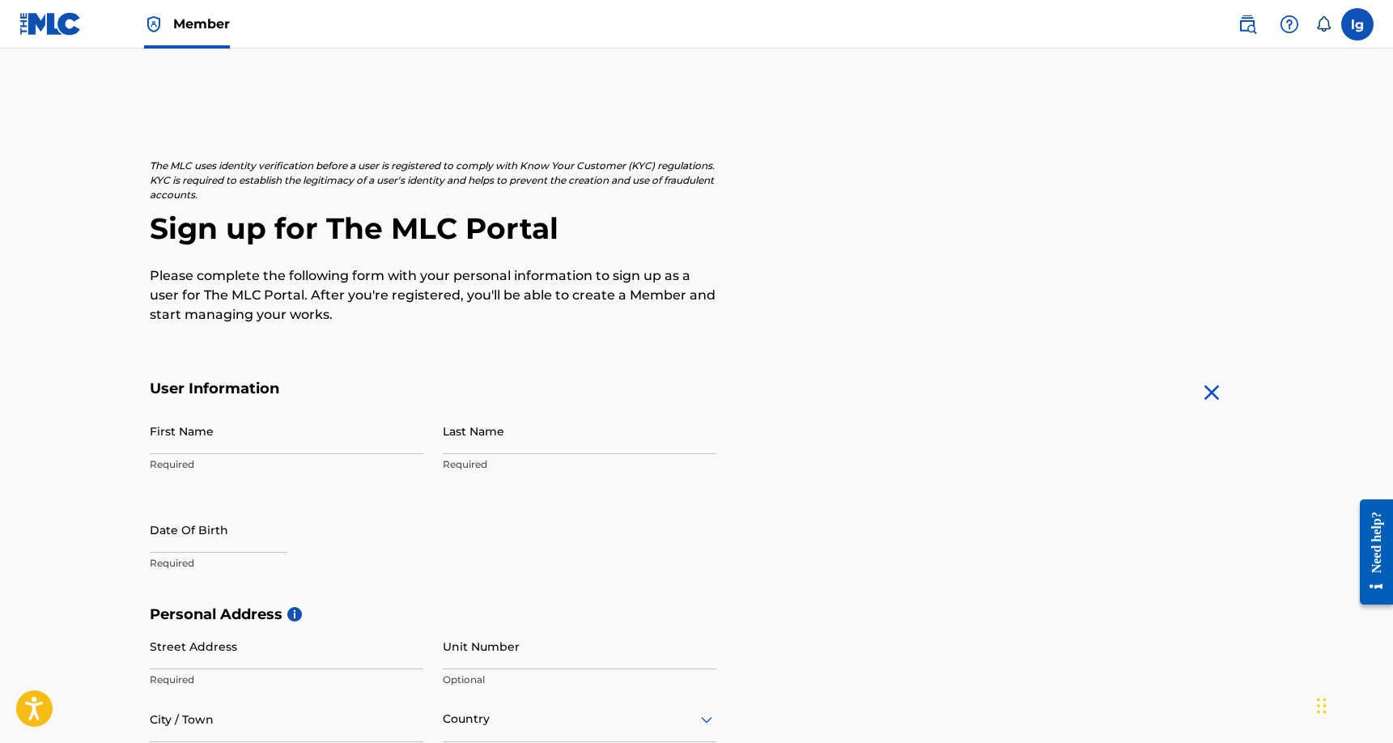
click at [1353, 26] on label at bounding box center [1357, 24] width 32 height 32
click at [1357, 24] on input "lg [PERSON_NAME] [PERSON_NAME][EMAIL_ADDRESS][DOMAIN_NAME] Notification Prefere…" at bounding box center [1357, 24] width 0 height 0
click at [1201, 202] on link "Profile" at bounding box center [1197, 201] width 32 height 15
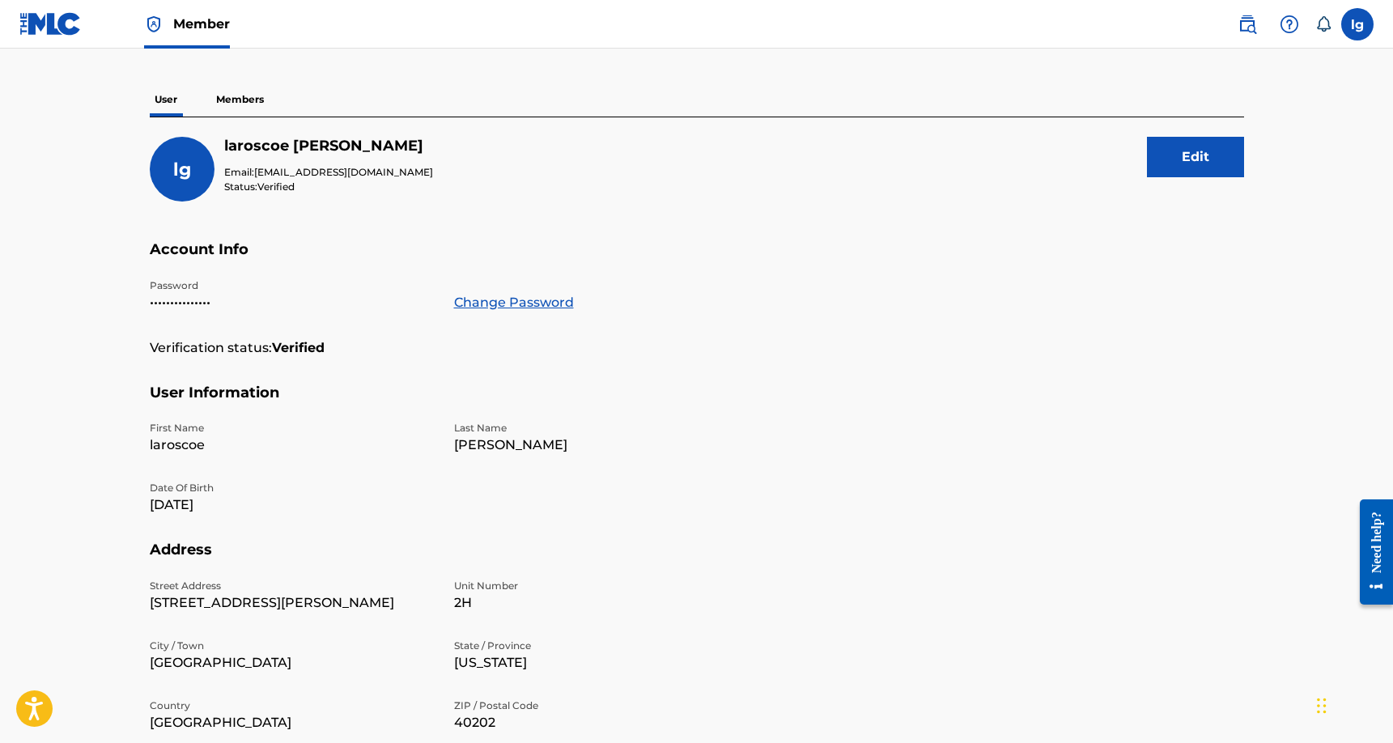
scroll to position [71, 0]
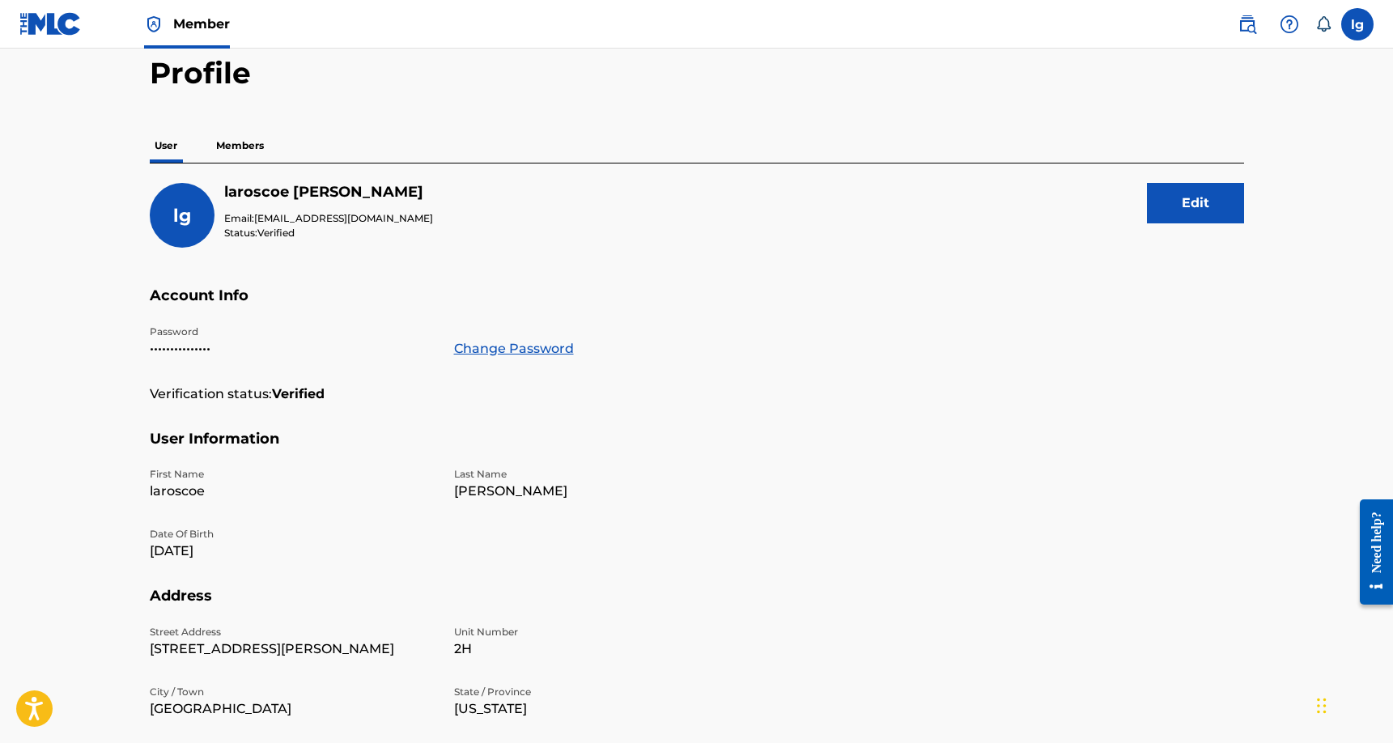
click at [240, 142] on p "Members" at bounding box center [239, 146] width 57 height 34
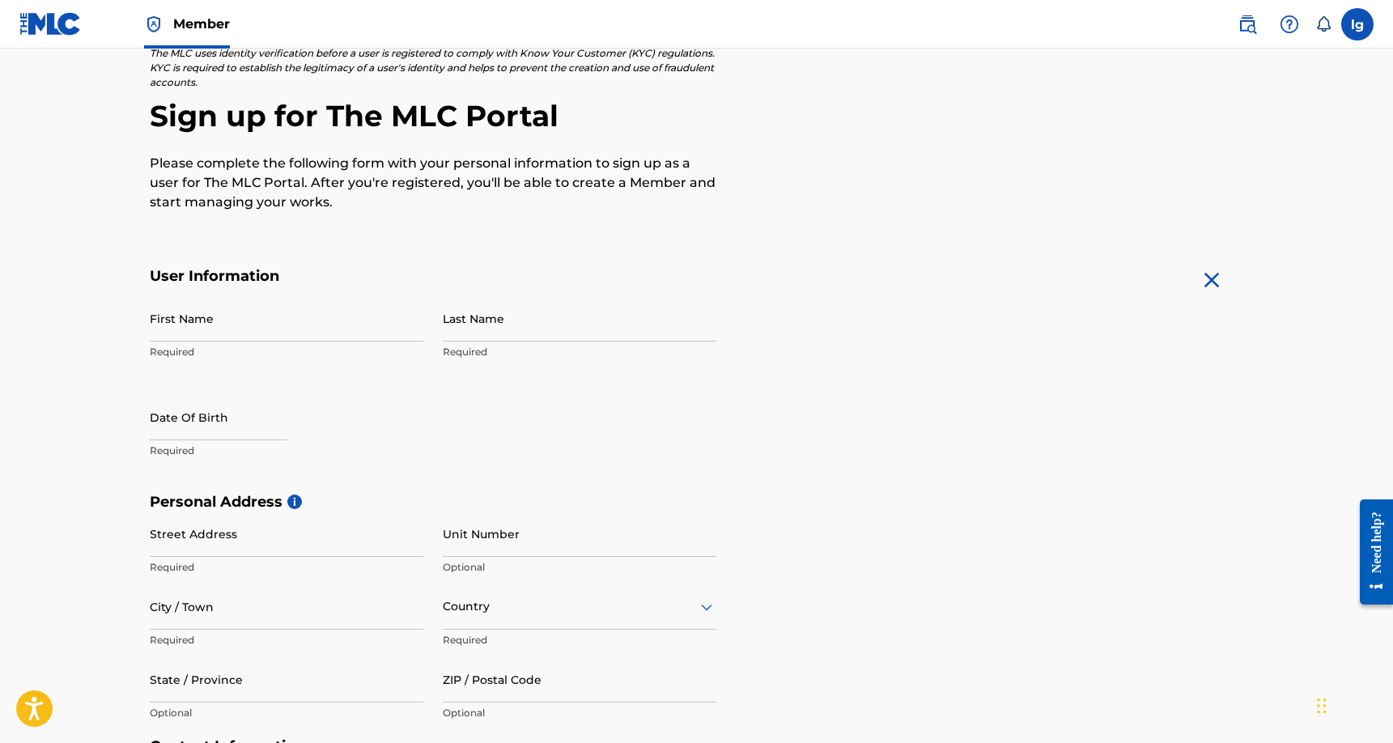
scroll to position [116, 0]
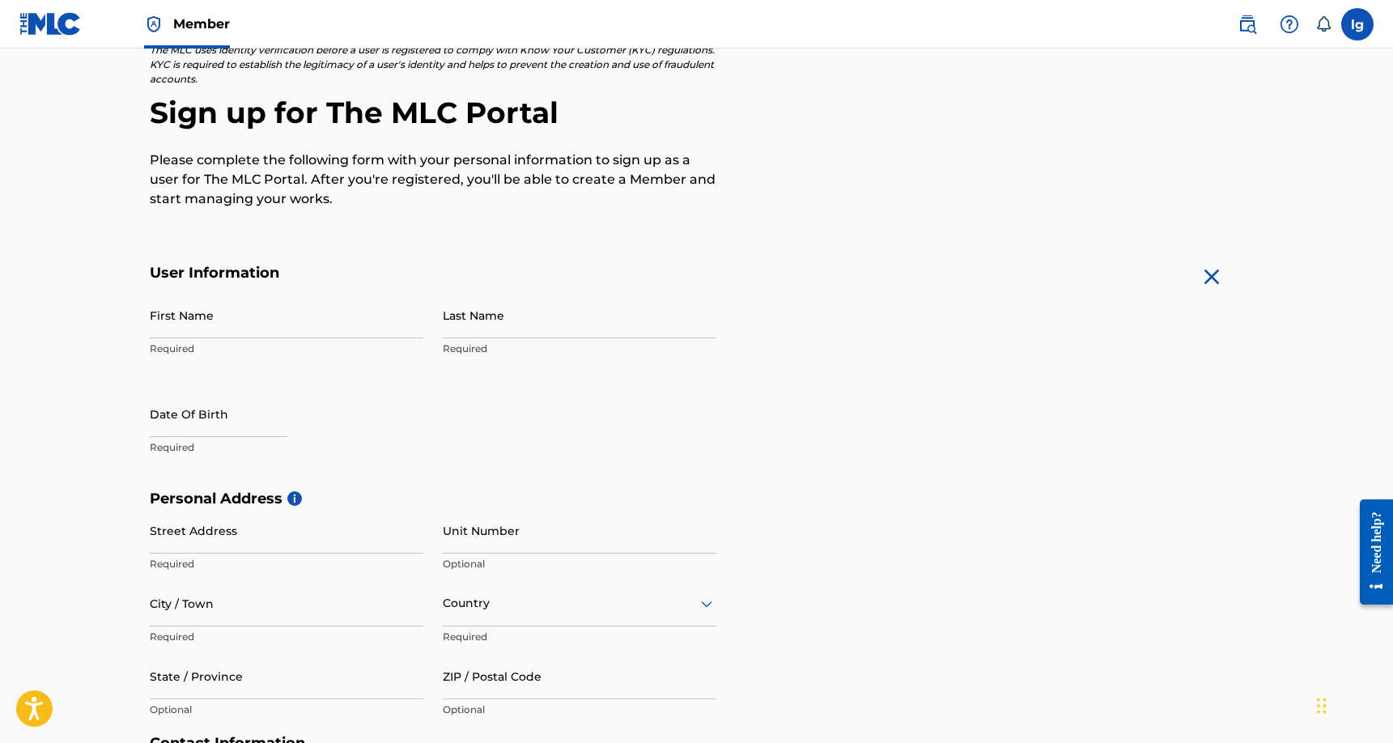
click at [45, 20] on img at bounding box center [50, 23] width 62 height 23
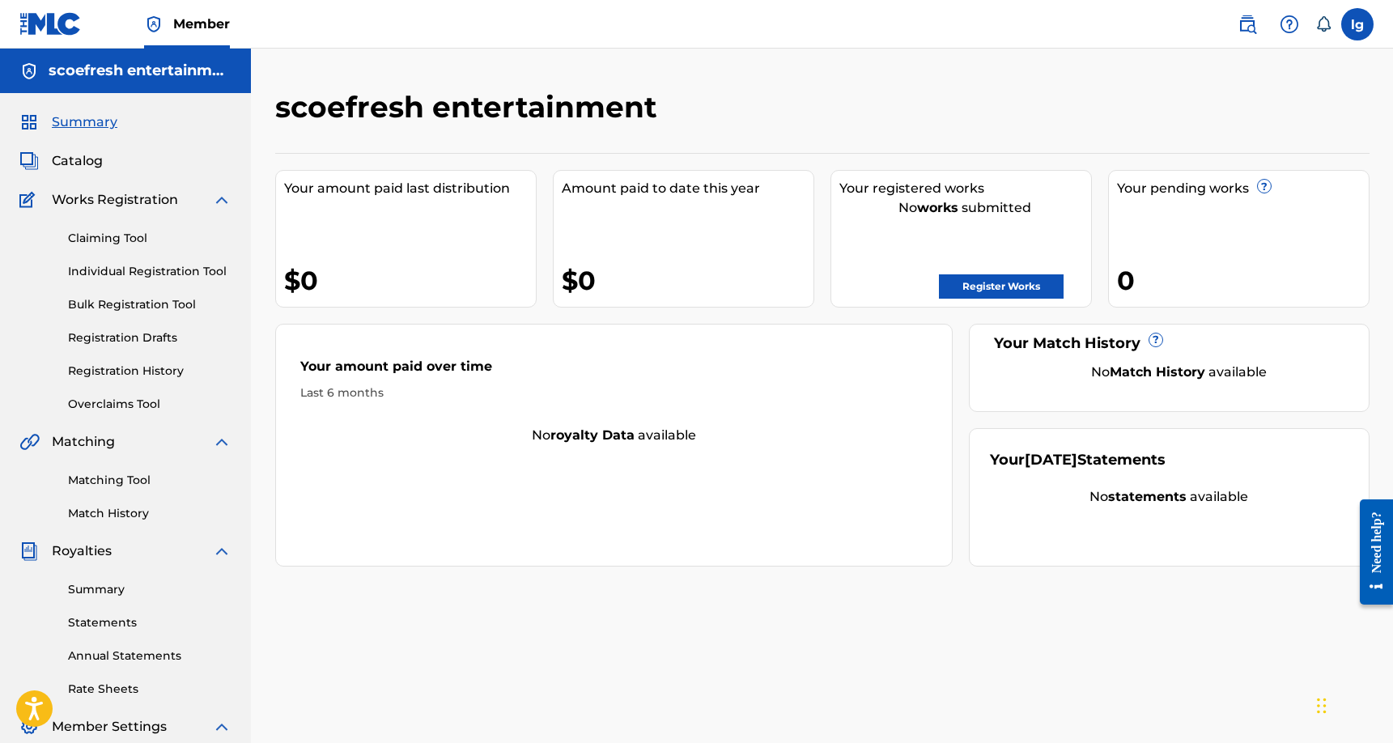
click at [130, 274] on link "Individual Registration Tool" at bounding box center [149, 271] width 163 height 17
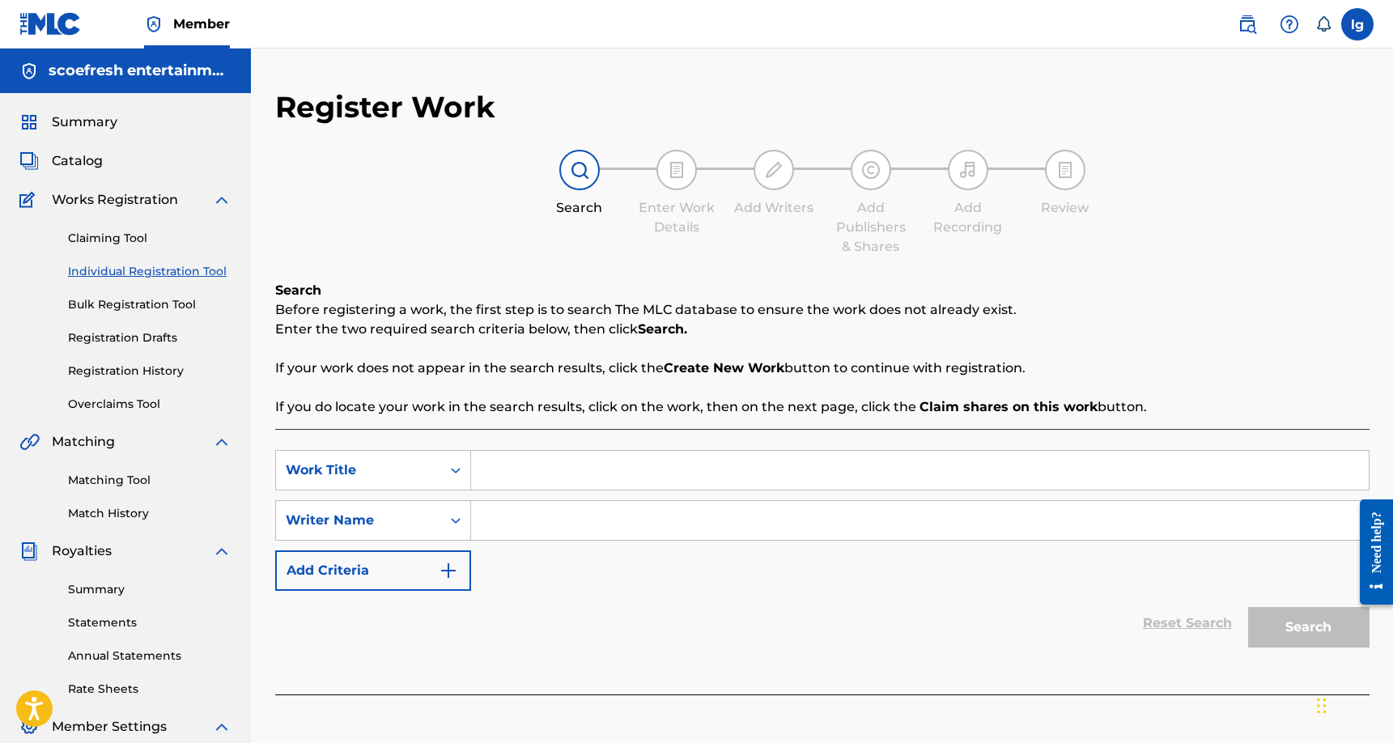
click at [492, 472] on input "Search Form" at bounding box center [919, 470] width 897 height 39
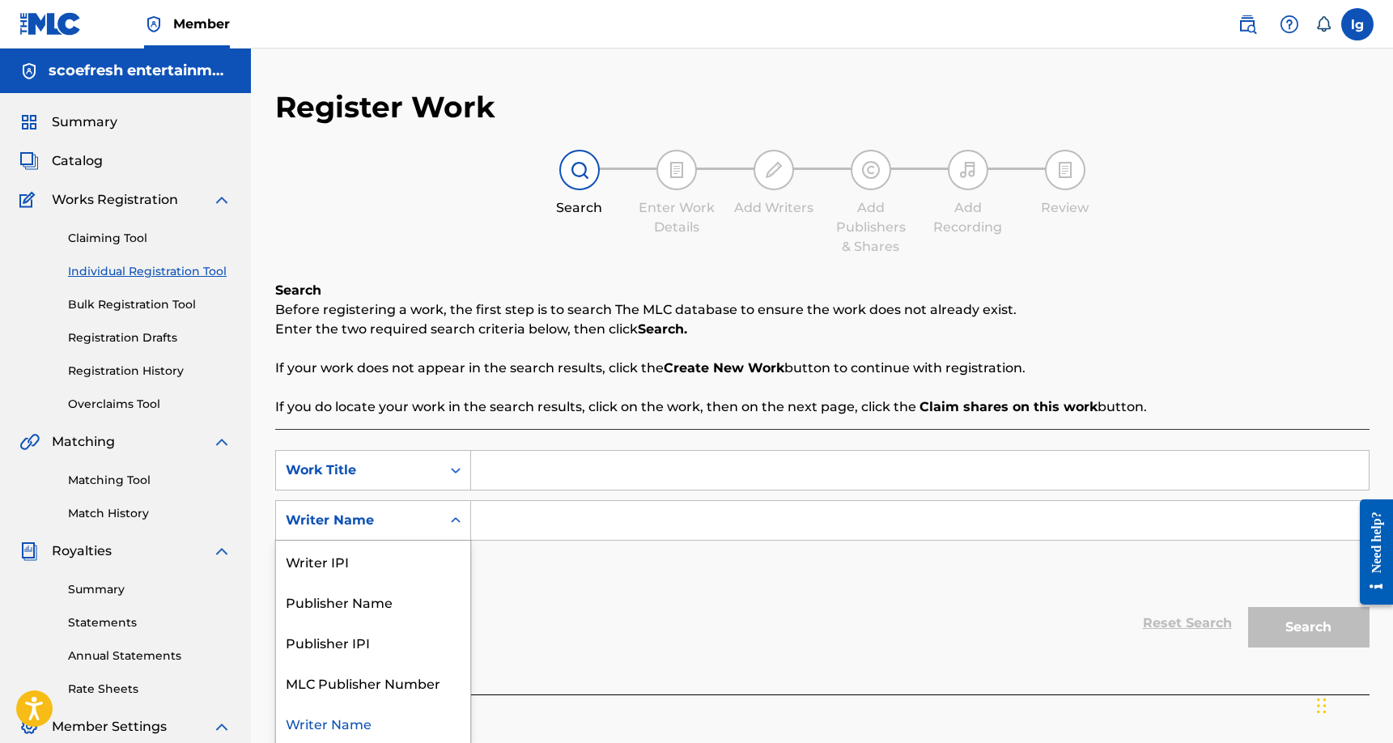
click at [453, 518] on icon "Search Form" at bounding box center [455, 520] width 16 height 16
click at [426, 588] on div "Publisher Name" at bounding box center [373, 600] width 194 height 40
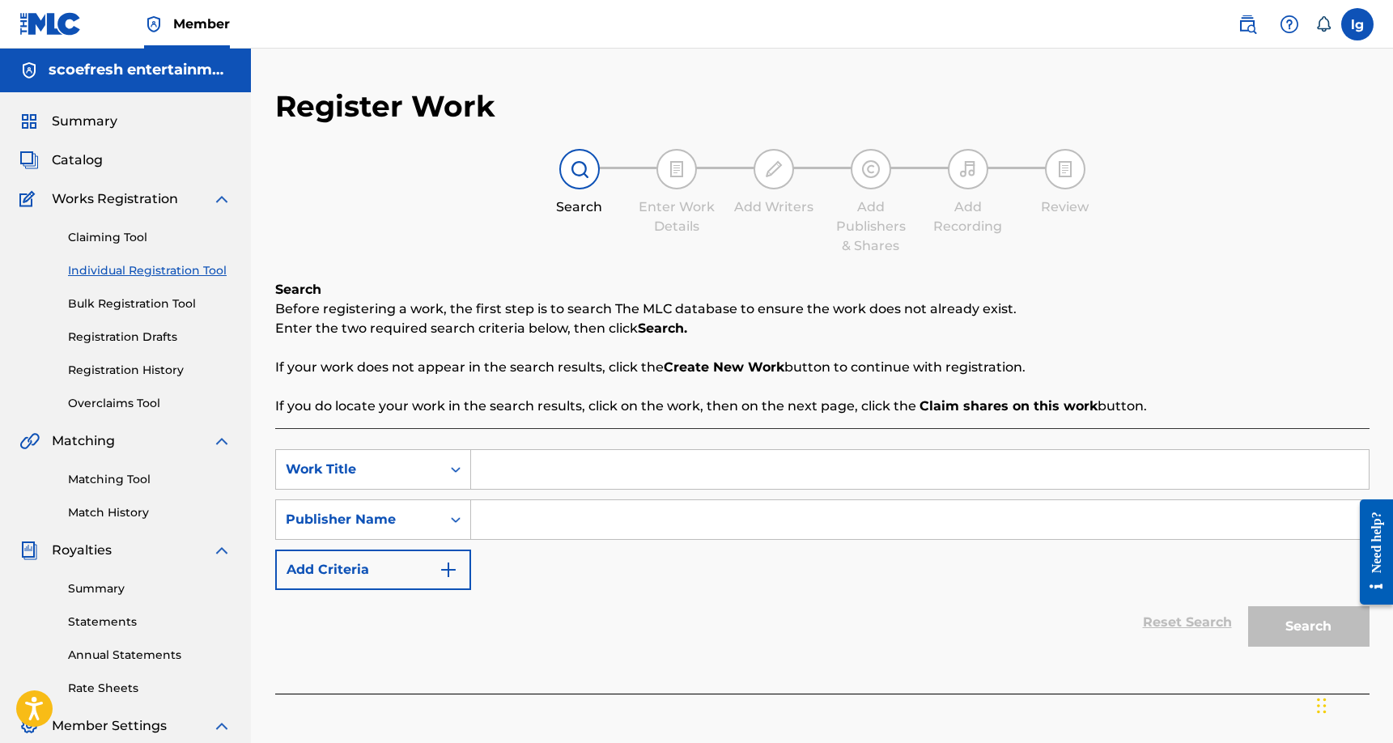
click at [515, 520] on input "Search Form" at bounding box center [919, 519] width 897 height 39
type input "SCOEFRESH entertainment"
click at [455, 469] on icon "Search Form" at bounding box center [455, 469] width 16 height 16
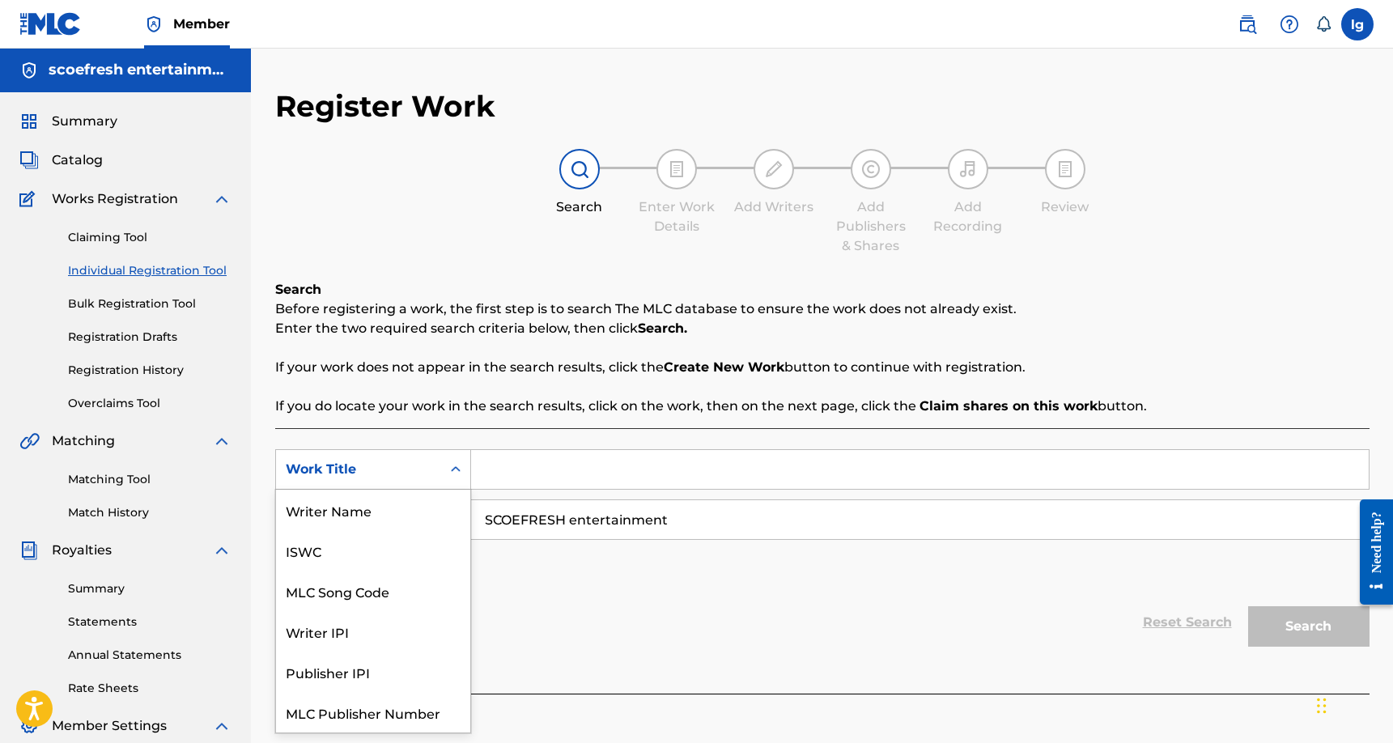
scroll to position [40, 0]
click at [337, 715] on div "Work Title" at bounding box center [373, 712] width 194 height 40
click at [458, 469] on icon "Search Form" at bounding box center [456, 469] width 10 height 6
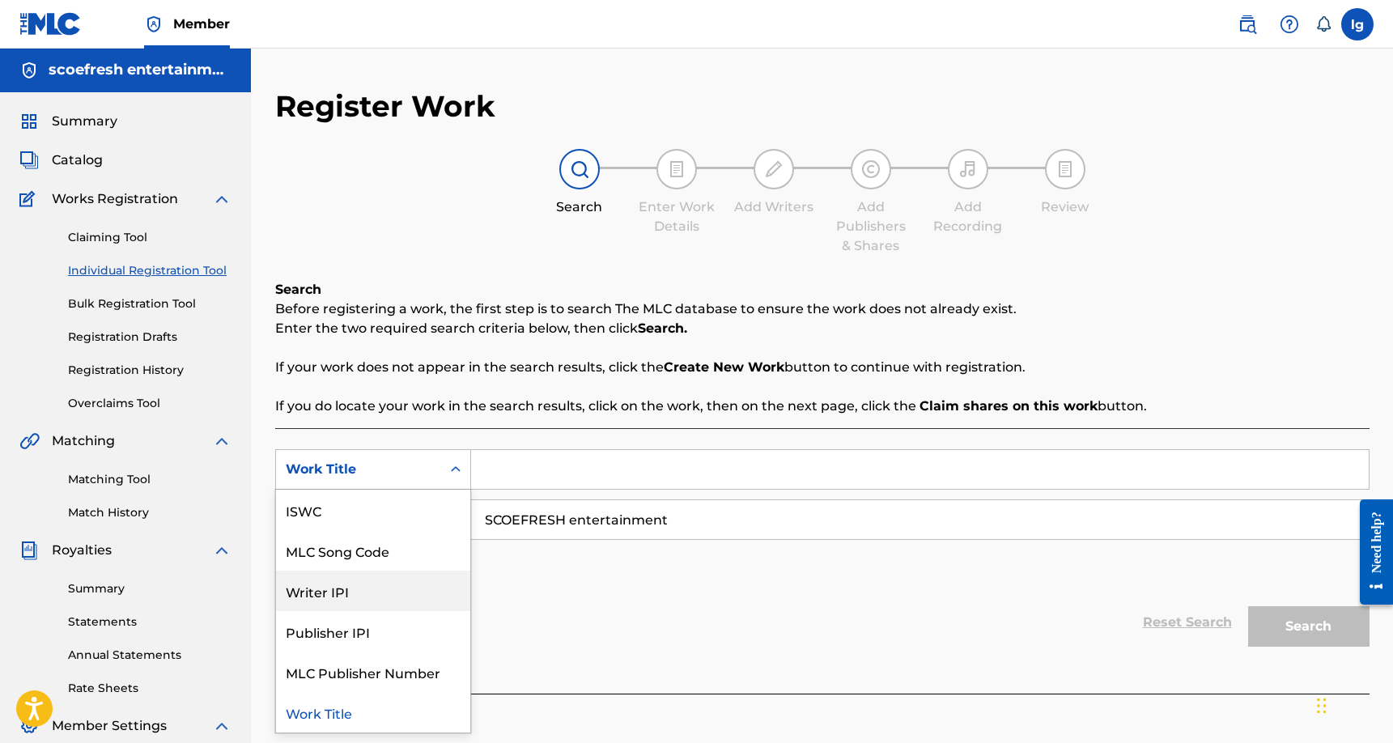
click at [386, 599] on div "Writer IPI" at bounding box center [373, 590] width 194 height 40
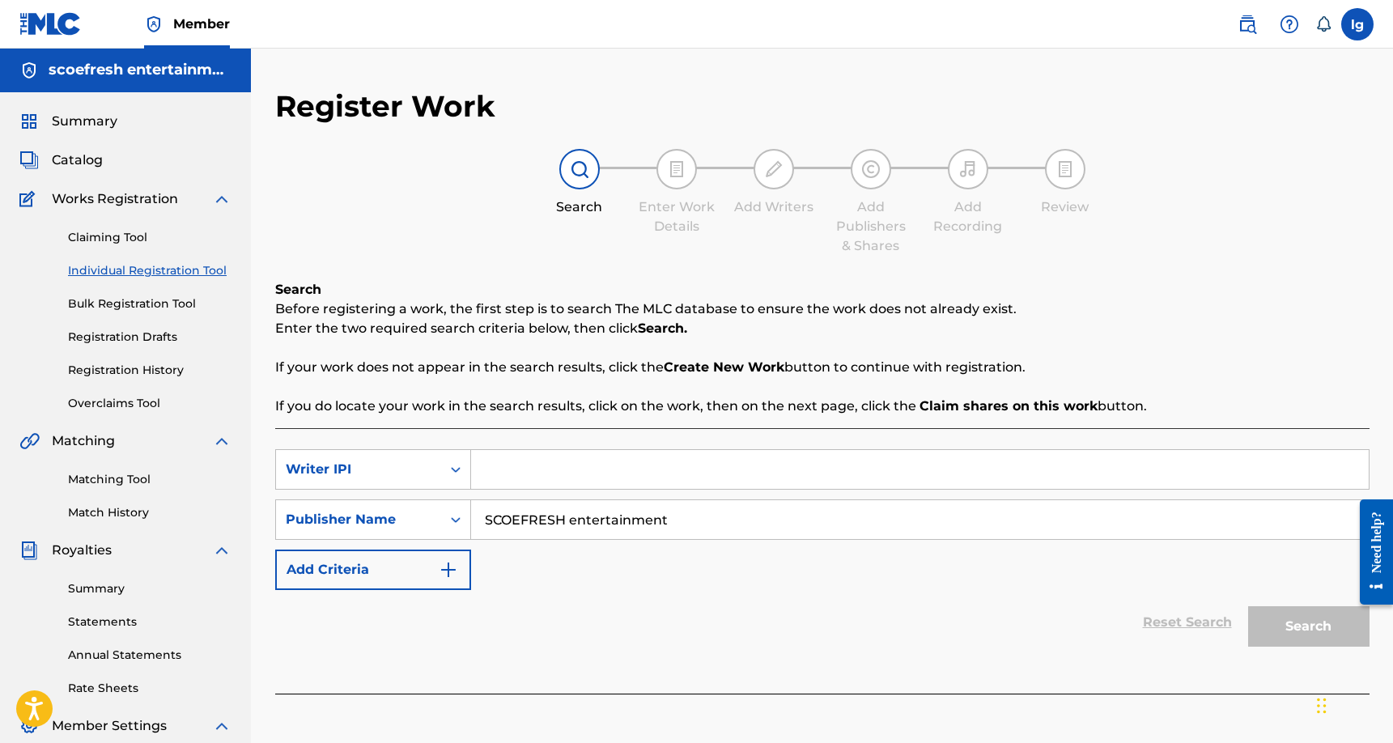
click at [537, 476] on input "Search Form" at bounding box center [919, 469] width 897 height 39
click at [445, 569] on img "Search Form" at bounding box center [448, 569] width 19 height 19
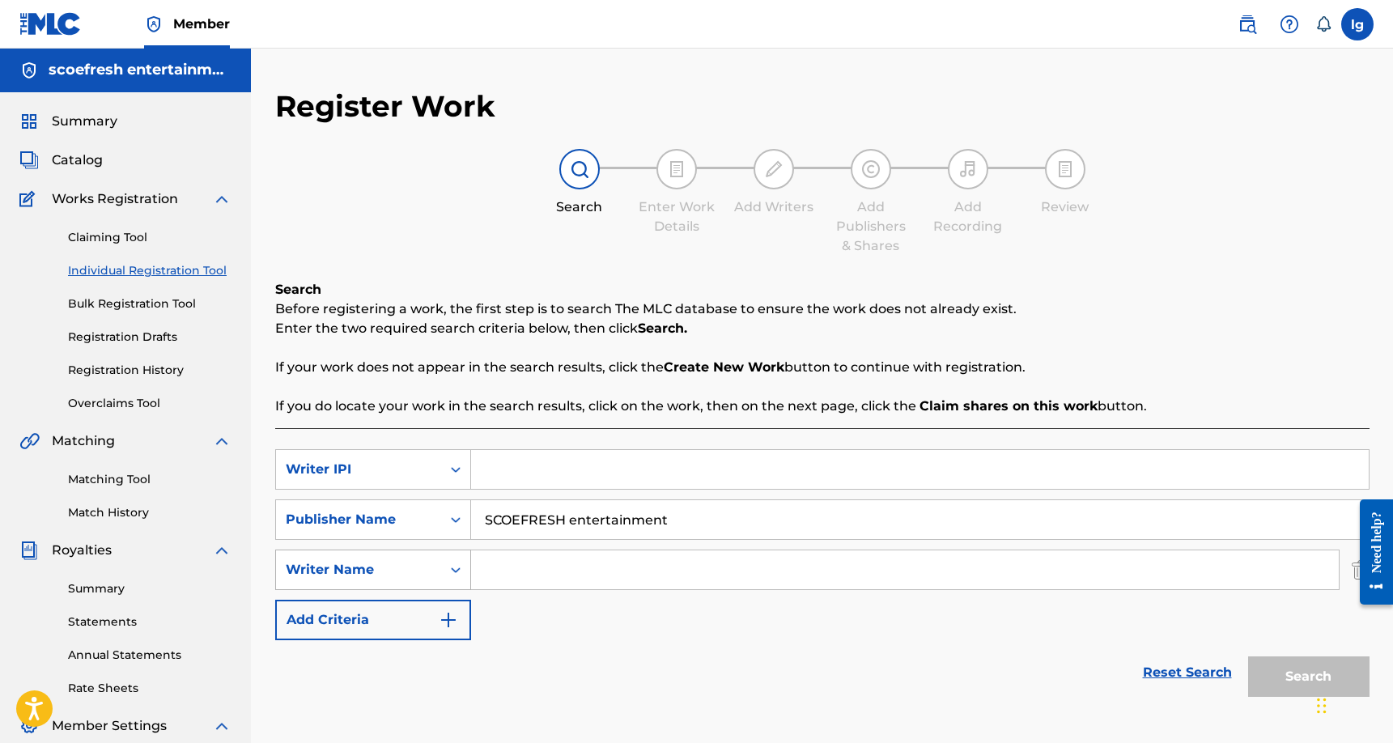
click at [456, 571] on icon "Search Form" at bounding box center [455, 570] width 16 height 16
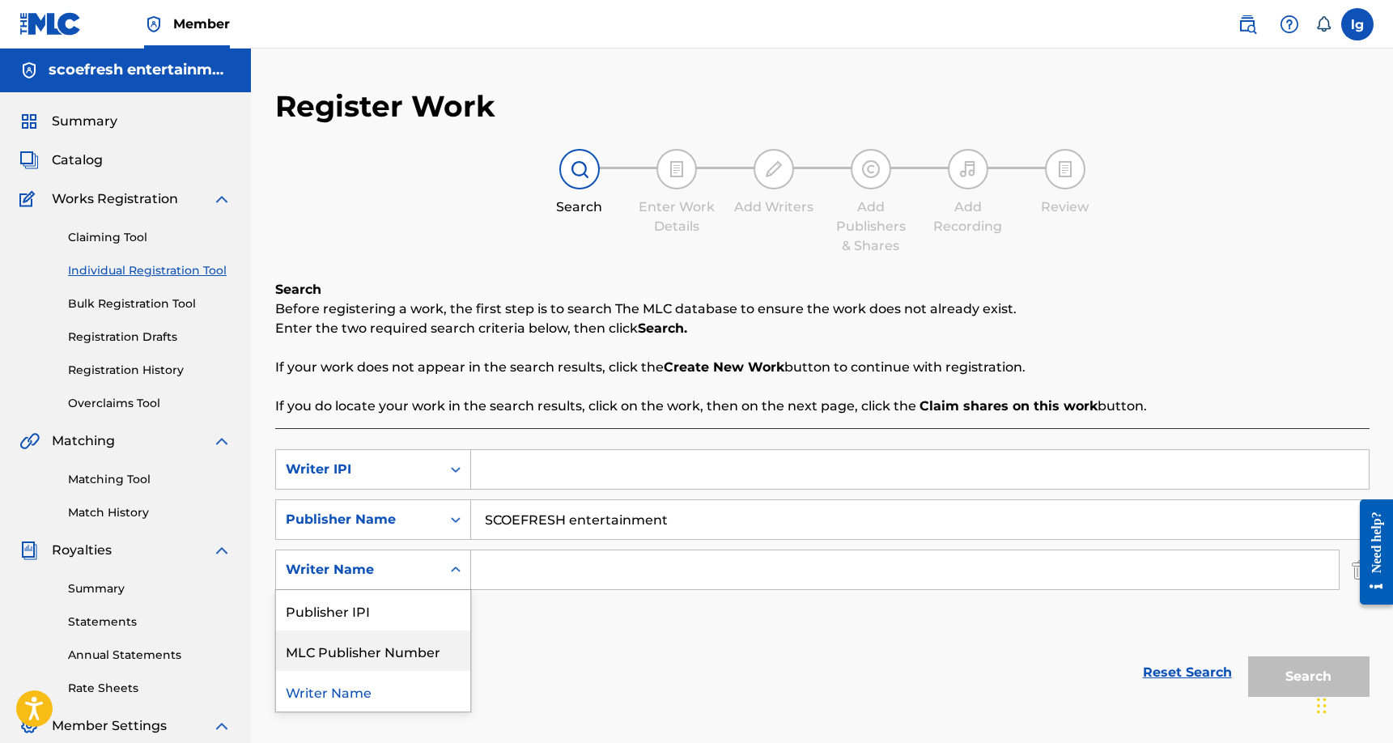
scroll to position [261, 0]
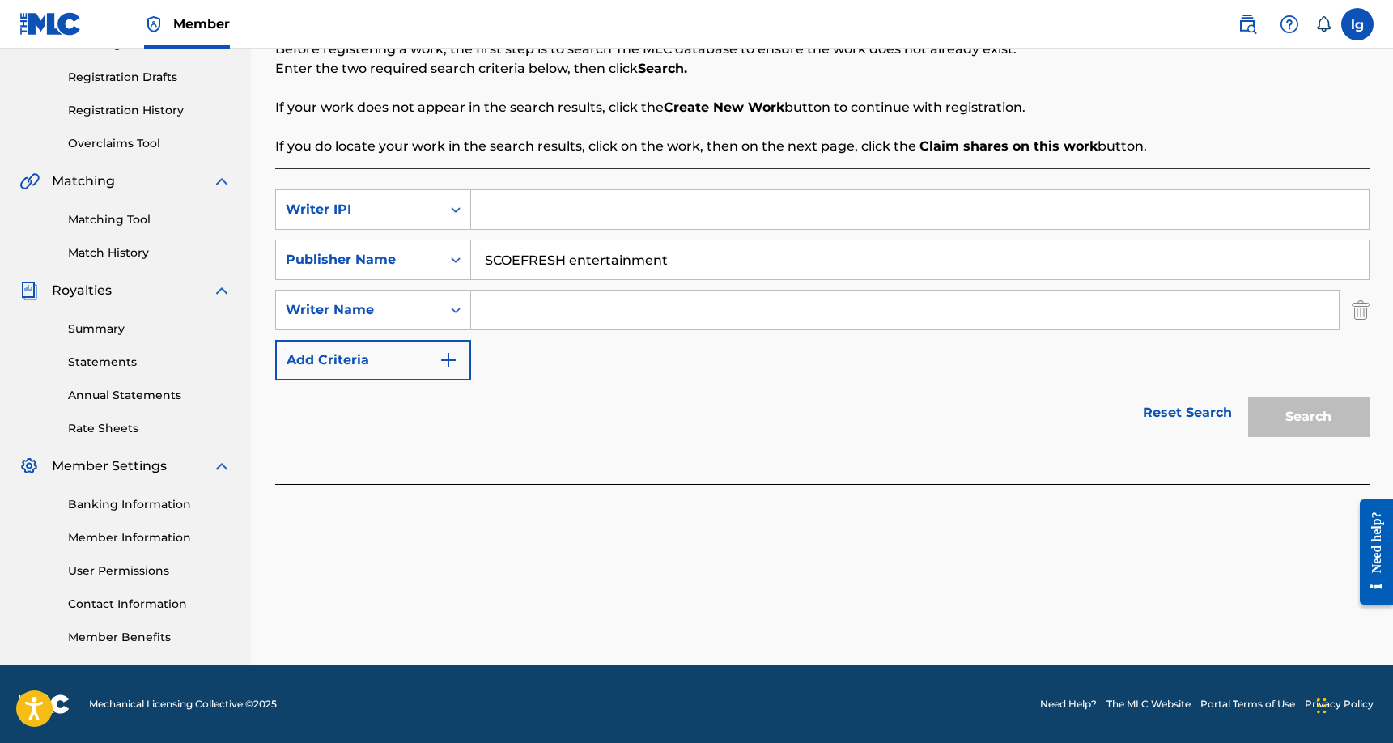
click at [120, 331] on link "Summary" at bounding box center [149, 328] width 163 height 17
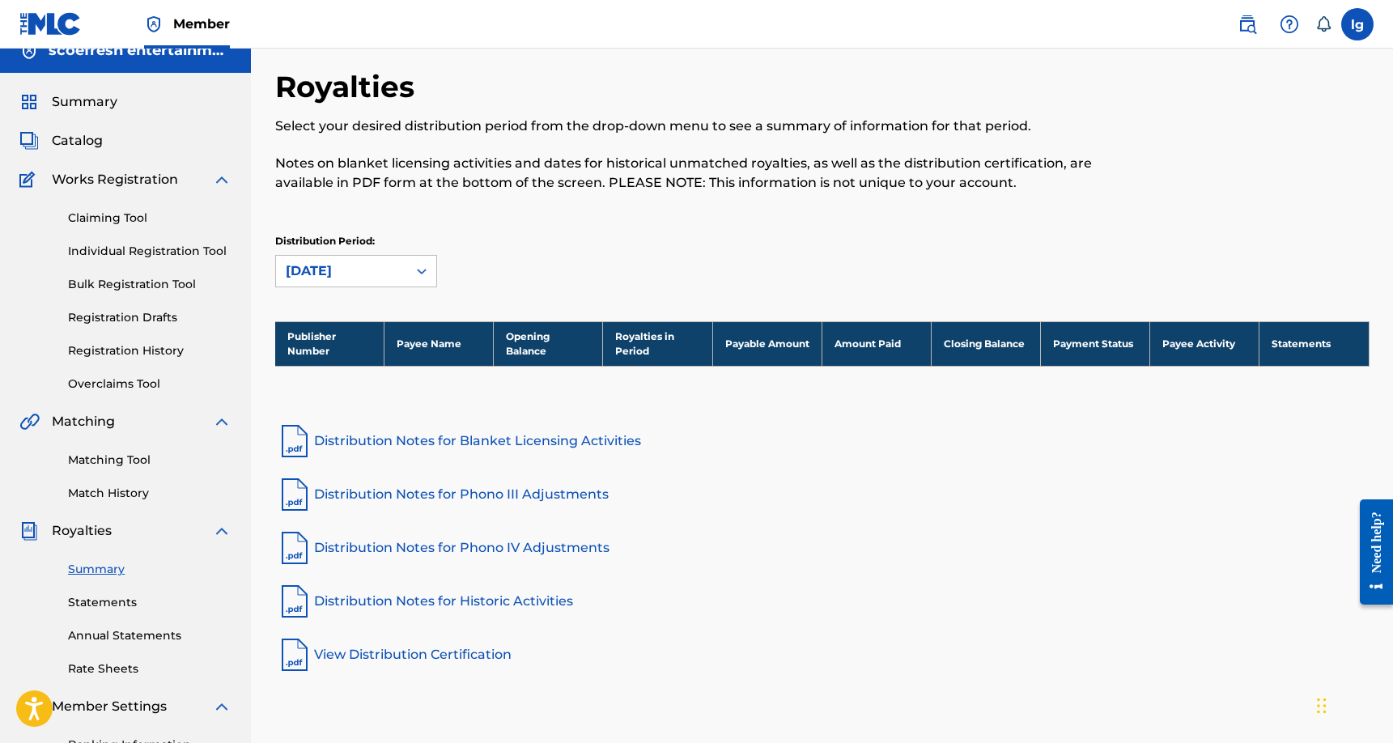
scroll to position [142, 0]
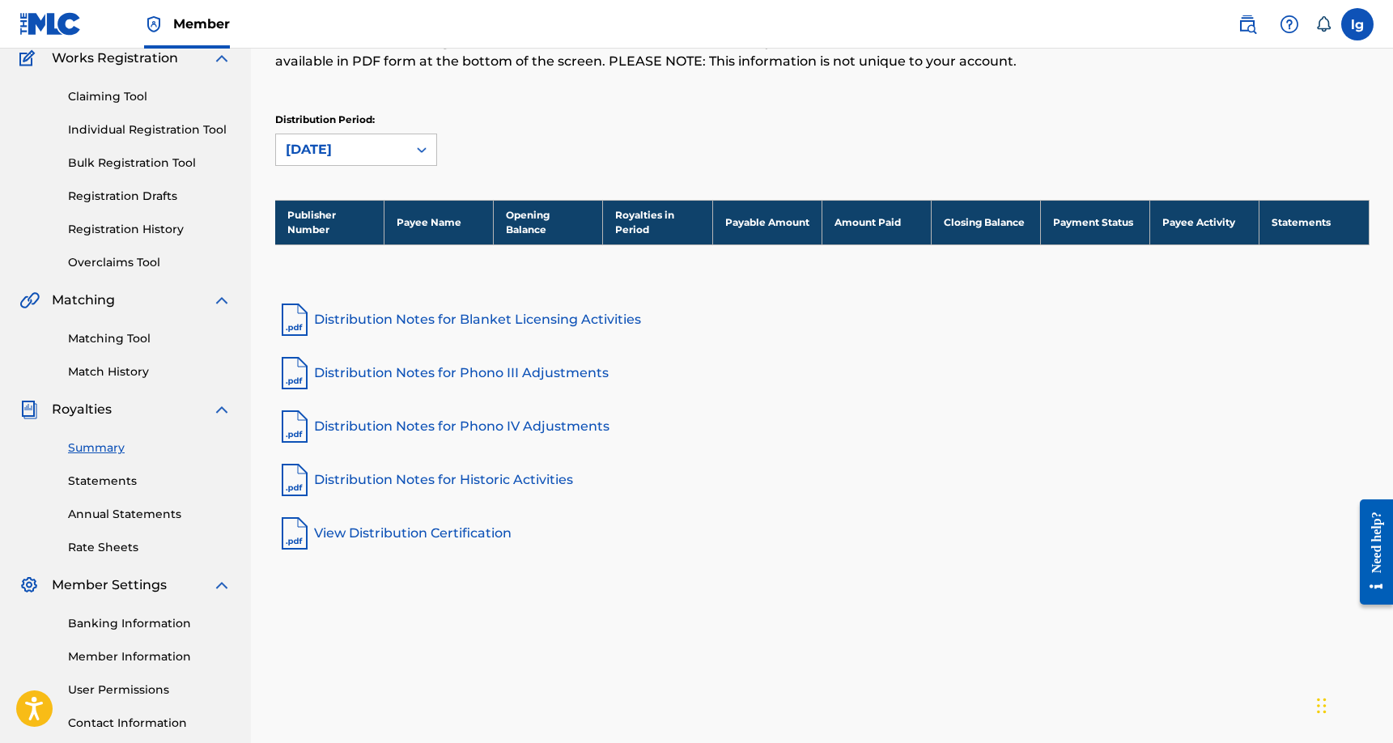
click at [428, 520] on link "View Distribution Certification" at bounding box center [822, 533] width 1094 height 39
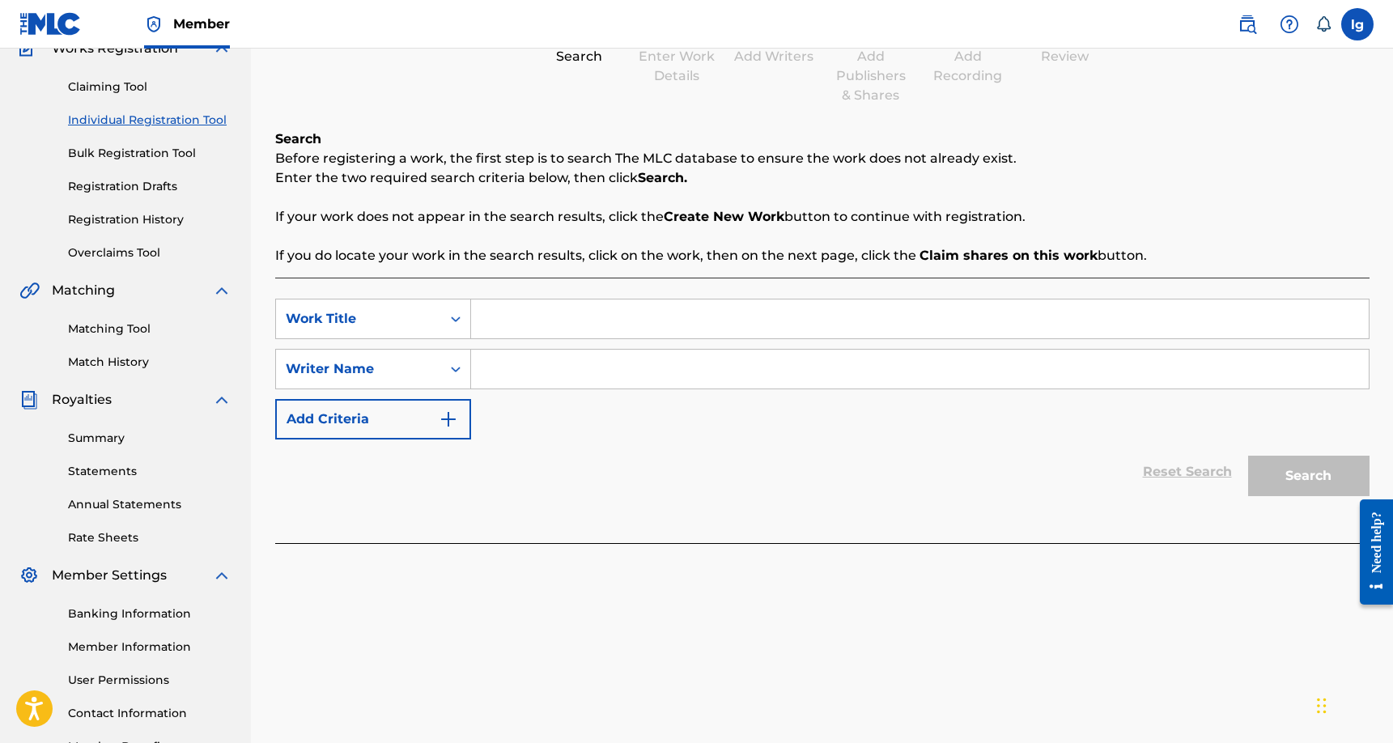
scroll to position [148, 0]
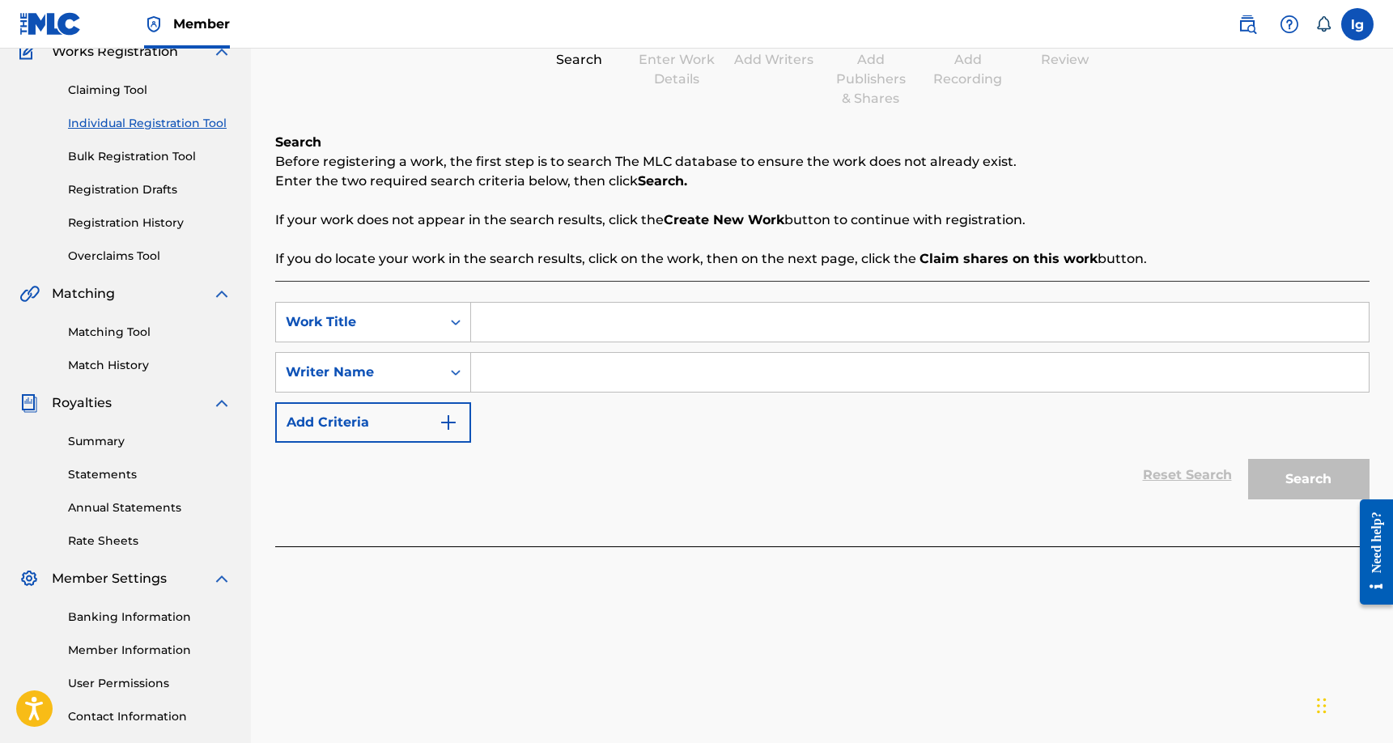
click at [146, 155] on link "Bulk Registration Tool" at bounding box center [149, 156] width 163 height 17
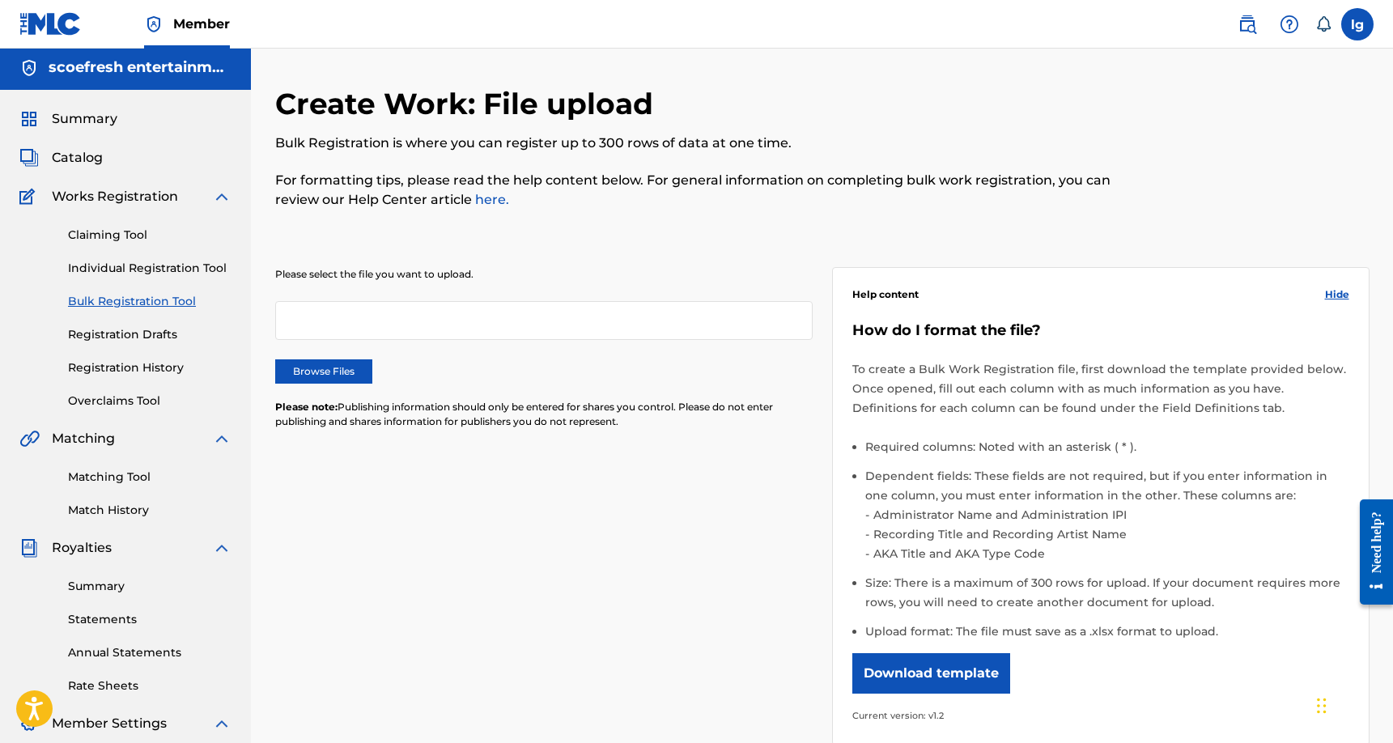
scroll to position [6, 0]
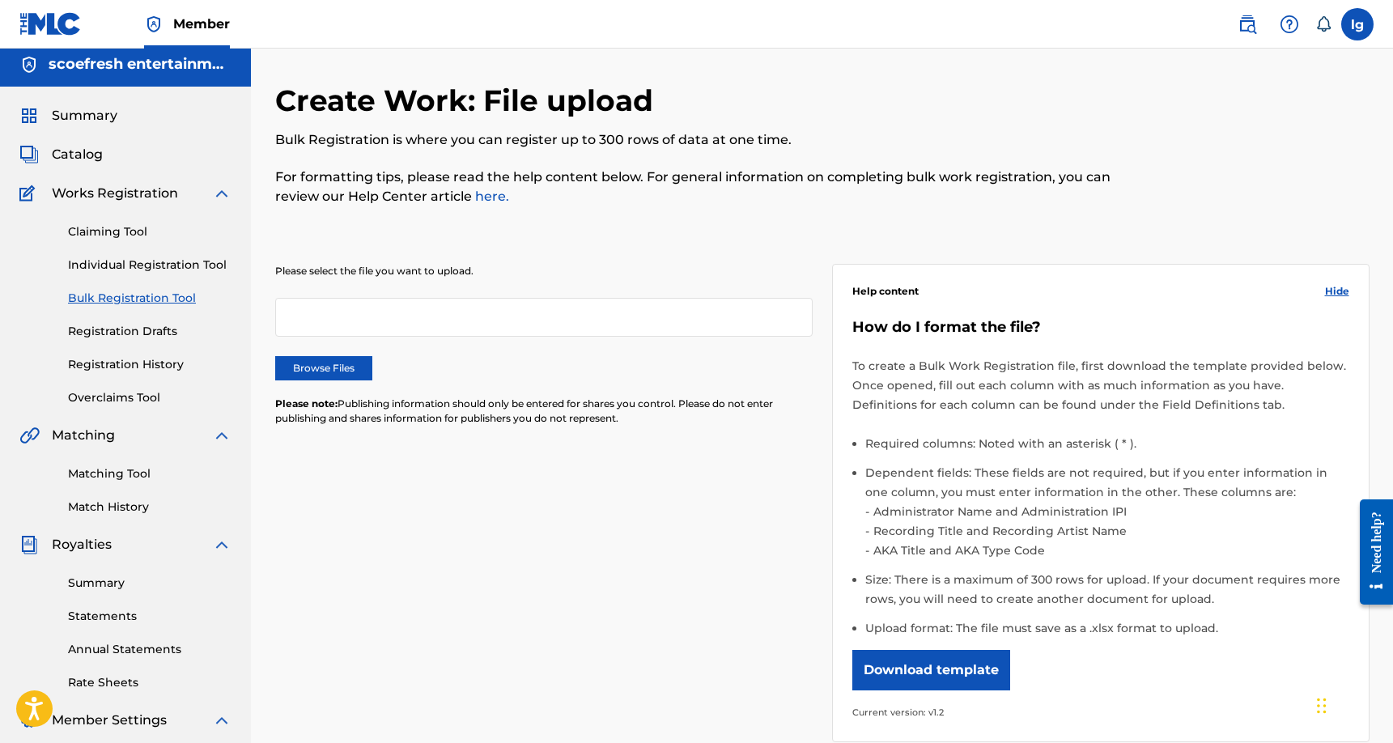
click at [916, 672] on button "Download template" at bounding box center [931, 670] width 158 height 40
click at [319, 358] on label "Browse Files" at bounding box center [323, 368] width 97 height 24
click at [0, 0] on input "Browse Files" at bounding box center [0, 0] width 0 height 0
click at [365, 364] on label "Browse Files" at bounding box center [323, 368] width 97 height 24
click at [0, 0] on input "Browse Files" at bounding box center [0, 0] width 0 height 0
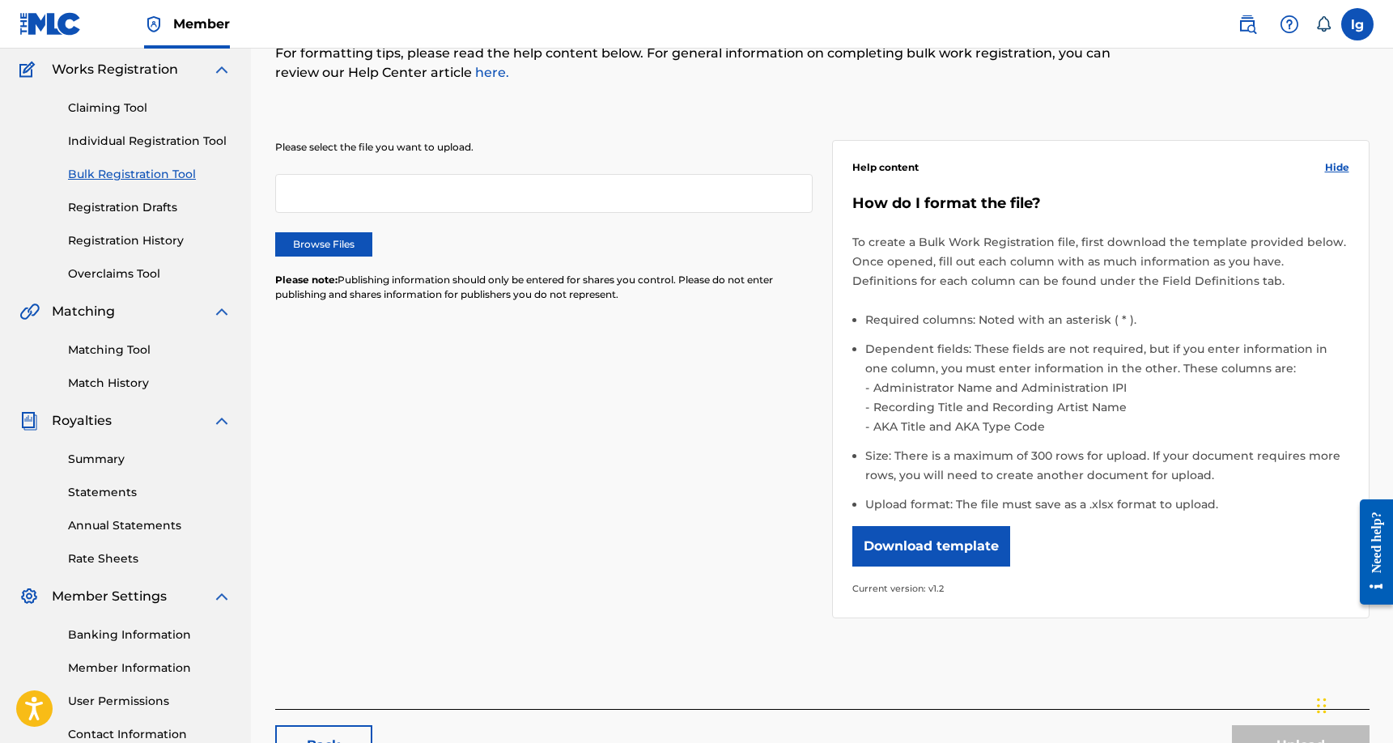
scroll to position [9, 0]
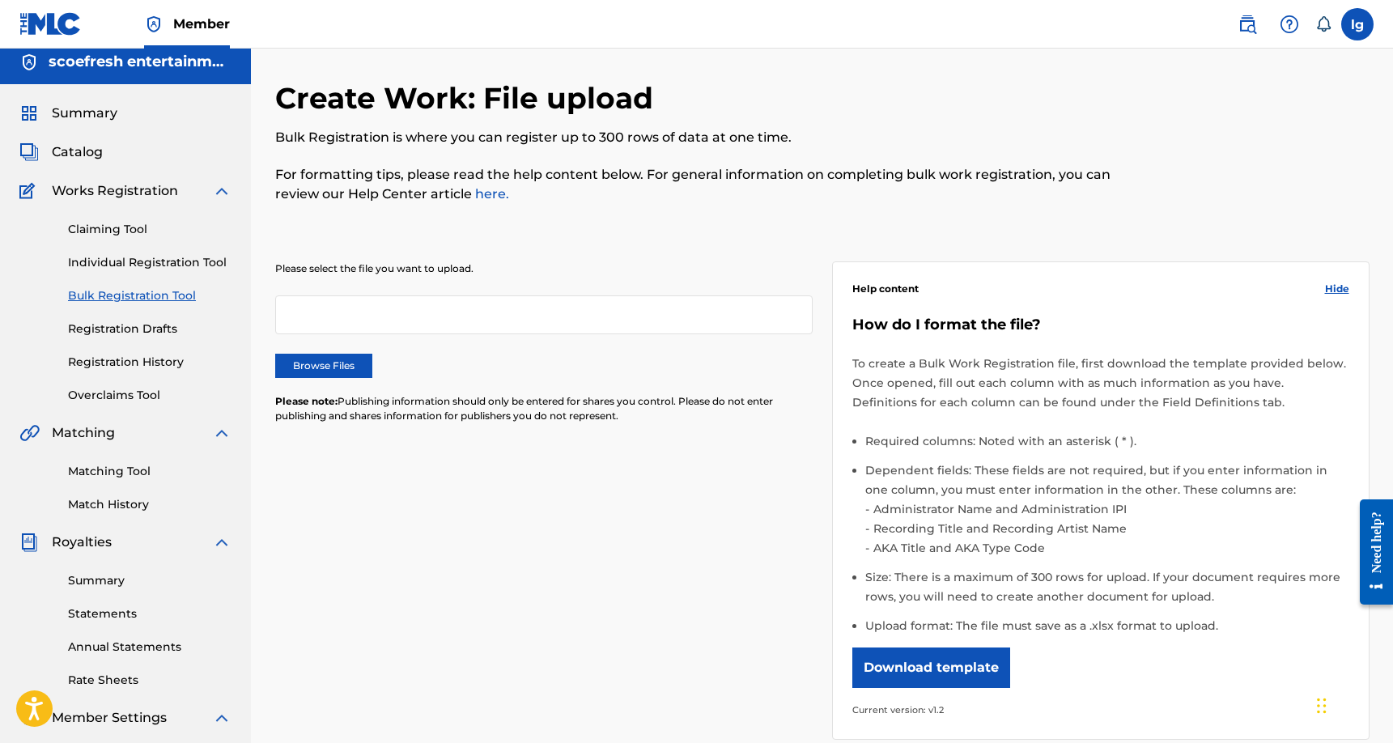
click at [499, 193] on link "here." at bounding box center [490, 193] width 37 height 15
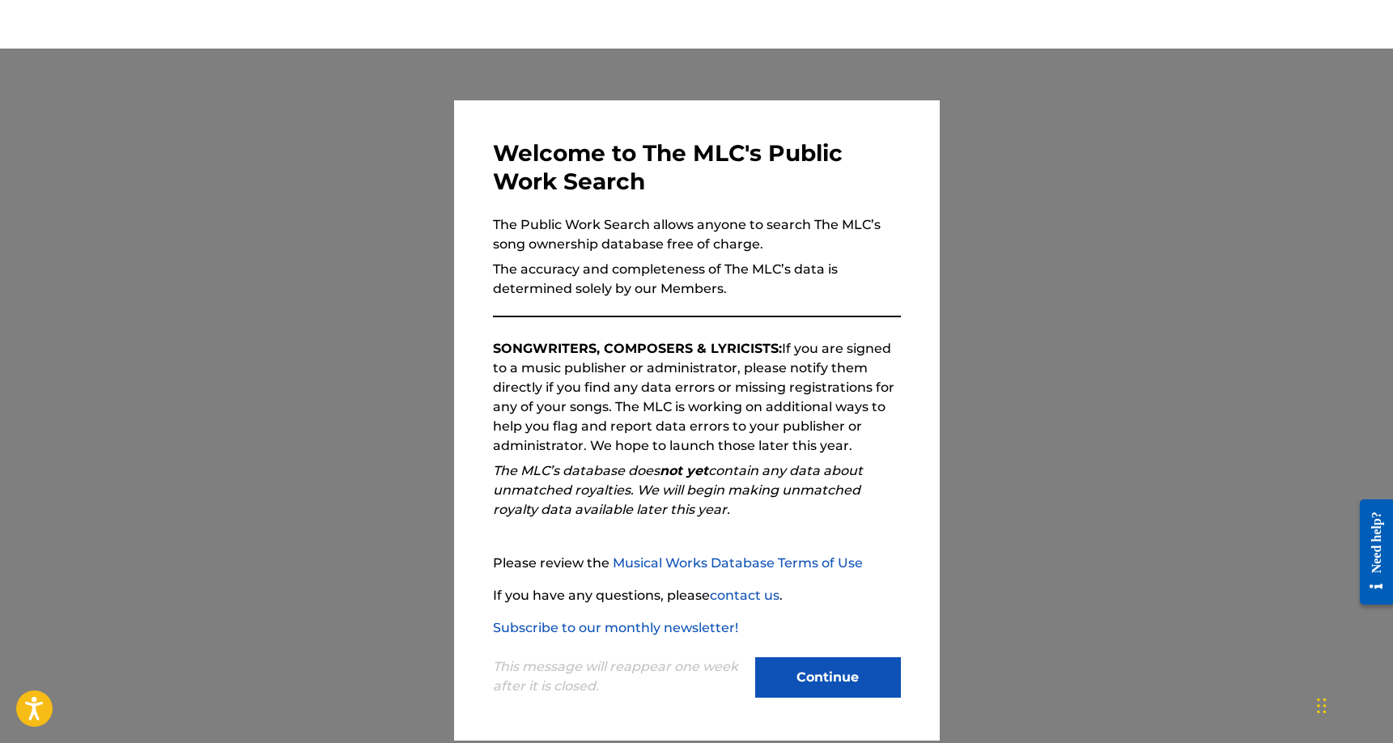
click at [820, 677] on button "Continue" at bounding box center [828, 677] width 146 height 40
